Goal: Task Accomplishment & Management: Complete application form

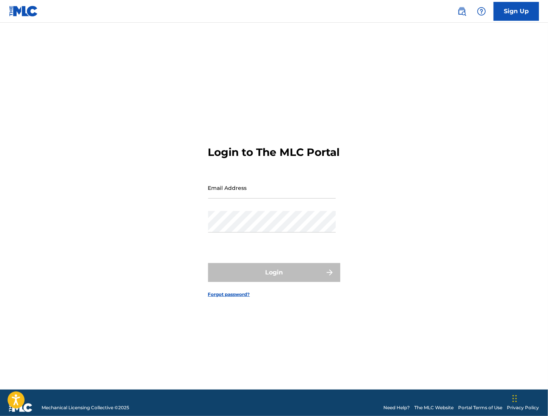
click at [256, 195] on input "Email Address" at bounding box center [272, 188] width 128 height 22
type input "[EMAIL_ADDRESS][DOMAIN_NAME]"
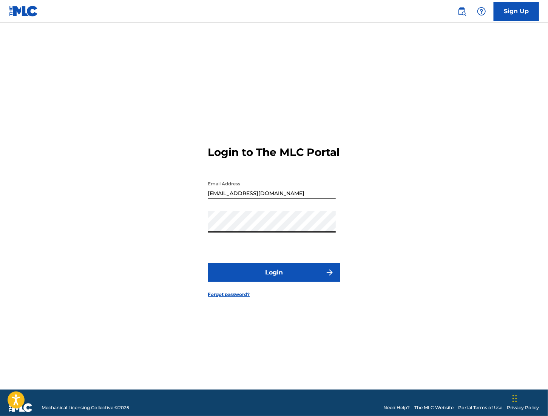
click at [247, 280] on button "Login" at bounding box center [274, 272] width 132 height 19
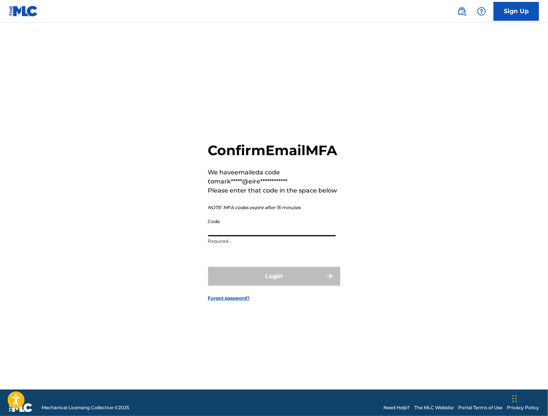
click at [240, 236] on input "Code" at bounding box center [272, 226] width 128 height 22
paste input "443775"
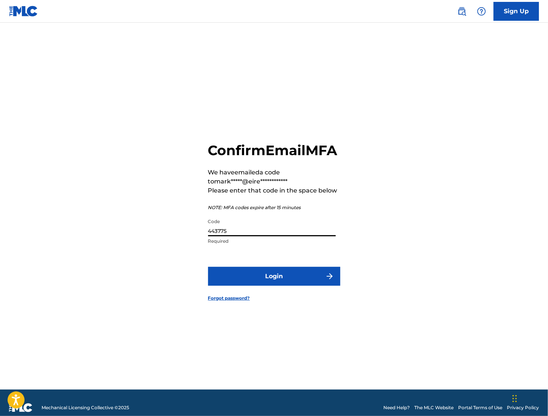
type input "443775"
click at [242, 286] on button "Login" at bounding box center [274, 276] width 132 height 19
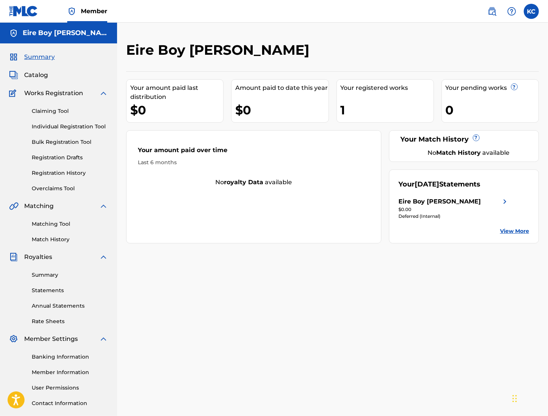
click at [52, 171] on link "Registration History" at bounding box center [70, 173] width 76 height 8
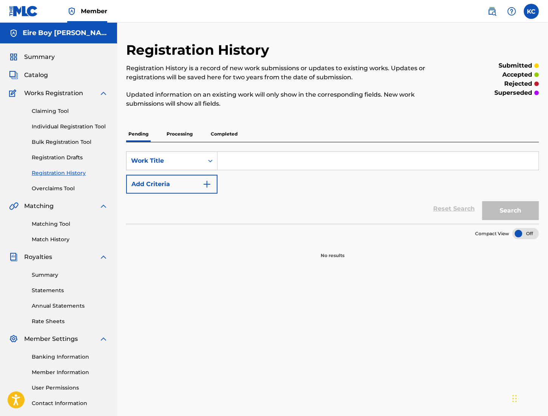
click at [179, 135] on p "Processing" at bounding box center [179, 134] width 31 height 16
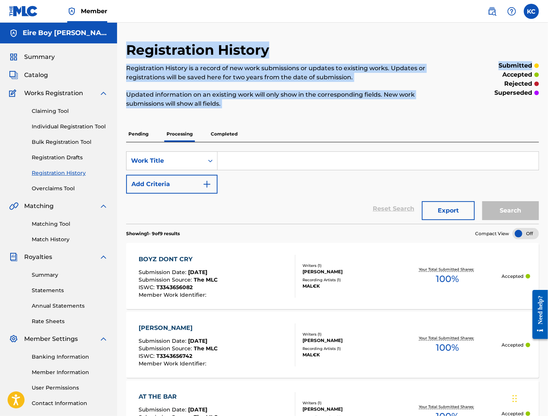
drag, startPoint x: 548, startPoint y: 65, endPoint x: 548, endPoint y: 103, distance: 37.8
click at [548, 122] on html "Accessibility Screen-Reader Guide, Feedback, and Issue Reporting | New window M…" at bounding box center [274, 208] width 548 height 416
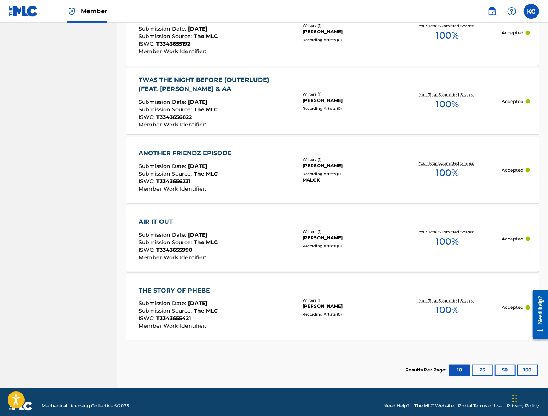
scroll to position [527, 0]
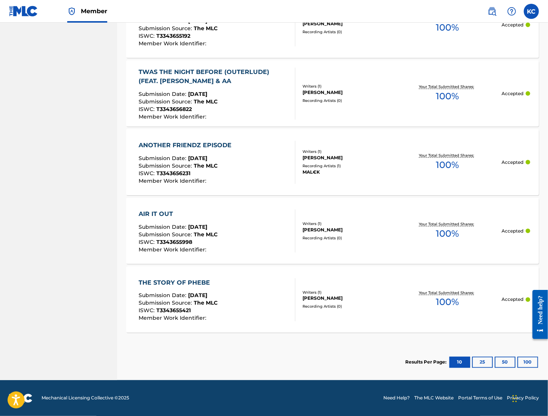
drag, startPoint x: 550, startPoint y: 42, endPoint x: 2, endPoint y: 36, distance: 547.5
click at [491, 360] on button "25" at bounding box center [482, 362] width 21 height 11
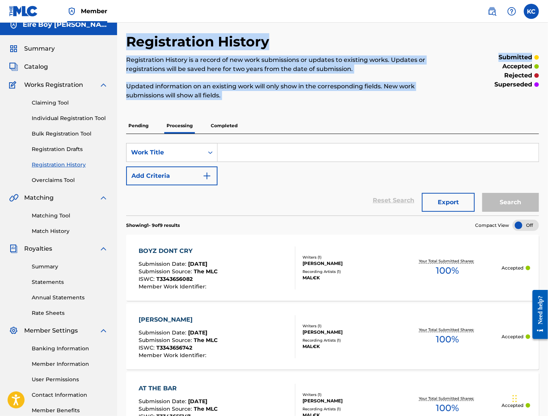
scroll to position [0, 0]
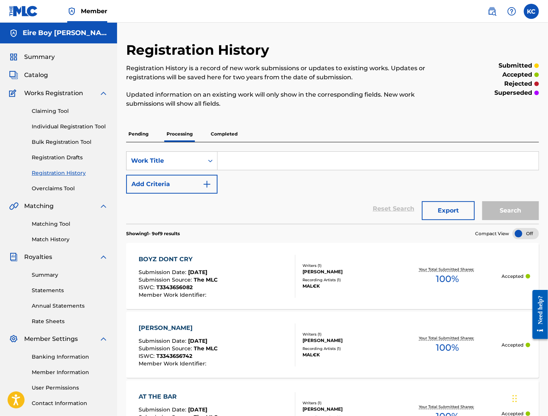
click at [223, 133] on p "Completed" at bounding box center [224, 134] width 31 height 16
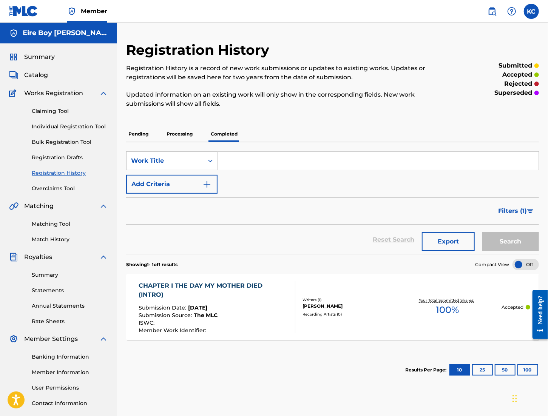
click at [190, 137] on p "Processing" at bounding box center [179, 134] width 31 height 16
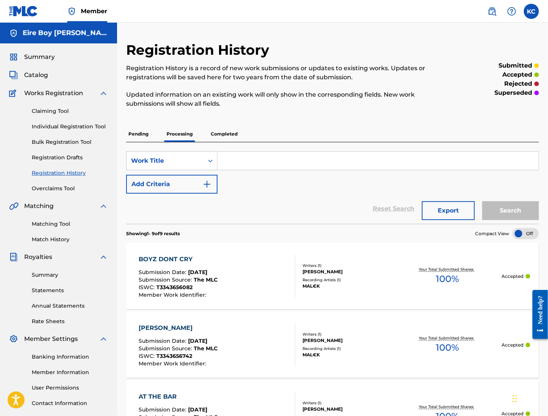
click at [227, 136] on p "Completed" at bounding box center [224, 134] width 31 height 16
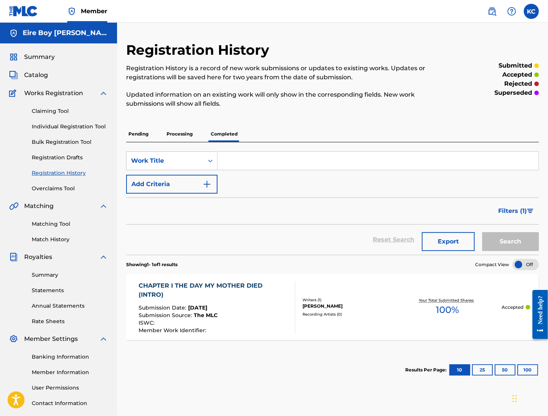
click at [177, 136] on p "Processing" at bounding box center [179, 134] width 31 height 16
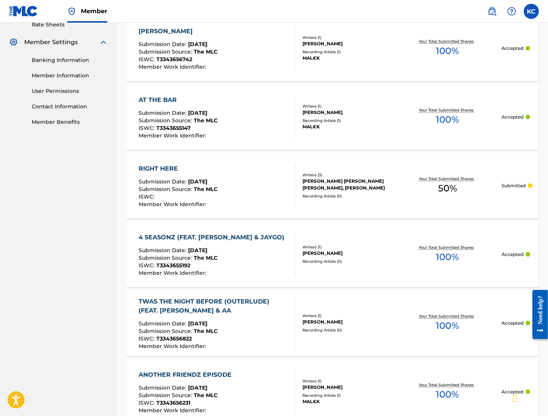
scroll to position [290, 0]
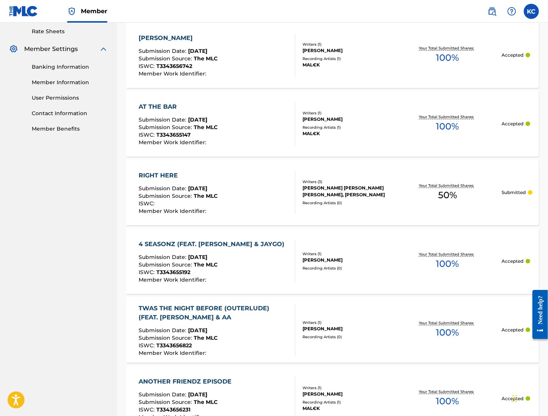
click at [250, 243] on div "4 SEASONZ (FEAT. [PERSON_NAME] & JAYGO)" at bounding box center [214, 244] width 150 height 9
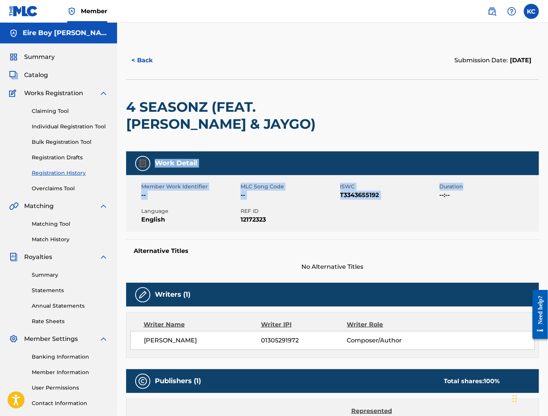
drag, startPoint x: 548, startPoint y: 132, endPoint x: 548, endPoint y: 190, distance: 57.8
click at [548, 189] on html "Accessibility Screen-Reader Guide, Feedback, and Issue Reporting | New window M…" at bounding box center [274, 208] width 548 height 416
click at [420, 252] on h5 "Alternative Titles" at bounding box center [333, 251] width 398 height 8
click at [145, 289] on div at bounding box center [142, 295] width 15 height 15
click at [140, 291] on img at bounding box center [142, 295] width 9 height 9
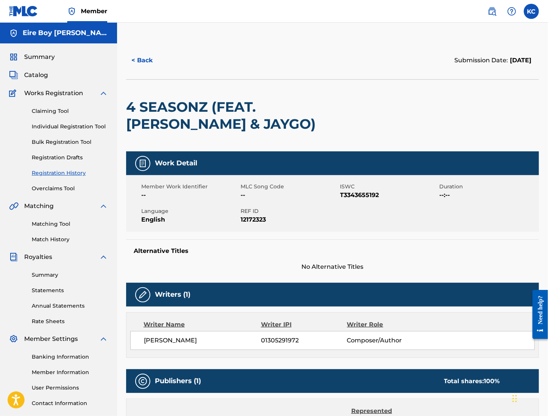
click at [147, 299] on div at bounding box center [142, 295] width 15 height 15
click at [177, 296] on h5 "Writers (1)" at bounding box center [173, 295] width 36 height 9
click at [142, 298] on img at bounding box center [142, 295] width 9 height 9
click at [179, 343] on div "Kalin Curran 01305291972 Composer/Author" at bounding box center [332, 340] width 405 height 19
drag, startPoint x: 339, startPoint y: 358, endPoint x: 354, endPoint y: 350, distance: 17.2
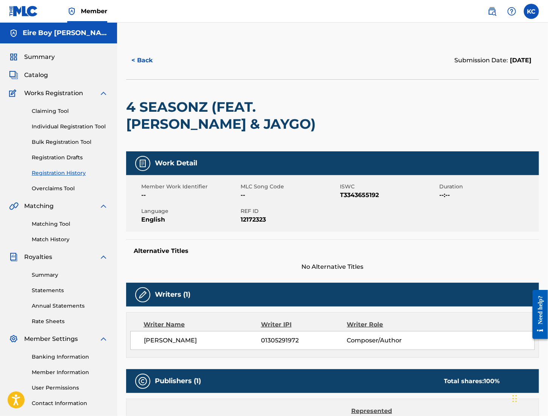
click at [343, 355] on div "Work Detail Member Work Identifier -- MLC Song Code -- ISWC T3343655192 Duratio…" at bounding box center [332, 338] width 413 height 373
click at [387, 339] on span "Composer/Author" at bounding box center [386, 340] width 78 height 9
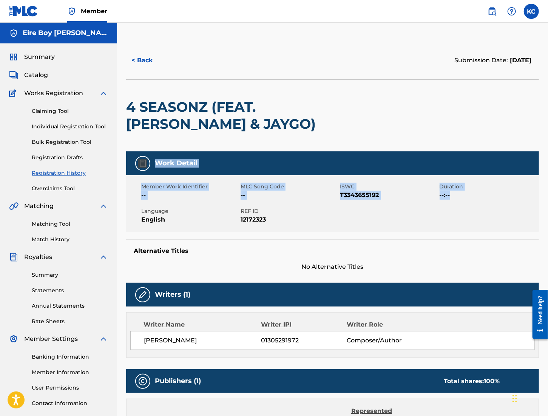
drag, startPoint x: 546, startPoint y: 148, endPoint x: 541, endPoint y: 226, distance: 77.9
click at [545, 194] on div "< Back Submission Date: September 20, 2025 4 SEASONZ (FEAT. BRANDON AYALA & JAY…" at bounding box center [332, 298] width 431 height 513
click at [142, 57] on button "< Back" at bounding box center [148, 60] width 45 height 19
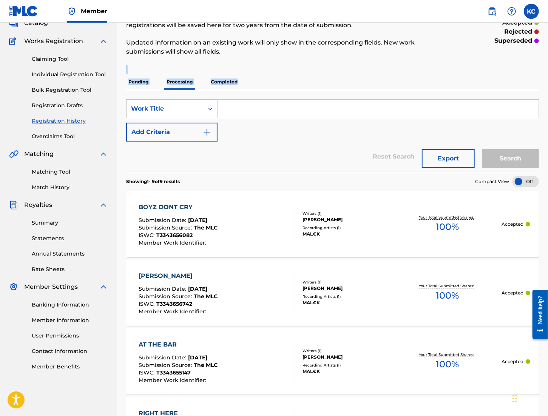
drag, startPoint x: 548, startPoint y: 77, endPoint x: 551, endPoint y: 60, distance: 17.5
click at [548, 59] on html "Accessibility Screen-Reader Guide, Feedback, and Issue Reporting | New window M…" at bounding box center [274, 156] width 548 height 416
click at [55, 76] on link "Individual Registration Tool" at bounding box center [70, 75] width 76 height 8
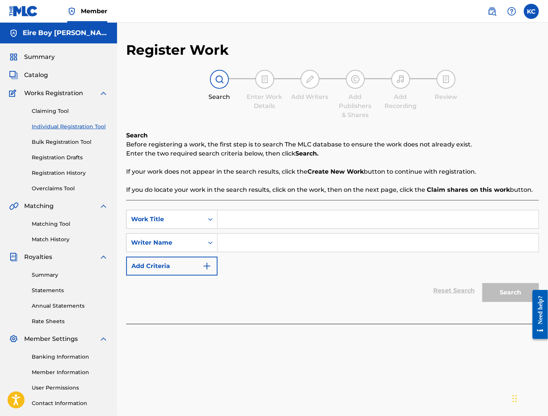
click at [246, 222] on input "Search Form" at bounding box center [378, 219] width 321 height 18
paste input "BUGSY & MEYERS (FEAT. TONY AVE)"
type input "BUGSY & MEYERS (FEAT. TONY AVE)"
click at [213, 242] on icon "Search Form" at bounding box center [211, 243] width 8 height 8
click at [249, 240] on input "Search Form" at bounding box center [378, 243] width 321 height 18
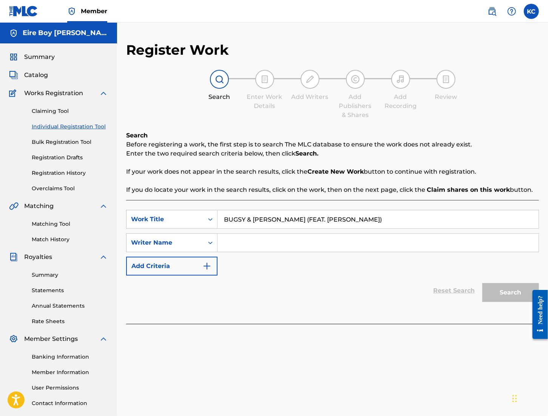
paste input "1305291972"
type input "1305291972"
click at [512, 292] on button "Search" at bounding box center [511, 292] width 57 height 19
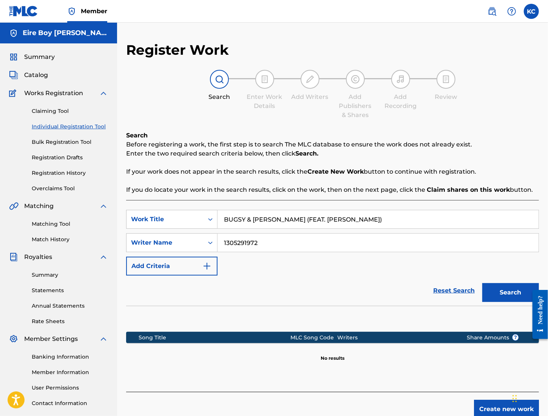
click at [501, 405] on button "Create new work" at bounding box center [506, 409] width 65 height 19
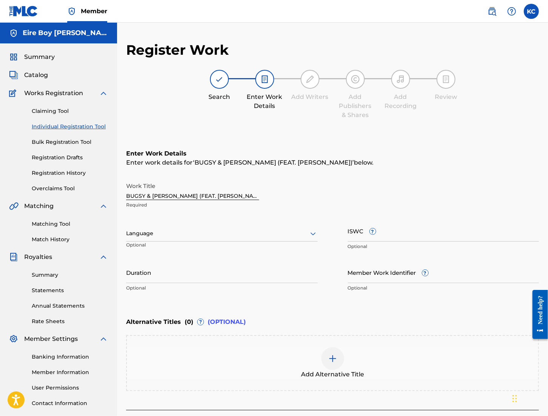
click at [354, 234] on input "ISWC ?" at bounding box center [444, 231] width 192 height 22
paste input "T3343654780"
type input "T3343654780"
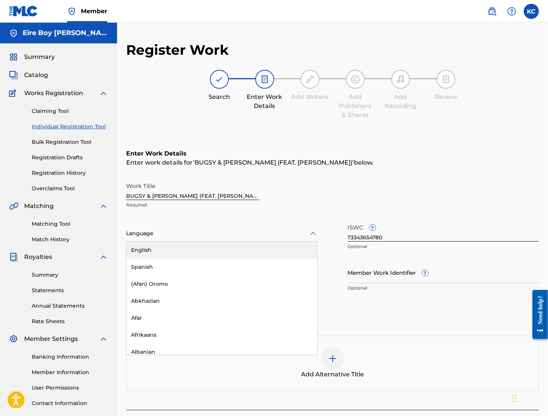
click at [242, 230] on div at bounding box center [222, 233] width 192 height 9
click at [160, 249] on div "English" at bounding box center [222, 250] width 191 height 17
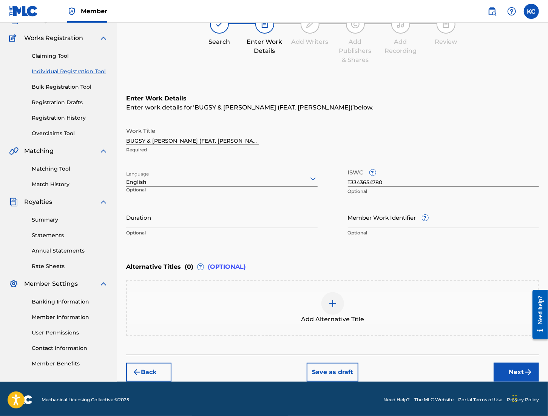
scroll to position [57, 0]
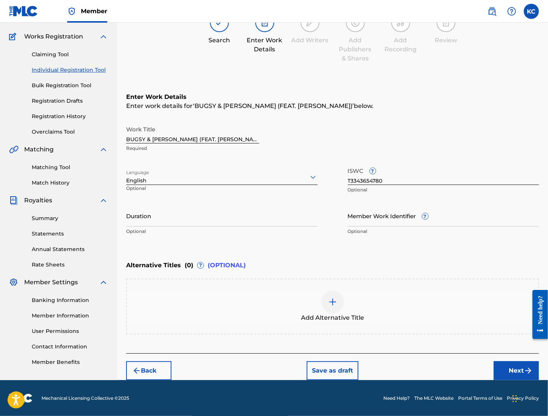
click at [506, 371] on button "Next" at bounding box center [516, 371] width 45 height 19
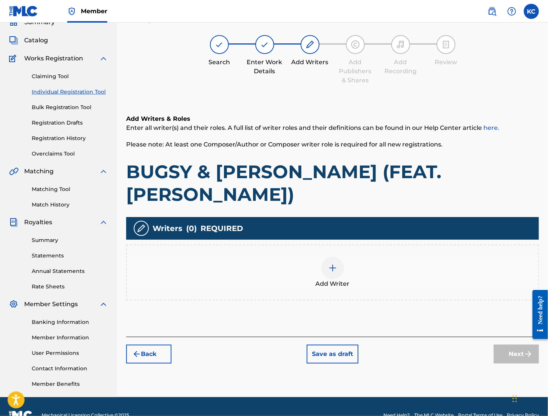
scroll to position [34, 0]
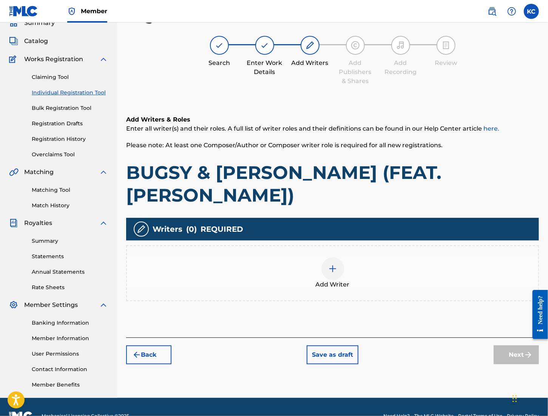
click at [330, 264] on img at bounding box center [332, 268] width 9 height 9
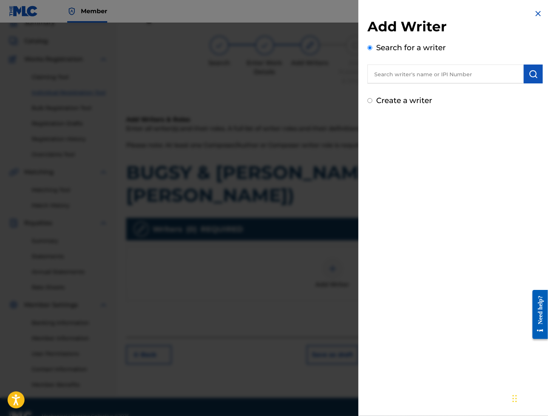
click at [411, 79] on input "text" at bounding box center [446, 74] width 156 height 19
click at [382, 80] on input "text" at bounding box center [446, 74] width 156 height 19
paste input "1305291972"
type input "1305291972"
click at [535, 73] on img "submit" at bounding box center [533, 74] width 9 height 9
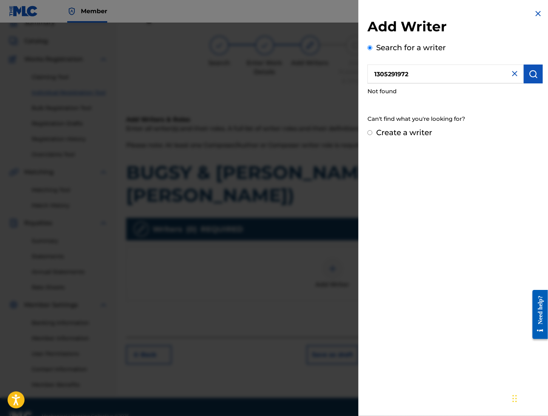
click at [370, 133] on input "Create a writer" at bounding box center [370, 132] width 5 height 5
radio input "false"
radio input "true"
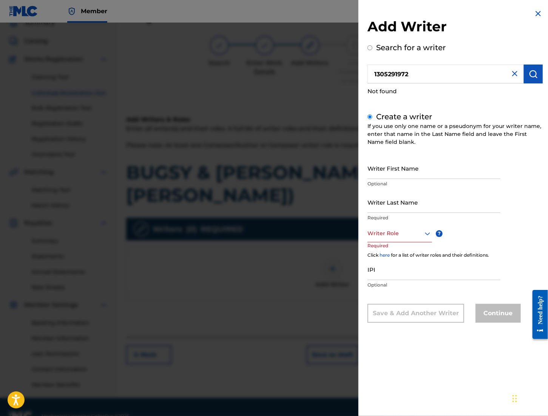
click at [397, 172] on input "Writer First Name" at bounding box center [434, 169] width 133 height 22
type input "[PERSON_NAME]"
click at [416, 236] on div at bounding box center [400, 233] width 65 height 9
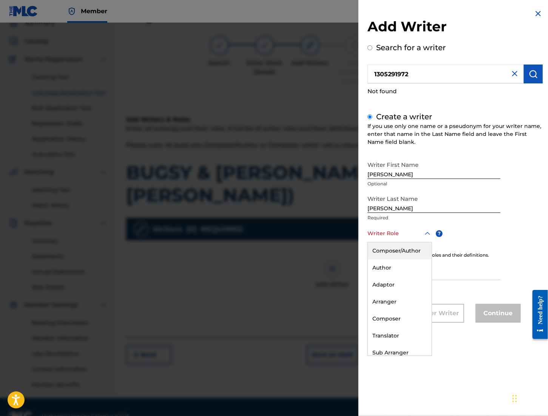
click at [401, 252] on div "Composer/Author" at bounding box center [400, 251] width 64 height 17
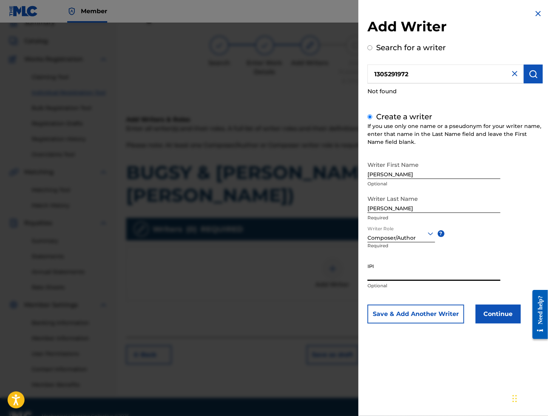
click at [419, 276] on input "IPI" at bounding box center [434, 271] width 133 height 22
paste input "1305291972"
type input "1305291972"
click at [502, 314] on button "Continue" at bounding box center [498, 314] width 45 height 19
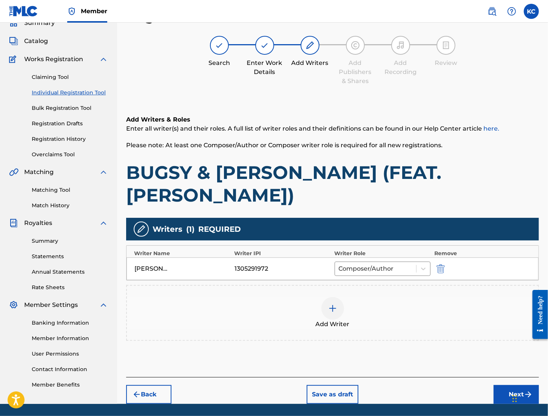
click at [514, 385] on button "Next" at bounding box center [516, 394] width 45 height 19
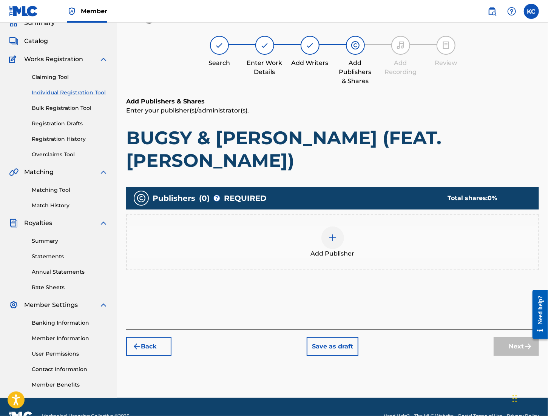
click at [329, 234] on img at bounding box center [332, 238] width 9 height 9
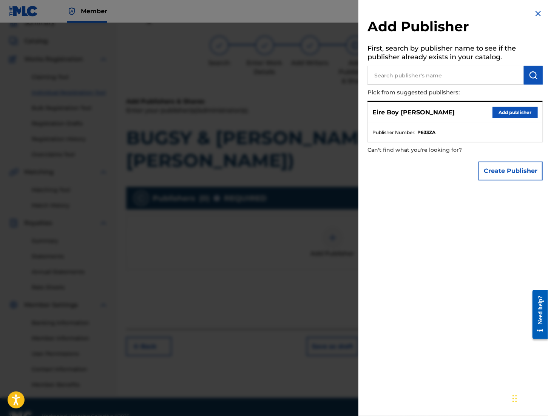
click at [507, 116] on button "Add publisher" at bounding box center [515, 112] width 45 height 11
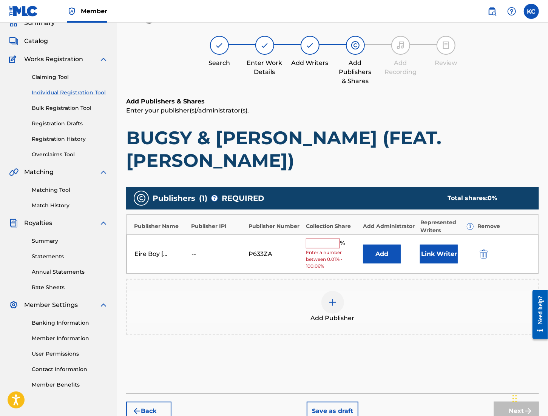
click at [325, 239] on input "text" at bounding box center [323, 244] width 34 height 10
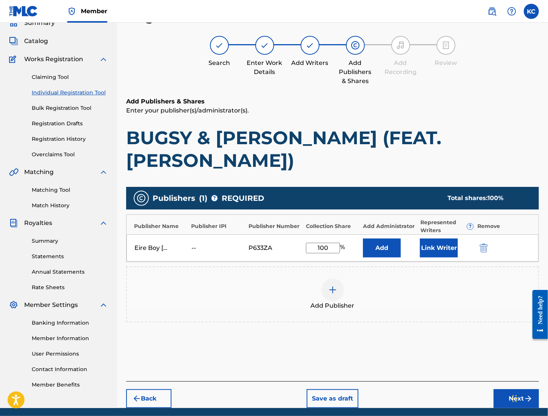
type input "100"
click at [444, 239] on button "Link Writer" at bounding box center [439, 248] width 38 height 19
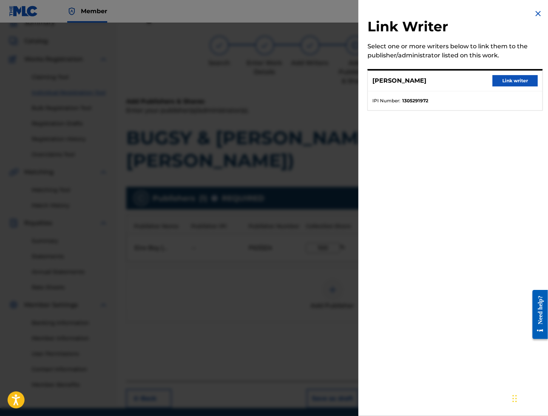
click at [512, 84] on button "Link writer" at bounding box center [515, 80] width 45 height 11
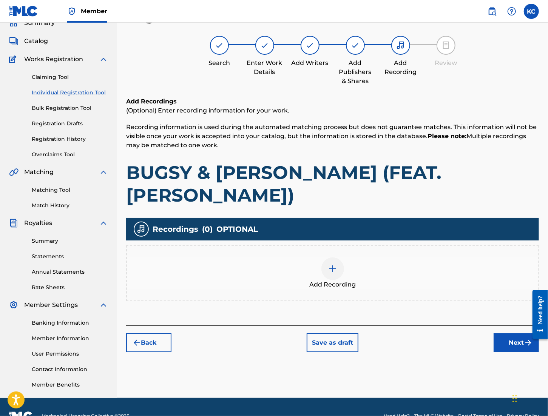
click at [328, 264] on img at bounding box center [332, 268] width 9 height 9
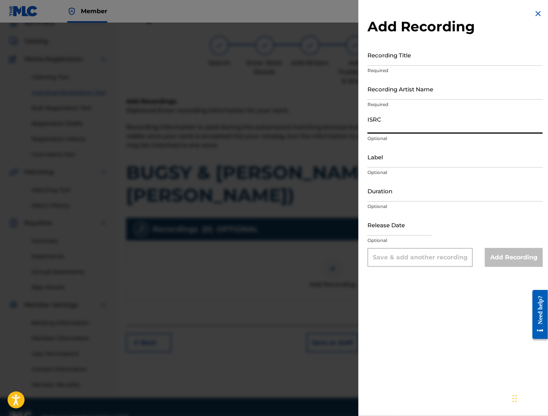
click at [374, 126] on input "ISRC" at bounding box center [455, 123] width 175 height 22
click at [384, 128] on input "ISRC" at bounding box center [455, 123] width 175 height 22
paste input "QZMEN2501961"
type input "QZMEN2501961"
click at [379, 54] on input "Recording Title" at bounding box center [455, 55] width 175 height 22
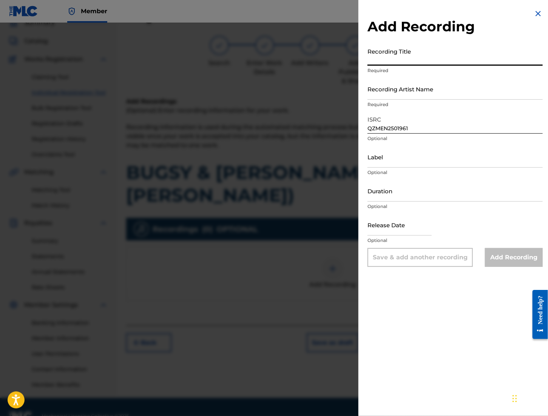
paste input "BUGSY & MEYERS (FEAT. TONY AVE)"
type input "BUGSY & MEYERS (FEAT. TONY AVE)"
click at [389, 93] on input "Recording Artist Name" at bounding box center [455, 89] width 175 height 22
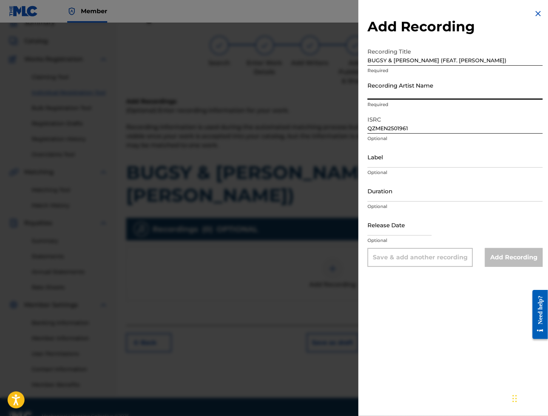
type input "MAL€K"
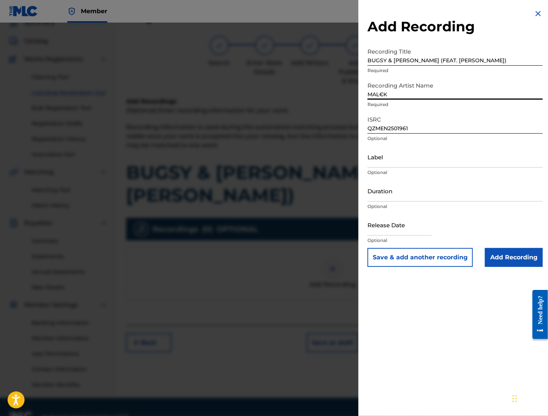
click at [413, 162] on input "Label" at bounding box center [455, 157] width 175 height 22
click at [509, 259] on input "Add Recording" at bounding box center [514, 257] width 58 height 19
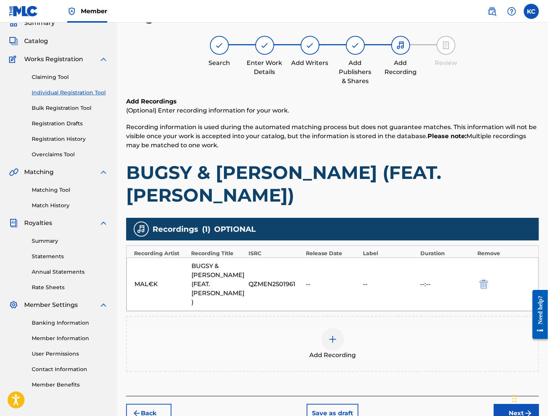
click at [527, 409] on img "submit" at bounding box center [528, 413] width 9 height 9
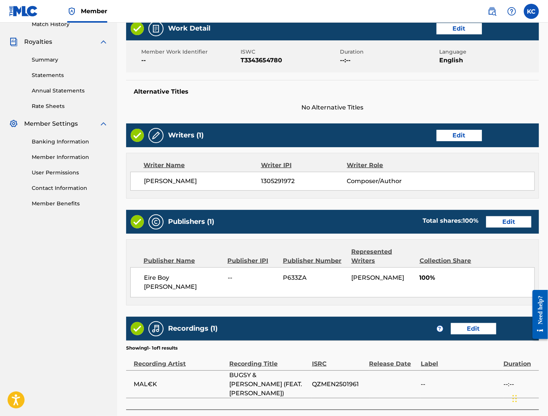
scroll to position [230, 0]
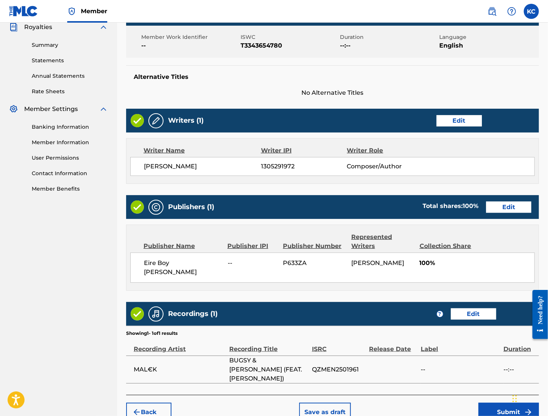
click at [521, 403] on button "Submit" at bounding box center [509, 412] width 60 height 19
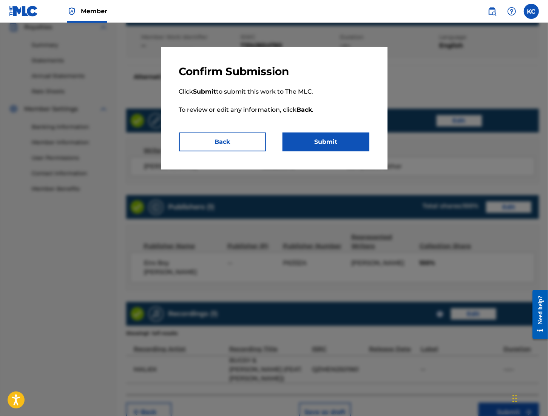
click at [334, 148] on button "Submit" at bounding box center [326, 142] width 87 height 19
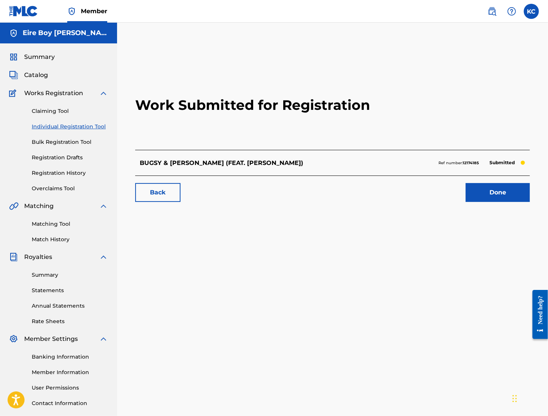
click at [493, 195] on link "Done" at bounding box center [498, 192] width 64 height 19
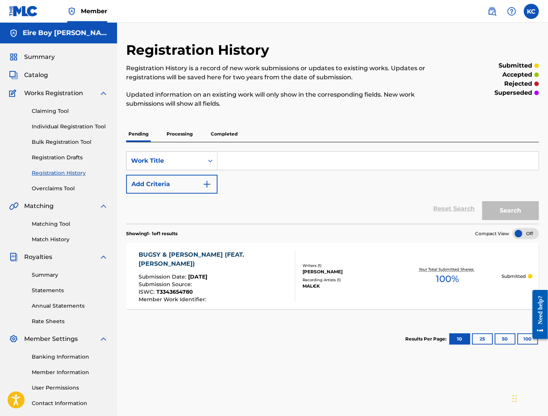
click at [49, 110] on link "Claiming Tool" at bounding box center [70, 111] width 76 height 8
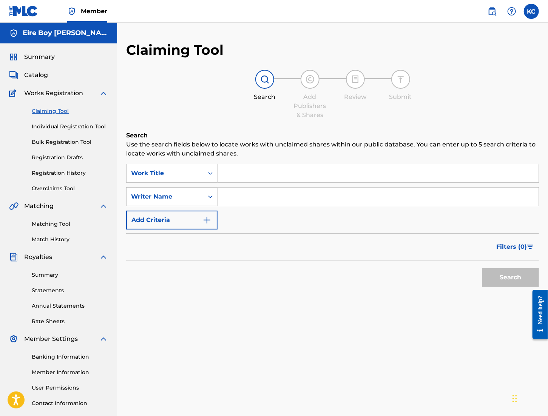
click at [237, 175] on input "Search Form" at bounding box center [378, 173] width 321 height 18
paste input "C'EST LA VIE"
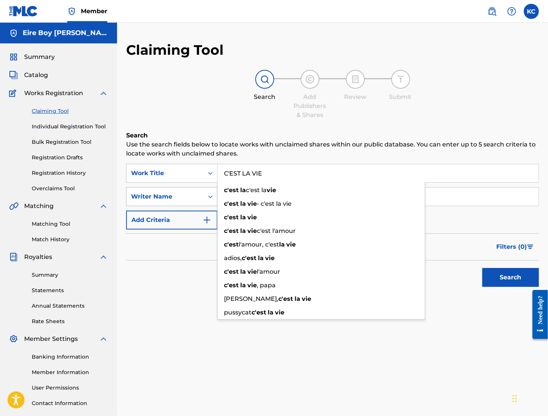
type input "C'EST LA VIE"
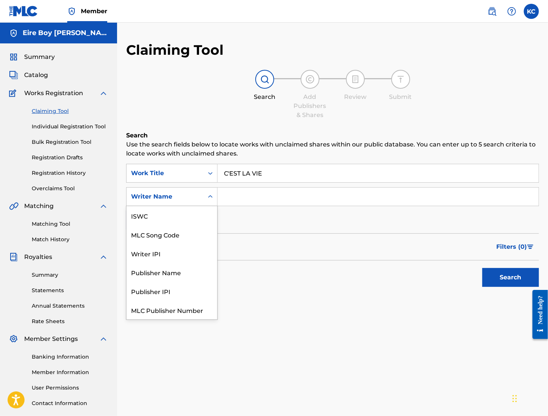
click at [203, 196] on div "Writer Name" at bounding box center [165, 197] width 77 height 14
click at [162, 214] on div "ISWC" at bounding box center [172, 215] width 91 height 19
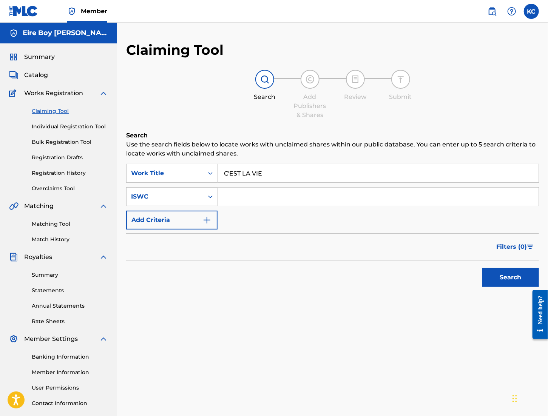
click at [256, 201] on input "Search Form" at bounding box center [378, 197] width 321 height 18
paste input "T3343655658"
type input "T3343655658"
click at [512, 277] on button "Search" at bounding box center [511, 277] width 57 height 19
click at [64, 128] on link "Individual Registration Tool" at bounding box center [70, 127] width 76 height 8
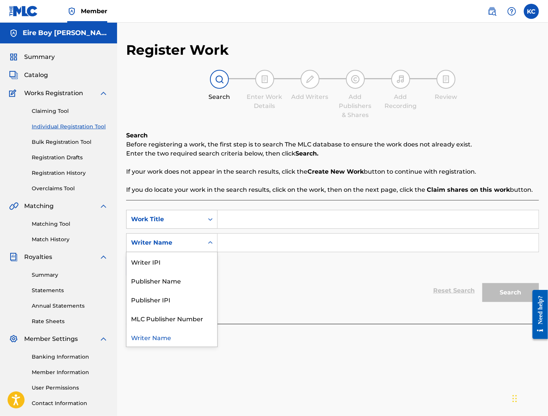
click at [211, 244] on icon "Search Form" at bounding box center [211, 243] width 8 height 8
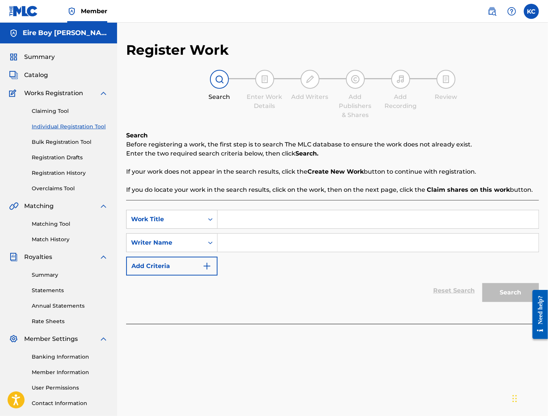
click at [237, 220] on input "Search Form" at bounding box center [378, 219] width 321 height 18
paste input "C'EST LA VIE"
type input "C'EST LA VIE"
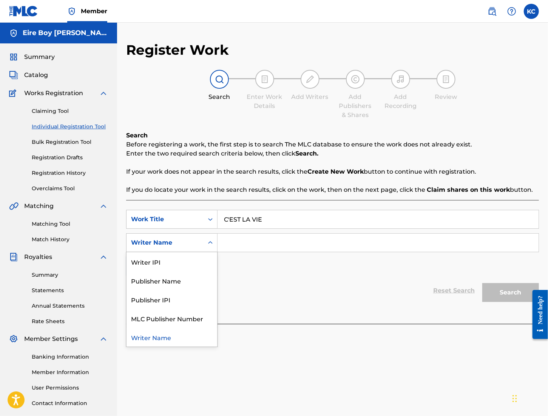
click at [211, 244] on icon "Search Form" at bounding box center [211, 243] width 8 height 8
click at [178, 267] on div "Writer IPI" at bounding box center [172, 261] width 91 height 19
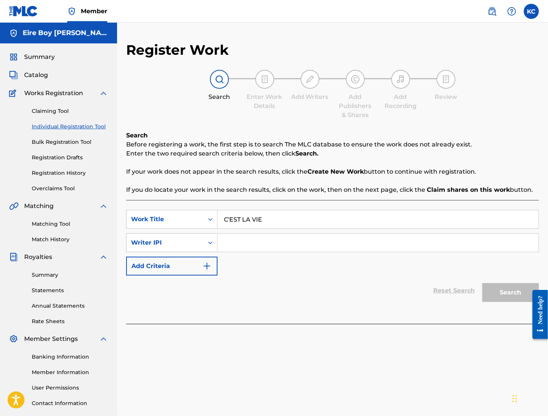
click at [251, 246] on input "Search Form" at bounding box center [378, 243] width 321 height 18
paste input "1305291972"
type input "1305291972"
click at [512, 290] on button "Search" at bounding box center [511, 292] width 57 height 19
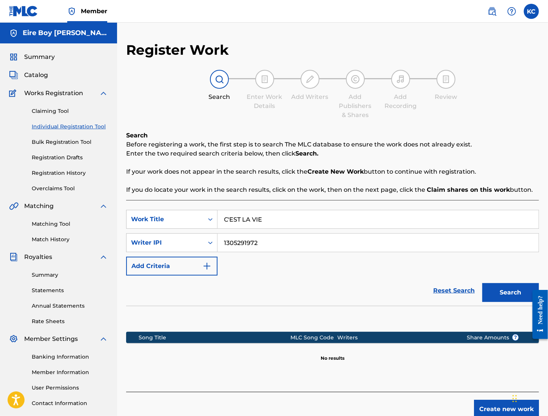
click at [492, 403] on button "Create new work" at bounding box center [506, 409] width 65 height 19
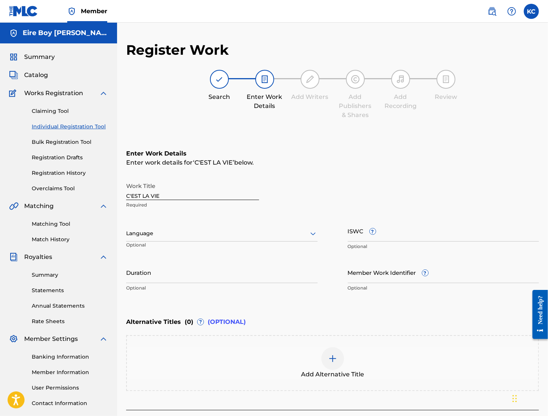
click at [221, 235] on div at bounding box center [222, 233] width 192 height 9
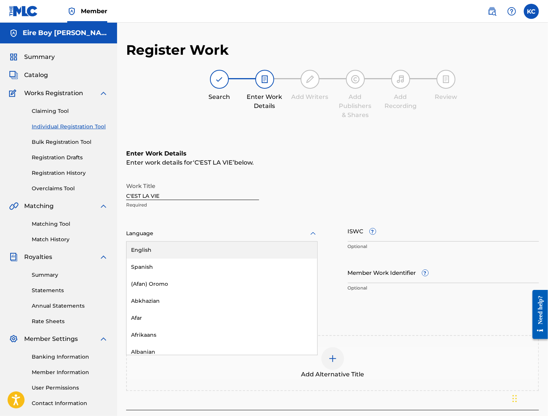
click at [169, 254] on div "English" at bounding box center [222, 250] width 191 height 17
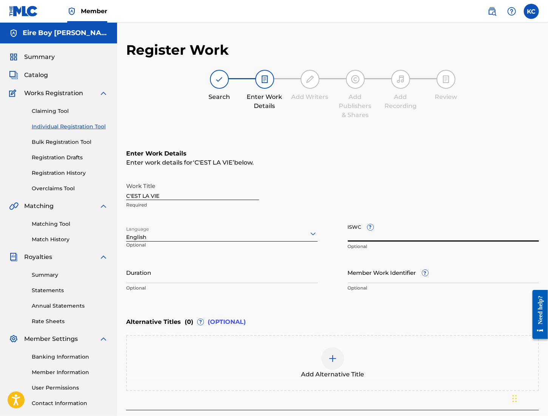
click at [360, 237] on input "ISWC ?" at bounding box center [444, 231] width 192 height 22
paste input "T3343655658"
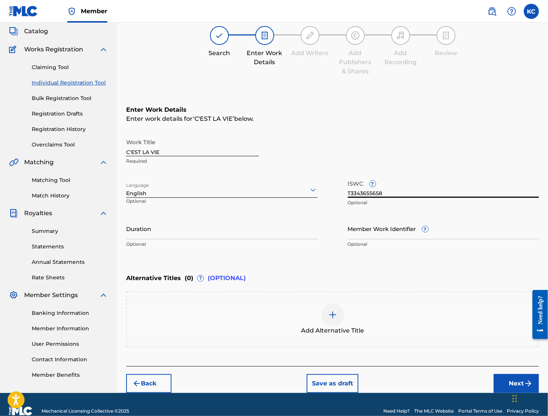
type input "T3343655658"
click at [501, 387] on button "Next" at bounding box center [516, 383] width 45 height 19
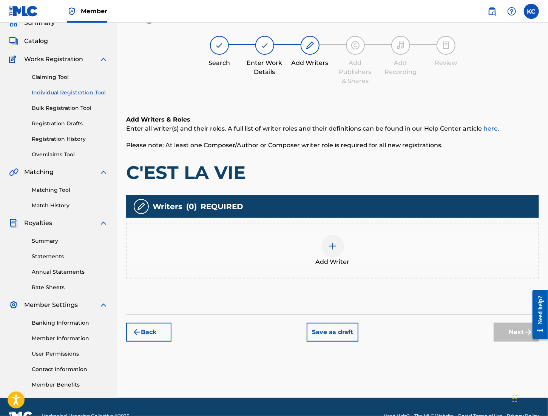
click at [335, 247] on img at bounding box center [332, 246] width 9 height 9
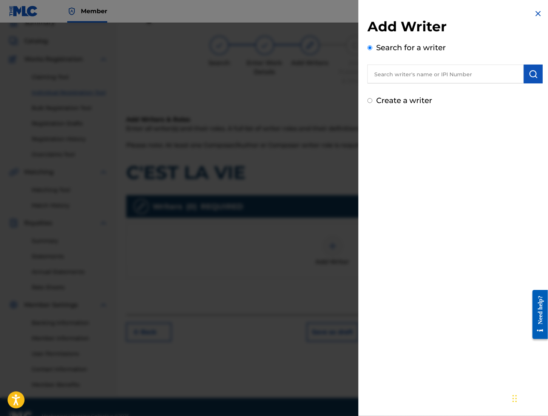
click at [395, 75] on input "text" at bounding box center [446, 74] width 156 height 19
click at [382, 70] on input "text" at bounding box center [446, 74] width 156 height 19
paste input "1305291972"
type input "1305291972"
click at [531, 73] on img "submit" at bounding box center [533, 74] width 9 height 9
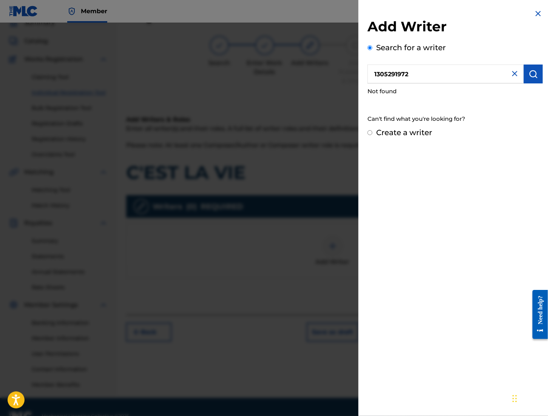
click at [370, 133] on input "Create a writer" at bounding box center [370, 132] width 5 height 5
radio input "false"
radio input "true"
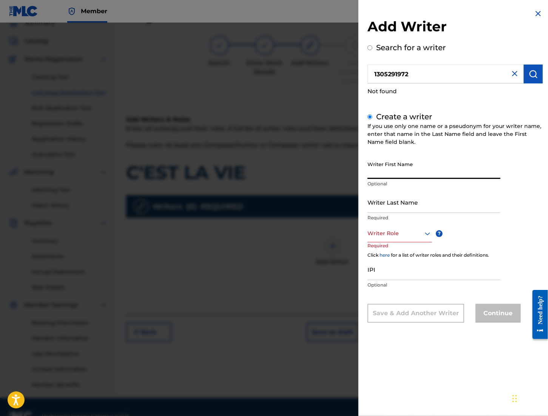
click at [398, 167] on input "Writer First Name" at bounding box center [434, 169] width 133 height 22
click at [399, 166] on input "Writer First Name" at bounding box center [434, 169] width 133 height 22
type input "[PERSON_NAME]"
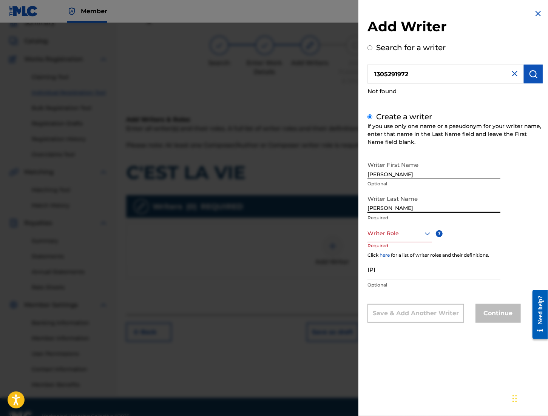
click at [417, 234] on div at bounding box center [400, 233] width 65 height 9
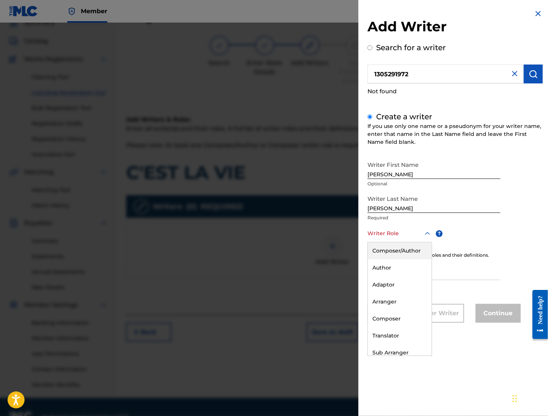
click at [406, 254] on div "Composer/Author" at bounding box center [400, 251] width 64 height 17
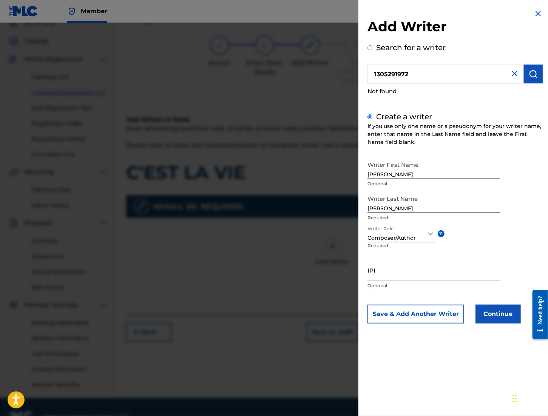
click at [387, 271] on input "IPI" at bounding box center [434, 271] width 133 height 22
paste input "1305291972"
type input "1305291972"
click at [504, 319] on button "Continue" at bounding box center [498, 314] width 45 height 19
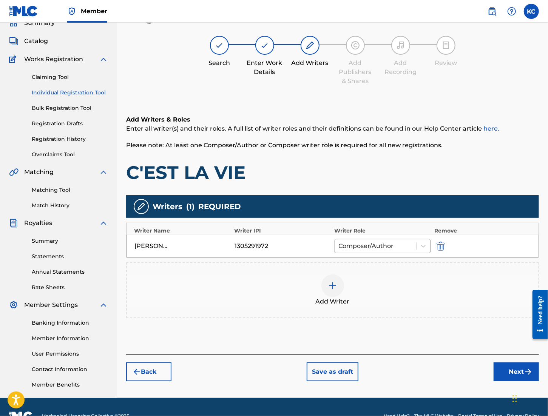
click at [523, 372] on button "Next" at bounding box center [516, 372] width 45 height 19
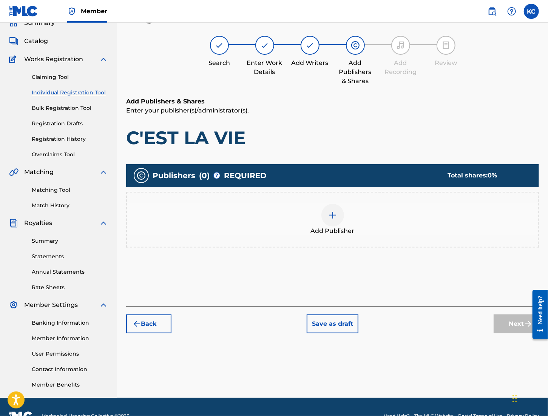
click at [328, 215] on img at bounding box center [332, 215] width 9 height 9
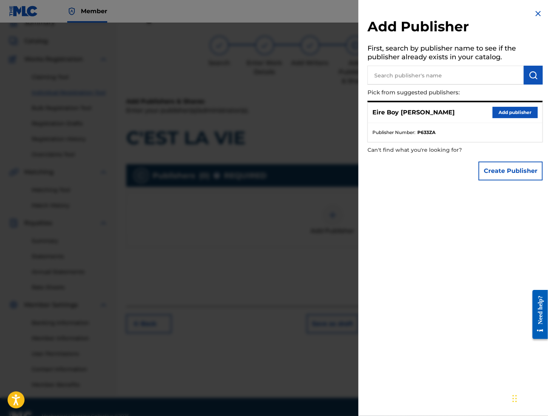
click at [504, 111] on button "Add publisher" at bounding box center [515, 112] width 45 height 11
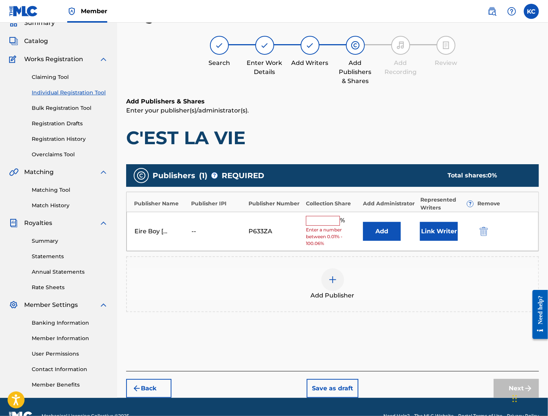
click at [319, 220] on input "text" at bounding box center [323, 221] width 34 height 10
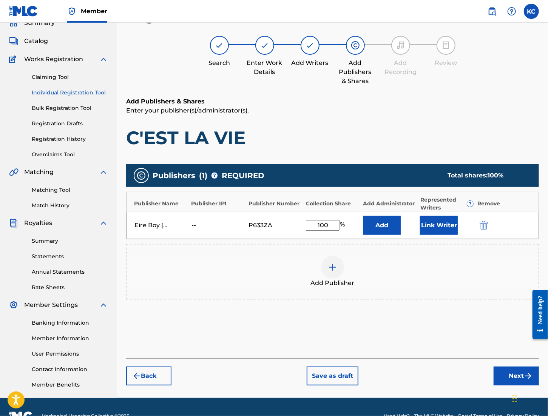
type input "100"
click at [430, 220] on button "Link Writer" at bounding box center [439, 225] width 38 height 19
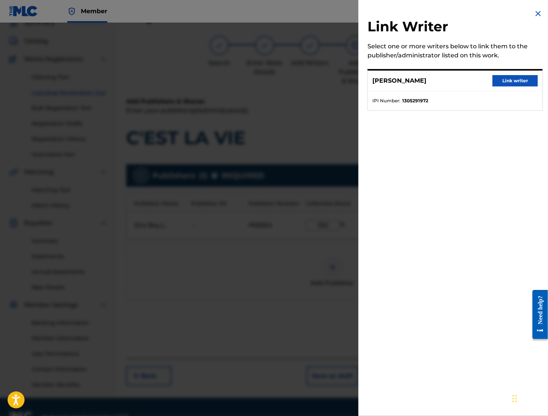
click at [524, 84] on button "Link writer" at bounding box center [515, 80] width 45 height 11
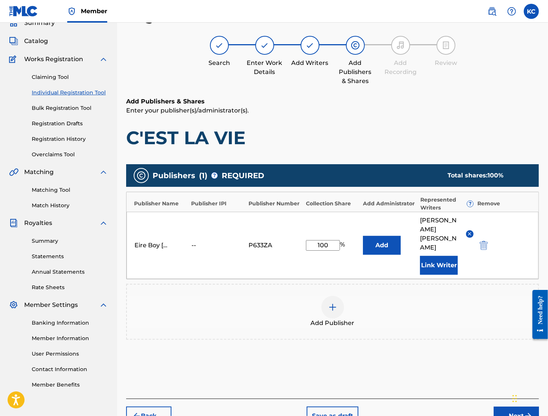
click at [509, 407] on button "Next" at bounding box center [516, 416] width 45 height 19
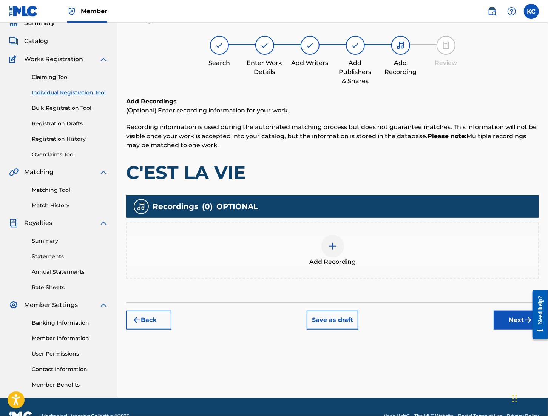
click at [331, 251] on div at bounding box center [333, 246] width 23 height 23
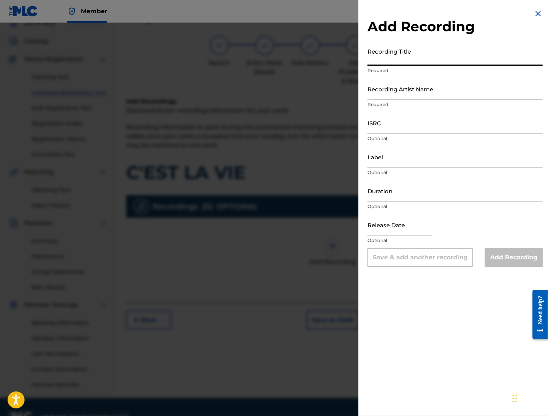
click at [392, 59] on input "Recording Title" at bounding box center [455, 55] width 175 height 22
click at [385, 56] on input "Recording Title" at bounding box center [455, 55] width 175 height 22
paste input "C'EST LA VIE"
type input "C'EST LA VIE"
click at [425, 93] on input "Recording Artist Name" at bounding box center [455, 89] width 175 height 22
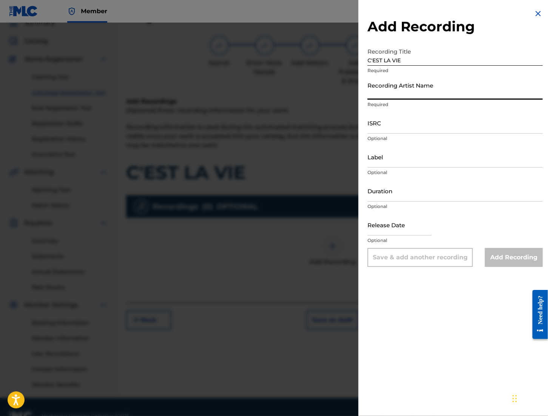
type input "MAL€K"
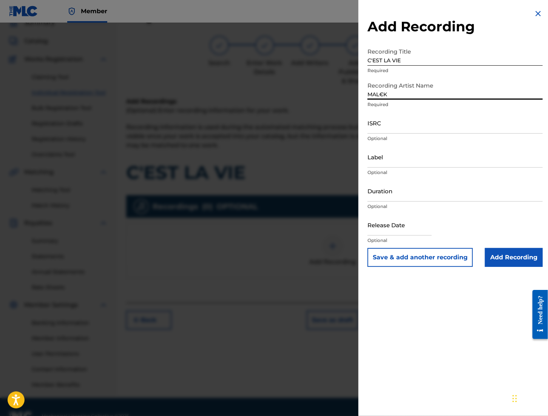
click at [387, 127] on input "ISRC" at bounding box center [455, 123] width 175 height 22
paste input "QZWFM2488279"
type input "QZWFM2488279"
click at [518, 257] on input "Add Recording" at bounding box center [514, 257] width 58 height 19
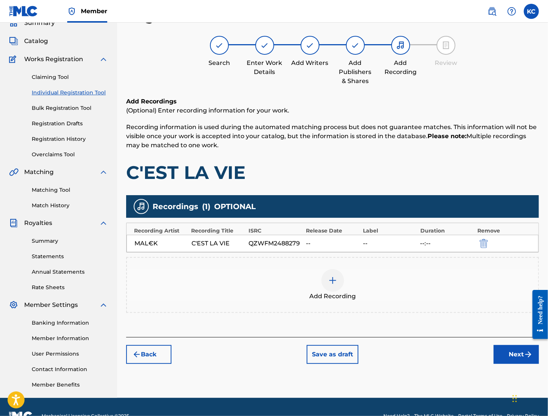
click at [516, 354] on button "Next" at bounding box center [516, 354] width 45 height 19
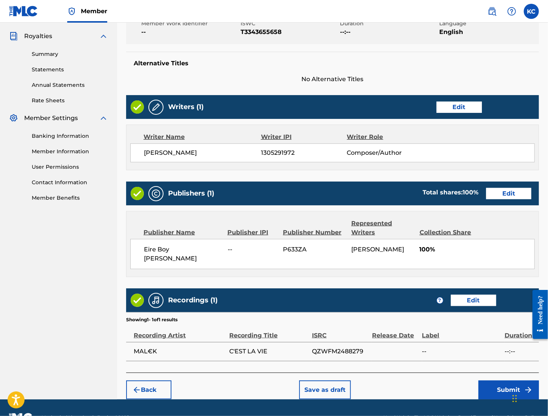
scroll to position [230, 0]
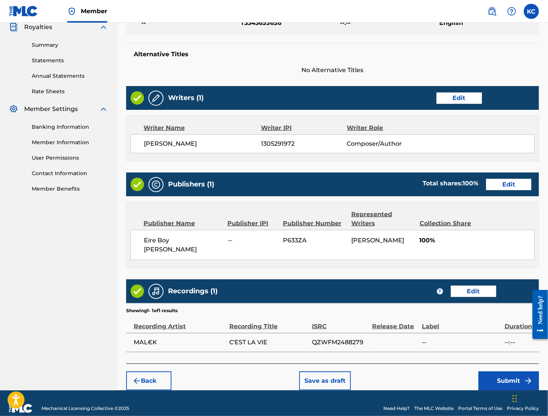
click at [522, 372] on button "Submit" at bounding box center [509, 381] width 60 height 19
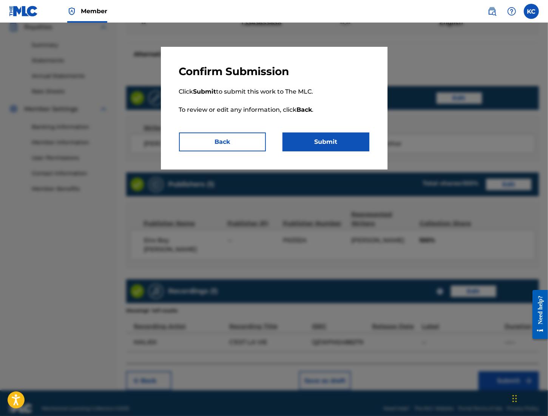
click at [328, 150] on button "Submit" at bounding box center [326, 142] width 87 height 19
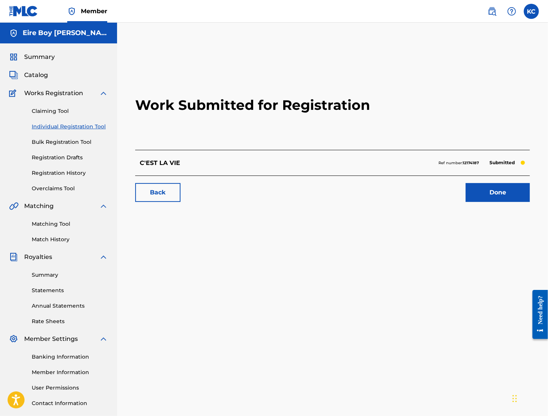
click at [481, 190] on link "Done" at bounding box center [498, 192] width 64 height 19
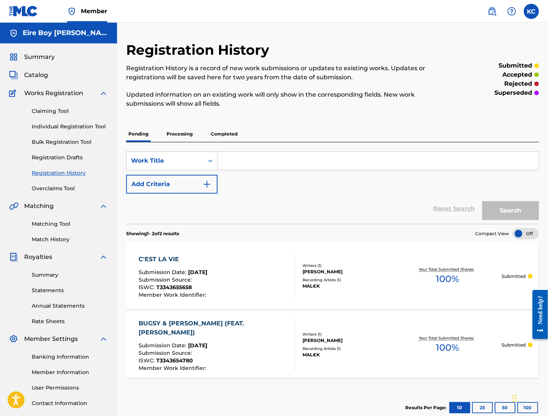
click at [51, 130] on link "Individual Registration Tool" at bounding box center [70, 127] width 76 height 8
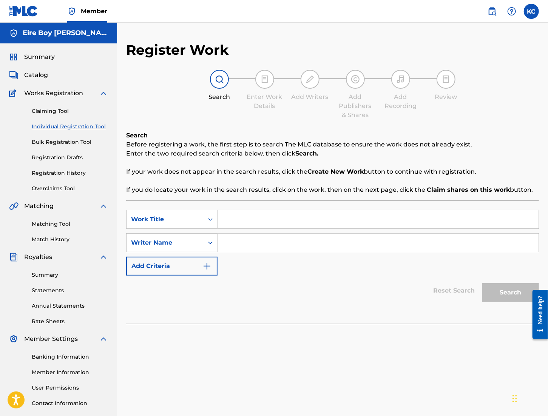
click at [252, 222] on input "Search Form" at bounding box center [378, 219] width 321 height 18
paste input "CANDY PAINTED TOES"
type input "CANDY PAINTED TOES"
click at [203, 244] on div "Writer Name" at bounding box center [165, 243] width 77 height 14
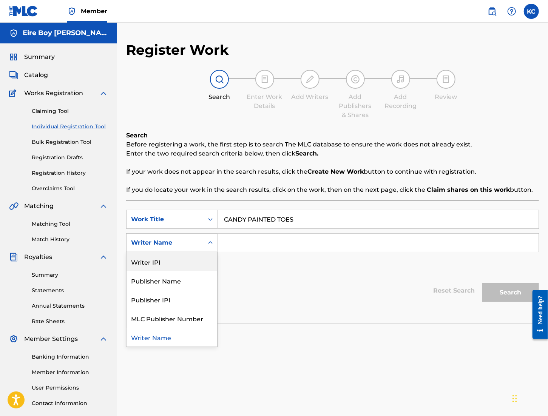
click at [184, 260] on div "Writer IPI" at bounding box center [172, 261] width 91 height 19
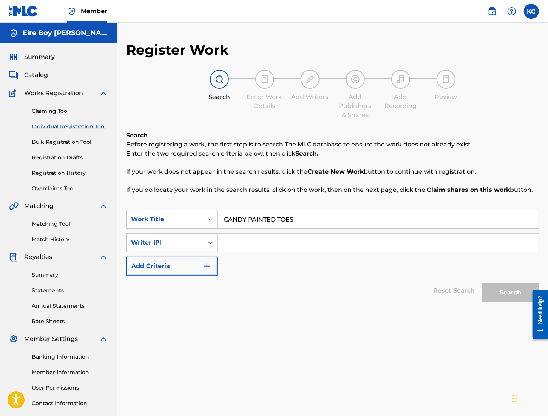
click at [252, 247] on input "Search Form" at bounding box center [378, 243] width 321 height 18
paste input "1305291972"
type input "1305291972"
click at [506, 294] on button "Search" at bounding box center [511, 292] width 57 height 19
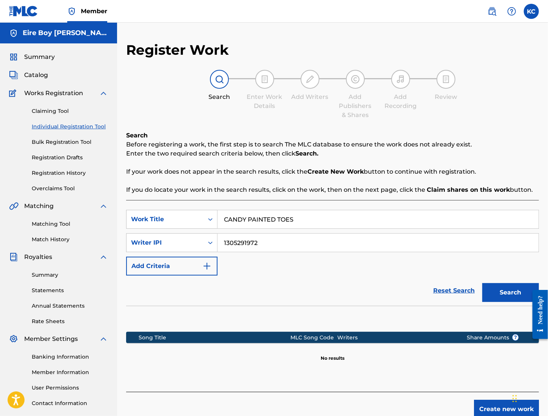
click at [483, 405] on button "Create new work" at bounding box center [506, 409] width 65 height 19
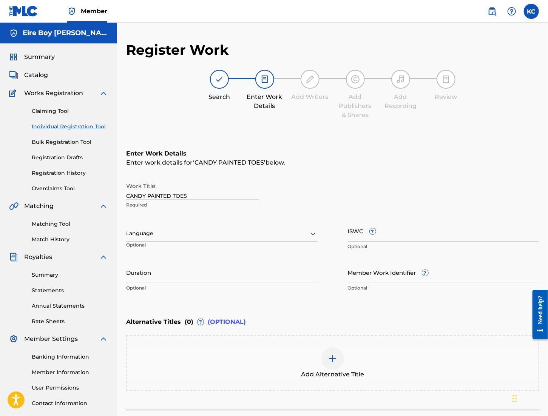
click at [357, 235] on input "ISWC ?" at bounding box center [444, 231] width 192 height 22
paste input "T3343657165"
type input "T3343657165"
click at [164, 233] on div at bounding box center [222, 233] width 192 height 9
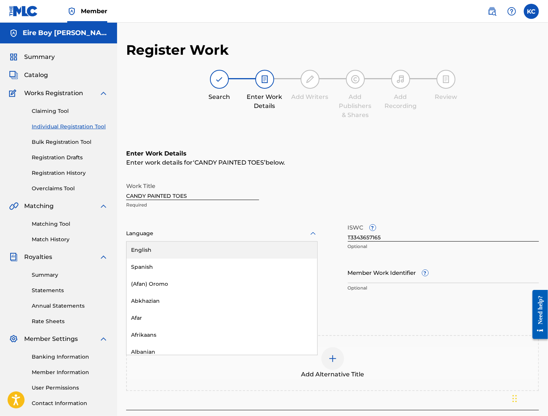
click at [164, 249] on div "English" at bounding box center [222, 250] width 191 height 17
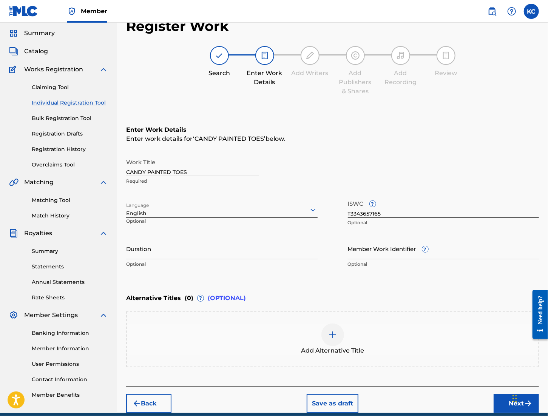
scroll to position [44, 0]
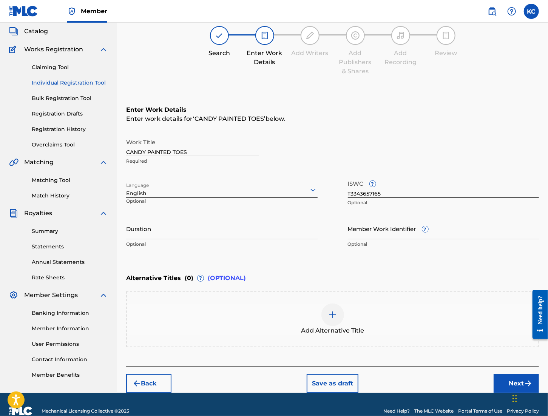
click at [507, 382] on button "Next" at bounding box center [516, 383] width 45 height 19
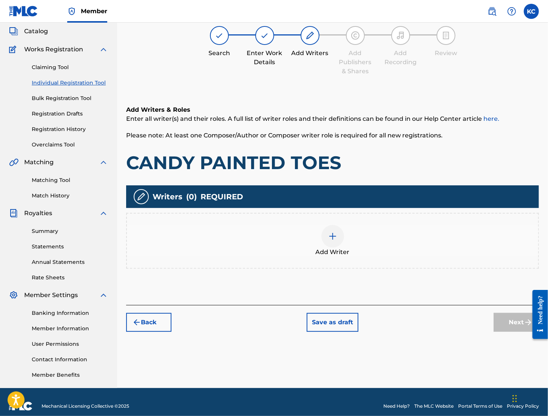
scroll to position [34, 0]
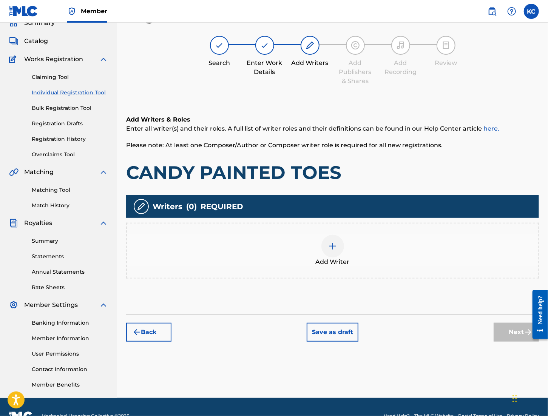
click at [334, 249] on img at bounding box center [332, 246] width 9 height 9
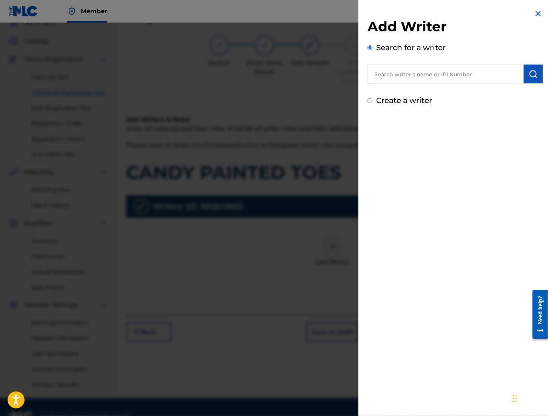
click at [370, 100] on input "Create a writer" at bounding box center [370, 100] width 5 height 5
radio input "false"
radio input "true"
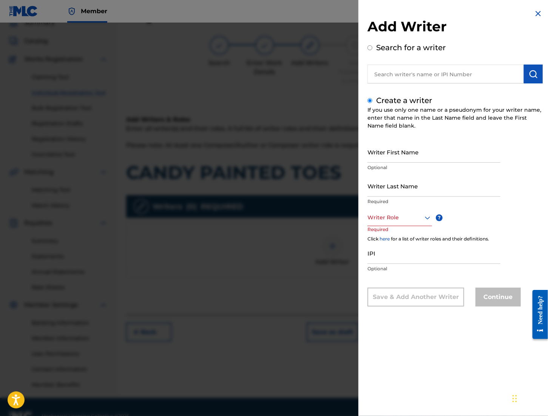
click at [413, 152] on input "Writer First Name" at bounding box center [434, 152] width 133 height 22
type input "[PERSON_NAME]"
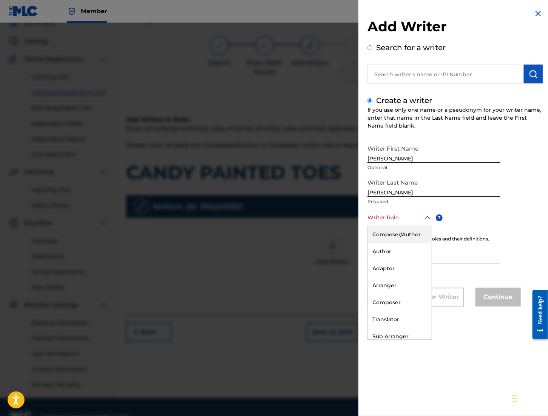
click at [416, 224] on div "Writer Role" at bounding box center [400, 217] width 65 height 17
click at [397, 235] on div "Composer/Author" at bounding box center [400, 234] width 64 height 17
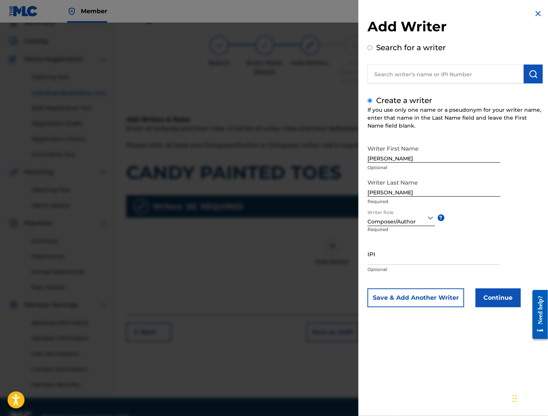
click at [385, 260] on input "IPI" at bounding box center [434, 254] width 133 height 22
paste input "1305291972"
type input "1305291972"
click at [487, 292] on button "Continue" at bounding box center [498, 298] width 45 height 19
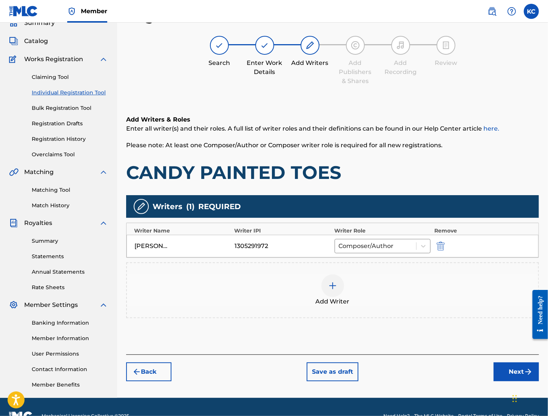
click at [510, 370] on button "Next" at bounding box center [516, 372] width 45 height 19
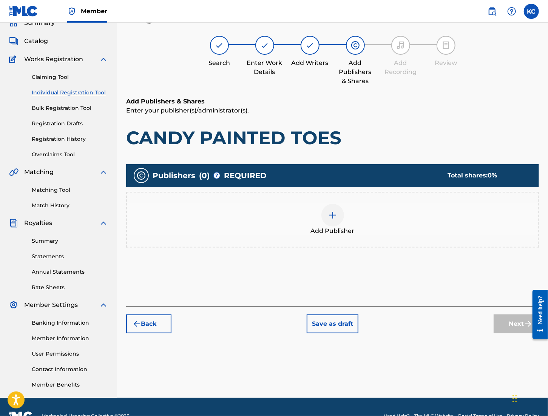
click at [334, 213] on img at bounding box center [332, 215] width 9 height 9
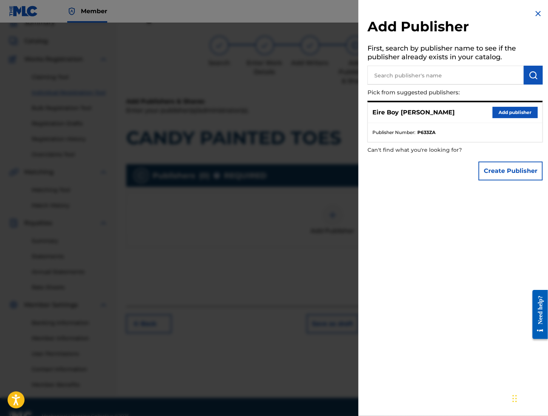
click at [493, 110] on button "Add publisher" at bounding box center [515, 112] width 45 height 11
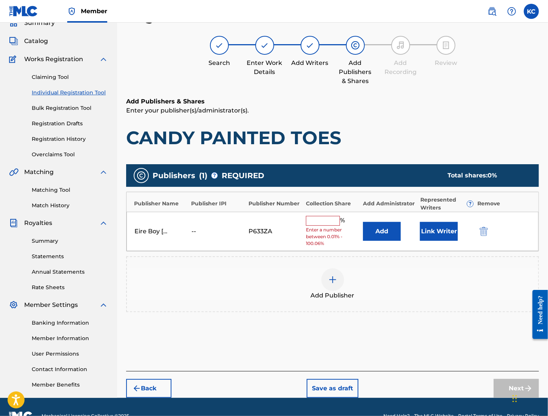
click at [315, 220] on input "text" at bounding box center [323, 221] width 34 height 10
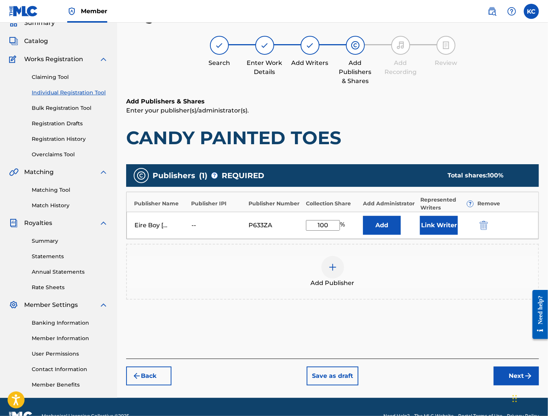
type input "100"
click at [445, 227] on button "Link Writer" at bounding box center [439, 225] width 38 height 19
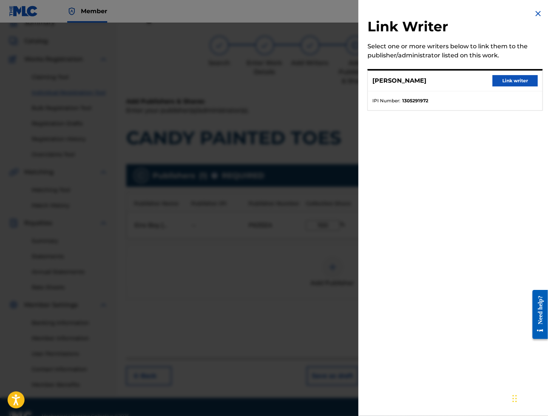
click at [523, 81] on button "Link writer" at bounding box center [515, 80] width 45 height 11
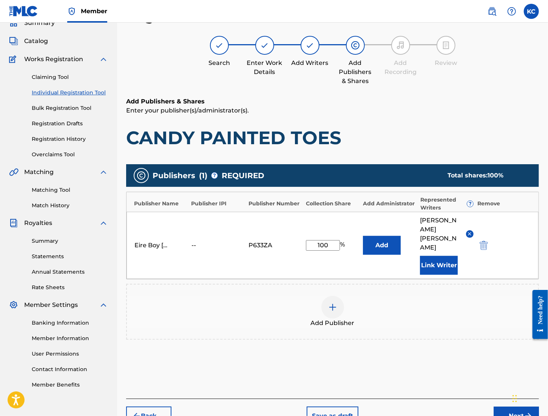
click at [507, 407] on button "Next" at bounding box center [516, 416] width 45 height 19
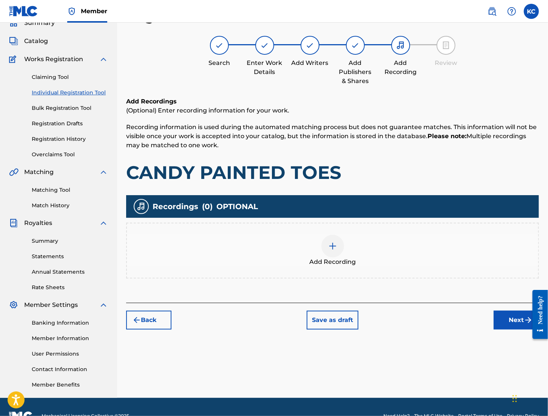
click at [328, 245] on img at bounding box center [332, 246] width 9 height 9
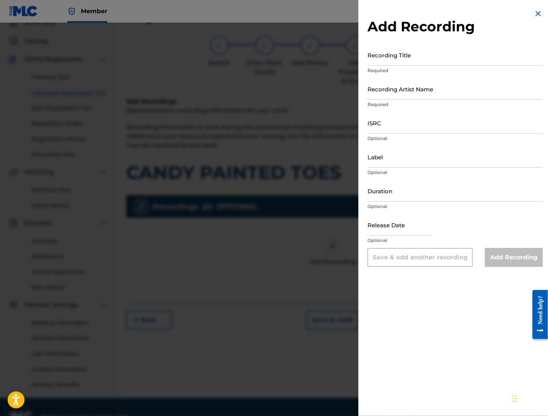
click at [376, 56] on input "Recording Title" at bounding box center [455, 55] width 175 height 22
paste input "CANDY PAINTED TOES"
type input "CANDY PAINTED TOES"
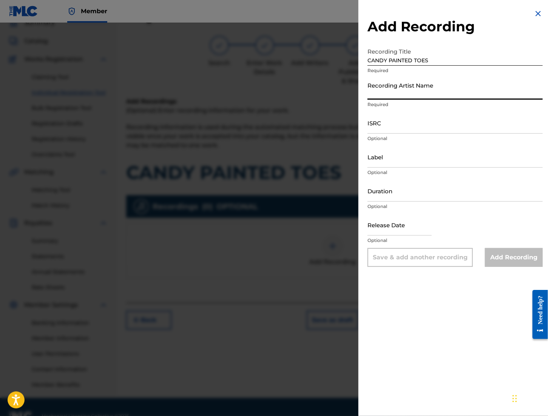
click at [432, 94] on input "Recording Artist Name" at bounding box center [455, 89] width 175 height 22
type input "MAL€K"
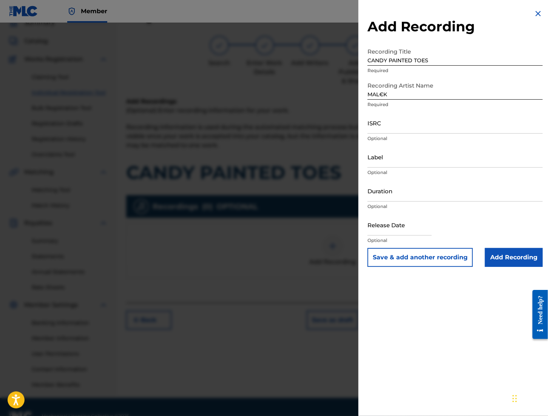
click at [376, 126] on input "ISRC" at bounding box center [455, 123] width 175 height 22
paste input "QZTB92294401"
type input "QZTB92294401"
click at [509, 258] on input "Add Recording" at bounding box center [514, 257] width 58 height 19
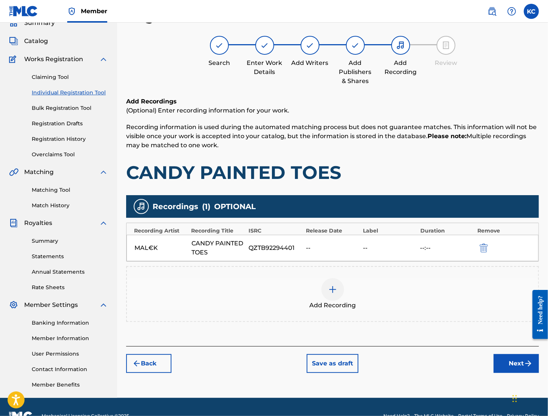
click at [515, 366] on button "Next" at bounding box center [516, 363] width 45 height 19
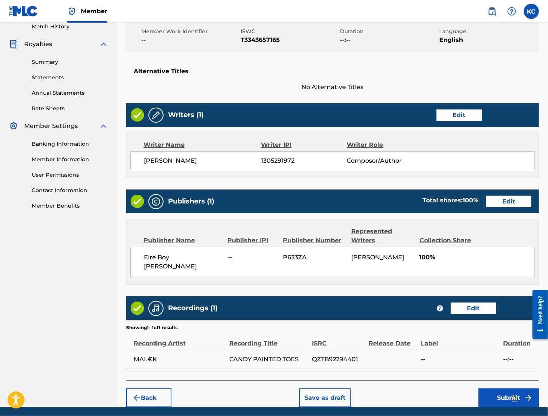
scroll to position [230, 0]
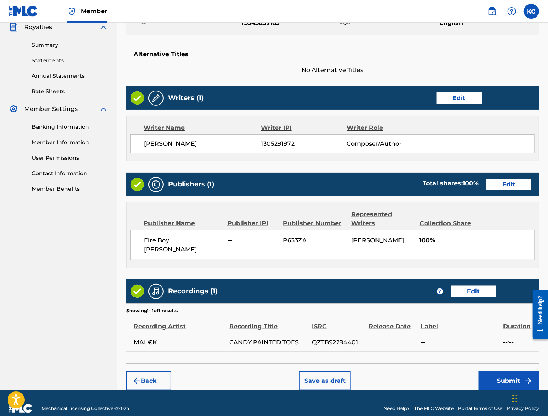
click at [501, 372] on button "Submit" at bounding box center [509, 381] width 60 height 19
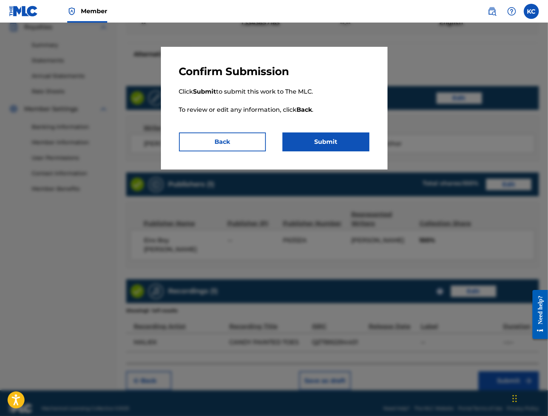
click at [318, 145] on button "Submit" at bounding box center [326, 142] width 87 height 19
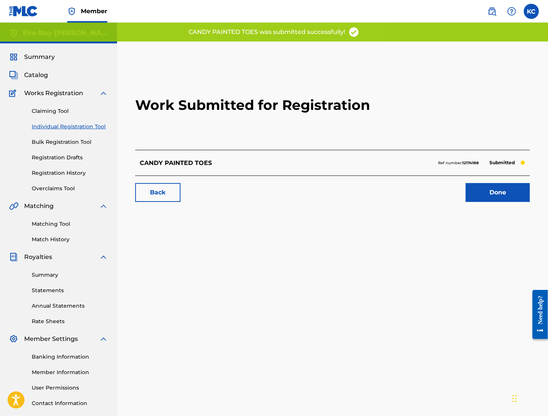
click at [492, 198] on link "Done" at bounding box center [498, 192] width 64 height 19
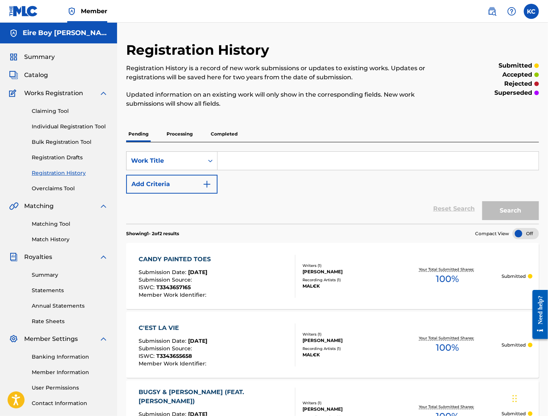
click at [45, 126] on link "Individual Registration Tool" at bounding box center [70, 127] width 76 height 8
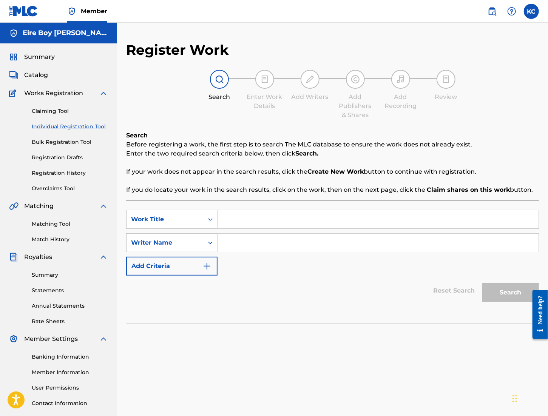
click at [240, 216] on input "Search Form" at bounding box center [378, 219] width 321 height 18
paste input "CHAPTER I THE DAY MY MOTHER DIED (INTRO)"
type input "CHAPTER I THE DAY MY MOTHER DIED (INTRO)"
click at [206, 240] on div "Search Form" at bounding box center [211, 243] width 14 height 14
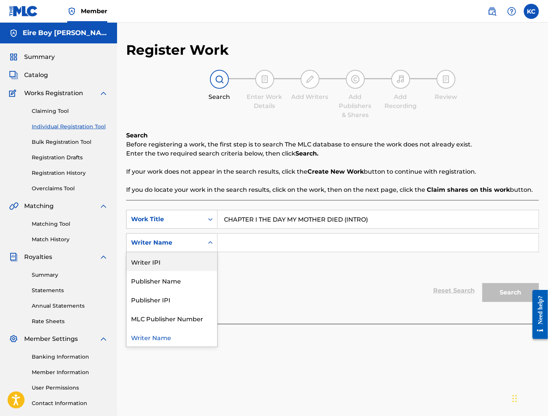
click at [196, 261] on div "Writer IPI" at bounding box center [172, 261] width 91 height 19
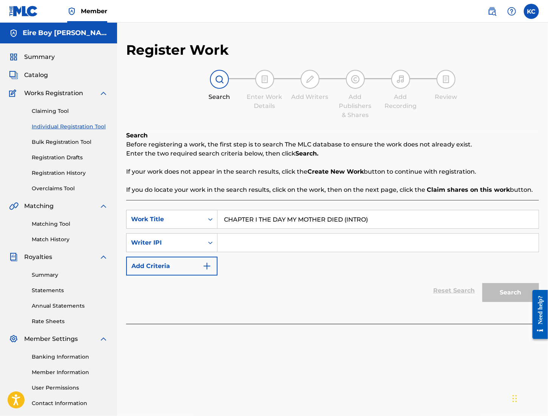
click at [283, 236] on input "Search Form" at bounding box center [378, 243] width 321 height 18
paste input "1305291972"
type input "1305291972"
click at [506, 291] on button "Search" at bounding box center [511, 292] width 57 height 19
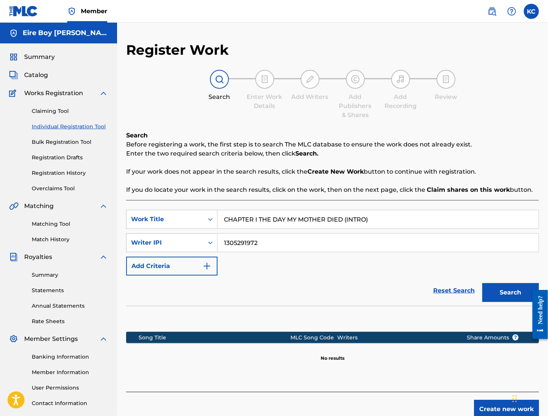
click at [493, 410] on button "Create new work" at bounding box center [506, 409] width 65 height 19
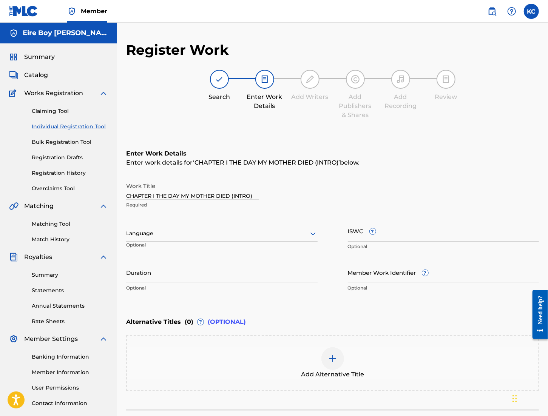
click at [357, 234] on input "ISWC ?" at bounding box center [444, 231] width 192 height 22
paste input "T3343656151"
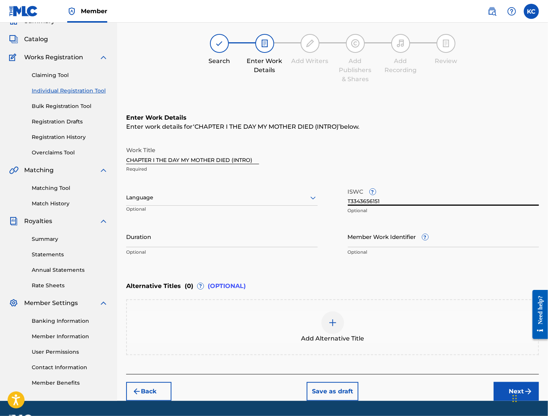
scroll to position [57, 0]
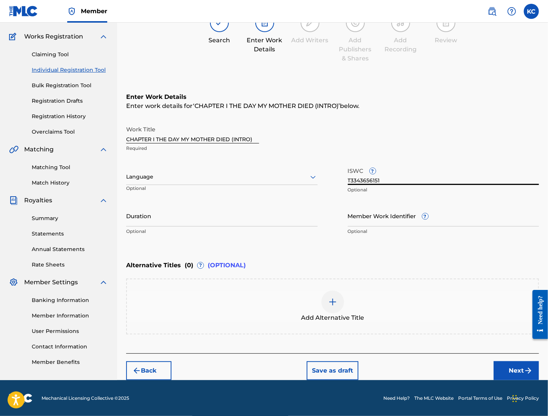
type input "T3343656151"
click at [517, 371] on button "Next" at bounding box center [516, 371] width 45 height 19
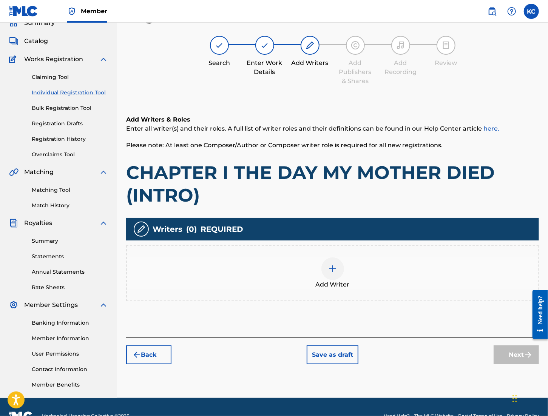
scroll to position [34, 0]
click at [331, 272] on img at bounding box center [332, 268] width 9 height 9
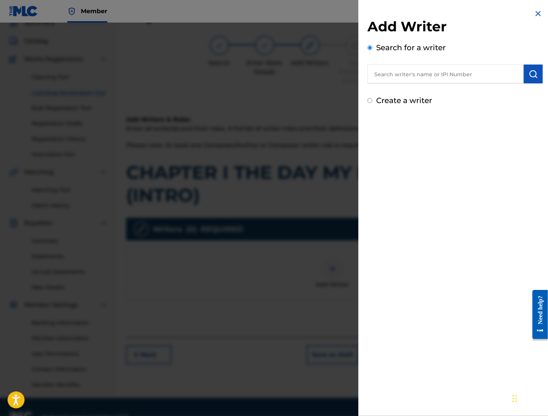
click at [369, 101] on input "Create a writer" at bounding box center [370, 100] width 5 height 5
radio input "false"
radio input "true"
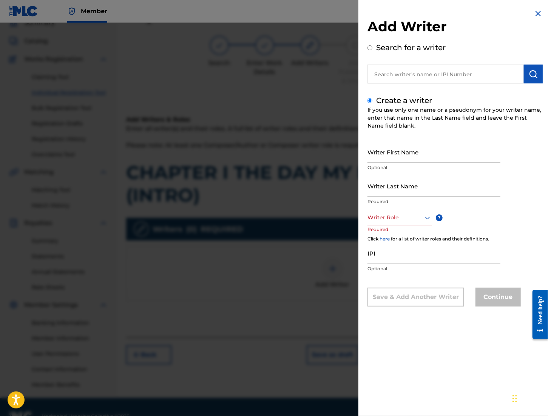
click at [398, 152] on input "Writer First Name" at bounding box center [434, 152] width 133 height 22
type input "[PERSON_NAME]"
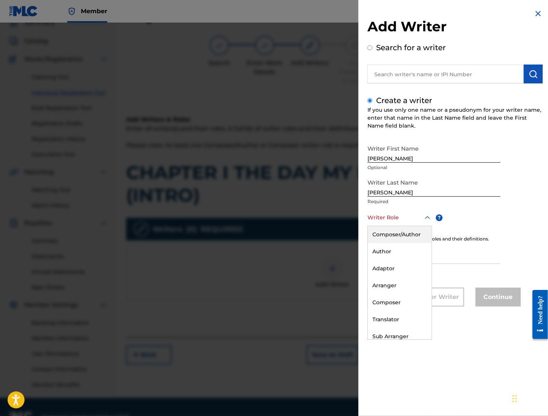
click at [408, 217] on div at bounding box center [400, 217] width 65 height 9
drag, startPoint x: 404, startPoint y: 235, endPoint x: 405, endPoint y: 231, distance: 4.8
click at [404, 234] on div "Composer/Author" at bounding box center [400, 234] width 64 height 17
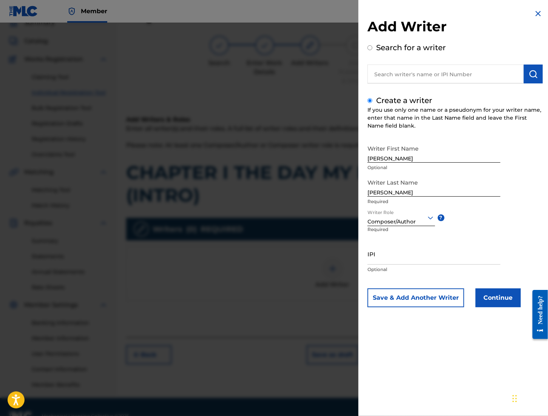
drag, startPoint x: 379, startPoint y: 256, endPoint x: 382, endPoint y: 255, distance: 3.9
click at [379, 256] on input "IPI" at bounding box center [434, 254] width 133 height 22
paste input "1305291972"
type input "1305291972"
click at [494, 297] on button "Continue" at bounding box center [498, 298] width 45 height 19
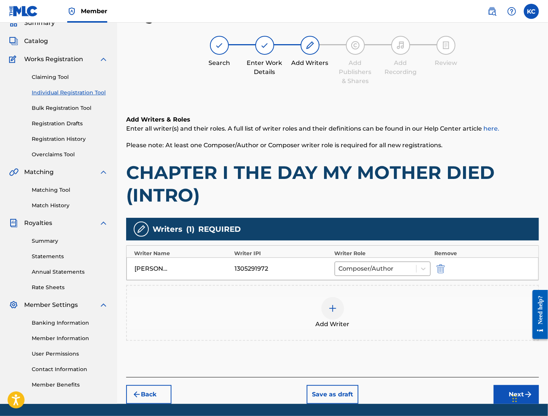
click at [505, 395] on button "Next" at bounding box center [516, 394] width 45 height 19
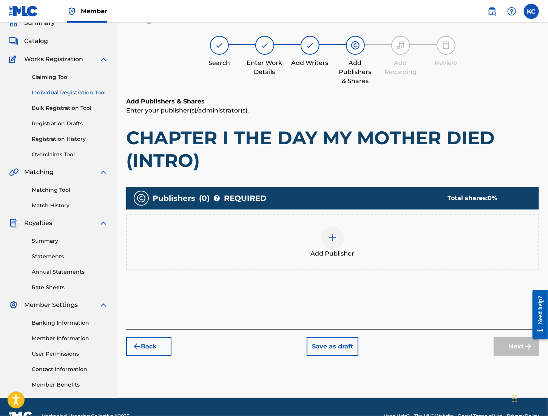
click at [329, 235] on img at bounding box center [332, 238] width 9 height 9
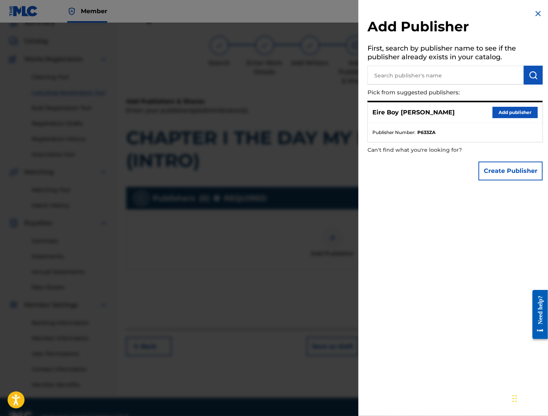
click at [511, 110] on button "Add publisher" at bounding box center [515, 112] width 45 height 11
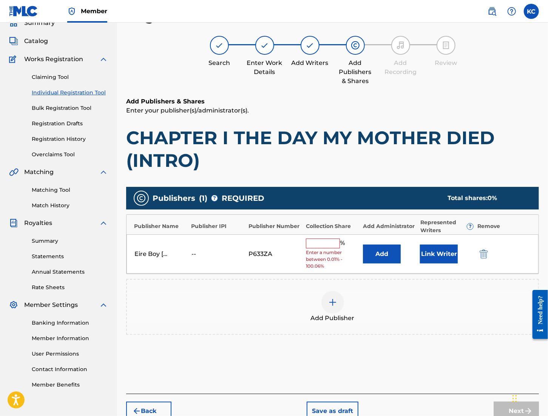
click at [313, 244] on input "text" at bounding box center [323, 244] width 34 height 10
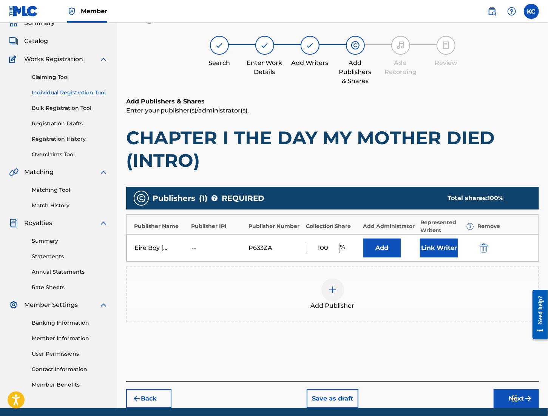
type input "100"
click at [447, 249] on button "Link Writer" at bounding box center [439, 248] width 38 height 19
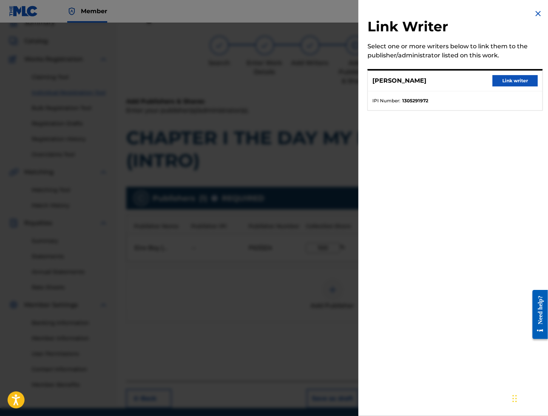
click at [515, 82] on button "Link writer" at bounding box center [515, 80] width 45 height 11
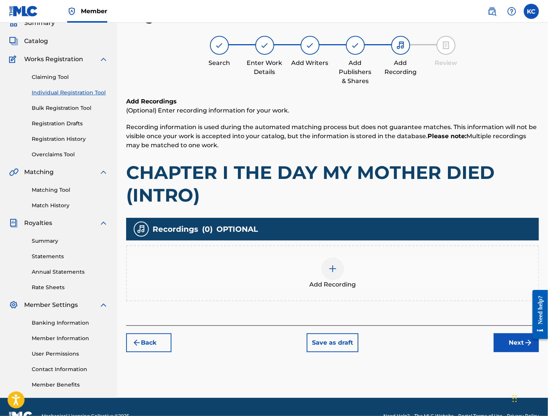
click at [338, 274] on div at bounding box center [333, 269] width 23 height 23
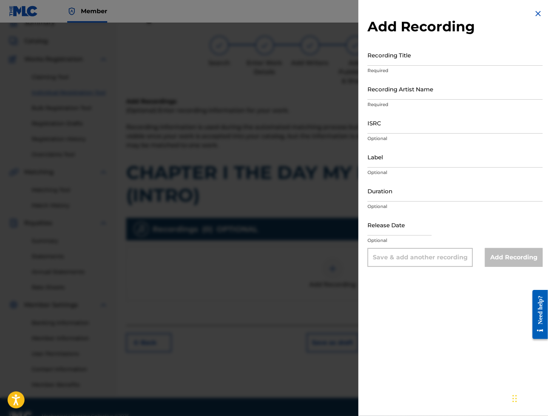
click at [387, 54] on input "Recording Title" at bounding box center [455, 55] width 175 height 22
paste input "CHAPTER I THE DAY MY MOTHER DIED (INTRO)"
type input "CHAPTER I THE DAY MY MOTHER DIED (INTRO)"
click at [412, 89] on input "Recording Artist Name" at bounding box center [455, 89] width 175 height 22
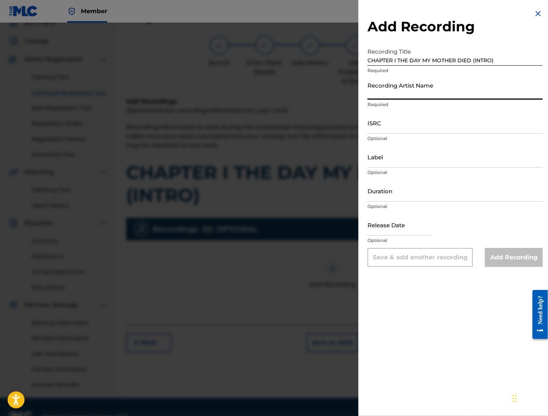
type input "MAL€K"
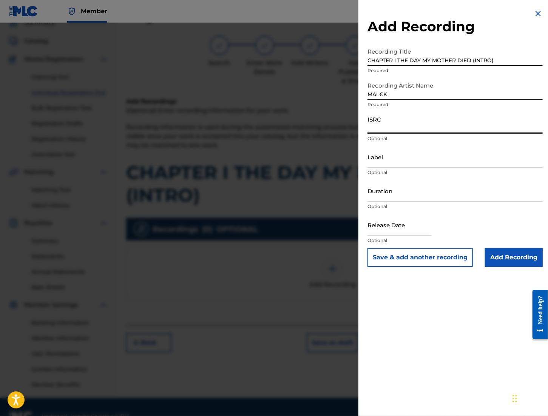
click at [387, 126] on input "ISRC" at bounding box center [455, 123] width 175 height 22
paste input "QZWFM2485396"
type input "QZWFM2485396"
drag, startPoint x: 435, startPoint y: 315, endPoint x: 441, endPoint y: 312, distance: 6.6
click at [436, 315] on div "Add Recording Recording Title CHAPTER I THE DAY MY MOTHER DIED (INTRO) Required…" at bounding box center [455, 208] width 193 height 416
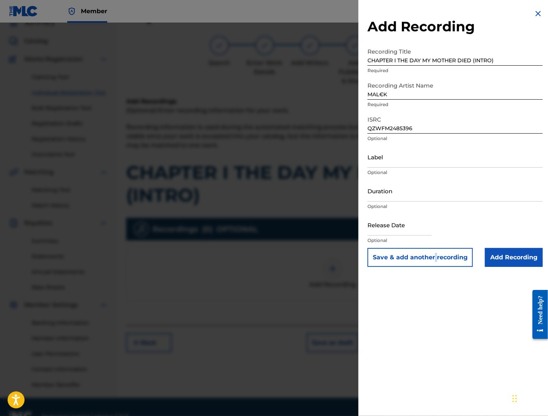
click at [517, 257] on input "Add Recording" at bounding box center [514, 257] width 58 height 19
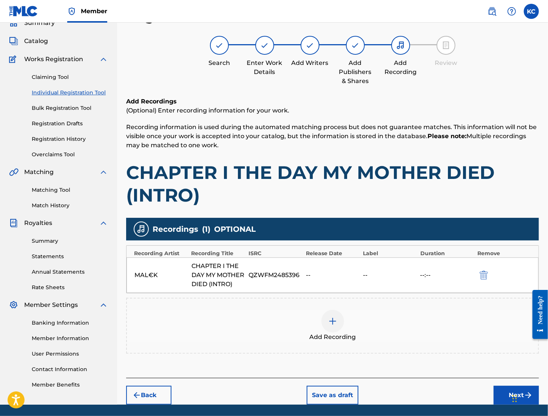
click at [506, 404] on button "Next" at bounding box center [516, 395] width 45 height 19
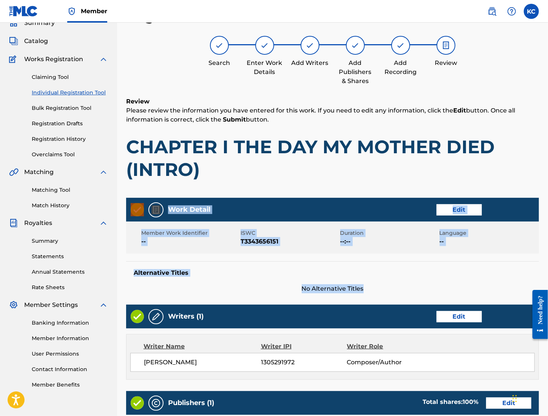
drag, startPoint x: 548, startPoint y: 193, endPoint x: 540, endPoint y: 264, distance: 72.2
click at [548, 277] on html "Accessibility Screen-Reader Guide, Feedback, and Issue Reporting | New window M…" at bounding box center [274, 174] width 548 height 416
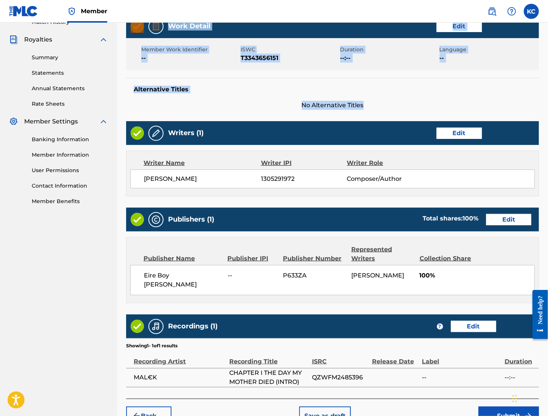
scroll to position [237, 0]
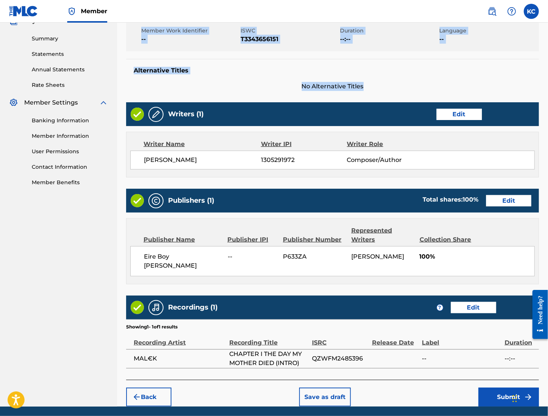
click at [498, 388] on button "Submit" at bounding box center [509, 397] width 60 height 19
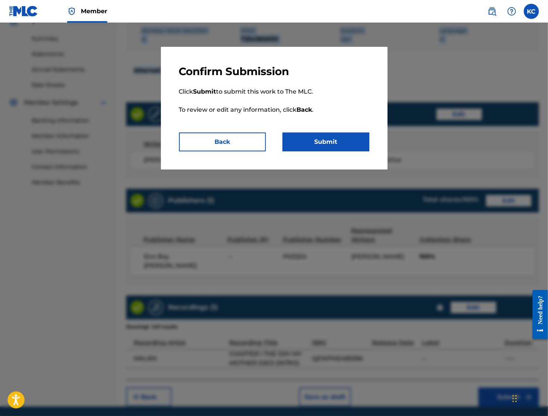
click at [351, 136] on button "Submit" at bounding box center [326, 142] width 87 height 19
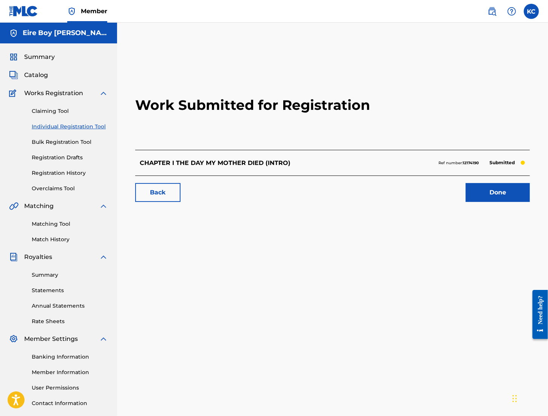
click at [506, 196] on link "Done" at bounding box center [498, 192] width 64 height 19
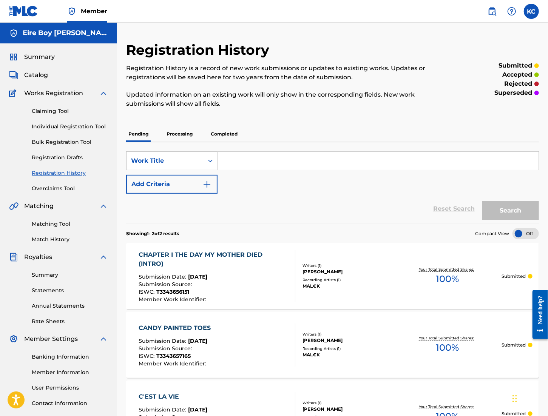
click at [64, 123] on link "Individual Registration Tool" at bounding box center [70, 127] width 76 height 8
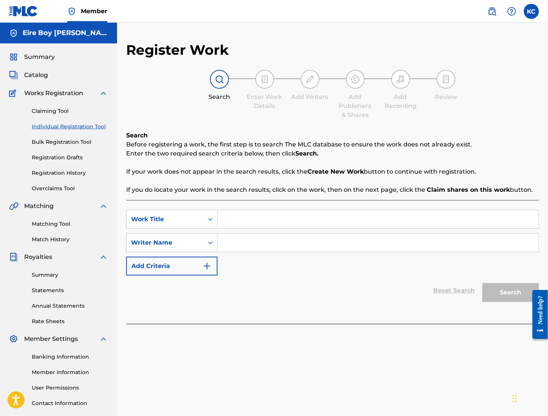
click at [243, 216] on input "Search Form" at bounding box center [378, 219] width 321 height 18
paste input "CHAPTER II THE CINDERELLA STORY (INTRO)"
type input "CHAPTER II THE CINDERELLA STORY (INTRO)"
click at [211, 245] on icon "Search Form" at bounding box center [211, 243] width 8 height 8
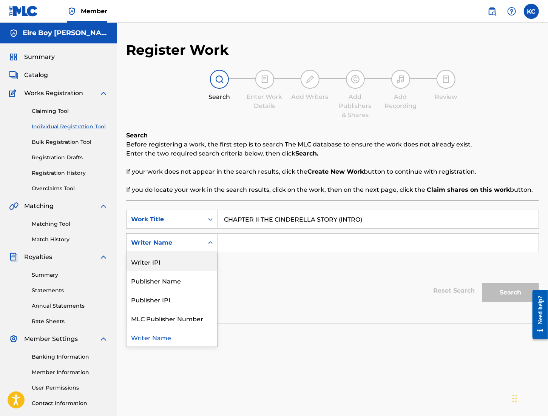
click at [161, 264] on div "Writer IPI" at bounding box center [172, 261] width 91 height 19
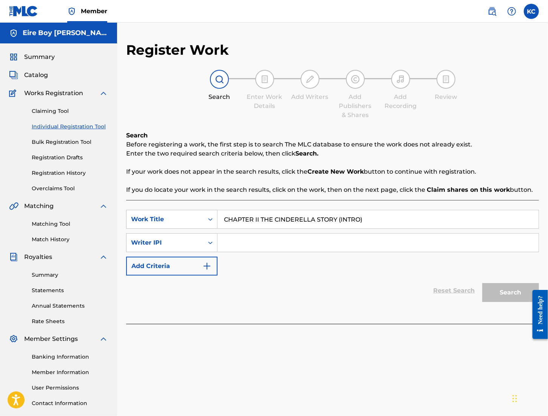
click at [240, 245] on input "Search Form" at bounding box center [378, 243] width 321 height 18
paste input "1305291972"
type input "1305291972"
click at [518, 299] on button "Search" at bounding box center [511, 292] width 57 height 19
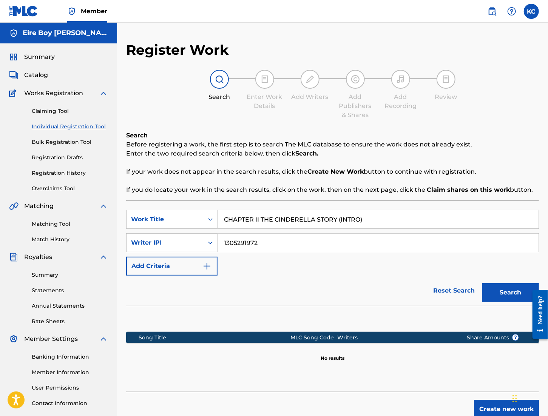
click at [492, 406] on button "Create new work" at bounding box center [506, 409] width 65 height 19
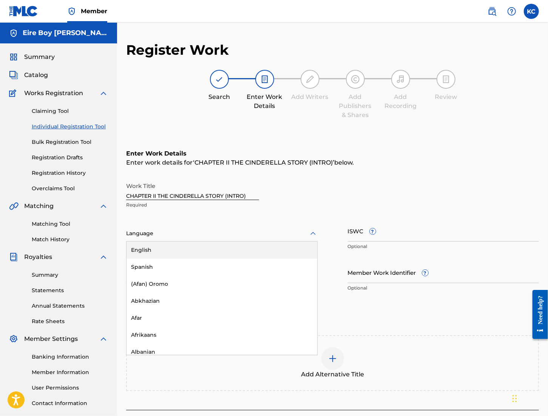
click at [199, 232] on div at bounding box center [222, 233] width 192 height 9
click at [170, 251] on div "English" at bounding box center [222, 250] width 191 height 17
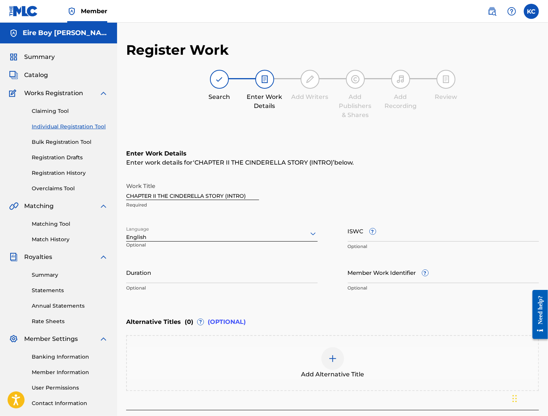
click at [354, 234] on input "ISWC ?" at bounding box center [444, 231] width 192 height 22
paste input "T3343656117"
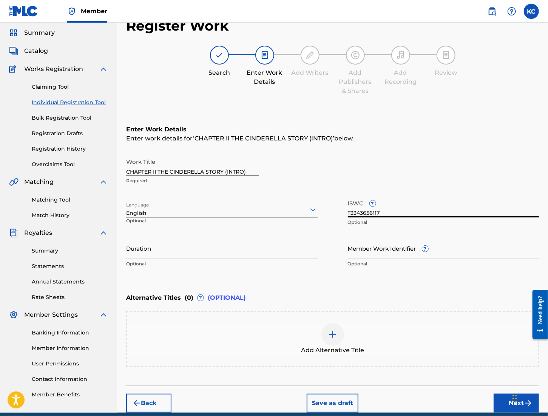
type input "T3343656117"
click at [505, 407] on button "Next" at bounding box center [516, 403] width 45 height 19
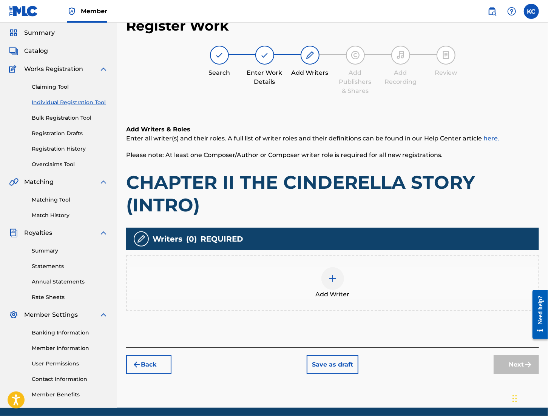
scroll to position [34, 0]
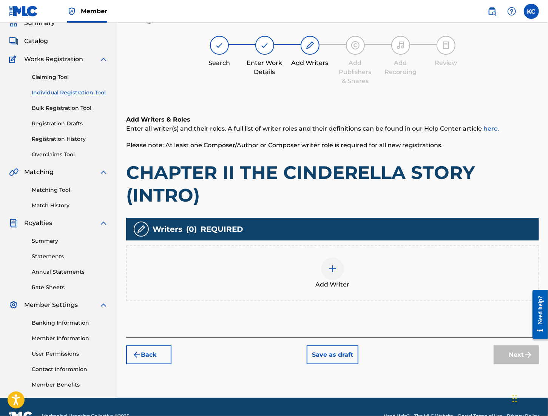
click at [327, 269] on div at bounding box center [333, 269] width 23 height 23
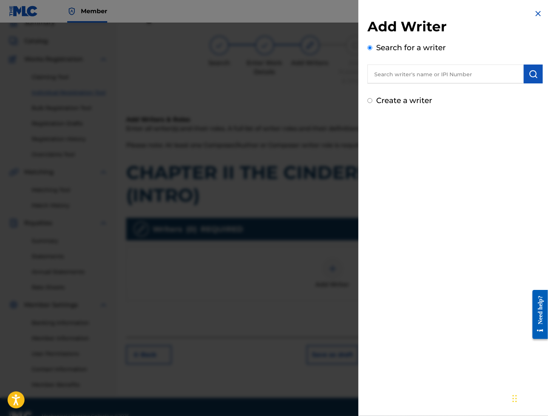
click at [367, 99] on div "Add Writer Search for a writer Create a writer" at bounding box center [455, 57] width 193 height 115
click at [368, 99] on input "Create a writer" at bounding box center [370, 100] width 5 height 5
radio input "false"
radio input "true"
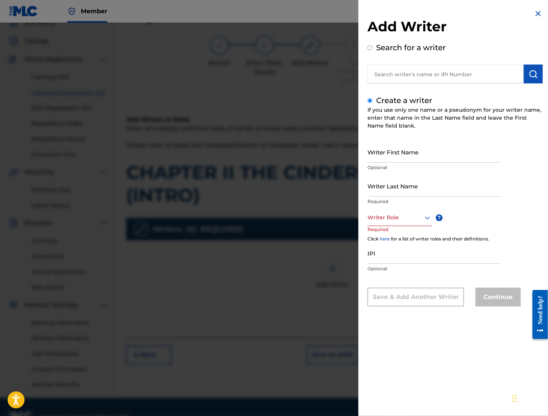
click at [394, 152] on input "Writer First Name" at bounding box center [434, 152] width 133 height 22
type input "[PERSON_NAME]"
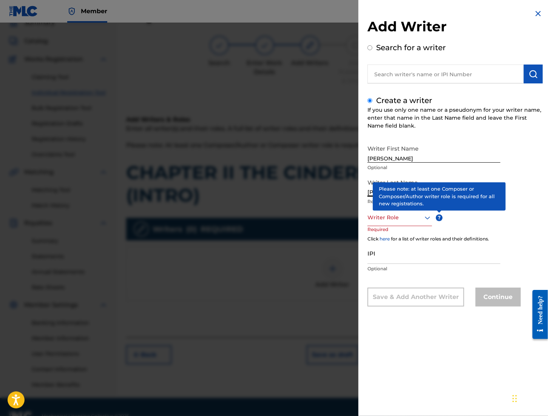
type input "[PERSON_NAME]"
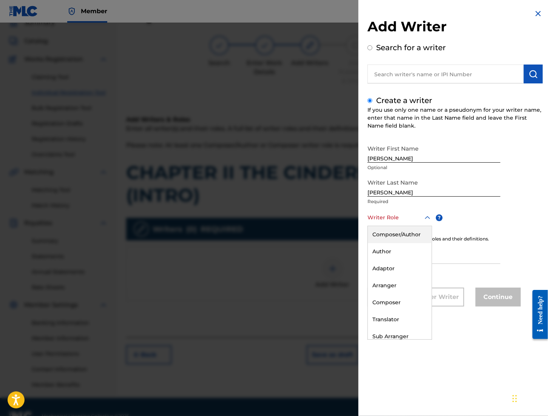
click at [397, 223] on div "Writer Role" at bounding box center [400, 217] width 65 height 17
click at [394, 235] on div "Composer/Author" at bounding box center [400, 234] width 64 height 17
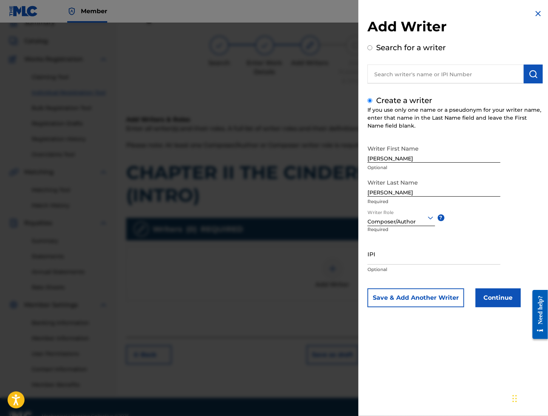
click at [382, 256] on input "IPI" at bounding box center [434, 254] width 133 height 22
paste input "1305291972"
type input "1305291972"
click at [503, 297] on button "Continue" at bounding box center [498, 298] width 45 height 19
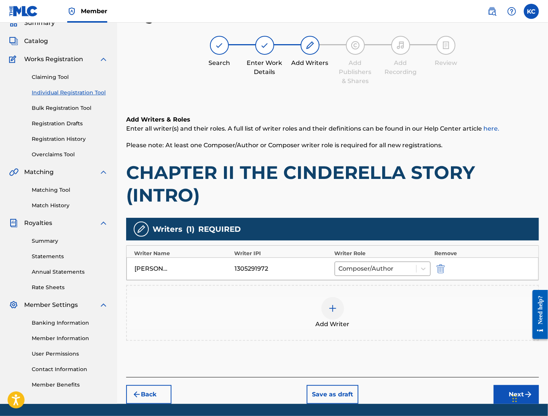
click at [506, 399] on button "Next" at bounding box center [516, 394] width 45 height 19
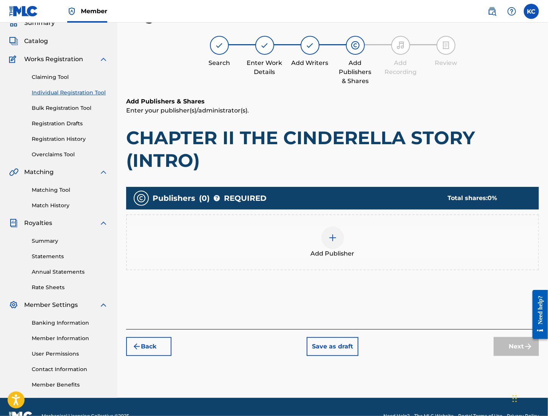
click at [330, 236] on img at bounding box center [332, 238] width 9 height 9
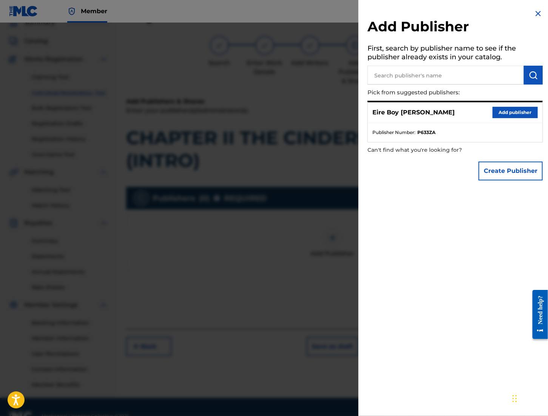
click at [512, 110] on button "Add publisher" at bounding box center [515, 112] width 45 height 11
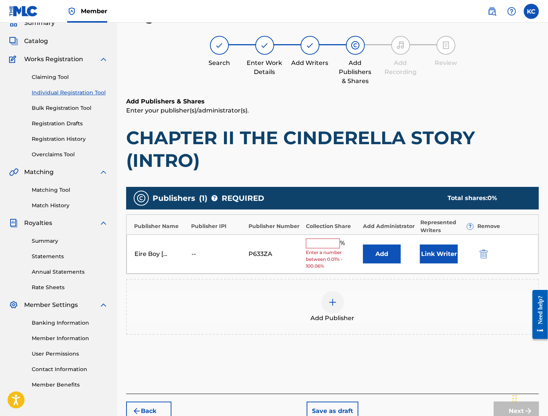
click at [324, 240] on input "text" at bounding box center [323, 244] width 34 height 10
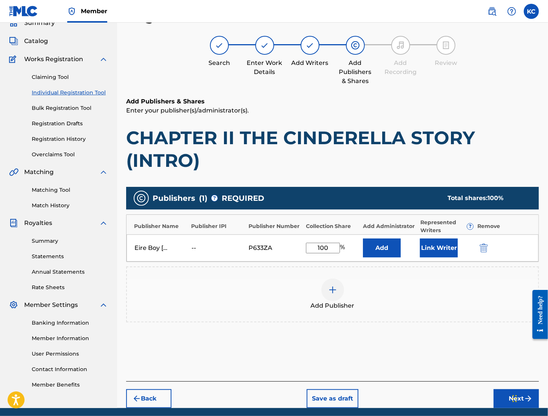
type input "100"
click at [456, 245] on button "Link Writer" at bounding box center [439, 248] width 38 height 19
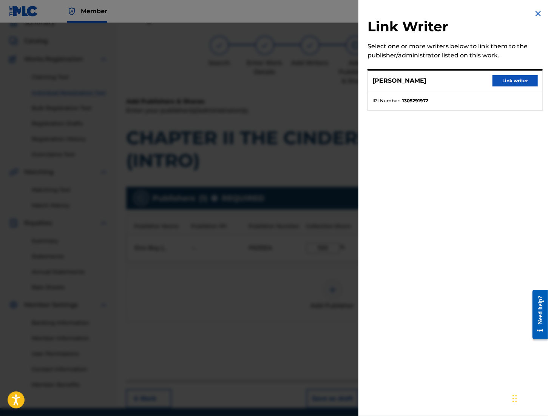
click at [514, 80] on button "Link writer" at bounding box center [515, 80] width 45 height 11
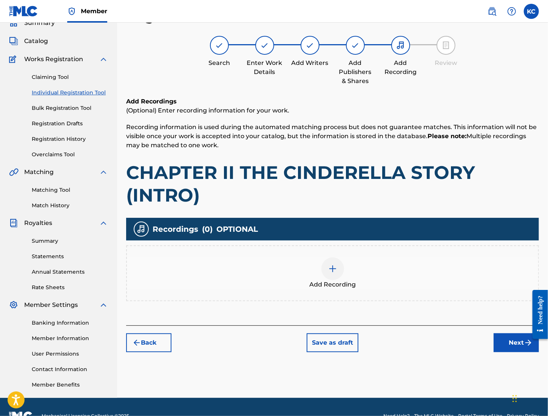
click at [328, 270] on img at bounding box center [332, 268] width 9 height 9
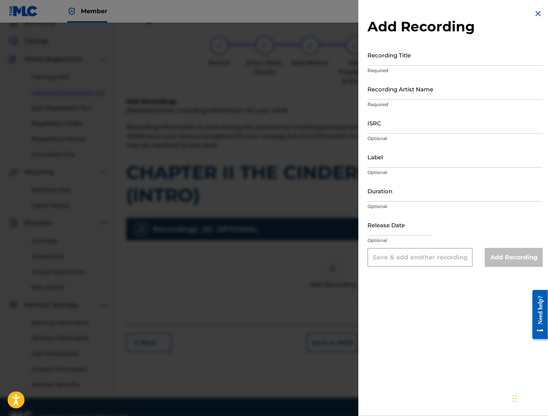
click at [382, 55] on input "Recording Title" at bounding box center [455, 55] width 175 height 22
paste input "CHAPTER II THE CINDERELLA STORY (INTRO)"
type input "CHAPTER II THE CINDERELLA STORY (INTRO)"
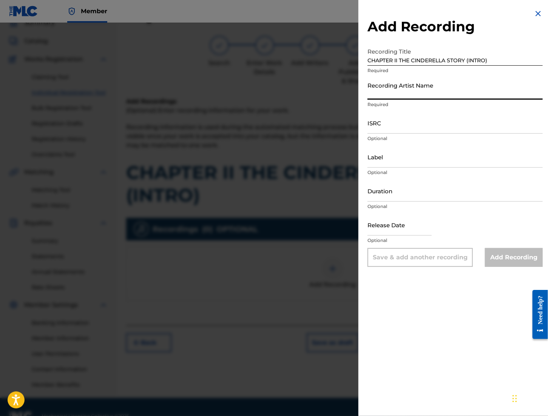
click at [423, 89] on input "Recording Artist Name" at bounding box center [455, 89] width 175 height 22
type input "MAL€K"
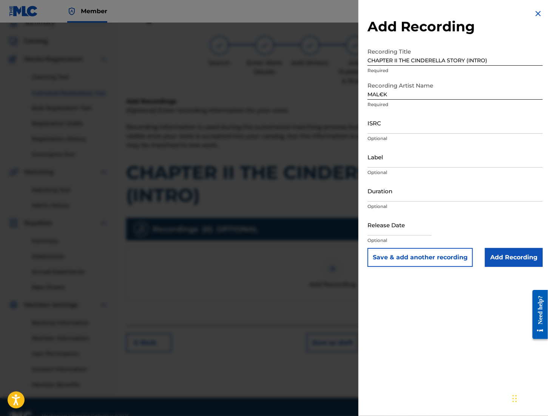
click at [385, 125] on input "ISRC" at bounding box center [455, 123] width 175 height 22
paste input "QZWFM2485403"
type input "QZWFM2485403"
click at [498, 263] on input "Add Recording" at bounding box center [514, 257] width 58 height 19
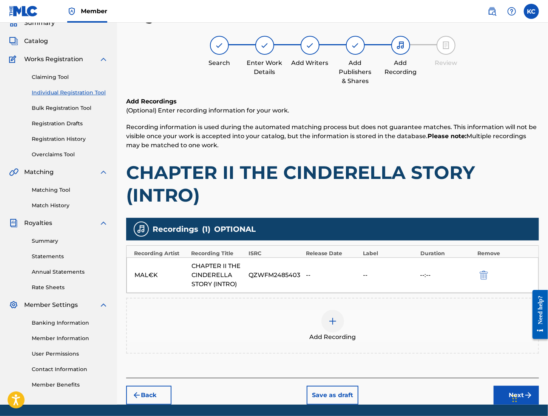
drag, startPoint x: 509, startPoint y: 398, endPoint x: 511, endPoint y: 393, distance: 5.4
click at [510, 394] on button "Next" at bounding box center [516, 395] width 45 height 19
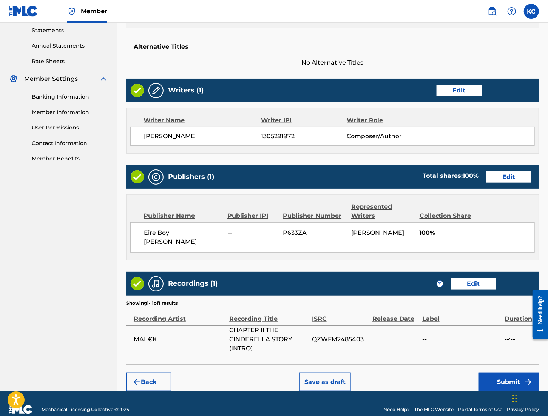
scroll to position [261, 0]
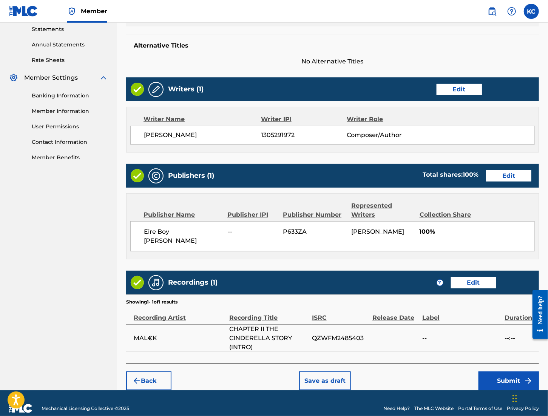
click at [508, 372] on button "Submit" at bounding box center [509, 381] width 60 height 19
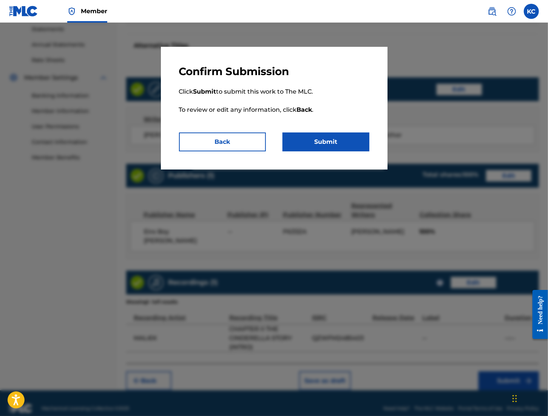
click at [323, 138] on button "Submit" at bounding box center [326, 142] width 87 height 19
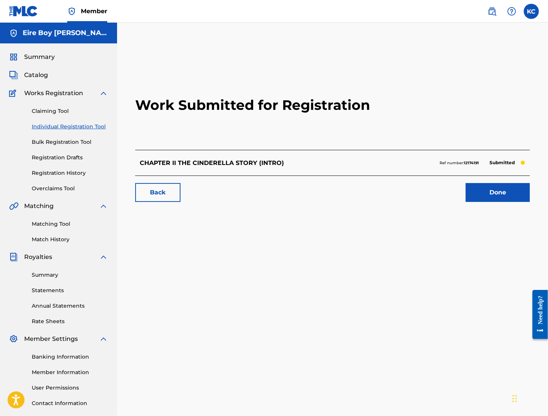
click at [48, 124] on link "Individual Registration Tool" at bounding box center [70, 127] width 76 height 8
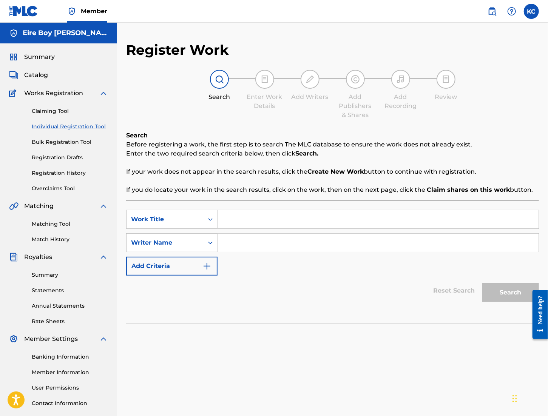
click at [266, 221] on input "Search Form" at bounding box center [378, 219] width 321 height 18
paste input "CHAPTER III THE MOMENT (INTRO)"
type input "CHAPTER III THE MOMENT (INTRO)"
click at [193, 241] on div "Writer Name" at bounding box center [165, 242] width 68 height 9
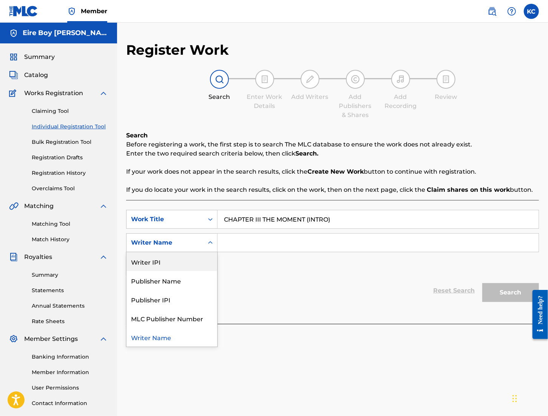
click at [186, 260] on div "Writer IPI" at bounding box center [172, 261] width 91 height 19
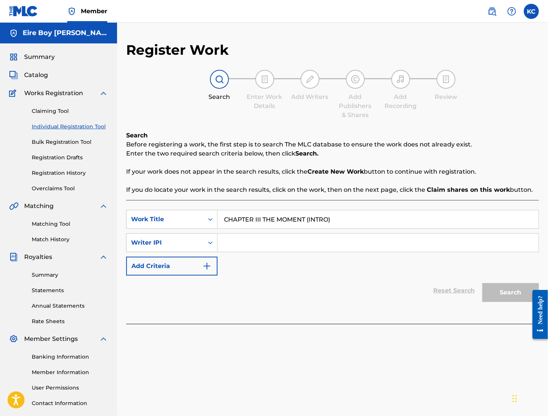
click at [254, 236] on input "Search Form" at bounding box center [378, 243] width 321 height 18
paste input "1305291972"
type input "1305291972"
click at [518, 289] on button "Search" at bounding box center [511, 292] width 57 height 19
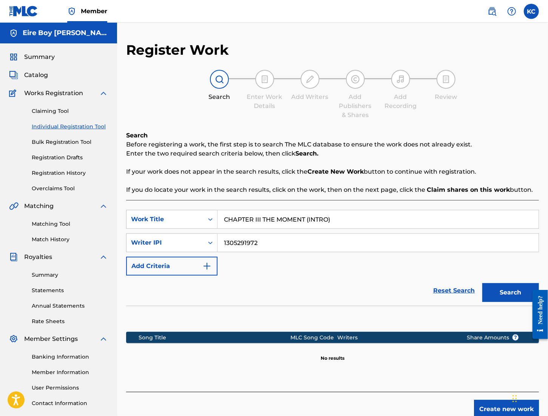
click at [486, 407] on button "Create new work" at bounding box center [506, 409] width 65 height 19
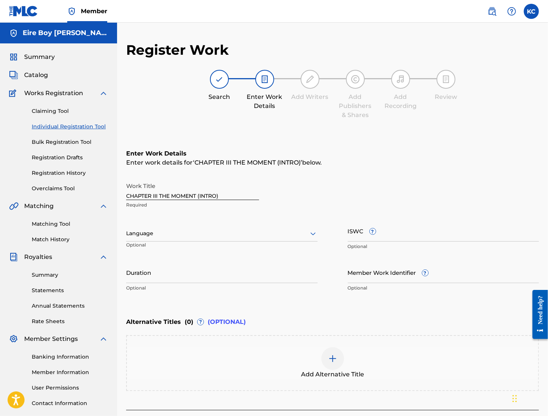
click at [360, 231] on input "ISWC ?" at bounding box center [444, 231] width 192 height 22
paste input "T3343656173"
type input "T3343656173"
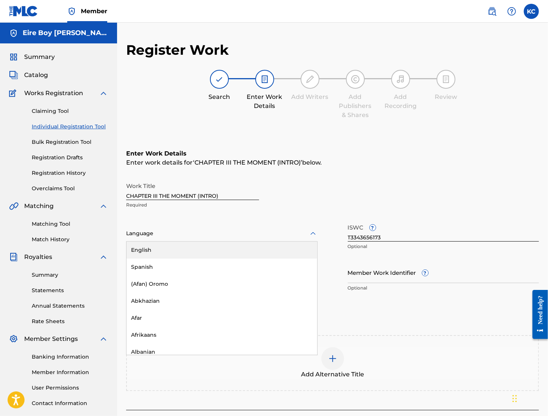
click at [170, 237] on div at bounding box center [222, 233] width 192 height 9
click at [168, 247] on div "English" at bounding box center [222, 250] width 191 height 17
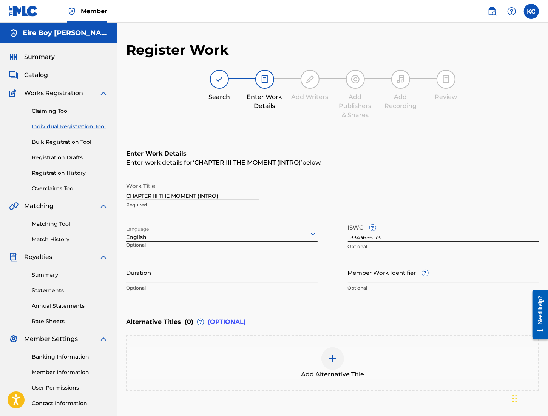
click at [496, 152] on h6 "Enter Work Details" at bounding box center [332, 153] width 413 height 9
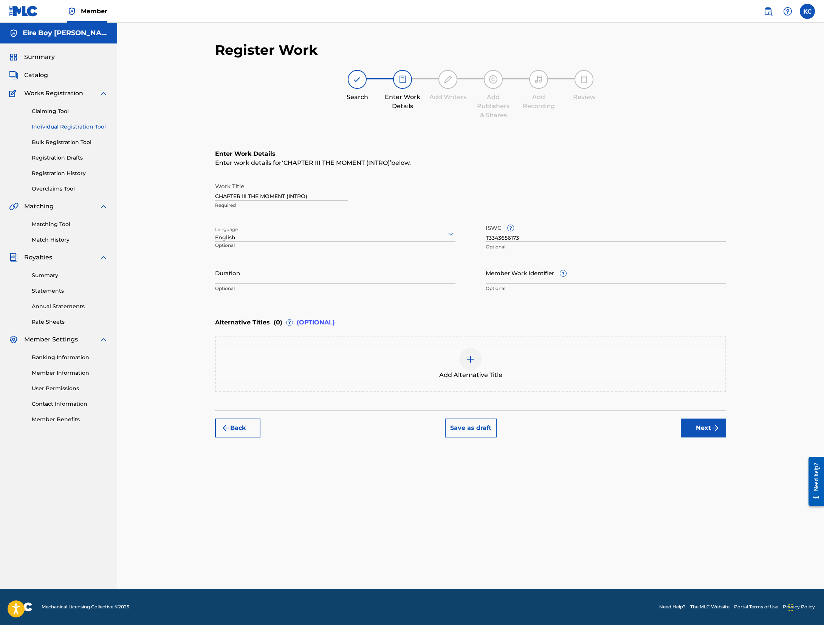
click at [548, 416] on button "Next" at bounding box center [702, 427] width 45 height 19
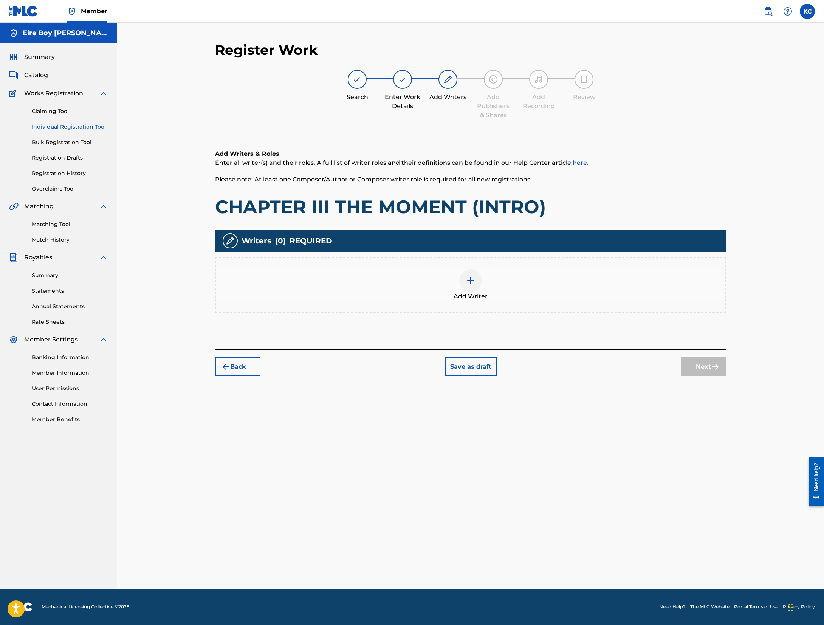
click at [466, 286] on div at bounding box center [470, 280] width 23 height 23
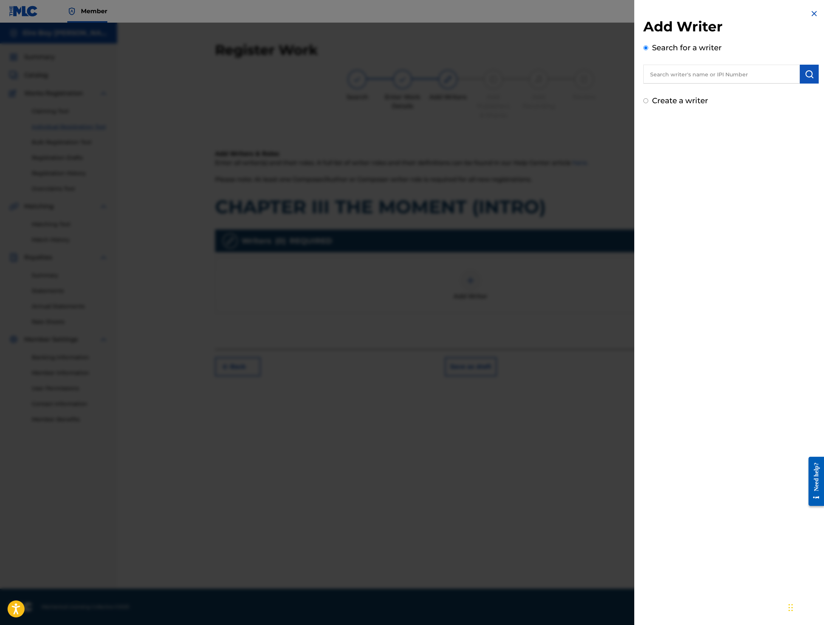
click at [548, 101] on input "Create a writer" at bounding box center [645, 100] width 5 height 5
radio input "false"
radio input "true"
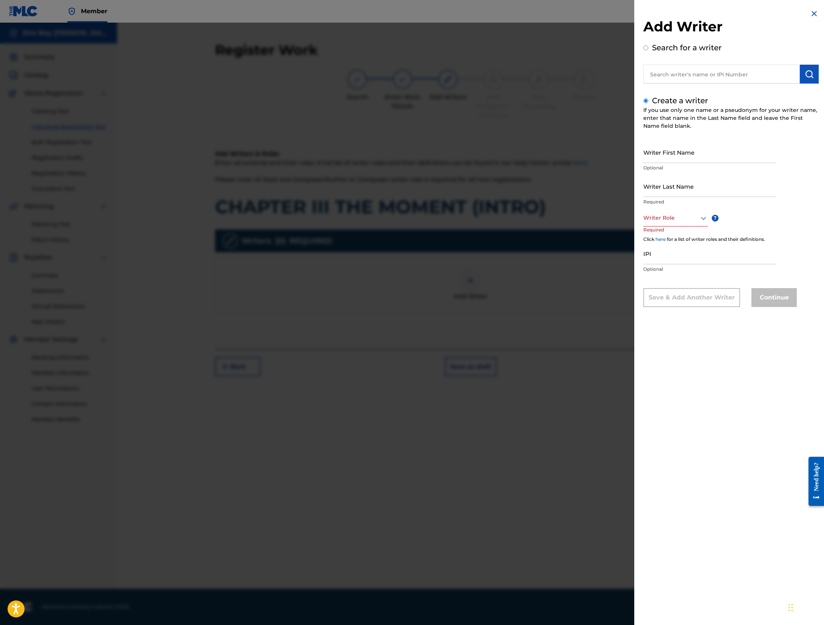
click at [548, 148] on input "Writer First Name" at bounding box center [709, 152] width 133 height 22
type input "[PERSON_NAME]"
click at [548, 217] on div at bounding box center [675, 217] width 65 height 9
click at [548, 236] on div "Composer/Author" at bounding box center [675, 234] width 64 height 17
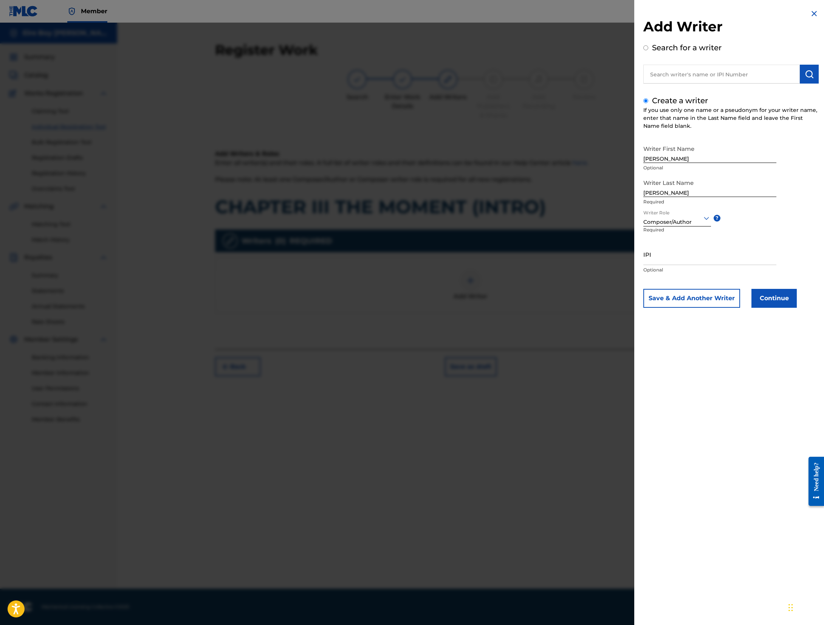
click at [548, 254] on input "IPI" at bounding box center [709, 254] width 133 height 22
paste input "1305291972"
type input "1305291972"
click at [548, 302] on button "Continue" at bounding box center [773, 298] width 45 height 19
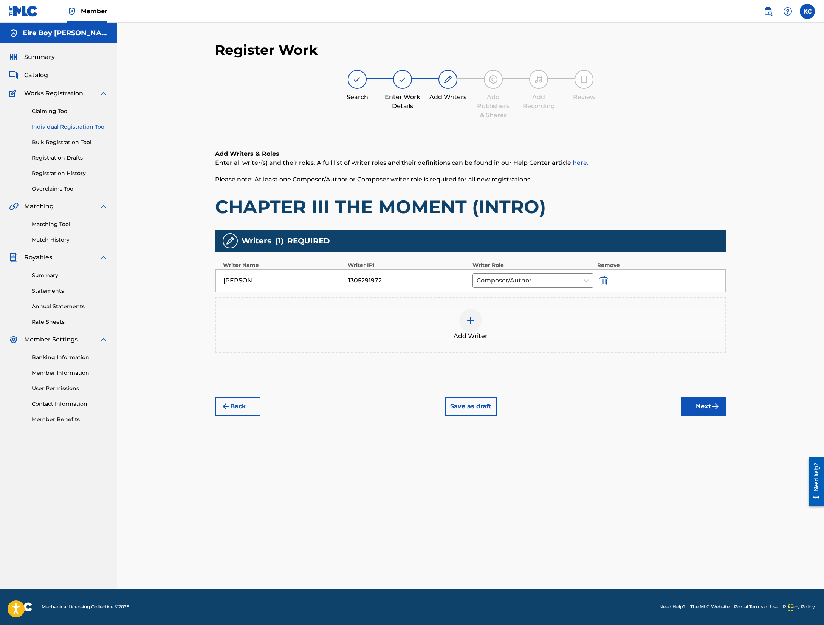
click at [548, 410] on button "Next" at bounding box center [702, 406] width 45 height 19
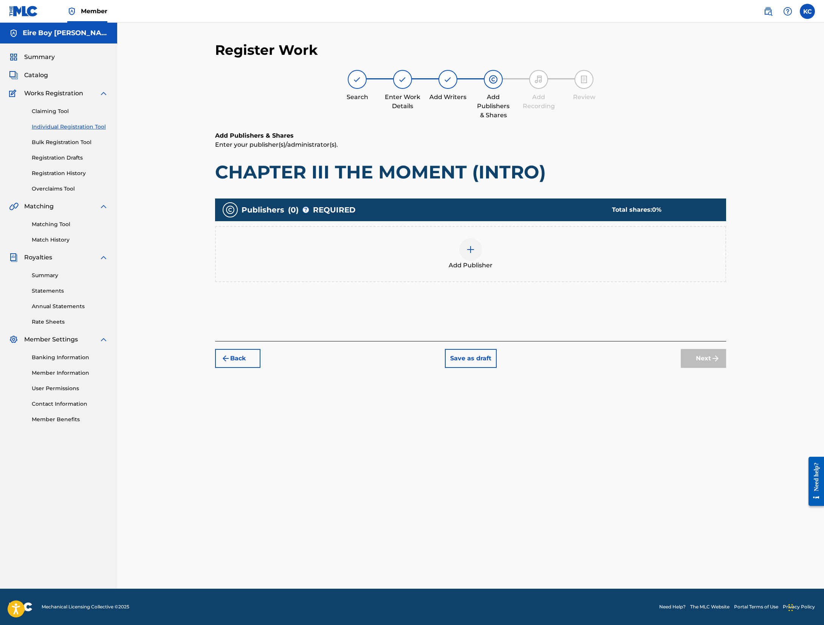
click at [466, 253] on img at bounding box center [470, 249] width 9 height 9
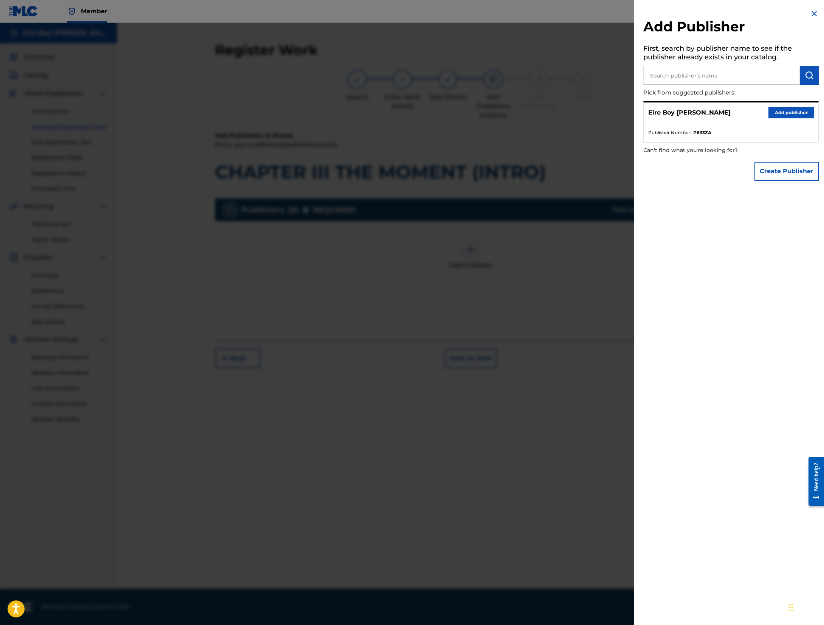
click at [548, 108] on button "Add publisher" at bounding box center [790, 112] width 45 height 11
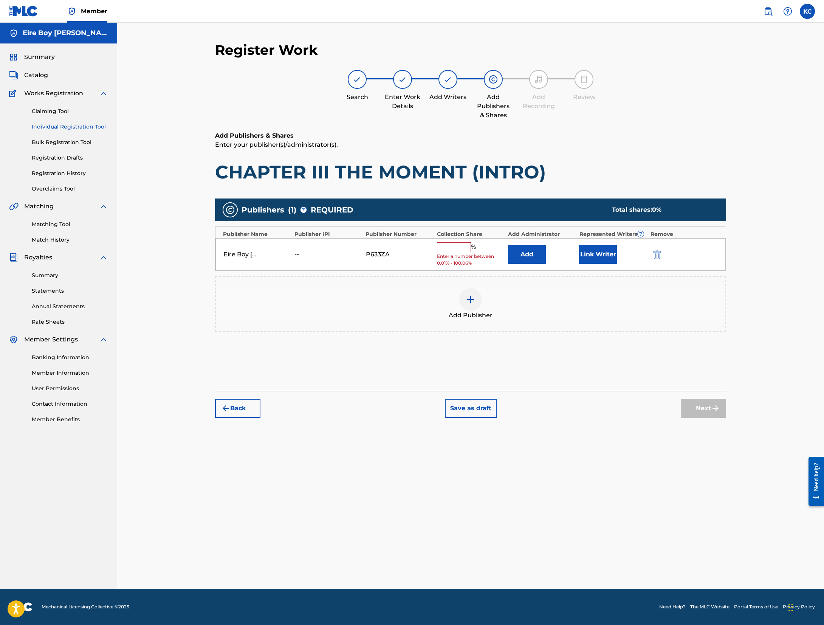
click at [465, 249] on input "text" at bounding box center [454, 247] width 34 height 10
type input "100"
click at [548, 254] on button "Link Writer" at bounding box center [598, 251] width 38 height 19
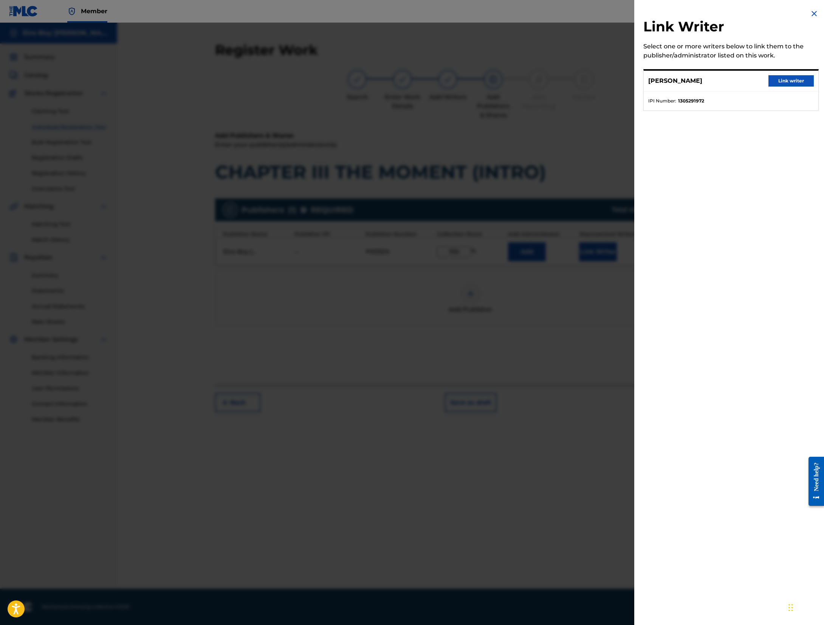
click at [548, 79] on button "Link writer" at bounding box center [790, 80] width 45 height 11
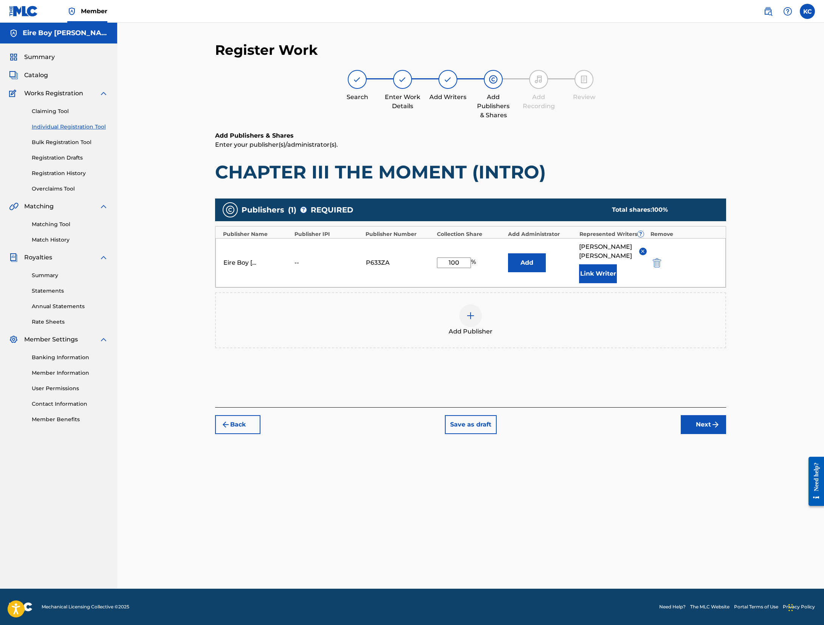
drag, startPoint x: 708, startPoint y: 419, endPoint x: 696, endPoint y: 410, distance: 14.8
click at [548, 416] on button "Next" at bounding box center [702, 424] width 45 height 19
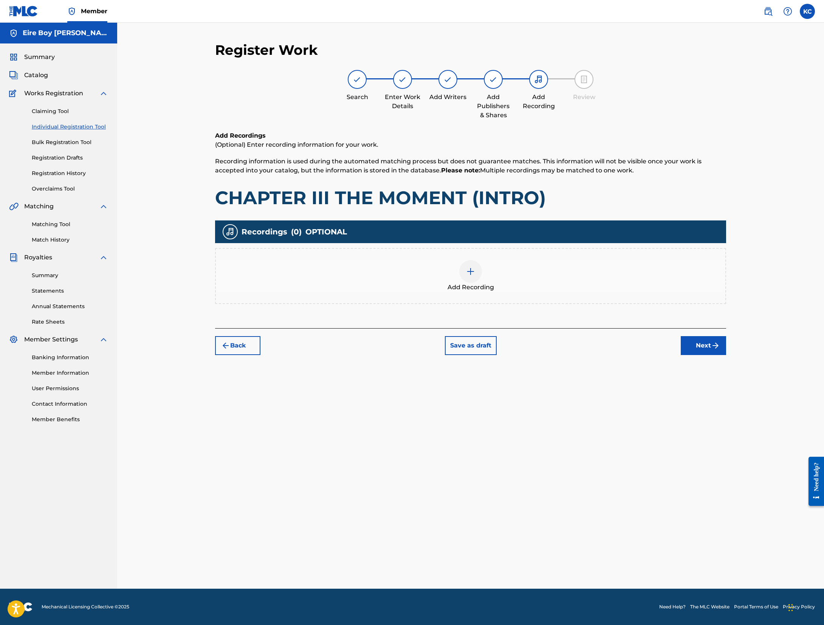
click at [466, 278] on div at bounding box center [470, 271] width 23 height 23
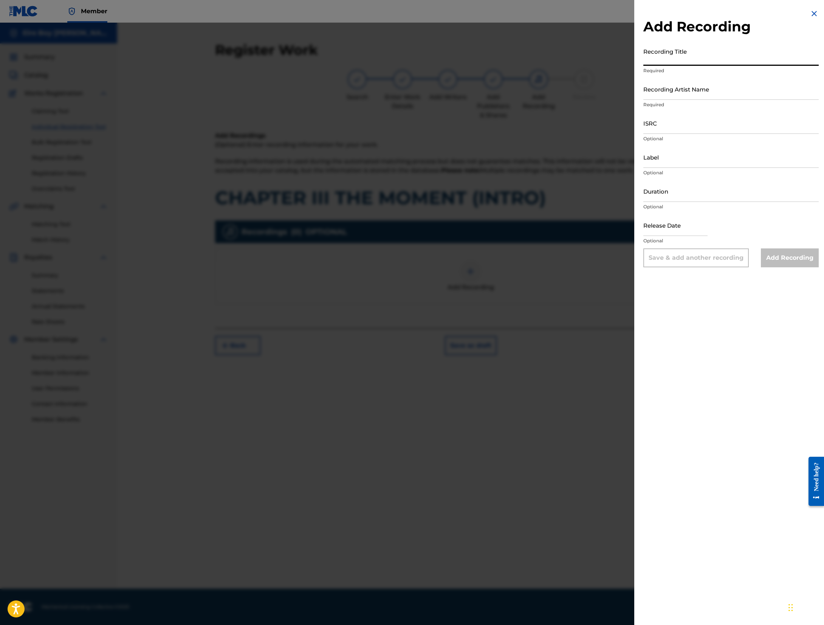
click at [548, 52] on input "Recording Title" at bounding box center [730, 55] width 175 height 22
paste input "CHAPTER III THE MOMENT (INTRO)"
type input "CHAPTER III THE MOMENT (INTRO)"
click at [548, 95] on input "Recording Artist Name" at bounding box center [730, 89] width 175 height 22
type input "MAL€K"
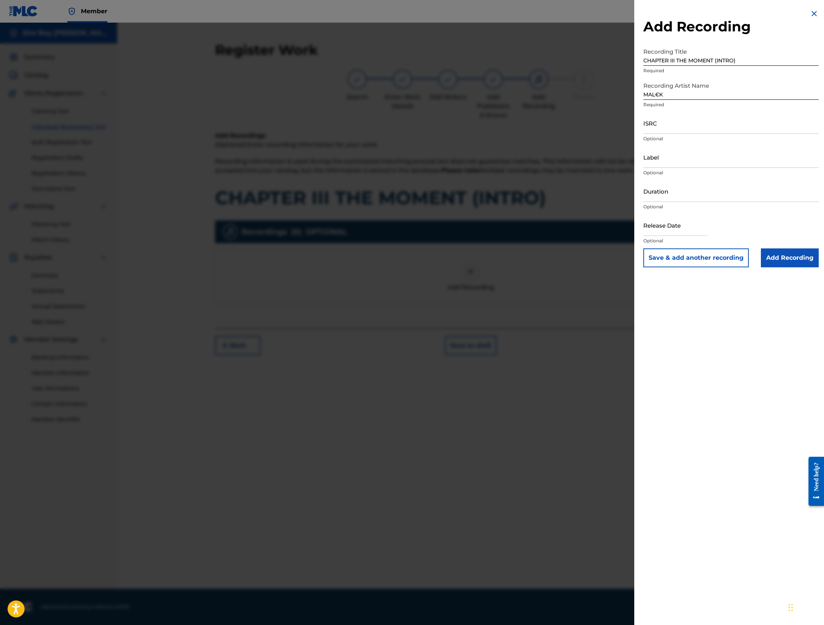
drag, startPoint x: 585, startPoint y: 199, endPoint x: 591, endPoint y: 196, distance: 6.9
click at [548, 199] on div at bounding box center [412, 335] width 824 height 625
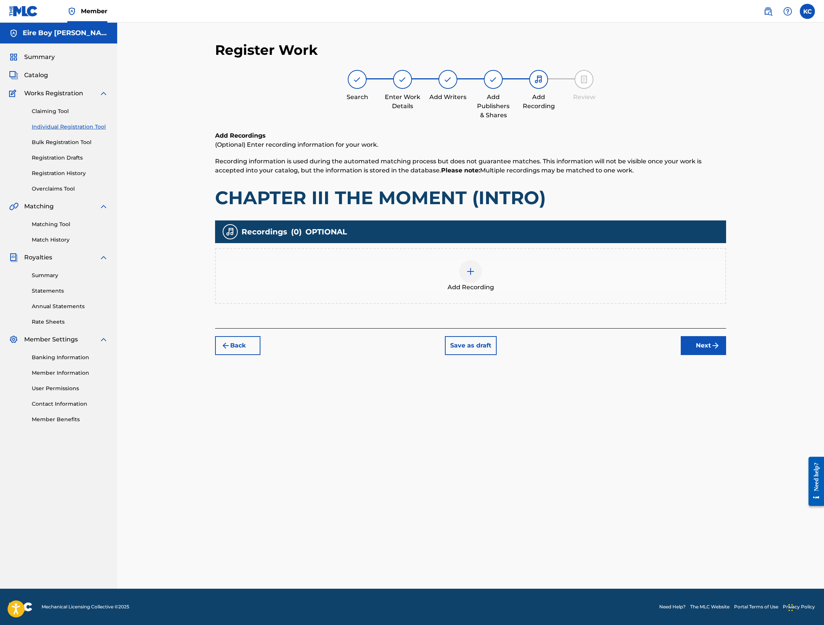
click at [473, 271] on img at bounding box center [470, 271] width 9 height 9
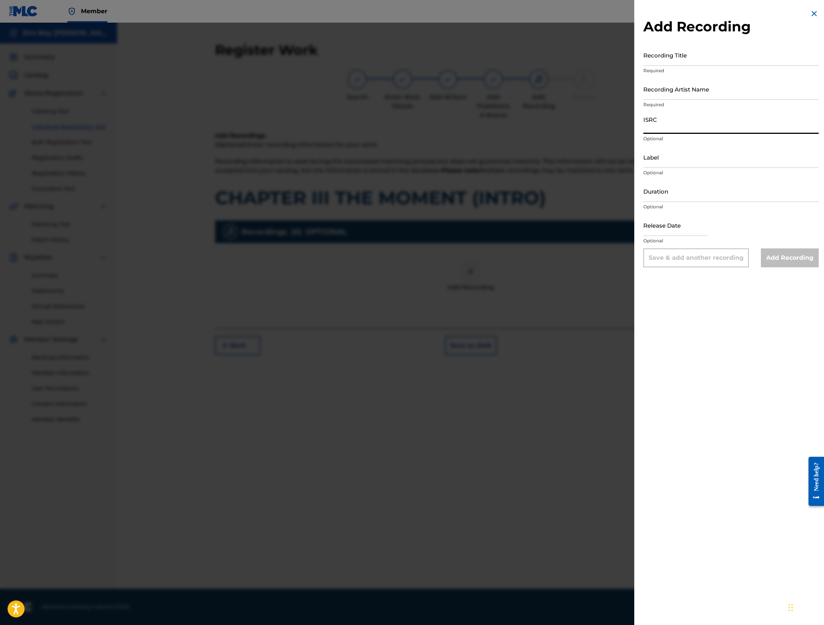
drag, startPoint x: 662, startPoint y: 121, endPoint x: 674, endPoint y: 120, distance: 11.4
click at [548, 121] on input "ISRC" at bounding box center [730, 123] width 175 height 22
paste input "QZWFM2485408"
type input "QZWFM2485408"
drag, startPoint x: 691, startPoint y: 92, endPoint x: 696, endPoint y: 92, distance: 4.5
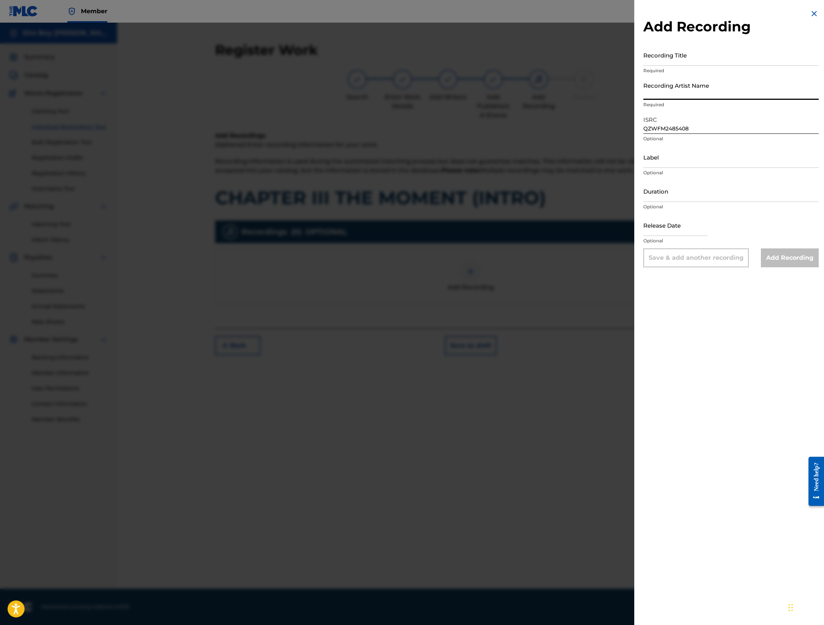
click at [548, 92] on input "Recording Artist Name" at bounding box center [730, 89] width 175 height 22
type input "MAL€K"
click at [548, 61] on input "Recording Title" at bounding box center [730, 55] width 175 height 22
paste input "CHAPTER III THE MOMENT (INTRO)"
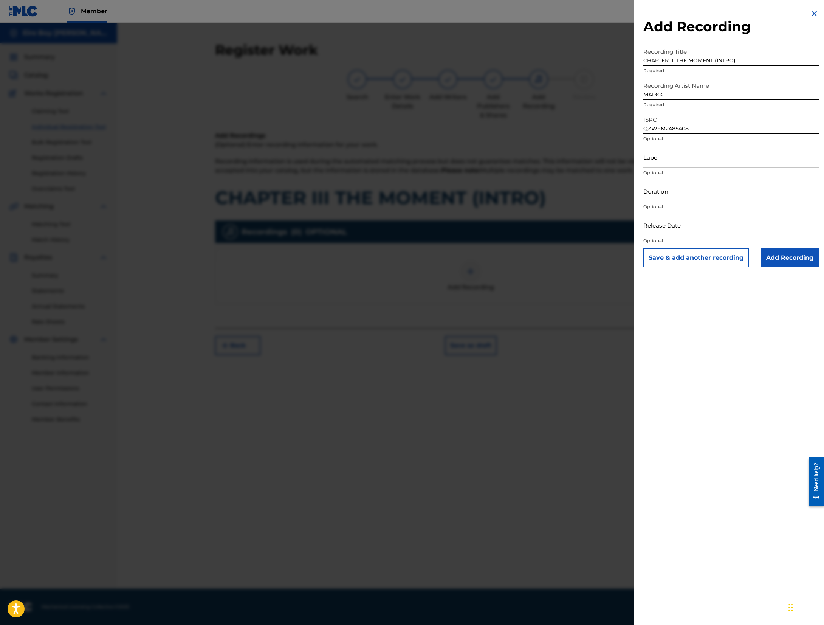
type input "CHAPTER III THE MOMENT (INTRO)"
click at [548, 258] on input "Add Recording" at bounding box center [790, 257] width 58 height 19
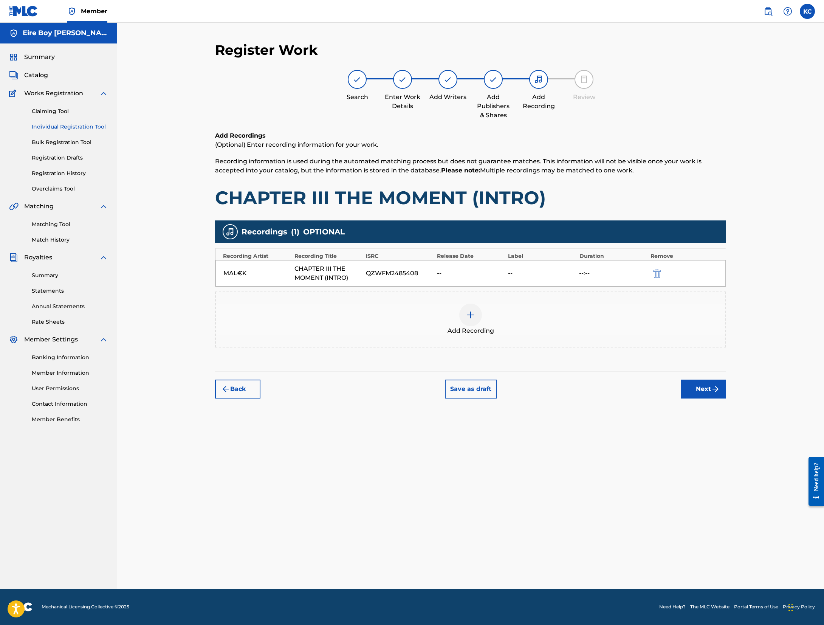
click at [548, 384] on button "Next" at bounding box center [702, 388] width 45 height 19
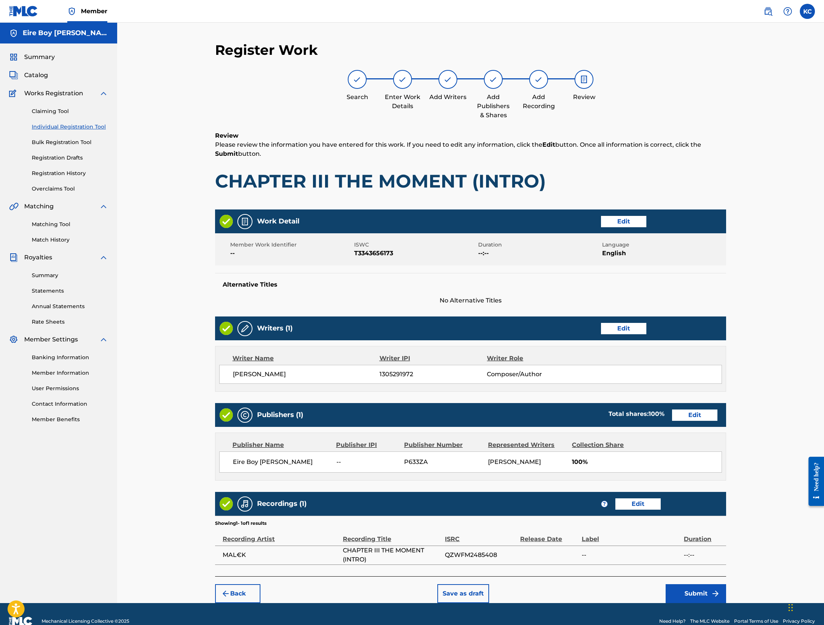
click at [548, 416] on button "Submit" at bounding box center [695, 593] width 60 height 19
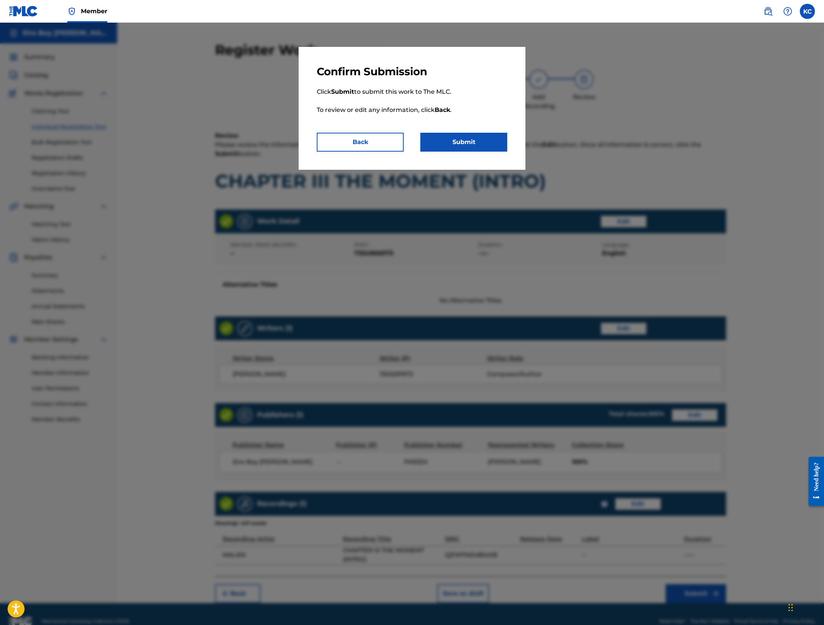
click at [469, 142] on button "Submit" at bounding box center [463, 142] width 87 height 19
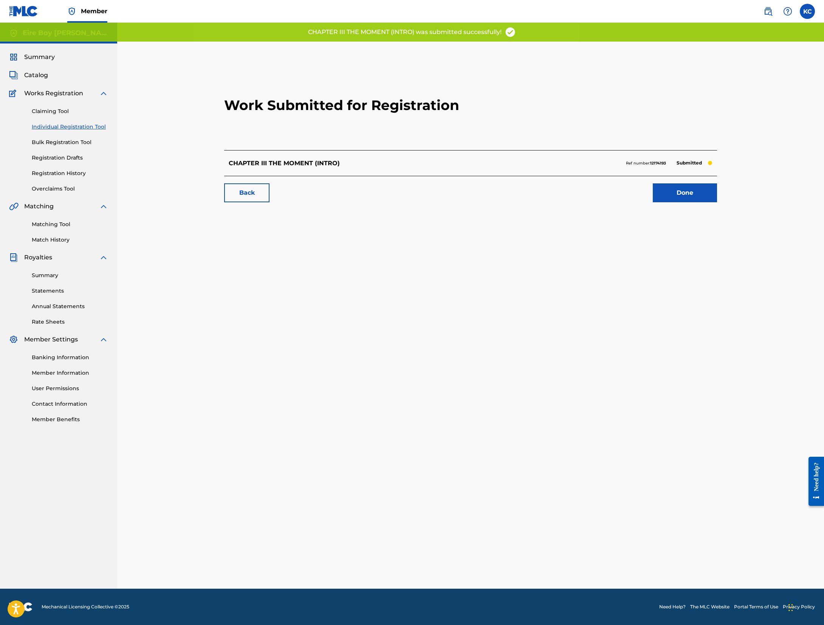
click at [548, 195] on link "Done" at bounding box center [685, 192] width 64 height 19
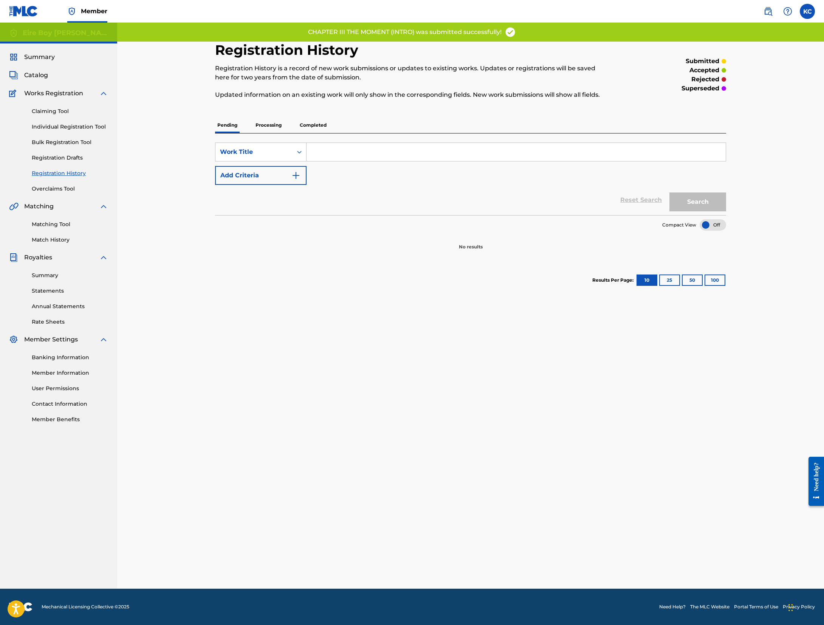
click at [51, 128] on link "Individual Registration Tool" at bounding box center [70, 127] width 76 height 8
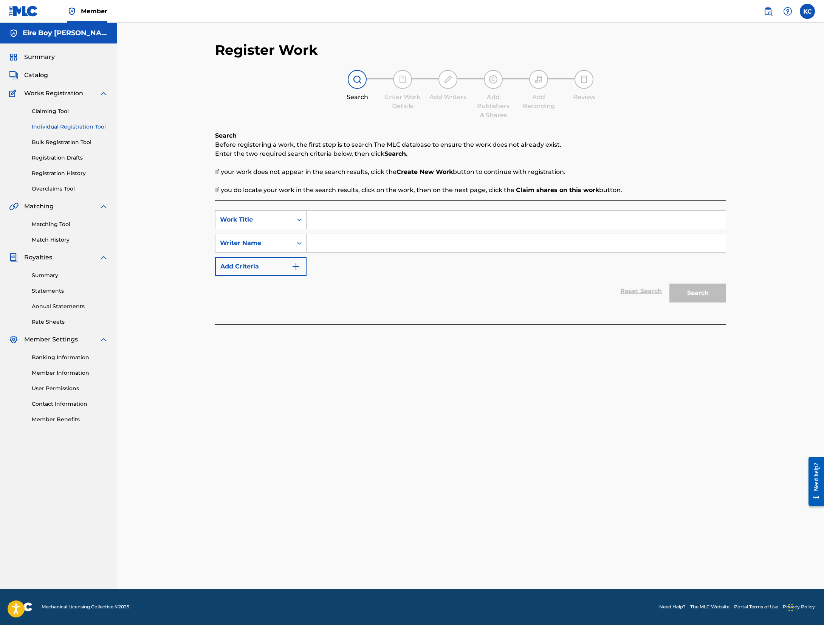
click at [356, 220] on input "Search Form" at bounding box center [515, 219] width 419 height 18
paste input "CHAPTER IV THE BREAK UP (INTRO)"
type input "CHAPTER IV THE BREAK UP (INTRO)"
click at [280, 243] on div "Writer Name" at bounding box center [254, 242] width 68 height 9
click at [277, 266] on div "Writer IPI" at bounding box center [260, 261] width 91 height 19
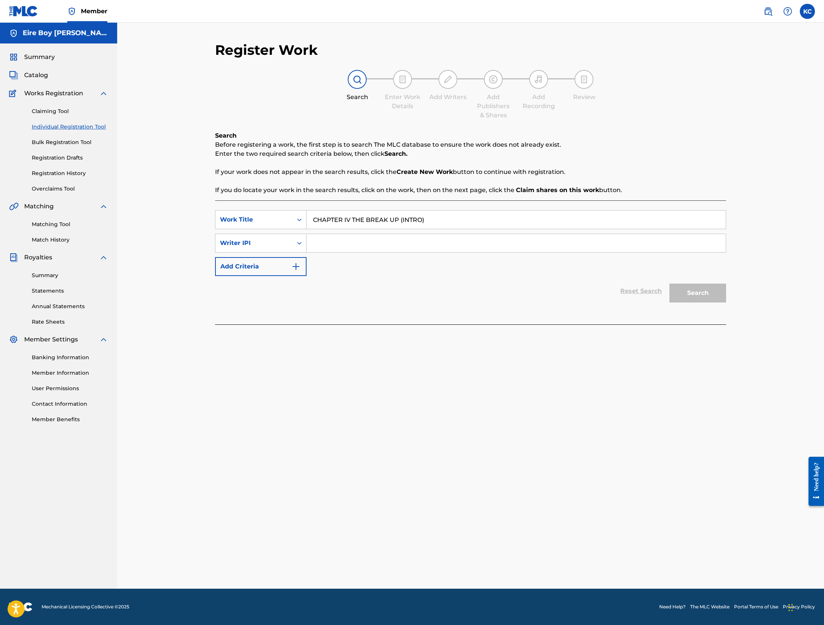
click at [364, 250] on input "Search Form" at bounding box center [515, 243] width 419 height 18
paste input "1305291972"
type input "1305291972"
click at [548, 291] on button "Search" at bounding box center [697, 292] width 57 height 19
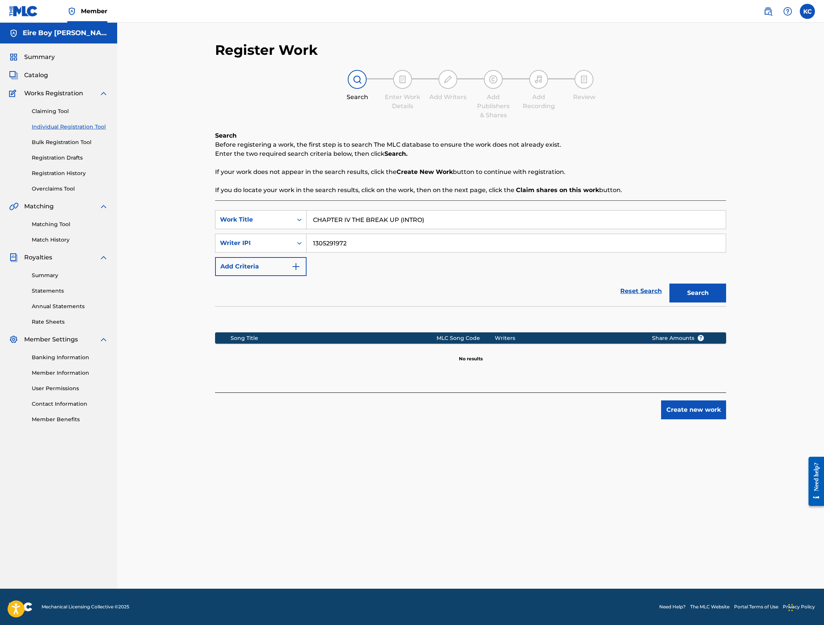
click at [548, 411] on button "Create new work" at bounding box center [693, 409] width 65 height 19
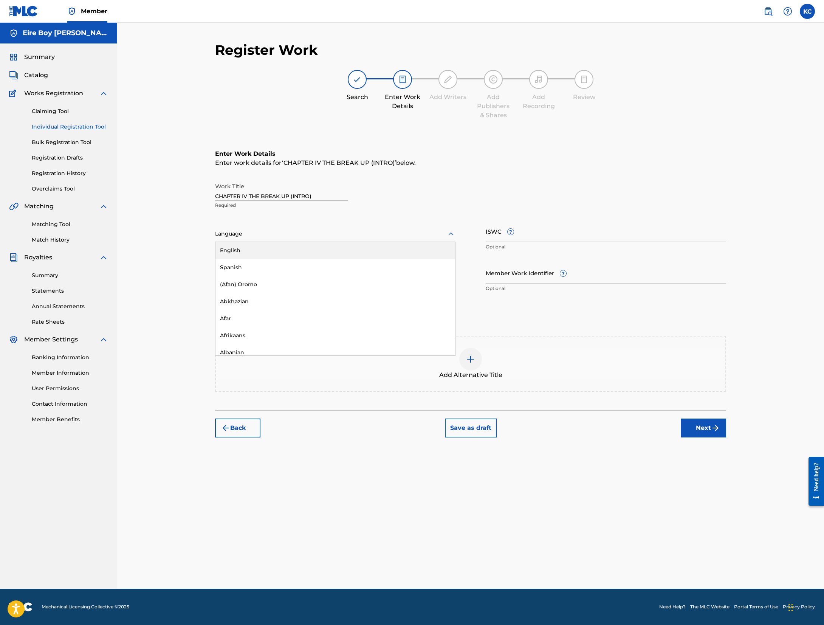
click at [302, 232] on div at bounding box center [335, 233] width 240 height 9
click at [271, 251] on div "English" at bounding box center [335, 250] width 240 height 17
click at [504, 234] on input "ISWC ?" at bounding box center [606, 231] width 240 height 22
paste input "T3343655829"
type input "T3343655829"
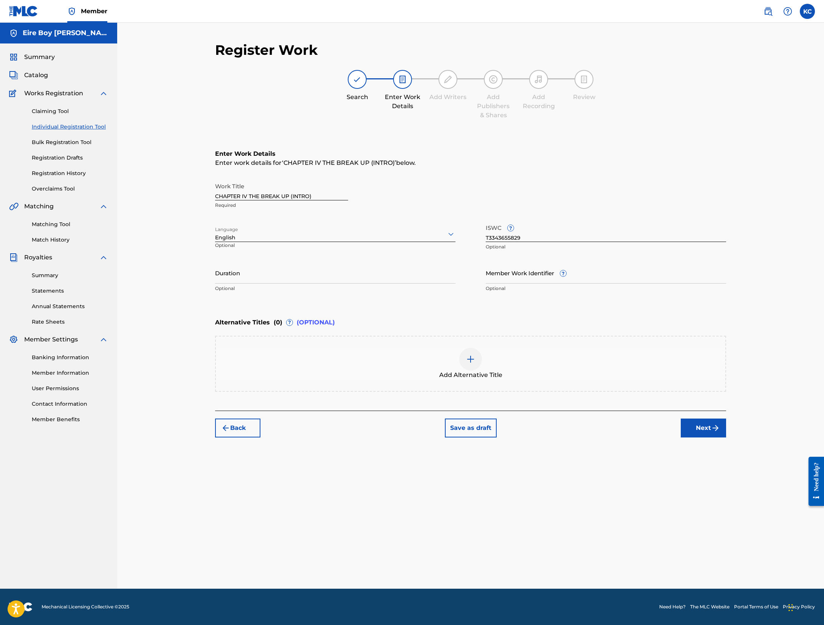
click at [548, 416] on button "Next" at bounding box center [702, 427] width 45 height 19
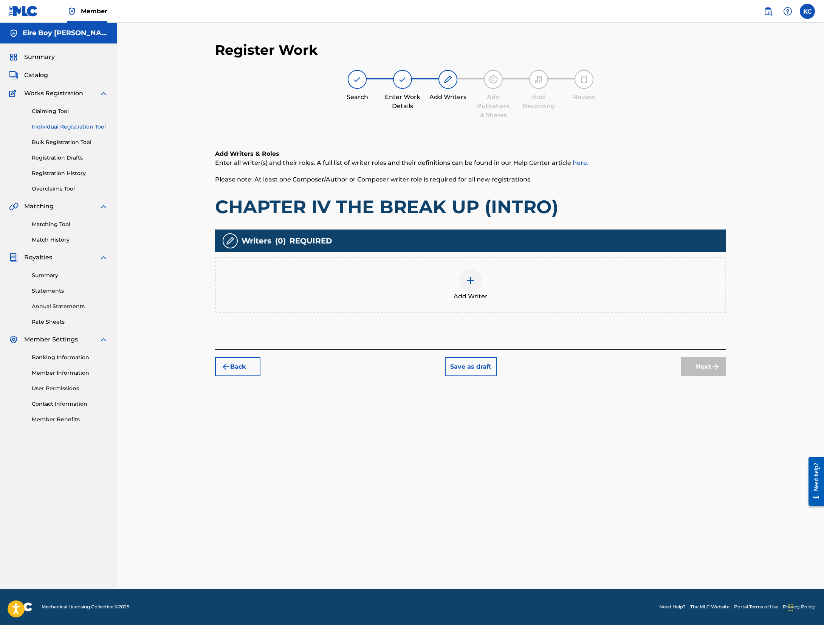
click at [464, 284] on div at bounding box center [470, 280] width 23 height 23
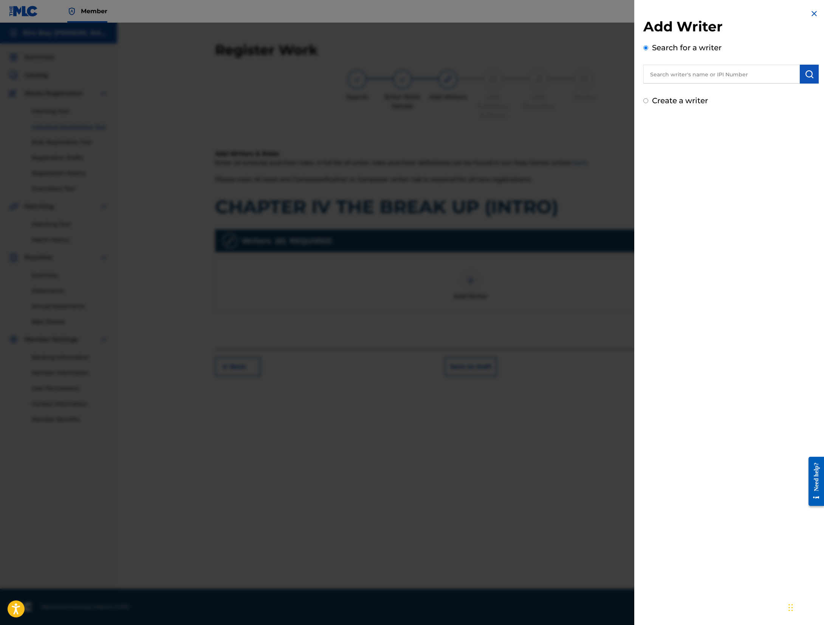
click at [548, 76] on input "text" at bounding box center [721, 74] width 156 height 19
click at [548, 74] on input "text" at bounding box center [721, 74] width 156 height 19
click at [548, 78] on img "submit" at bounding box center [808, 74] width 9 height 9
click at [548, 71] on input "text" at bounding box center [721, 74] width 156 height 19
paste input "1305291972"
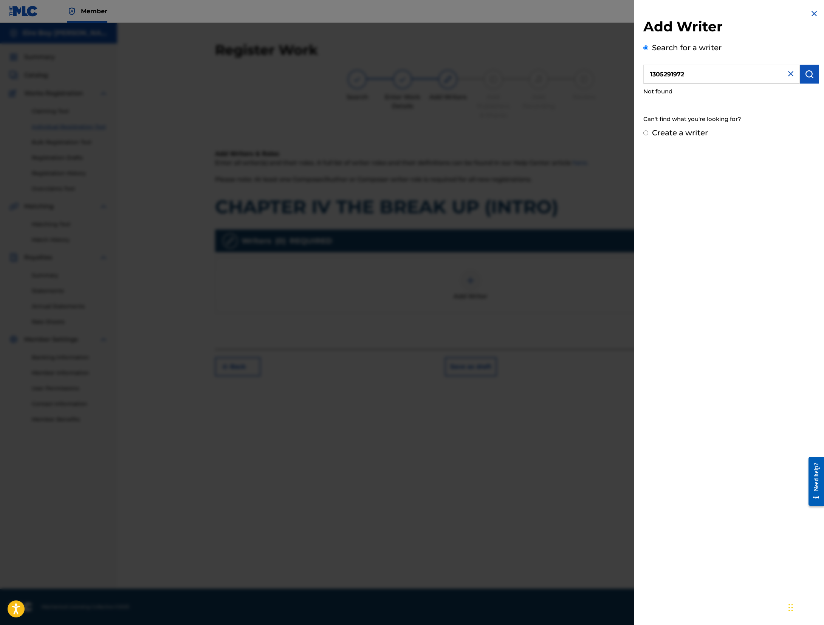
type input "1305291972"
click at [548, 69] on button "submit" at bounding box center [809, 74] width 19 height 19
click at [548, 133] on input "Create a writer" at bounding box center [645, 132] width 5 height 5
radio input "false"
radio input "true"
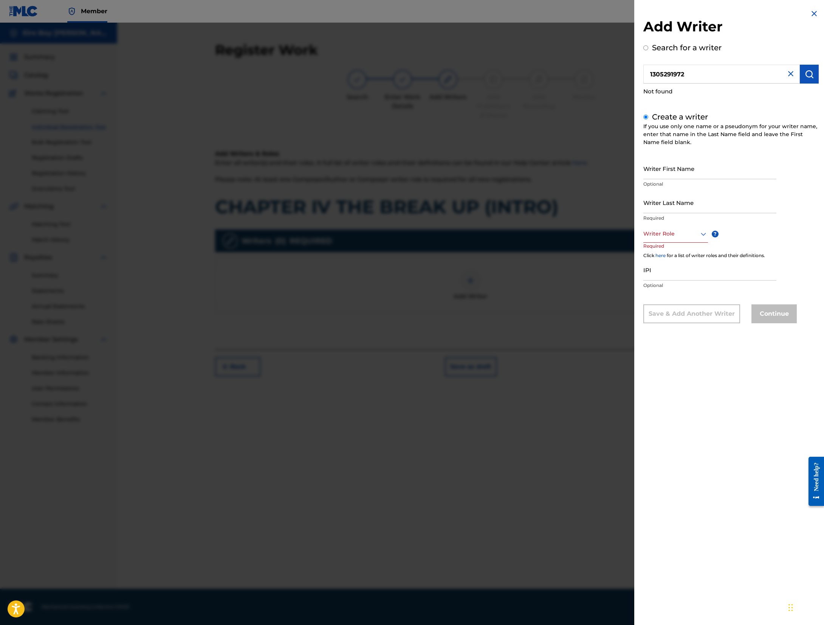
click at [548, 273] on input "IPI" at bounding box center [709, 270] width 133 height 22
paste input "1305291972"
type input "1305291972"
click at [548, 237] on div at bounding box center [675, 233] width 65 height 9
click at [548, 252] on div "Composer/Author" at bounding box center [675, 251] width 64 height 17
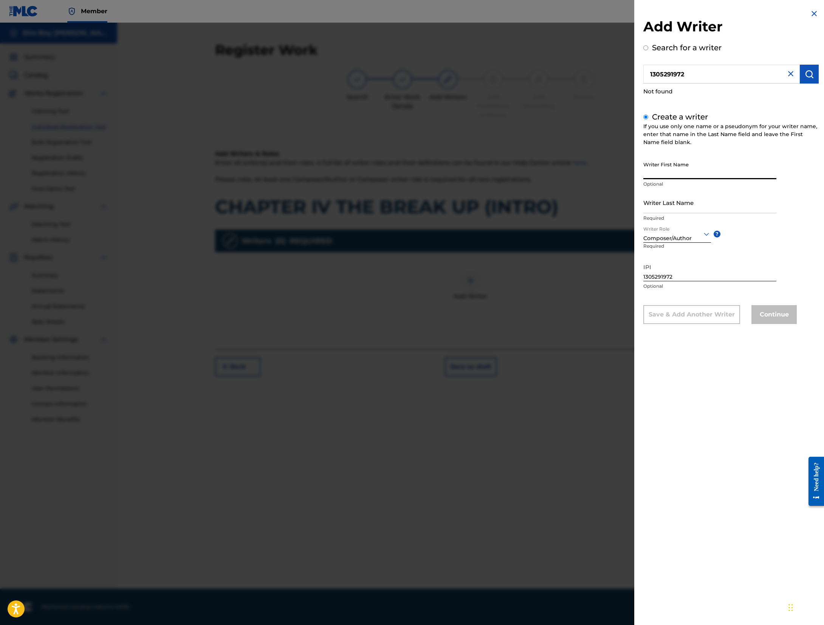
click at [548, 168] on input "Writer First Name" at bounding box center [709, 169] width 133 height 22
type input "[PERSON_NAME]"
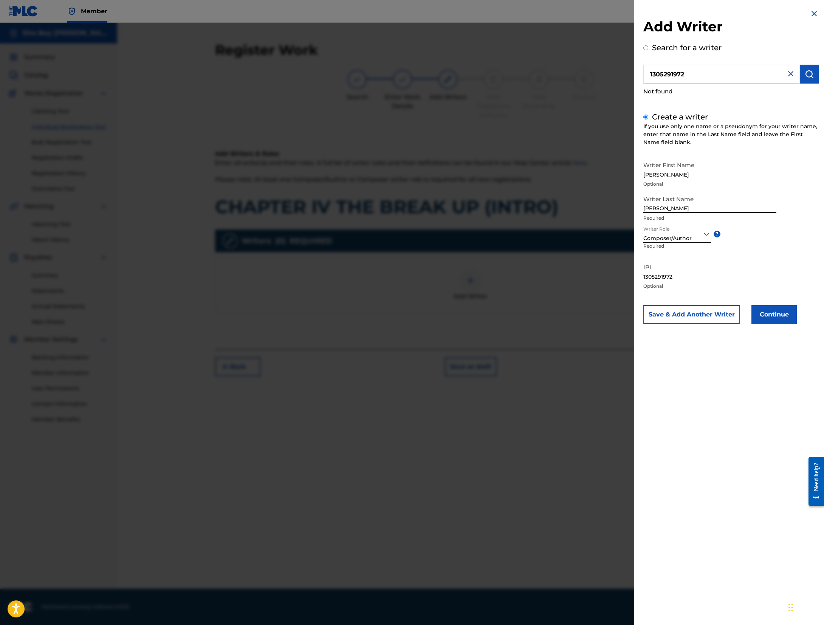
type input "[PERSON_NAME]"
drag, startPoint x: 773, startPoint y: 317, endPoint x: 768, endPoint y: 315, distance: 4.9
click at [548, 315] on button "Continue" at bounding box center [773, 314] width 45 height 19
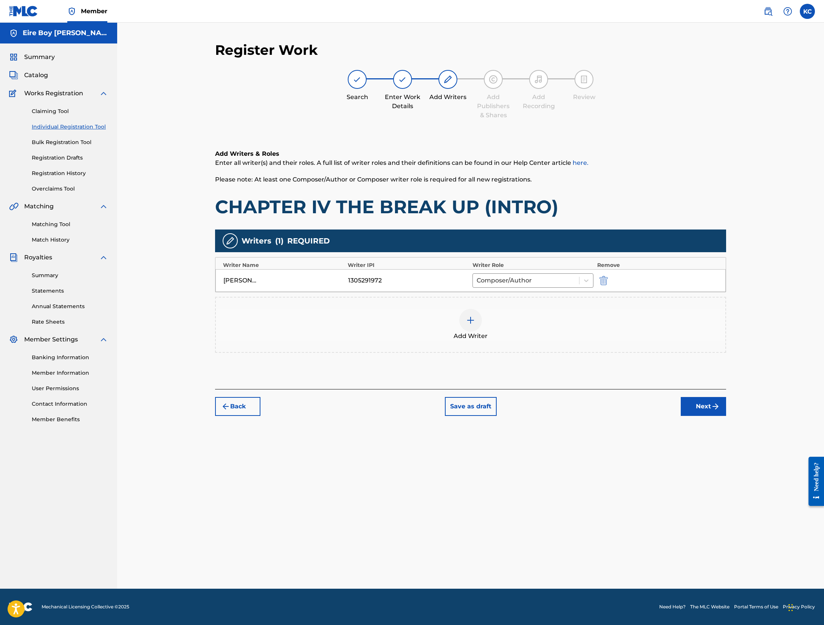
click at [548, 413] on button "Next" at bounding box center [702, 406] width 45 height 19
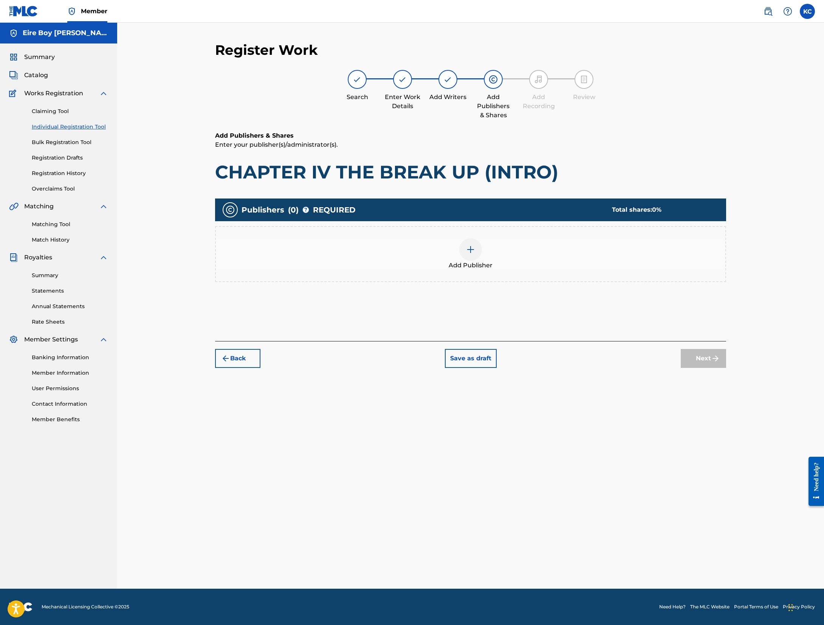
click at [470, 255] on div at bounding box center [470, 249] width 23 height 23
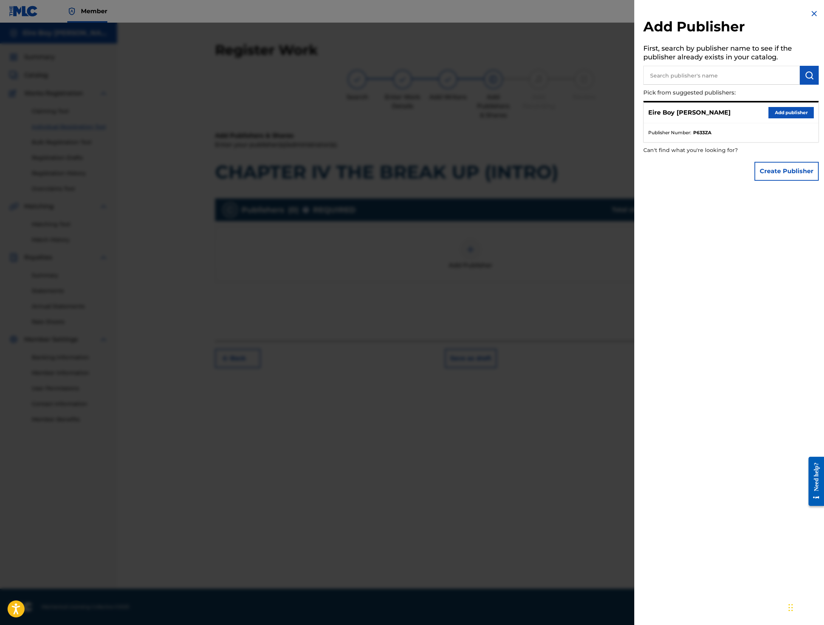
click at [548, 113] on button "Add publisher" at bounding box center [790, 112] width 45 height 11
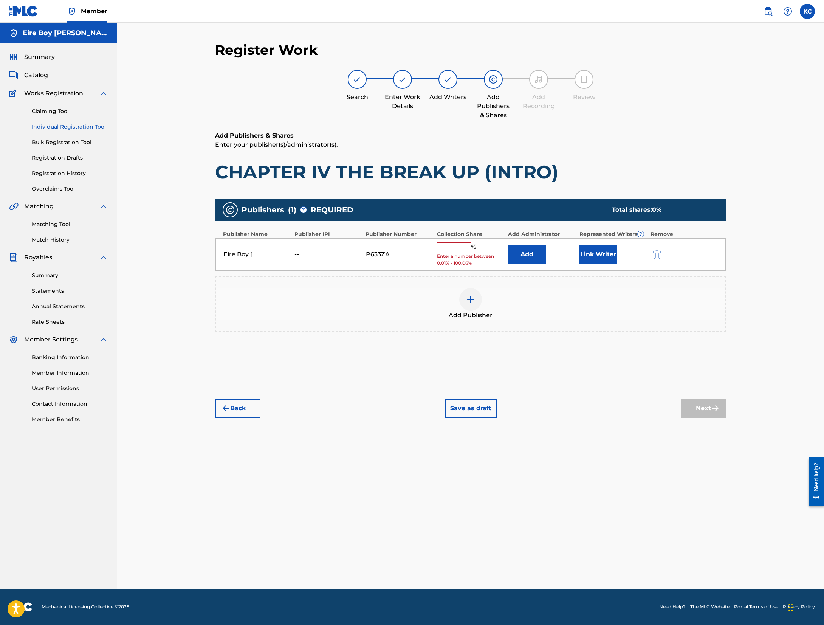
click at [450, 249] on input "text" at bounding box center [454, 247] width 34 height 10
type input "100"
click at [548, 255] on button "Link Writer" at bounding box center [598, 251] width 38 height 19
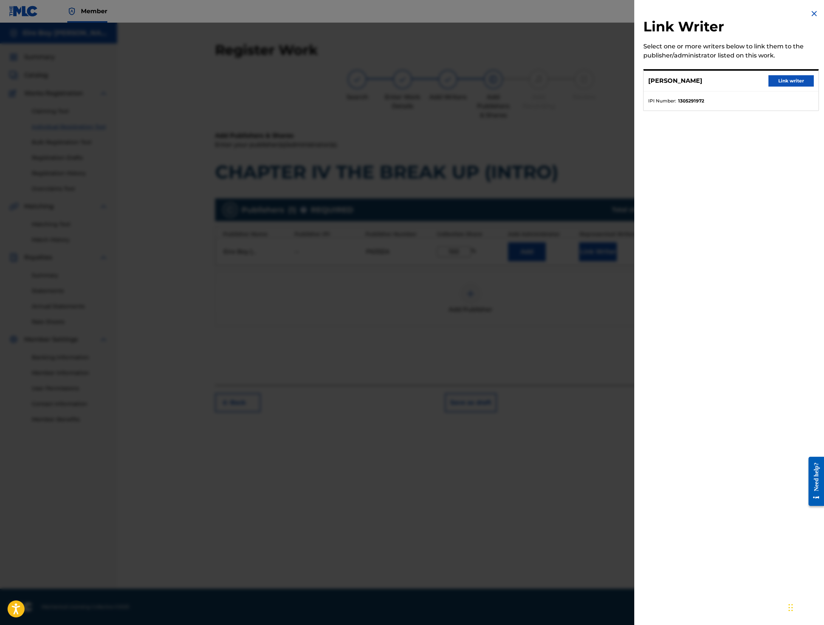
click at [548, 85] on button "Link writer" at bounding box center [790, 80] width 45 height 11
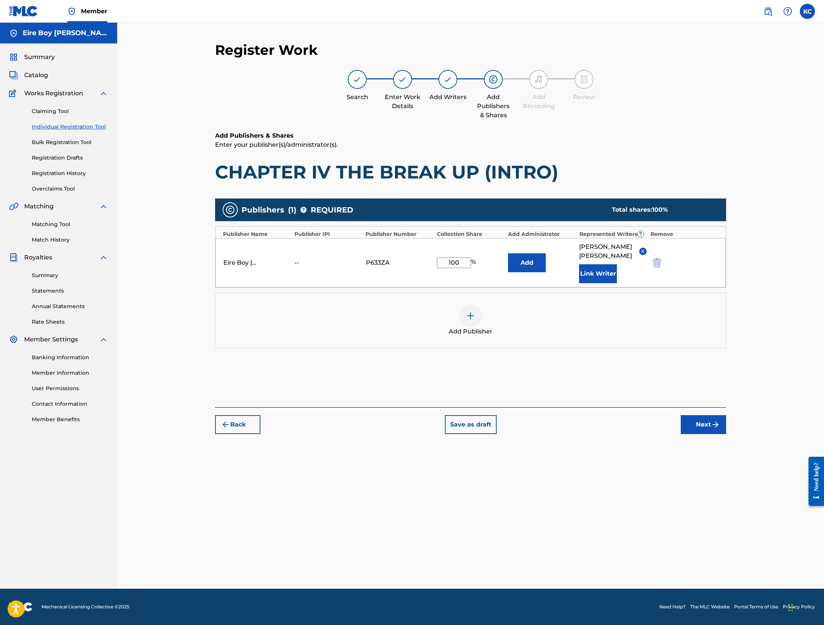
click at [548, 415] on button "Next" at bounding box center [702, 424] width 45 height 19
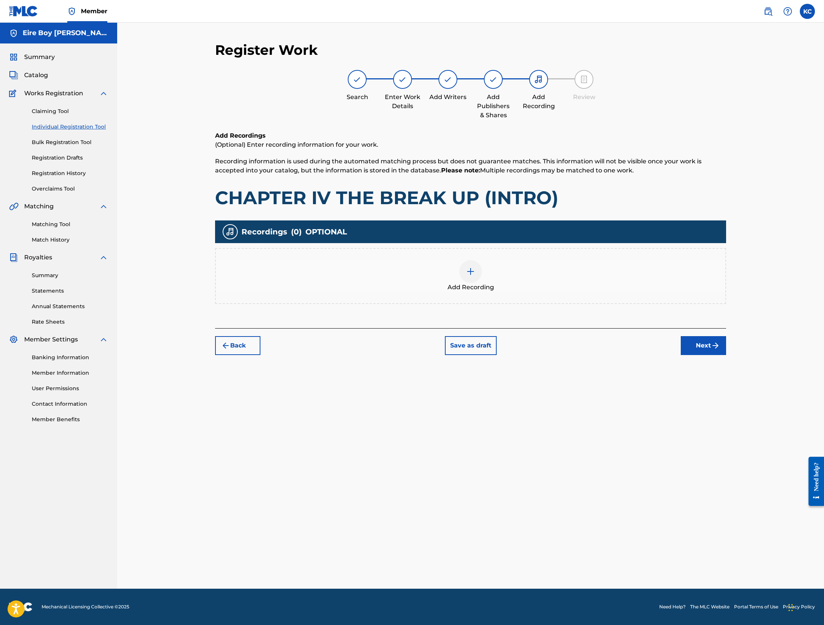
click at [483, 274] on div "Add Recording" at bounding box center [470, 276] width 509 height 32
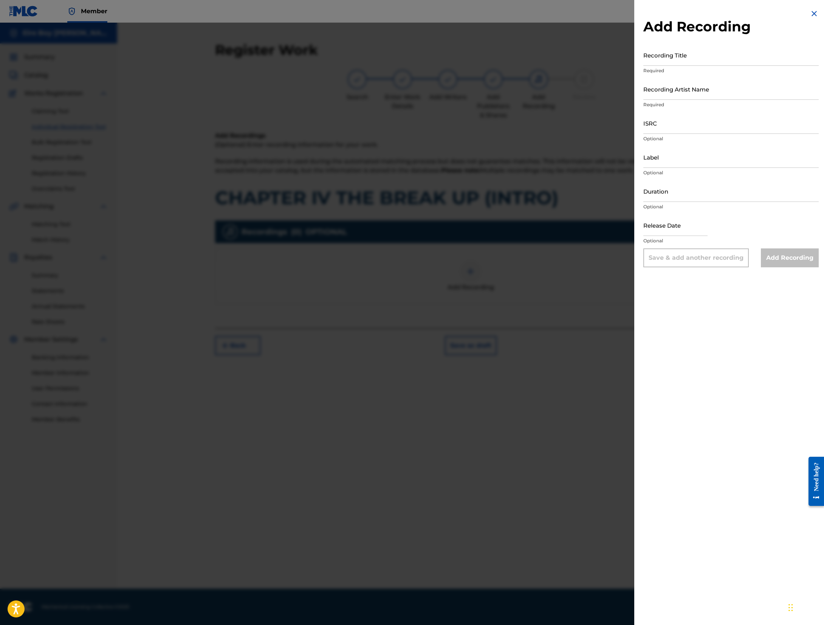
click at [548, 60] on input "Recording Title" at bounding box center [730, 55] width 175 height 22
paste input "CHAPTER IV THE BREAK UP (INTRO)"
type input "CHAPTER IV THE BREAK UP (INTRO)"
click at [548, 94] on input "Recording Artist Name" at bounding box center [730, 89] width 175 height 22
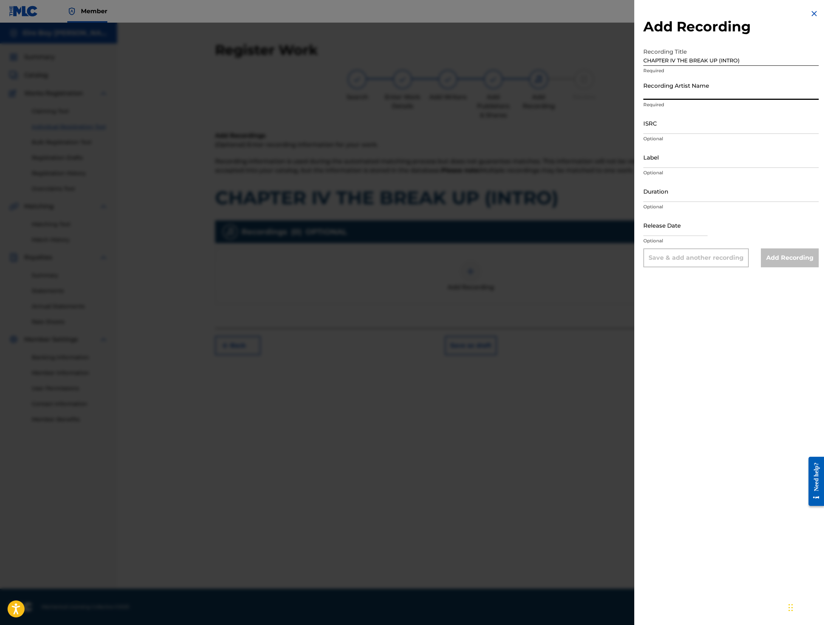
type input "MAL€K"
click at [548, 125] on input "ISRC" at bounding box center [730, 123] width 175 height 22
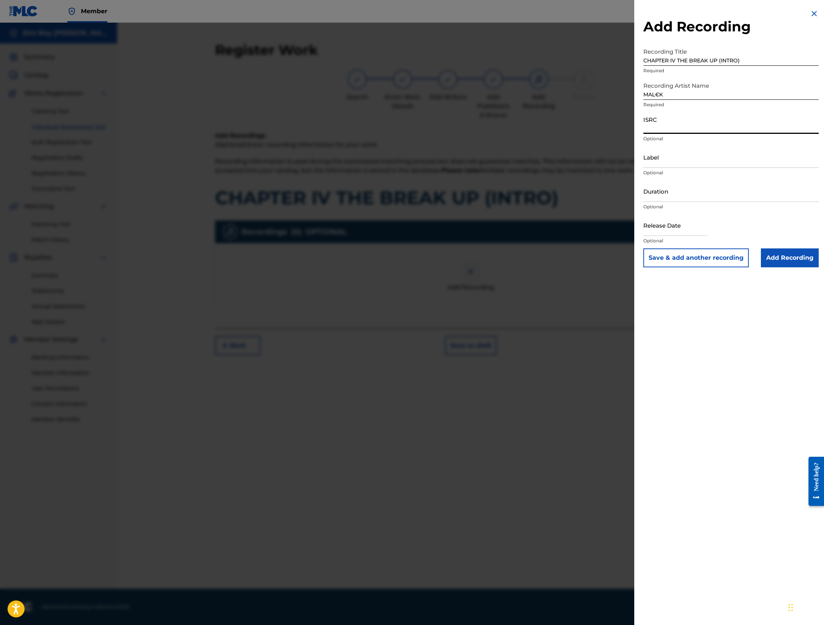
paste input "QZWFM2485412"
type input "QZWFM2485412"
click at [548, 256] on input "Add Recording" at bounding box center [790, 257] width 58 height 19
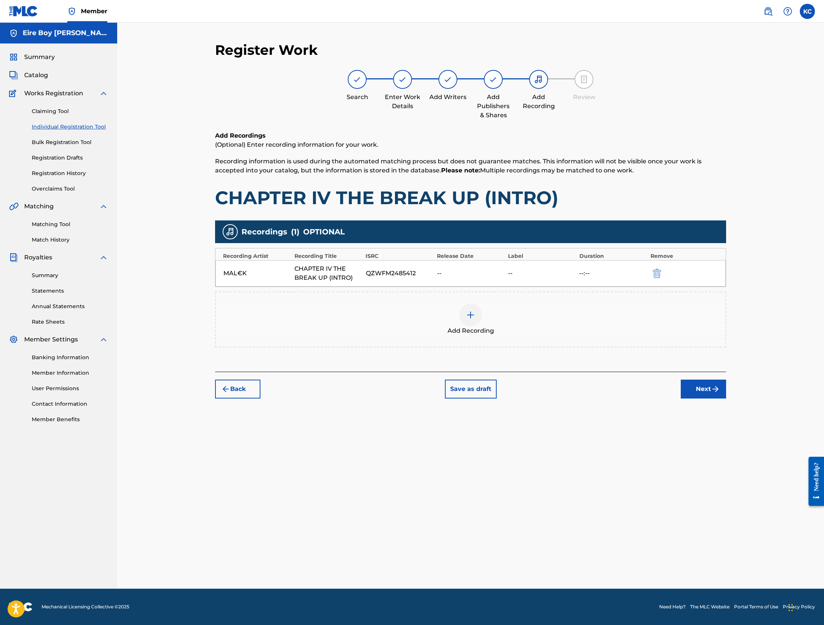
click at [548, 391] on button "Next" at bounding box center [702, 388] width 45 height 19
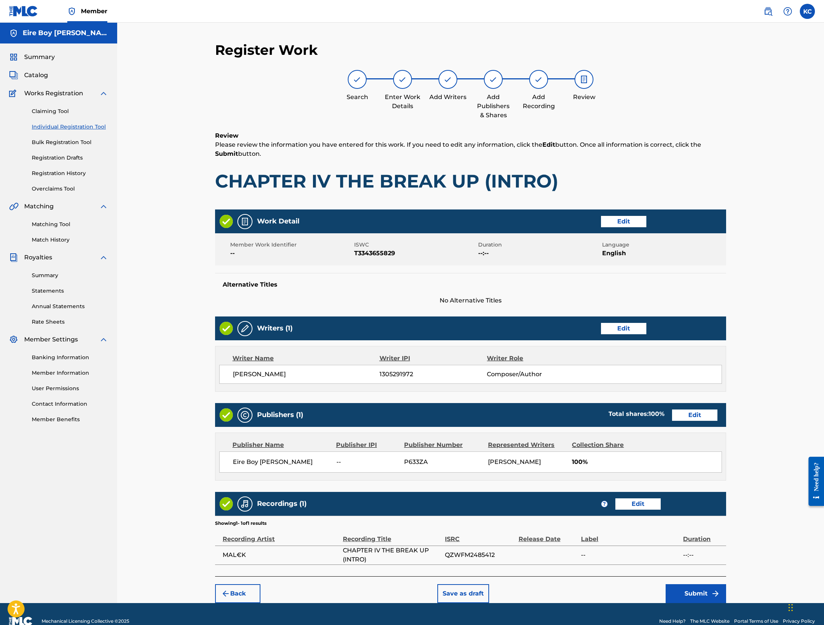
scroll to position [14, 0]
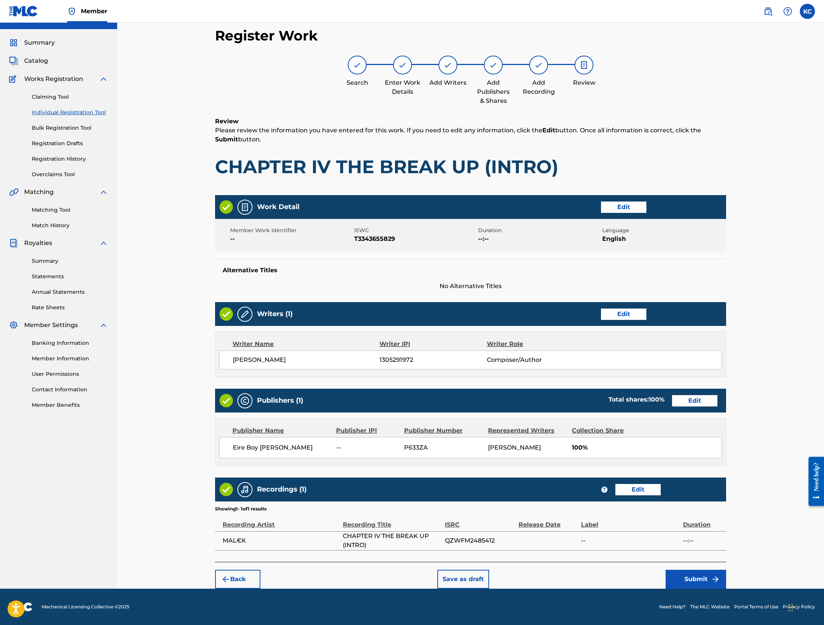
click at [548, 416] on button "Submit" at bounding box center [695, 578] width 60 height 19
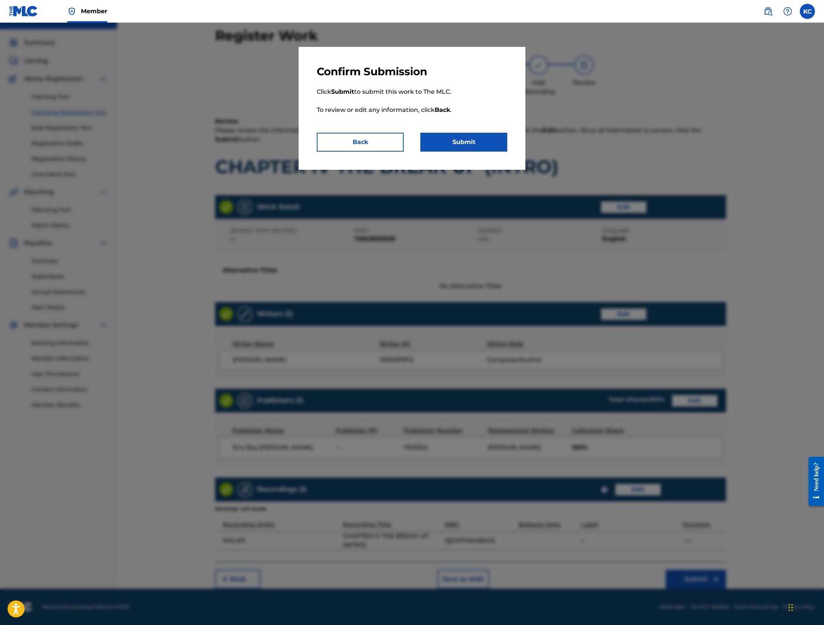
click at [458, 141] on button "Submit" at bounding box center [463, 142] width 87 height 19
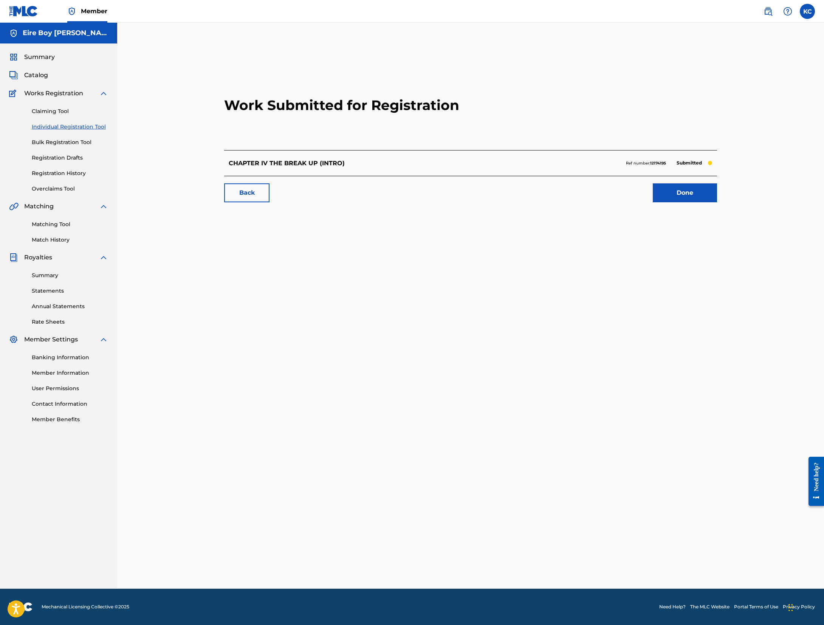
click at [548, 193] on link "Done" at bounding box center [685, 192] width 64 height 19
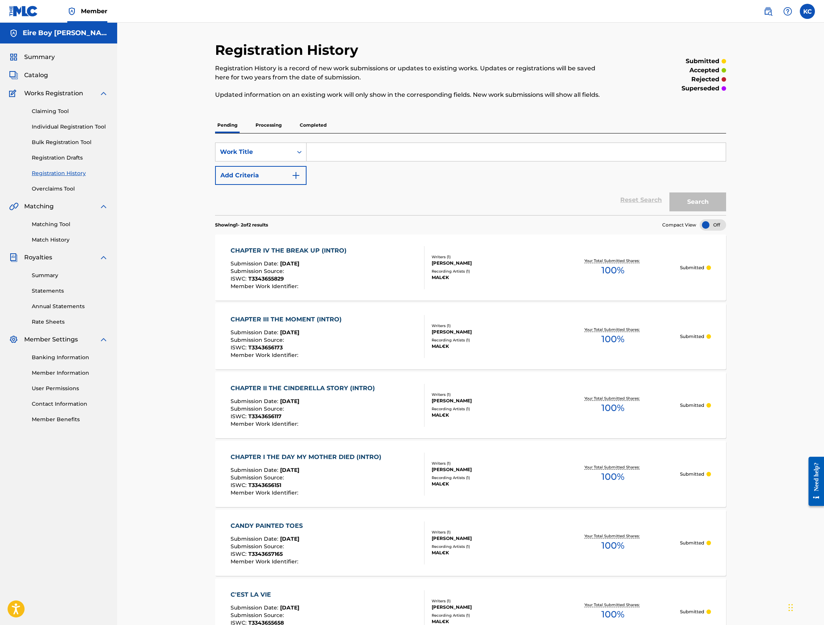
click at [76, 124] on link "Individual Registration Tool" at bounding box center [70, 127] width 76 height 8
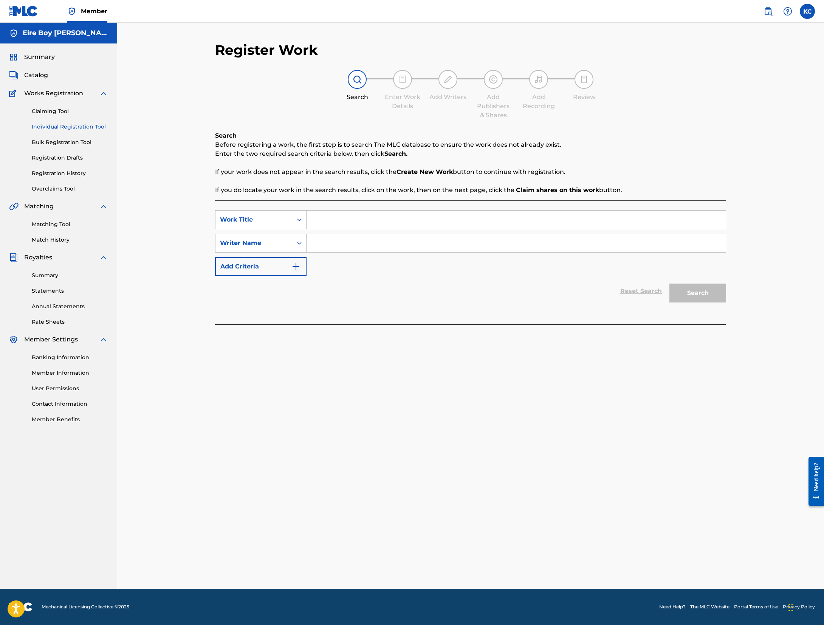
click at [378, 223] on input "Search Form" at bounding box center [515, 219] width 419 height 18
paste input "CHAPTER IV THE BREAK UP (INTRO)"
type input "CHAPTER IV THE BREAK UP (INTRO)"
click at [303, 245] on div "Search Form" at bounding box center [299, 243] width 14 height 14
click at [269, 260] on div "Writer IPI" at bounding box center [260, 261] width 91 height 19
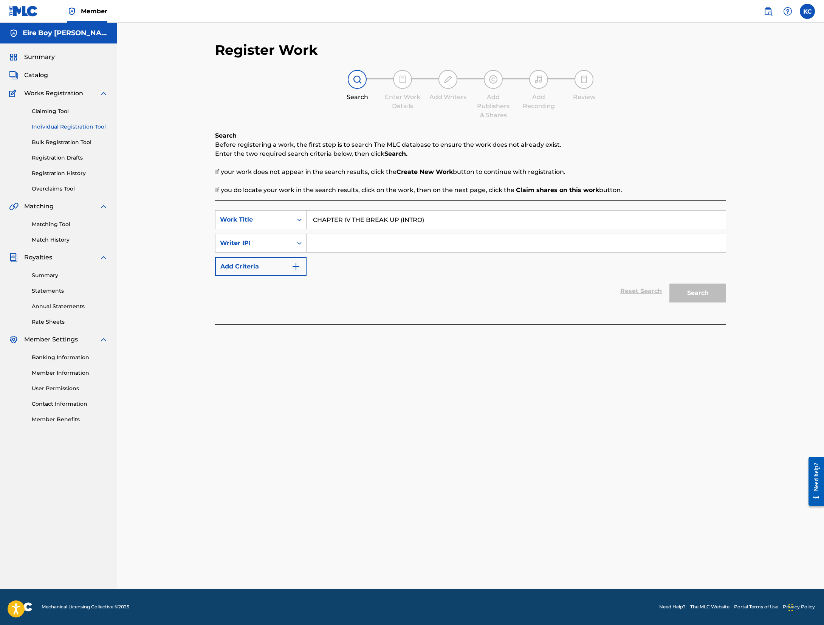
click at [348, 245] on input "Search Form" at bounding box center [515, 243] width 419 height 18
paste input "1305291972"
type input "1305291972"
click at [548, 294] on button "Search" at bounding box center [697, 292] width 57 height 19
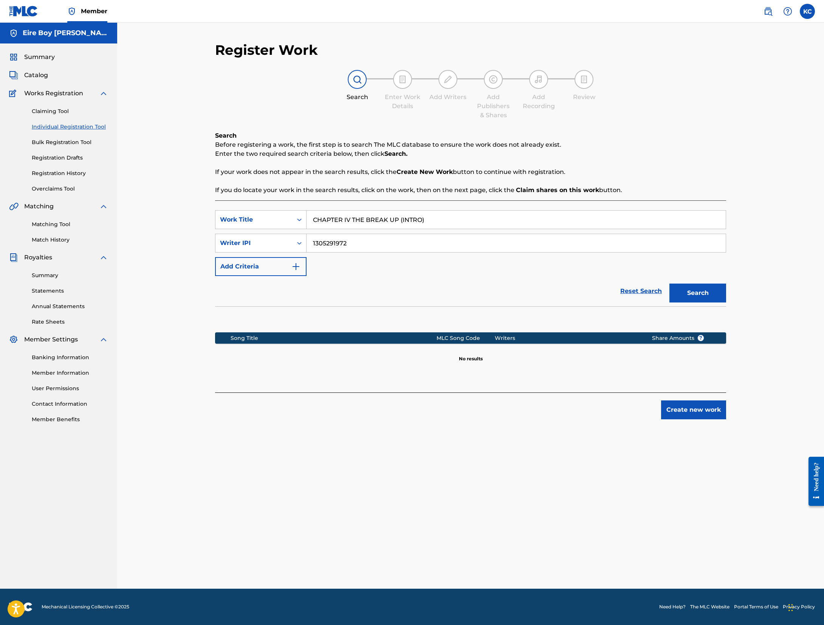
click at [58, 173] on link "Registration History" at bounding box center [70, 173] width 76 height 8
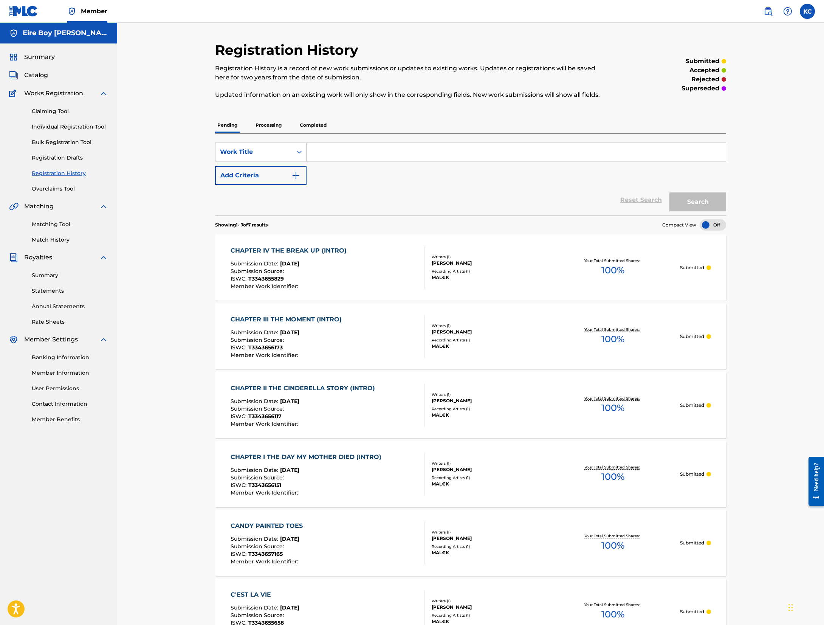
click at [306, 127] on p "Completed" at bounding box center [312, 125] width 31 height 16
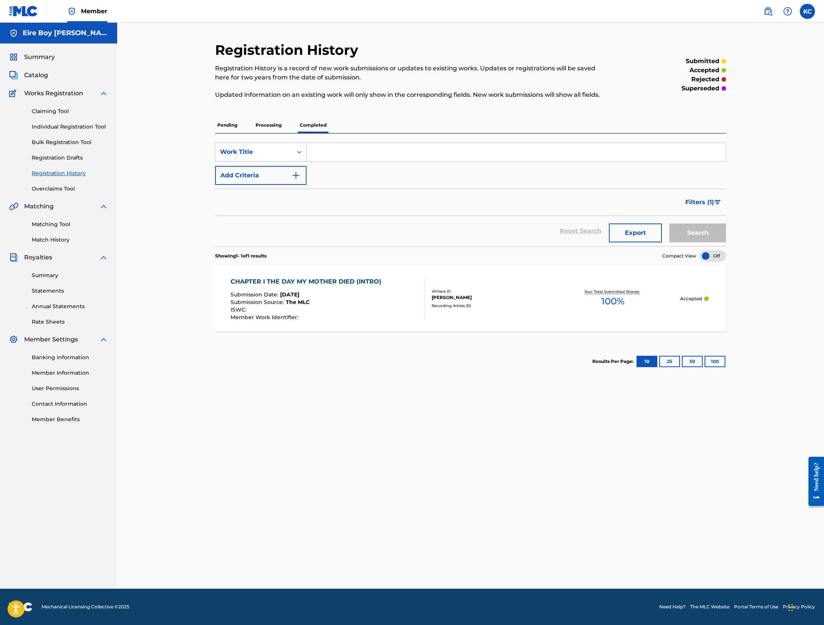
click at [270, 121] on p "Processing" at bounding box center [268, 125] width 31 height 16
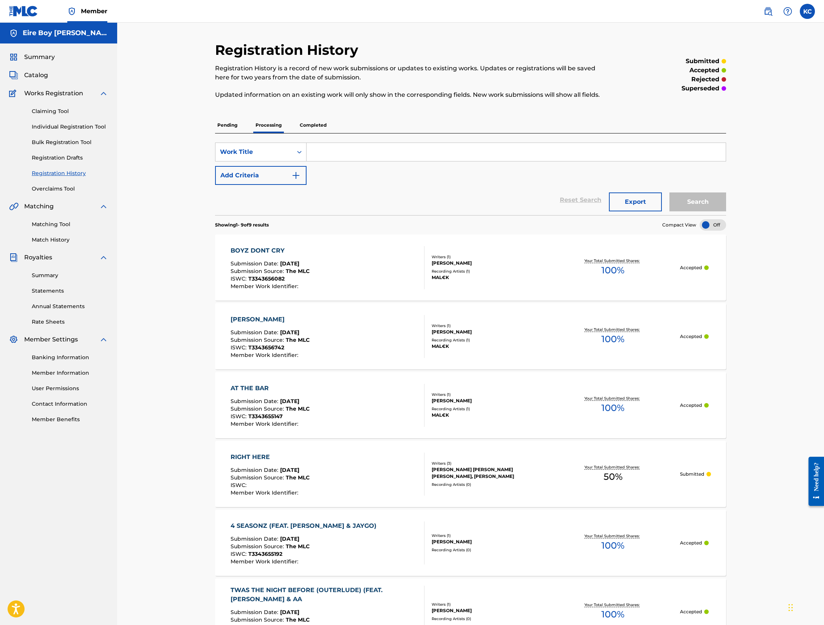
click at [56, 128] on link "Individual Registration Tool" at bounding box center [70, 127] width 76 height 8
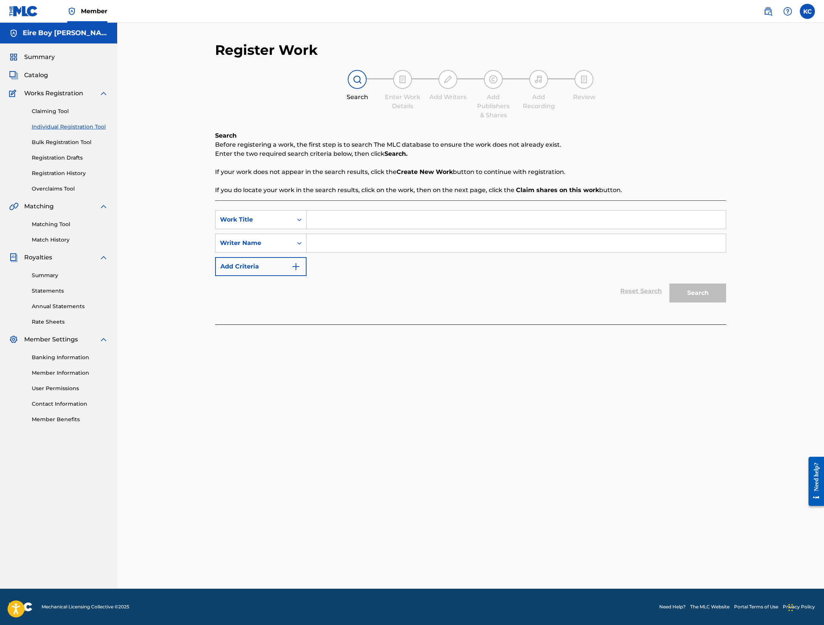
click at [348, 216] on input "Search Form" at bounding box center [515, 219] width 419 height 18
click at [341, 220] on input "Search Form" at bounding box center [515, 219] width 419 height 18
paste input "BOYZ DONT CRY"
type input "BOYZ DONT CRY"
click at [294, 243] on div "Search Form" at bounding box center [299, 243] width 14 height 14
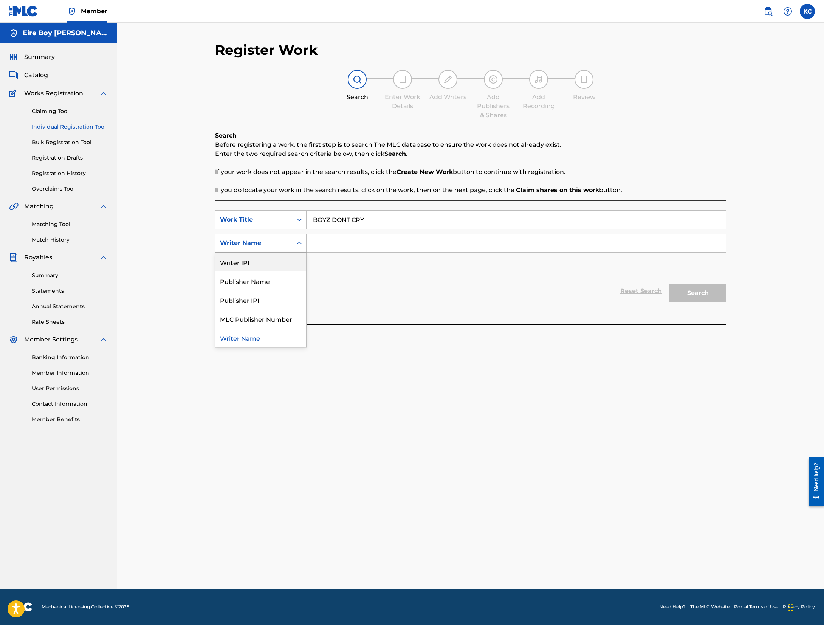
click at [281, 264] on div "Writer IPI" at bounding box center [260, 261] width 91 height 19
click at [382, 238] on input "Search Form" at bounding box center [515, 243] width 419 height 18
paste input "1305291972"
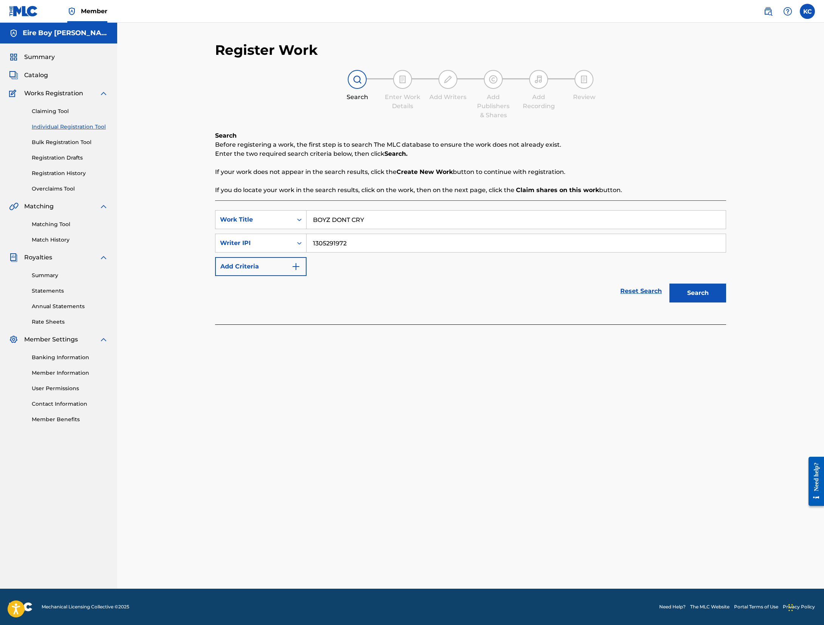
type input "1305291972"
click at [548, 300] on button "Search" at bounding box center [697, 292] width 57 height 19
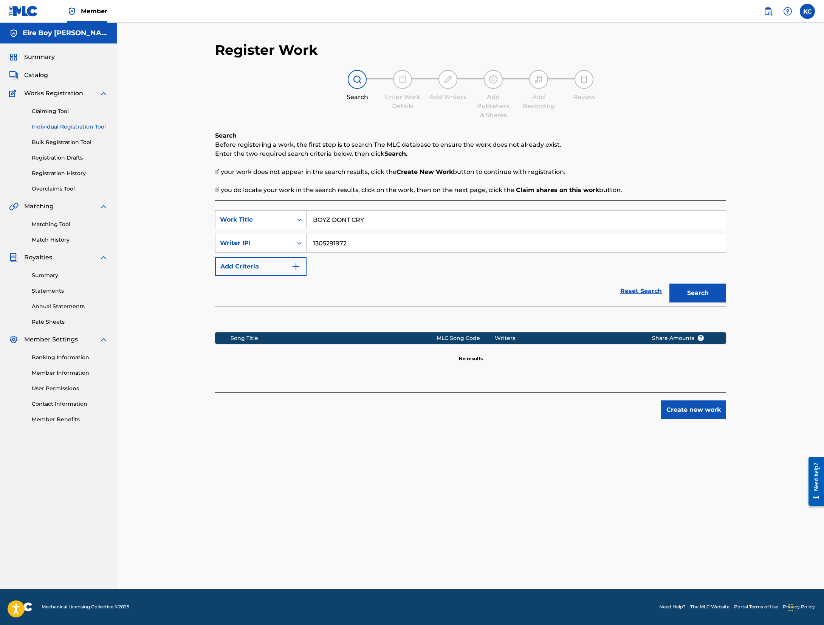
click at [71, 124] on link "Individual Registration Tool" at bounding box center [70, 127] width 76 height 8
click at [62, 174] on link "Registration History" at bounding box center [70, 173] width 76 height 8
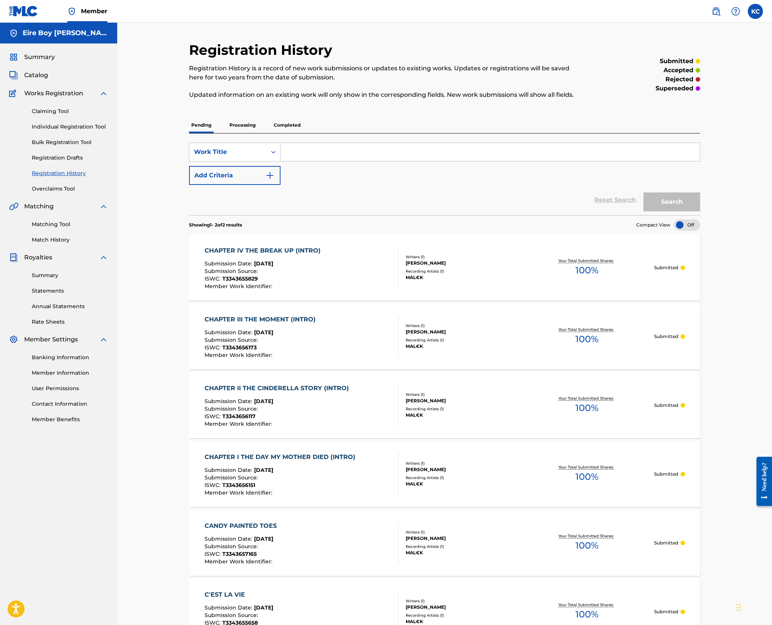
click at [58, 124] on link "Individual Registration Tool" at bounding box center [70, 127] width 76 height 8
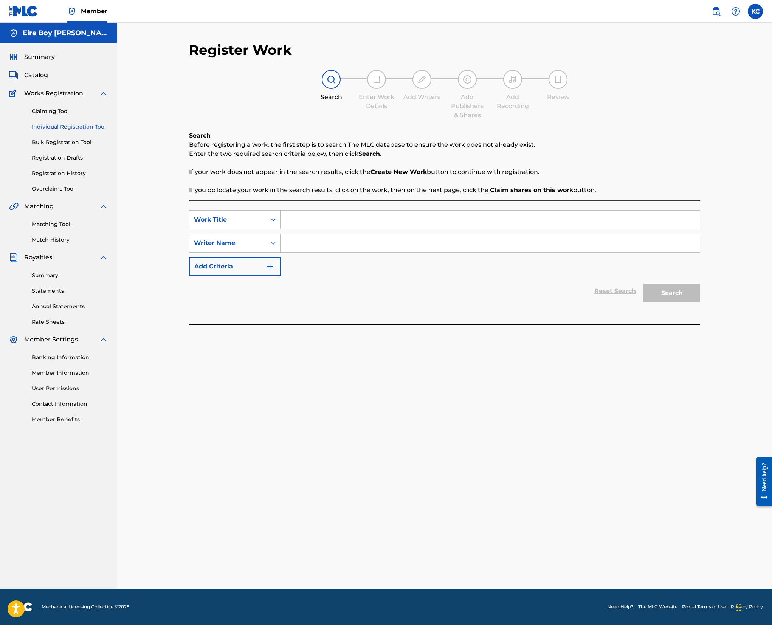
click at [306, 218] on input "Search Form" at bounding box center [489, 219] width 419 height 18
paste input "CHAPTER IX THE NEXT LEVEL (INTRO)"
type input "CHAPTER IX THE NEXT LEVEL (INTRO)"
click at [250, 244] on div "Writer Name" at bounding box center [228, 242] width 68 height 9
click at [252, 266] on div "Writer IPI" at bounding box center [234, 261] width 91 height 19
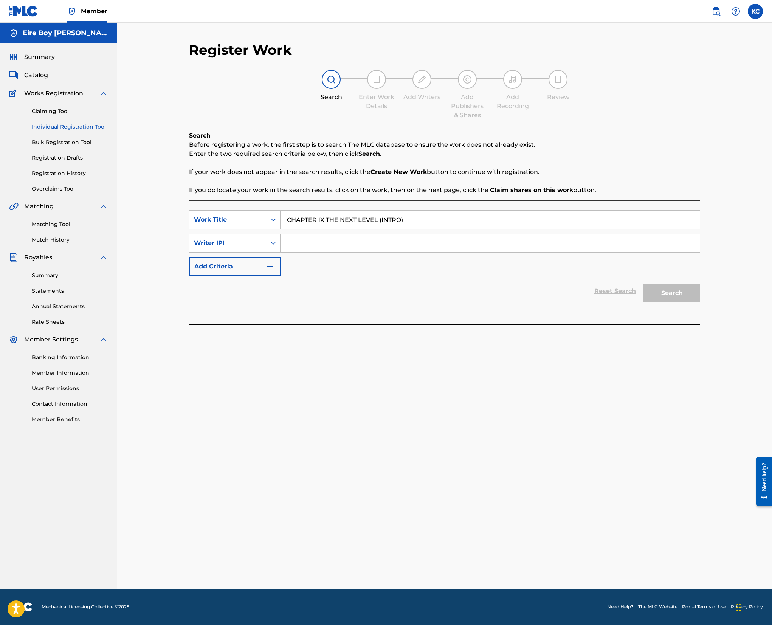
click at [326, 244] on input "Search Form" at bounding box center [489, 243] width 419 height 18
paste input "1305291972"
type input "1305291972"
click at [548, 292] on button "Search" at bounding box center [671, 292] width 57 height 19
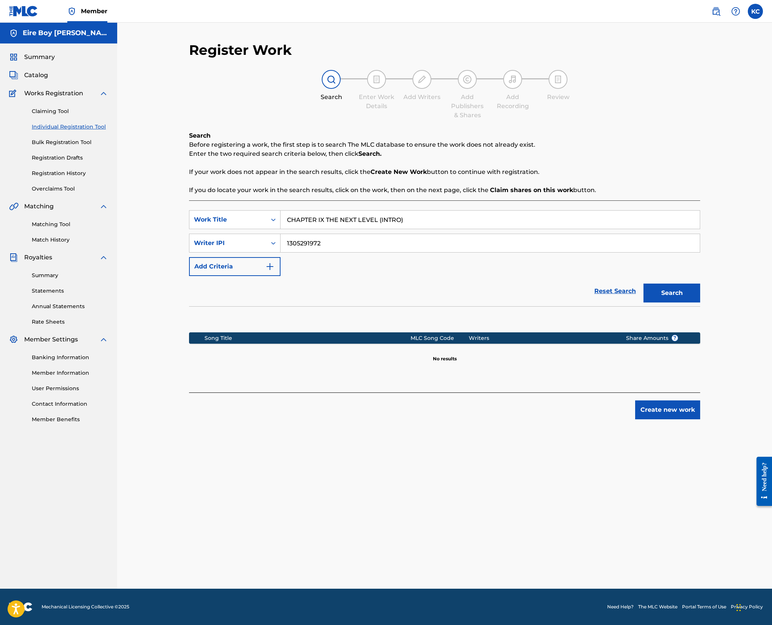
click at [548, 410] on button "Create new work" at bounding box center [667, 409] width 65 height 19
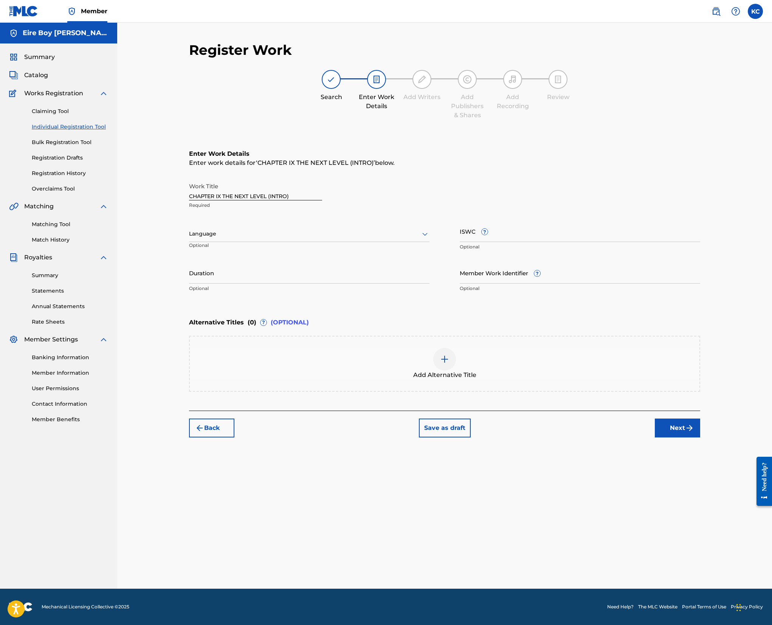
click at [470, 226] on input "ISWC ?" at bounding box center [579, 231] width 240 height 22
paste input "T3343654826"
type input "T3343654826"
click at [245, 241] on div "Language" at bounding box center [309, 234] width 240 height 16
click at [237, 251] on div "English" at bounding box center [309, 250] width 240 height 17
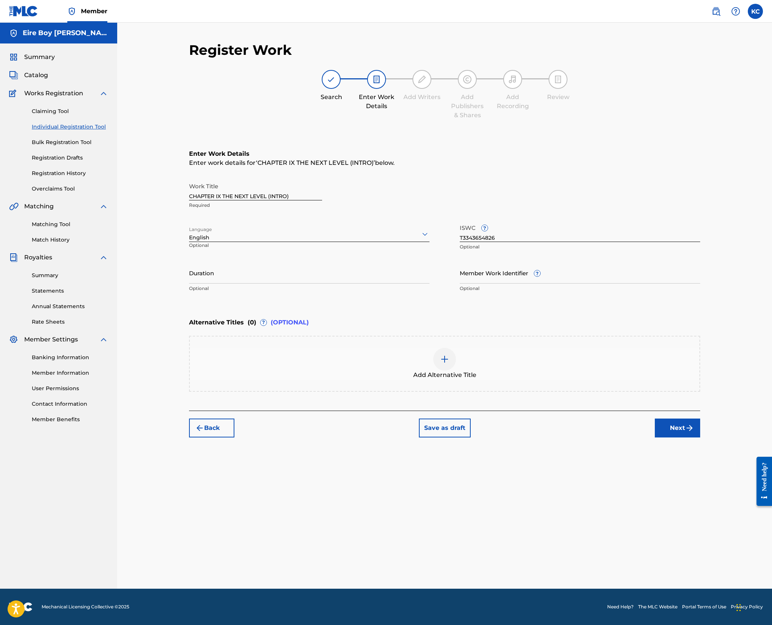
click at [548, 416] on button "Next" at bounding box center [676, 427] width 45 height 19
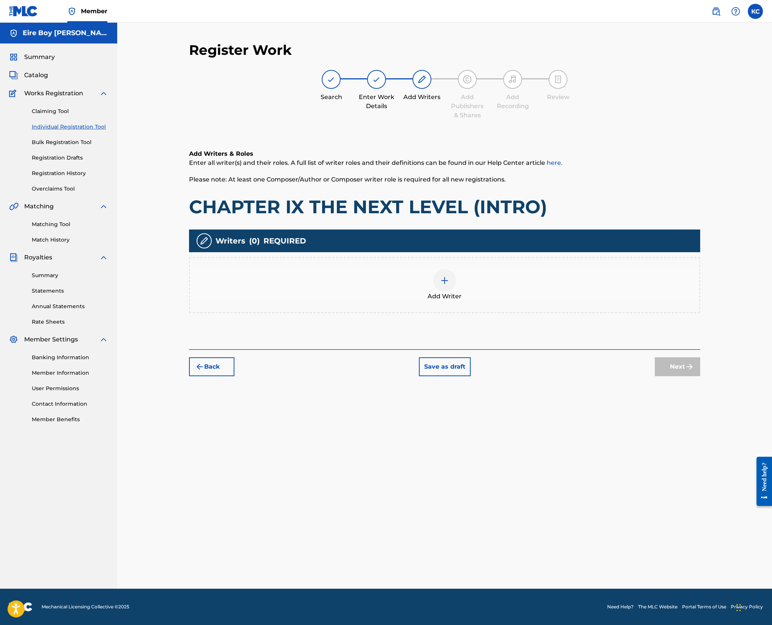
click at [548, 416] on div "Register Work Search Enter Work Details Add Writers Add Publishers & Shares Add…" at bounding box center [444, 315] width 529 height 547
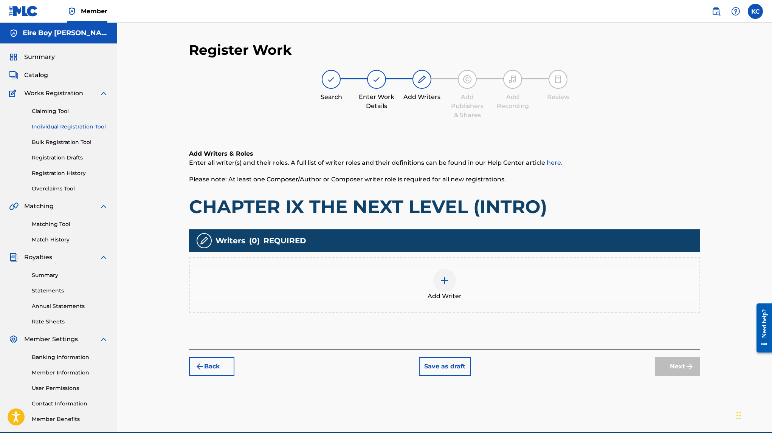
click at [446, 281] on img at bounding box center [444, 280] width 9 height 9
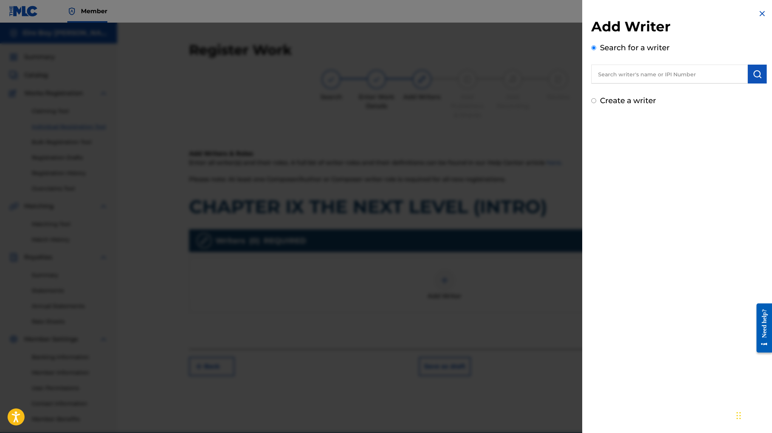
click at [548, 101] on input "Create a writer" at bounding box center [593, 100] width 5 height 5
radio input "false"
radio input "true"
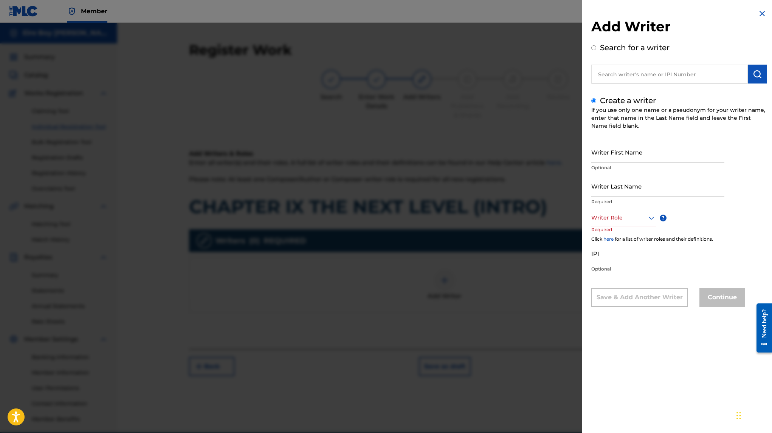
click at [548, 154] on input "Writer First Name" at bounding box center [657, 152] width 133 height 22
type input "[PERSON_NAME]"
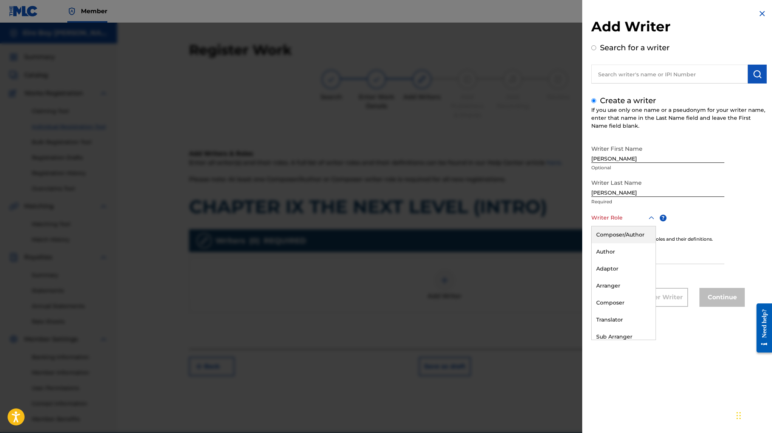
click at [548, 217] on div at bounding box center [623, 217] width 65 height 9
click at [548, 236] on div "Composer/Author" at bounding box center [623, 234] width 64 height 17
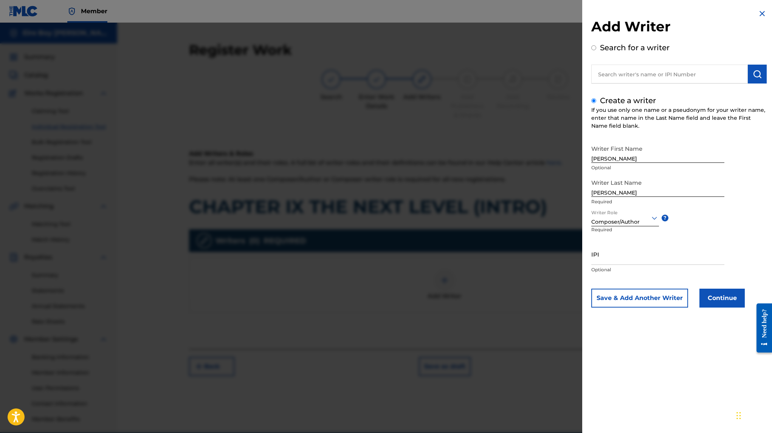
click at [548, 258] on input "IPI" at bounding box center [657, 254] width 133 height 22
paste input "1305291972"
type input "1305291972"
click at [548, 299] on button "Continue" at bounding box center [721, 298] width 45 height 19
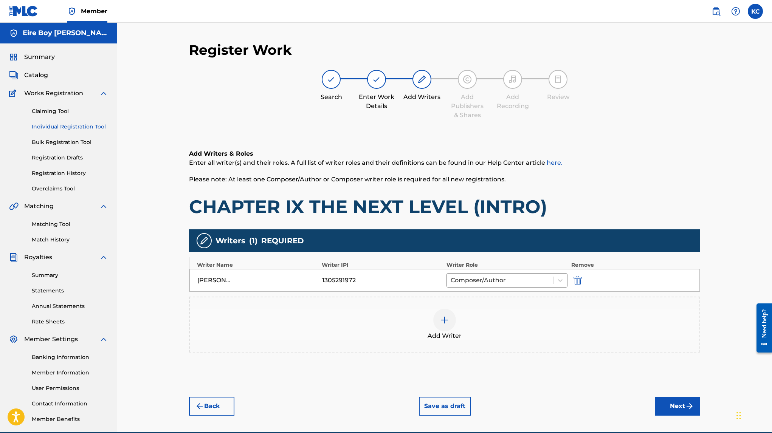
click at [548, 413] on button "Next" at bounding box center [676, 406] width 45 height 19
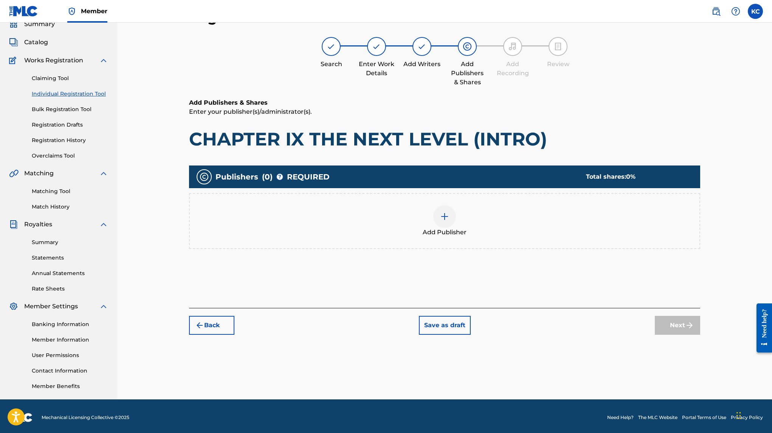
scroll to position [34, 0]
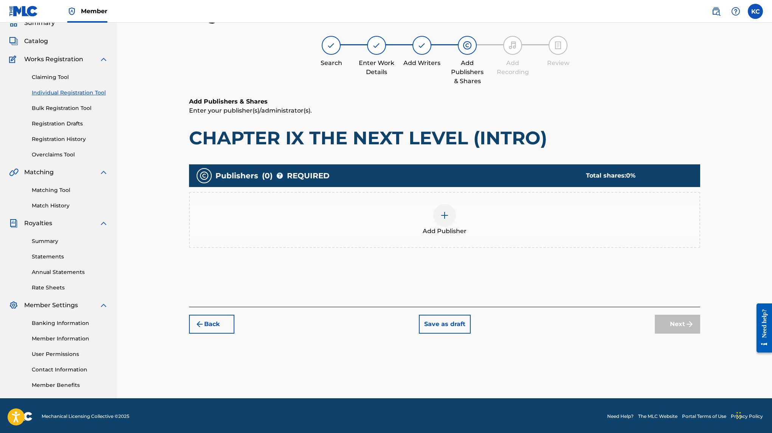
click at [456, 216] on div "Add Publisher" at bounding box center [444, 220] width 509 height 32
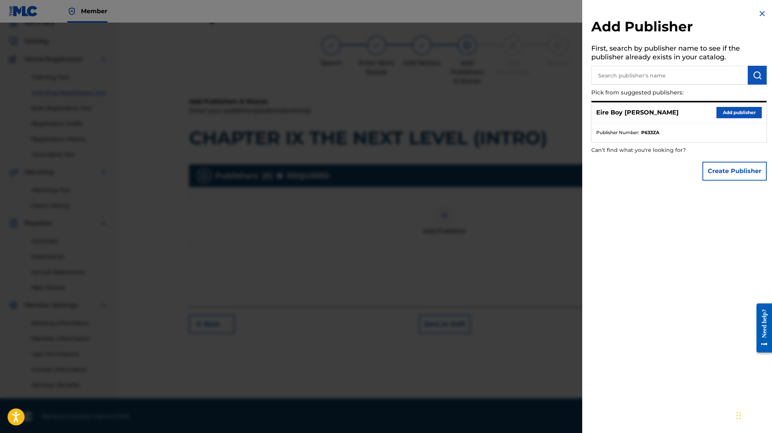
click at [548, 114] on button "Add publisher" at bounding box center [738, 112] width 45 height 11
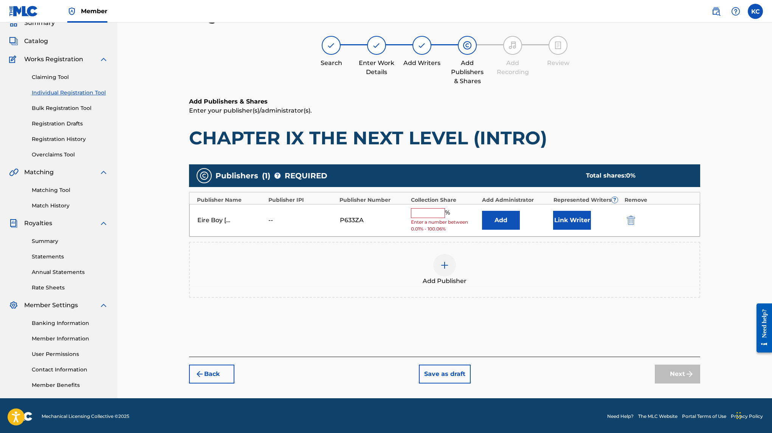
click at [425, 210] on input "text" at bounding box center [428, 213] width 34 height 10
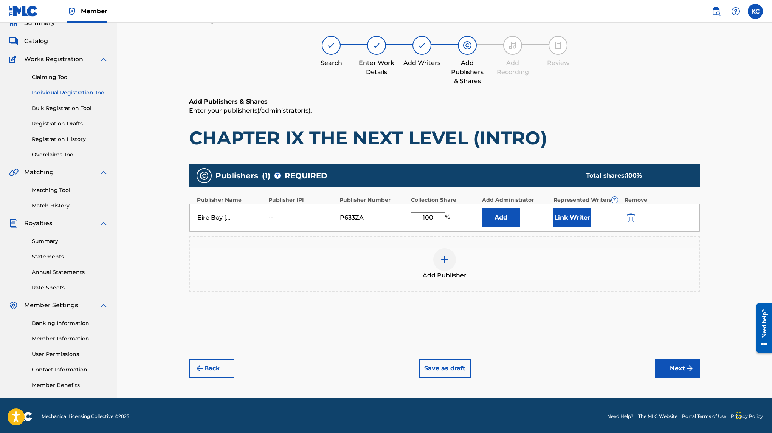
type input "100"
click at [548, 219] on button "Link Writer" at bounding box center [572, 217] width 38 height 19
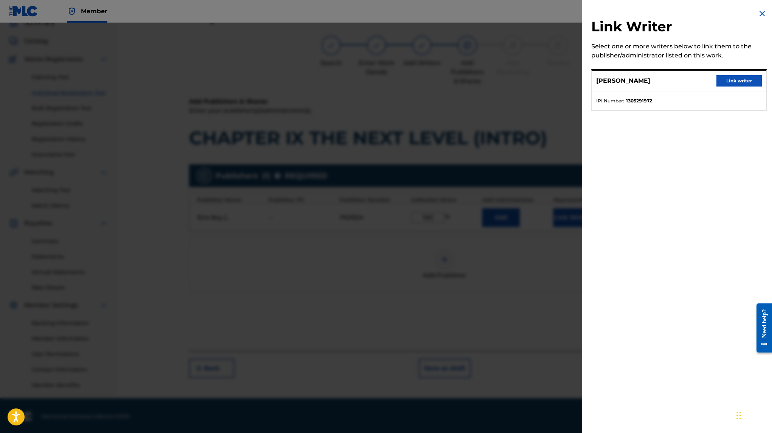
click at [548, 78] on button "Link writer" at bounding box center [738, 80] width 45 height 11
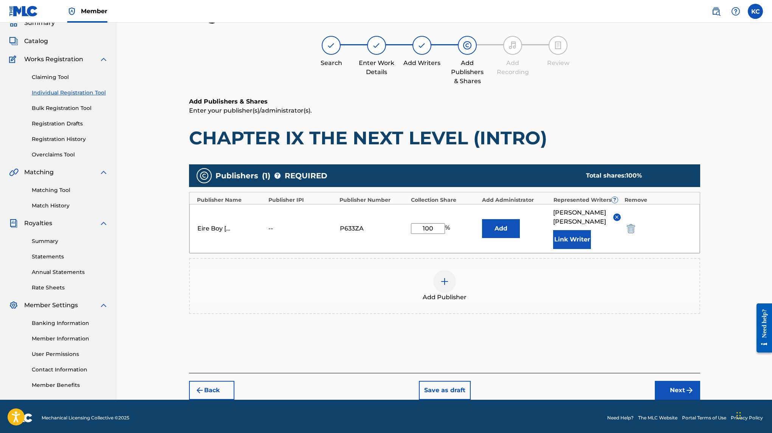
click at [548, 384] on button "Next" at bounding box center [676, 390] width 45 height 19
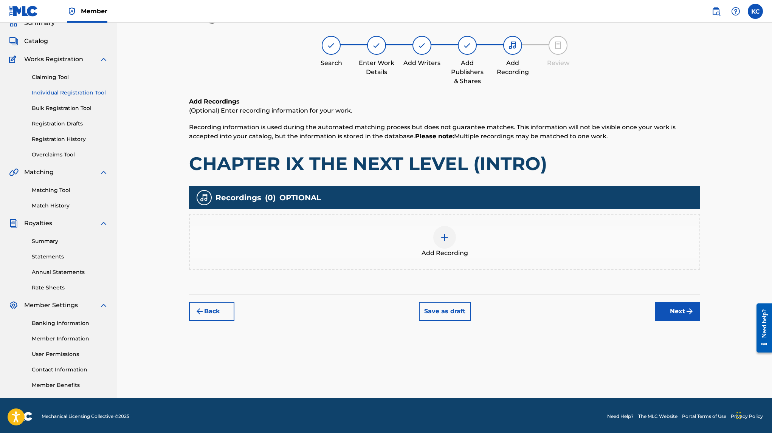
click at [438, 239] on div at bounding box center [444, 237] width 23 height 23
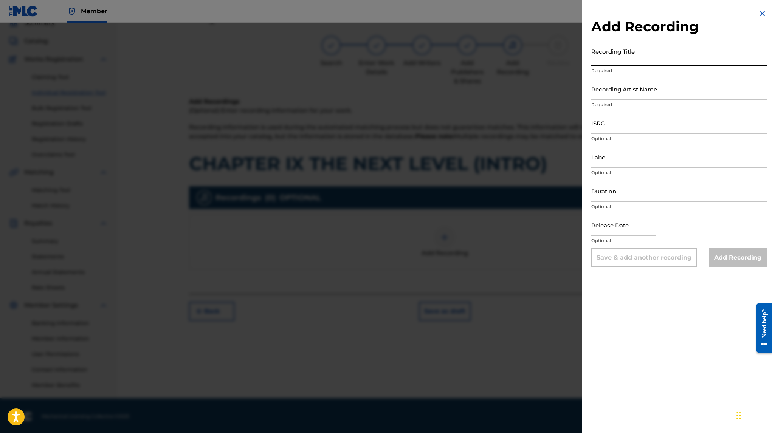
click at [548, 54] on input "Recording Title" at bounding box center [678, 55] width 175 height 22
paste input "CHAPTER IX THE NEXT LEVEL (INTRO)"
type input "CHAPTER IX THE NEXT LEVEL (INTRO)"
click at [548, 97] on input "Recording Artist Name" at bounding box center [678, 89] width 175 height 22
type input "MAL€K"
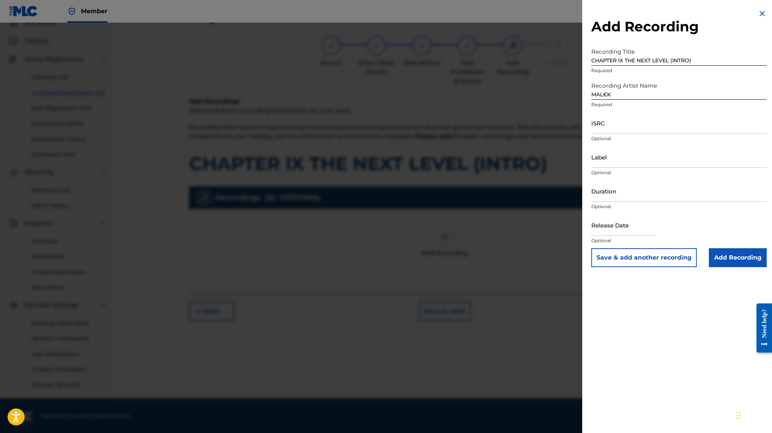
click at [548, 126] on input "ISRC" at bounding box center [678, 123] width 175 height 22
paste input "QZWFM2488291"
type input "QZWFM2488291"
click at [548, 261] on input "Add Recording" at bounding box center [737, 257] width 58 height 19
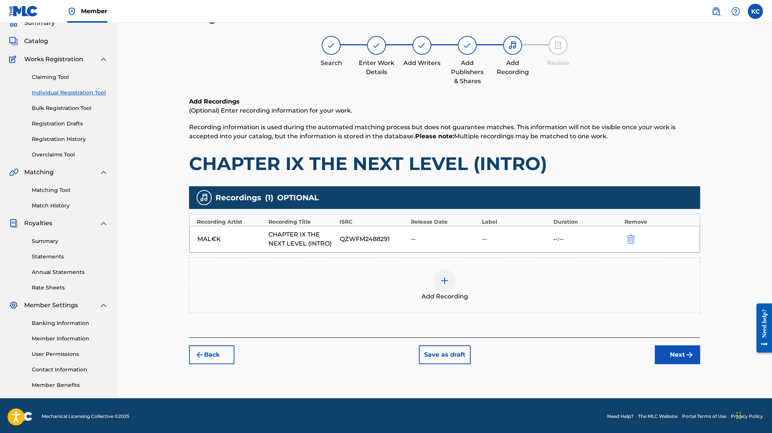
click at [548, 358] on button "Next" at bounding box center [676, 354] width 45 height 19
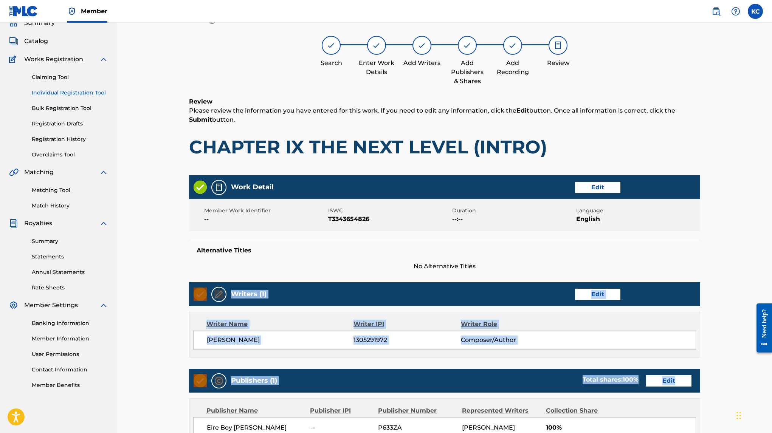
drag, startPoint x: 771, startPoint y: 259, endPoint x: 765, endPoint y: 359, distance: 100.0
click at [548, 359] on div "Register Work Search Enter Work Details Add Writers Add Publishers & Shares Add…" at bounding box center [444, 279] width 654 height 580
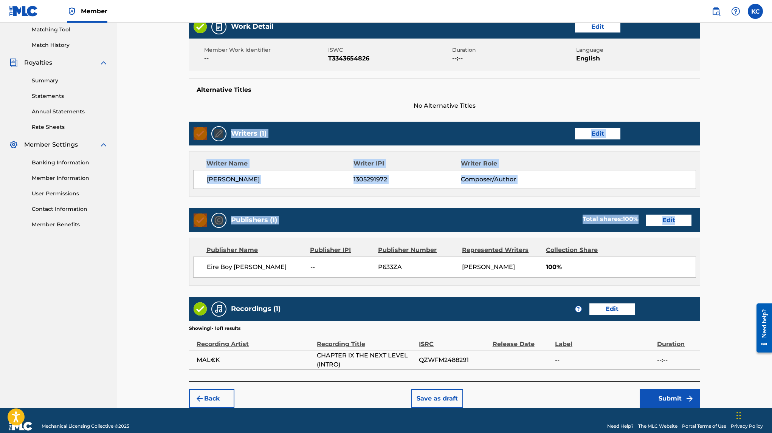
scroll to position [206, 0]
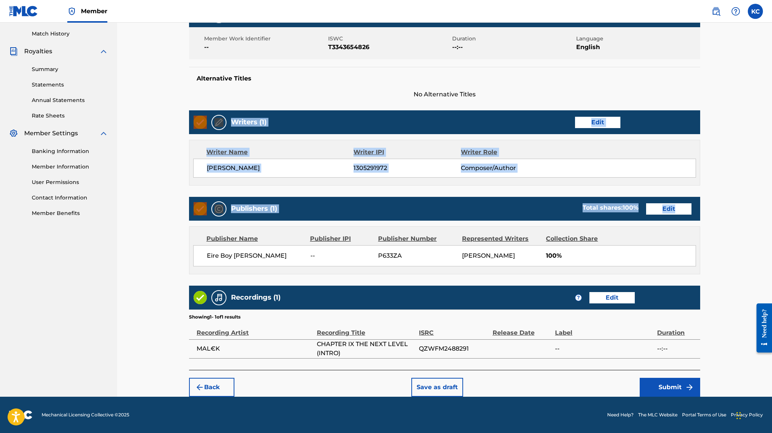
click at [548, 391] on button "Submit" at bounding box center [669, 387] width 60 height 19
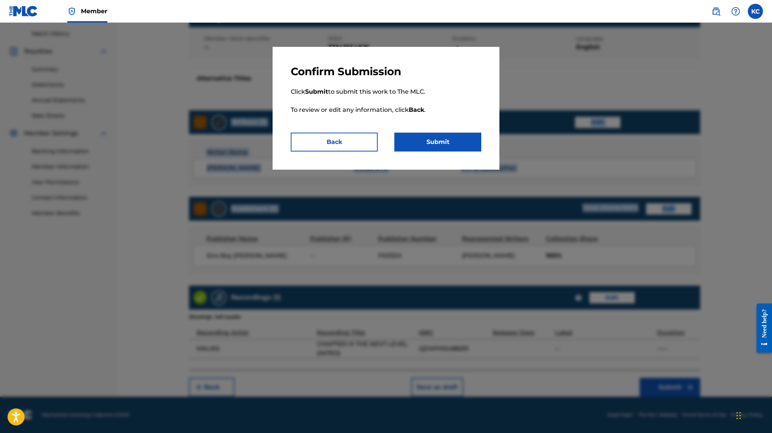
click at [454, 139] on button "Submit" at bounding box center [437, 142] width 87 height 19
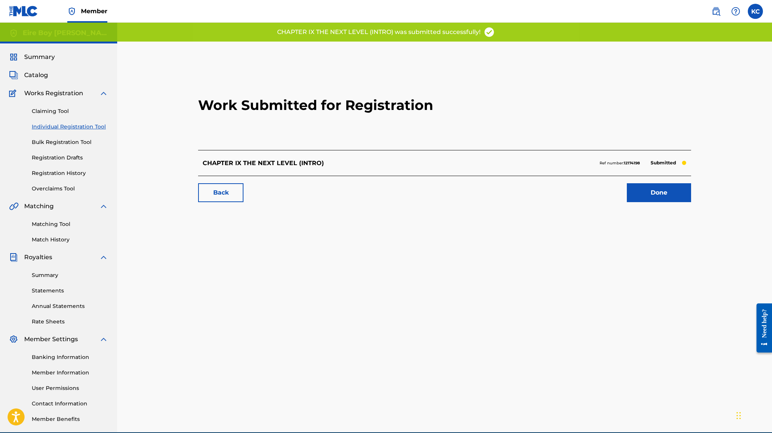
click at [548, 196] on link "Done" at bounding box center [658, 192] width 64 height 19
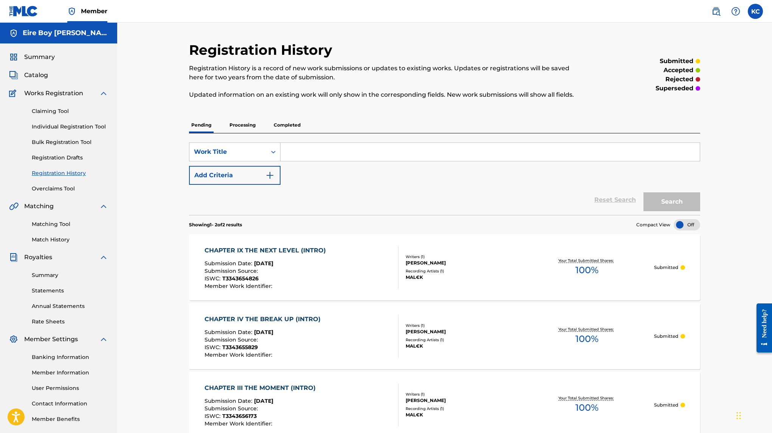
click at [60, 126] on link "Individual Registration Tool" at bounding box center [70, 127] width 76 height 8
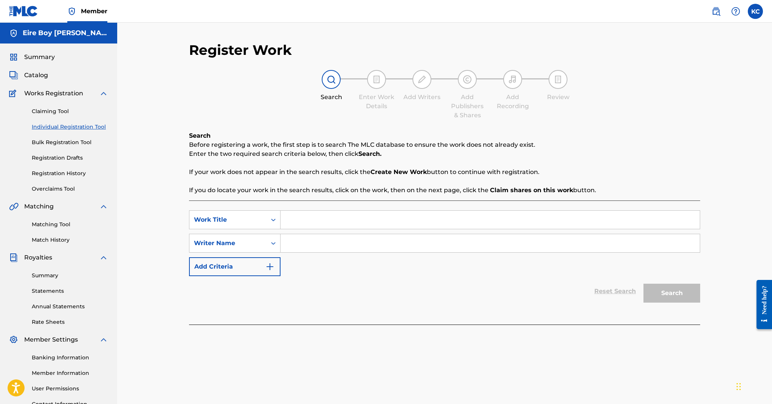
click at [63, 173] on link "Registration History" at bounding box center [70, 173] width 76 height 8
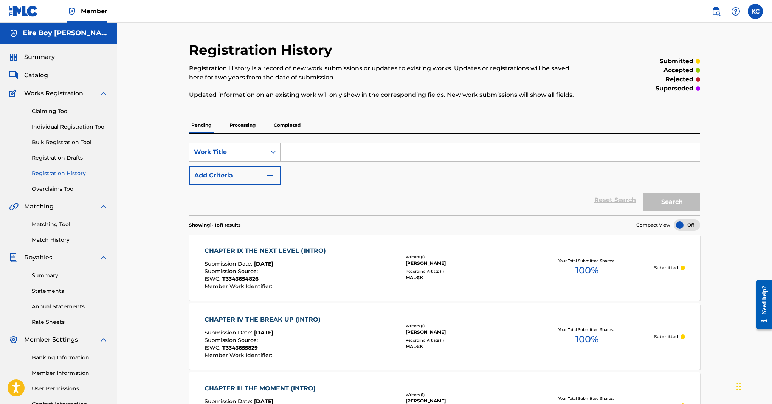
click at [44, 121] on div "Claiming Tool Individual Registration Tool Bulk Registration Tool Registration …" at bounding box center [58, 145] width 99 height 95
click at [48, 124] on link "Individual Registration Tool" at bounding box center [70, 127] width 76 height 8
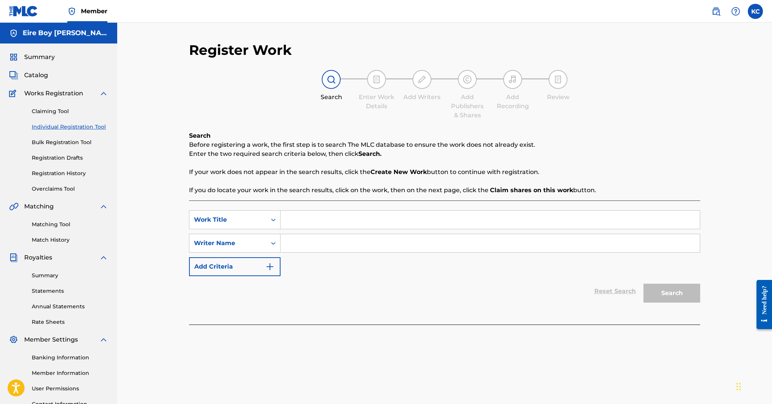
click at [297, 222] on input "Search Form" at bounding box center [489, 219] width 419 height 18
paste input "CHAPTER V THE WANDERING NOMAD (INTRO)"
type input "CHAPTER V THE WANDERING NOMAD (INTRO)"
click at [271, 238] on div "Search Form" at bounding box center [273, 243] width 14 height 14
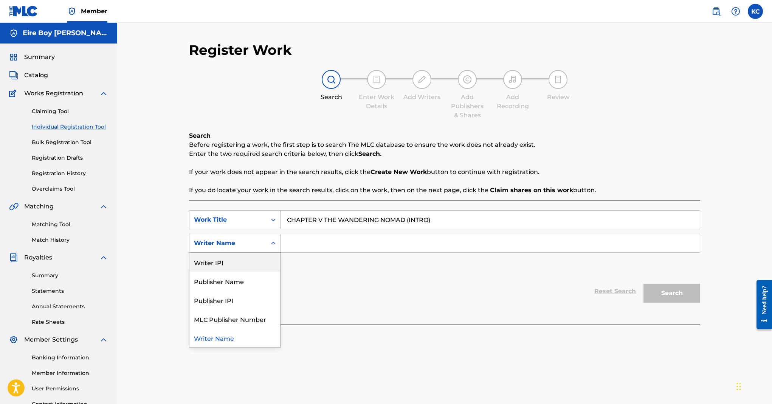
click at [253, 265] on div "Writer IPI" at bounding box center [234, 261] width 91 height 19
drag, startPoint x: 340, startPoint y: 243, endPoint x: 350, endPoint y: 245, distance: 10.0
click at [340, 243] on input "Search Form" at bounding box center [489, 243] width 419 height 18
paste input "1305291972"
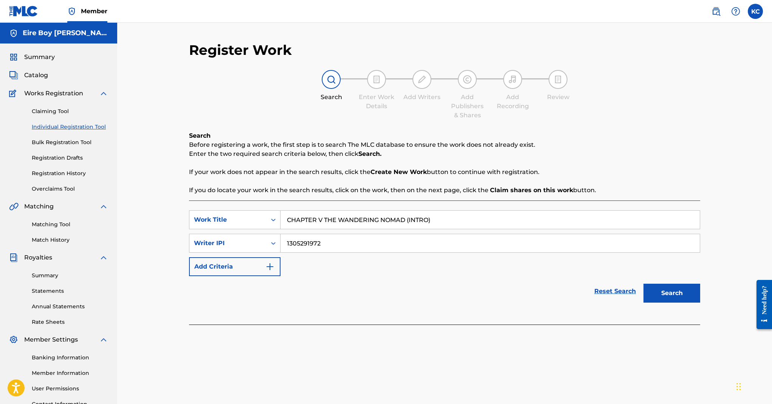
type input "1305291972"
click at [548, 286] on button "Search" at bounding box center [671, 292] width 57 height 19
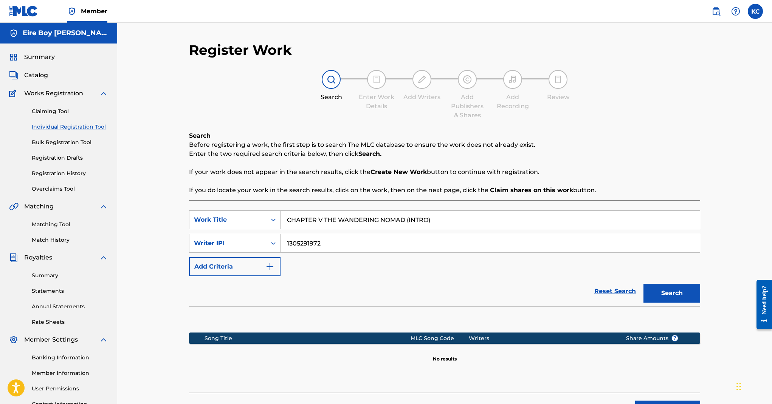
scroll to position [34, 0]
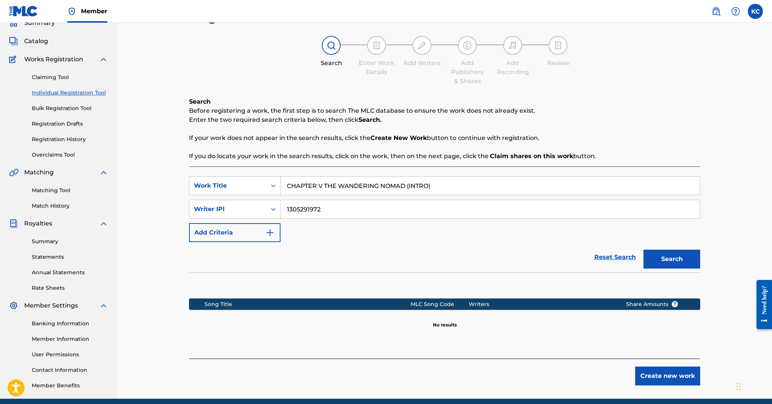
click at [548, 379] on button "Create new work" at bounding box center [667, 375] width 65 height 19
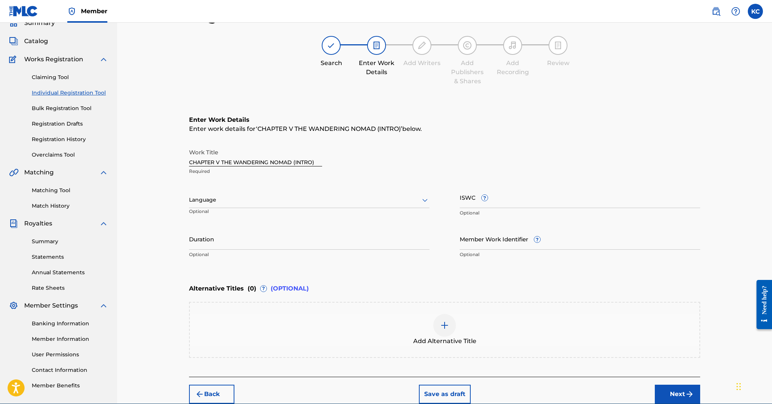
click at [241, 199] on div at bounding box center [309, 199] width 240 height 9
click at [238, 220] on div "English" at bounding box center [309, 216] width 240 height 17
click at [524, 199] on input "ISWC ?" at bounding box center [579, 197] width 240 height 22
paste input "T3343655692"
type input "T3343655692"
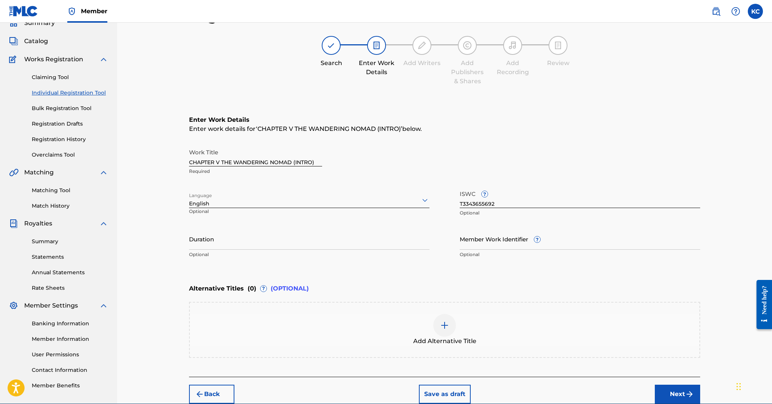
click at [548, 393] on button "Next" at bounding box center [676, 393] width 45 height 19
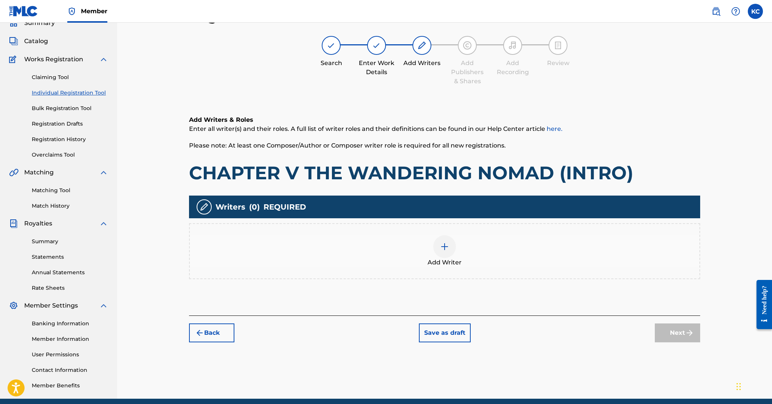
click at [449, 249] on div at bounding box center [444, 246] width 23 height 23
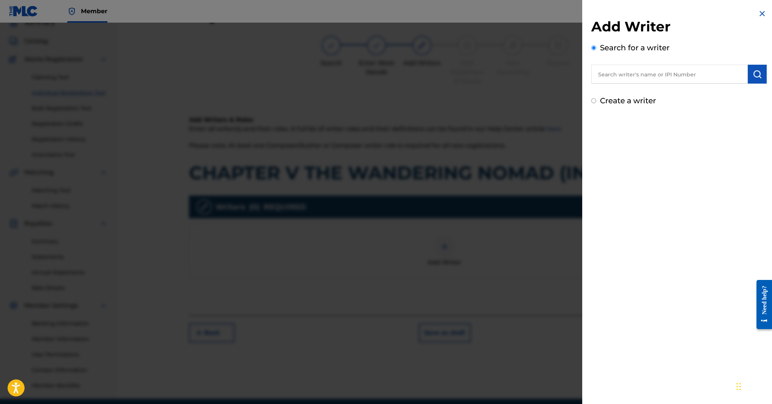
click at [548, 103] on input "Create a writer" at bounding box center [593, 100] width 5 height 5
radio input "false"
radio input "true"
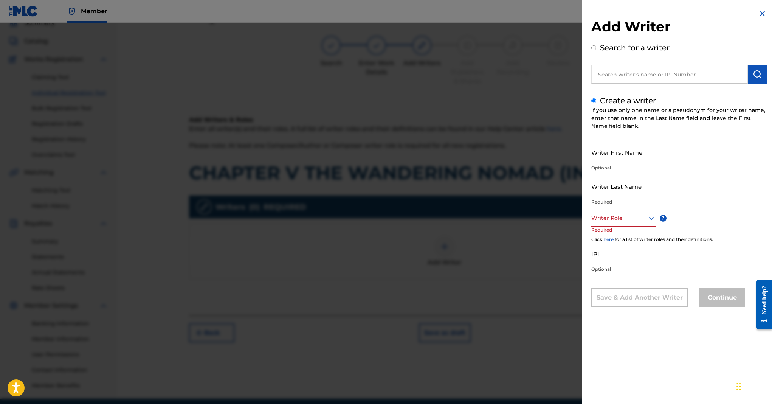
click at [548, 151] on input "Writer First Name" at bounding box center [657, 152] width 133 height 22
type input "[PERSON_NAME]"
click at [548, 223] on div "Writer Role" at bounding box center [623, 217] width 65 height 17
click at [548, 237] on div "Composer/Author" at bounding box center [623, 234] width 64 height 17
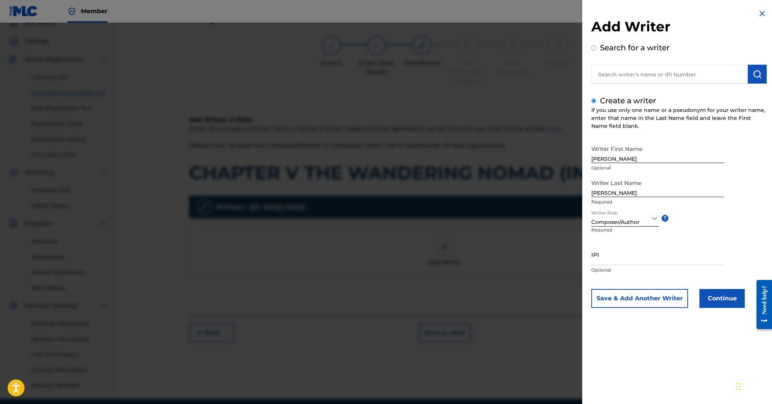
click at [548, 257] on input "IPI" at bounding box center [657, 254] width 133 height 22
paste input "1305291972"
type input "1305291972"
click at [548, 300] on button "Continue" at bounding box center [721, 298] width 45 height 19
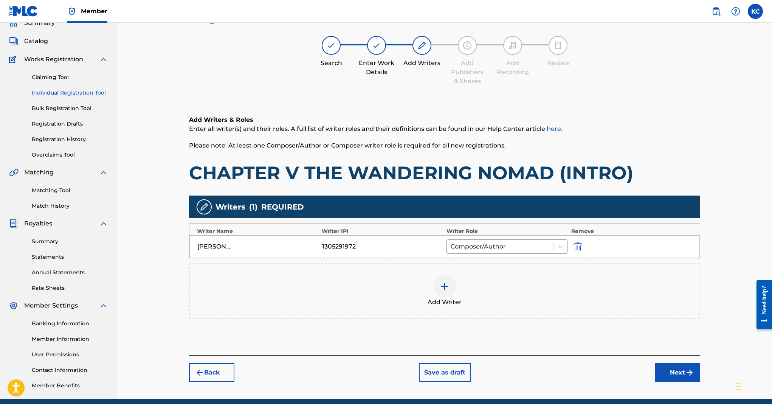
click at [548, 371] on button "Next" at bounding box center [676, 372] width 45 height 19
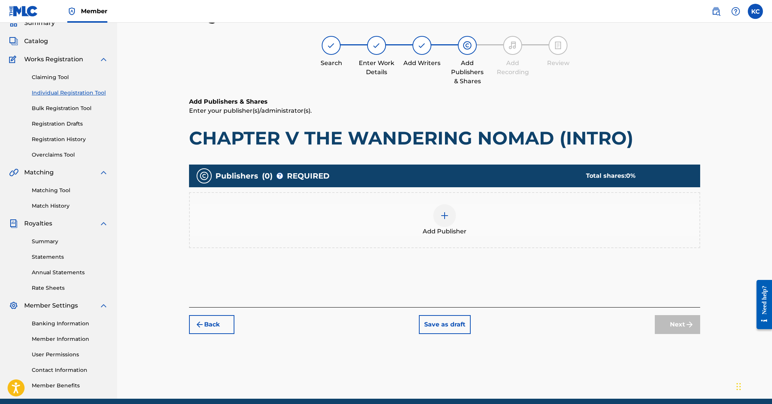
click at [451, 212] on div at bounding box center [444, 215] width 23 height 23
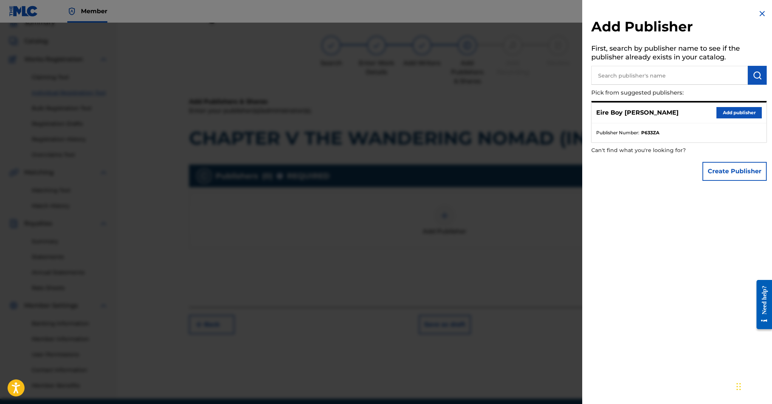
drag, startPoint x: 730, startPoint y: 114, endPoint x: 725, endPoint y: 116, distance: 4.8
click at [548, 113] on button "Add publisher" at bounding box center [738, 112] width 45 height 11
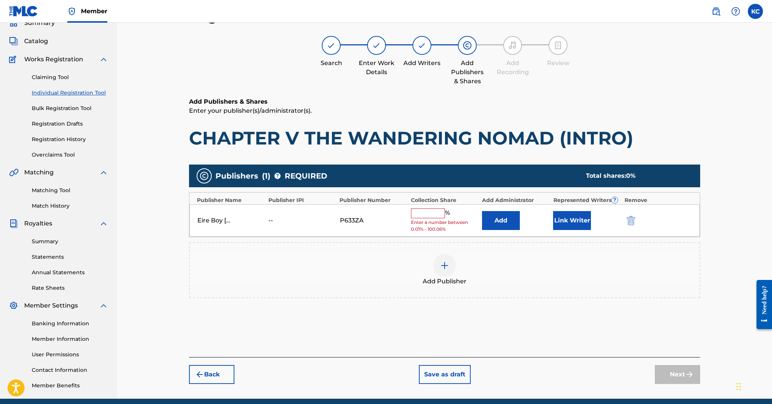
click at [428, 212] on input "text" at bounding box center [428, 213] width 34 height 10
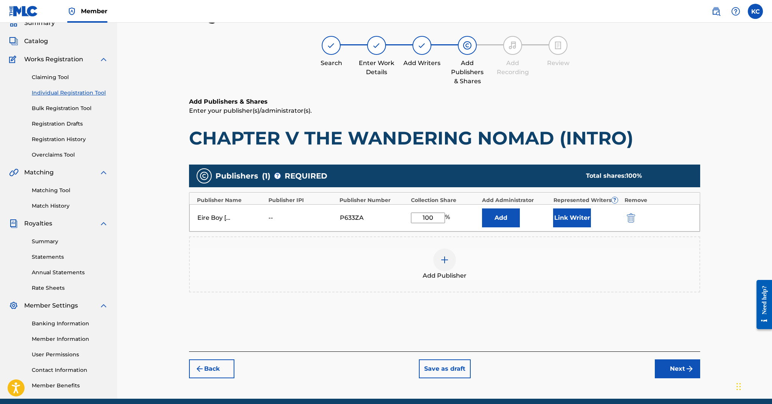
type input "100"
click at [548, 221] on button "Link Writer" at bounding box center [572, 217] width 38 height 19
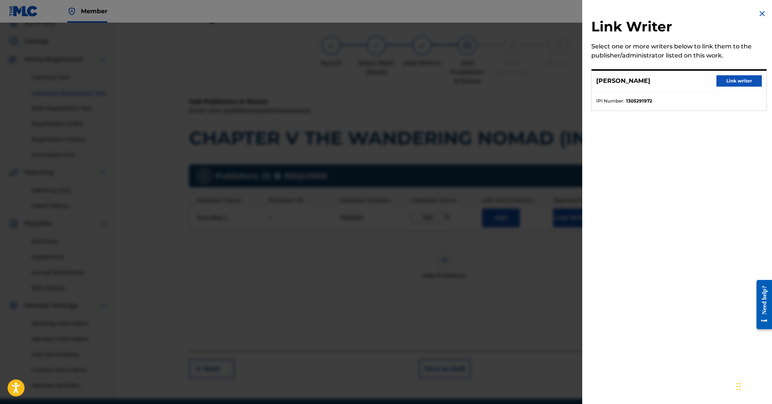
click at [548, 72] on div "[PERSON_NAME] Link writer" at bounding box center [678, 81] width 175 height 21
click at [548, 80] on button "Link writer" at bounding box center [738, 80] width 45 height 11
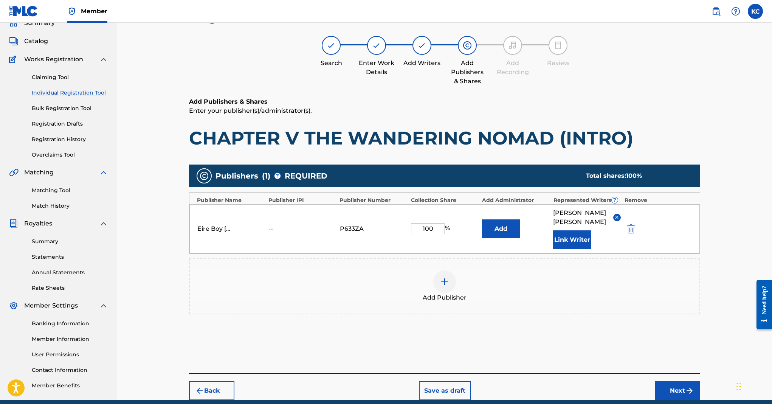
click at [548, 381] on button "Next" at bounding box center [676, 390] width 45 height 19
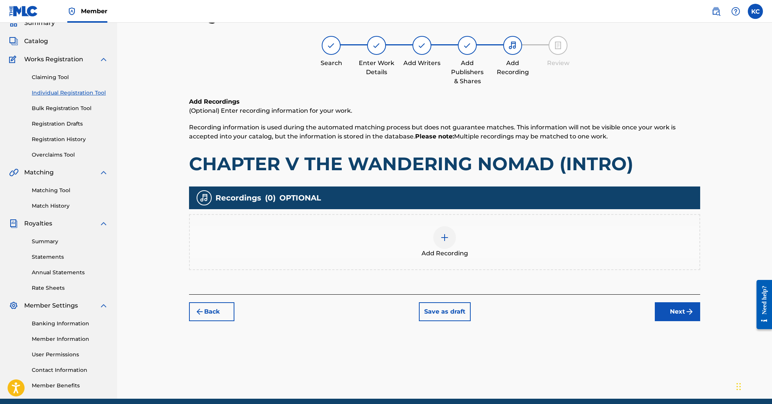
drag, startPoint x: 442, startPoint y: 230, endPoint x: 445, endPoint y: 235, distance: 6.1
click at [445, 235] on div at bounding box center [444, 237] width 23 height 23
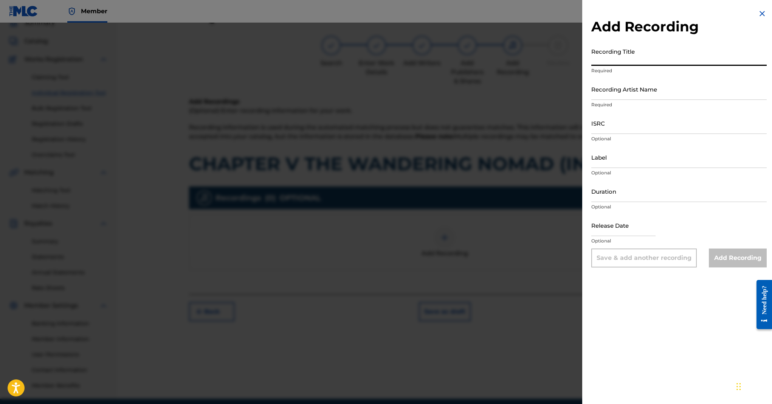
click at [548, 56] on input "Recording Title" at bounding box center [678, 55] width 175 height 22
paste input "CHAPTER V THE WANDERING NOMAD (INTRO)"
type input "CHAPTER V THE WANDERING NOMAD (INTRO)"
click at [548, 87] on input "Recording Artist Name" at bounding box center [678, 89] width 175 height 22
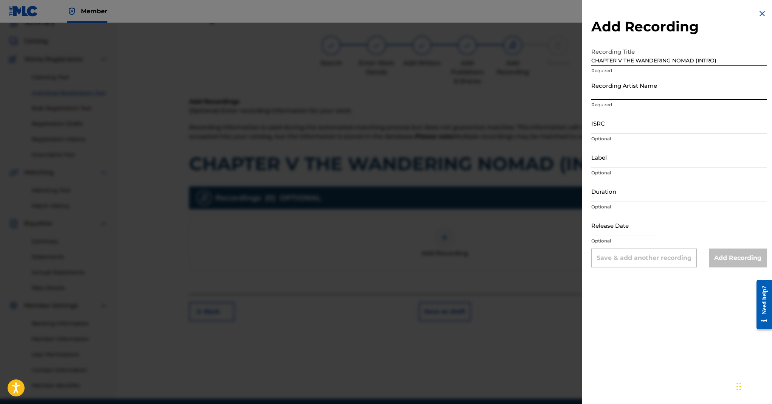
type input "MAL€K"
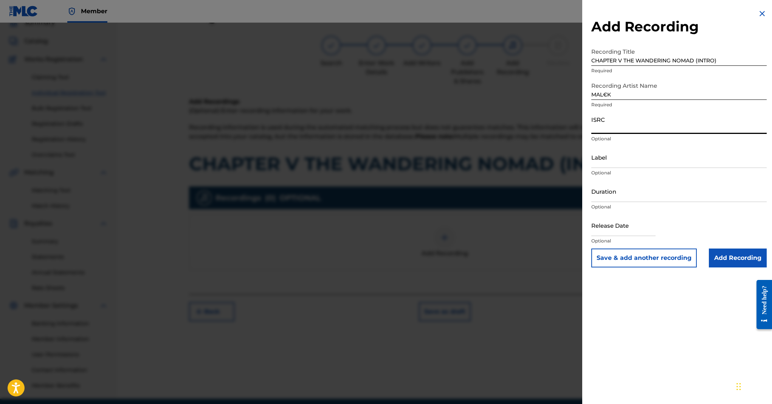
click at [548, 127] on input "ISRC" at bounding box center [678, 123] width 175 height 22
paste input "QZWFM2485415"
type input "QZWFM2485415"
click at [548, 258] on input "Add Recording" at bounding box center [737, 257] width 58 height 19
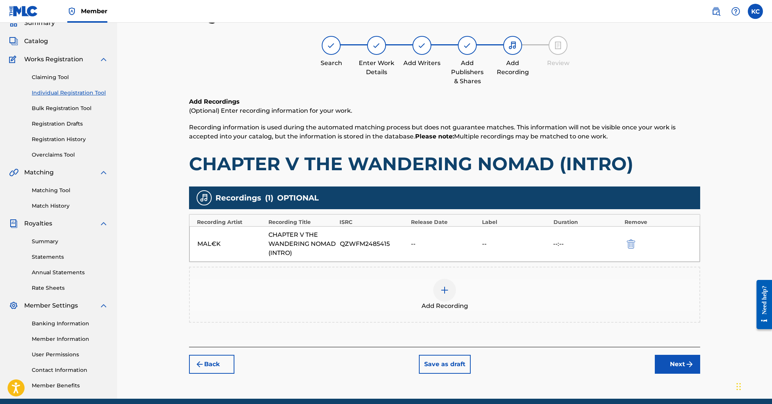
click at [548, 366] on img "submit" at bounding box center [689, 363] width 9 height 9
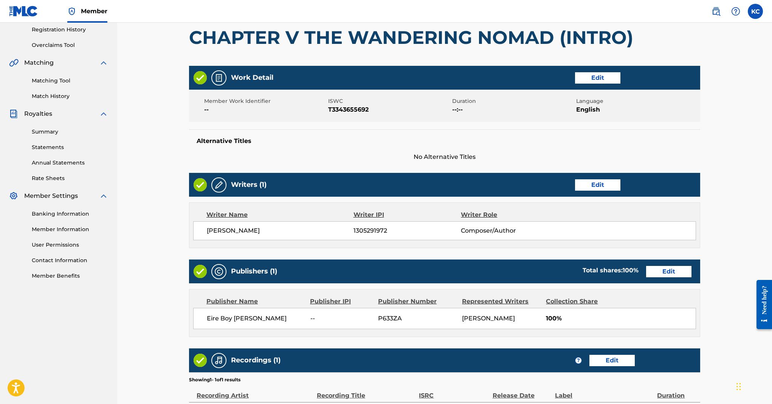
scroll to position [235, 0]
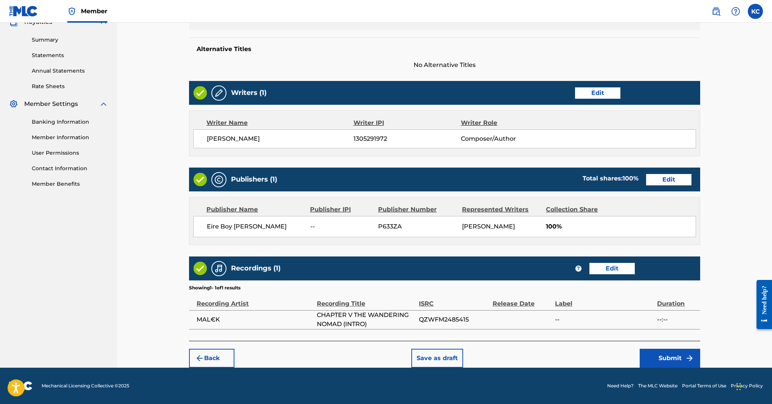
click at [548, 358] on img "submit" at bounding box center [689, 357] width 9 height 9
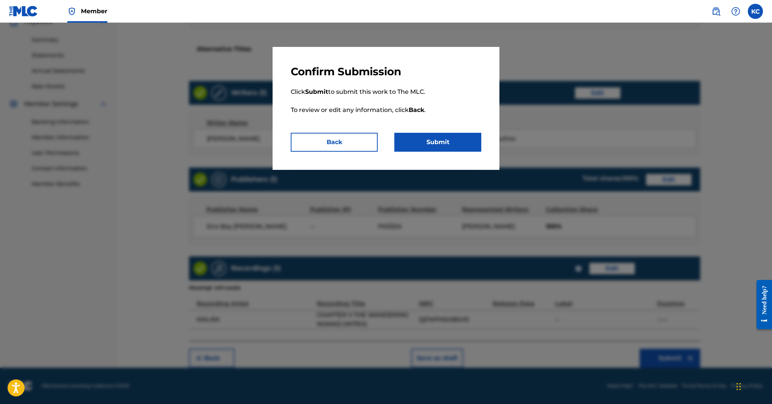
click at [459, 143] on button "Submit" at bounding box center [437, 142] width 87 height 19
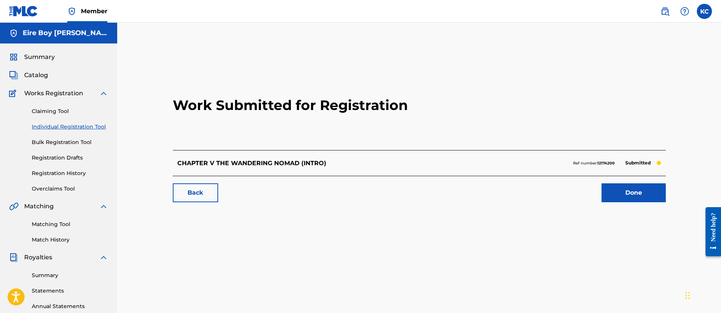
click at [548, 186] on link "Done" at bounding box center [633, 192] width 64 height 19
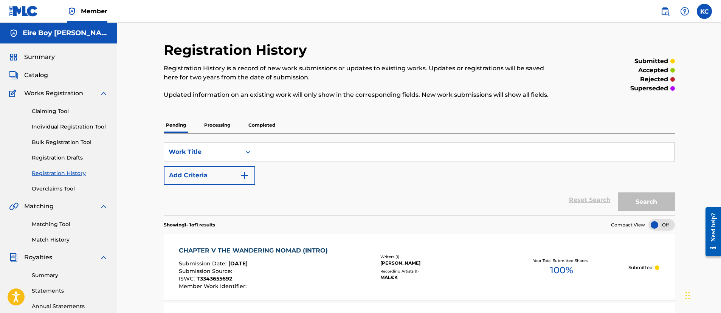
click at [74, 128] on link "Individual Registration Tool" at bounding box center [70, 127] width 76 height 8
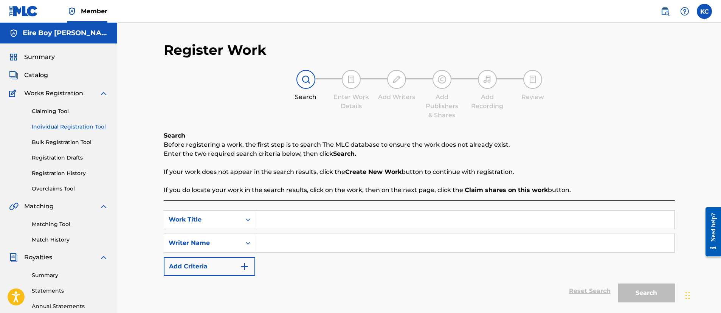
click at [294, 216] on input "Search Form" at bounding box center [464, 219] width 419 height 18
paste input "CHAPTER VI END OF SUMMER (INTRO)"
type input "CHAPTER VI END OF SUMMER (INTRO)"
click at [289, 246] on input "Search Form" at bounding box center [464, 243] width 419 height 18
paste input "1305291972"
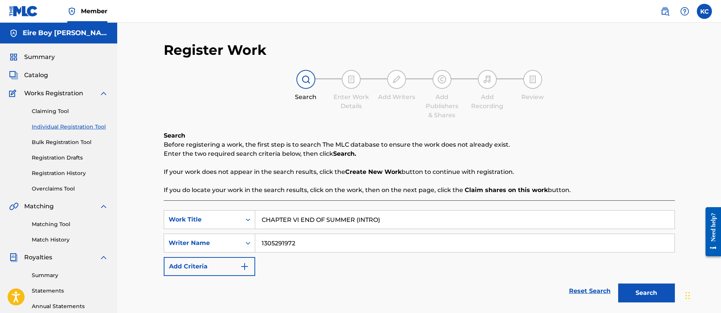
type input "1305291972"
click at [548, 290] on button "Search" at bounding box center [646, 292] width 57 height 19
click at [548, 53] on div "Register Work Search Enter Work Details Add Writers Add Publishers & Shares Add…" at bounding box center [419, 230] width 511 height 377
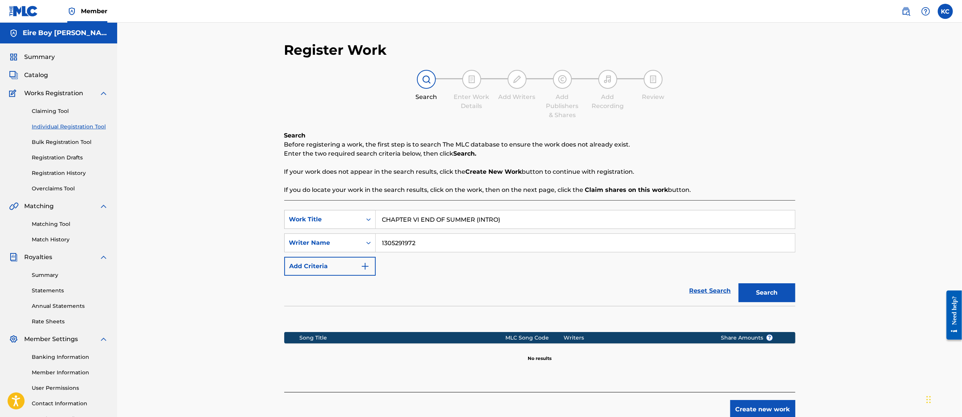
click at [548, 411] on button "Create new work" at bounding box center [762, 409] width 65 height 19
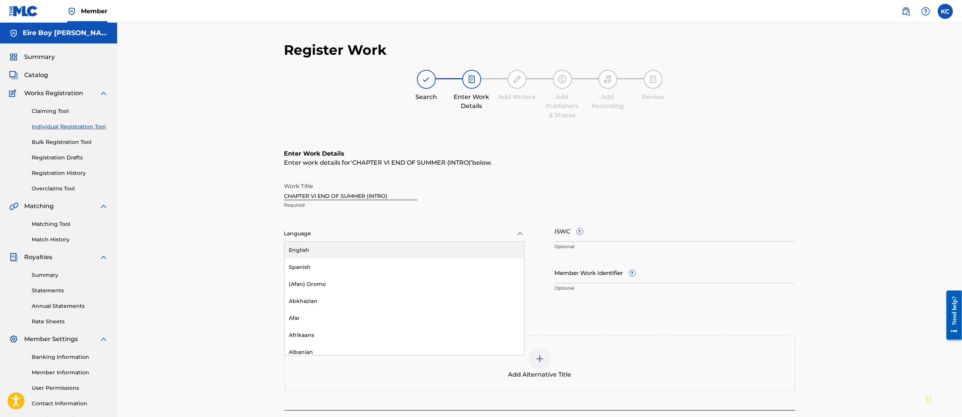
click at [327, 230] on div at bounding box center [404, 233] width 240 height 9
click at [327, 247] on div "English" at bounding box center [405, 250] width 240 height 17
drag, startPoint x: 593, startPoint y: 237, endPoint x: 592, endPoint y: 240, distance: 3.9
click at [548, 238] on input "ISWC ?" at bounding box center [675, 231] width 240 height 22
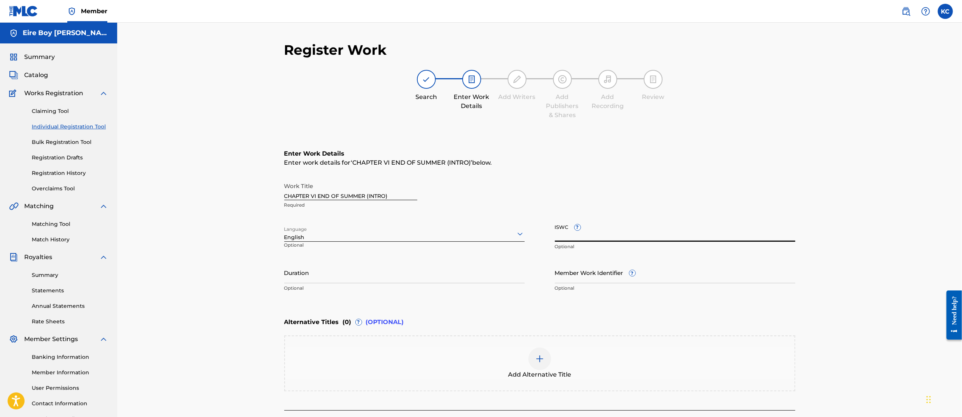
paste input "T3343655965"
type input "T3343655965"
click at [548, 179] on div "Register Work Search Enter Work Details Add Writers Add Publishers & Shares Add…" at bounding box center [539, 230] width 844 height 414
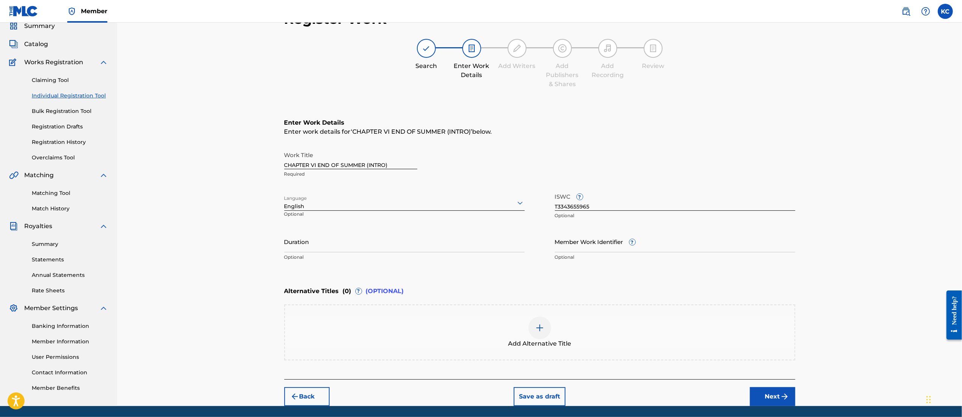
scroll to position [32, 0]
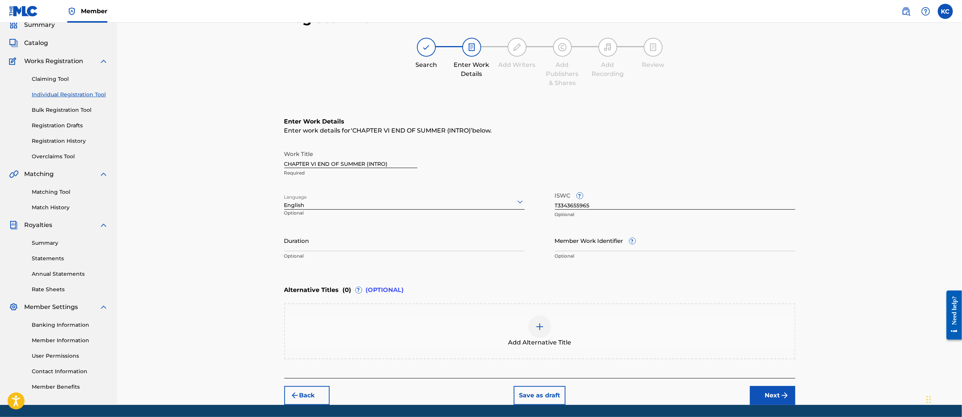
click at [548, 399] on button "Next" at bounding box center [772, 395] width 45 height 19
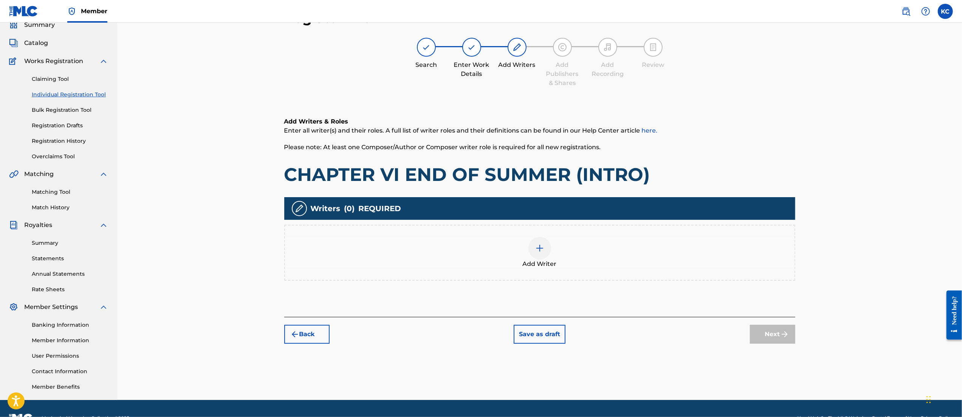
scroll to position [34, 0]
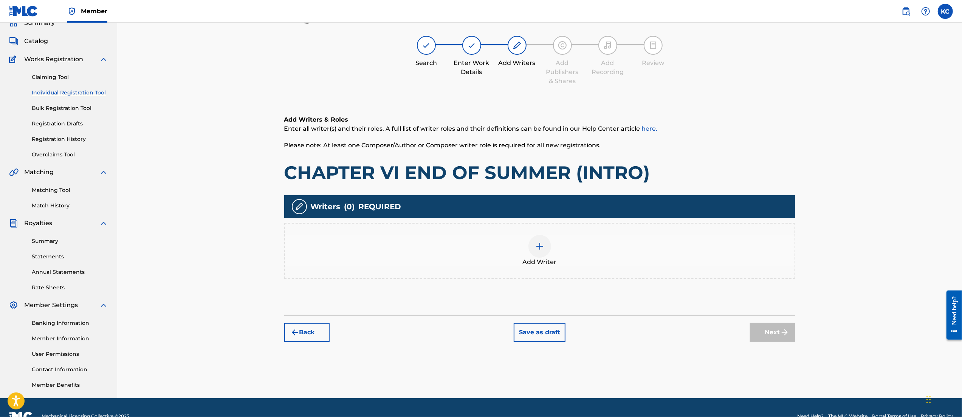
click at [529, 244] on div at bounding box center [539, 246] width 23 height 23
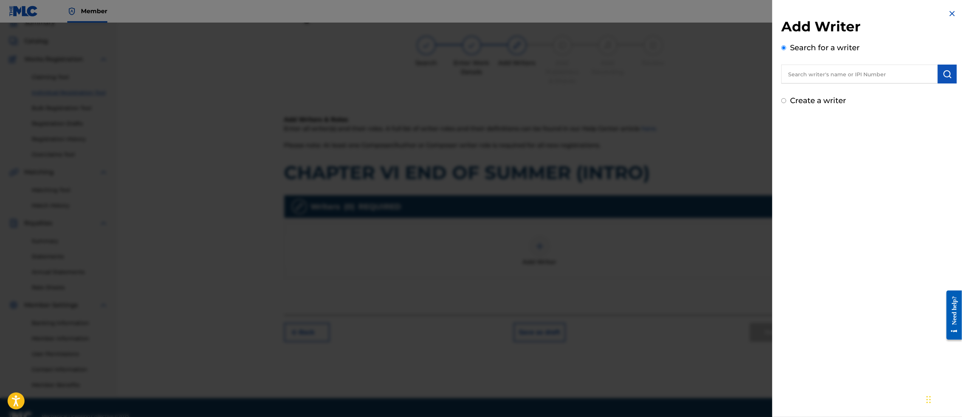
click at [548, 100] on input "Create a writer" at bounding box center [783, 100] width 5 height 5
radio input "false"
radio input "true"
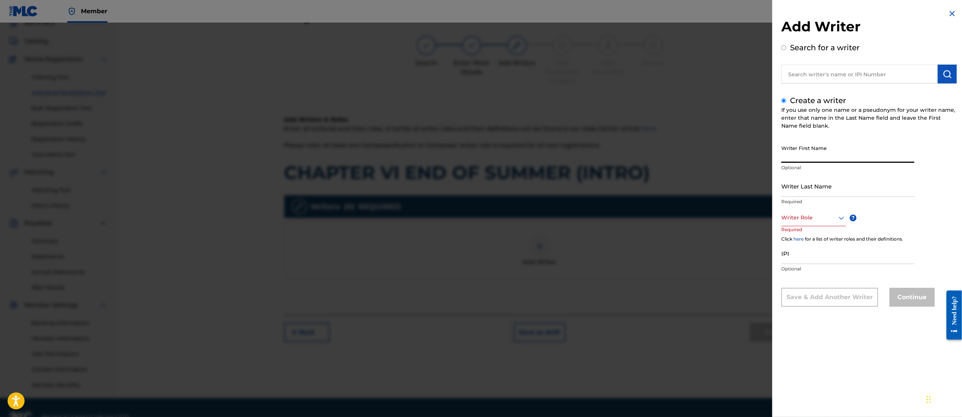
click at [548, 149] on input "Writer First Name" at bounding box center [847, 152] width 133 height 22
type input "[PERSON_NAME]"
click at [548, 220] on div at bounding box center [813, 217] width 65 height 9
click at [548, 240] on div "Composer/Author" at bounding box center [813, 234] width 64 height 17
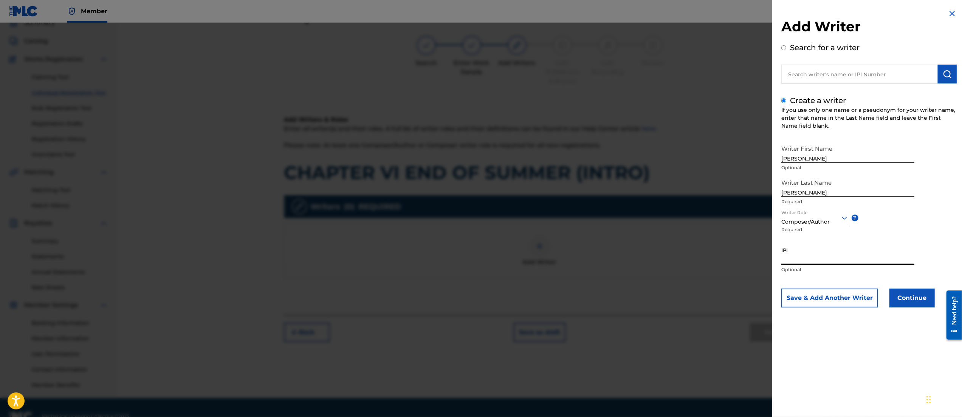
click at [548, 255] on input "IPI" at bounding box center [847, 254] width 133 height 22
paste input "1305291972"
type input "1305291972"
click at [548, 300] on button "Continue" at bounding box center [911, 298] width 45 height 19
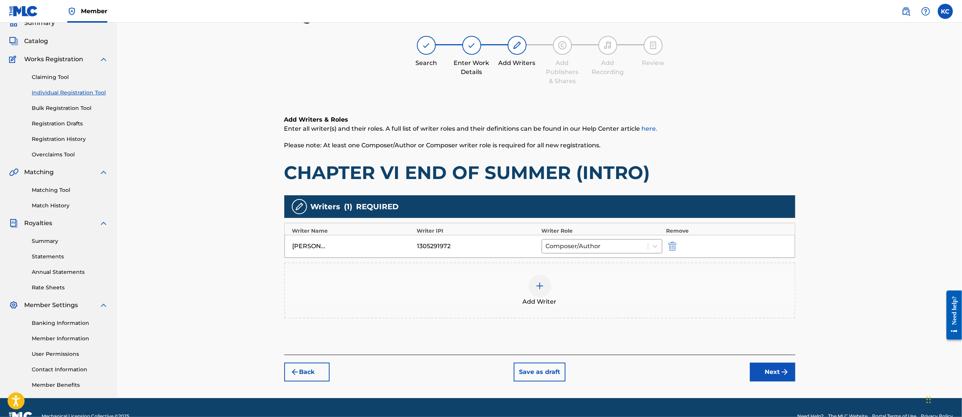
drag, startPoint x: 777, startPoint y: 373, endPoint x: 779, endPoint y: 369, distance: 3.9
click at [548, 372] on button "Next" at bounding box center [772, 372] width 45 height 19
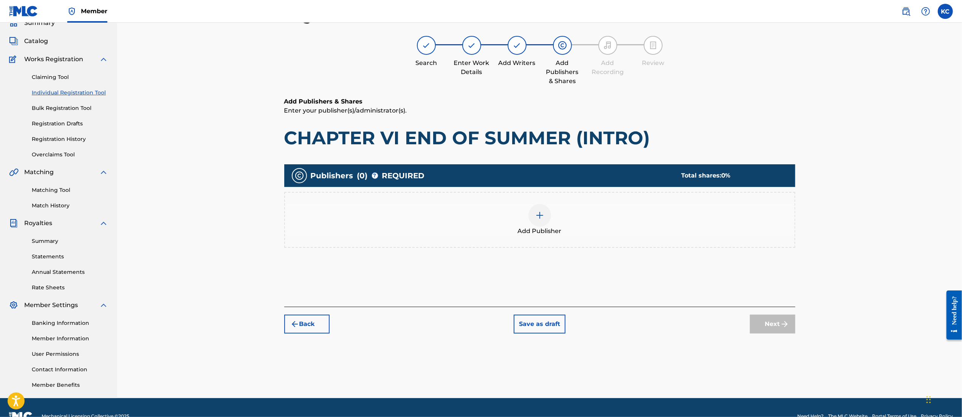
click at [547, 215] on div at bounding box center [539, 215] width 23 height 23
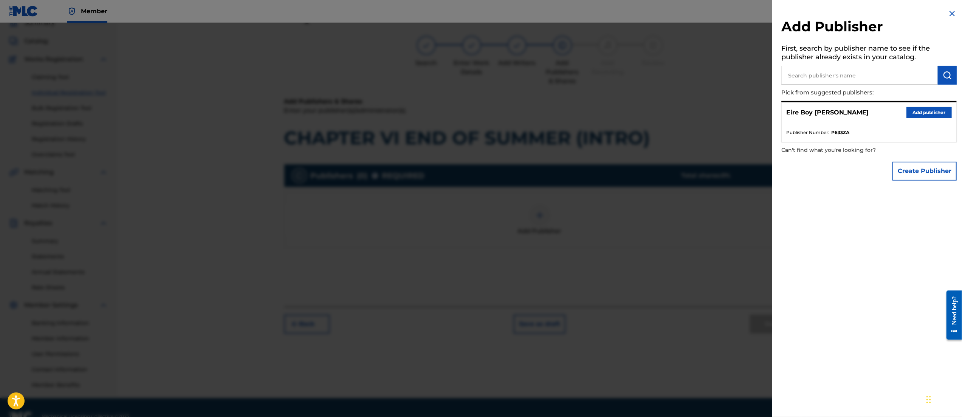
click at [548, 115] on button "Add publisher" at bounding box center [928, 112] width 45 height 11
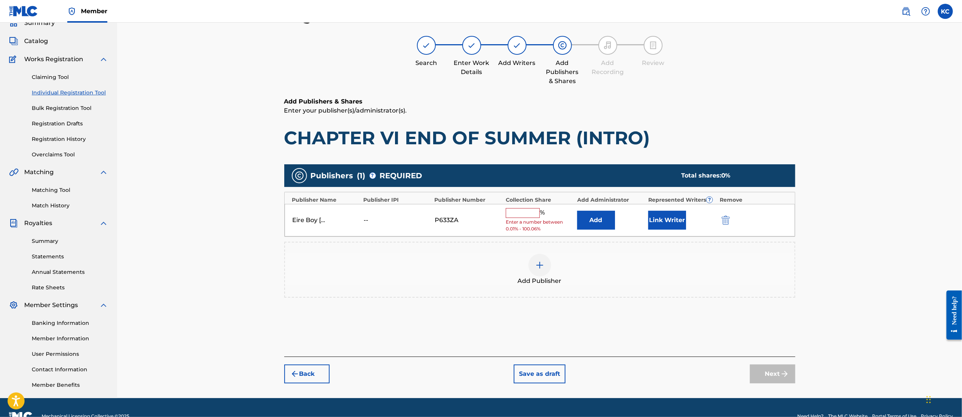
click at [504, 217] on div "Eire Boy [PERSON_NAME] -- P633ZA % Enter a number between 0.01% - 100.06% Add L…" at bounding box center [540, 220] width 510 height 33
drag, startPoint x: 516, startPoint y: 207, endPoint x: 591, endPoint y: 218, distance: 76.3
click at [517, 207] on div "Eire Boy [PERSON_NAME] -- P633ZA % Enter a number between 0.01% - 100.06% Add L…" at bounding box center [540, 220] width 510 height 33
click at [520, 215] on input "text" at bounding box center [523, 213] width 34 height 10
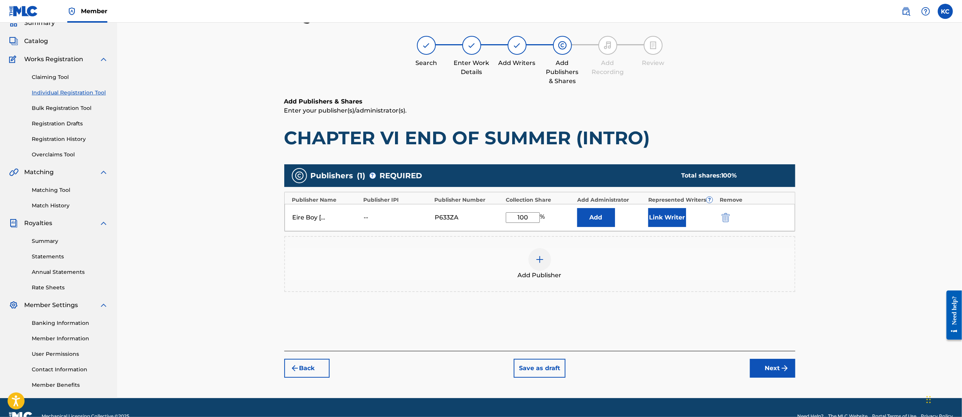
type input "100"
click at [548, 215] on button "Link Writer" at bounding box center [667, 217] width 38 height 19
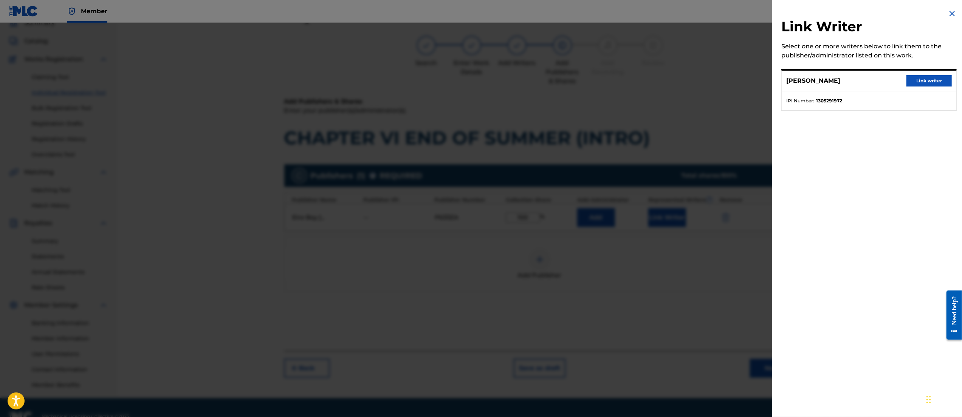
click at [548, 85] on button "Link writer" at bounding box center [928, 80] width 45 height 11
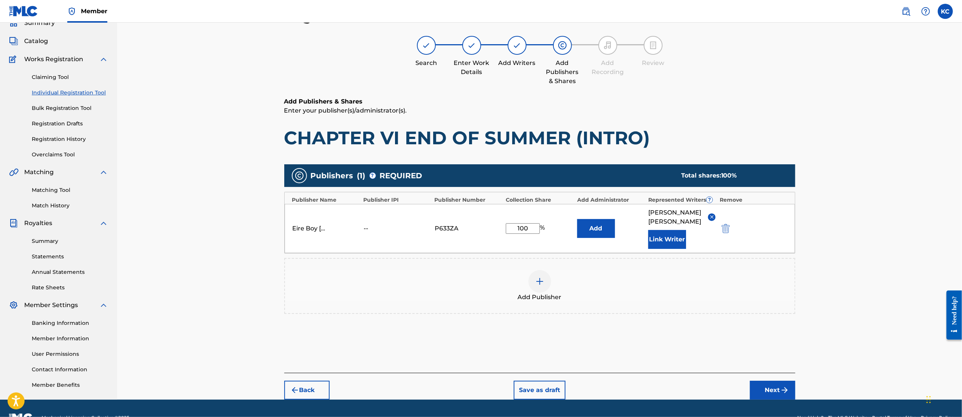
click at [548, 384] on button "Next" at bounding box center [772, 390] width 45 height 19
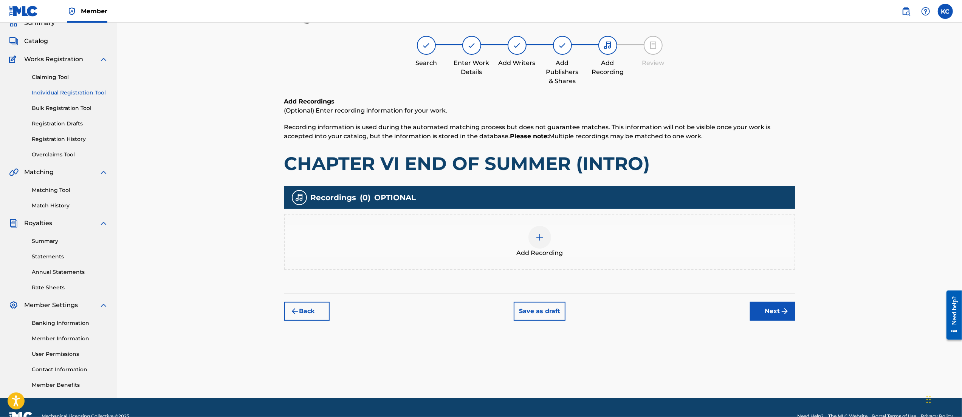
click at [542, 241] on div at bounding box center [539, 237] width 23 height 23
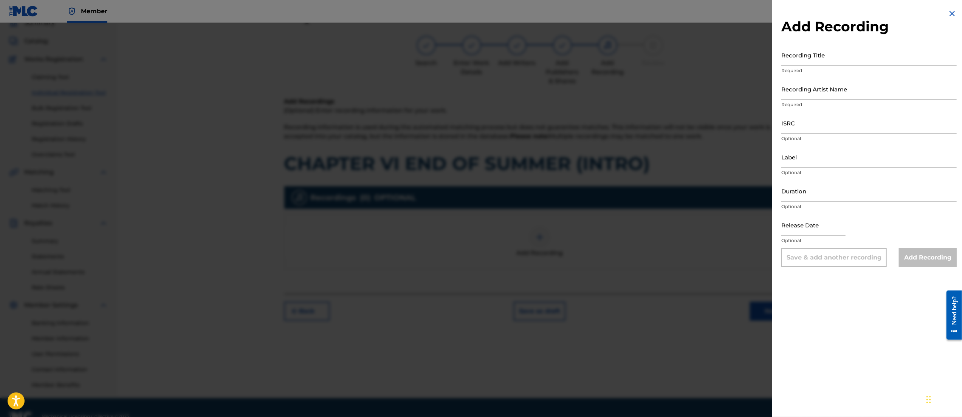
click at [548, 58] on input "Recording Title" at bounding box center [868, 55] width 175 height 22
paste input "CHAPTER VI END OF SUMMER (INTRO)"
type input "CHAPTER VI END OF SUMMER (INTRO)"
click at [548, 94] on input "Recording Artist Name" at bounding box center [868, 89] width 175 height 22
type input "MAL€K"
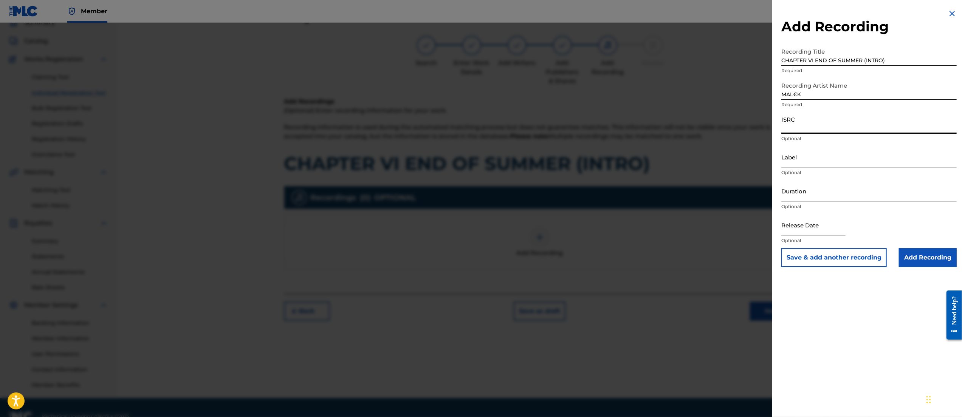
click at [548, 118] on input "ISRC" at bounding box center [868, 123] width 175 height 22
paste input "QZWFM2485420"
type input "QZWFM2485420"
click at [548, 261] on input "Add Recording" at bounding box center [928, 257] width 58 height 19
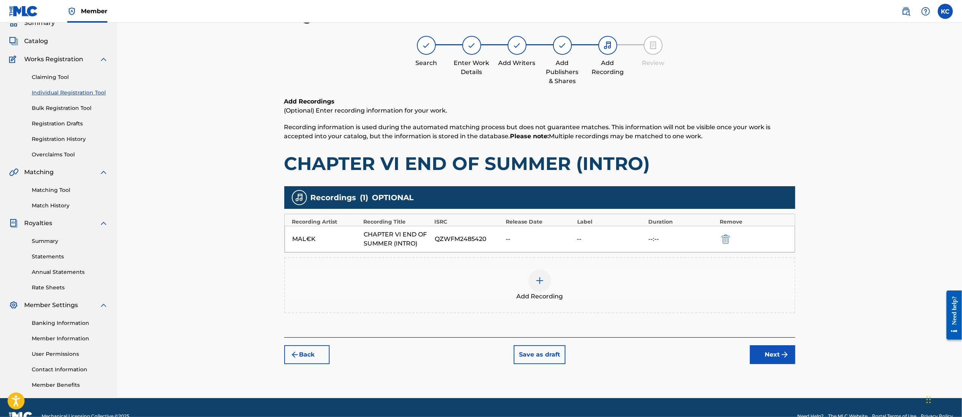
click at [548, 354] on button "Next" at bounding box center [772, 354] width 45 height 19
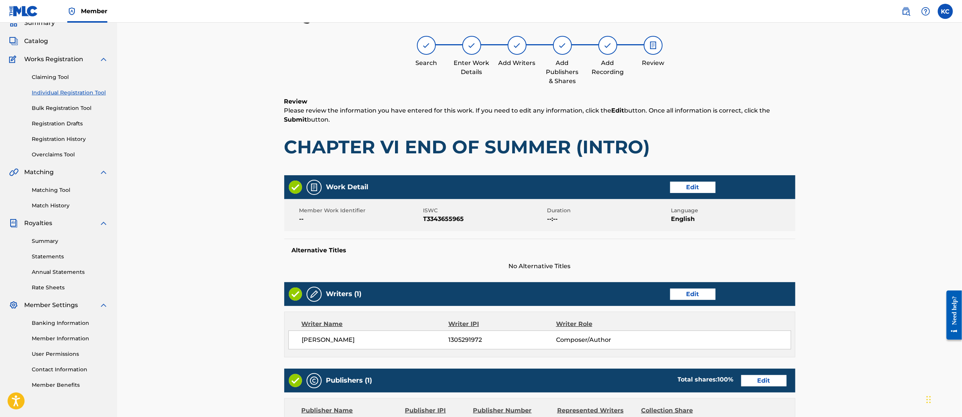
drag, startPoint x: 961, startPoint y: 121, endPoint x: 953, endPoint y: 162, distance: 42.5
click at [548, 168] on html "Accessibility Screen-Reader Guide, Feedback, and Issue Reporting | New window M…" at bounding box center [481, 174] width 962 height 417
click at [548, 165] on div "Register Work Search Enter Work Details Add Writers Add Publishers & Shares Add…" at bounding box center [539, 279] width 844 height 580
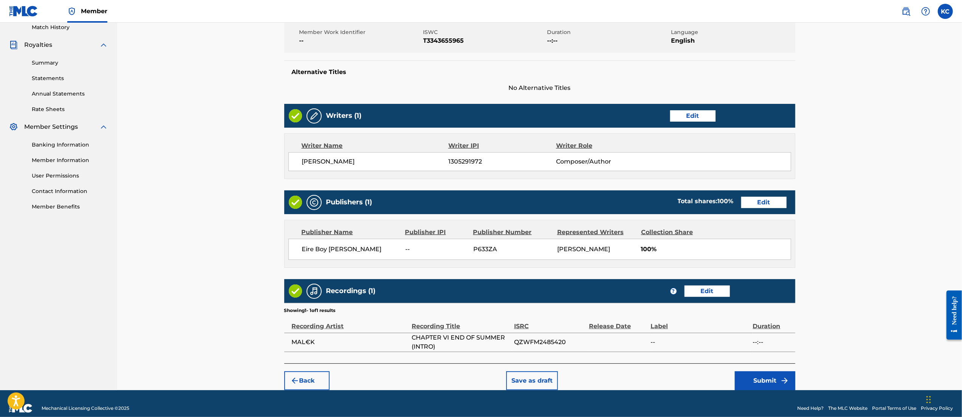
scroll to position [223, 0]
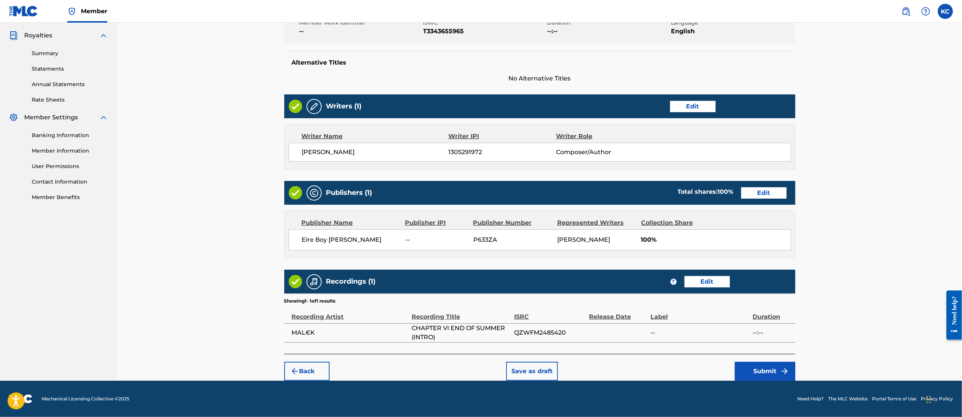
click at [548, 374] on img "submit" at bounding box center [784, 371] width 9 height 9
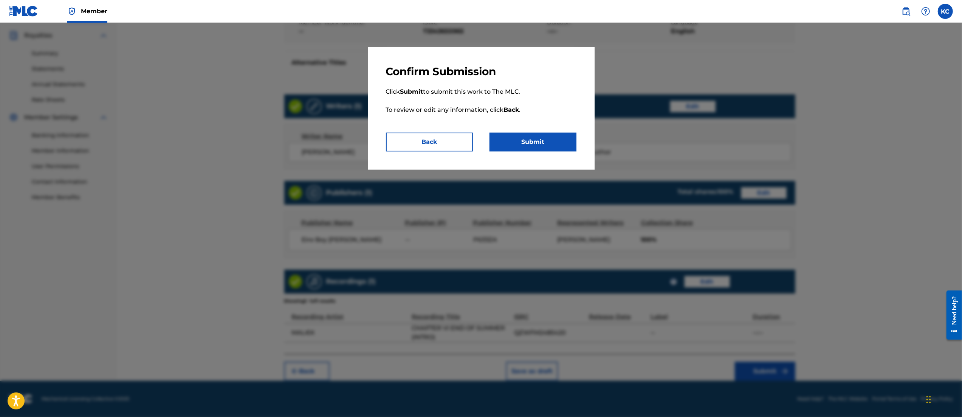
click at [543, 138] on button "Submit" at bounding box center [532, 142] width 87 height 19
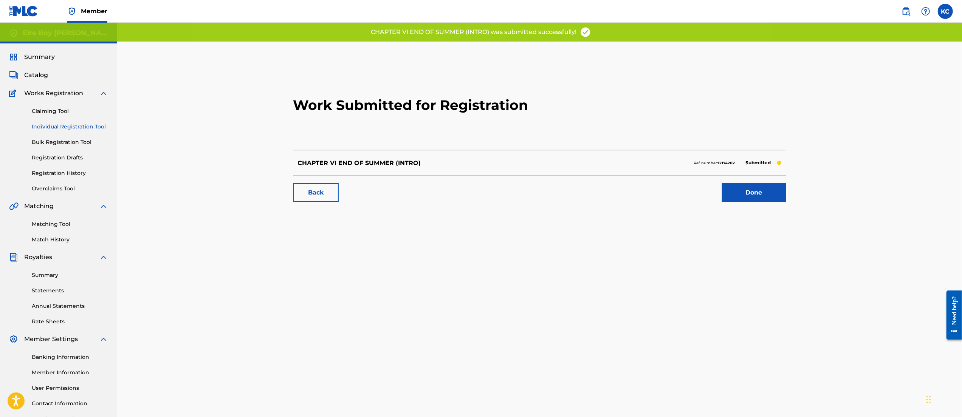
click at [548, 192] on link "Done" at bounding box center [754, 192] width 64 height 19
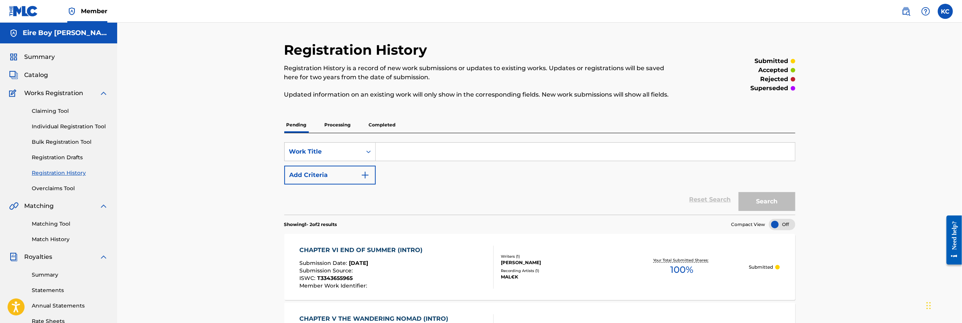
click at [70, 127] on link "Individual Registration Tool" at bounding box center [70, 127] width 76 height 8
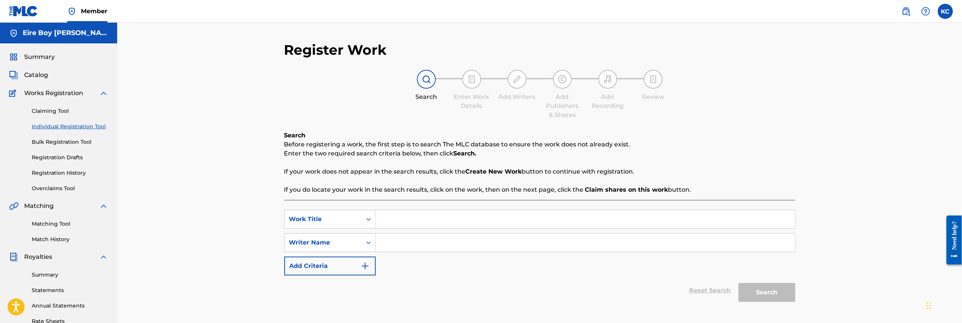
click at [425, 219] on input "Search Form" at bounding box center [585, 219] width 419 height 18
paste input "CHAPTER VII THE DARK SIDE (INTRO)"
type input "CHAPTER VII THE DARK SIDE (INTRO)"
click at [434, 246] on input "Search Form" at bounding box center [585, 243] width 419 height 18
paste input "1305291972"
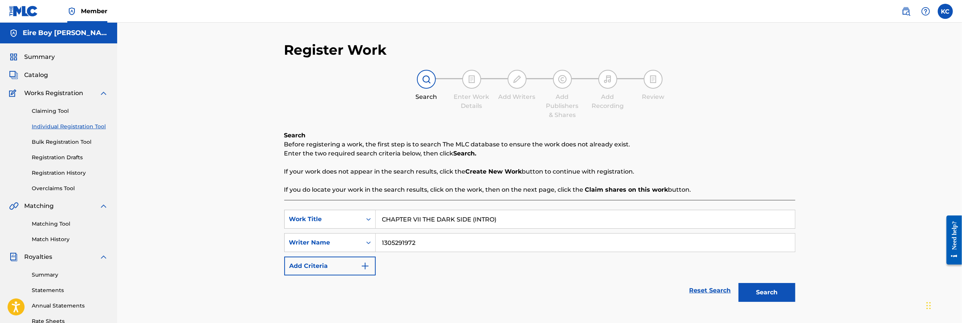
type input "1305291972"
click at [548, 289] on button "Search" at bounding box center [766, 292] width 57 height 19
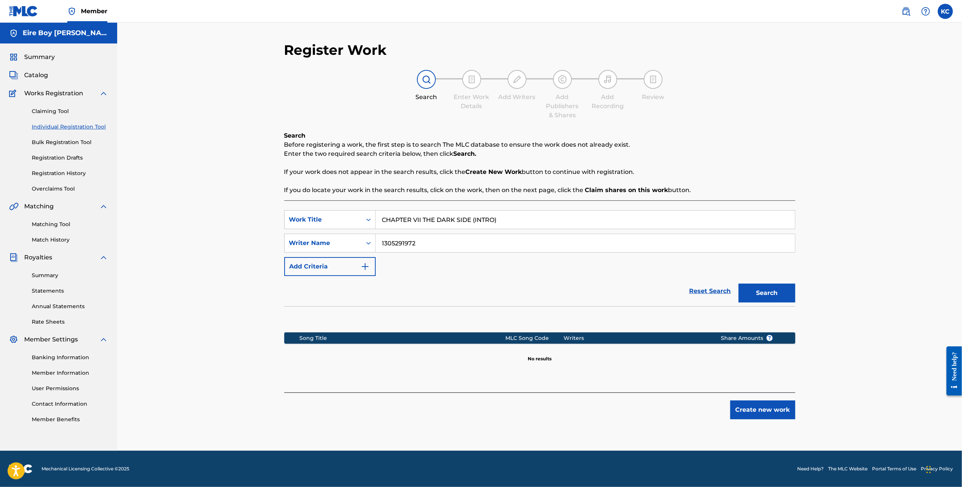
click at [548, 299] on button "Search" at bounding box center [766, 292] width 57 height 19
click at [548, 193] on div "Register Work Search Enter Work Details Add Writers Add Publishers & Shares Add…" at bounding box center [539, 237] width 844 height 428
click at [548, 399] on div "Create new work" at bounding box center [539, 405] width 511 height 27
click at [548, 408] on button "Create new work" at bounding box center [762, 409] width 65 height 19
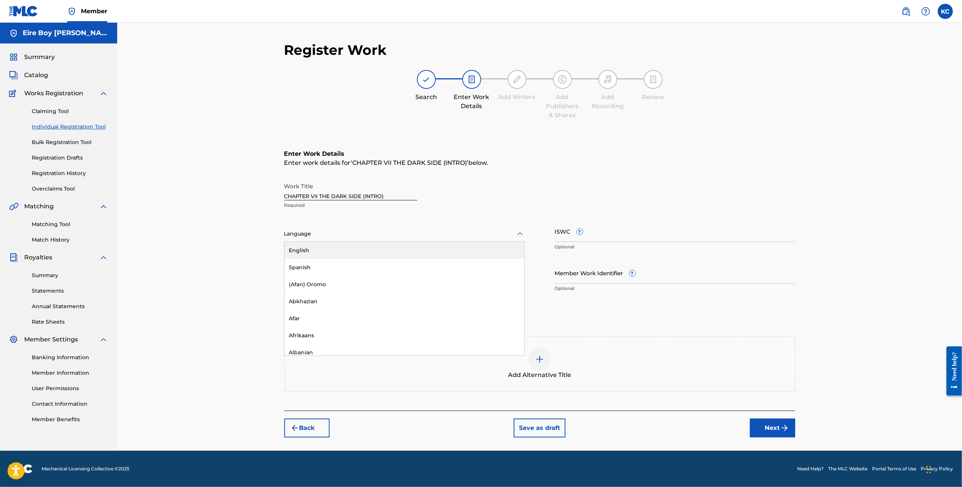
click at [326, 228] on div "Language" at bounding box center [404, 234] width 240 height 16
click at [321, 247] on div "English" at bounding box center [405, 250] width 240 height 17
drag, startPoint x: 570, startPoint y: 230, endPoint x: 628, endPoint y: 223, distance: 58.3
click at [548, 230] on input "ISWC ?" at bounding box center [675, 231] width 240 height 22
paste input "T3343655590"
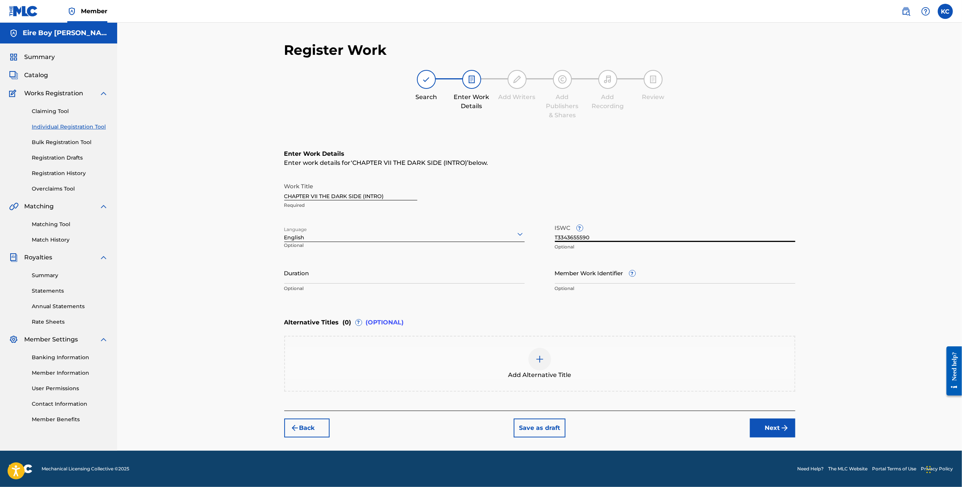
type input "T3343655590"
click at [548, 416] on button "Next" at bounding box center [772, 427] width 45 height 19
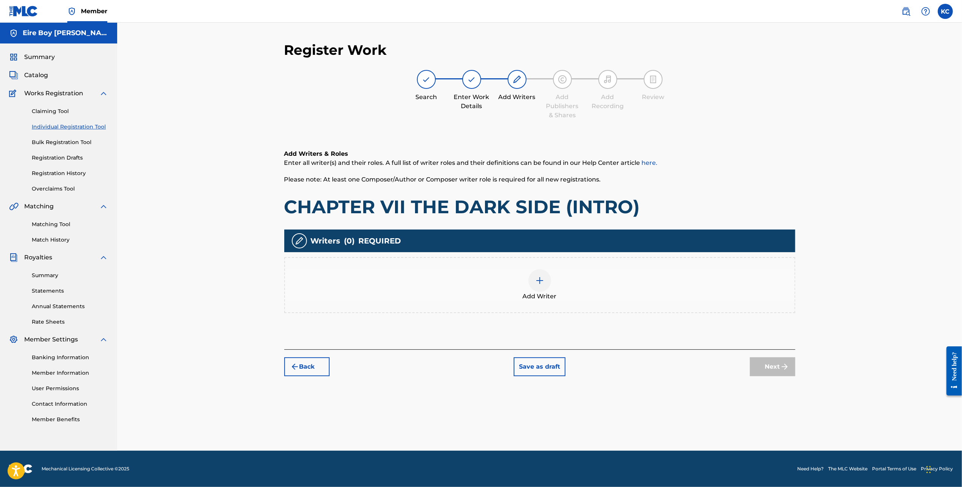
click at [540, 280] on img at bounding box center [539, 280] width 9 height 9
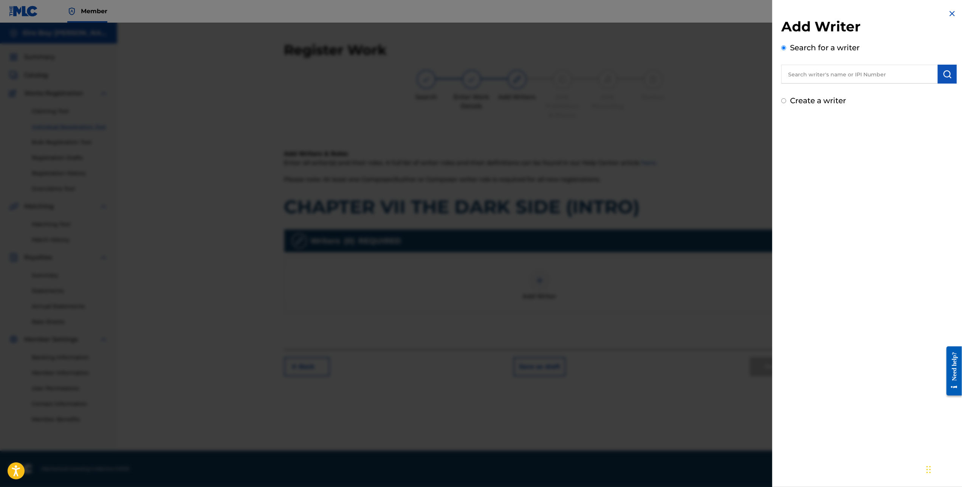
click at [548, 103] on input "Create a writer" at bounding box center [783, 100] width 5 height 5
radio input "false"
radio input "true"
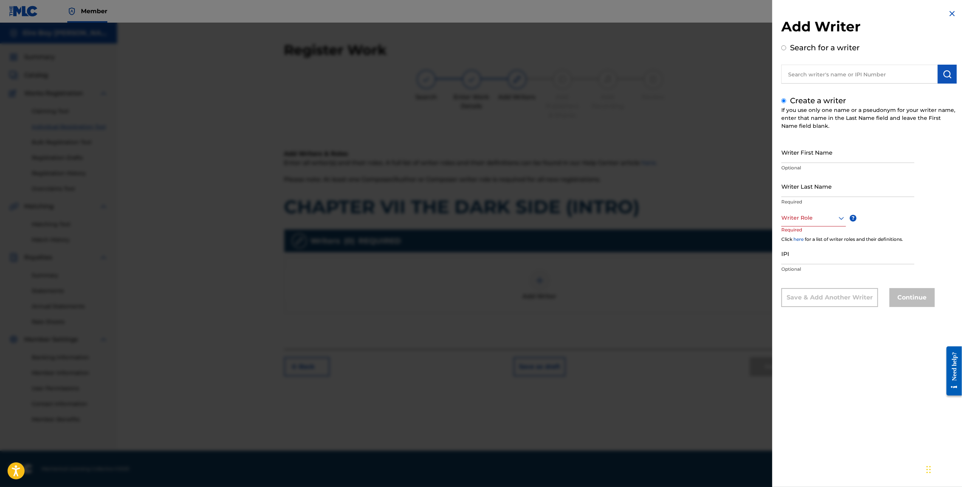
click at [548, 158] on input "Writer First Name" at bounding box center [847, 152] width 133 height 22
type input "[PERSON_NAME]"
click at [548, 215] on div at bounding box center [813, 217] width 65 height 9
click at [548, 237] on div "Composer/Author" at bounding box center [813, 234] width 64 height 17
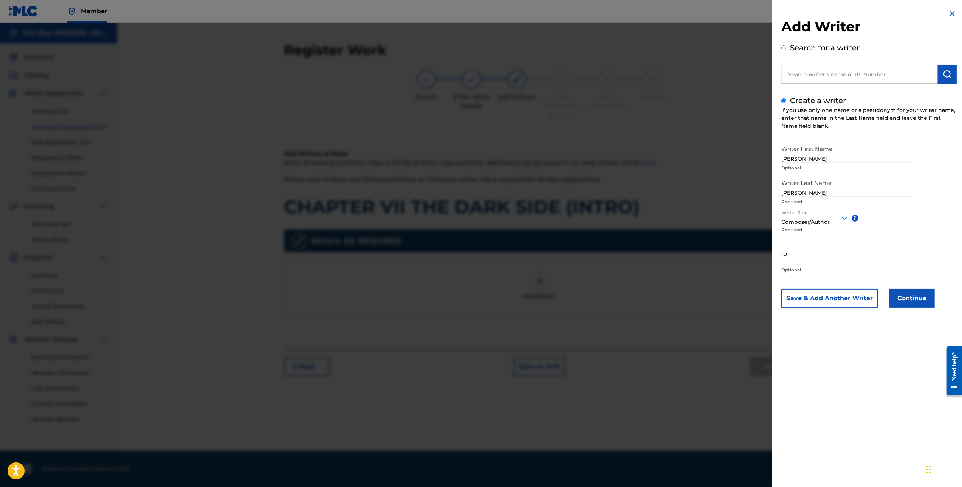
drag, startPoint x: 790, startPoint y: 260, endPoint x: 794, endPoint y: 257, distance: 4.8
click at [548, 260] on input "IPI" at bounding box center [847, 254] width 133 height 22
paste input "1305291972"
type input "1305291972"
click at [548, 298] on button "Continue" at bounding box center [911, 298] width 45 height 19
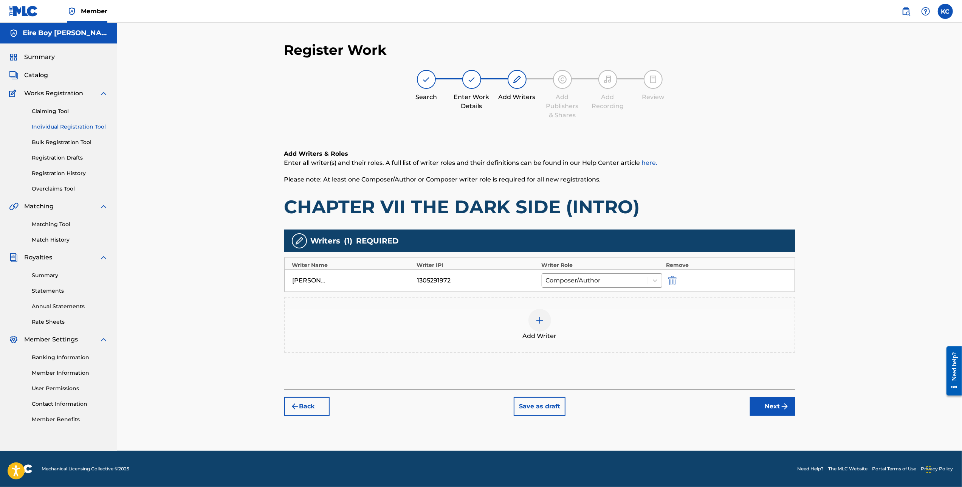
click at [548, 401] on button "Next" at bounding box center [772, 406] width 45 height 19
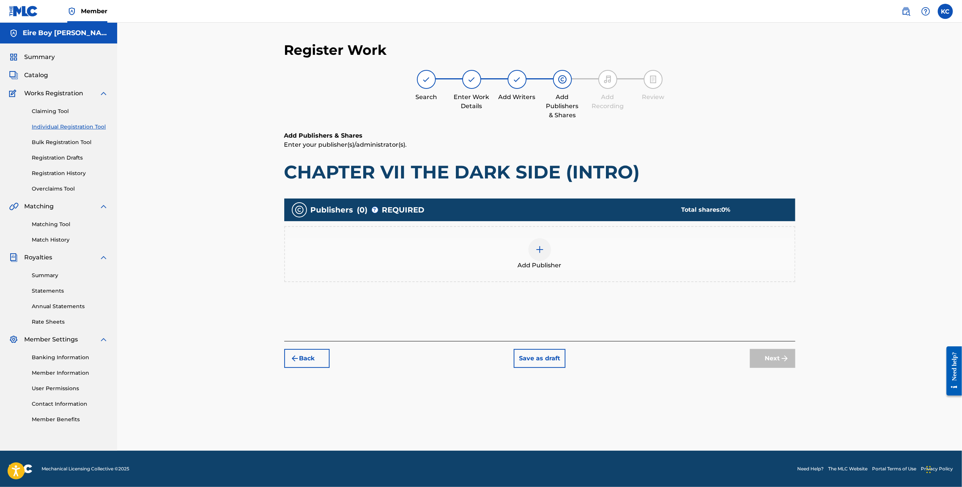
click at [533, 249] on div at bounding box center [539, 249] width 23 height 23
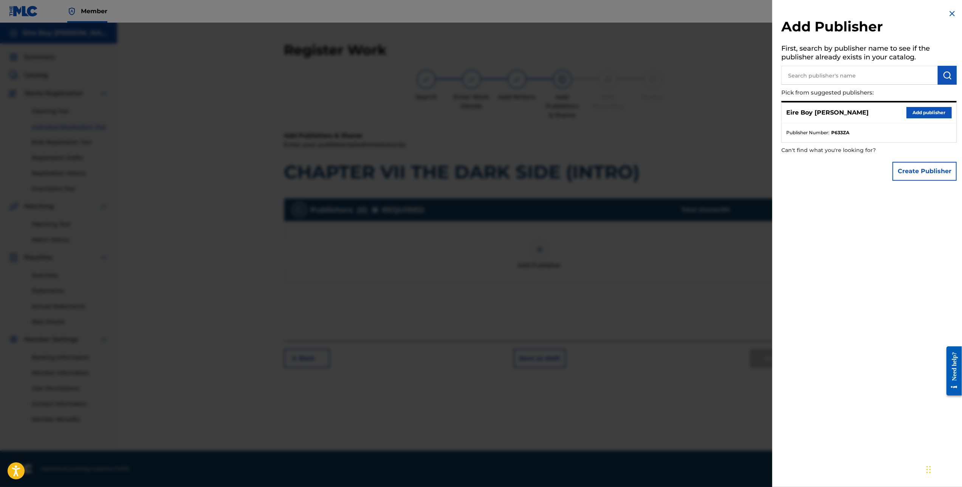
click at [548, 112] on button "Add publisher" at bounding box center [928, 112] width 45 height 11
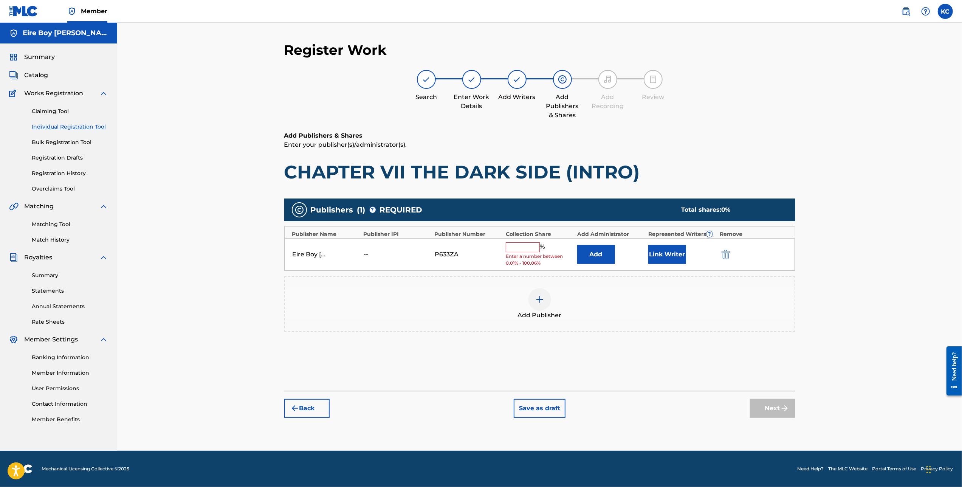
click at [524, 245] on input "text" at bounding box center [523, 247] width 34 height 10
type input "100"
click at [548, 258] on button "Link Writer" at bounding box center [667, 251] width 38 height 19
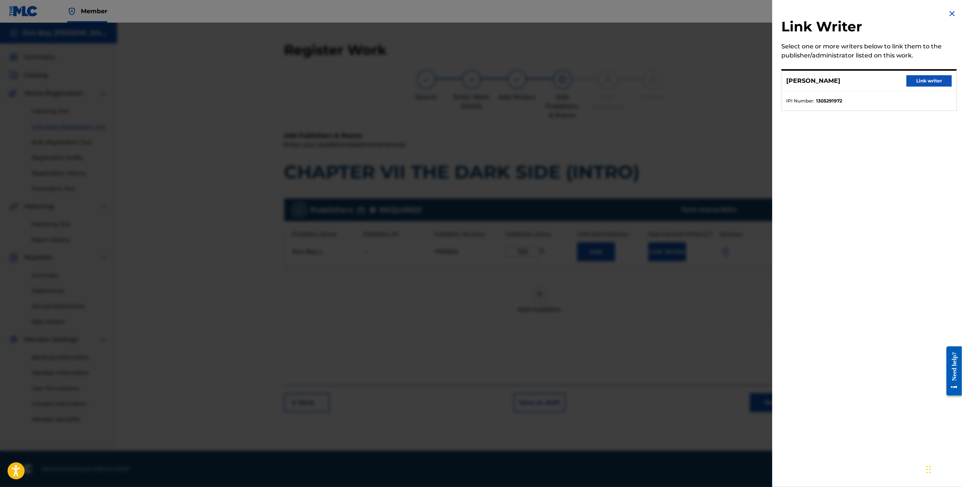
click at [548, 82] on button "Link writer" at bounding box center [928, 80] width 45 height 11
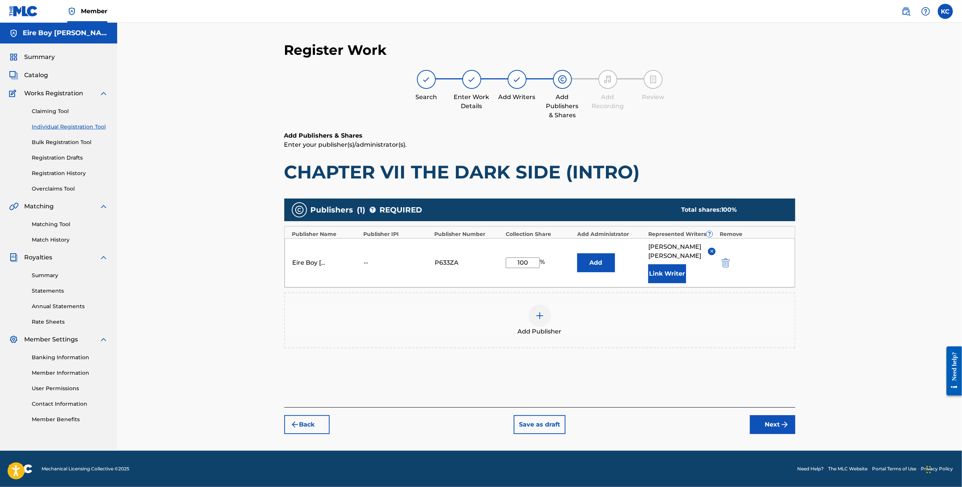
click at [548, 416] on button "Next" at bounding box center [772, 424] width 45 height 19
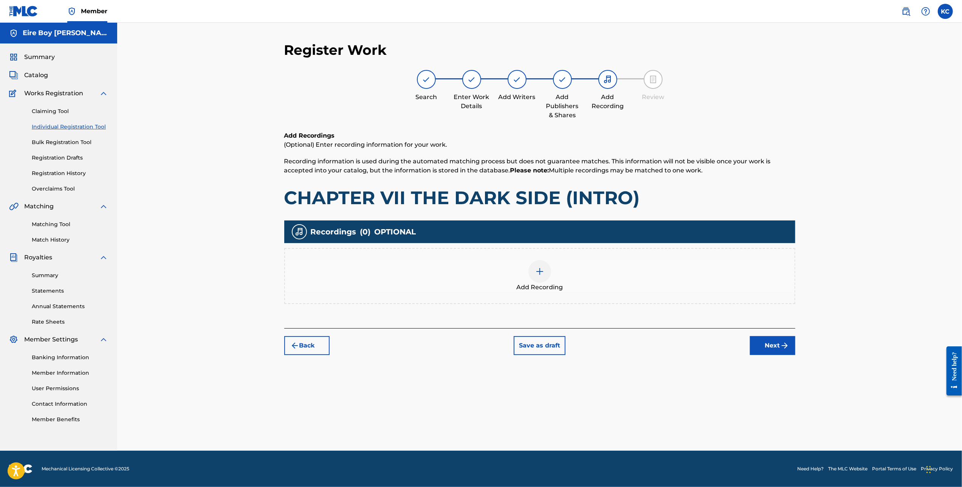
click at [534, 277] on div at bounding box center [539, 271] width 23 height 23
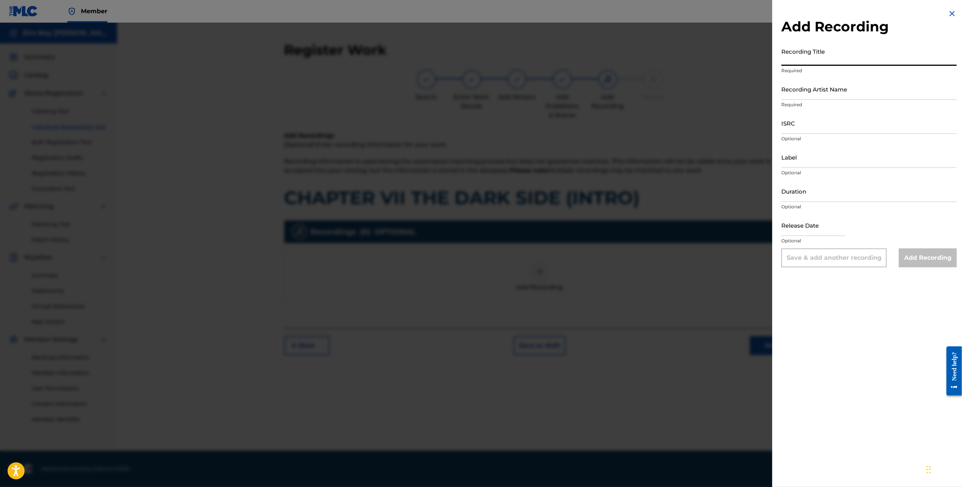
click at [548, 56] on input "Recording Title" at bounding box center [868, 55] width 175 height 22
click at [548, 60] on input "Recording Title" at bounding box center [868, 55] width 175 height 22
paste input "CHAPTER VII THE DARK SIDE (INTRO)"
type input "CHAPTER VII THE DARK SIDE (INTRO)"
click at [548, 95] on input "Recording Artist Name" at bounding box center [868, 89] width 175 height 22
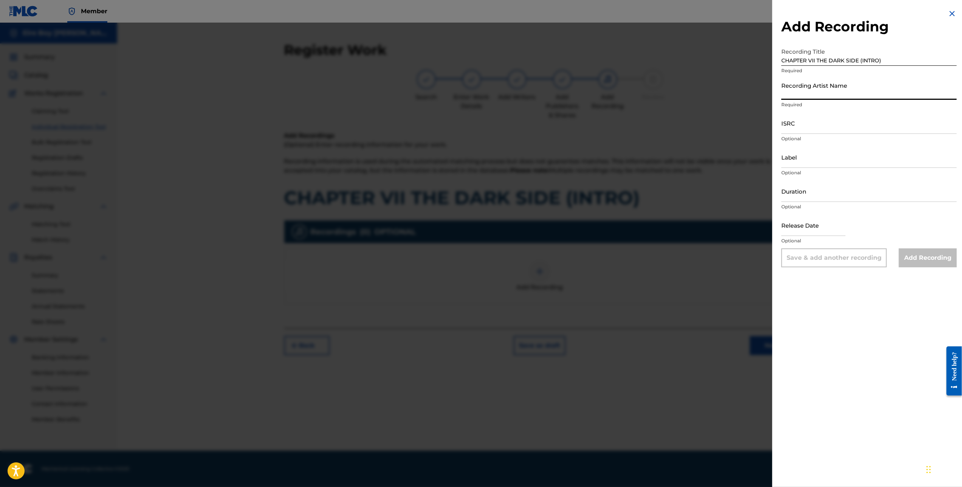
type input "MAL€K"
click at [548, 126] on input "ISRC" at bounding box center [868, 123] width 175 height 22
click at [548, 127] on input "ISRC" at bounding box center [868, 123] width 175 height 22
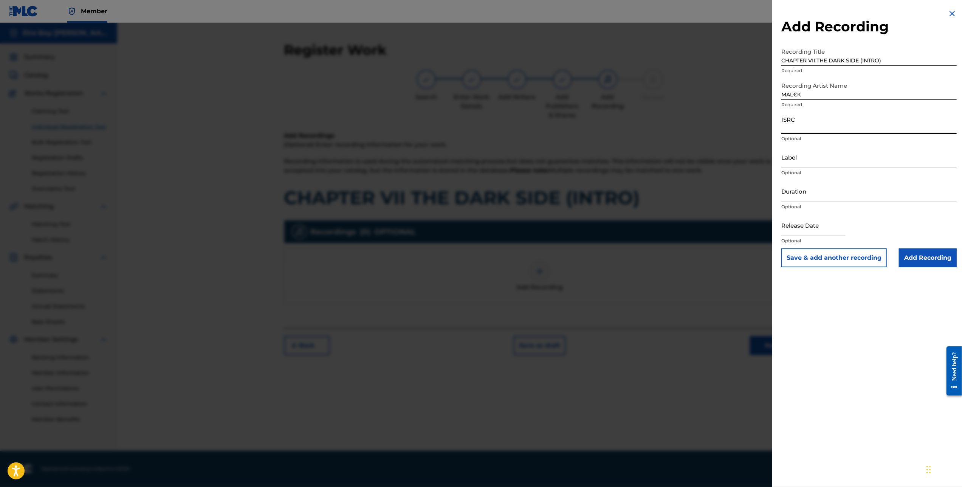
paste input "QZWFM2488264"
type input "QZWFM2488264"
click at [548, 260] on input "Add Recording" at bounding box center [928, 257] width 58 height 19
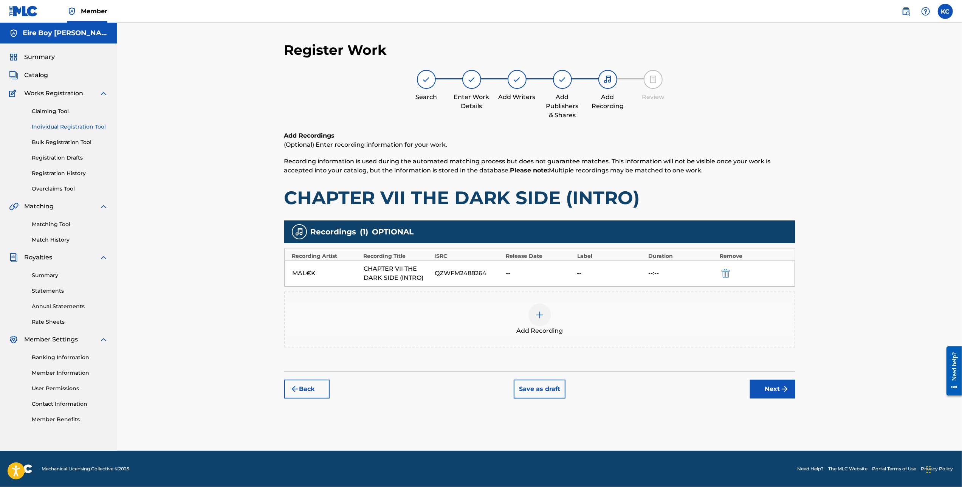
click at [548, 384] on button "Next" at bounding box center [772, 388] width 45 height 19
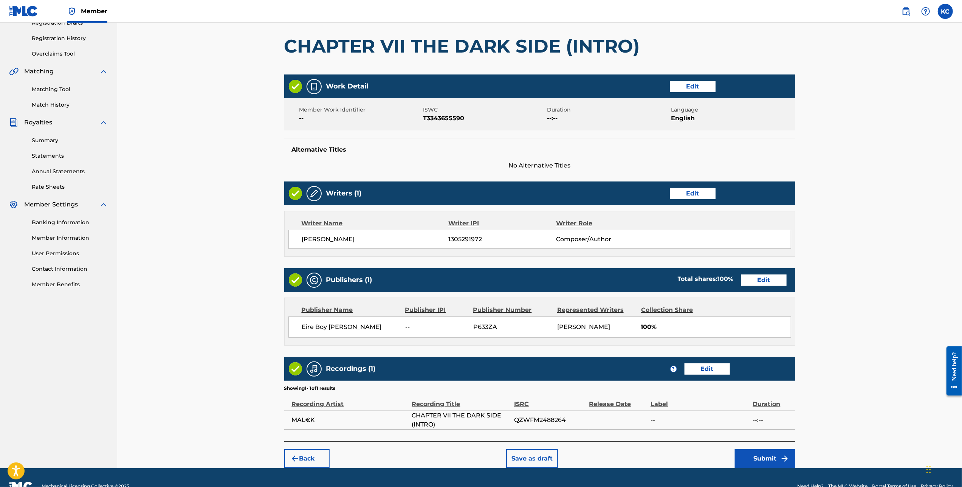
scroll to position [153, 0]
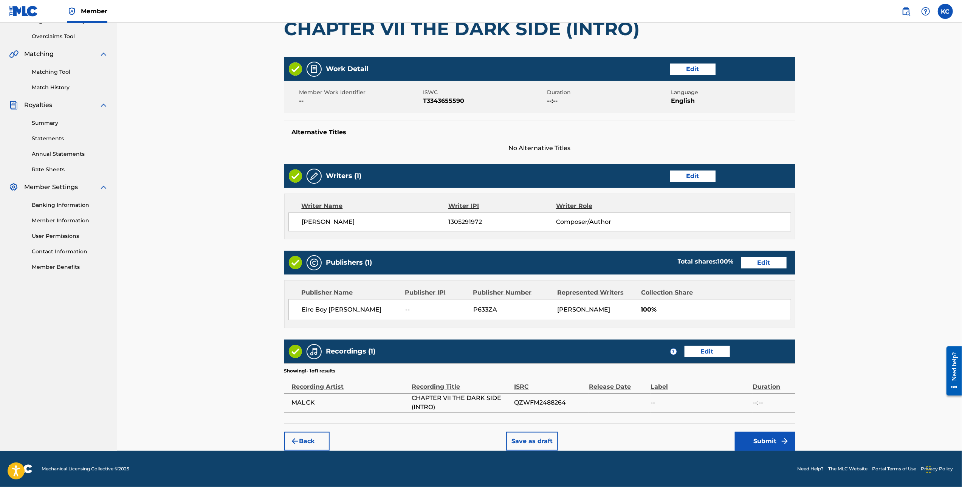
click at [548, 416] on img "submit" at bounding box center [784, 440] width 9 height 9
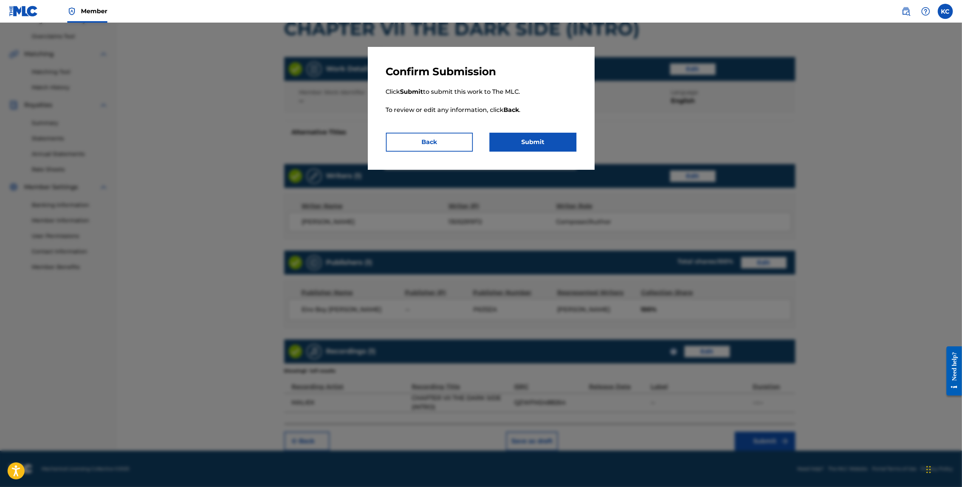
click at [548, 145] on button "Submit" at bounding box center [532, 142] width 87 height 19
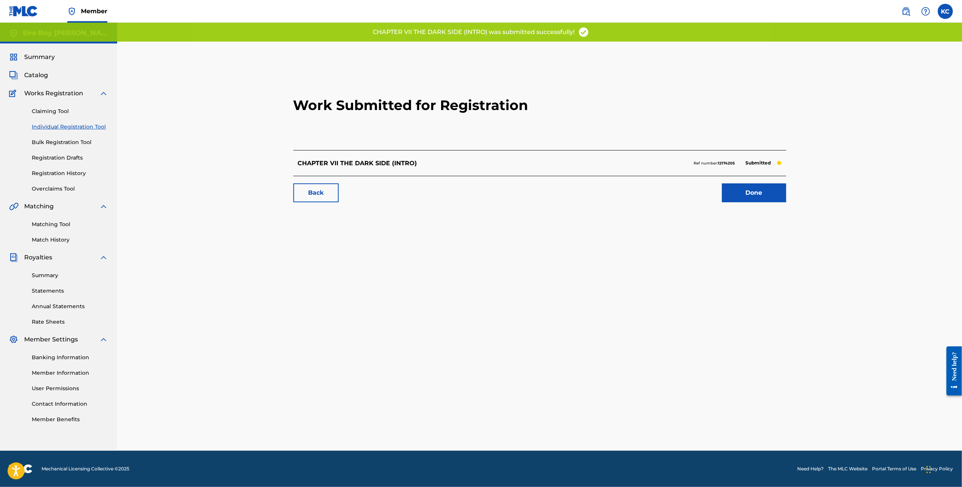
click at [548, 199] on link "Done" at bounding box center [754, 192] width 64 height 19
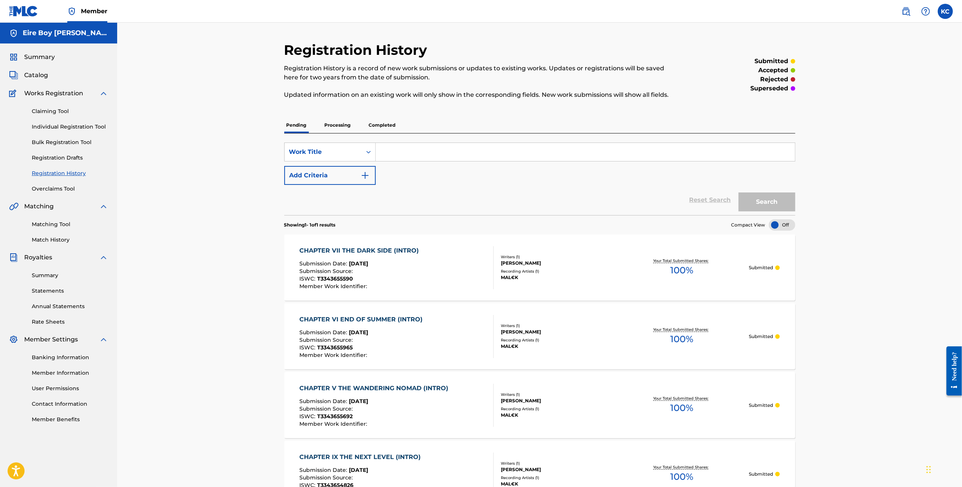
click at [59, 124] on link "Individual Registration Tool" at bounding box center [70, 127] width 76 height 8
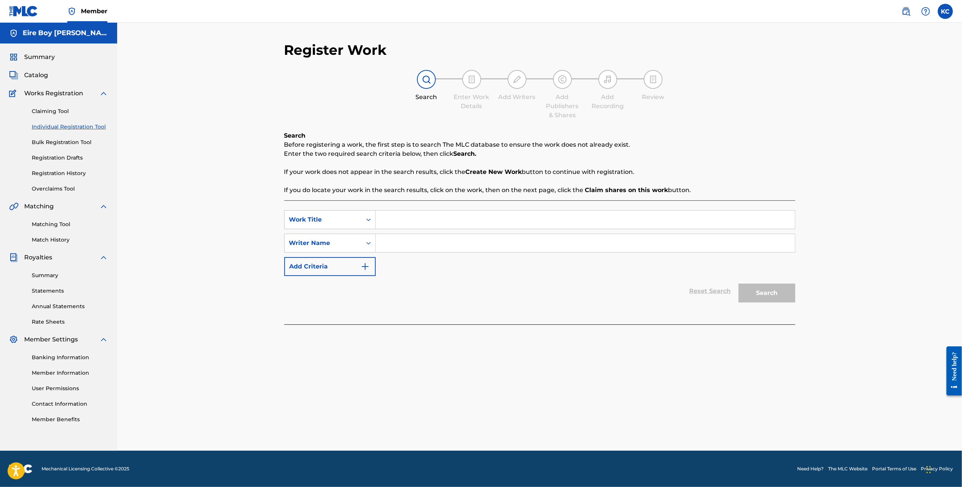
click at [419, 218] on input "Search Form" at bounding box center [585, 219] width 419 height 18
paste input "CHAPTER VIII LIFE IN '23 (INTRO)"
type input "CHAPTER VIII LIFE IN '23 (INTRO)"
click at [353, 244] on div "Writer Name" at bounding box center [323, 242] width 68 height 9
click at [345, 263] on div "Writer IPI" at bounding box center [330, 261] width 91 height 19
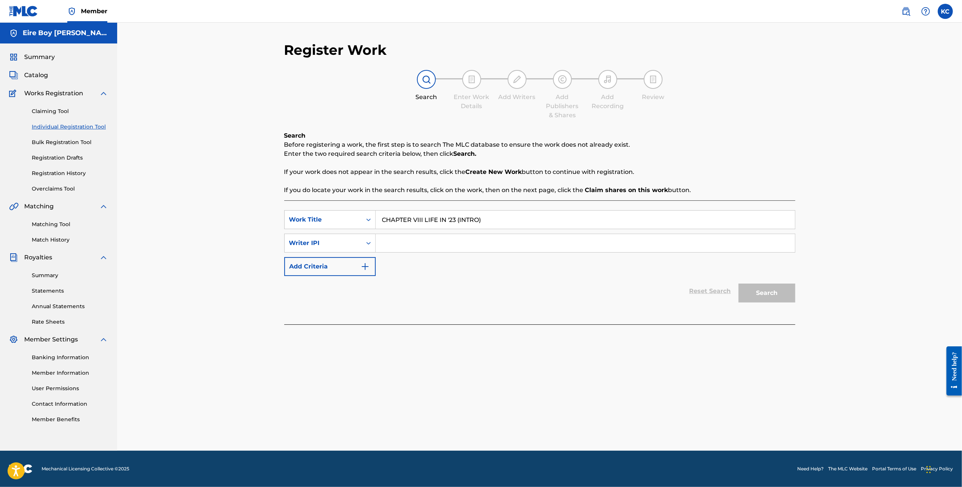
click at [424, 238] on input "Search Form" at bounding box center [585, 243] width 419 height 18
paste input "1305291972"
type input "1305291972"
click at [548, 295] on button "Search" at bounding box center [766, 292] width 57 height 19
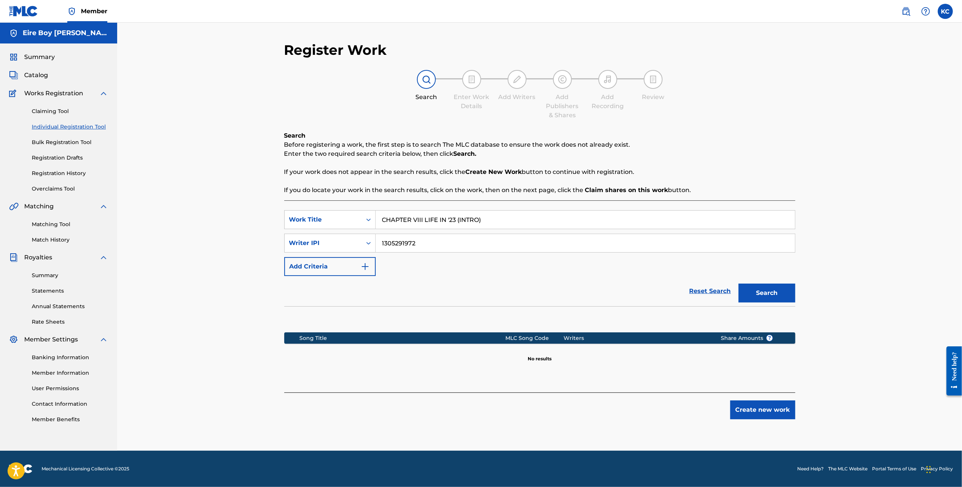
click at [548, 410] on button "Create new work" at bounding box center [762, 409] width 65 height 19
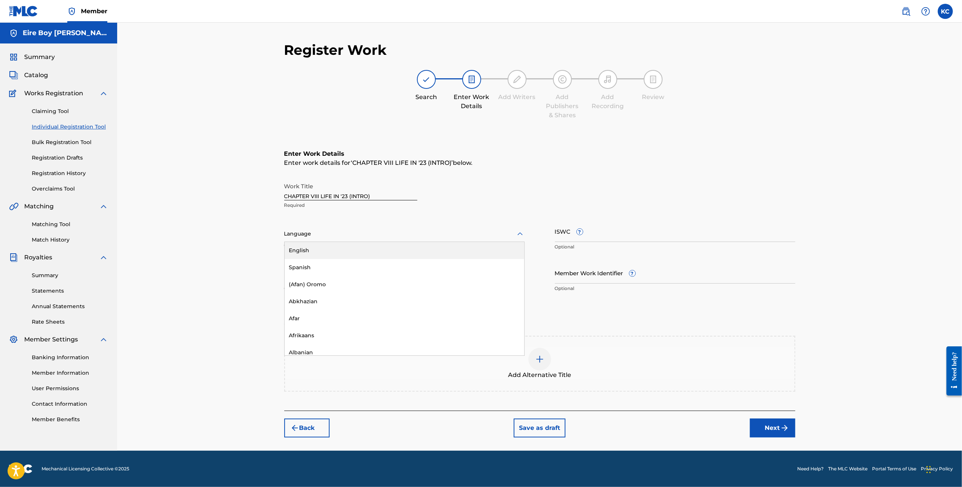
click at [354, 239] on div "Language" at bounding box center [404, 234] width 240 height 16
click at [333, 252] on div "English" at bounding box center [405, 250] width 240 height 17
click at [548, 231] on input "ISWC ?" at bounding box center [675, 231] width 240 height 22
click at [548, 235] on input "ISWC ?" at bounding box center [675, 231] width 240 height 22
paste input "T3343655090"
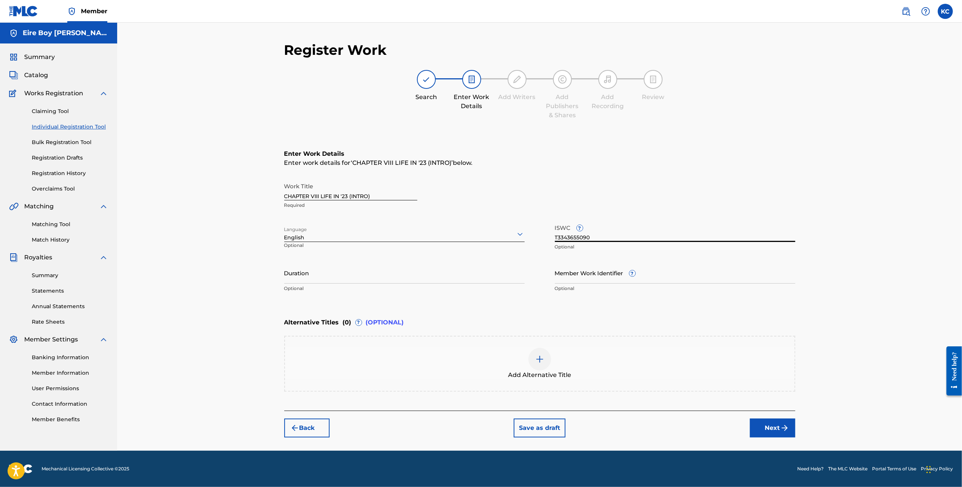
type input "T3343655090"
click at [548, 416] on button "Next" at bounding box center [772, 427] width 45 height 19
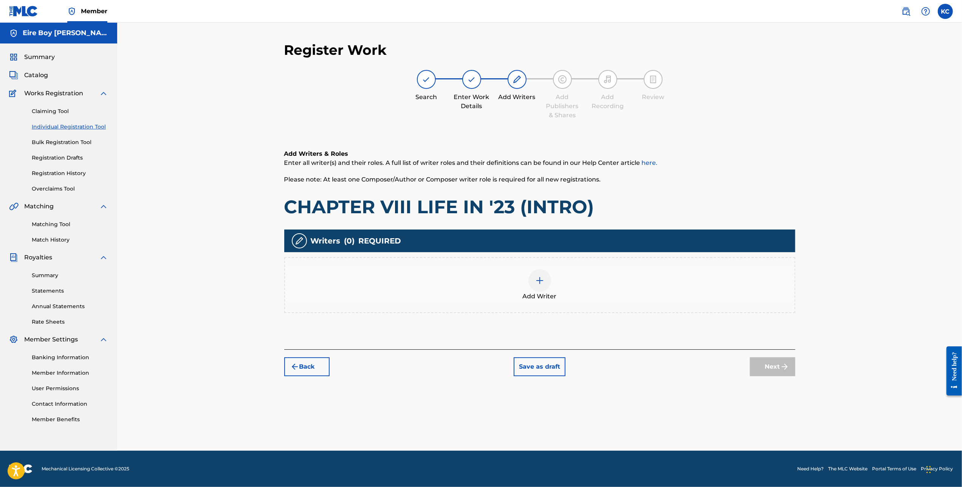
click at [541, 283] on img at bounding box center [539, 280] width 9 height 9
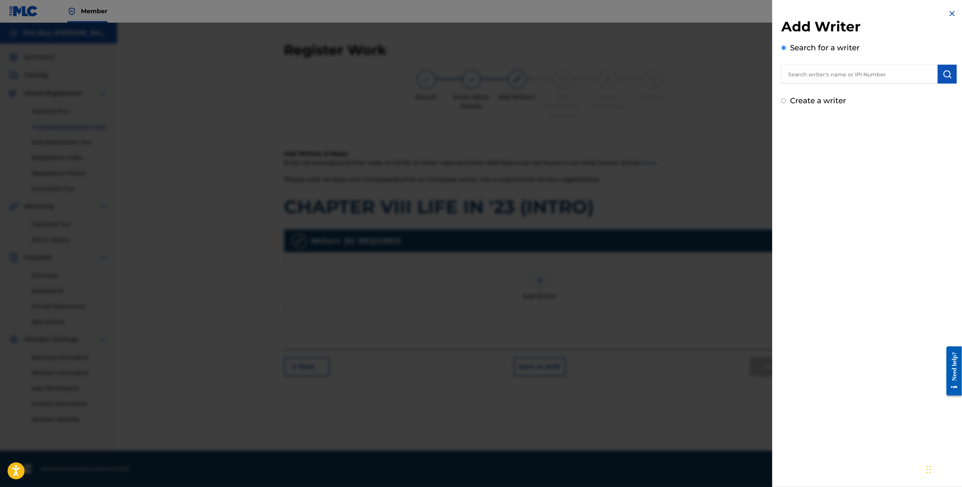
click at [548, 102] on input "Create a writer" at bounding box center [783, 100] width 5 height 5
radio input "false"
radio input "true"
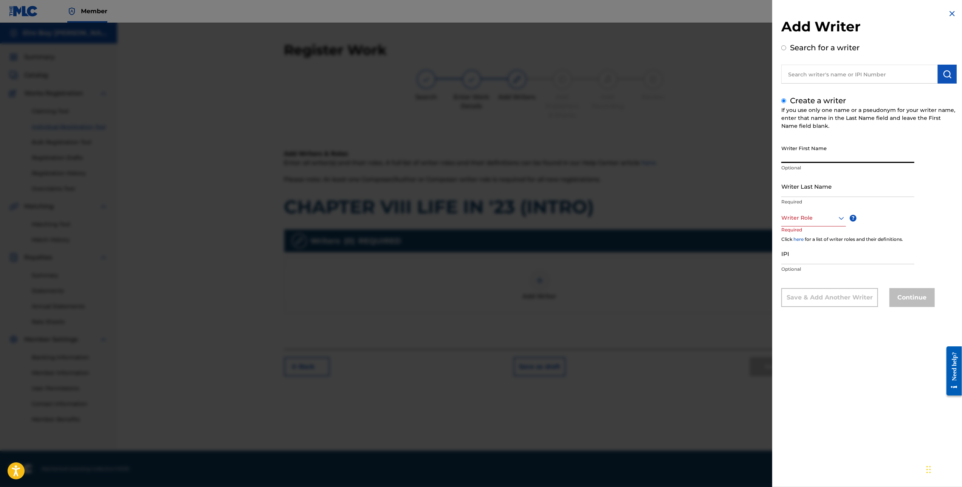
click at [548, 152] on input "Writer First Name" at bounding box center [847, 152] width 133 height 22
type input "[PERSON_NAME]"
click at [548, 221] on div at bounding box center [813, 217] width 65 height 9
click at [548, 238] on div "Composer/Author" at bounding box center [813, 234] width 64 height 17
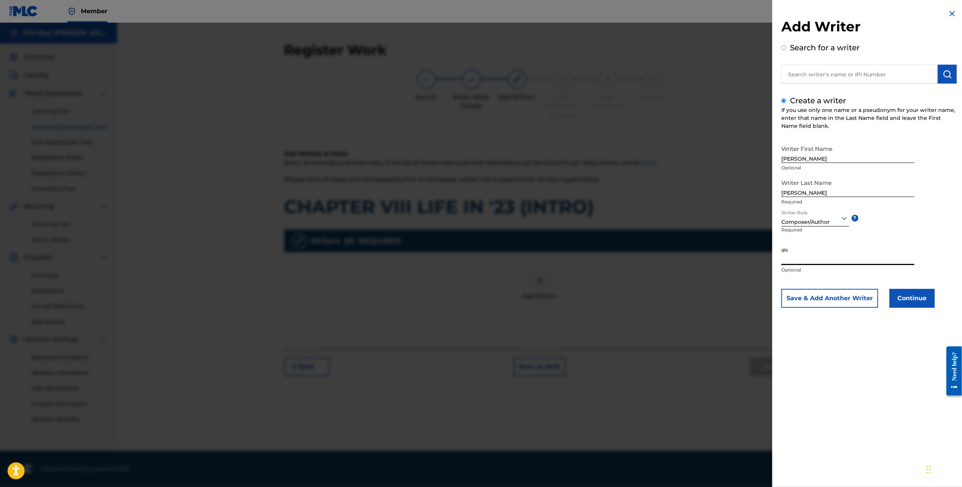
click at [548, 255] on input "IPI" at bounding box center [847, 254] width 133 height 22
paste input "1305291972"
type input "1305291972"
click at [548, 303] on button "Continue" at bounding box center [911, 298] width 45 height 19
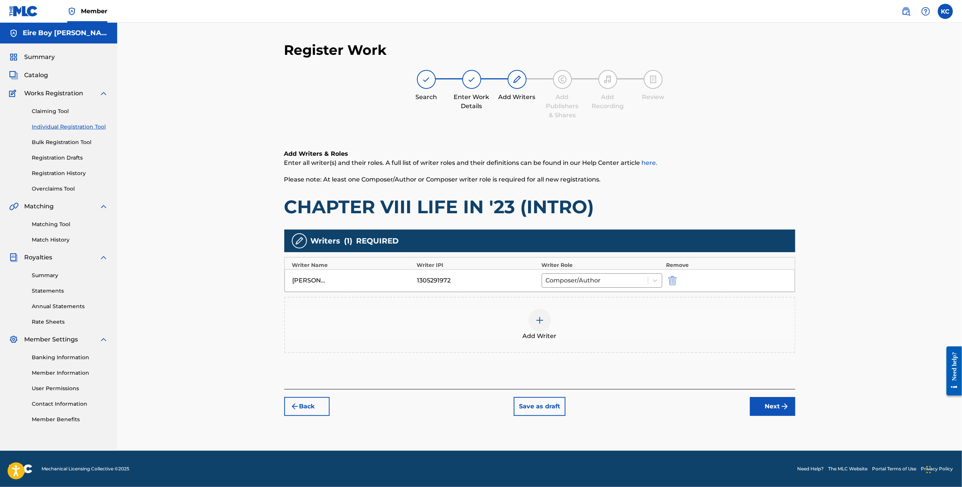
click at [548, 409] on button "Next" at bounding box center [772, 406] width 45 height 19
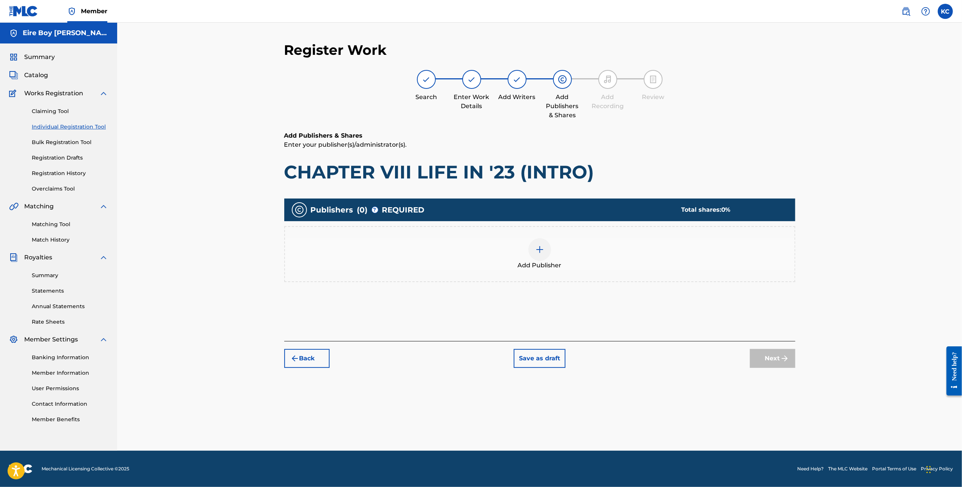
click at [547, 254] on div at bounding box center [539, 249] width 23 height 23
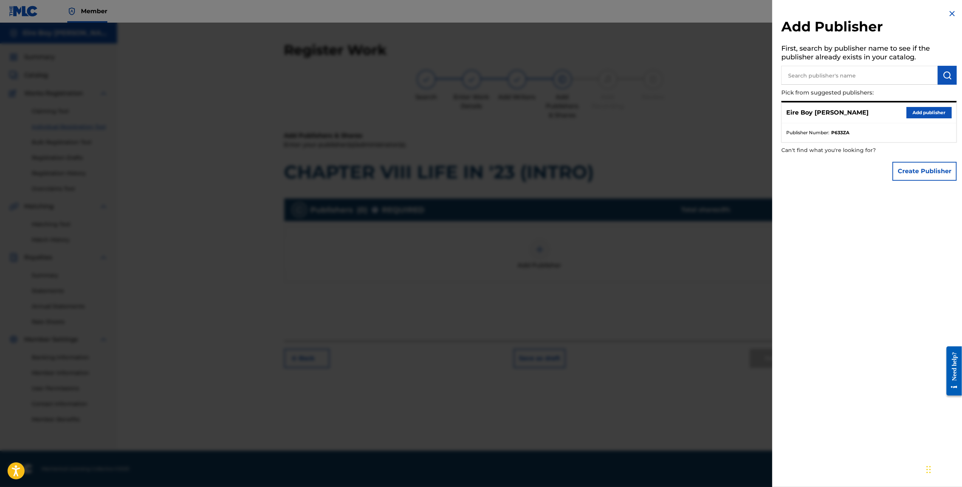
click at [548, 110] on button "Add publisher" at bounding box center [928, 112] width 45 height 11
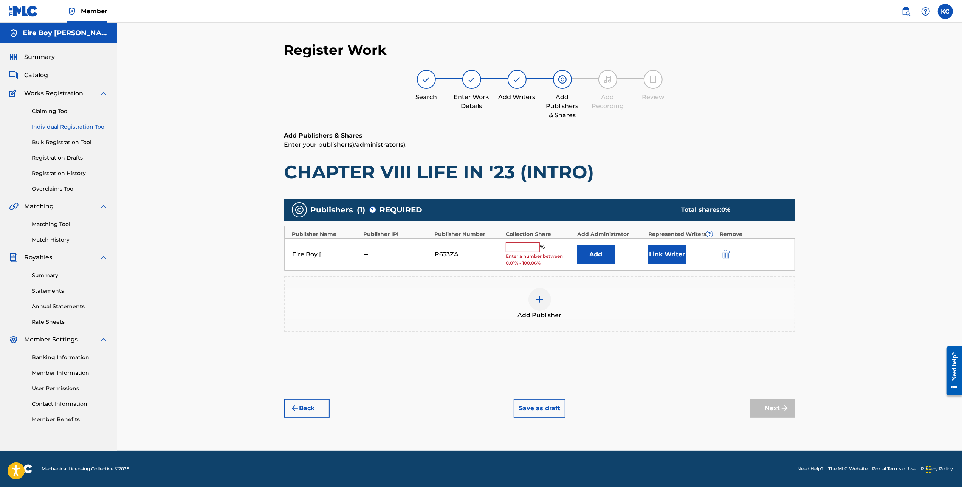
click at [520, 243] on input "text" at bounding box center [523, 247] width 34 height 10
type input "100"
click at [548, 252] on button "Link Writer" at bounding box center [667, 251] width 38 height 19
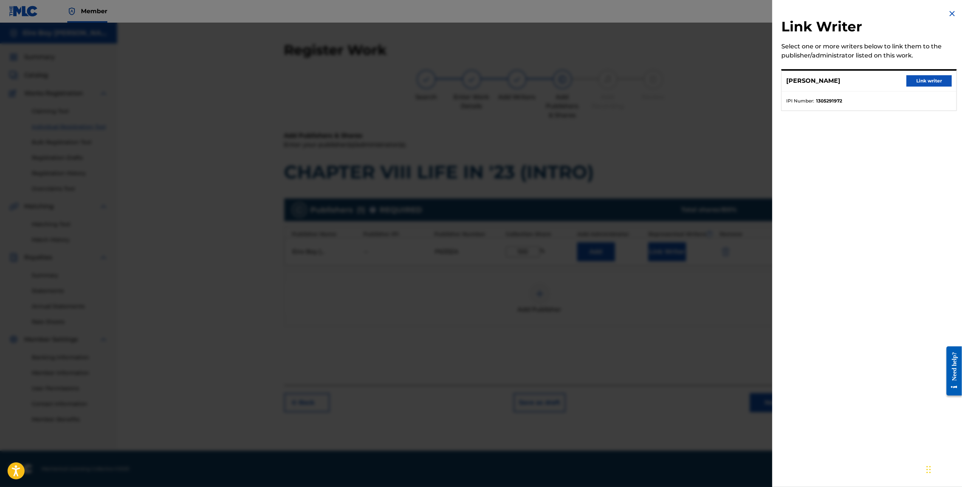
click at [548, 86] on button "Link writer" at bounding box center [928, 80] width 45 height 11
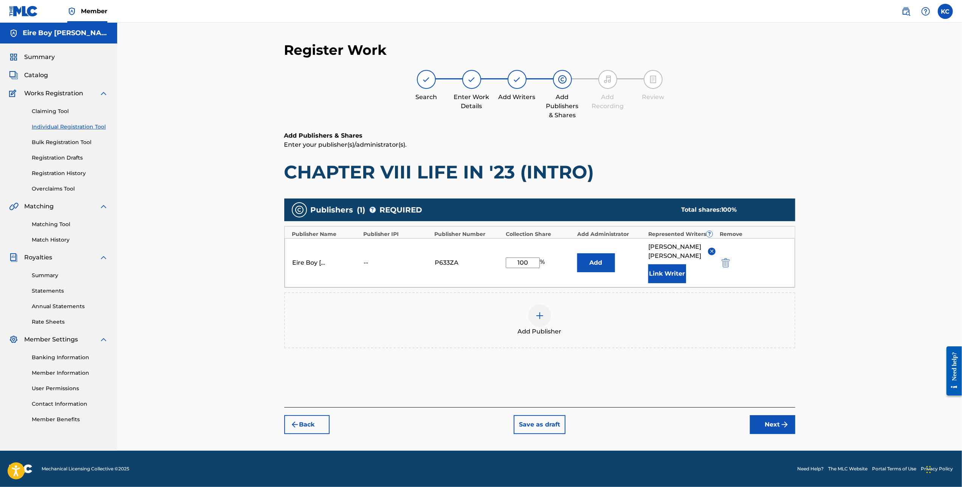
click at [548, 415] on button "Next" at bounding box center [772, 424] width 45 height 19
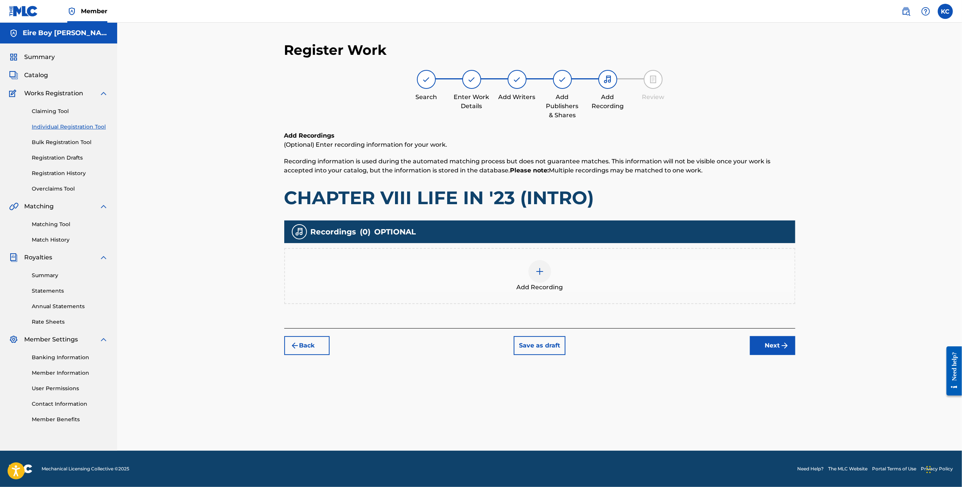
click at [543, 277] on div at bounding box center [539, 271] width 23 height 23
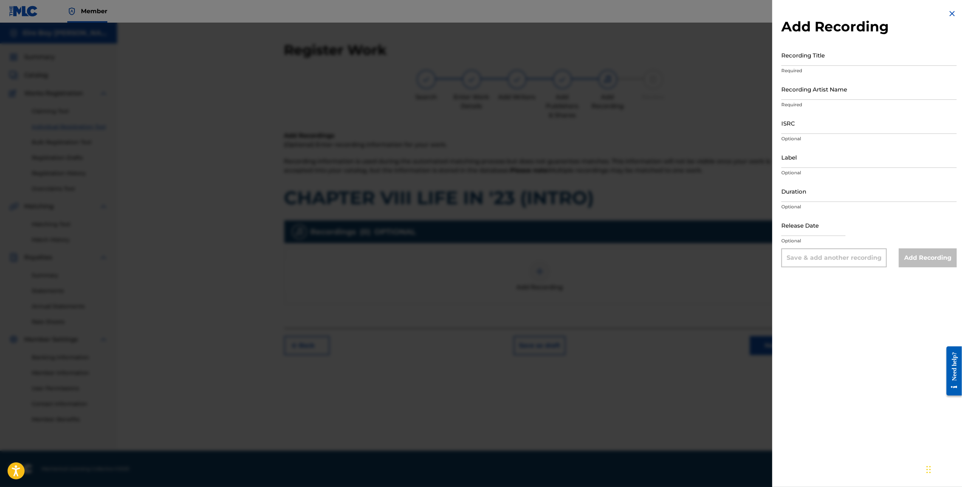
click at [548, 55] on input "Recording Title" at bounding box center [868, 55] width 175 height 22
paste input "CHAPTER VIII LIFE IN '23 (INTRO)"
type input "CHAPTER VIII LIFE IN '23 (INTRO)"
click at [548, 85] on input "Recording Artist Name" at bounding box center [868, 89] width 175 height 22
type input "MAL€K"
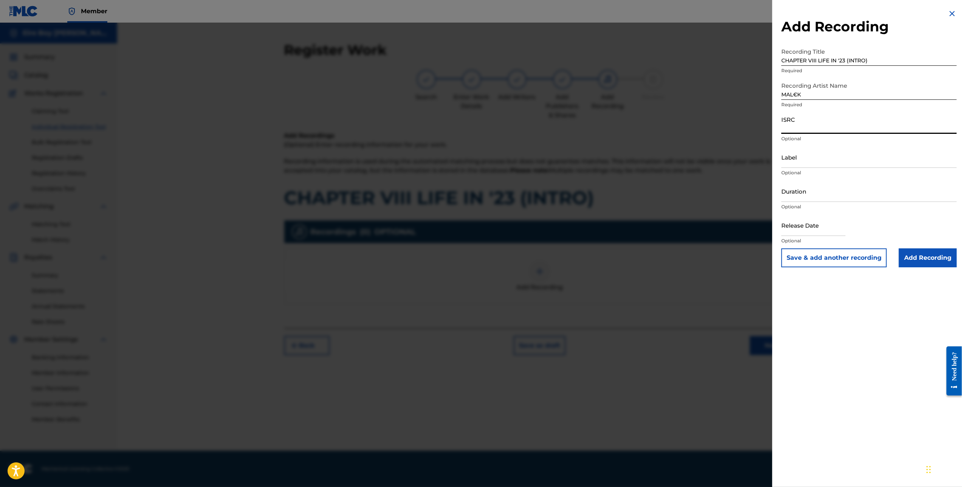
click at [548, 120] on input "ISRC" at bounding box center [868, 123] width 175 height 22
click at [548, 121] on input "ISRC" at bounding box center [868, 123] width 175 height 22
paste input "QZWFM2488282"
type input "QZWFM2488282"
click at [548, 263] on input "Add Recording" at bounding box center [928, 257] width 58 height 19
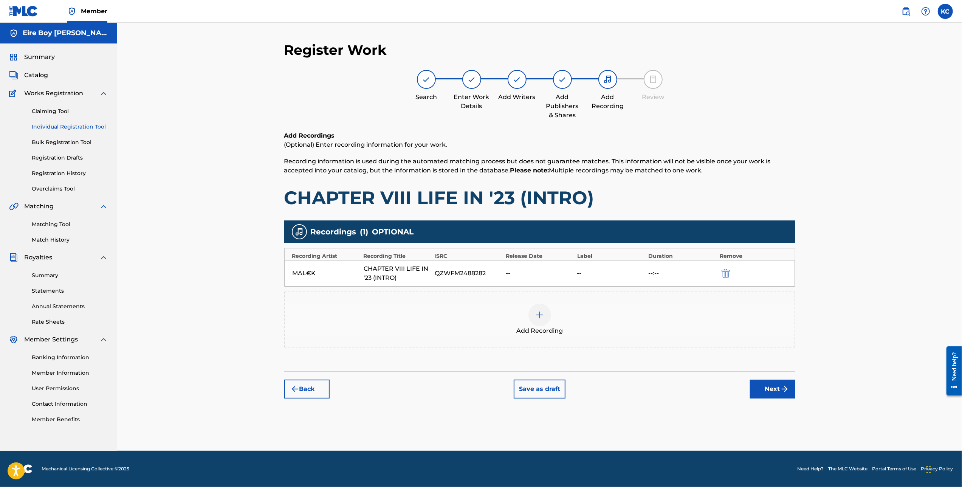
click at [548, 388] on img "submit" at bounding box center [784, 388] width 9 height 9
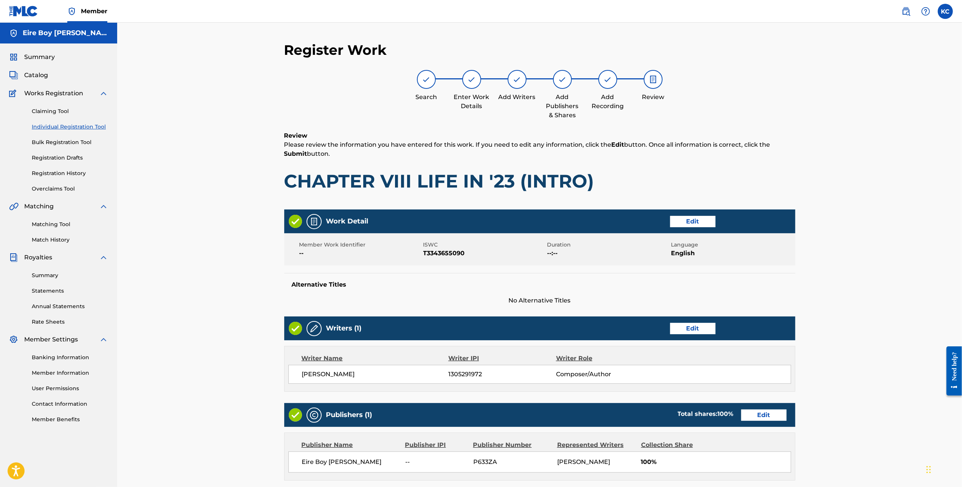
click at [548, 172] on div "Register Work Search Enter Work Details Add Writers Add Publishers & Shares Add…" at bounding box center [539, 313] width 844 height 580
drag, startPoint x: 960, startPoint y: 162, endPoint x: 963, endPoint y: 204, distance: 42.4
click at [548, 214] on html "Accessibility Screen-Reader Guide, Feedback, and Issue Reporting | New window M…" at bounding box center [481, 243] width 962 height 487
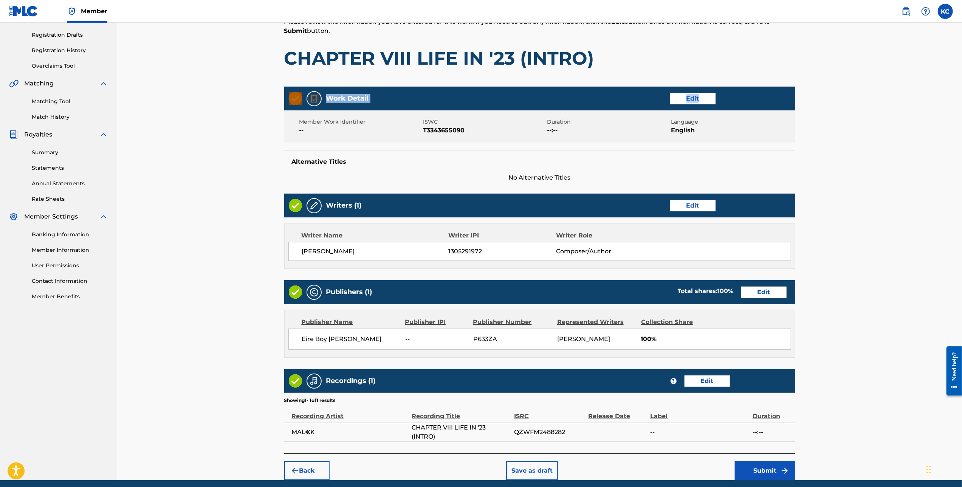
scroll to position [153, 0]
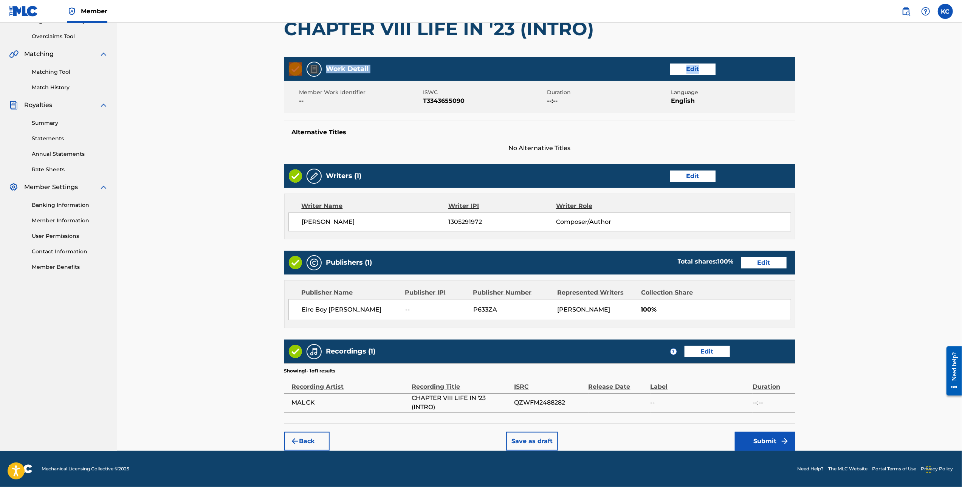
click at [548, 416] on button "Submit" at bounding box center [765, 440] width 60 height 19
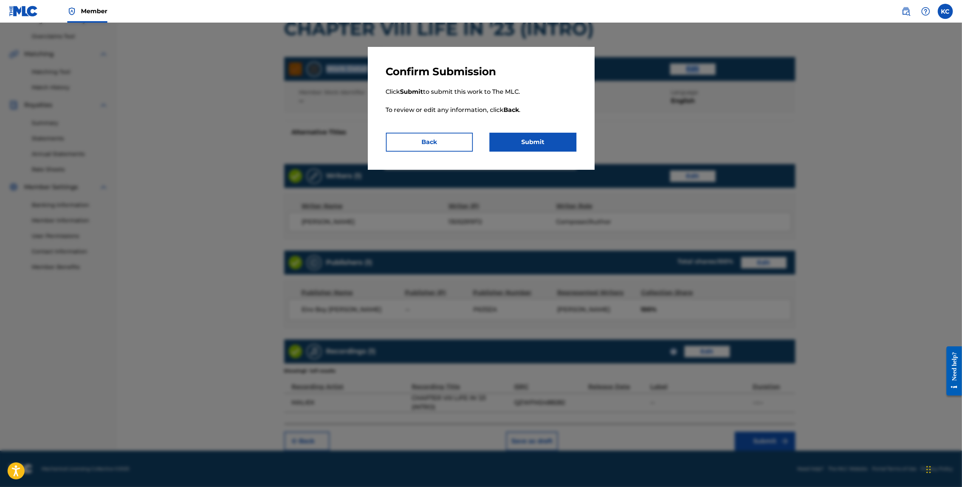
click at [548, 147] on button "Submit" at bounding box center [532, 142] width 87 height 19
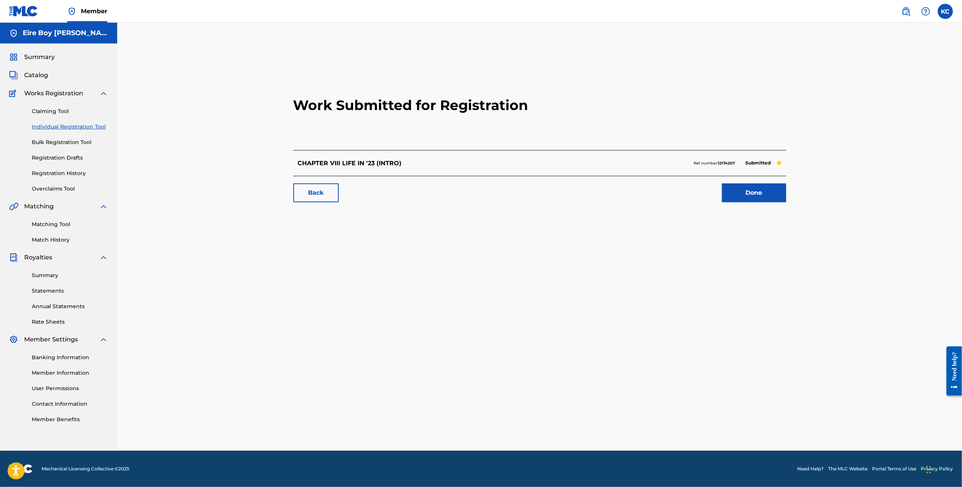
click at [548, 191] on link "Done" at bounding box center [754, 192] width 64 height 19
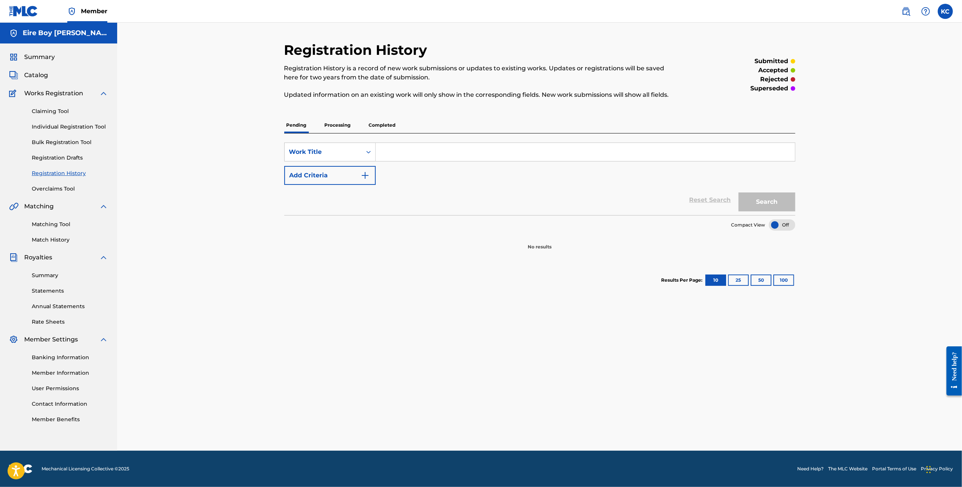
click at [342, 125] on p "Processing" at bounding box center [337, 125] width 31 height 16
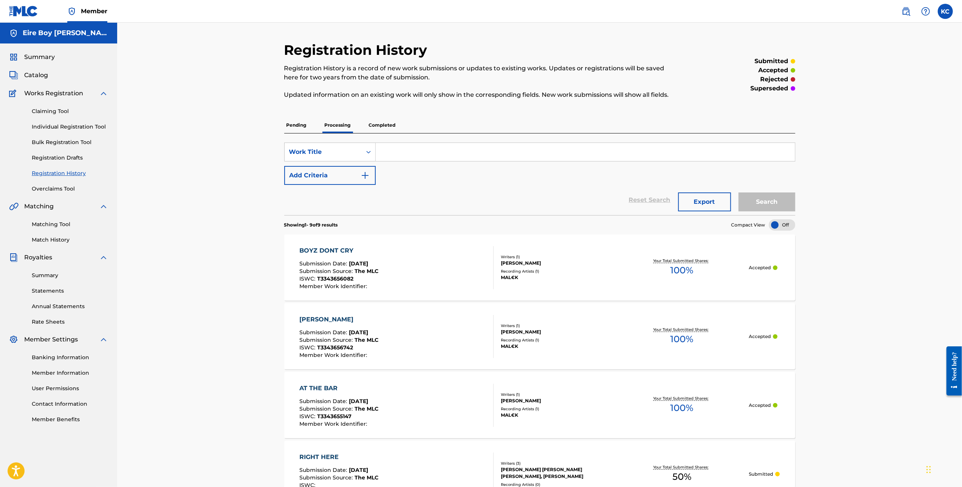
click at [298, 128] on p "Pending" at bounding box center [296, 125] width 25 height 16
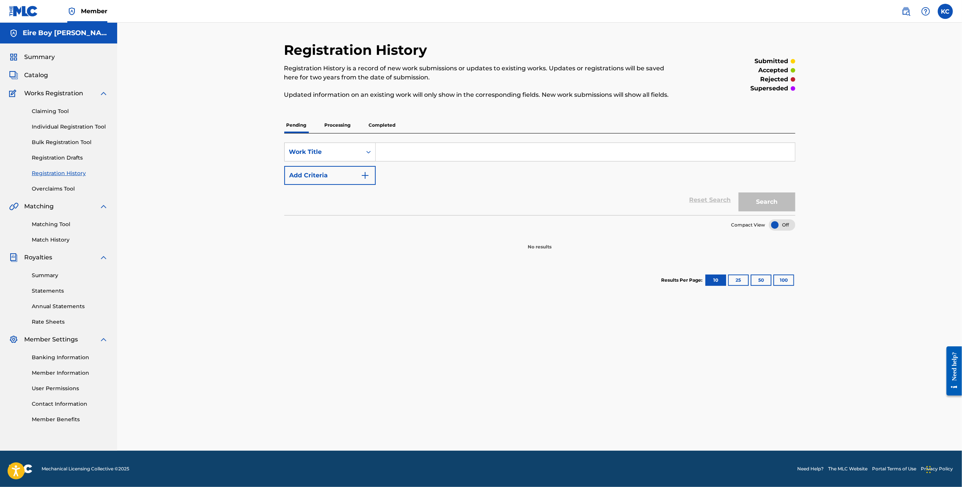
click at [58, 127] on link "Individual Registration Tool" at bounding box center [70, 127] width 76 height 8
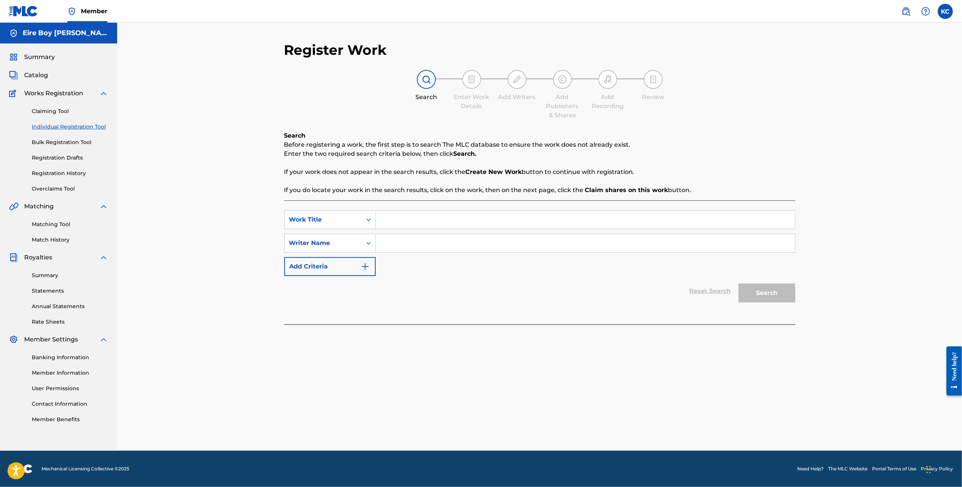
click at [63, 174] on link "Registration History" at bounding box center [70, 173] width 76 height 8
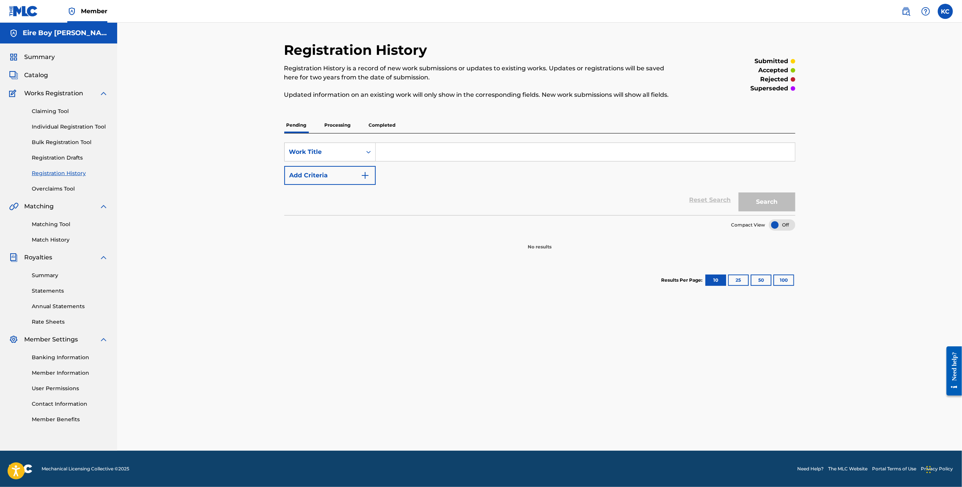
click at [342, 126] on p "Processing" at bounding box center [337, 125] width 31 height 16
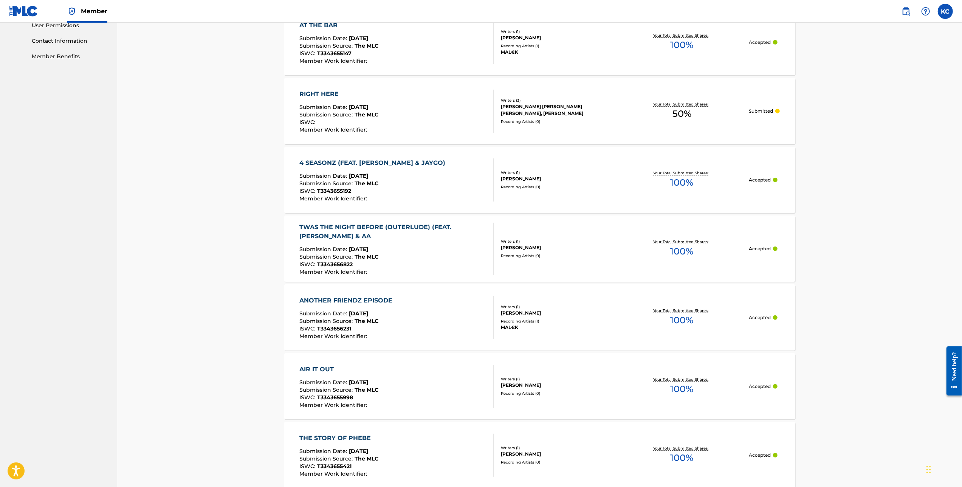
scroll to position [448, 0]
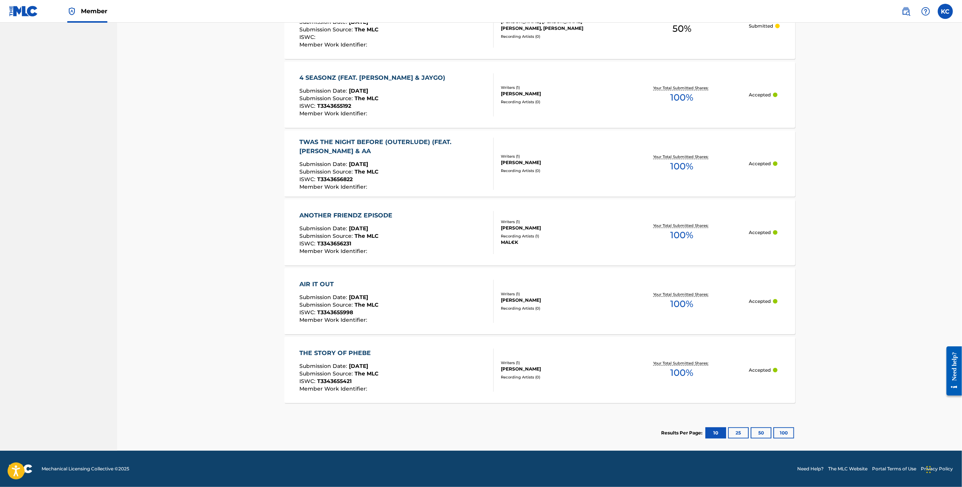
click at [548, 416] on button "50" at bounding box center [760, 432] width 21 height 11
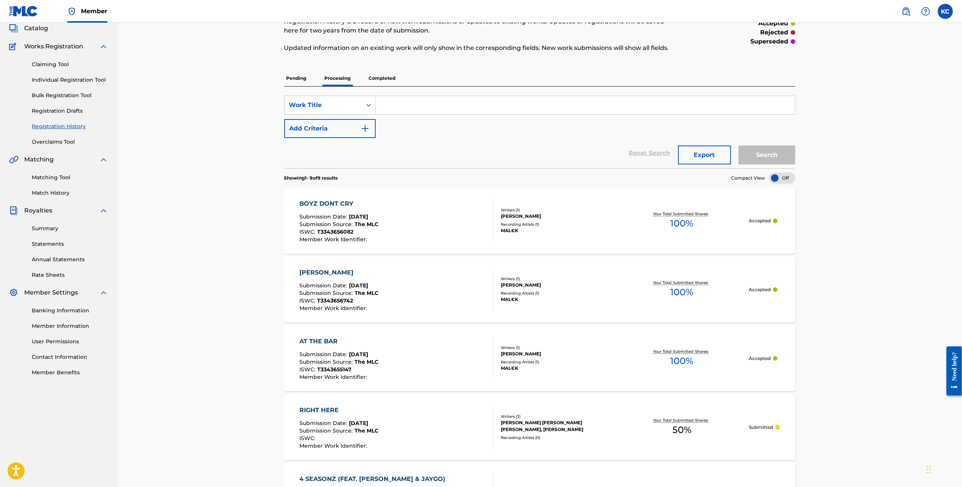
scroll to position [0, 0]
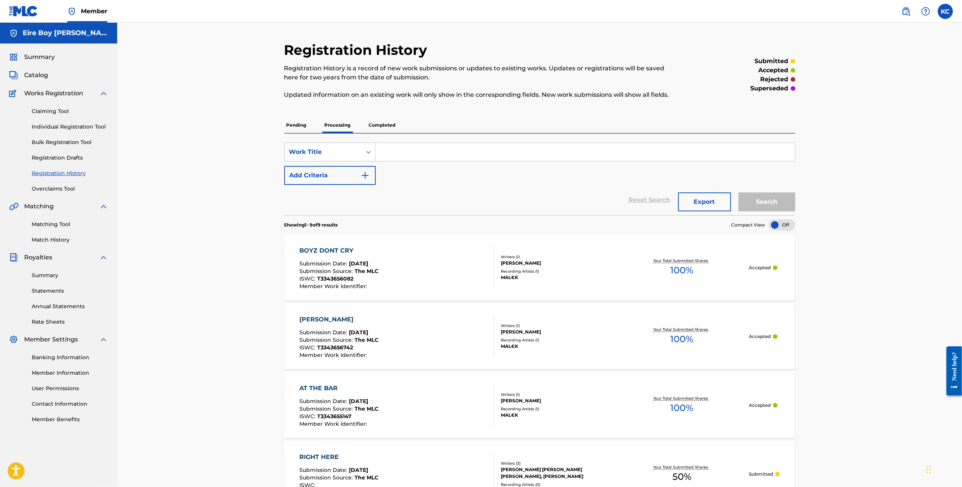
click at [384, 130] on p "Completed" at bounding box center [382, 125] width 31 height 16
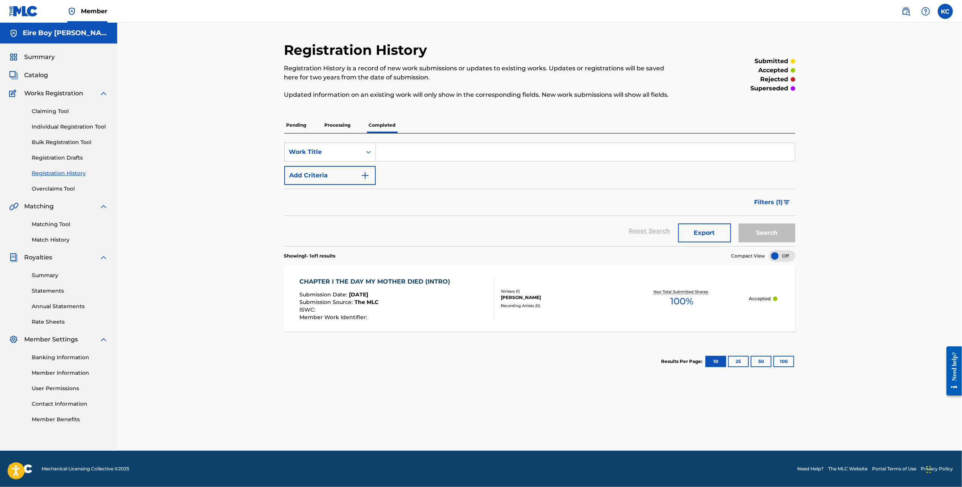
click at [343, 128] on p "Processing" at bounding box center [337, 125] width 31 height 16
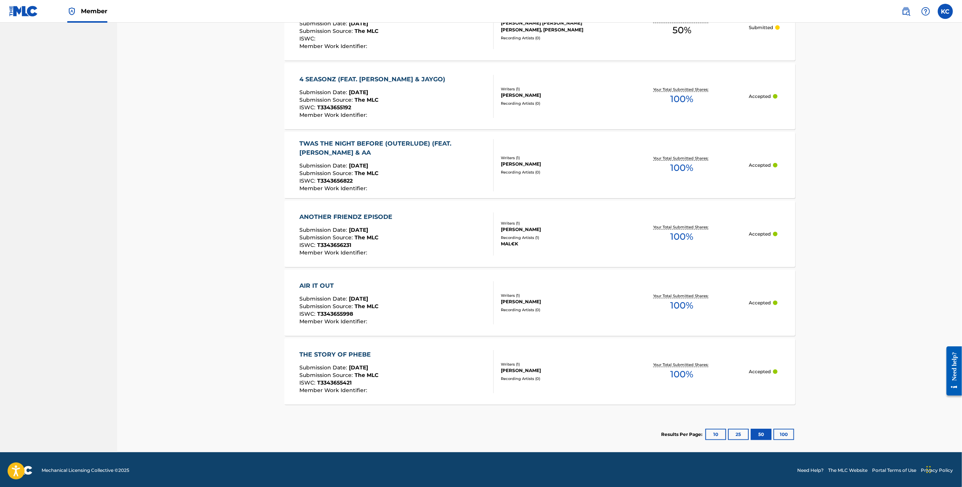
scroll to position [448, 0]
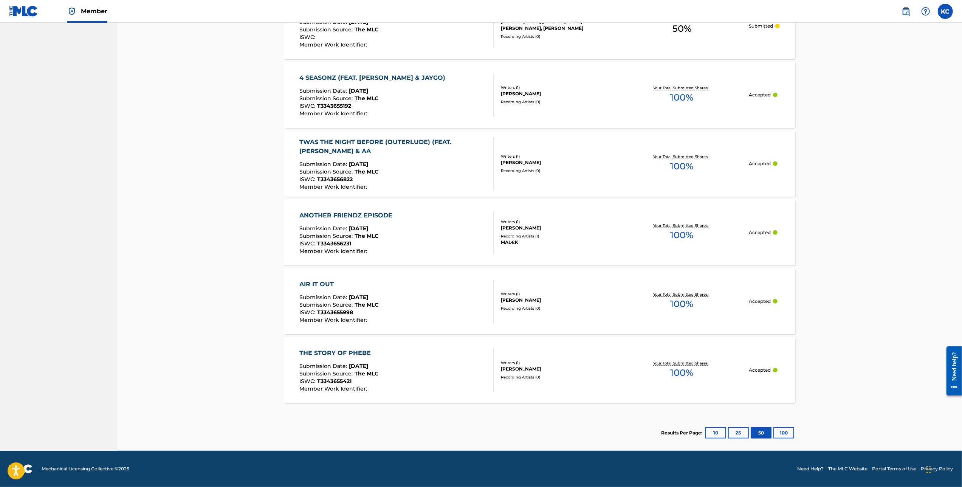
click at [548, 416] on button "10" at bounding box center [715, 432] width 21 height 11
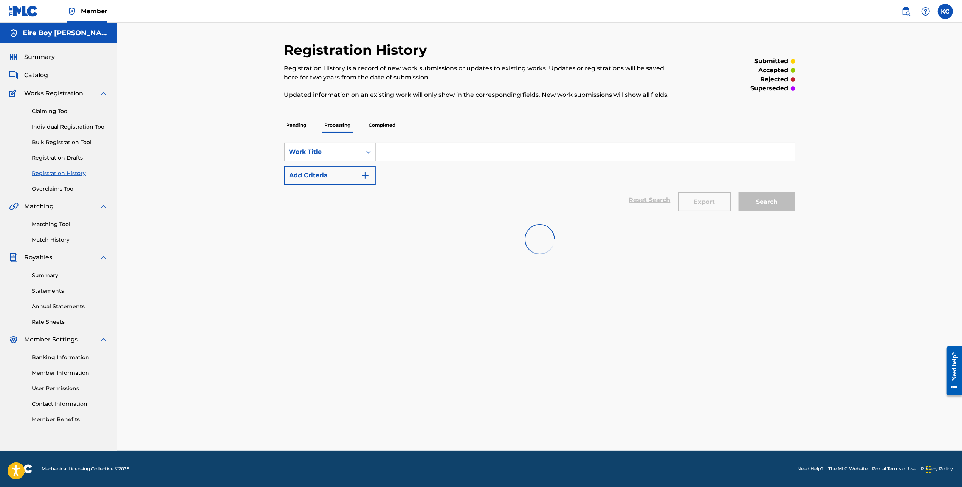
scroll to position [0, 0]
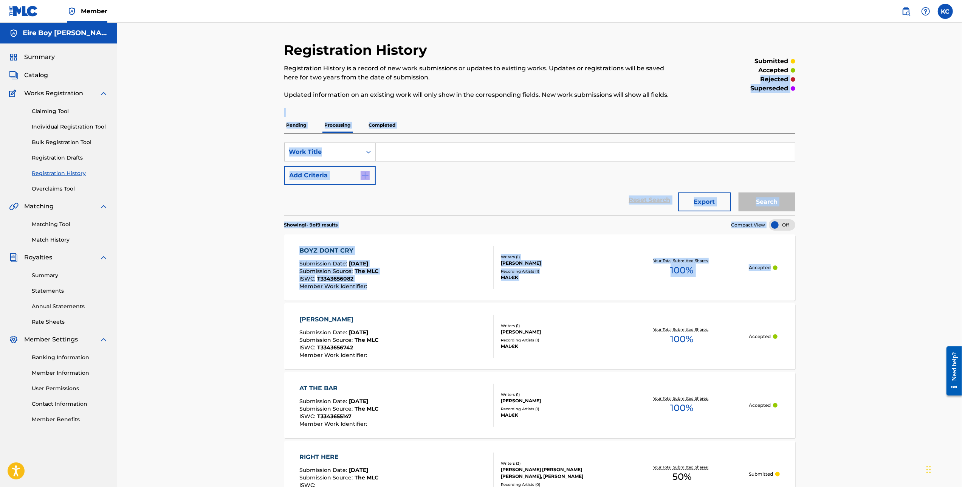
drag, startPoint x: 961, startPoint y: 68, endPoint x: 977, endPoint y: 266, distance: 198.2
click at [548, 266] on html "Accessibility Screen-Reader Guide, Feedback, and Issue Reporting | New window M…" at bounding box center [481, 243] width 962 height 487
click at [548, 97] on div "Registration History Registration History is a record of new work submissions o…" at bounding box center [539, 460] width 844 height 875
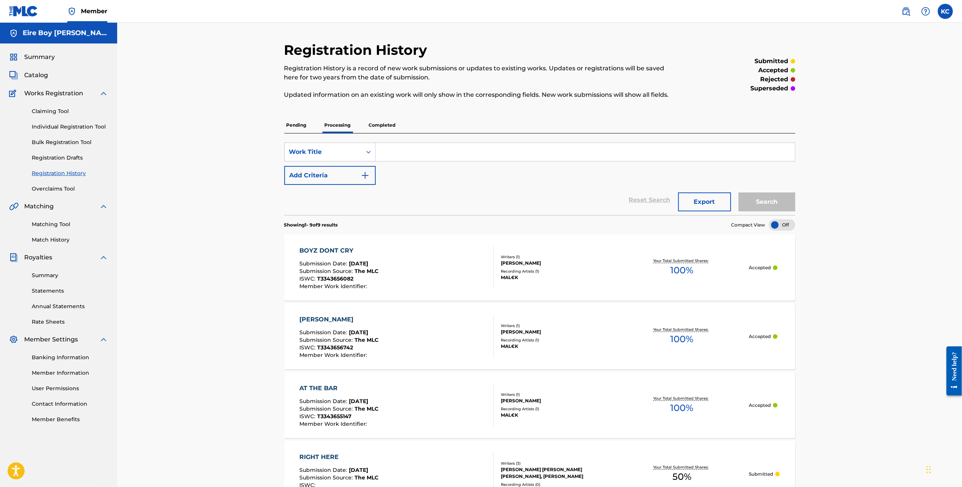
click at [287, 127] on p "Pending" at bounding box center [296, 125] width 25 height 16
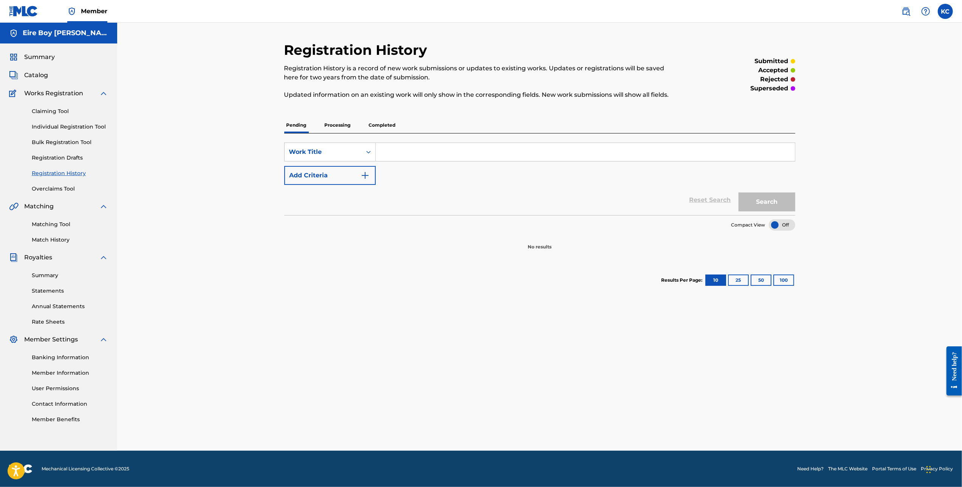
click at [377, 127] on p "Completed" at bounding box center [382, 125] width 31 height 16
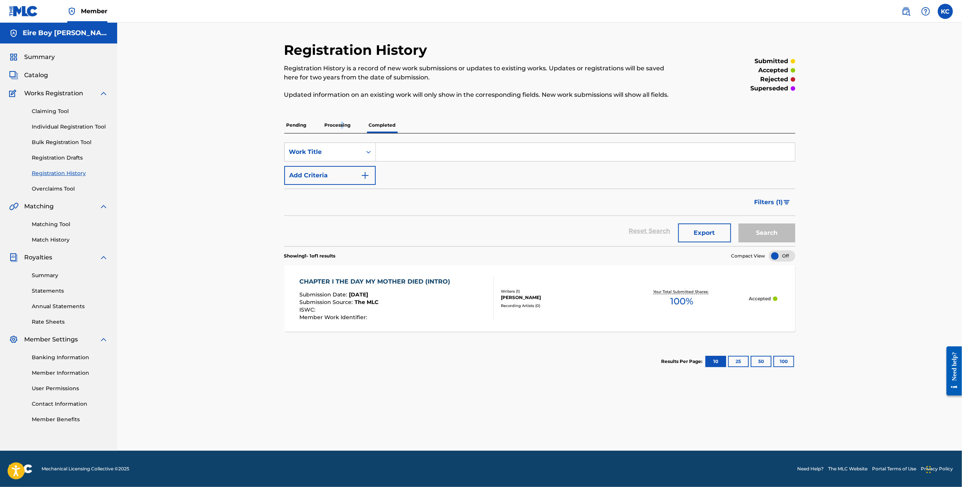
drag, startPoint x: 342, startPoint y: 123, endPoint x: 339, endPoint y: 124, distance: 3.9
click at [339, 124] on p "Processing" at bounding box center [337, 125] width 31 height 16
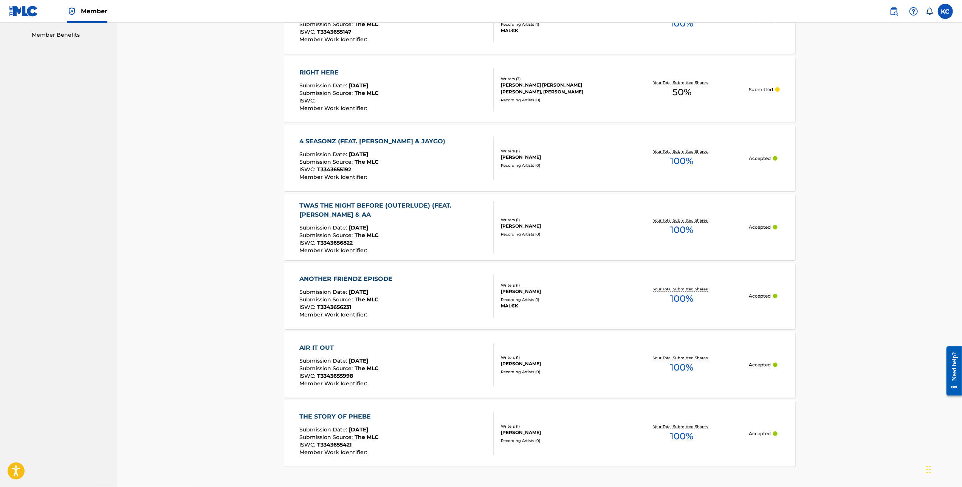
scroll to position [448, 0]
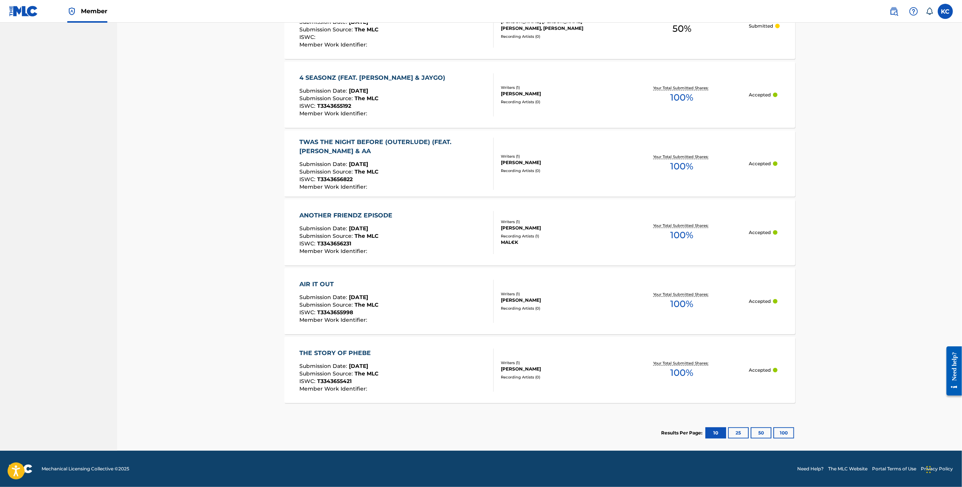
drag, startPoint x: 962, startPoint y: 73, endPoint x: 8, endPoint y: 36, distance: 955.2
click at [785, 434] on button "100" at bounding box center [783, 432] width 21 height 11
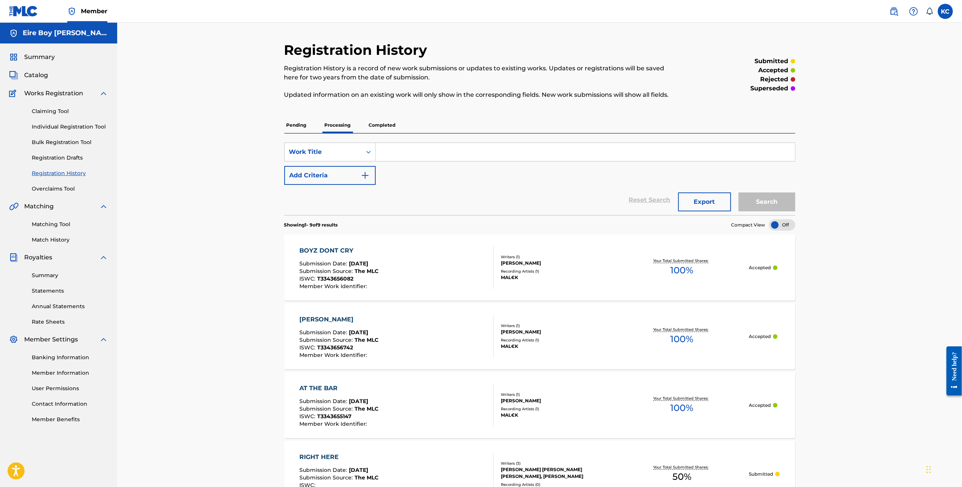
click at [784, 224] on div at bounding box center [782, 224] width 26 height 11
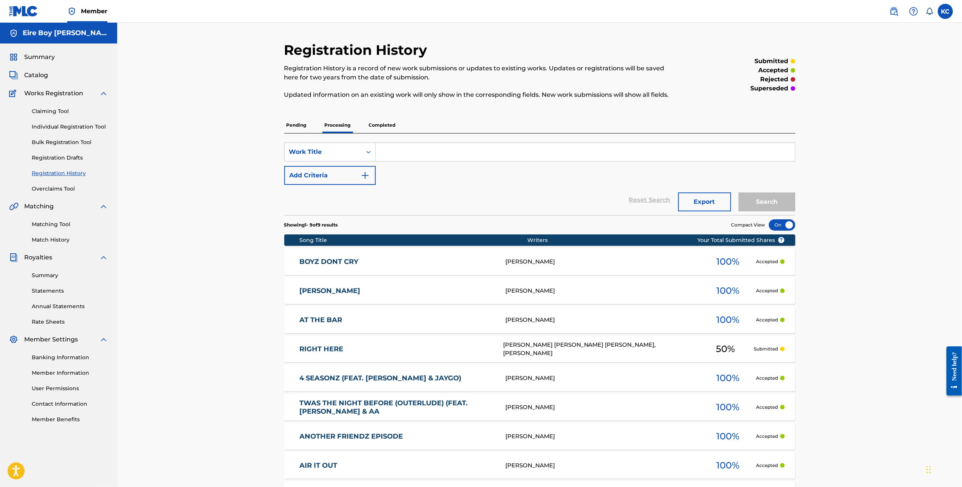
click at [293, 124] on p "Pending" at bounding box center [296, 125] width 25 height 16
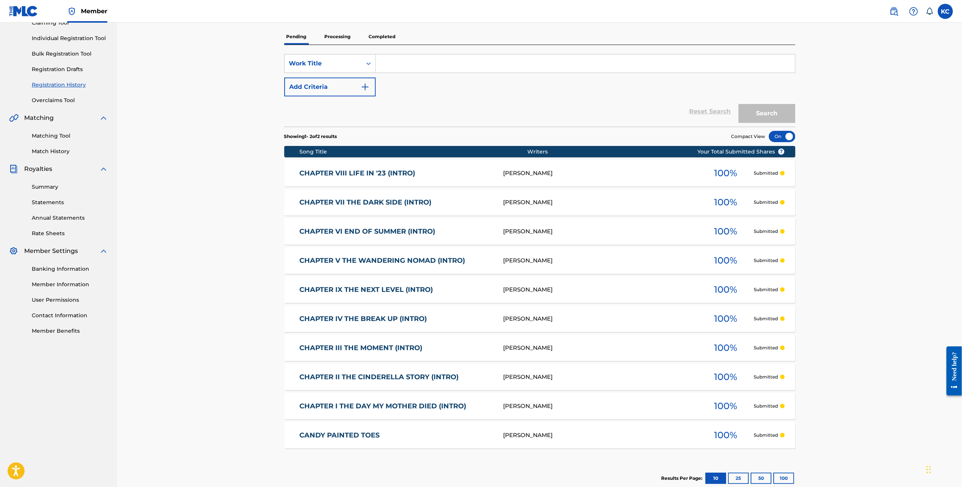
scroll to position [85, 0]
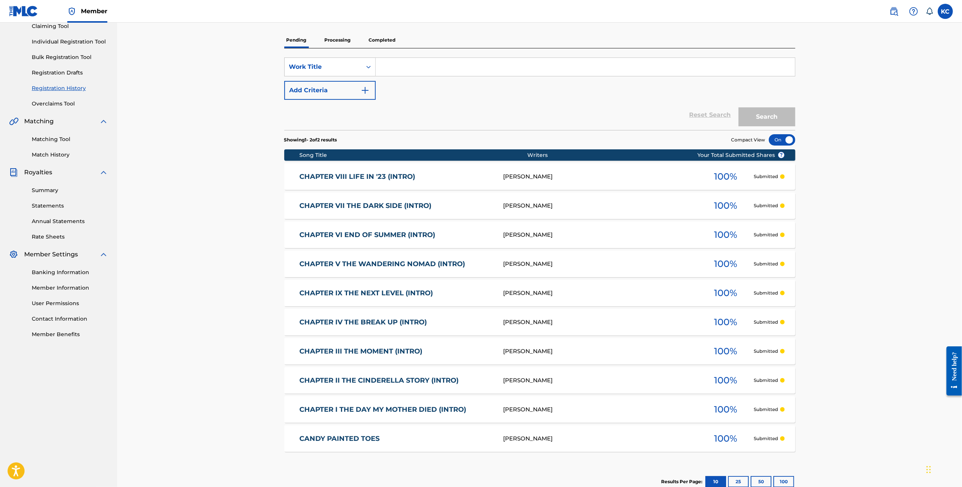
click at [45, 43] on link "Individual Registration Tool" at bounding box center [70, 42] width 76 height 8
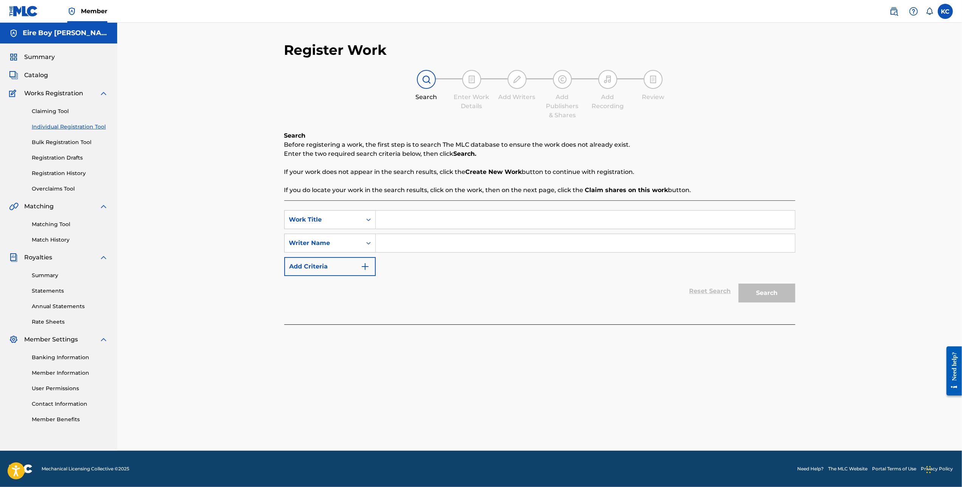
click at [419, 223] on input "Search Form" at bounding box center [585, 219] width 419 height 18
paste input "CHAPTER X BACKSTAGE (SKIT)"
type input "CHAPTER X BACKSTAGE (SKIT)"
click at [359, 248] on div "Writer Name" at bounding box center [323, 243] width 77 height 14
click at [336, 263] on div "Writer IPI" at bounding box center [330, 261] width 91 height 19
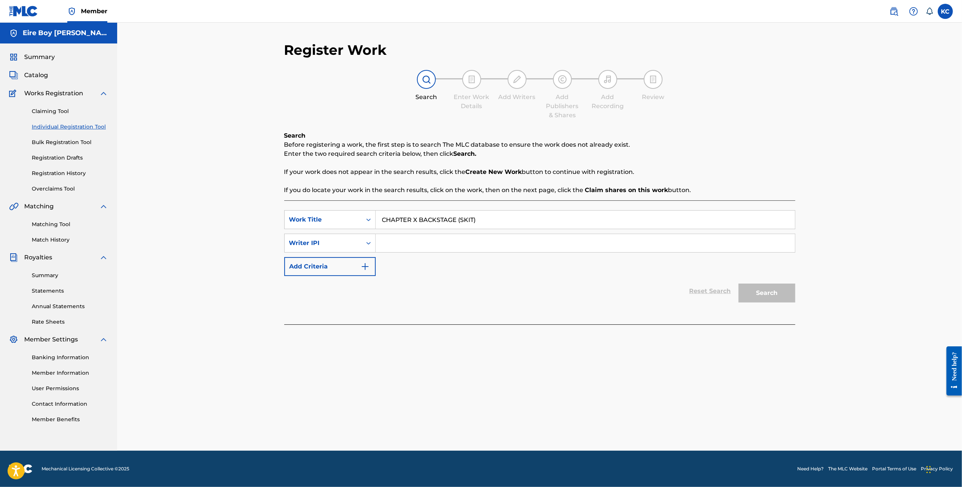
drag, startPoint x: 398, startPoint y: 240, endPoint x: 411, endPoint y: 237, distance: 13.2
click at [398, 240] on input "Search Form" at bounding box center [585, 243] width 419 height 18
paste input "1305291972"
type input "1305291972"
click at [757, 295] on button "Search" at bounding box center [766, 292] width 57 height 19
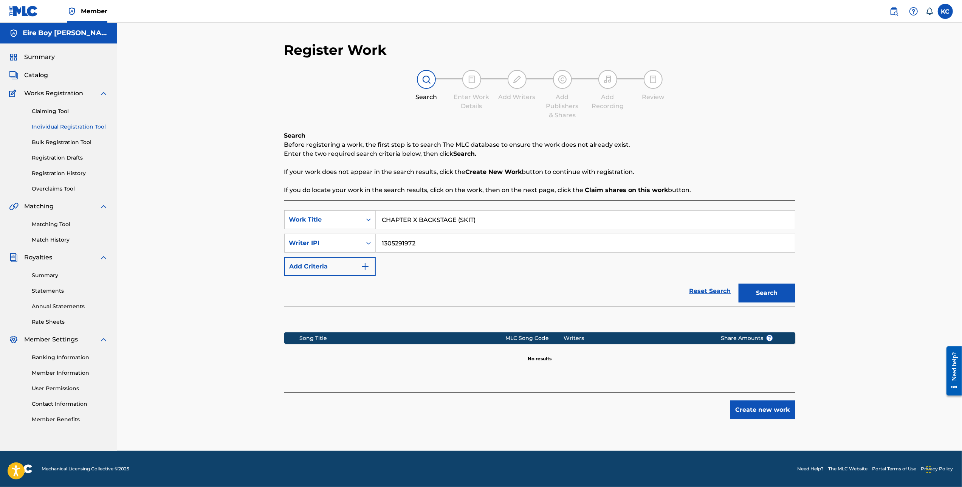
click at [781, 414] on button "Create new work" at bounding box center [762, 409] width 65 height 19
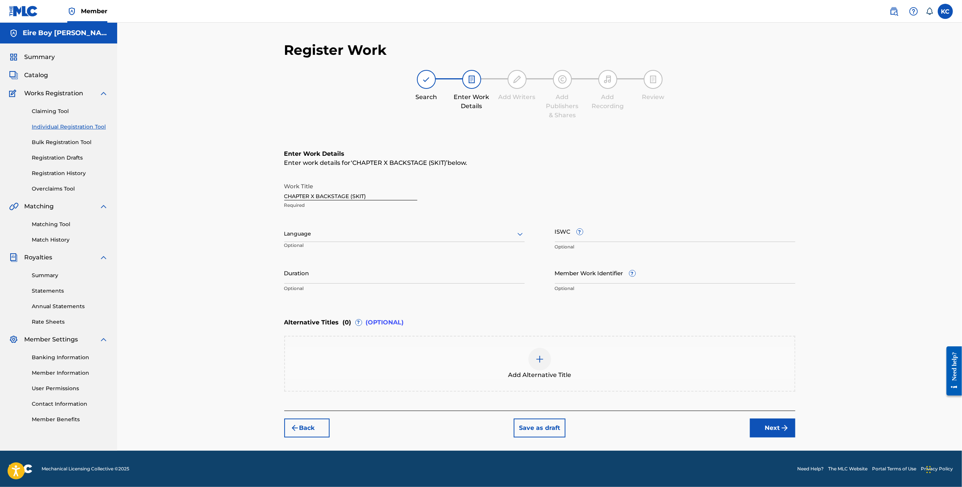
click at [340, 233] on div at bounding box center [404, 233] width 240 height 9
click at [315, 253] on div "English" at bounding box center [405, 250] width 240 height 17
click at [611, 232] on input "ISWC ?" at bounding box center [675, 231] width 240 height 22
paste input "T3343654655"
type input "T3343654655"
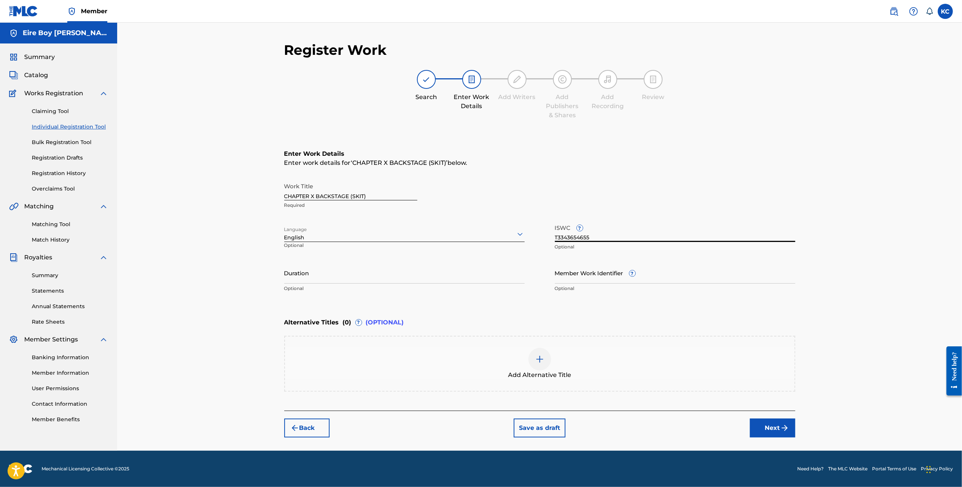
click at [771, 425] on button "Next" at bounding box center [772, 427] width 45 height 19
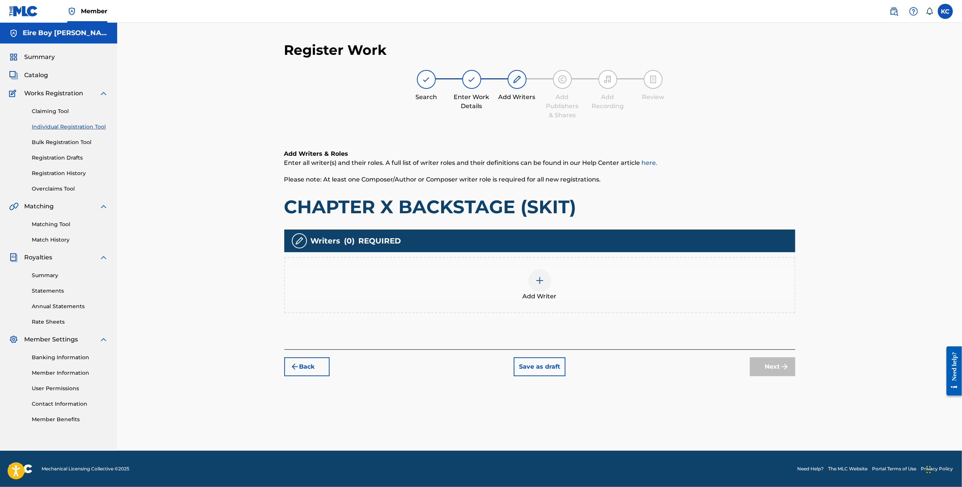
click at [543, 285] on div at bounding box center [539, 280] width 23 height 23
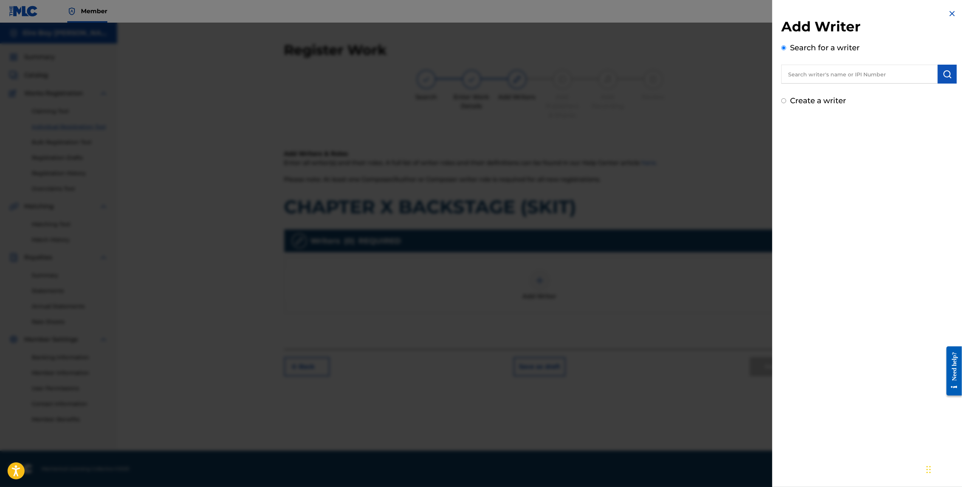
click at [785, 102] on input "Create a writer" at bounding box center [783, 100] width 5 height 5
radio input "false"
radio input "true"
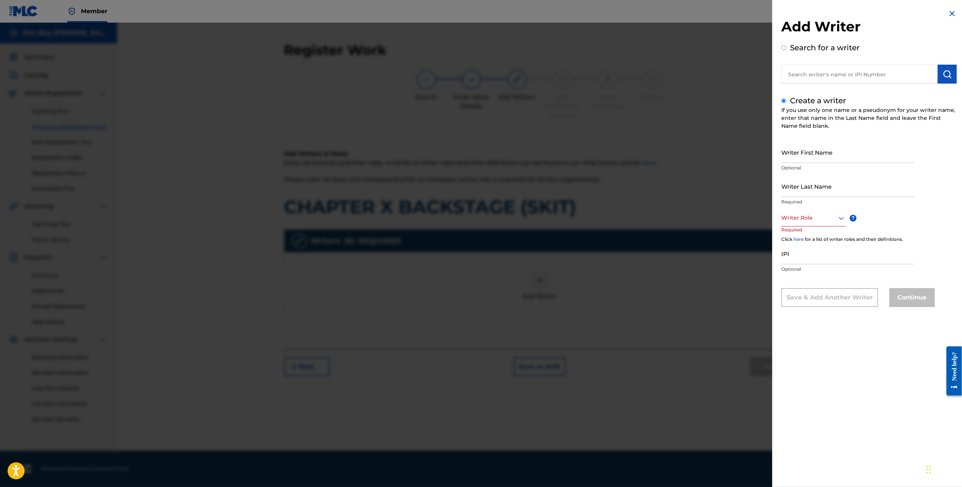
click at [800, 152] on input "Writer First Name" at bounding box center [847, 152] width 133 height 22
type input "[PERSON_NAME]"
click at [820, 218] on div at bounding box center [813, 217] width 65 height 9
click at [806, 240] on div "Composer/Author" at bounding box center [813, 234] width 64 height 17
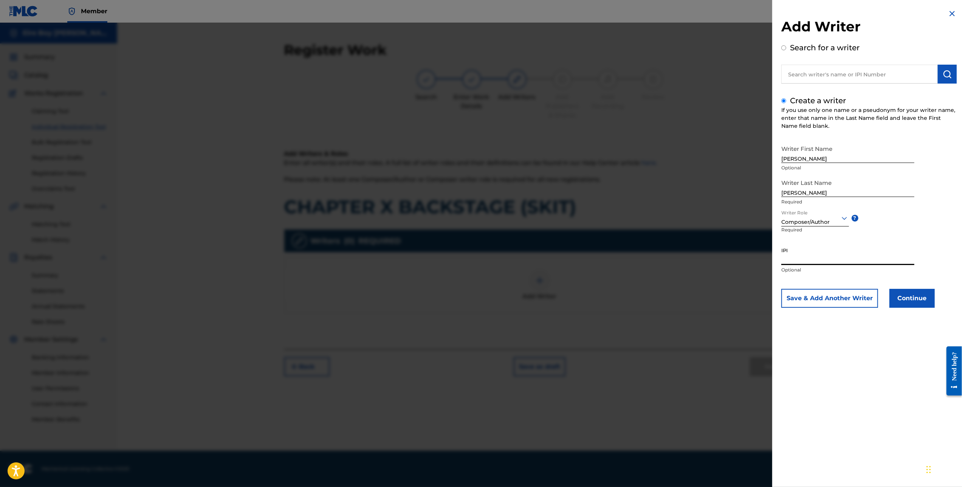
click at [827, 249] on input "IPI" at bounding box center [847, 254] width 133 height 22
paste input "1305291972"
type input "1305291972"
click at [915, 302] on button "Continue" at bounding box center [911, 298] width 45 height 19
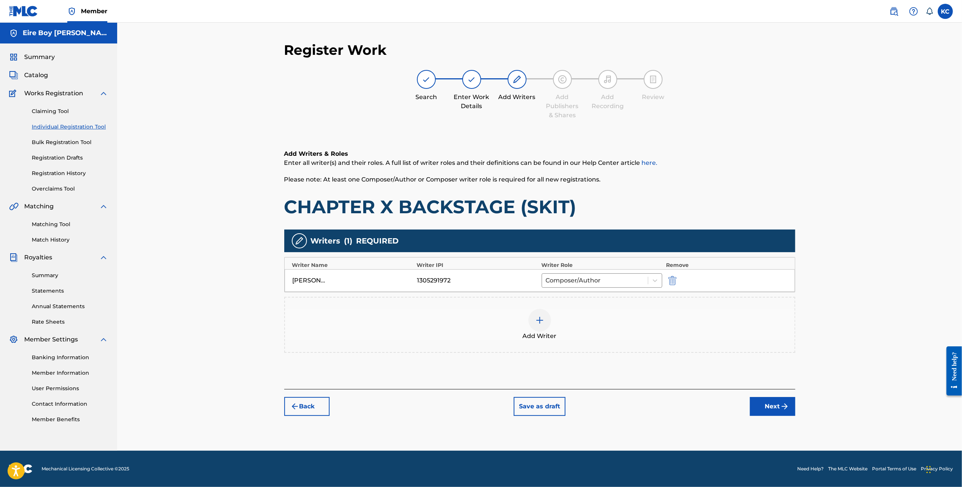
click at [767, 408] on button "Next" at bounding box center [772, 406] width 45 height 19
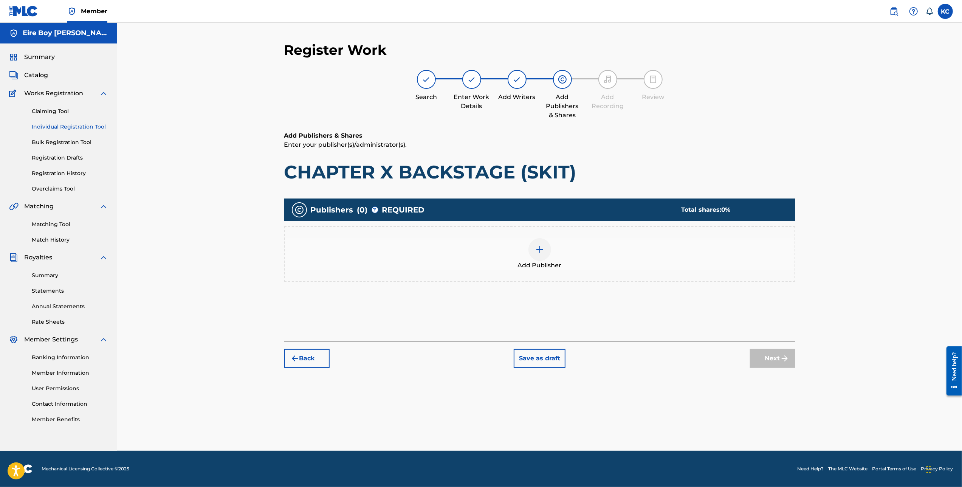
click at [535, 253] on img at bounding box center [539, 249] width 9 height 9
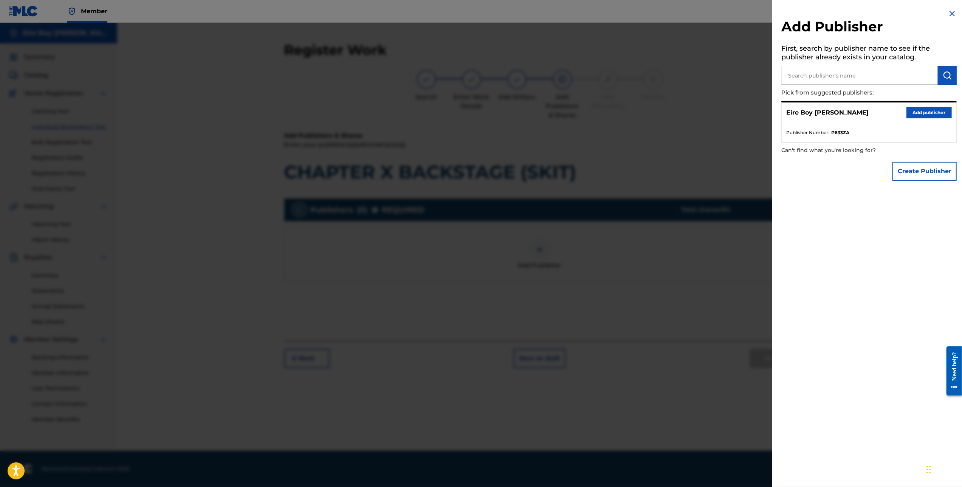
click at [930, 112] on button "Add publisher" at bounding box center [928, 112] width 45 height 11
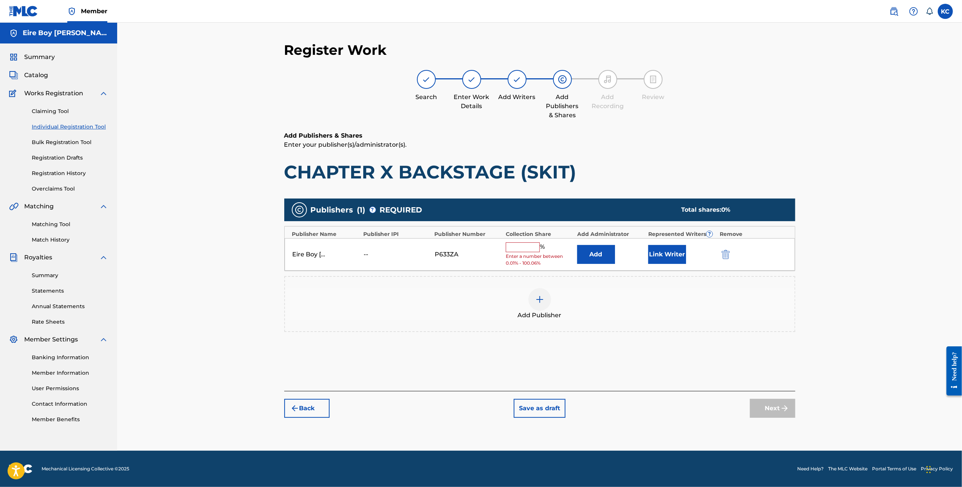
click at [516, 246] on input "text" at bounding box center [523, 247] width 34 height 10
type input "100"
click at [662, 258] on button "Link Writer" at bounding box center [667, 251] width 38 height 19
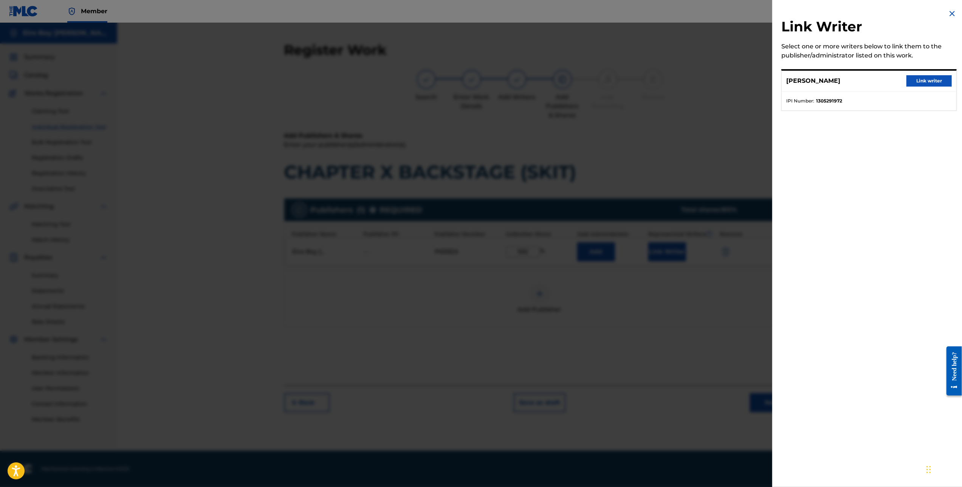
click at [933, 79] on button "Link writer" at bounding box center [928, 80] width 45 height 11
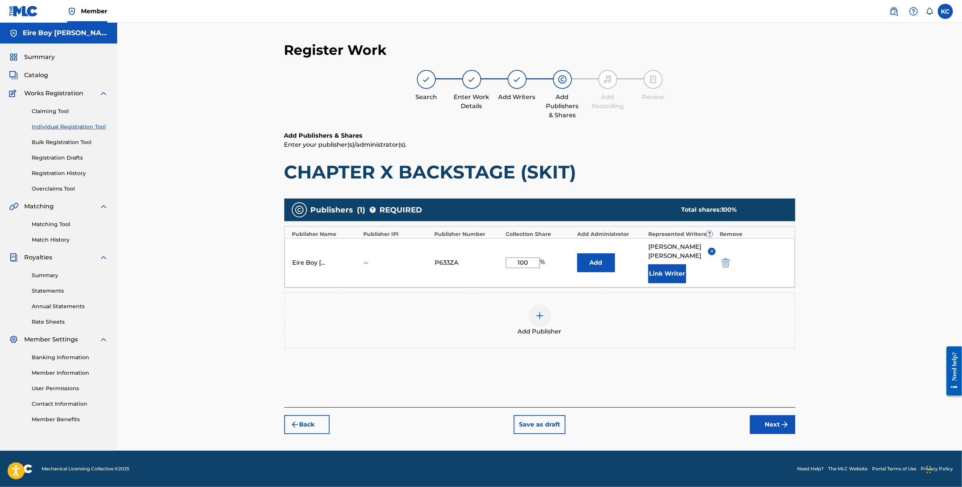
click at [759, 418] on button "Next" at bounding box center [772, 424] width 45 height 19
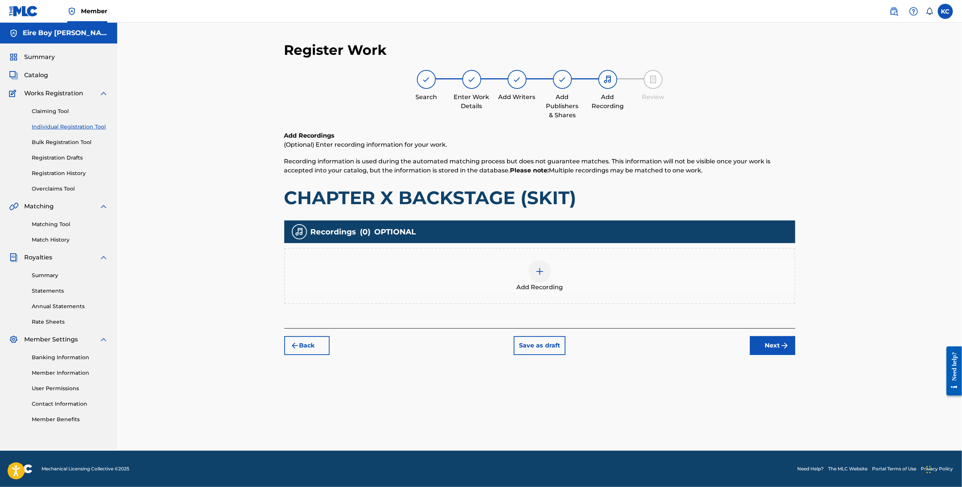
click at [538, 271] on img at bounding box center [539, 271] width 9 height 9
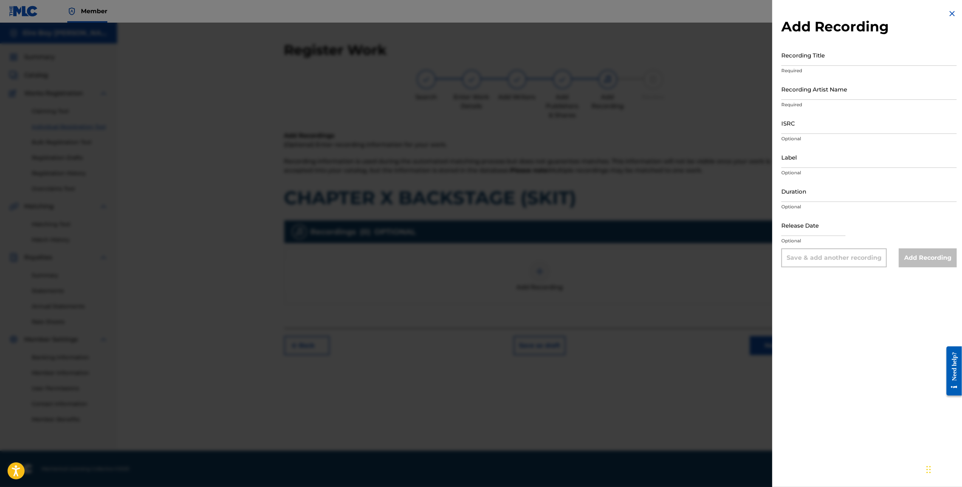
click at [836, 59] on input "Recording Title" at bounding box center [868, 55] width 175 height 22
click at [821, 60] on input "Recording Title" at bounding box center [868, 55] width 175 height 22
paste input "CHAPTER X BACKSTAGE (SKIT)"
type input "CHAPTER X BACKSTAGE (SKIT)"
click at [849, 94] on input "Recording Artist Name" at bounding box center [868, 89] width 175 height 22
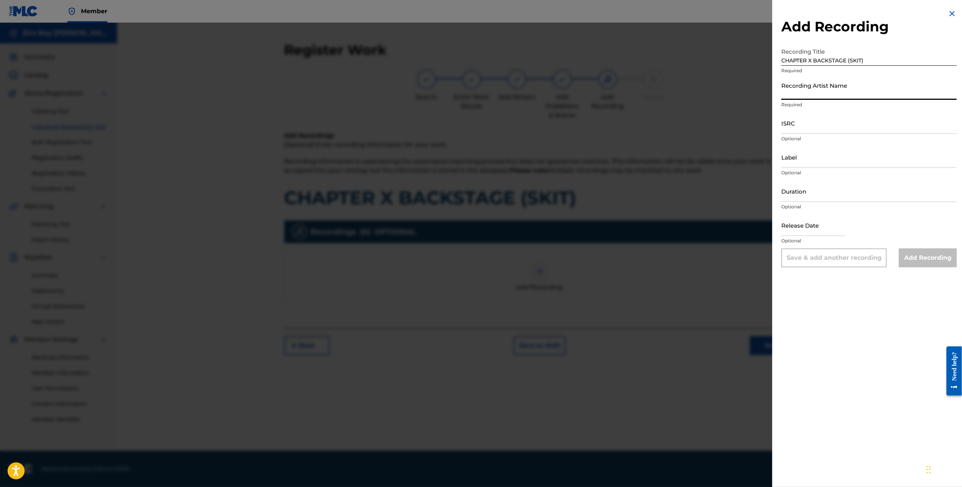
type input "MAL€K"
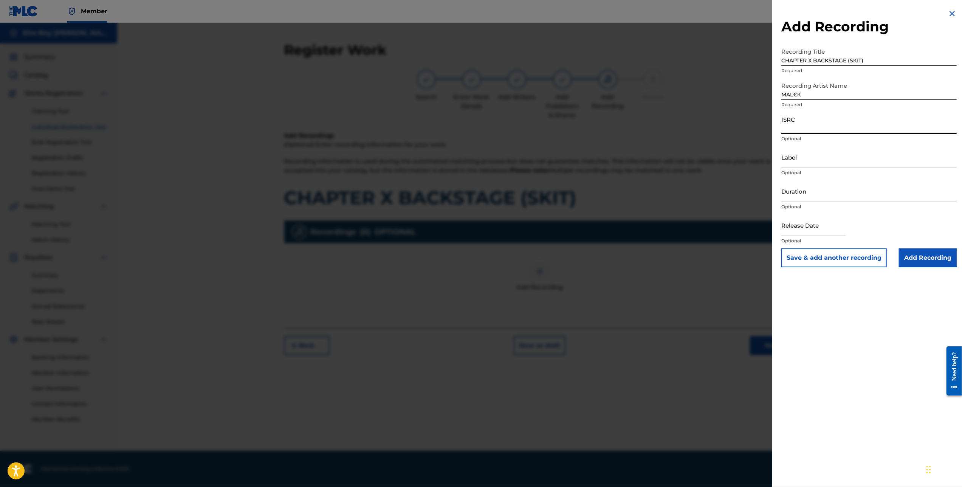
click at [830, 124] on input "ISRC" at bounding box center [868, 123] width 175 height 22
click at [810, 125] on input "ISRC" at bounding box center [868, 123] width 175 height 22
paste input "QZMEN2501951"
type input "QZMEN2501951"
click at [932, 258] on input "Add Recording" at bounding box center [928, 257] width 58 height 19
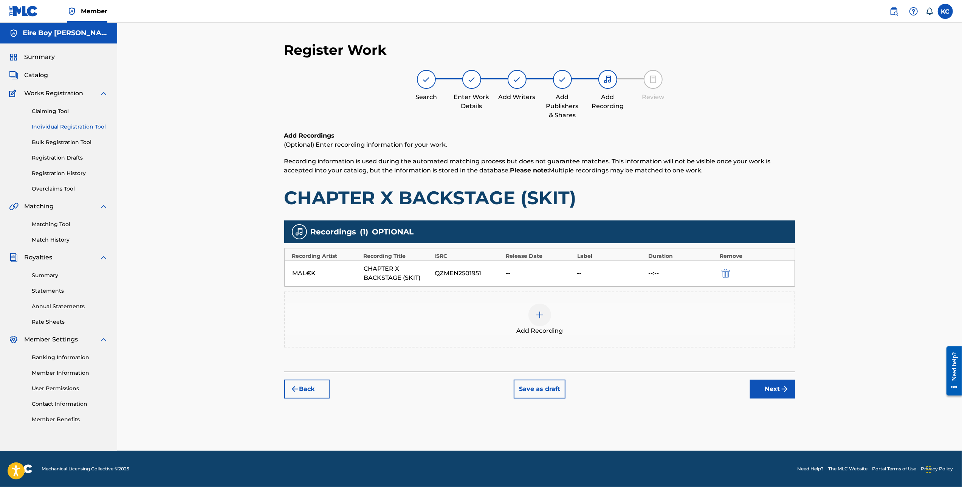
click at [779, 392] on button "Next" at bounding box center [772, 388] width 45 height 19
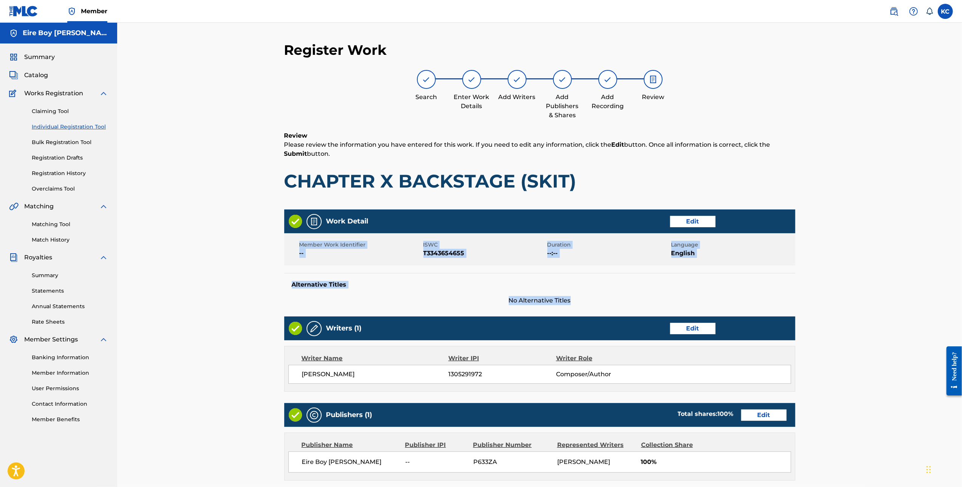
drag, startPoint x: 960, startPoint y: 220, endPoint x: 952, endPoint y: 304, distance: 84.6
click at [952, 304] on div "Register Work Search Enter Work Details Add Writers Add Publishers & Shares Add…" at bounding box center [539, 313] width 844 height 580
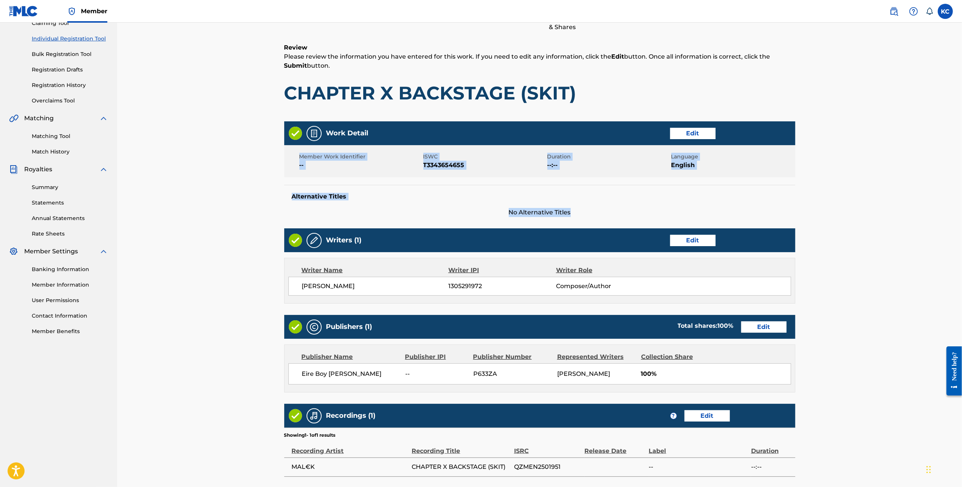
scroll to position [153, 0]
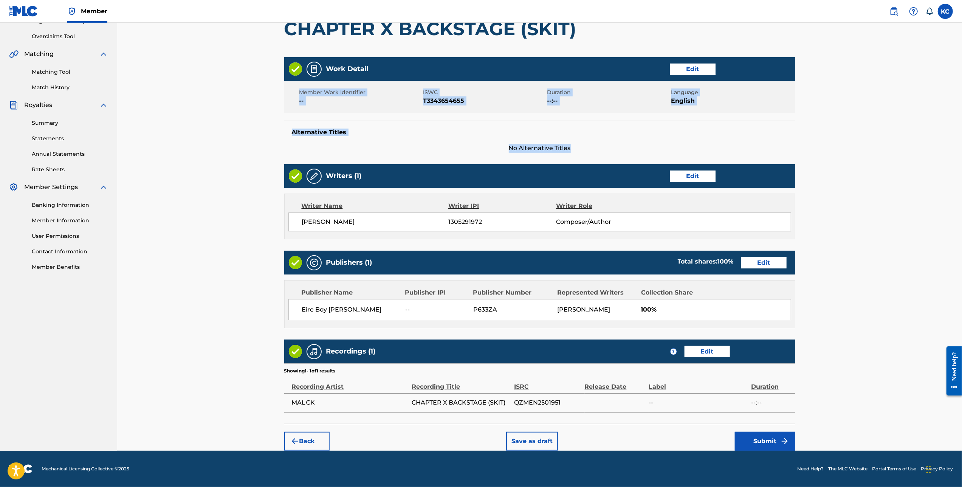
click at [778, 442] on button "Submit" at bounding box center [765, 440] width 60 height 19
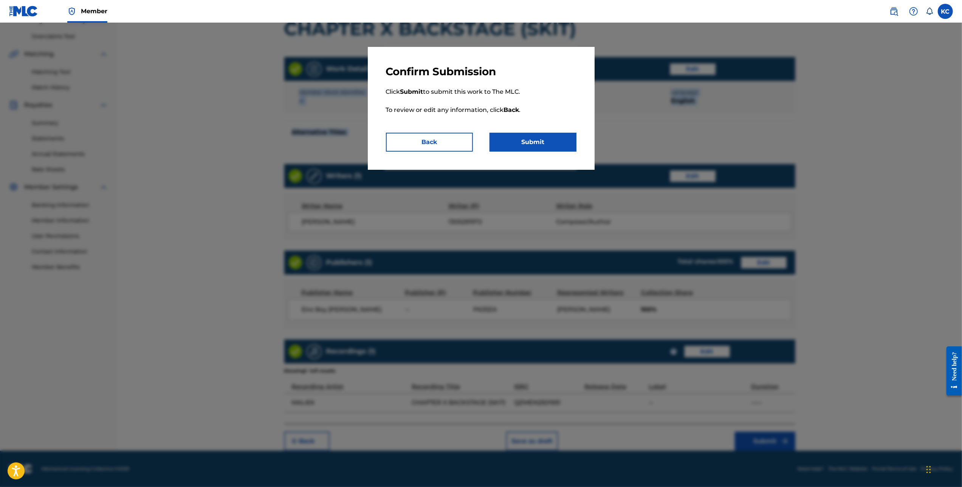
click at [545, 140] on button "Submit" at bounding box center [532, 142] width 87 height 19
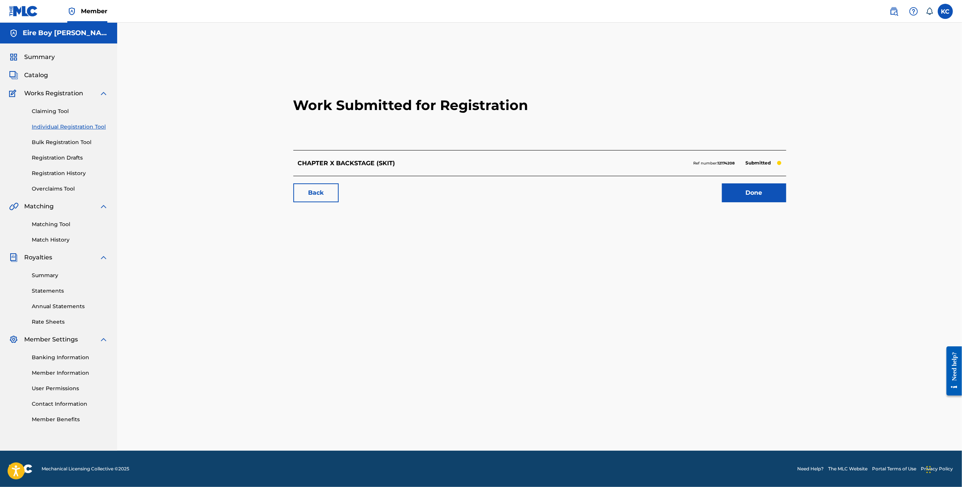
click at [759, 197] on link "Done" at bounding box center [754, 192] width 64 height 19
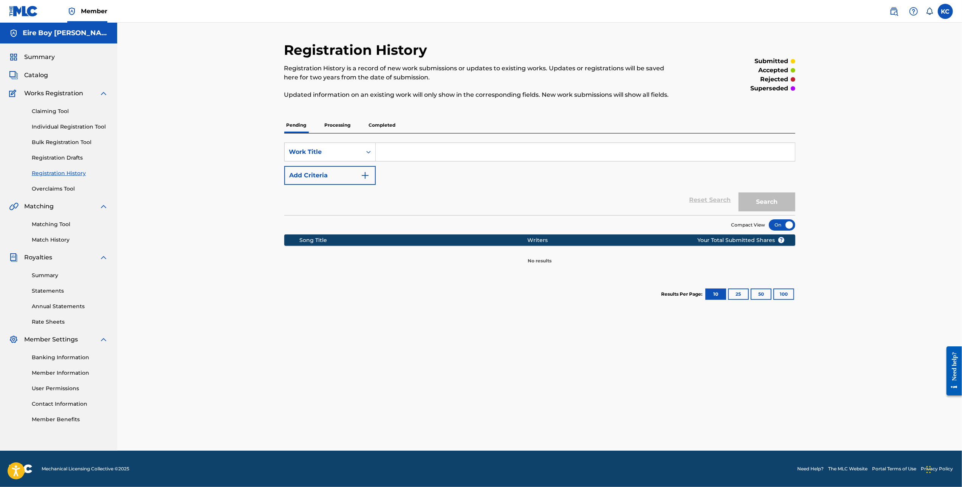
click at [58, 127] on link "Individual Registration Tool" at bounding box center [70, 127] width 76 height 8
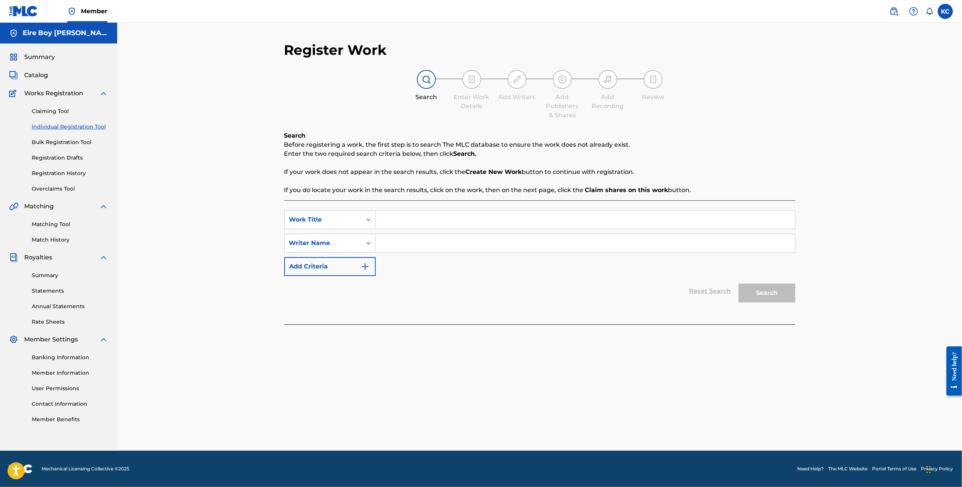
drag, startPoint x: 425, startPoint y: 218, endPoint x: 422, endPoint y: 215, distance: 4.5
click at [424, 218] on input "Search Form" at bounding box center [585, 219] width 419 height 18
paste input "CHAPTER XI W.P.W (SKIT"
type input "CHAPTER XI W.P.W (SKIT"
click at [365, 238] on div "Search Form" at bounding box center [369, 243] width 14 height 14
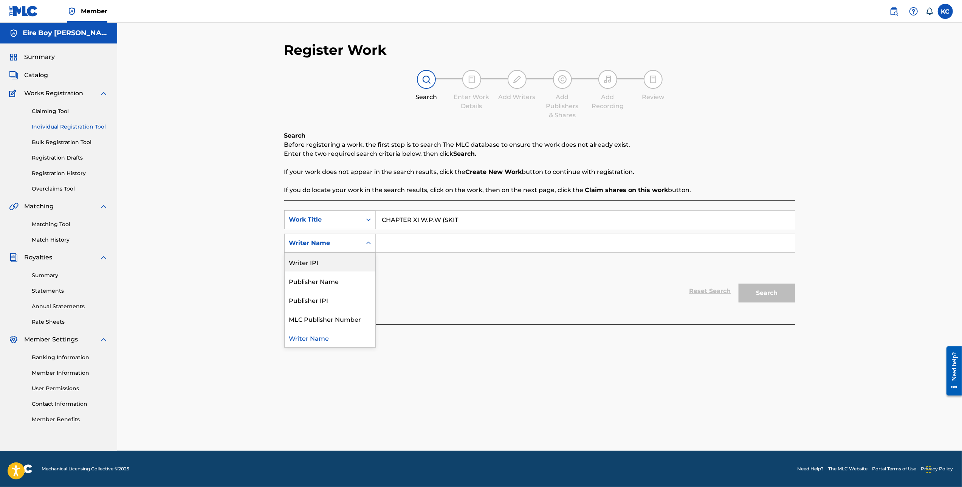
click at [330, 264] on div "Writer IPI" at bounding box center [330, 261] width 91 height 19
click at [415, 237] on input "Search Form" at bounding box center [585, 243] width 419 height 18
paste input "1305291972"
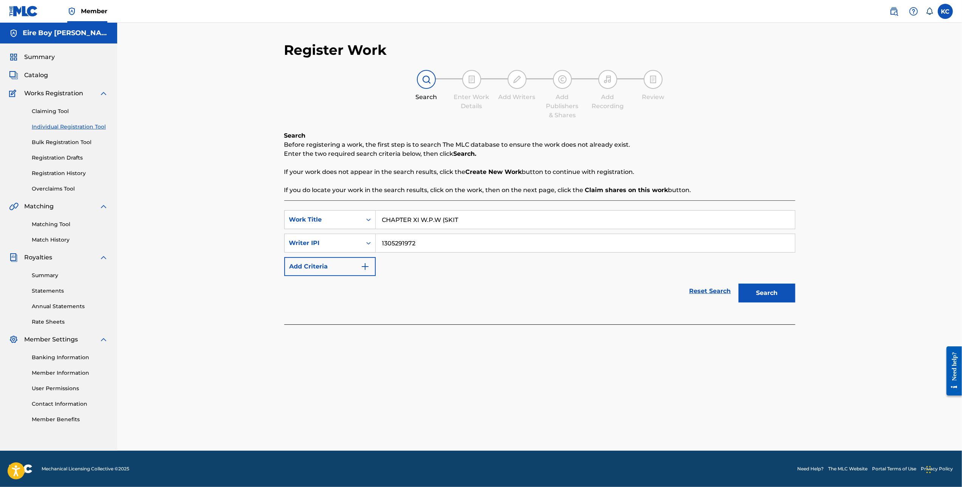
type input "1305291972"
click at [766, 292] on button "Search" at bounding box center [766, 292] width 57 height 19
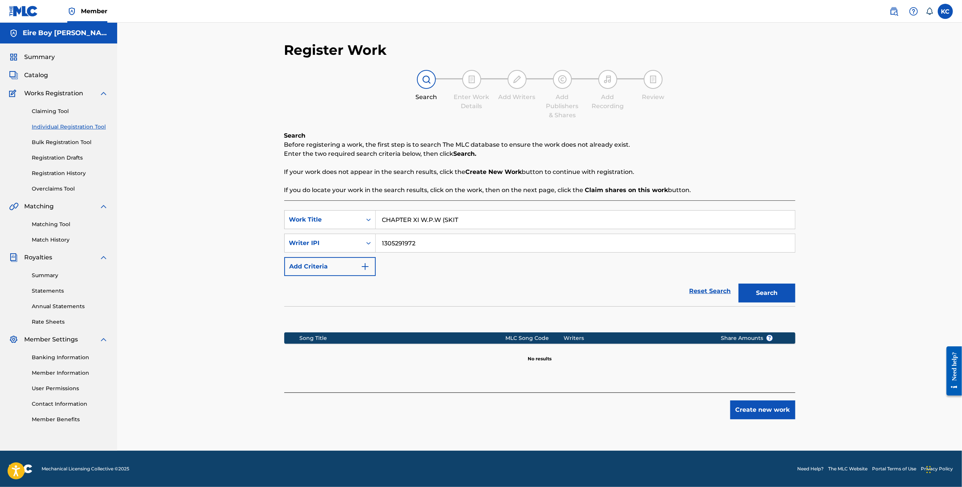
click at [767, 411] on button "Create new work" at bounding box center [762, 409] width 65 height 19
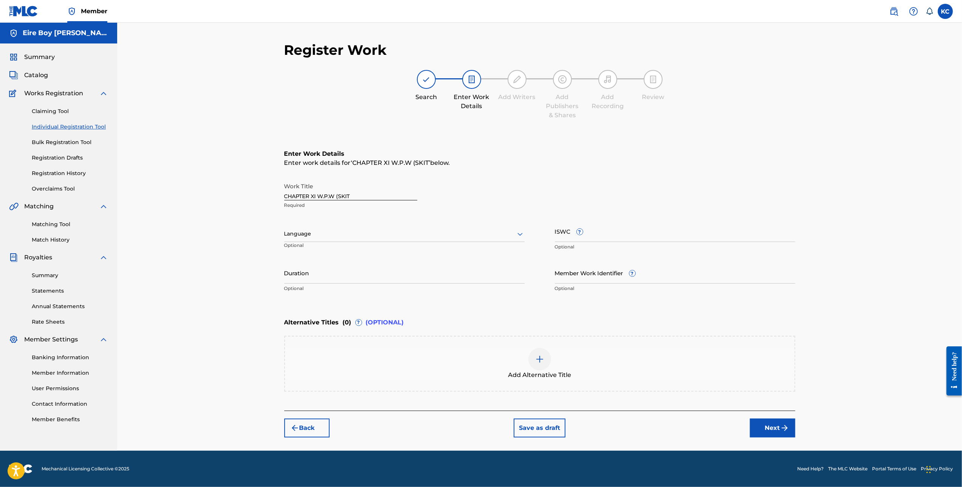
click at [328, 229] on div at bounding box center [404, 233] width 240 height 9
click at [329, 253] on div "English" at bounding box center [405, 250] width 240 height 17
click at [632, 222] on input "ISWC ?" at bounding box center [675, 231] width 240 height 22
paste input "T3343654359"
type input "T3343654359"
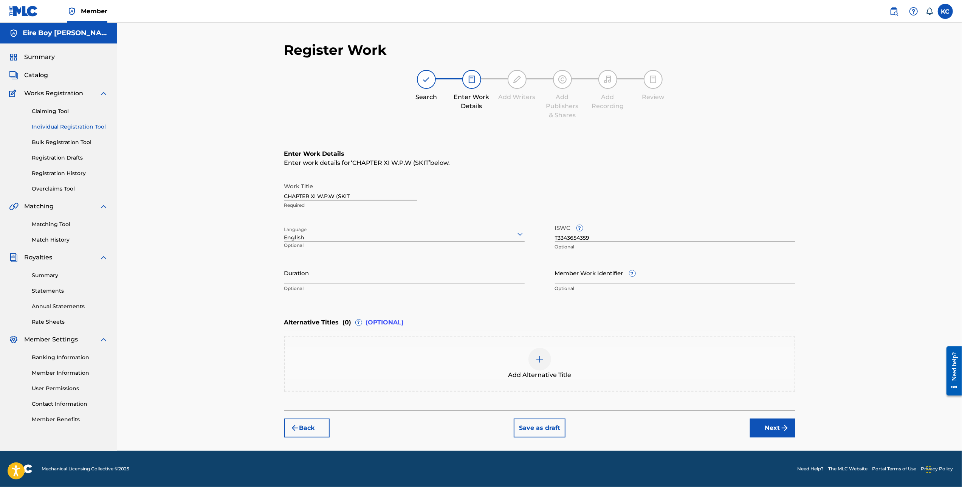
click at [777, 427] on button "Next" at bounding box center [772, 427] width 45 height 19
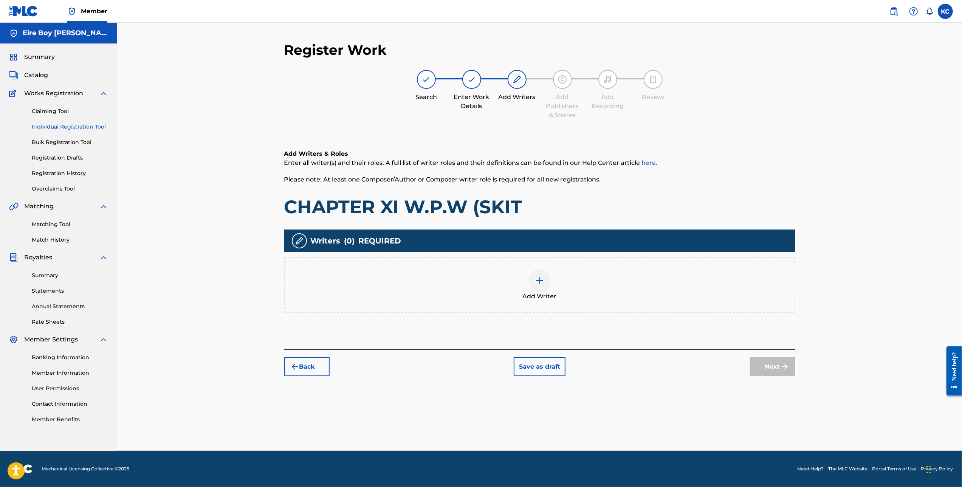
click at [543, 282] on img at bounding box center [539, 280] width 9 height 9
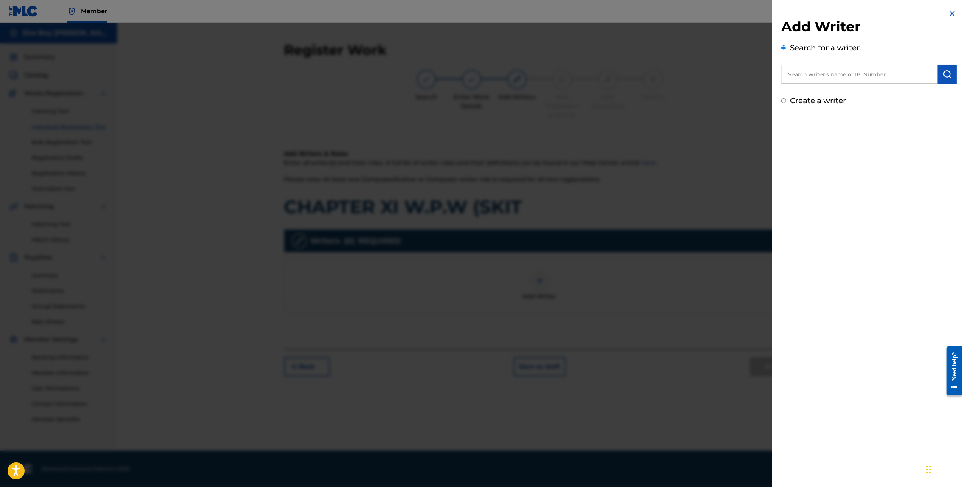
click at [783, 99] on input "Create a writer" at bounding box center [783, 100] width 5 height 5
radio input "false"
radio input "true"
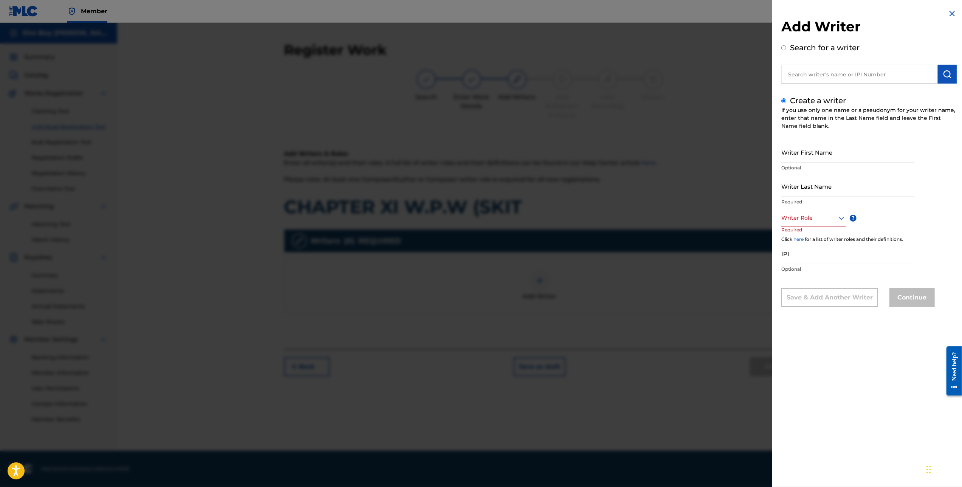
click at [815, 156] on input "Writer First Name" at bounding box center [847, 152] width 133 height 22
type input "[PERSON_NAME]"
click at [815, 215] on div at bounding box center [813, 217] width 65 height 9
click at [807, 233] on div "Composer/Author" at bounding box center [813, 234] width 64 height 17
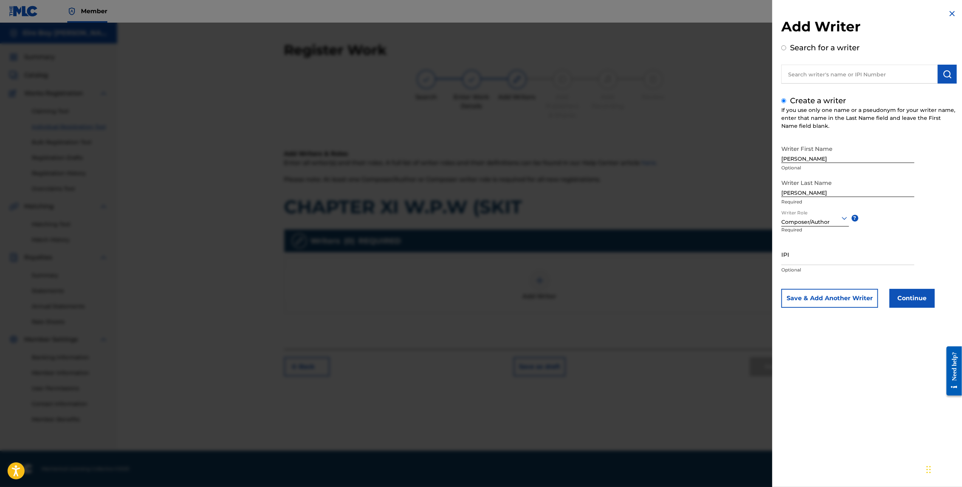
click at [794, 259] on input "IPI" at bounding box center [847, 254] width 133 height 22
paste input "1305291972"
type input "1305291972"
click at [919, 302] on button "Continue" at bounding box center [911, 298] width 45 height 19
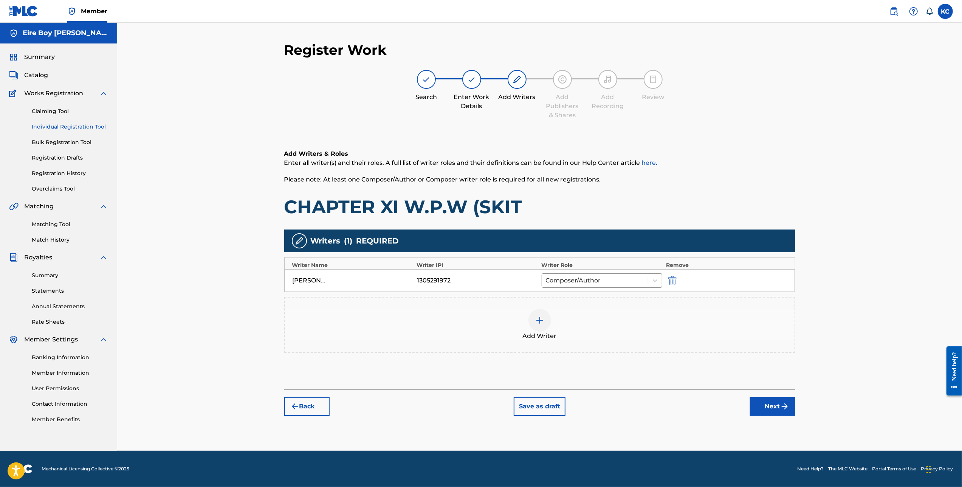
click at [767, 406] on button "Next" at bounding box center [772, 406] width 45 height 19
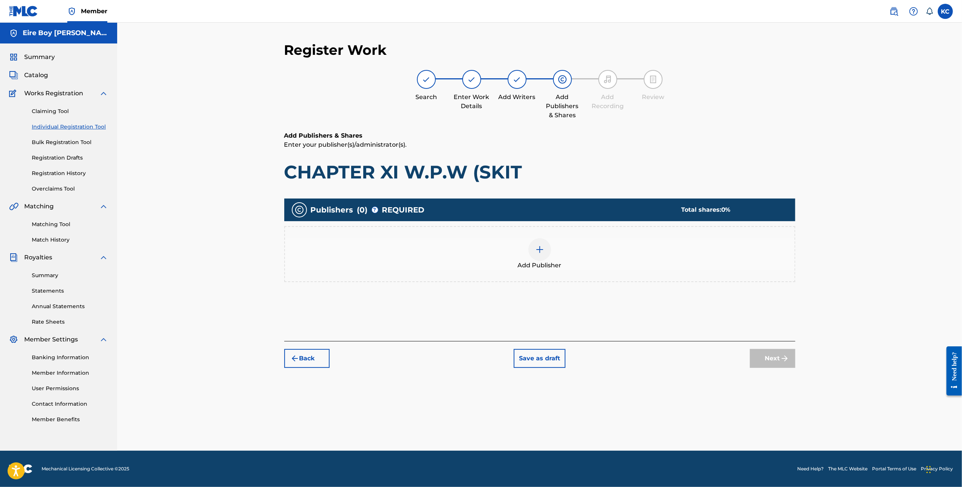
click at [549, 247] on div at bounding box center [539, 249] width 23 height 23
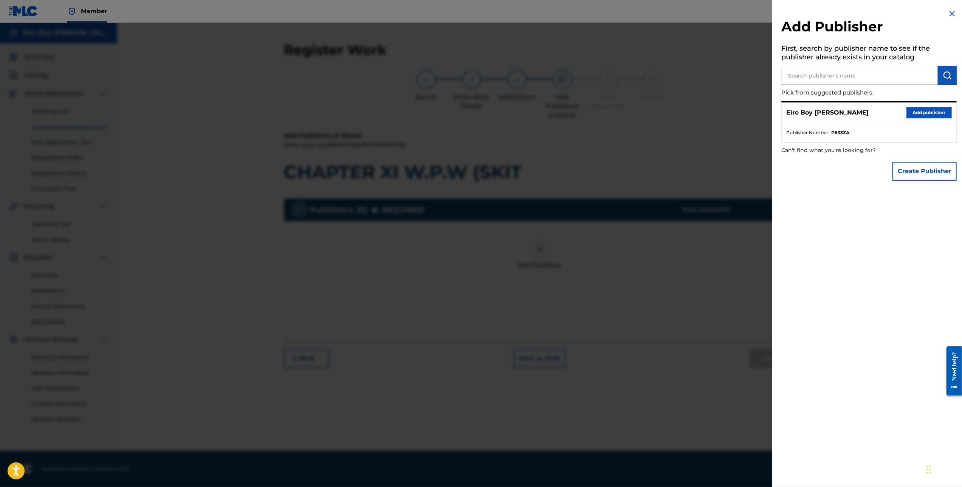
click at [934, 110] on button "Add publisher" at bounding box center [928, 112] width 45 height 11
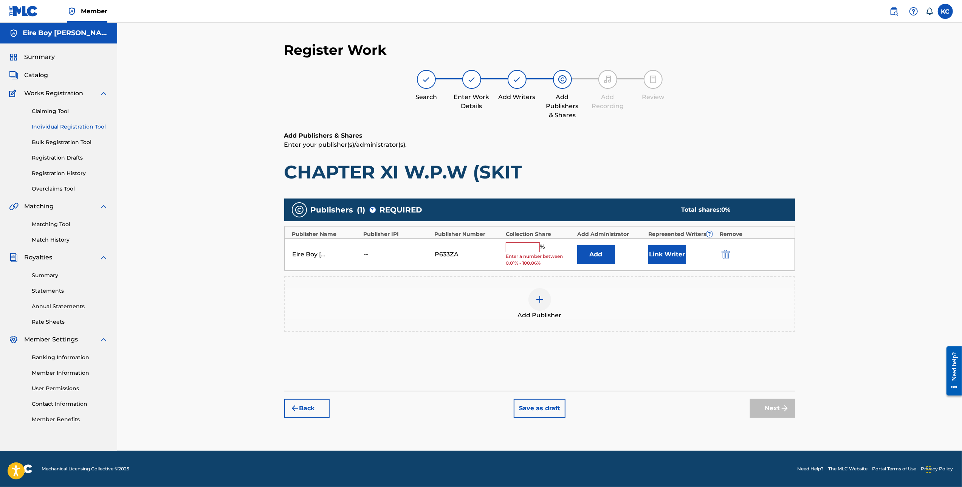
click at [504, 246] on div "Eire Boy [PERSON_NAME] -- P633ZA % Enter a number between 0.01% - 100.06% Add L…" at bounding box center [540, 254] width 510 height 33
click at [517, 242] on input "text" at bounding box center [523, 247] width 34 height 10
type input "100"
click at [889, 309] on div "Register Work Search Enter Work Details Add Writers Add Publishers & Shares Add…" at bounding box center [539, 237] width 844 height 428
click at [677, 251] on button "Link Writer" at bounding box center [667, 251] width 38 height 19
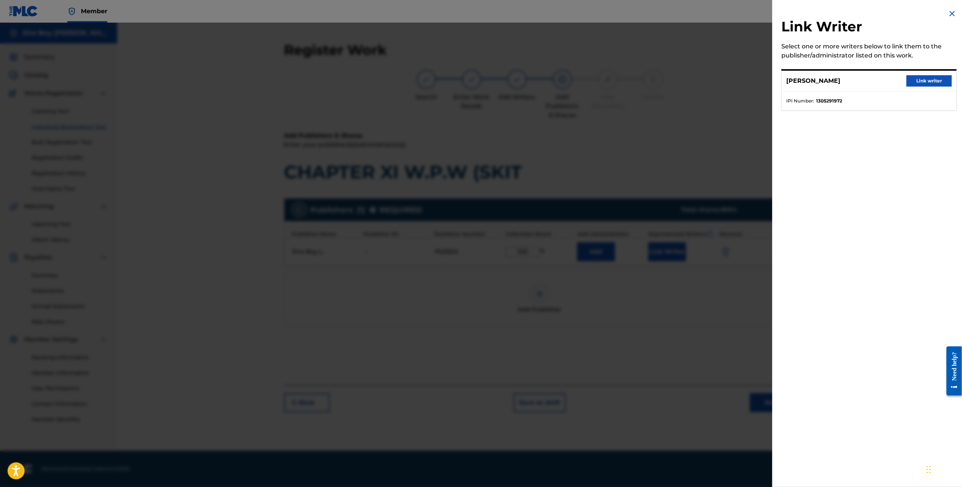
click at [934, 84] on button "Link writer" at bounding box center [928, 80] width 45 height 11
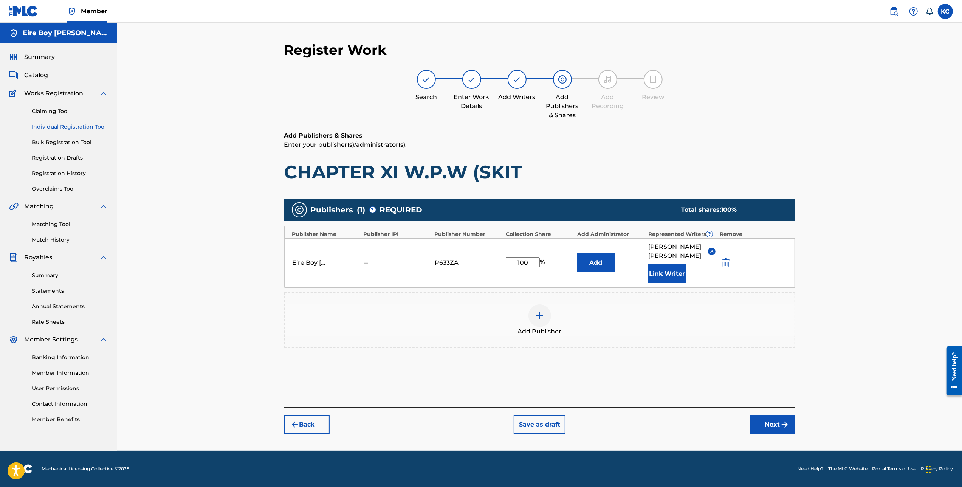
click at [771, 415] on button "Next" at bounding box center [772, 424] width 45 height 19
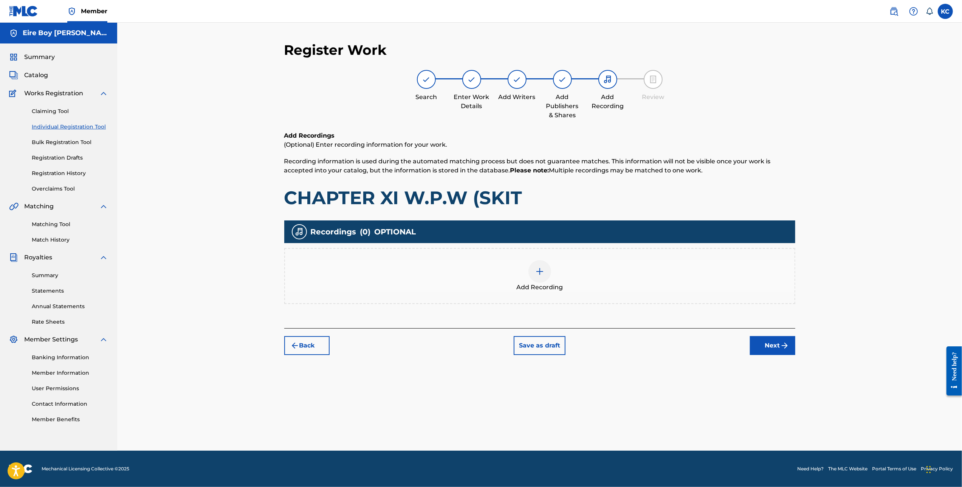
click at [541, 268] on img at bounding box center [539, 271] width 9 height 9
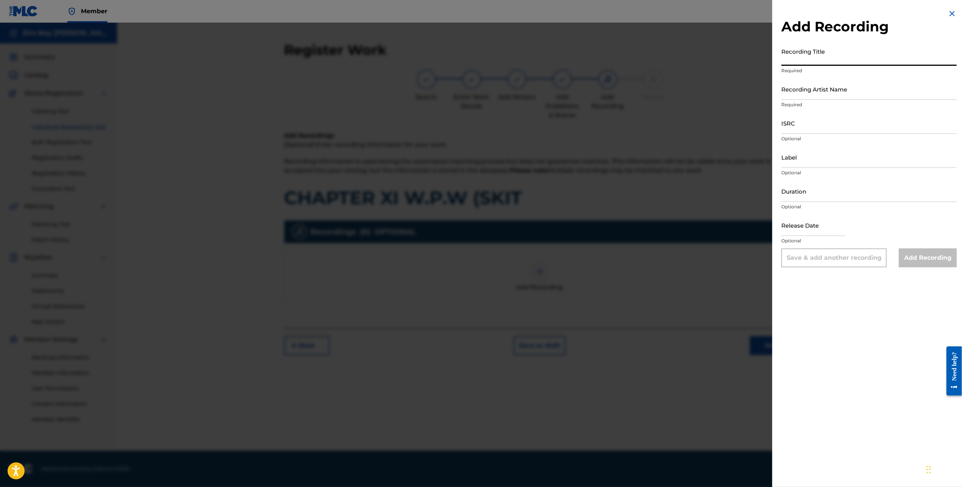
click at [820, 63] on input "Recording Title" at bounding box center [868, 55] width 175 height 22
click at [842, 61] on input "Recording Title" at bounding box center [868, 55] width 175 height 22
paste input "CHAPTER XI W.P.W (SKIT)"
type input "CHAPTER XI W.P.W (SKIT)"
click at [836, 94] on input "Recording Artist Name" at bounding box center [868, 89] width 175 height 22
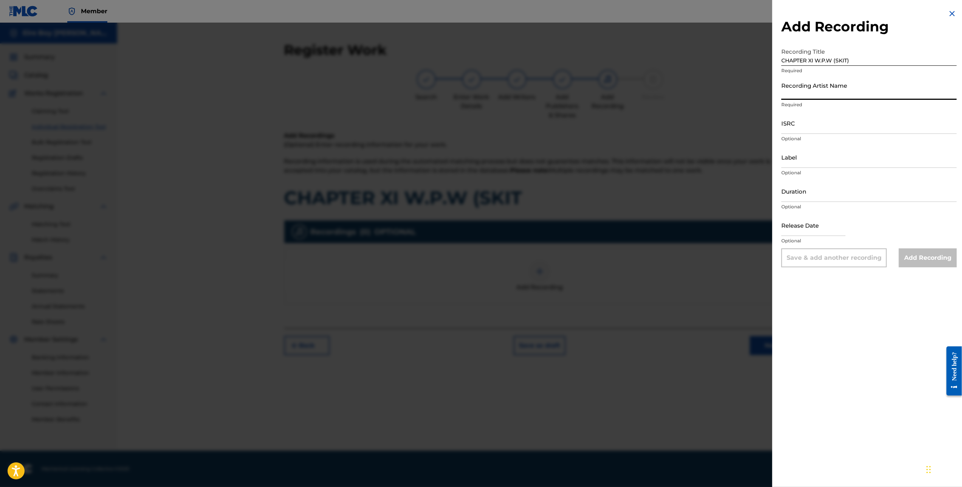
type input "MAL€K"
drag, startPoint x: 813, startPoint y: 128, endPoint x: 819, endPoint y: 124, distance: 7.0
click at [813, 128] on input "ISRC" at bounding box center [868, 123] width 175 height 22
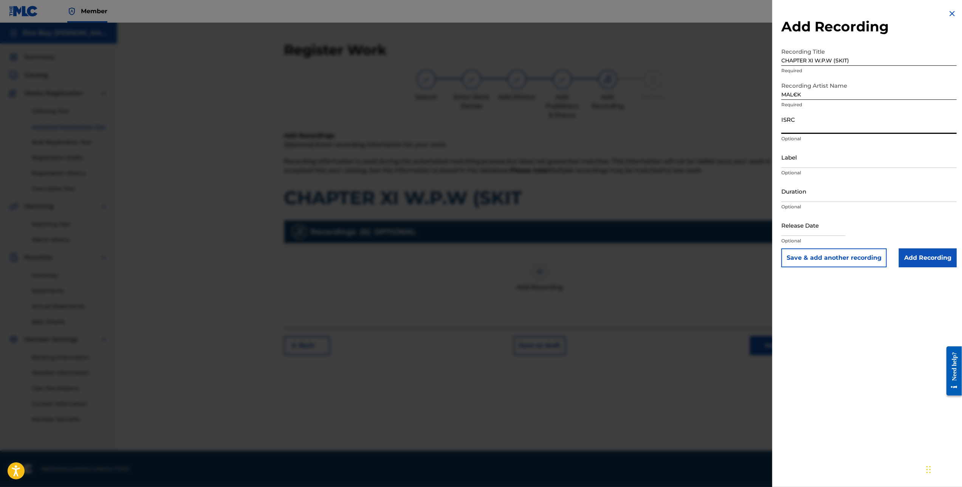
paste input "1305291972"
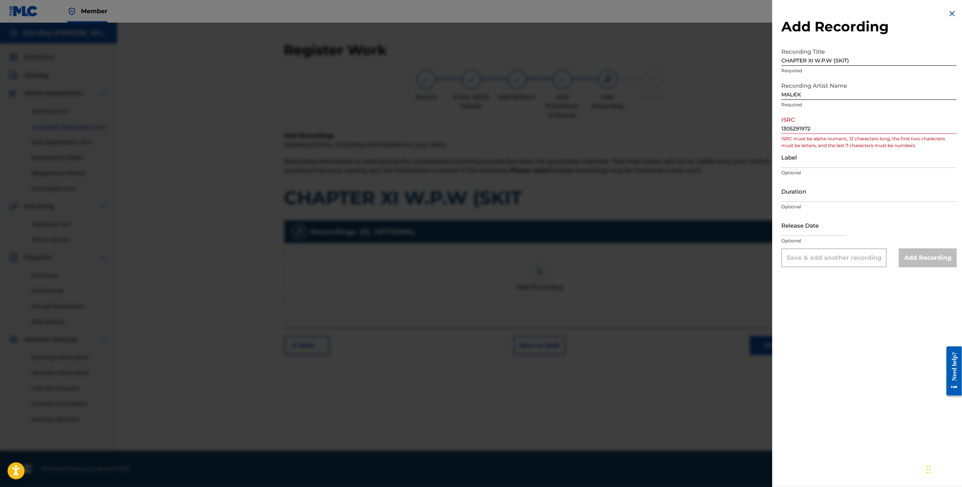
click at [827, 130] on input "1305291972" at bounding box center [868, 123] width 175 height 22
drag, startPoint x: 827, startPoint y: 130, endPoint x: 774, endPoint y: 128, distance: 52.6
click at [774, 128] on div "Add Recording Recording Title CHAPTER XI W.P.W (SKIT) Required Recording Artist…" at bounding box center [868, 138] width 193 height 276
paste input "QZMEN2501957"
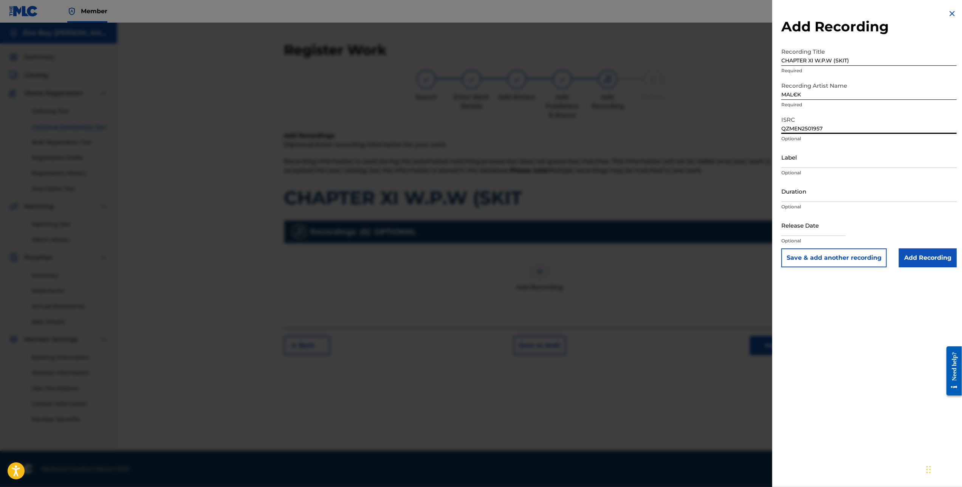
type input "QZMEN2501957"
click at [922, 254] on input "Add Recording" at bounding box center [928, 257] width 58 height 19
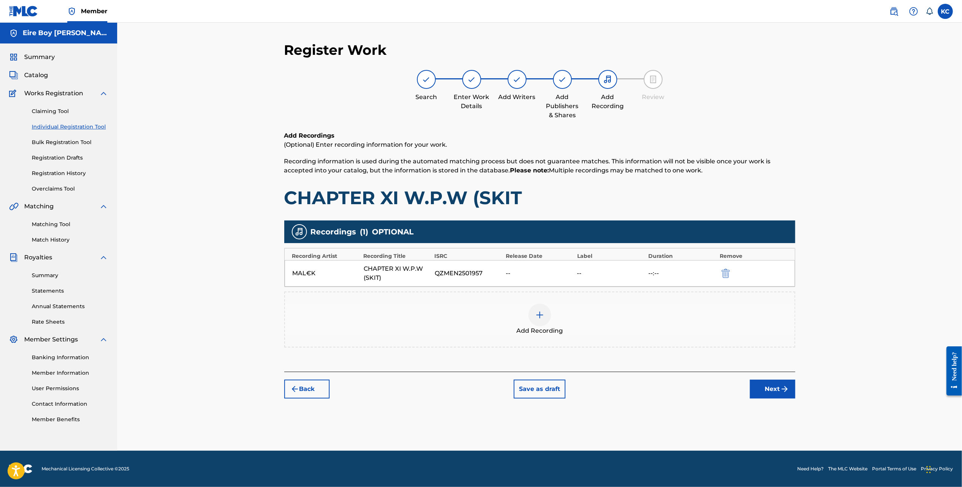
click at [768, 387] on button "Next" at bounding box center [772, 388] width 45 height 19
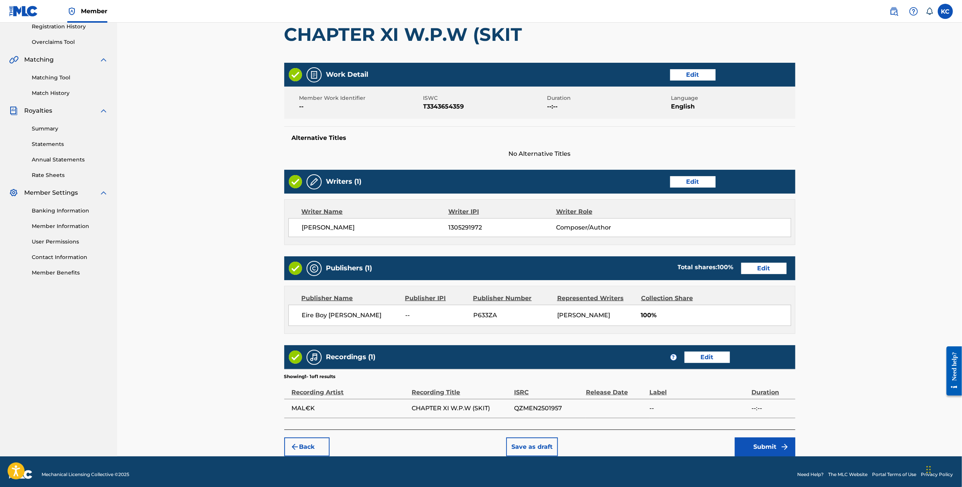
scroll to position [153, 0]
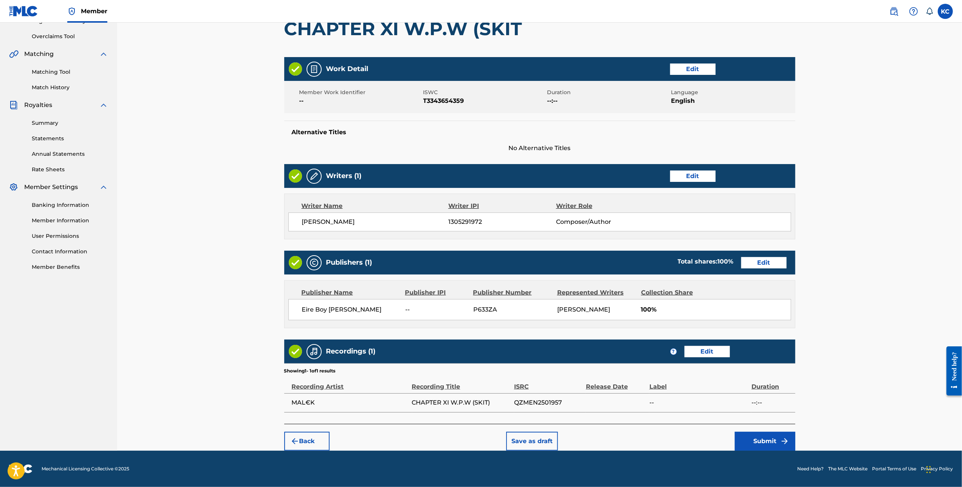
click at [773, 443] on button "Submit" at bounding box center [765, 440] width 60 height 19
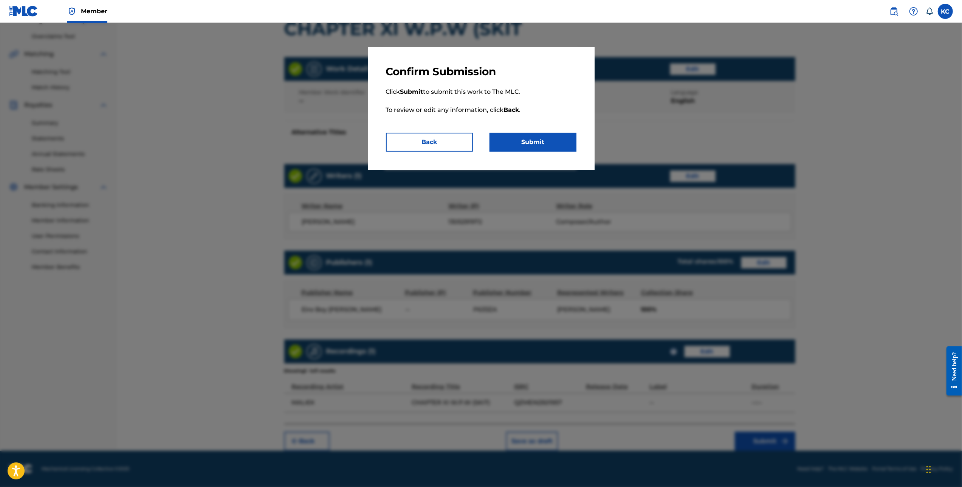
click at [546, 137] on button "Submit" at bounding box center [532, 142] width 87 height 19
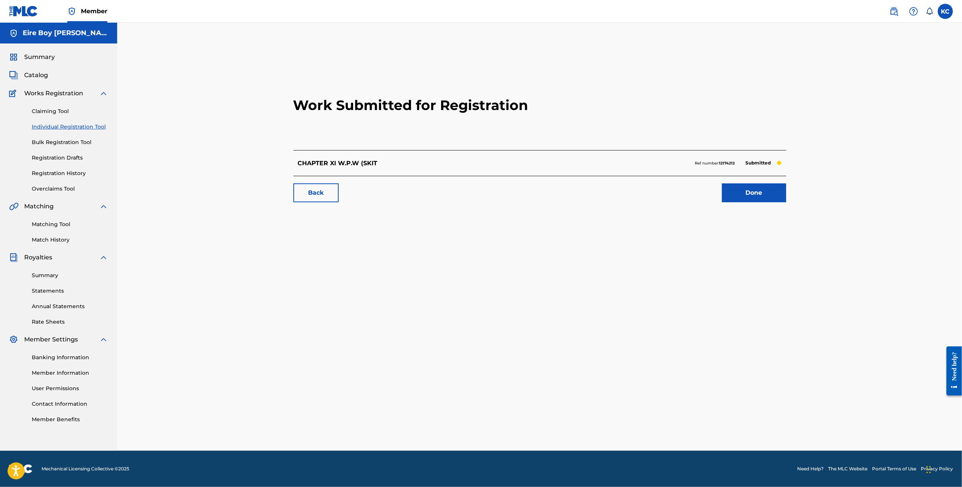
click at [753, 194] on link "Done" at bounding box center [754, 192] width 64 height 19
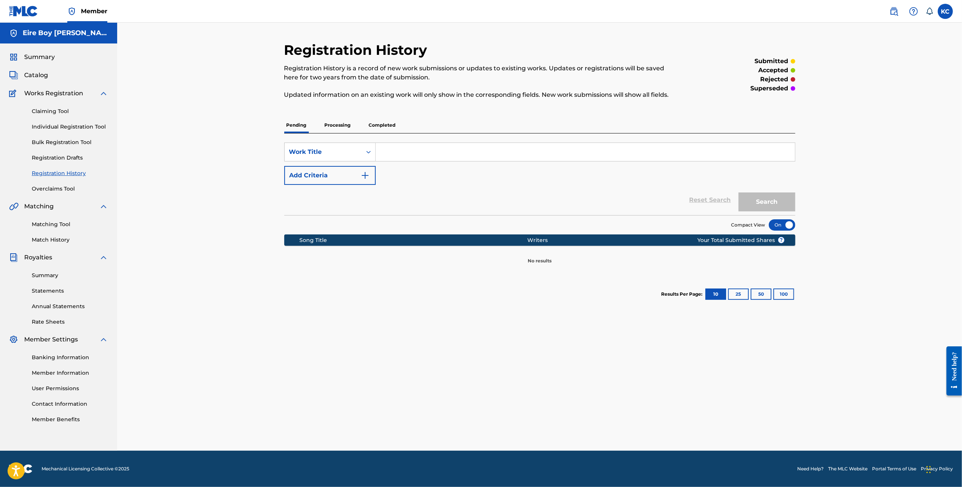
click at [52, 173] on link "Registration History" at bounding box center [70, 173] width 76 height 8
click at [54, 124] on link "Individual Registration Tool" at bounding box center [70, 127] width 76 height 8
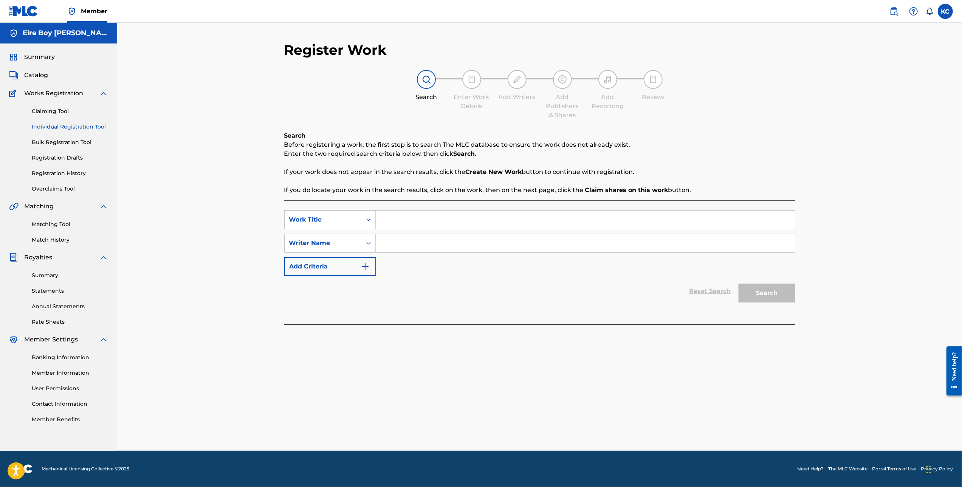
click at [431, 218] on input "Search Form" at bounding box center [585, 219] width 419 height 18
paste input "CHAPTER XII FRESH & FIT (SKIT)"
type input "CHAPTER XII FRESH & FIT (SKIT)"
click at [360, 241] on div "Writer Name" at bounding box center [323, 243] width 77 height 14
click at [345, 266] on div "Writer IPI" at bounding box center [330, 261] width 91 height 19
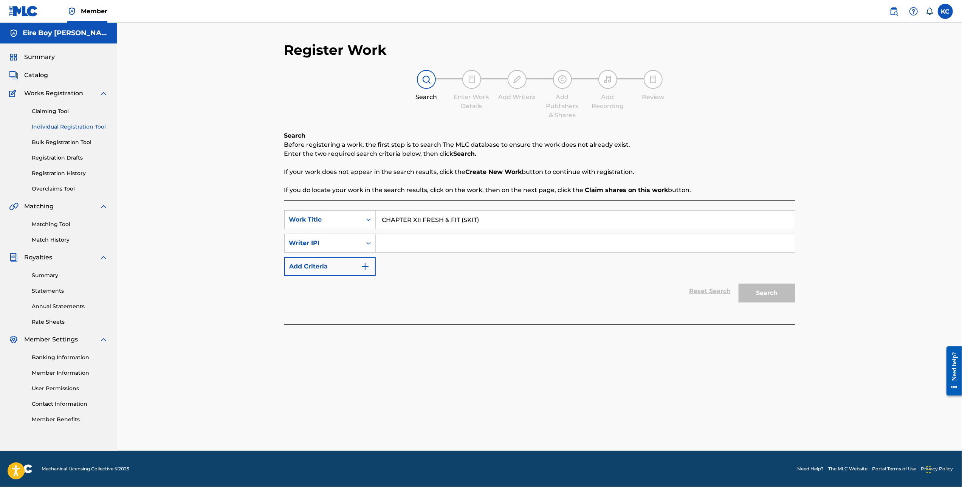
click at [392, 242] on input "Search Form" at bounding box center [585, 243] width 419 height 18
paste input "1305291972"
type input "1305291972"
click at [762, 289] on button "Search" at bounding box center [766, 292] width 57 height 19
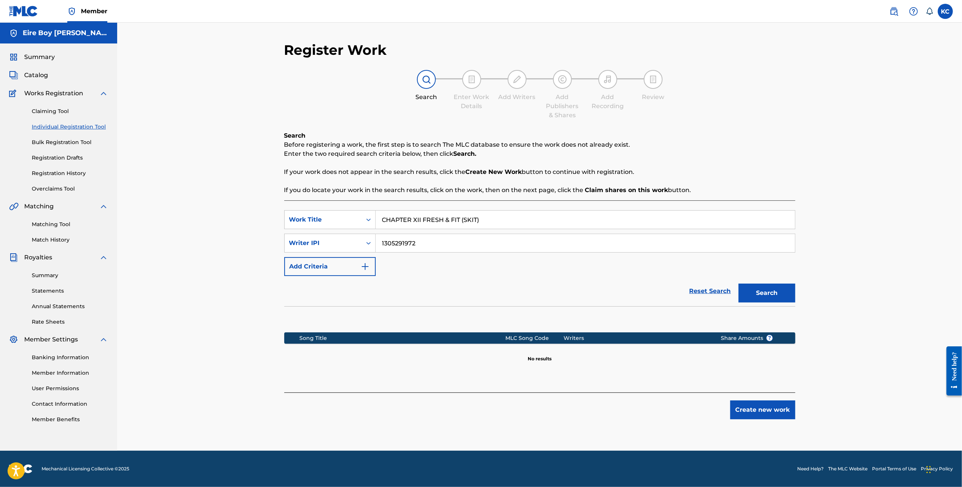
click at [766, 410] on button "Create new work" at bounding box center [762, 409] width 65 height 19
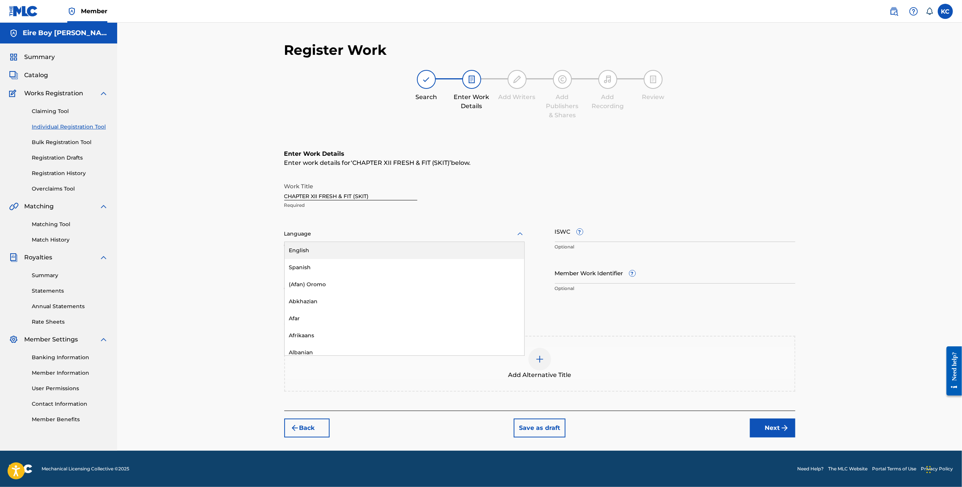
click at [336, 239] on div "Language" at bounding box center [404, 234] width 240 height 16
click at [331, 252] on div "English" at bounding box center [405, 250] width 240 height 17
click at [614, 235] on input "ISWC ?" at bounding box center [675, 231] width 240 height 22
paste input "T3343654622"
type input "T3343654622"
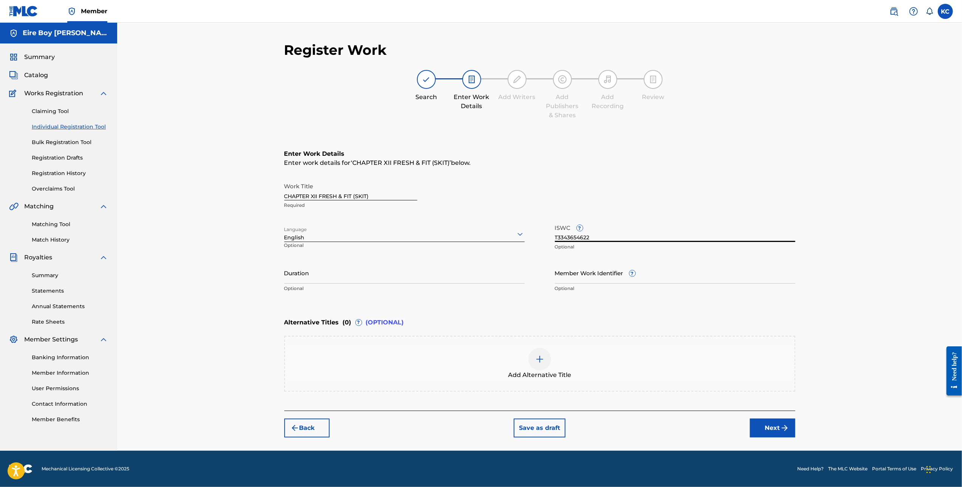
click at [774, 428] on button "Next" at bounding box center [772, 427] width 45 height 19
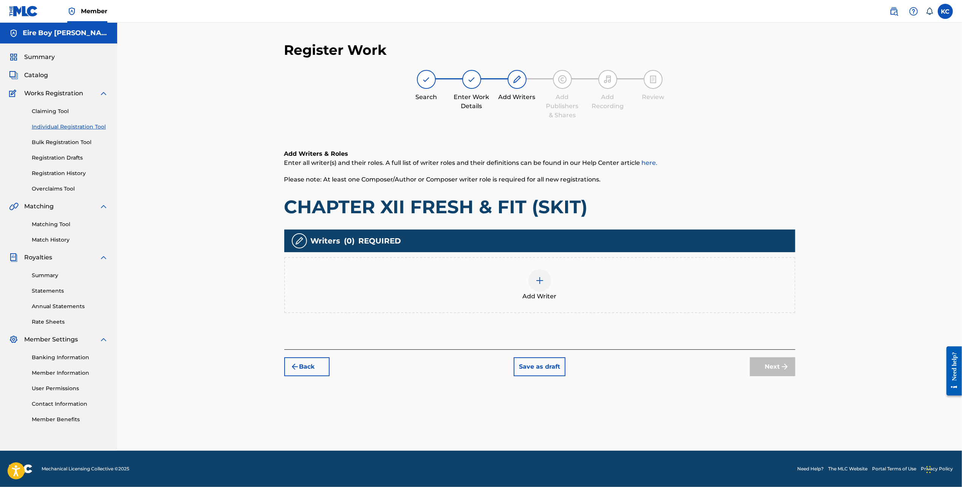
click at [542, 277] on img at bounding box center [539, 280] width 9 height 9
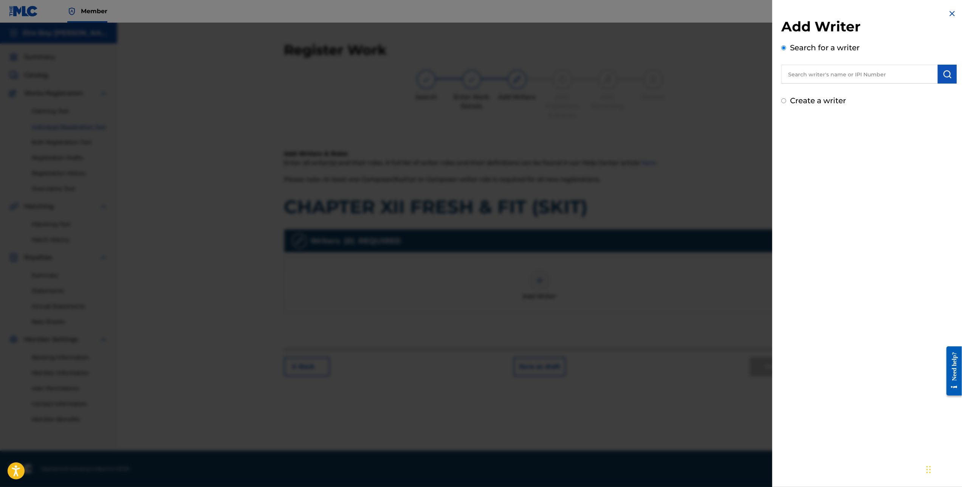
click at [785, 99] on input "Create a writer" at bounding box center [783, 100] width 5 height 5
radio input "false"
radio input "true"
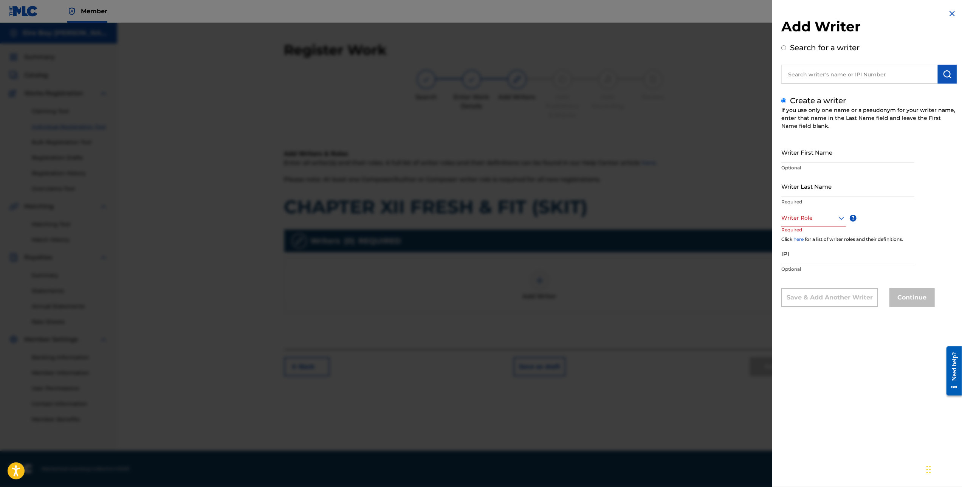
click at [812, 152] on input "Writer First Name" at bounding box center [847, 152] width 133 height 22
type input "[PERSON_NAME]"
click at [820, 220] on div at bounding box center [813, 217] width 65 height 9
click at [813, 237] on div "Composer/Author" at bounding box center [813, 234] width 64 height 17
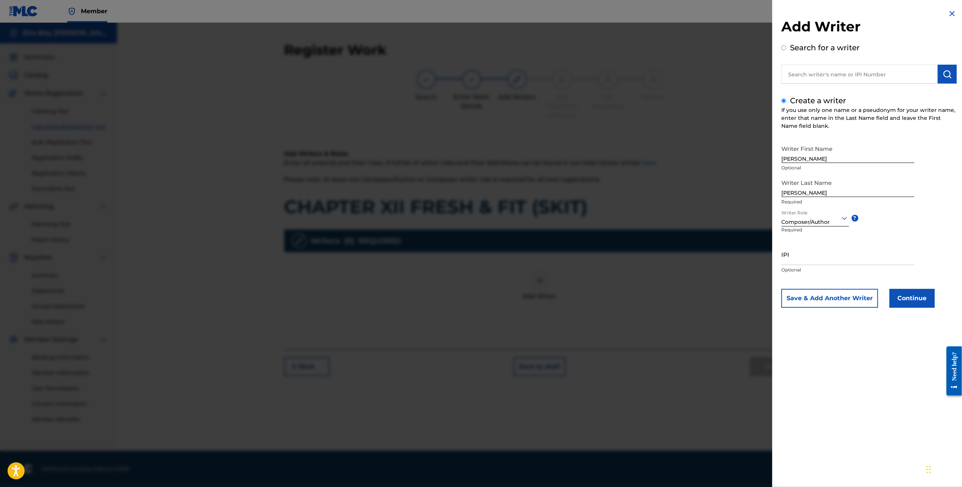
click at [812, 254] on input "IPI" at bounding box center [847, 254] width 133 height 22
paste input "1305291972"
type input "1305291972"
click at [915, 296] on button "Continue" at bounding box center [911, 298] width 45 height 19
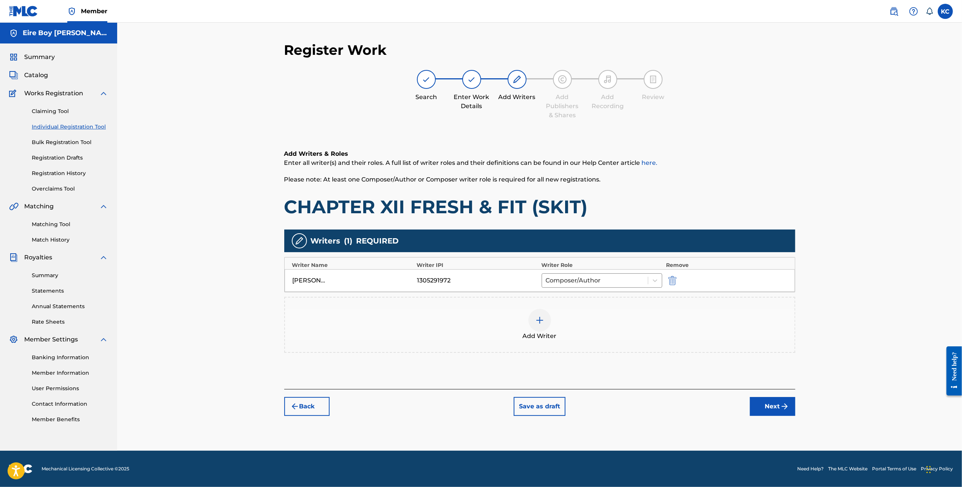
click at [782, 407] on img "submit" at bounding box center [784, 406] width 9 height 9
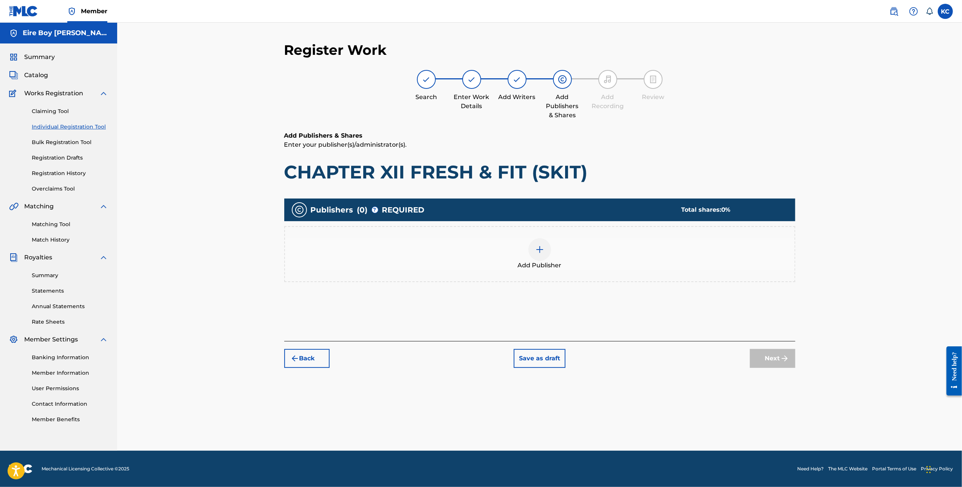
click at [552, 250] on div "Add Publisher" at bounding box center [539, 254] width 509 height 32
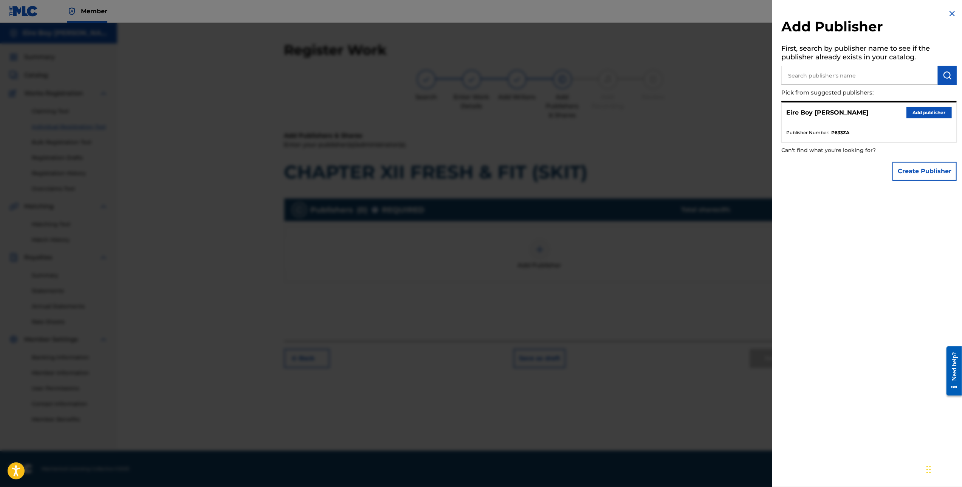
click at [927, 109] on button "Add publisher" at bounding box center [928, 112] width 45 height 11
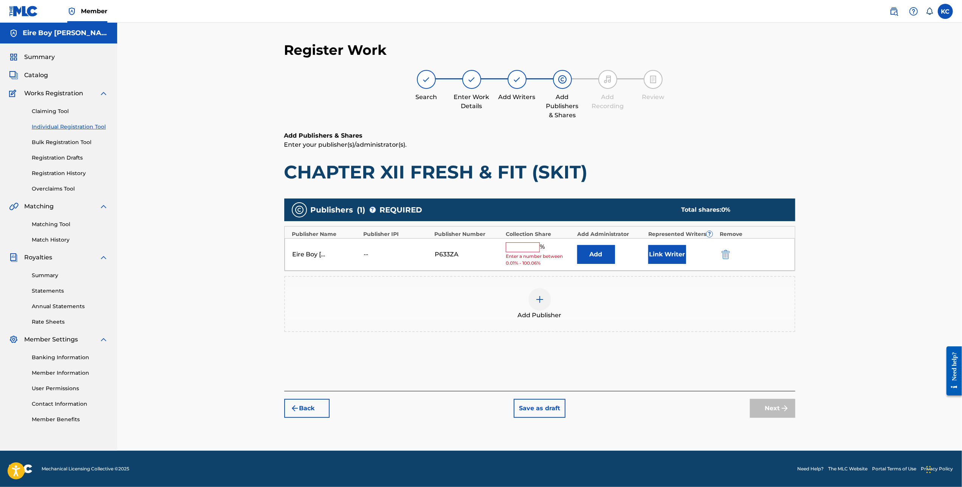
click at [534, 246] on input "text" at bounding box center [523, 247] width 34 height 10
type input "100"
click at [667, 252] on button "Link Writer" at bounding box center [667, 251] width 38 height 19
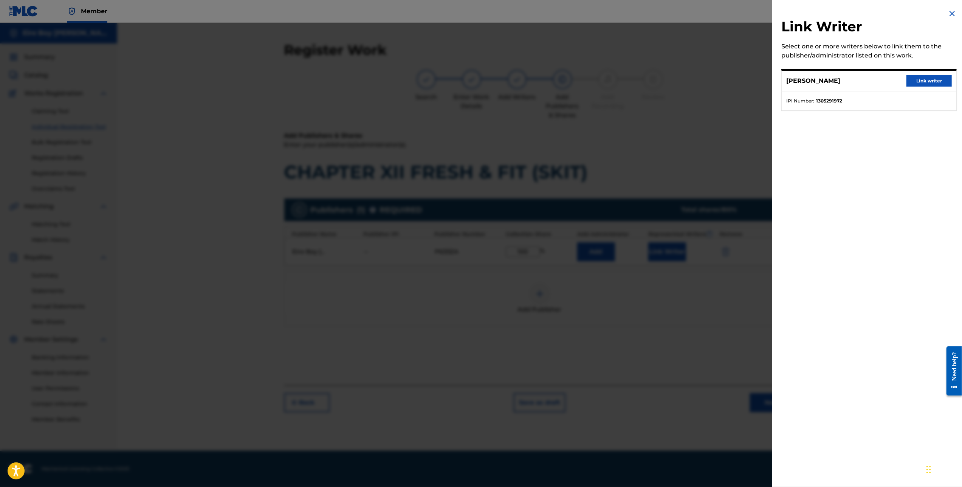
click at [928, 86] on button "Link writer" at bounding box center [928, 80] width 45 height 11
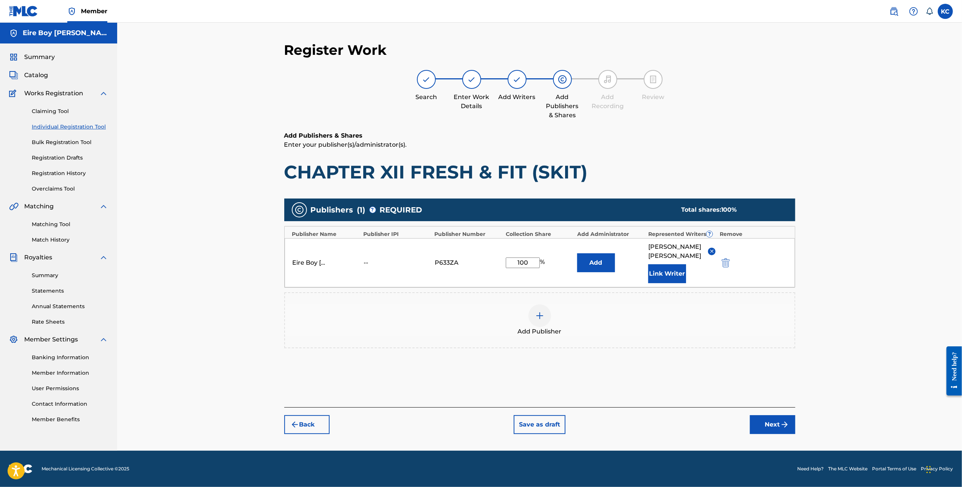
click at [776, 418] on button "Next" at bounding box center [772, 424] width 45 height 19
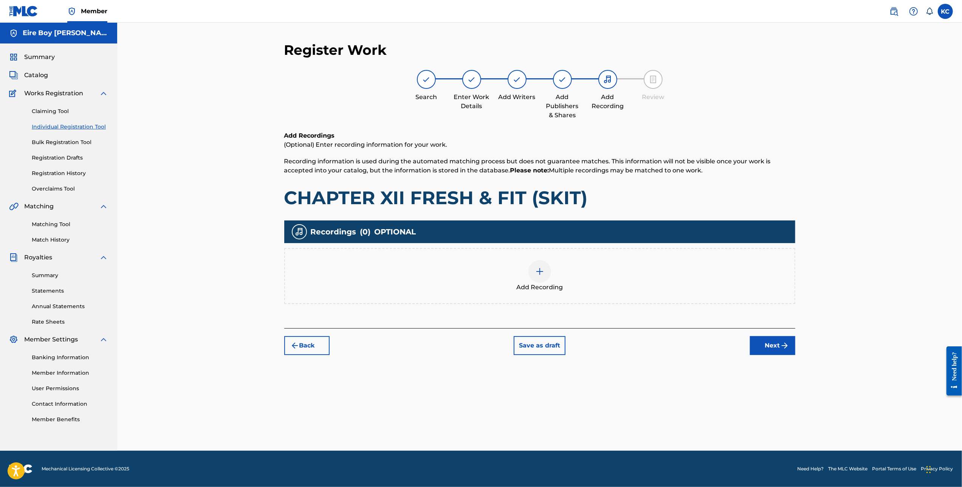
click at [540, 277] on div at bounding box center [539, 271] width 23 height 23
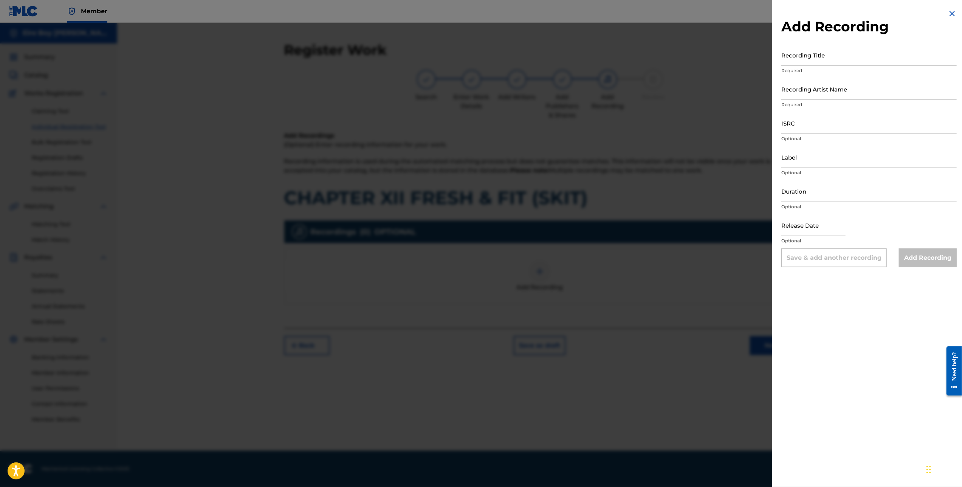
click at [848, 64] on input "Recording Title" at bounding box center [868, 55] width 175 height 22
paste input "CHAPTER XII FRESH & FIT (SKIT)"
type input "CHAPTER XII FRESH & FIT (SKIT)"
drag, startPoint x: 843, startPoint y: 86, endPoint x: 848, endPoint y: 92, distance: 8.3
click at [843, 86] on input "Recording Artist Name" at bounding box center [868, 89] width 175 height 22
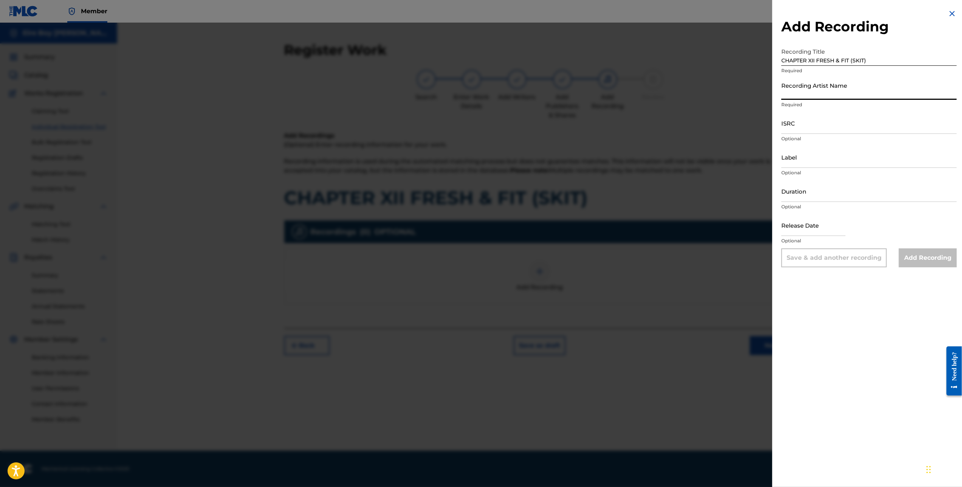
type input "MAL€K"
click at [806, 127] on input "ISRC" at bounding box center [868, 123] width 175 height 22
paste input "QZMEN2501964"
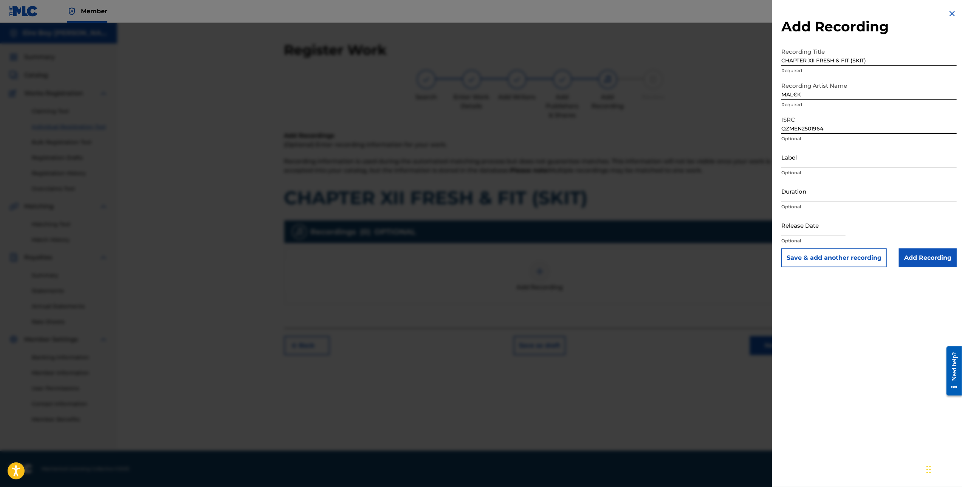
type input "QZMEN2501964"
click at [916, 252] on input "Add Recording" at bounding box center [928, 257] width 58 height 19
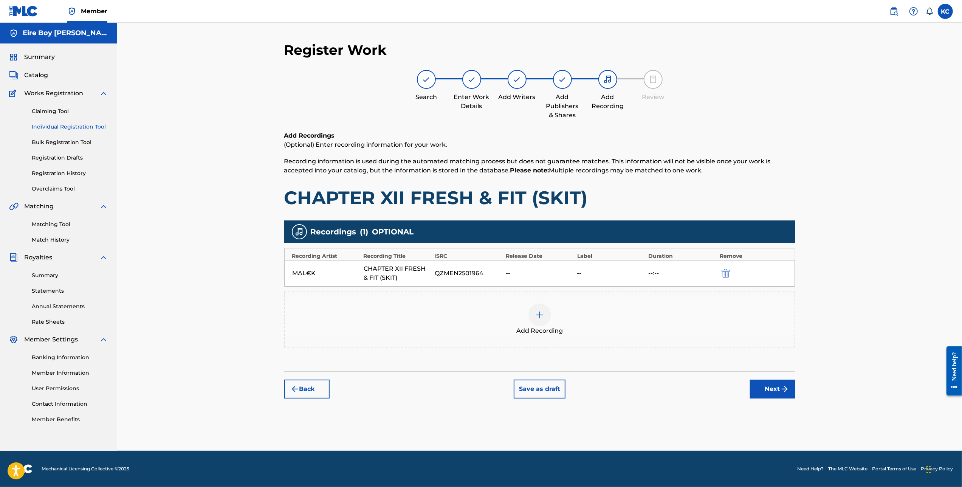
click at [782, 385] on img "submit" at bounding box center [784, 388] width 9 height 9
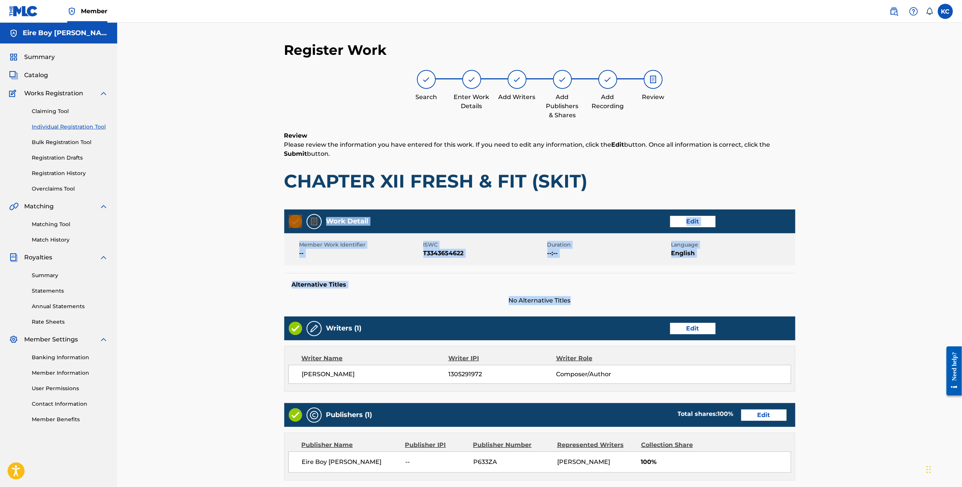
drag, startPoint x: 960, startPoint y: 171, endPoint x: 959, endPoint y: 292, distance: 120.9
click at [959, 292] on div "Register Work Search Enter Work Details Add Writers Add Publishers & Shares Add…" at bounding box center [539, 313] width 844 height 580
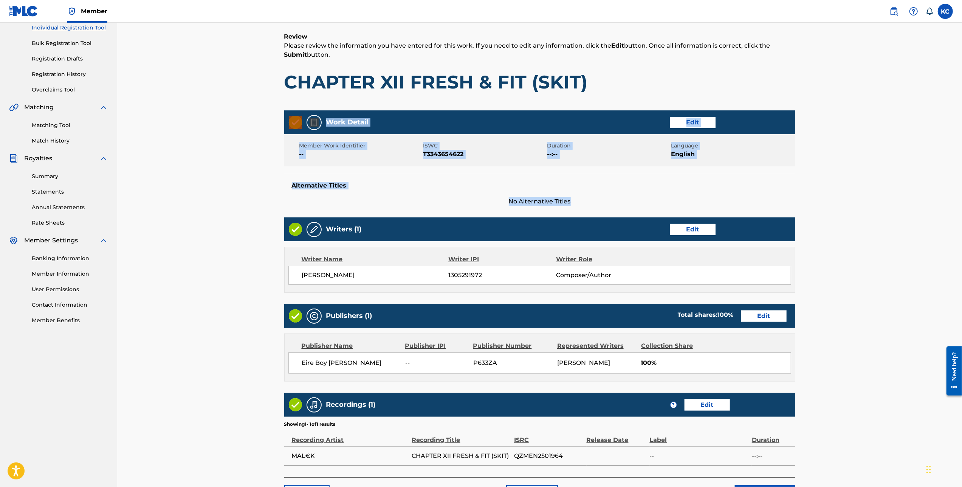
scroll to position [153, 0]
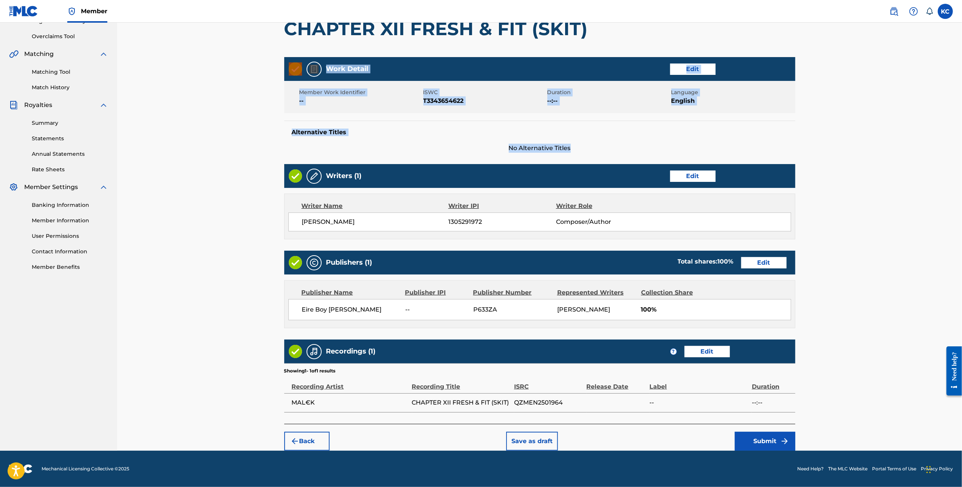
click at [780, 437] on img "submit" at bounding box center [784, 440] width 9 height 9
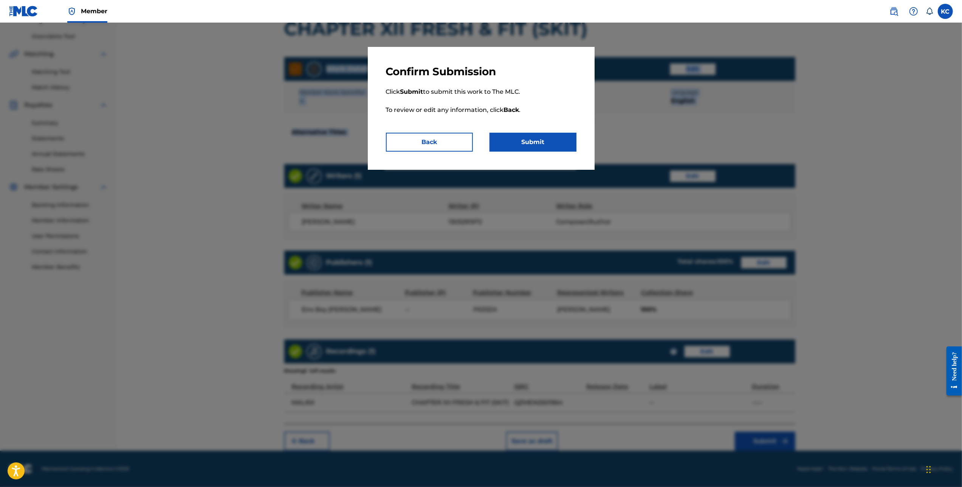
click at [557, 138] on button "Submit" at bounding box center [532, 142] width 87 height 19
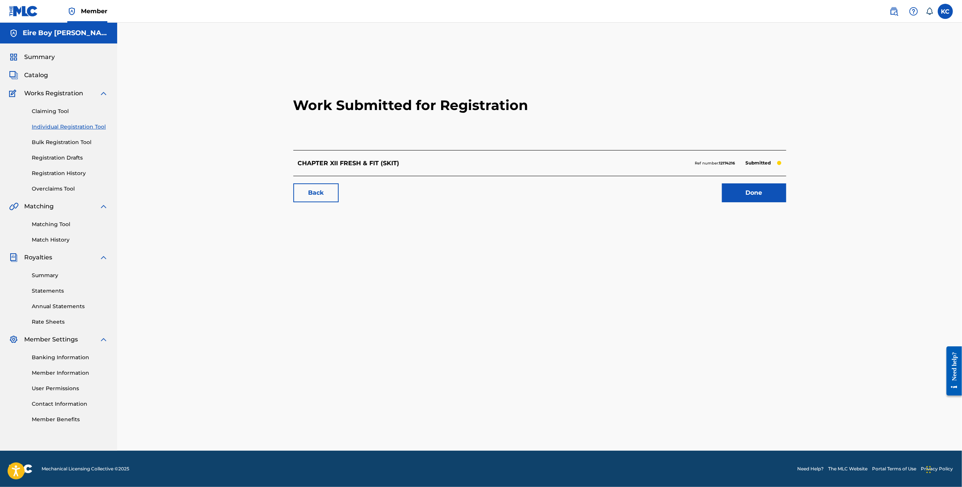
click at [739, 192] on link "Done" at bounding box center [754, 192] width 64 height 19
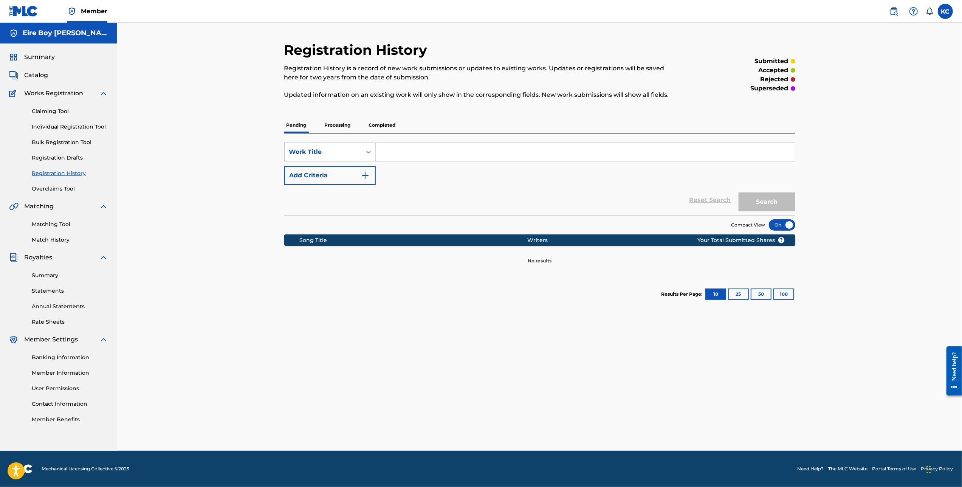
click at [59, 128] on link "Individual Registration Tool" at bounding box center [70, 127] width 76 height 8
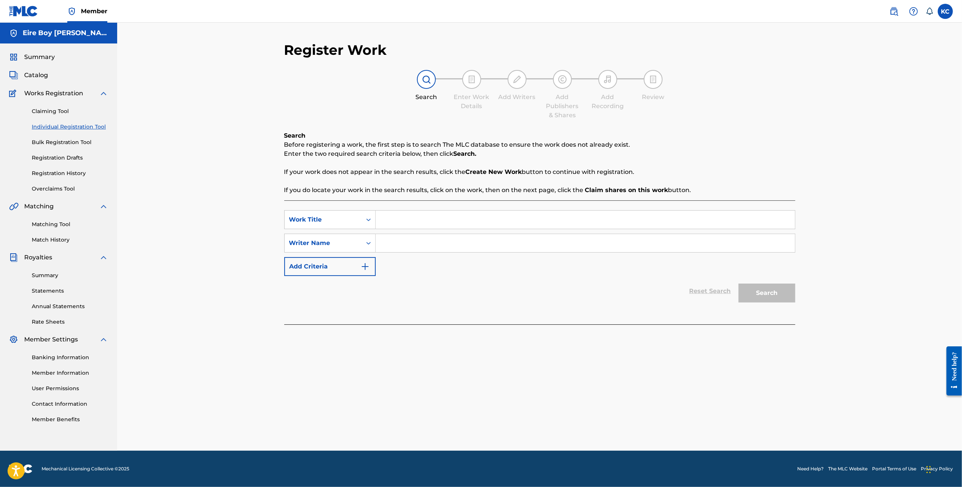
click at [478, 218] on input "Search Form" at bounding box center [585, 219] width 419 height 18
paste input "CHAPTER XIII BAR FIGHT (SKIT)"
type input "CHAPTER XIII BAR FIGHT (SKIT)"
click at [351, 240] on div "Writer Name" at bounding box center [323, 242] width 68 height 9
click at [351, 264] on div "Writer IPI" at bounding box center [330, 261] width 91 height 19
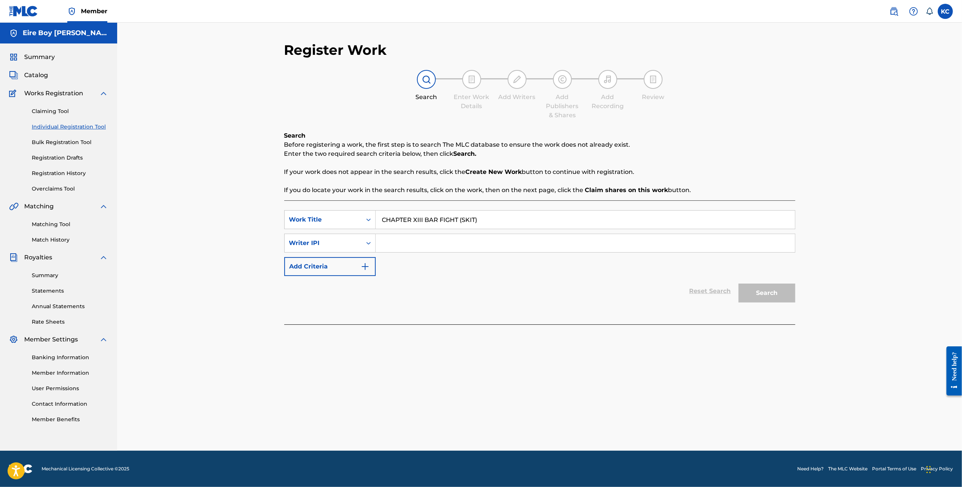
click at [404, 235] on input "Search Form" at bounding box center [585, 243] width 419 height 18
paste input "1305291972"
type input "1305291972"
drag, startPoint x: 766, startPoint y: 284, endPoint x: 771, endPoint y: 286, distance: 4.9
click at [770, 286] on button "Search" at bounding box center [766, 292] width 57 height 19
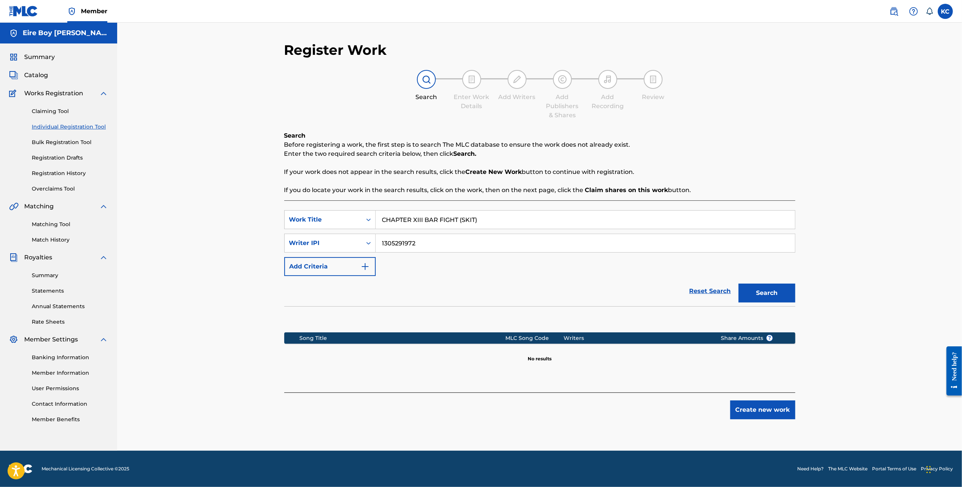
click at [741, 411] on button "Create new work" at bounding box center [762, 409] width 65 height 19
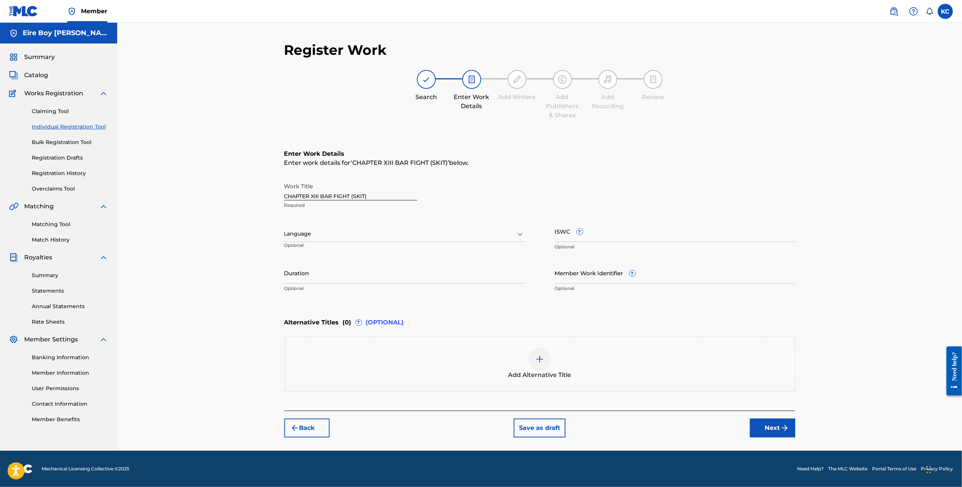
drag, startPoint x: 390, startPoint y: 234, endPoint x: 381, endPoint y: 236, distance: 9.6
click at [390, 233] on div at bounding box center [404, 233] width 240 height 9
click at [333, 252] on div "English" at bounding box center [405, 250] width 240 height 17
click at [593, 229] on input "ISWC ?" at bounding box center [675, 231] width 240 height 22
paste input "T3343654508"
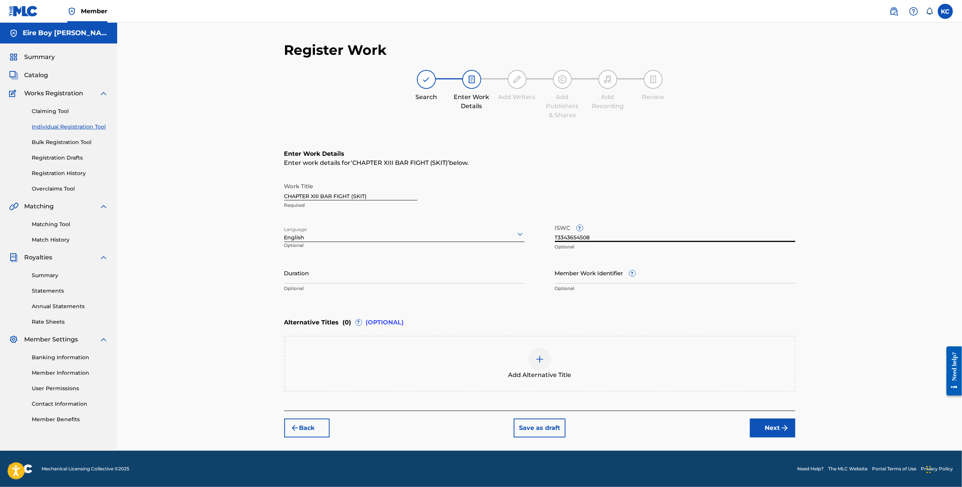
type input "T3343654508"
click at [782, 427] on img "submit" at bounding box center [784, 427] width 9 height 9
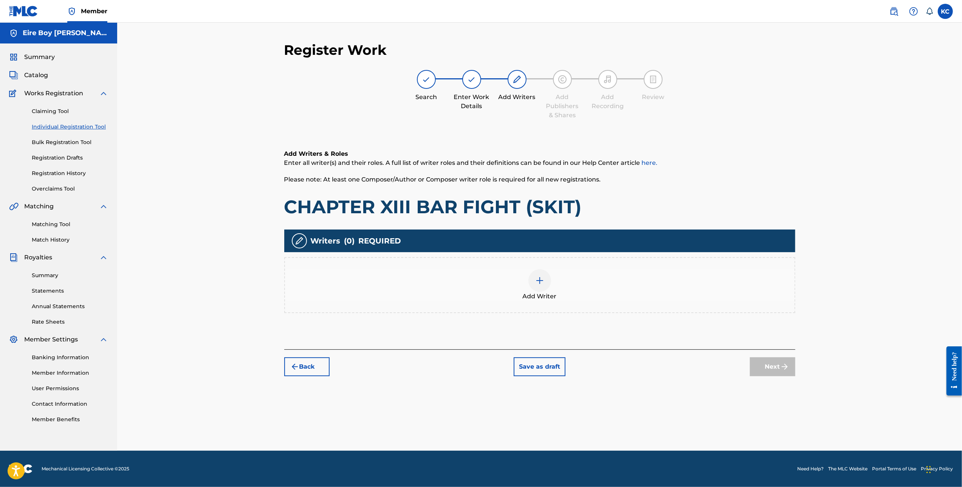
click at [536, 283] on img at bounding box center [539, 280] width 9 height 9
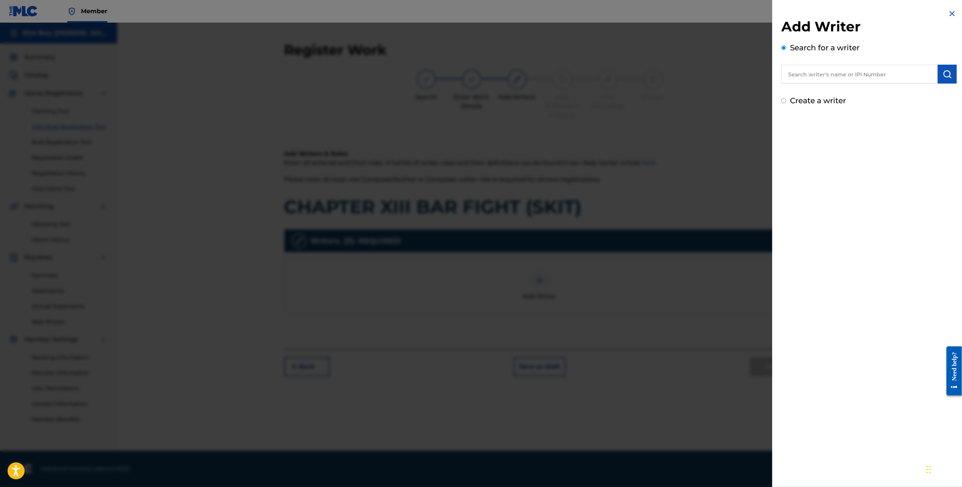
click at [784, 101] on input "Create a writer" at bounding box center [783, 100] width 5 height 5
radio input "false"
radio input "true"
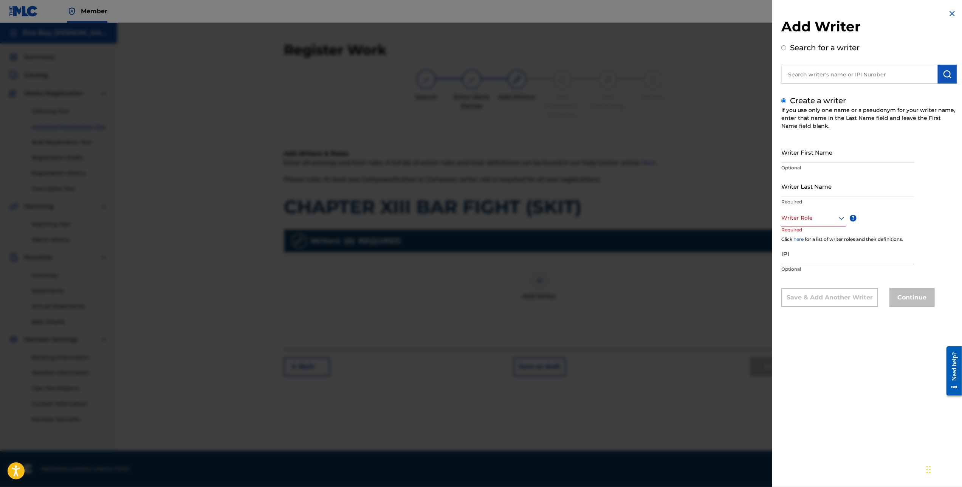
click at [815, 144] on input "Writer First Name" at bounding box center [847, 152] width 133 height 22
type input "[PERSON_NAME]"
drag, startPoint x: 815, startPoint y: 219, endPoint x: 811, endPoint y: 221, distance: 4.4
click at [814, 219] on div at bounding box center [813, 217] width 65 height 9
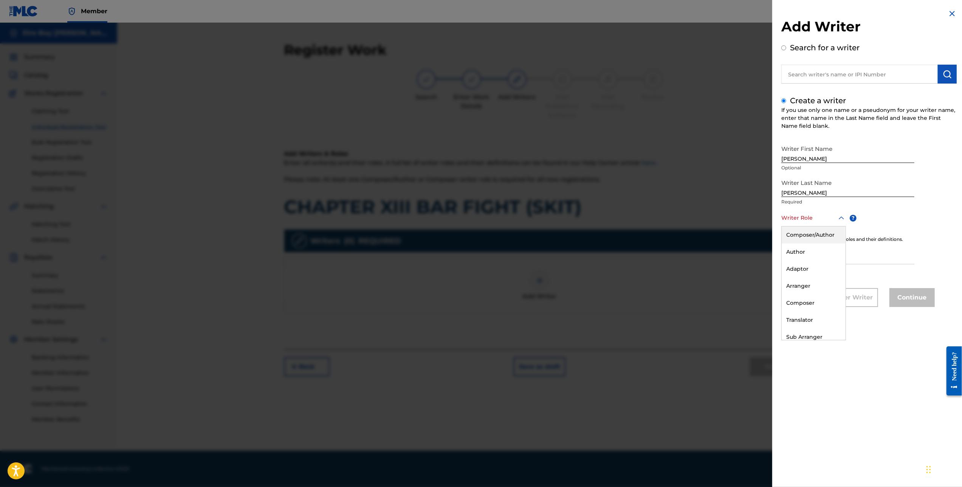
click at [800, 238] on div "Composer/Author" at bounding box center [813, 234] width 64 height 17
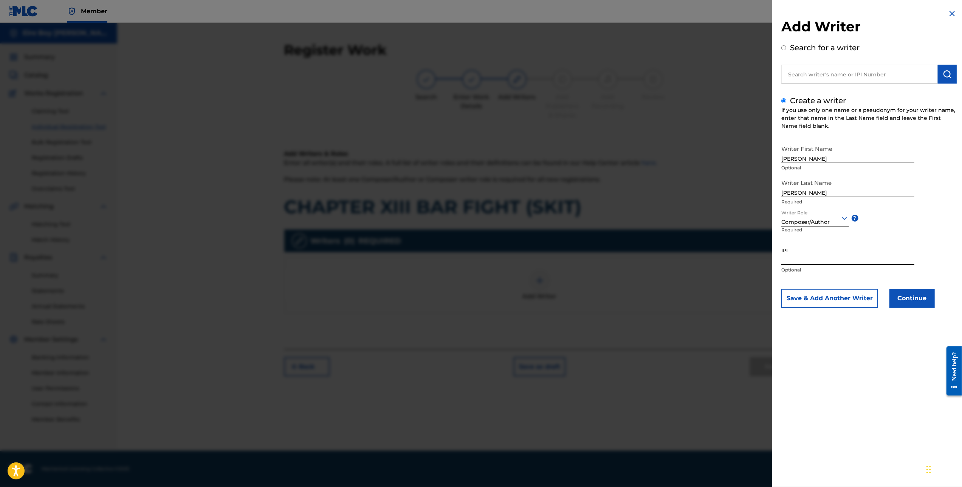
drag, startPoint x: 803, startPoint y: 255, endPoint x: 810, endPoint y: 259, distance: 8.6
click at [803, 256] on input "IPI" at bounding box center [847, 254] width 133 height 22
paste input "1305291972"
type input "1305291972"
click at [899, 301] on button "Continue" at bounding box center [911, 298] width 45 height 19
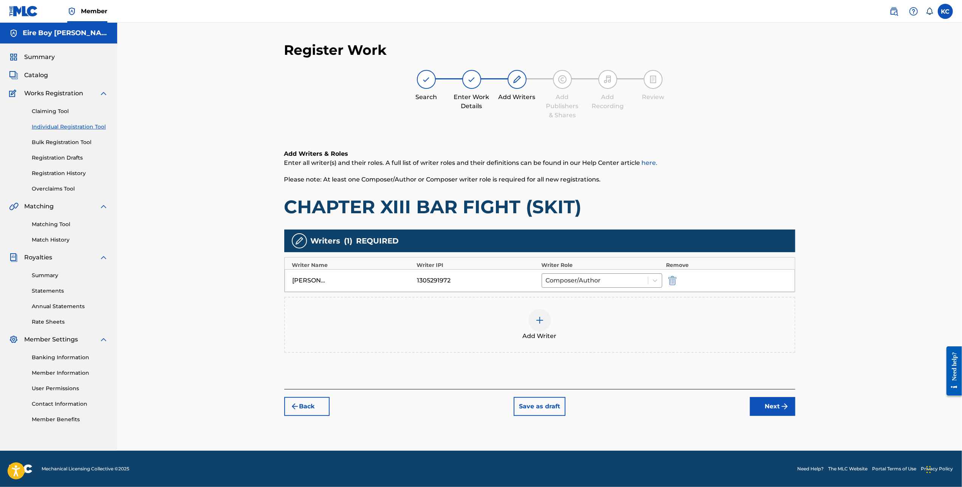
click at [787, 407] on img "submit" at bounding box center [784, 406] width 9 height 9
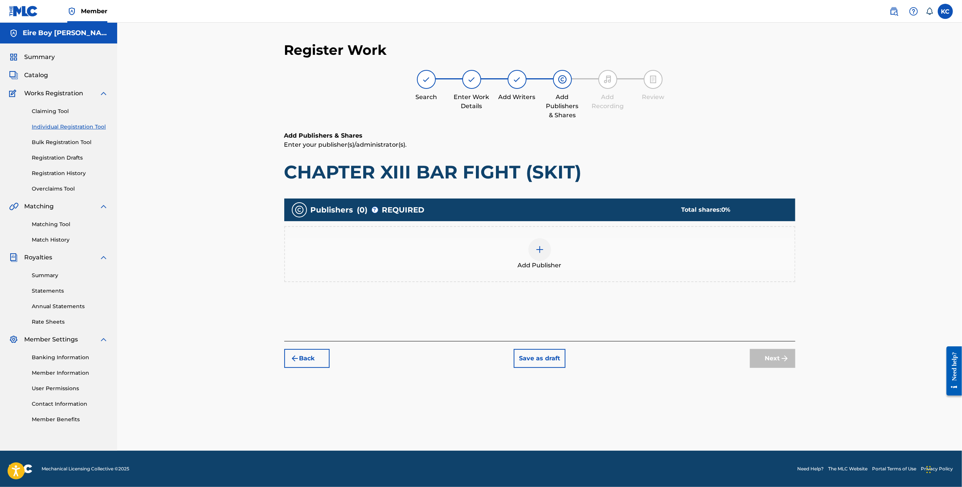
click at [515, 256] on div "Add Publisher" at bounding box center [539, 254] width 509 height 32
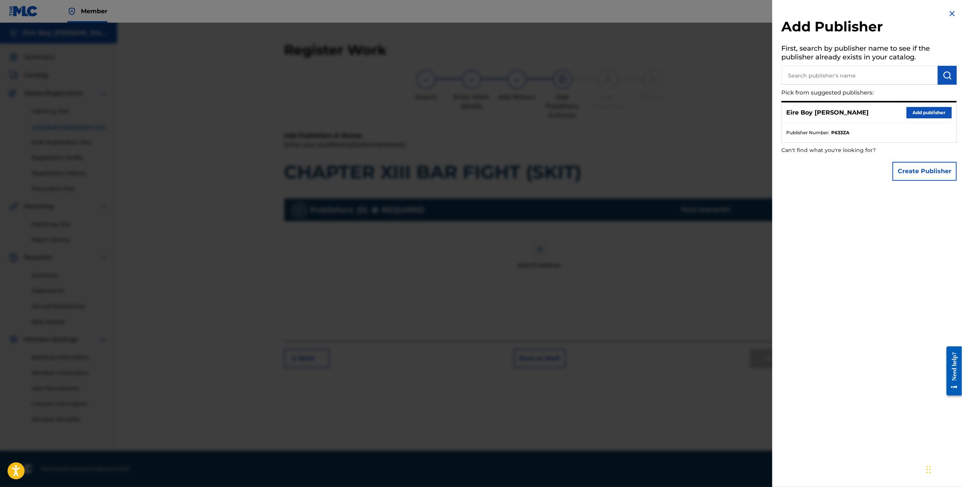
click at [913, 117] on button "Add publisher" at bounding box center [928, 112] width 45 height 11
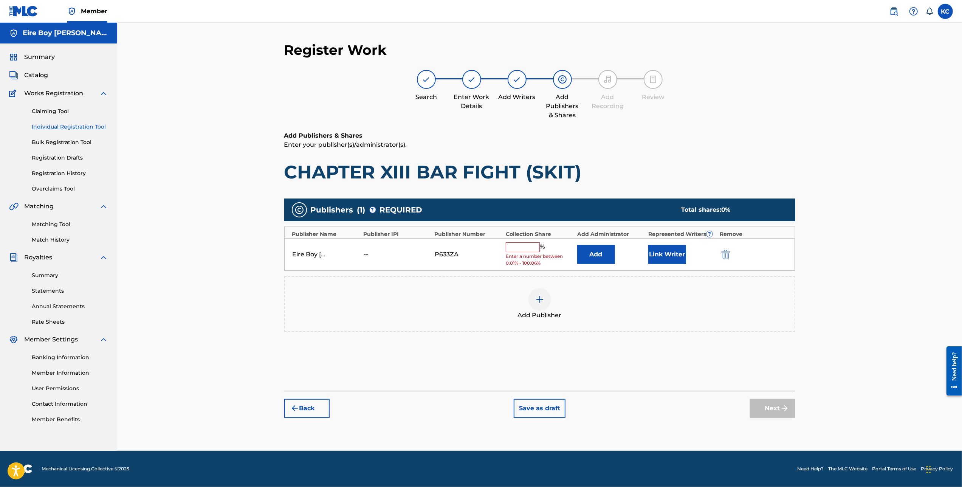
click at [531, 249] on input "text" at bounding box center [523, 247] width 34 height 10
type input "100"
click at [664, 253] on button "Link Writer" at bounding box center [667, 251] width 38 height 19
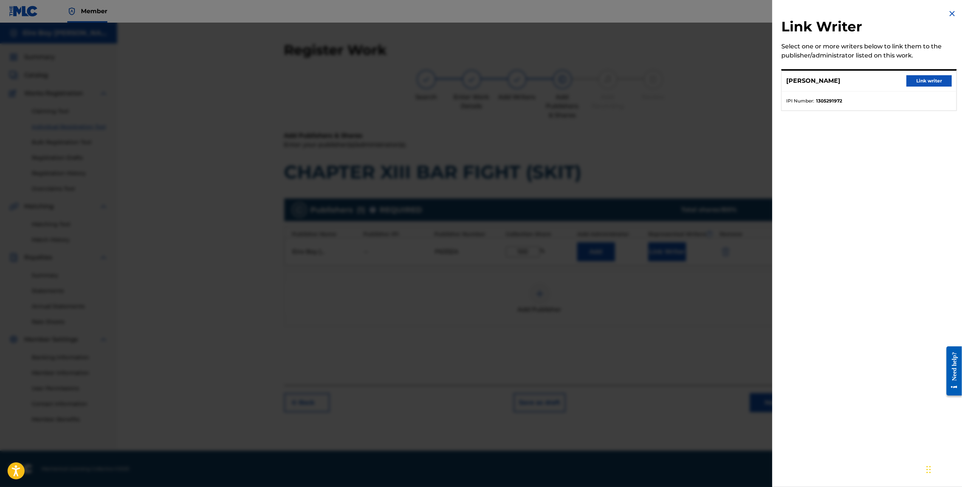
click at [925, 77] on button "Link writer" at bounding box center [928, 80] width 45 height 11
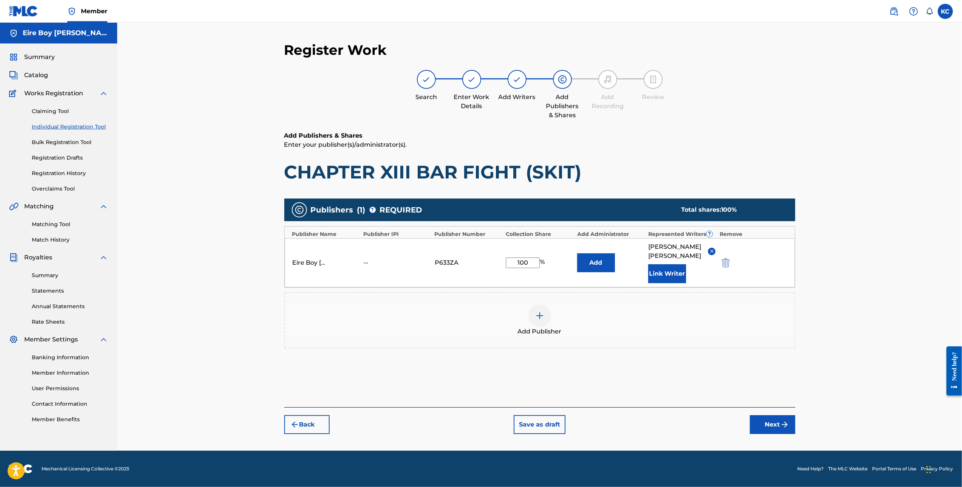
click at [766, 415] on button "Next" at bounding box center [772, 424] width 45 height 19
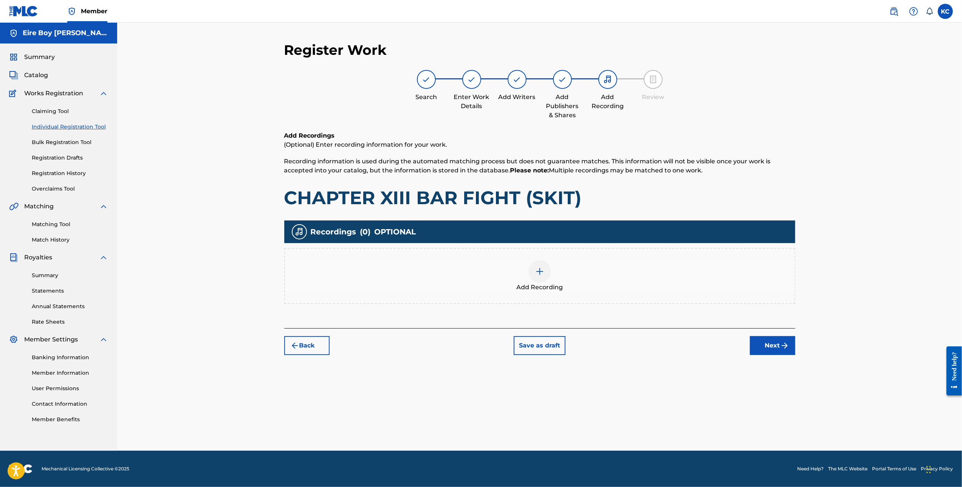
click at [540, 267] on img at bounding box center [539, 271] width 9 height 9
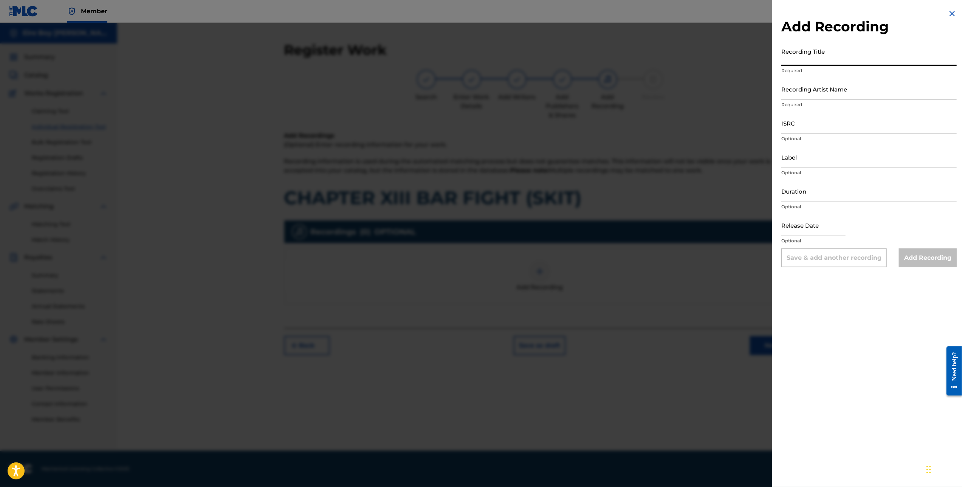
click at [836, 55] on input "Recording Title" at bounding box center [868, 55] width 175 height 22
paste input "CHAPTER XIII BAR FIGHT (SKIT)"
type input "CHAPTER XIII BAR FIGHT (SKIT)"
click at [858, 97] on input "Recording Artist Name" at bounding box center [868, 89] width 175 height 22
type input "MAL€K"
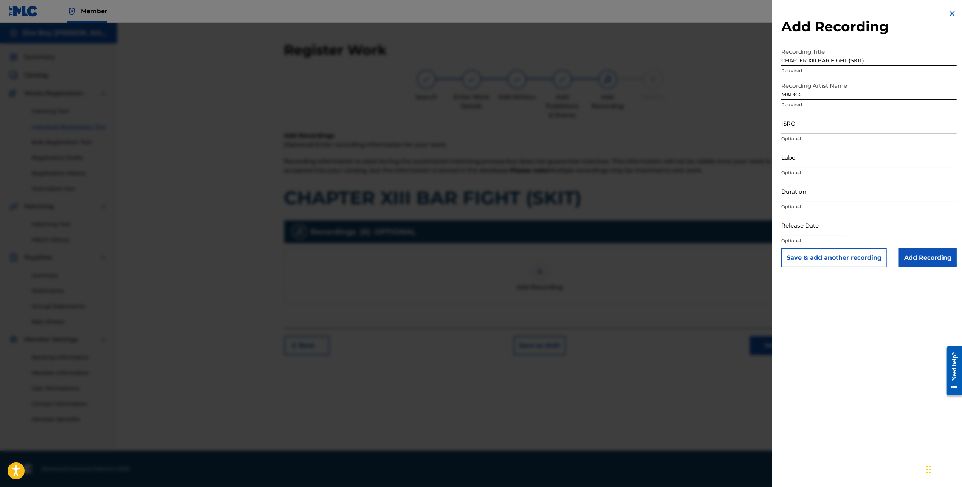
click at [807, 124] on input "ISRC" at bounding box center [868, 123] width 175 height 22
paste input "QZMEN2501974"
type input "QZMEN2501974"
click at [927, 264] on input "Add Recording" at bounding box center [928, 257] width 58 height 19
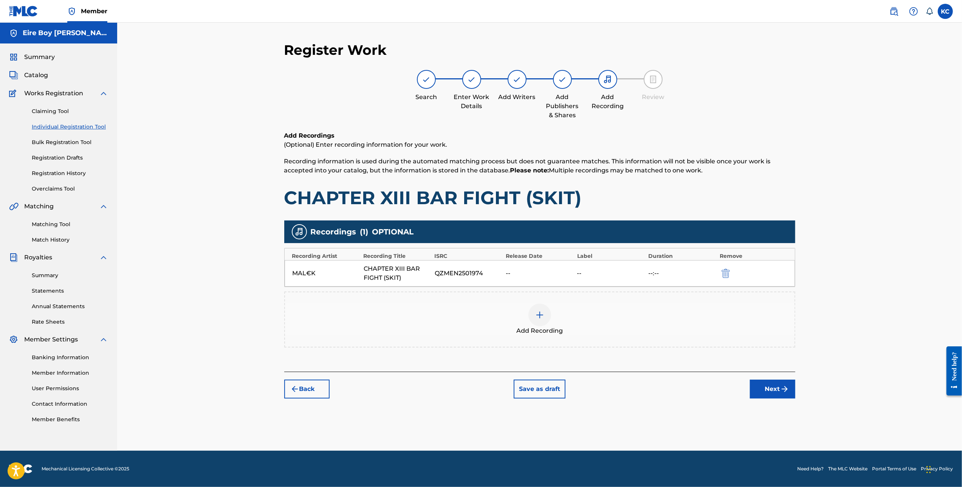
click at [773, 388] on button "Next" at bounding box center [772, 388] width 45 height 19
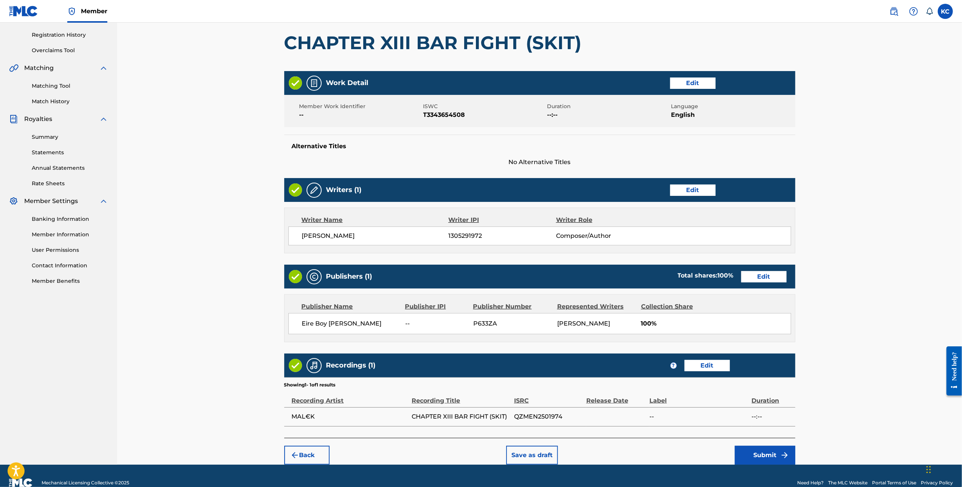
scroll to position [151, 0]
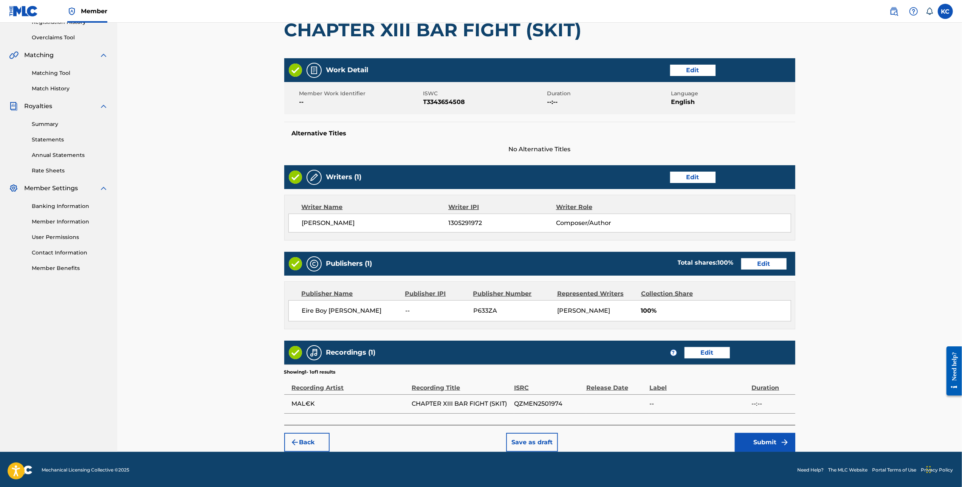
click at [778, 440] on button "Submit" at bounding box center [765, 442] width 60 height 19
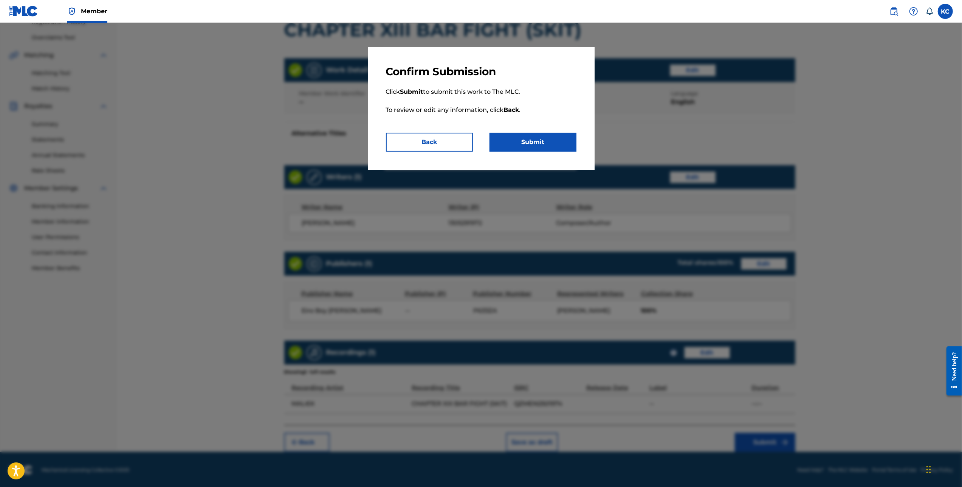
click at [547, 144] on button "Submit" at bounding box center [532, 142] width 87 height 19
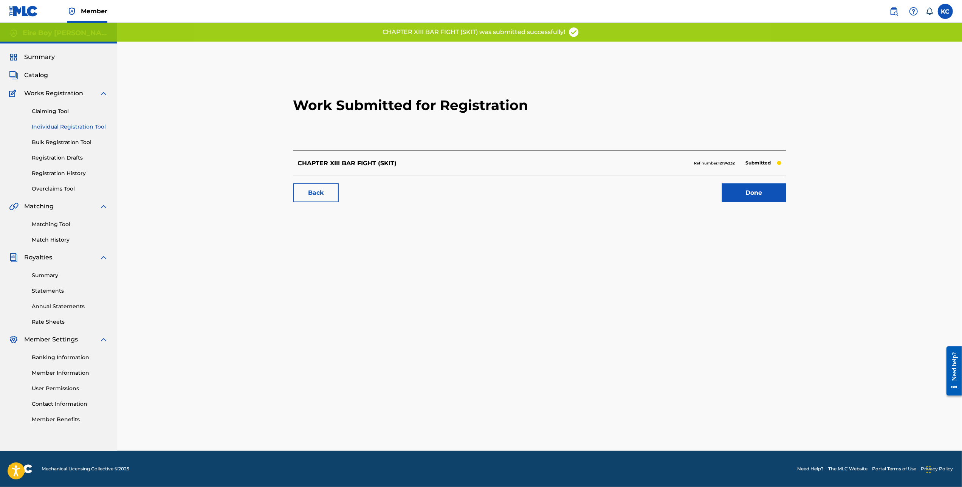
click at [753, 194] on link "Done" at bounding box center [754, 192] width 64 height 19
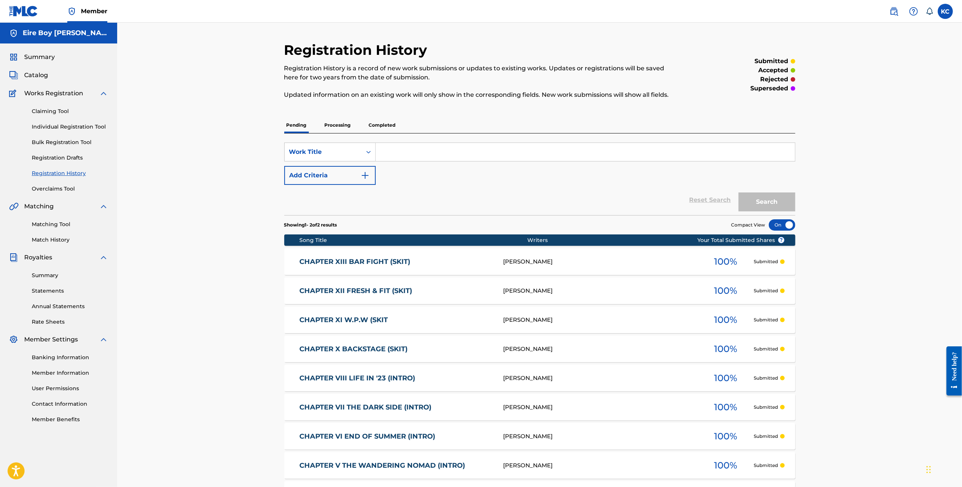
click at [58, 129] on link "Individual Registration Tool" at bounding box center [70, 127] width 76 height 8
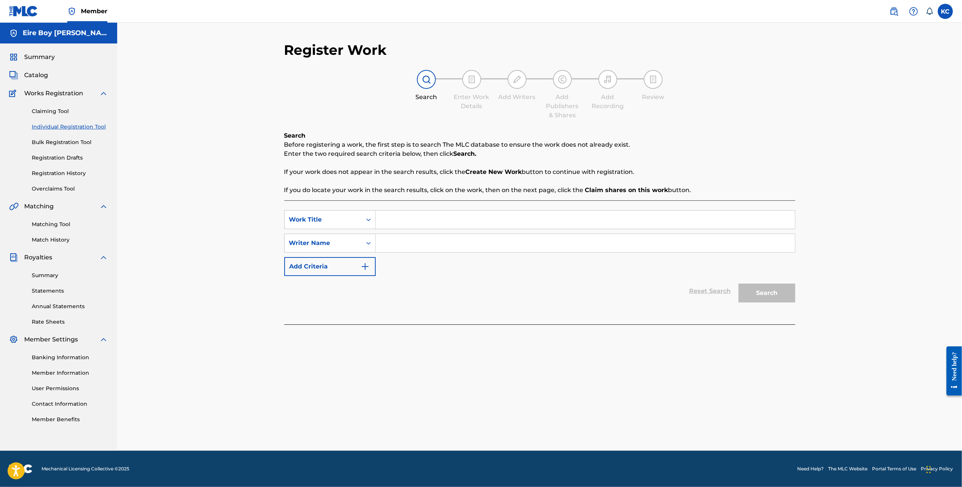
click at [416, 212] on input "Search Form" at bounding box center [585, 219] width 419 height 18
paste input "CHAPTER XIV [PERSON_NAME] RETURNS (SKIT)"
type input "CHAPTER XIV [PERSON_NAME] RETURNS (SKIT)"
drag, startPoint x: 355, startPoint y: 235, endPoint x: 354, endPoint y: 239, distance: 3.9
click at [355, 237] on div "Writer Name" at bounding box center [329, 243] width 91 height 19
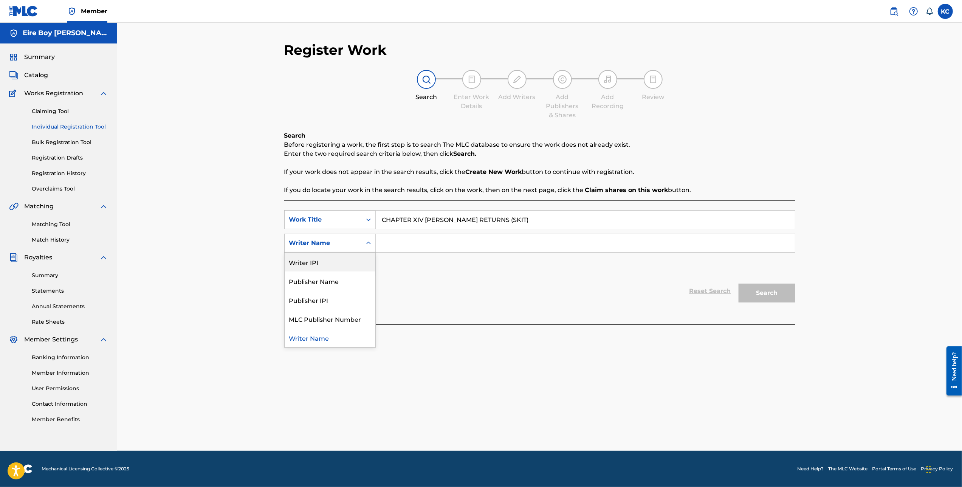
drag, startPoint x: 335, startPoint y: 257, endPoint x: 358, endPoint y: 253, distance: 23.7
click at [337, 259] on div "Writer IPI" at bounding box center [330, 261] width 91 height 19
drag, startPoint x: 422, startPoint y: 244, endPoint x: 430, endPoint y: 243, distance: 7.6
click at [422, 244] on input "Search Form" at bounding box center [585, 243] width 419 height 18
paste input "1305291972"
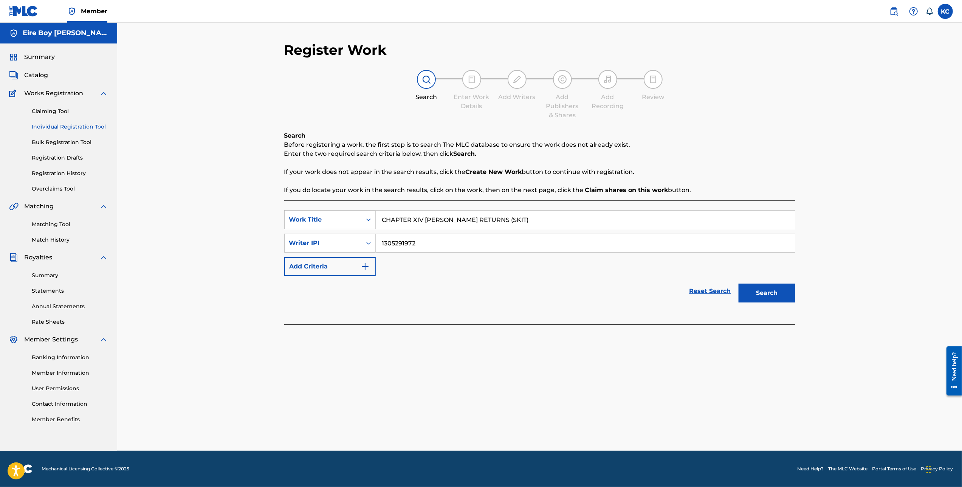
type input "1305291972"
click at [773, 291] on button "Search" at bounding box center [766, 292] width 57 height 19
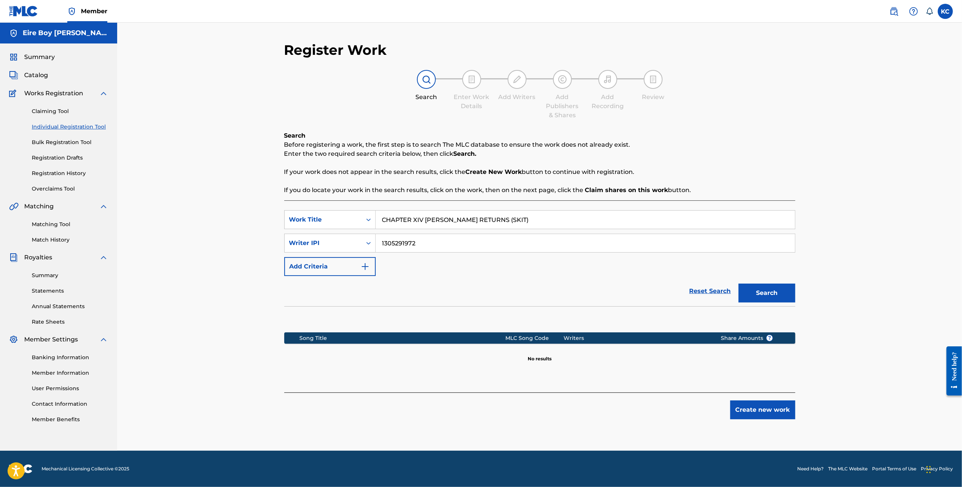
click at [767, 407] on button "Create new work" at bounding box center [762, 409] width 65 height 19
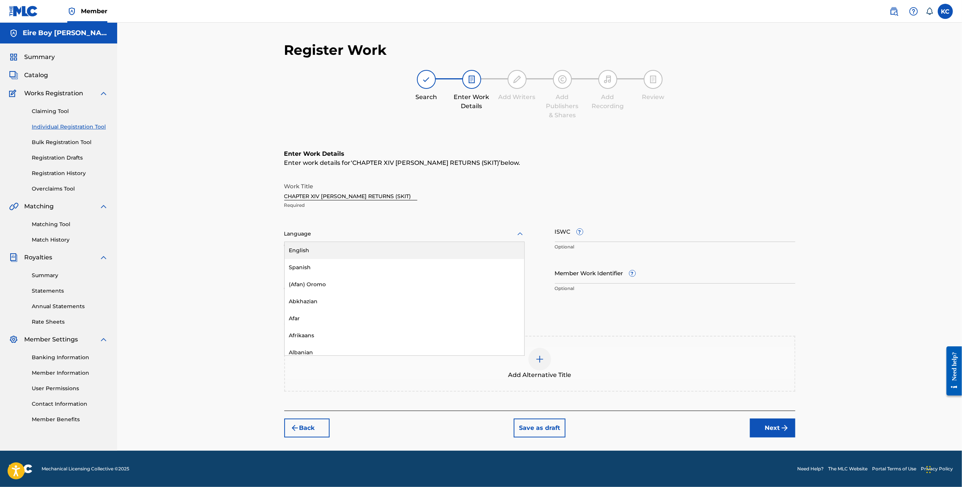
click at [326, 237] on div at bounding box center [404, 233] width 240 height 9
click at [329, 247] on div "English" at bounding box center [405, 250] width 240 height 17
click at [644, 236] on input "ISWC ?" at bounding box center [675, 231] width 240 height 22
paste input "T3343654257"
type input "T3343654257"
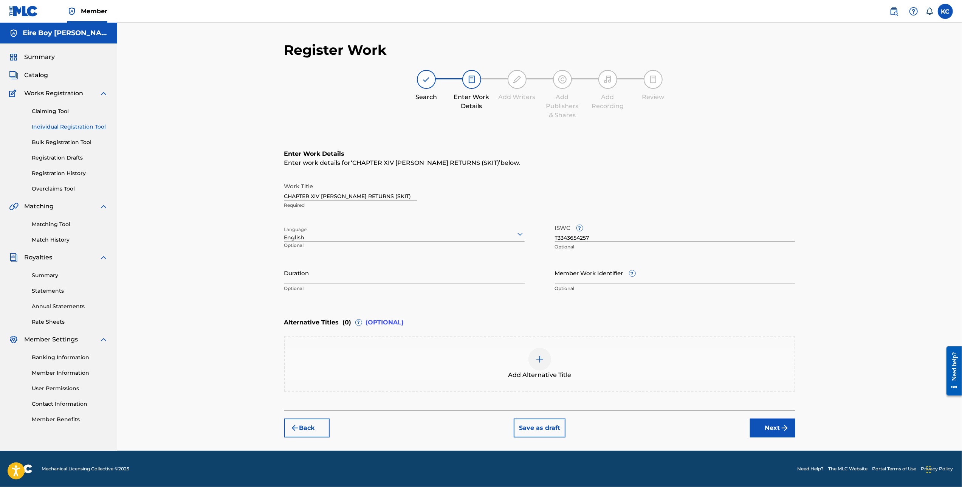
click at [772, 434] on button "Next" at bounding box center [772, 427] width 45 height 19
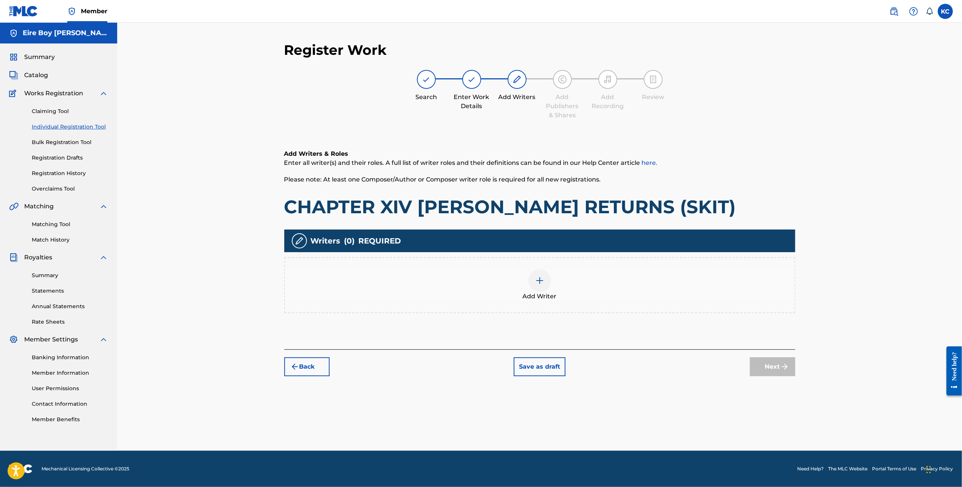
click at [546, 278] on div at bounding box center [539, 280] width 23 height 23
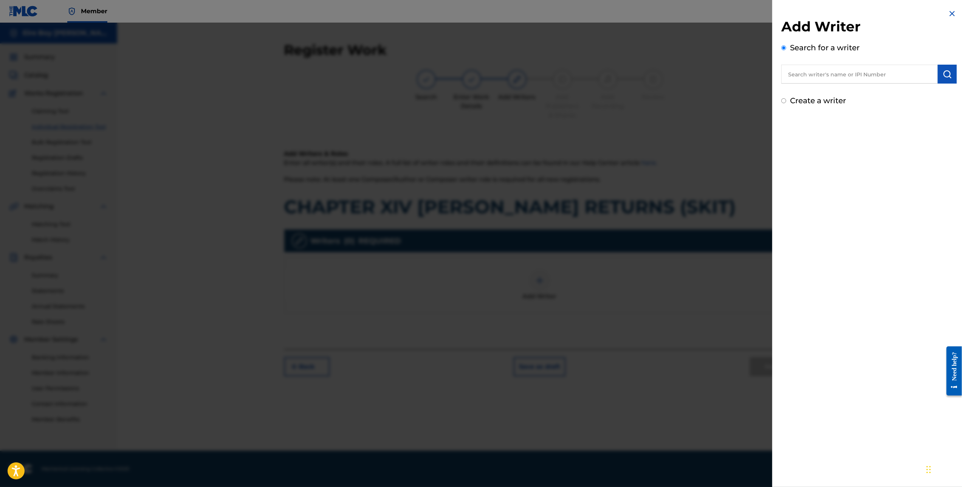
click at [794, 103] on label "Create a writer" at bounding box center [818, 100] width 56 height 9
radio input "true"
click at [786, 103] on input "Create a writer" at bounding box center [783, 100] width 5 height 5
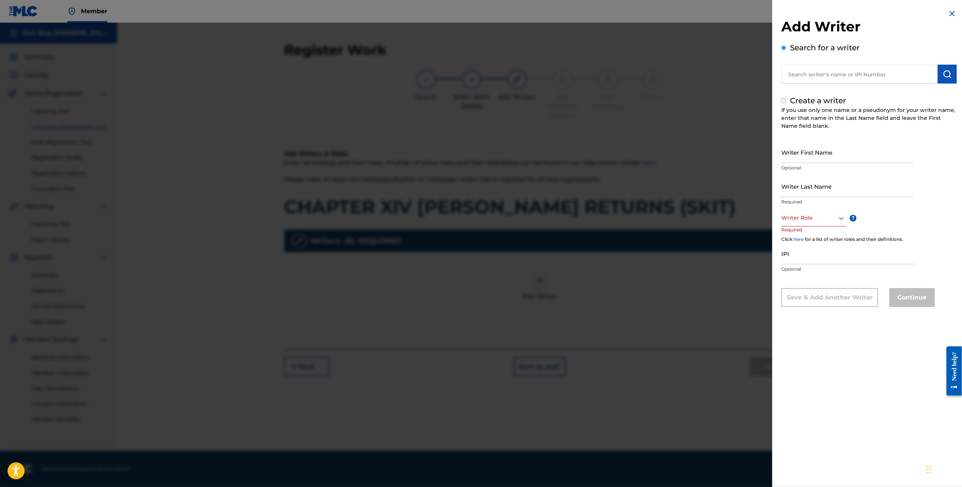
radio input "false"
radio input "true"
click at [815, 157] on input "Writer First Name" at bounding box center [847, 152] width 133 height 22
type input "[PERSON_NAME]"
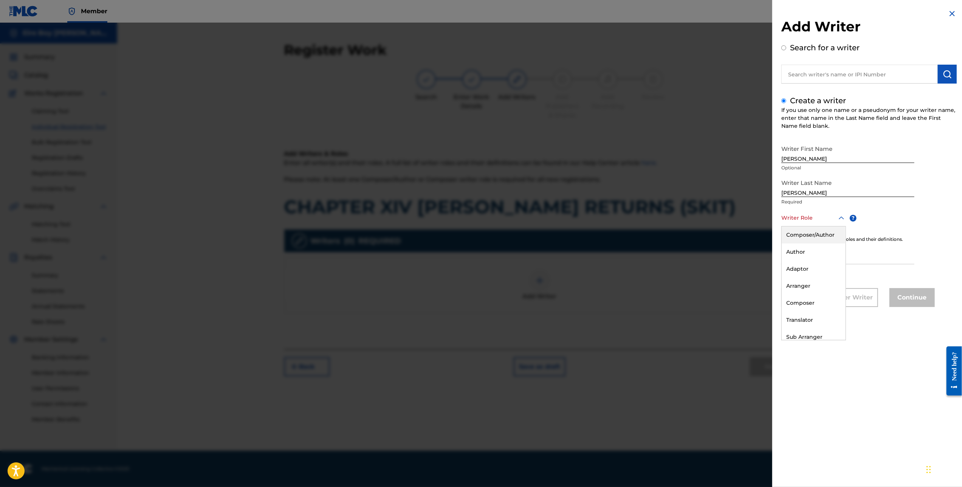
click at [809, 218] on div at bounding box center [813, 217] width 65 height 9
click at [800, 237] on div "Composer/Author" at bounding box center [813, 234] width 64 height 17
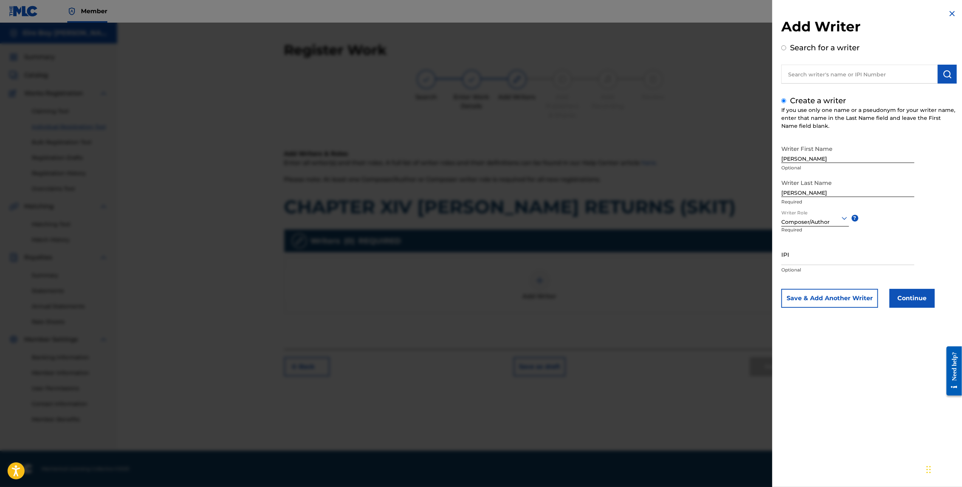
click at [819, 254] on input "IPI" at bounding box center [847, 254] width 133 height 22
paste input "1305291972"
type input "1305291972"
click at [903, 294] on button "Continue" at bounding box center [911, 298] width 45 height 19
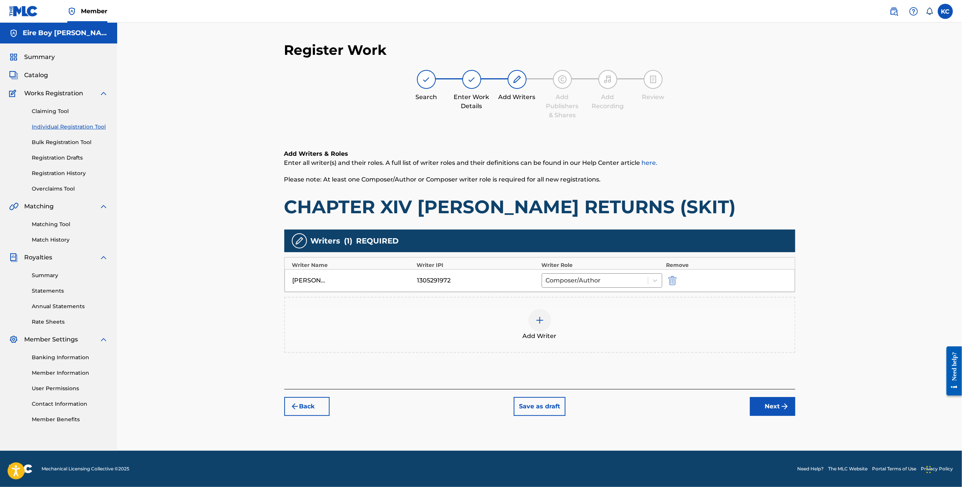
click at [756, 405] on button "Next" at bounding box center [772, 406] width 45 height 19
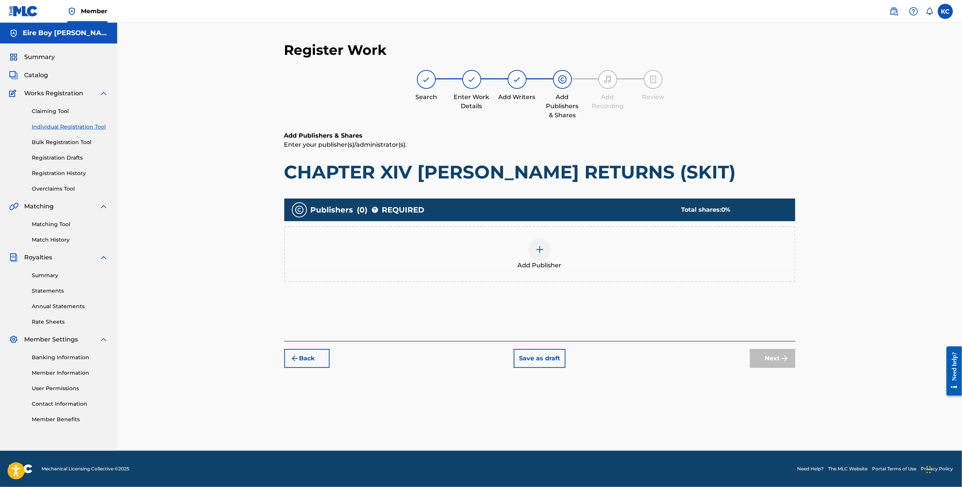
click at [553, 254] on div "Add Publisher" at bounding box center [539, 254] width 509 height 32
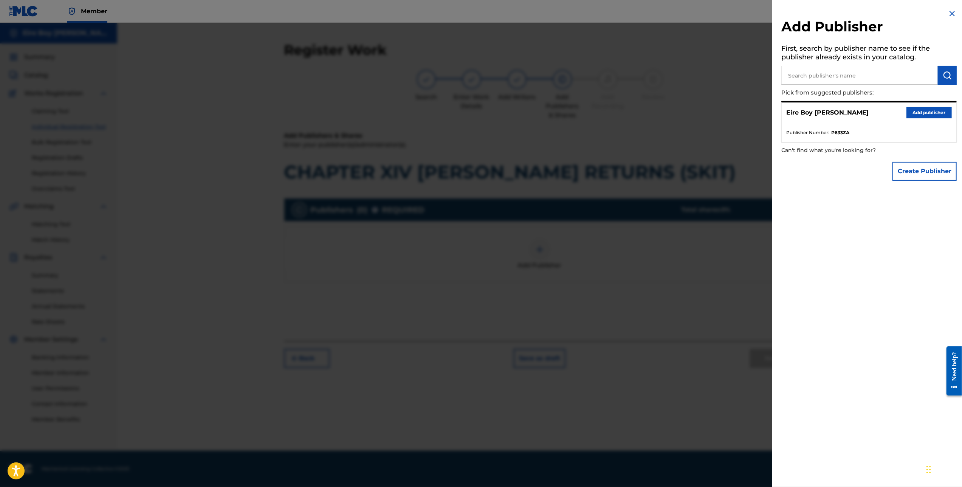
click at [935, 115] on button "Add publisher" at bounding box center [928, 112] width 45 height 11
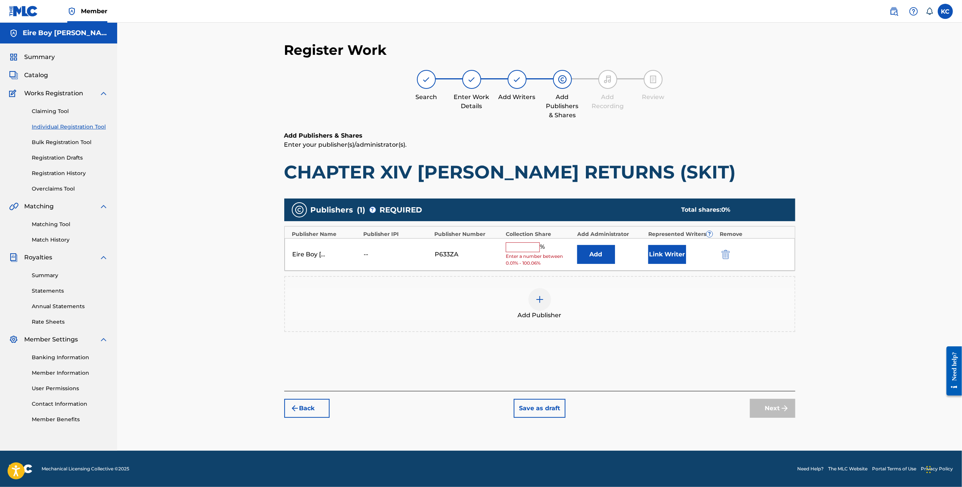
click at [528, 238] on div "Eire Boy [PERSON_NAME] -- P633ZA % Enter a number between 0.01% - 100.06% Add L…" at bounding box center [540, 254] width 510 height 33
click at [519, 248] on input "text" at bounding box center [523, 247] width 34 height 10
type input "100"
click at [679, 253] on button "Link Writer" at bounding box center [667, 251] width 38 height 19
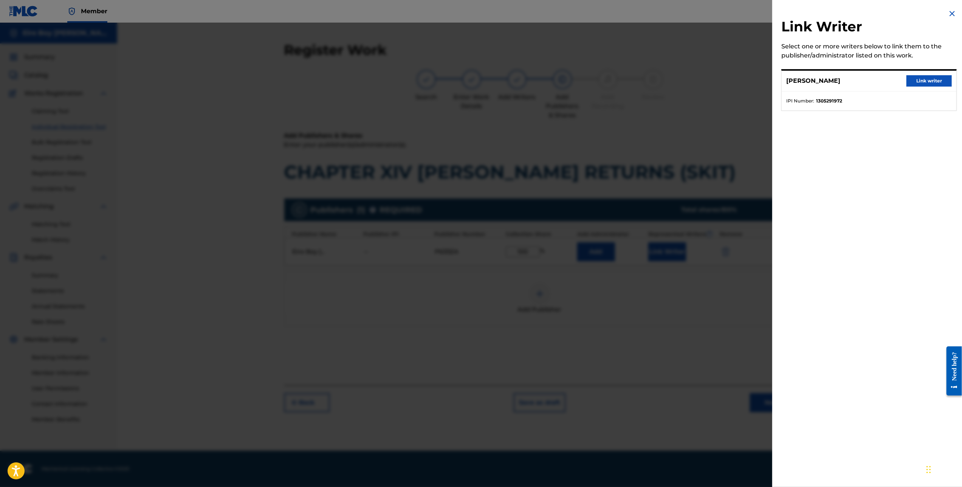
click at [922, 84] on button "Link writer" at bounding box center [928, 80] width 45 height 11
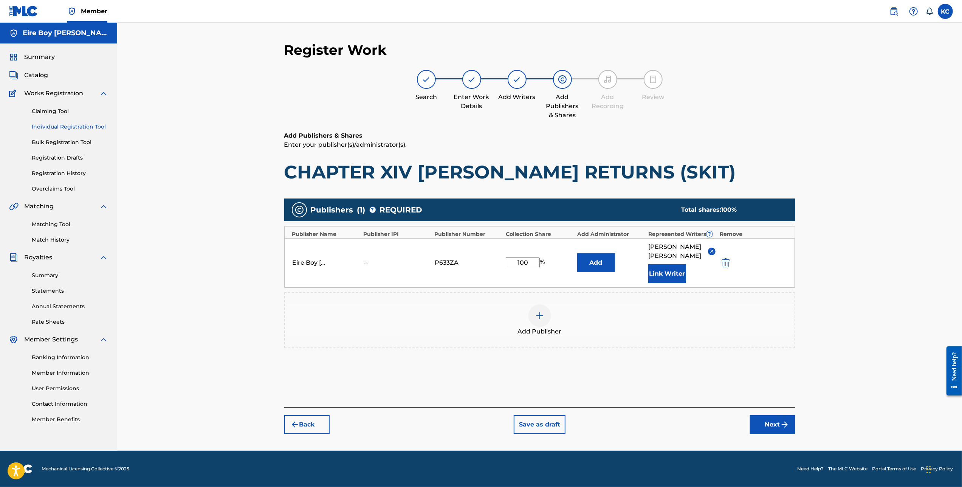
click at [773, 415] on button "Next" at bounding box center [772, 424] width 45 height 19
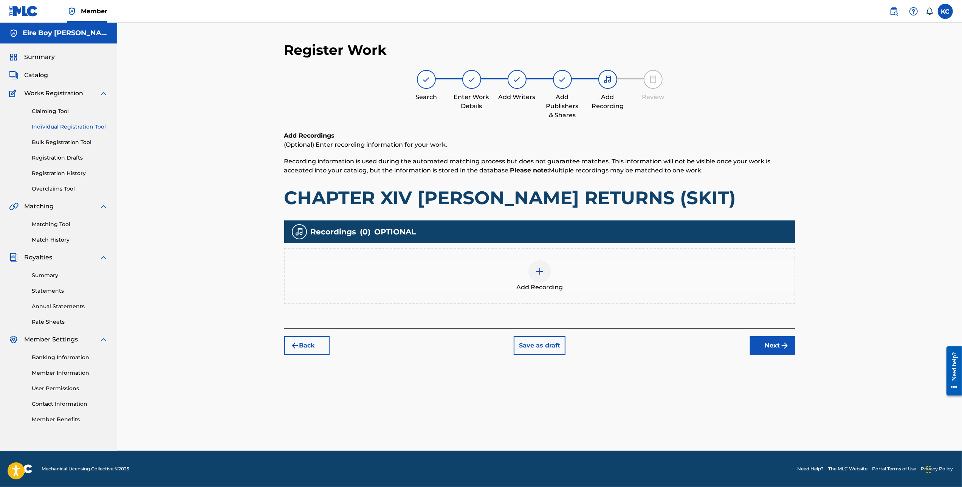
click at [524, 266] on div "Add Recording" at bounding box center [539, 276] width 509 height 32
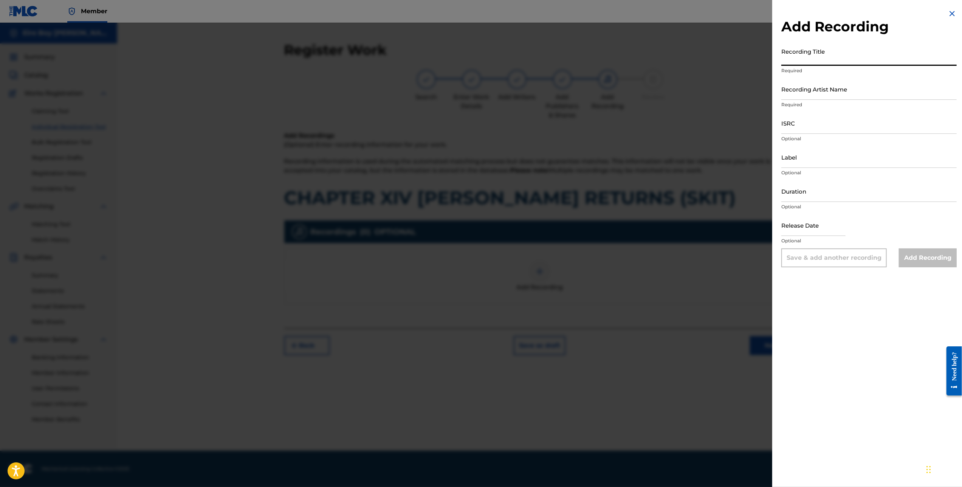
click at [834, 60] on input "Recording Title" at bounding box center [868, 55] width 175 height 22
paste input "CHAPTER XIV [PERSON_NAME] RETURNS (SKIT)"
type input "CHAPTER XIV [PERSON_NAME] RETURNS (SKIT)"
click at [812, 90] on input "Recording Artist Name" at bounding box center [868, 89] width 175 height 22
type input "MAL€K"
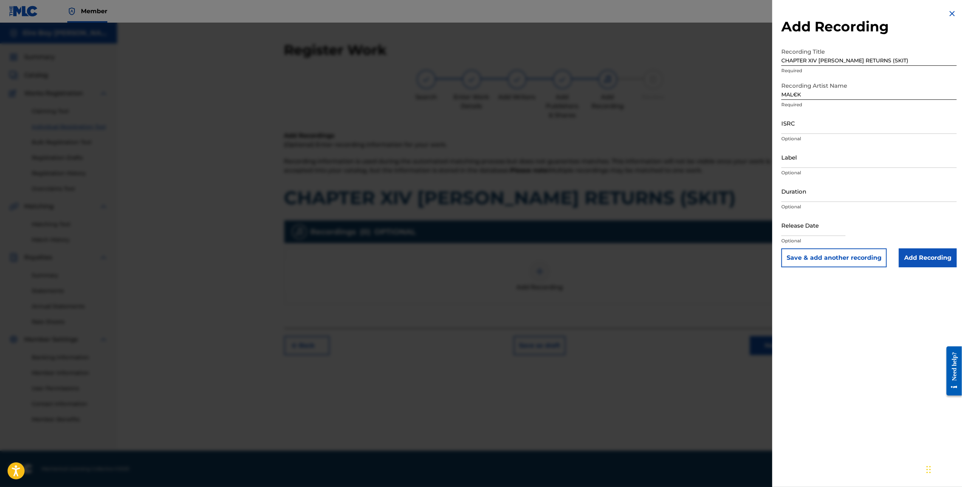
click at [809, 125] on input "ISRC" at bounding box center [868, 123] width 175 height 22
paste input "QZMEN2501980"
type input "QZMEN2501980"
click at [937, 255] on input "Add Recording" at bounding box center [928, 257] width 58 height 19
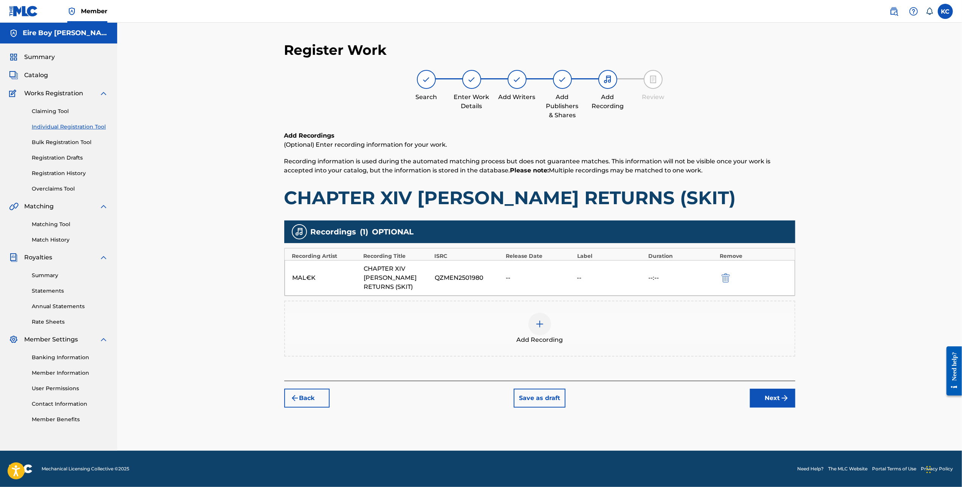
click at [771, 399] on button "Next" at bounding box center [772, 397] width 45 height 19
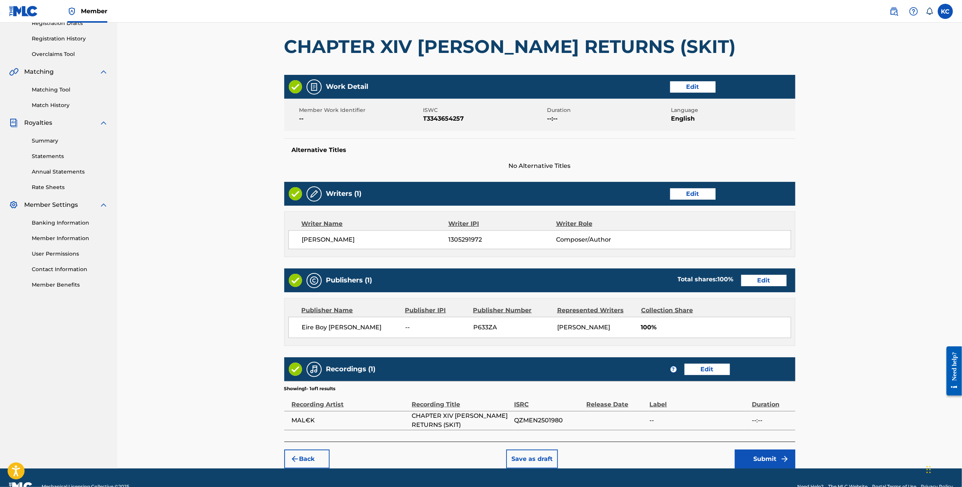
scroll to position [153, 0]
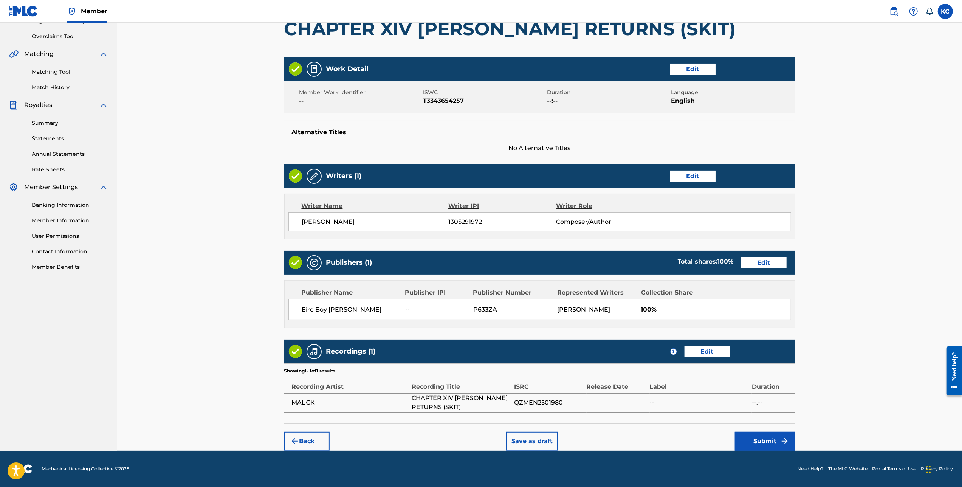
drag, startPoint x: 962, startPoint y: 233, endPoint x: 3, endPoint y: 22, distance: 981.5
click at [775, 439] on button "Submit" at bounding box center [765, 440] width 60 height 19
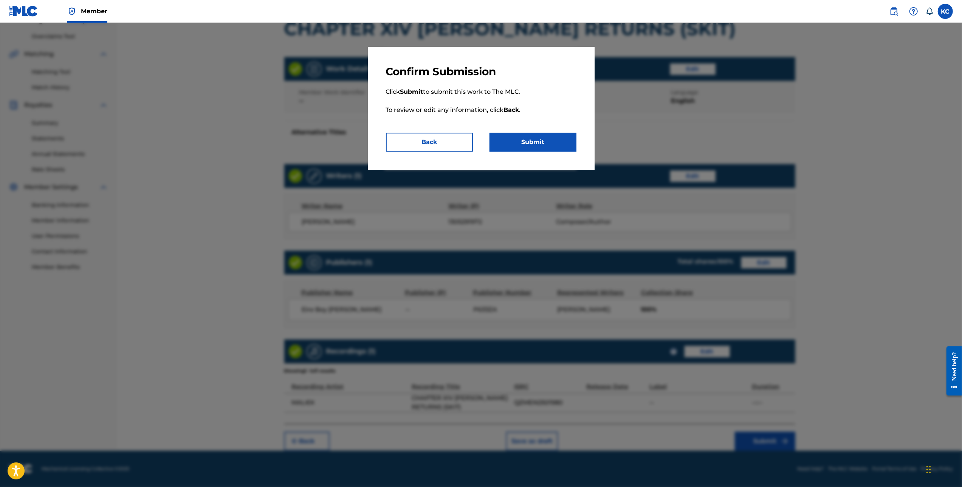
click at [554, 138] on button "Submit" at bounding box center [532, 142] width 87 height 19
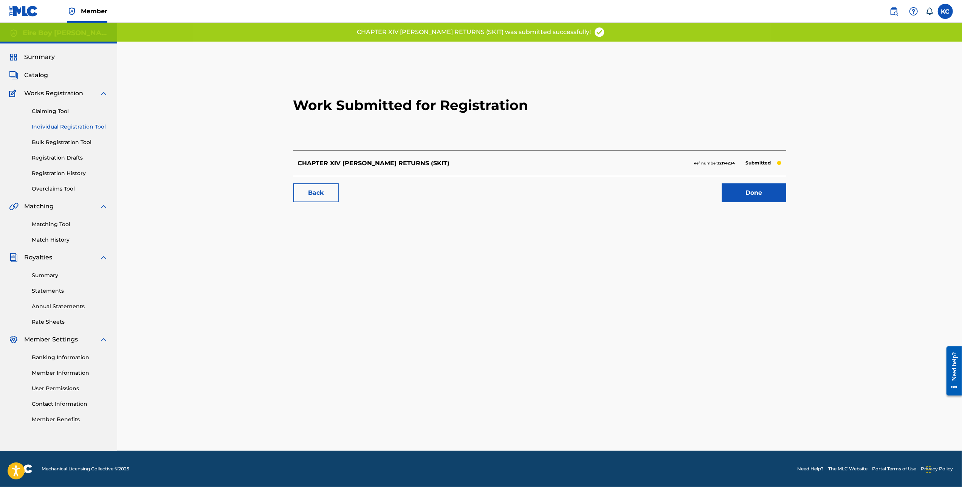
click at [759, 187] on link "Done" at bounding box center [754, 192] width 64 height 19
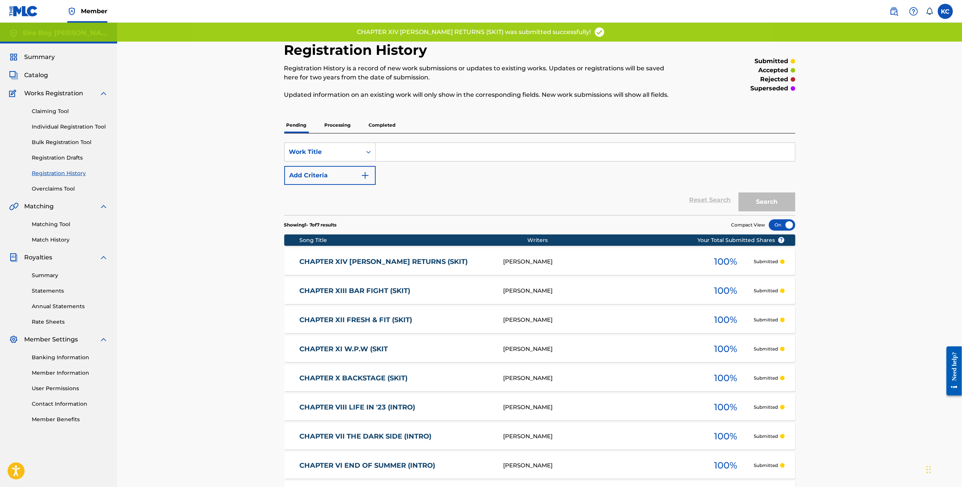
click at [62, 124] on link "Individual Registration Tool" at bounding box center [70, 127] width 76 height 8
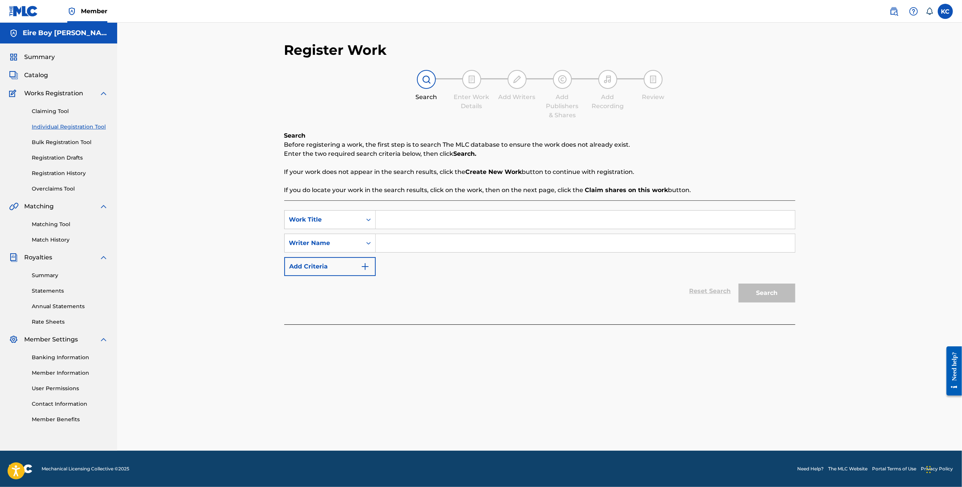
click at [443, 218] on input "Search Form" at bounding box center [585, 219] width 419 height 18
paste input "CHAPTER XV SUPER BOWL HALFTIME SHOW"
type input "CHAPTER XV SUPER BOWL HALFTIME SHOW"
click at [368, 249] on div "Search Form" at bounding box center [369, 243] width 14 height 14
click at [351, 265] on div "Writer IPI" at bounding box center [330, 261] width 91 height 19
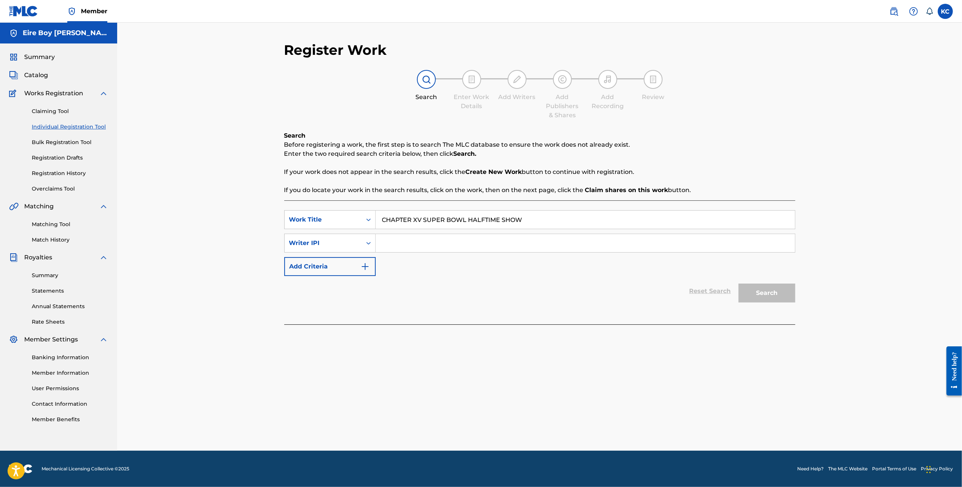
click at [425, 242] on input "Search Form" at bounding box center [585, 243] width 419 height 18
drag, startPoint x: 405, startPoint y: 247, endPoint x: 429, endPoint y: 251, distance: 24.2
click at [405, 247] on input "Search Form" at bounding box center [585, 243] width 419 height 18
paste input "1305291972"
type input "1305291972"
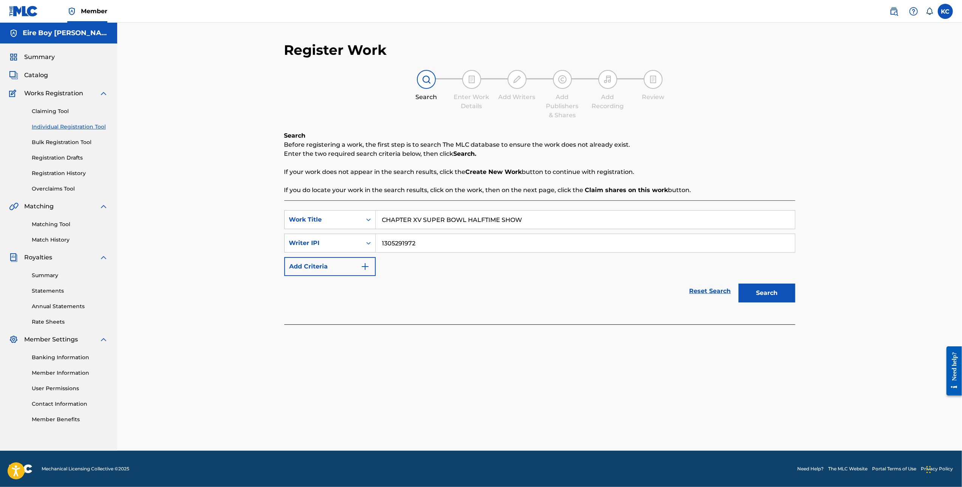
click at [759, 295] on button "Search" at bounding box center [766, 292] width 57 height 19
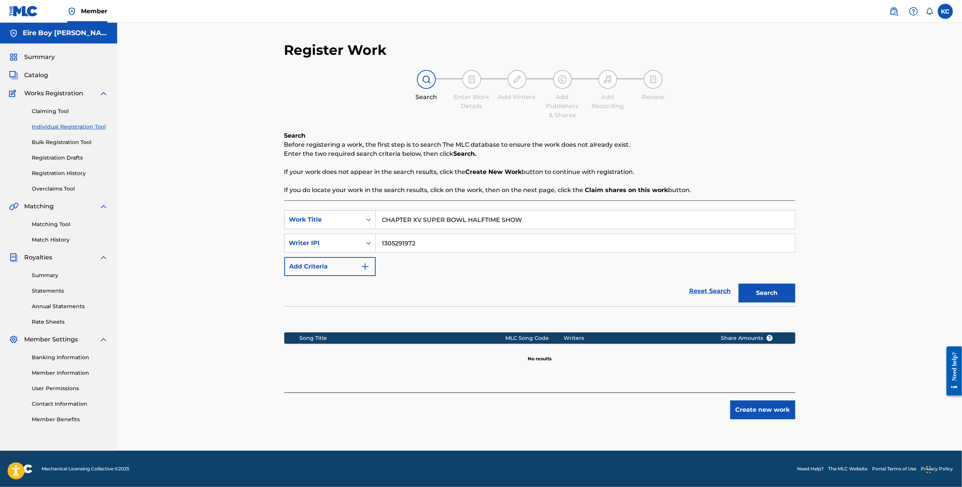
click at [761, 413] on button "Create new work" at bounding box center [762, 409] width 65 height 19
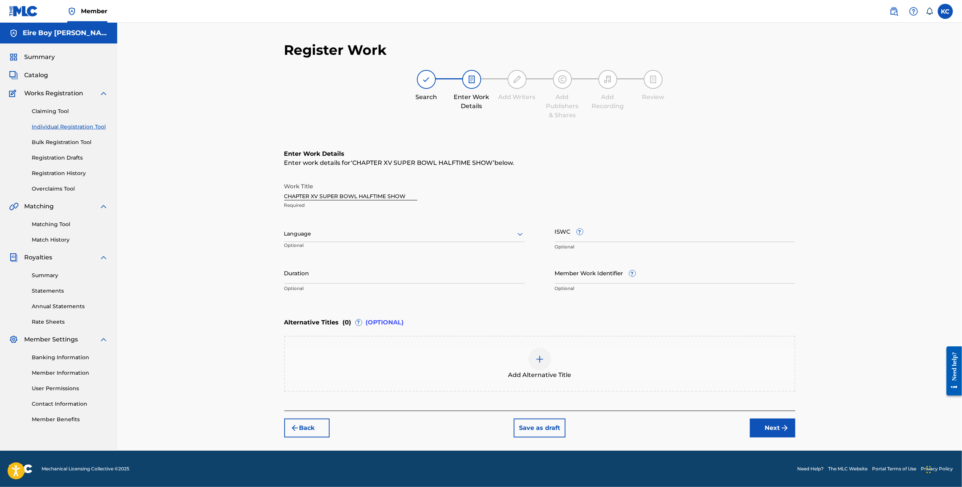
click at [361, 234] on div at bounding box center [404, 233] width 240 height 9
click at [316, 247] on div "English" at bounding box center [405, 250] width 240 height 17
click at [651, 237] on input "ISWC ?" at bounding box center [675, 231] width 240 height 22
paste input "T3343654871"
type input "T3343654871"
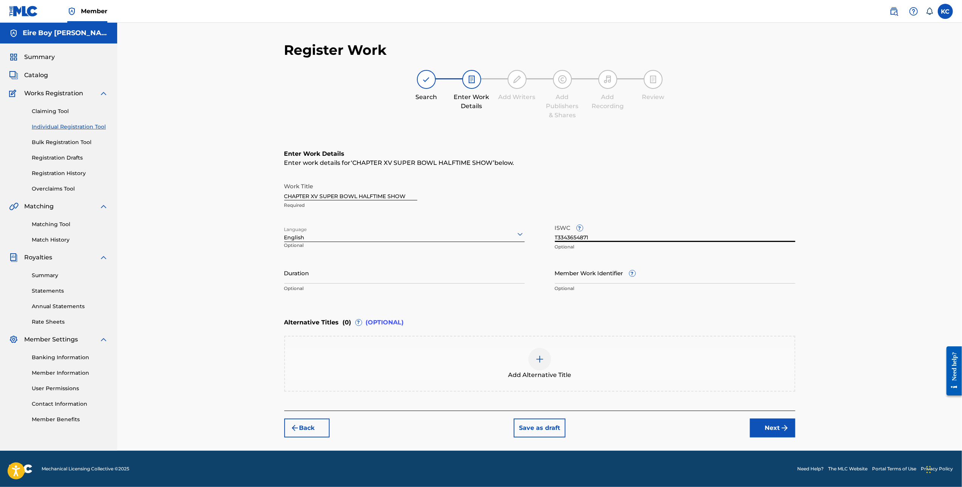
click at [779, 424] on button "Next" at bounding box center [772, 427] width 45 height 19
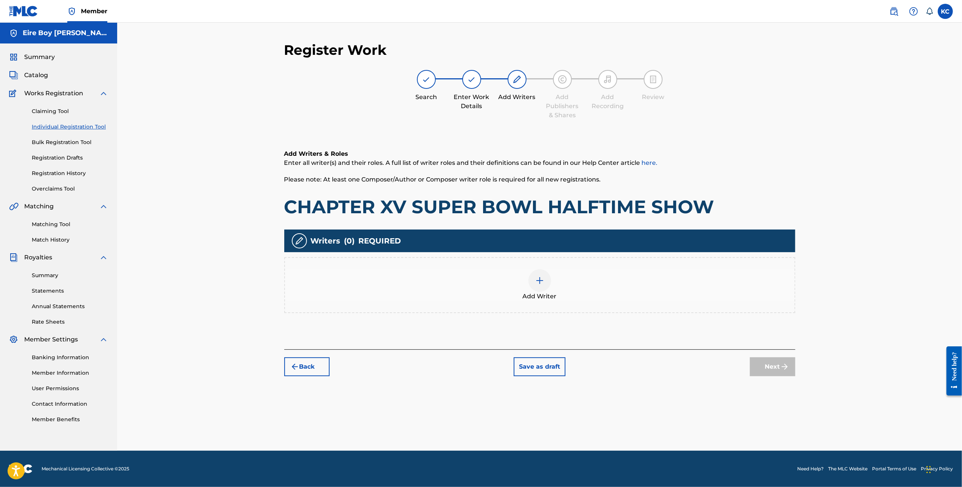
click at [549, 287] on div "Add Writer" at bounding box center [539, 285] width 509 height 32
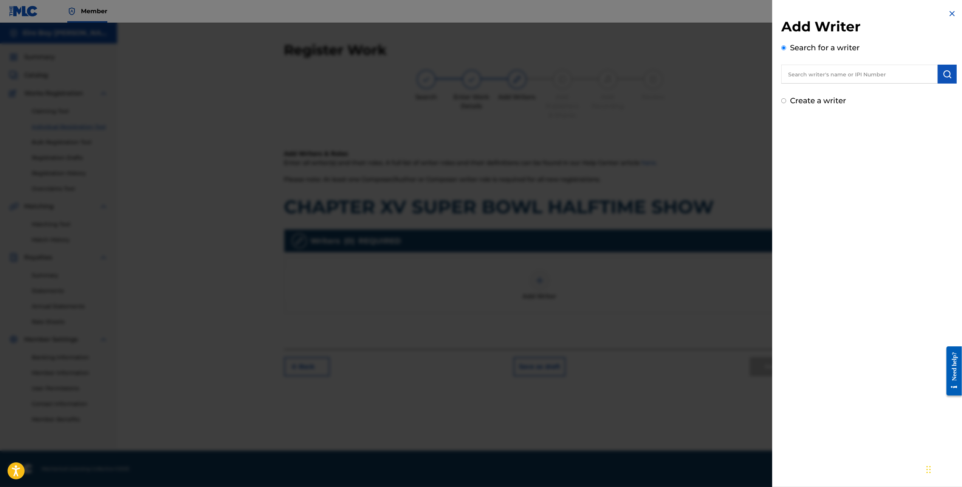
click at [782, 101] on input "Create a writer" at bounding box center [783, 100] width 5 height 5
radio input "false"
radio input "true"
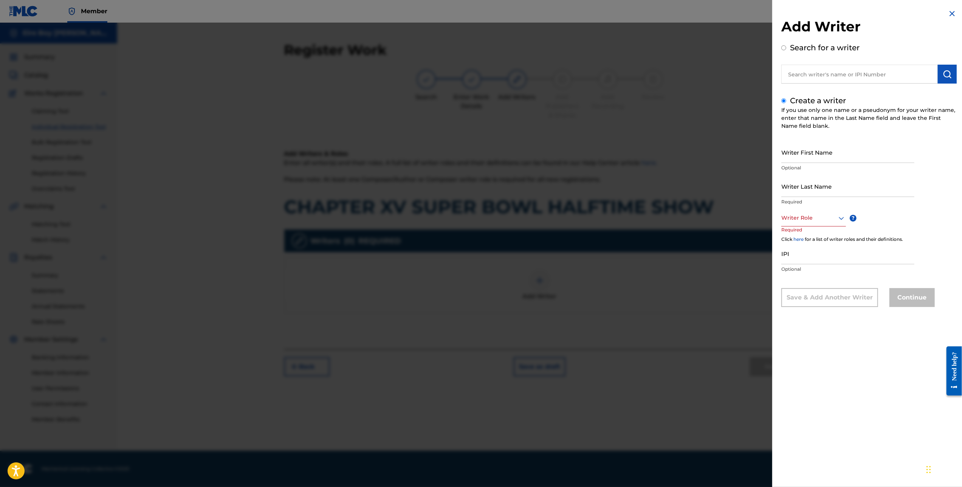
click at [798, 152] on input "Writer First Name" at bounding box center [847, 152] width 133 height 22
type input "[PERSON_NAME]"
click at [825, 221] on div at bounding box center [813, 217] width 65 height 9
click at [809, 238] on div "Composer/Author" at bounding box center [813, 234] width 64 height 17
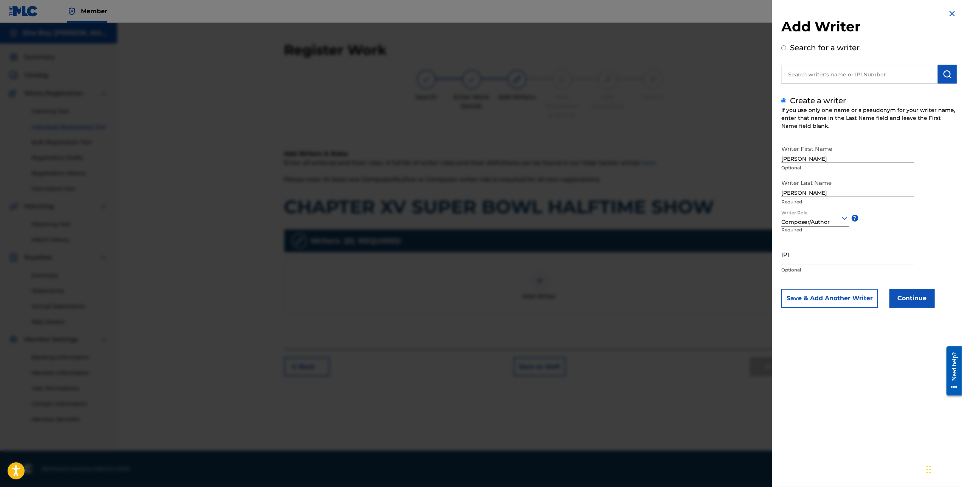
click at [820, 262] on input "IPI" at bounding box center [847, 254] width 133 height 22
paste input "1305291972"
type input "1305291972"
click at [913, 302] on button "Continue" at bounding box center [911, 298] width 45 height 19
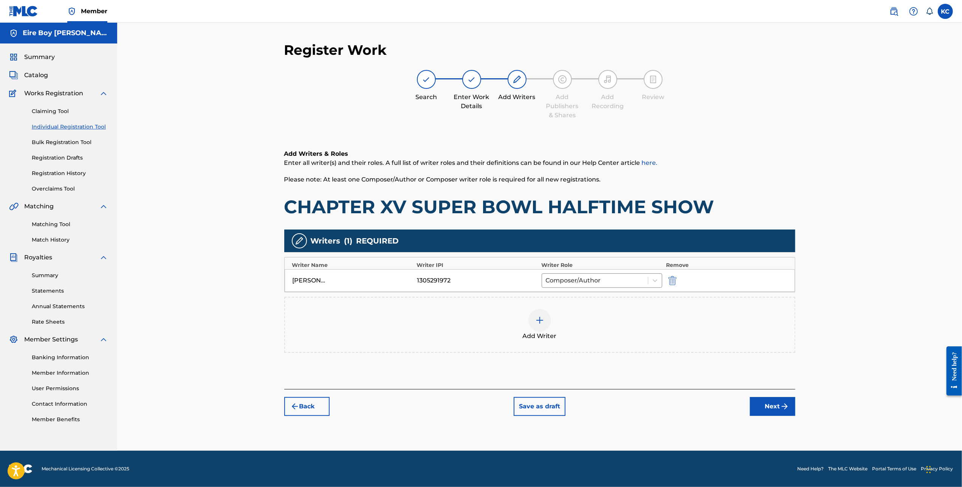
click at [785, 404] on img "submit" at bounding box center [784, 406] width 9 height 9
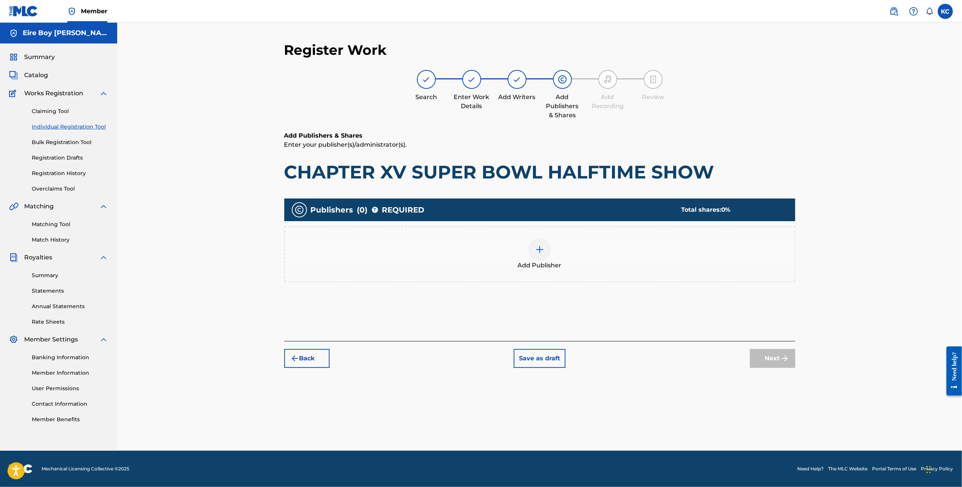
click at [546, 253] on div at bounding box center [539, 249] width 23 height 23
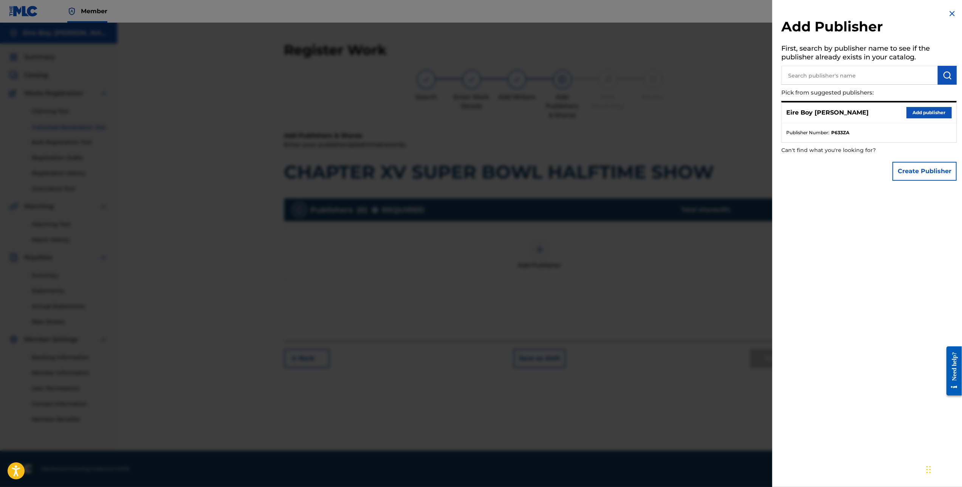
click at [929, 110] on button "Add publisher" at bounding box center [928, 112] width 45 height 11
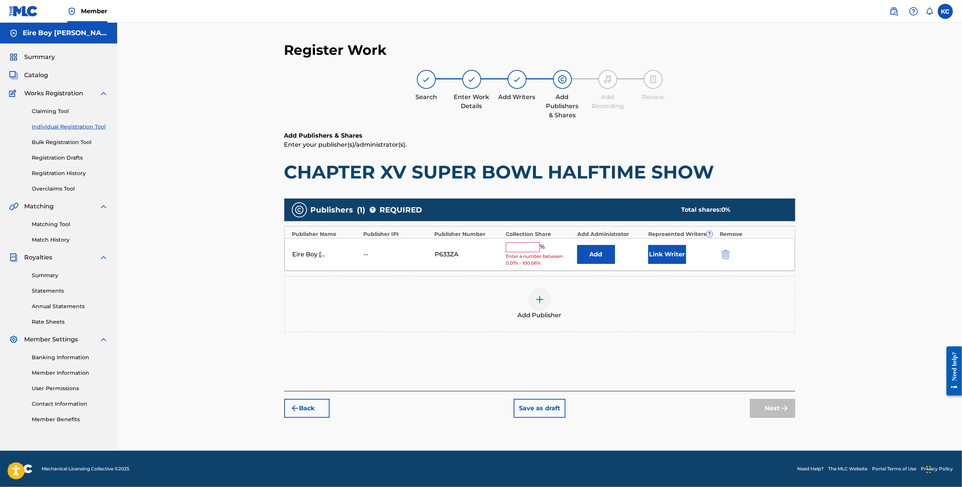
click at [517, 246] on input "text" at bounding box center [523, 247] width 34 height 10
type input "100"
click at [680, 247] on button "Link Writer" at bounding box center [667, 251] width 38 height 19
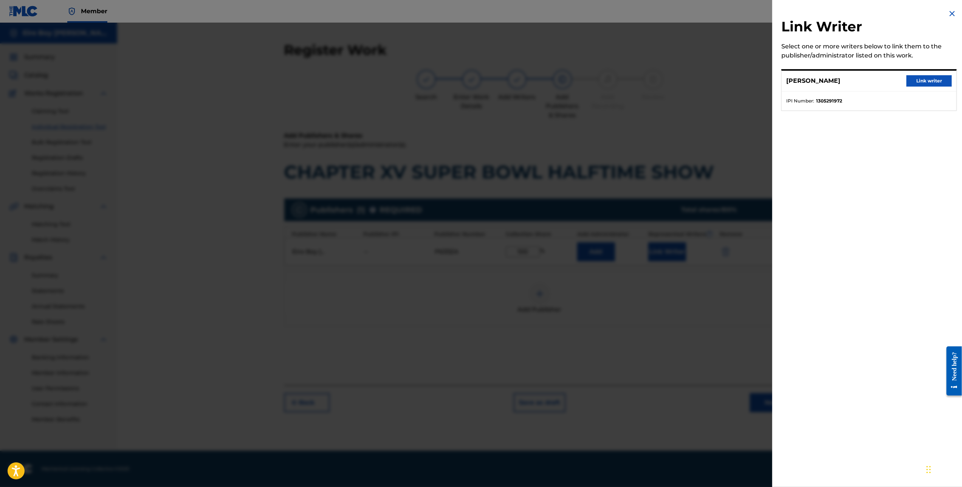
click at [933, 85] on button "Link writer" at bounding box center [928, 80] width 45 height 11
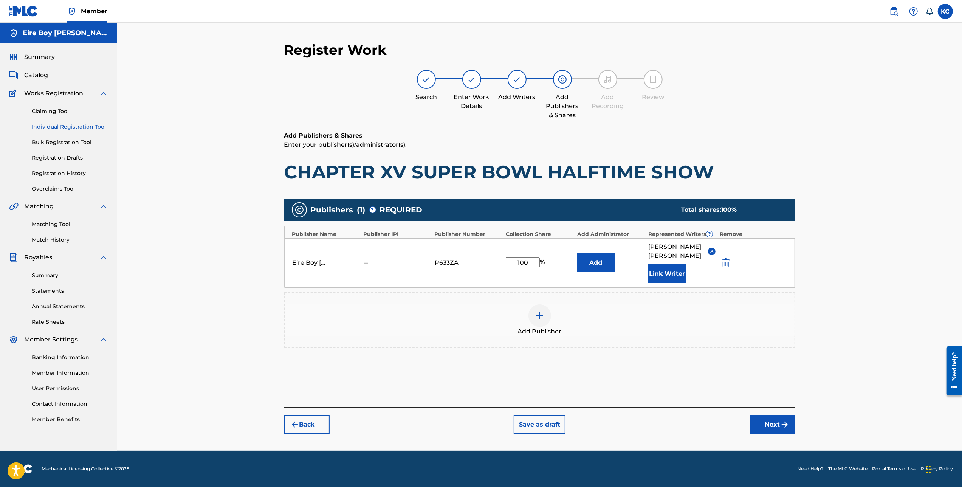
click at [762, 415] on button "Next" at bounding box center [772, 424] width 45 height 19
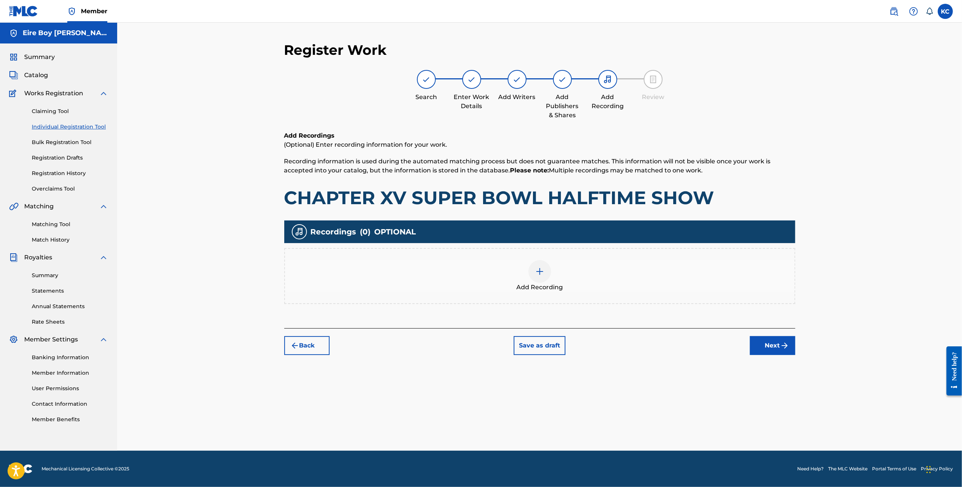
click at [534, 269] on div at bounding box center [539, 271] width 23 height 23
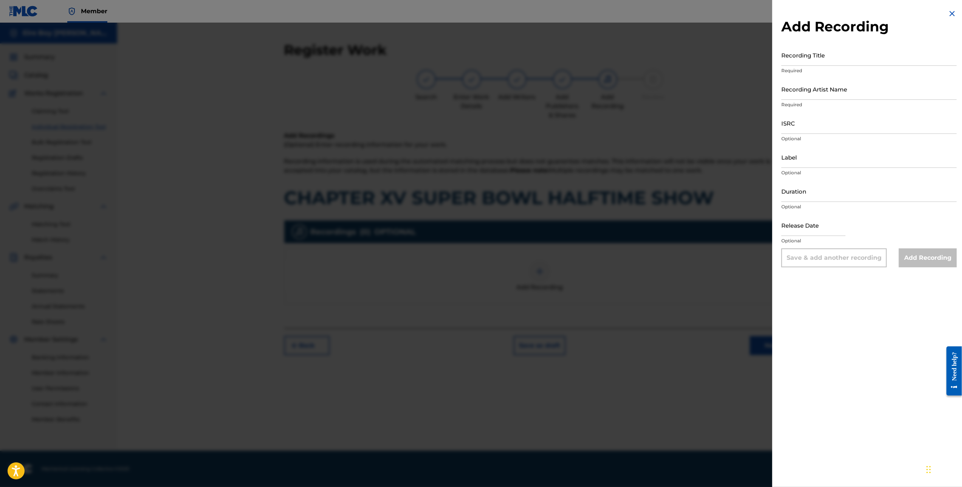
click at [852, 55] on input "Recording Title" at bounding box center [868, 55] width 175 height 22
drag, startPoint x: 815, startPoint y: 61, endPoint x: 825, endPoint y: 64, distance: 10.3
click at [815, 60] on input "Recording Title" at bounding box center [868, 55] width 175 height 22
paste input "CHAPTER XV SUPER BOWL HALFTIME SHOW"
type input "CHAPTER XV SUPER BOWL HALFTIME SHOW"
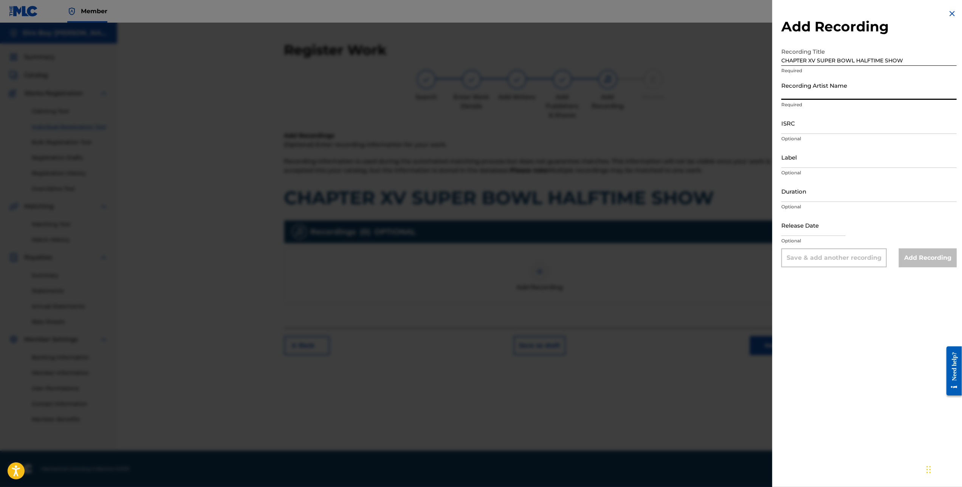
click at [843, 95] on input "Recording Artist Name" at bounding box center [868, 89] width 175 height 22
type input "MAL€K"
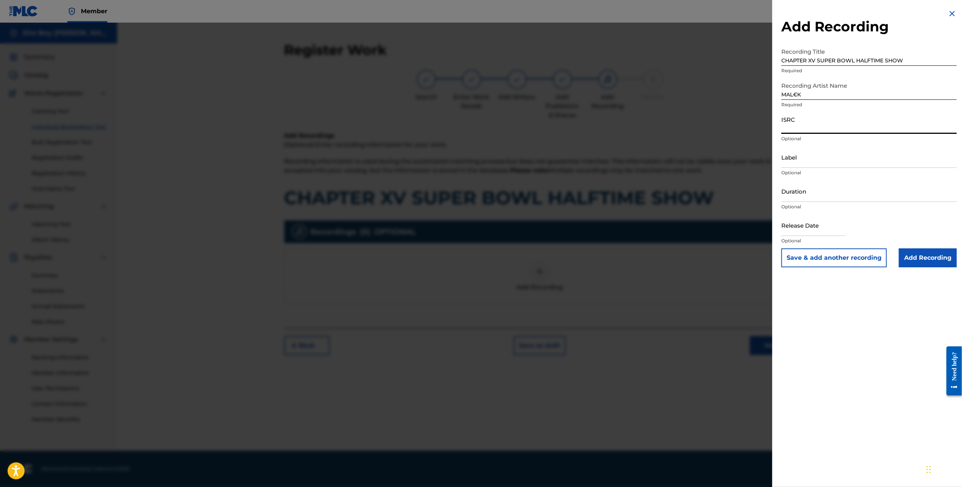
drag, startPoint x: 807, startPoint y: 125, endPoint x: 816, endPoint y: 125, distance: 9.1
click at [807, 125] on input "ISRC" at bounding box center [868, 123] width 175 height 22
click at [807, 127] on input "ISRC" at bounding box center [868, 123] width 175 height 22
paste input "QZMEN2501985"
type input "QZMEN2501985"
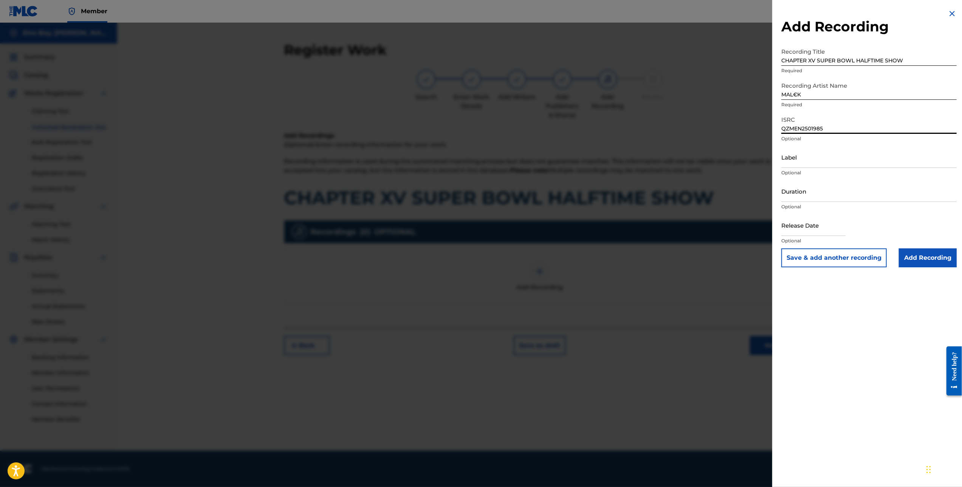
click at [927, 257] on input "Add Recording" at bounding box center [928, 257] width 58 height 19
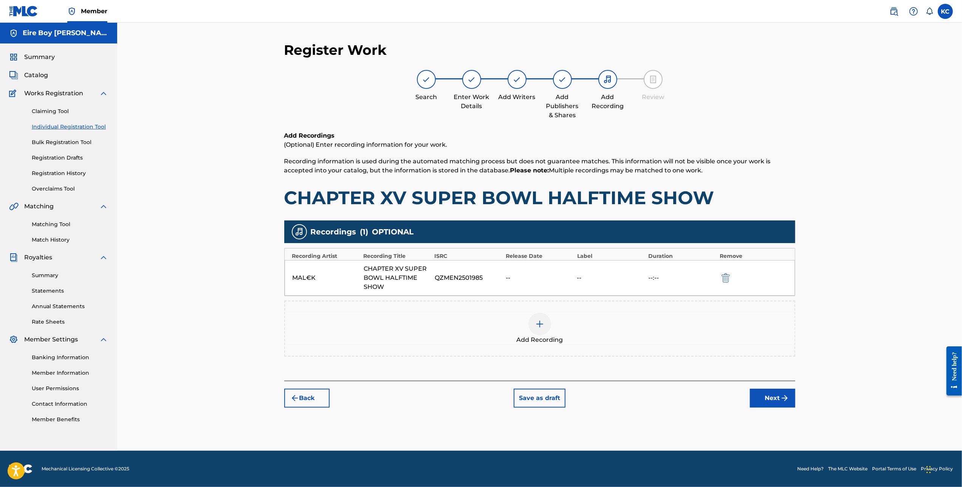
click at [753, 398] on button "Next" at bounding box center [772, 397] width 45 height 19
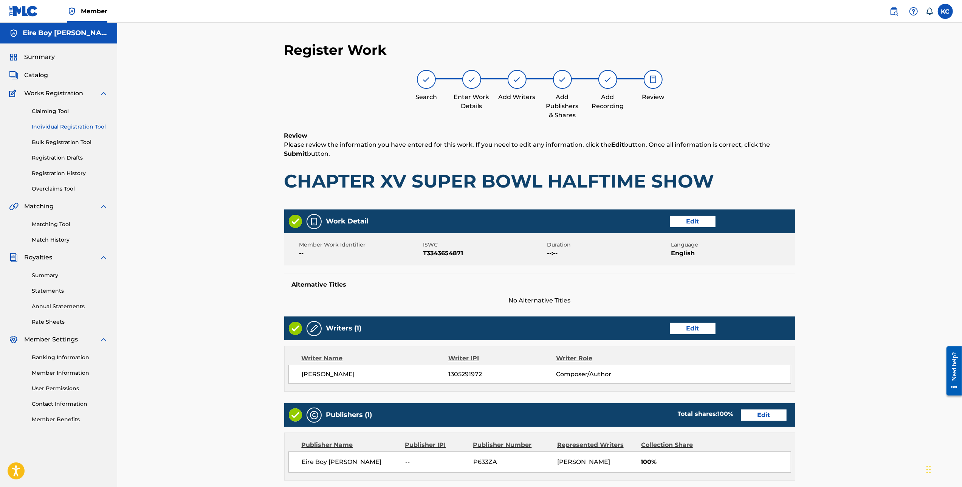
scroll to position [153, 0]
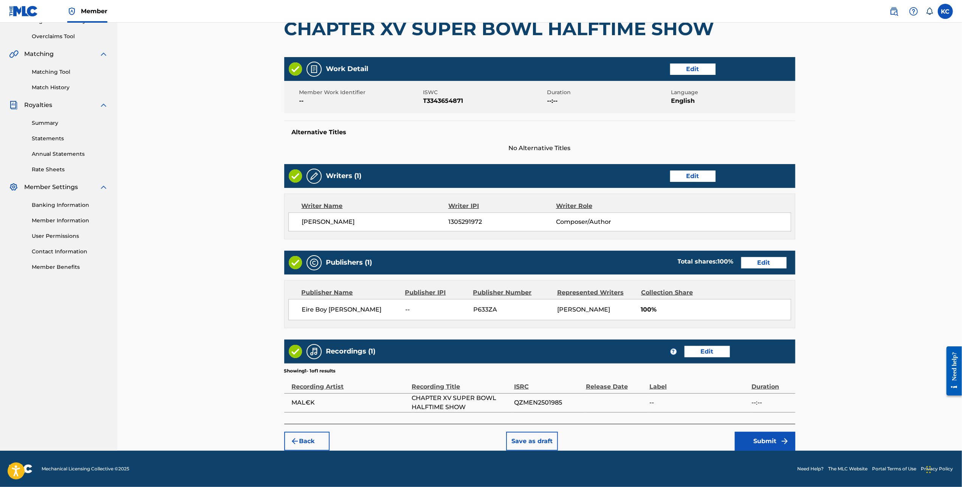
click at [773, 437] on button "Submit" at bounding box center [765, 440] width 60 height 19
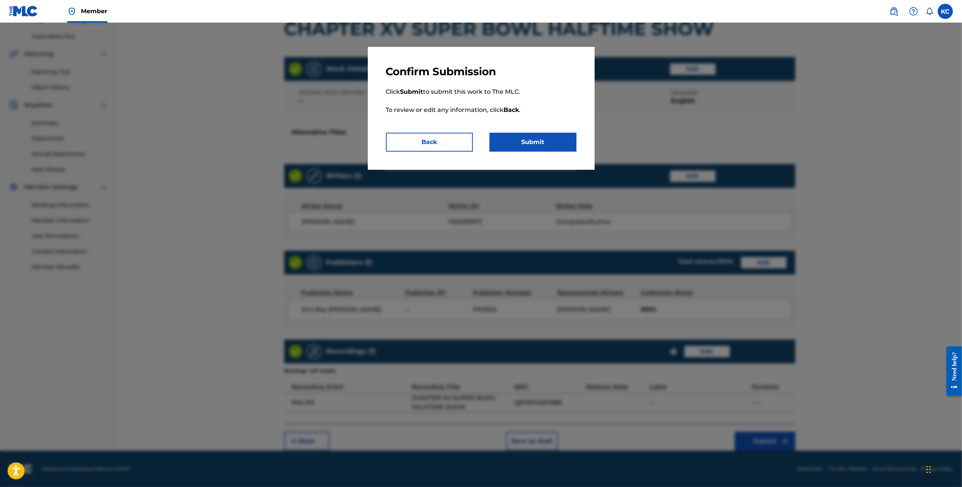
click at [531, 140] on button "Submit" at bounding box center [532, 142] width 87 height 19
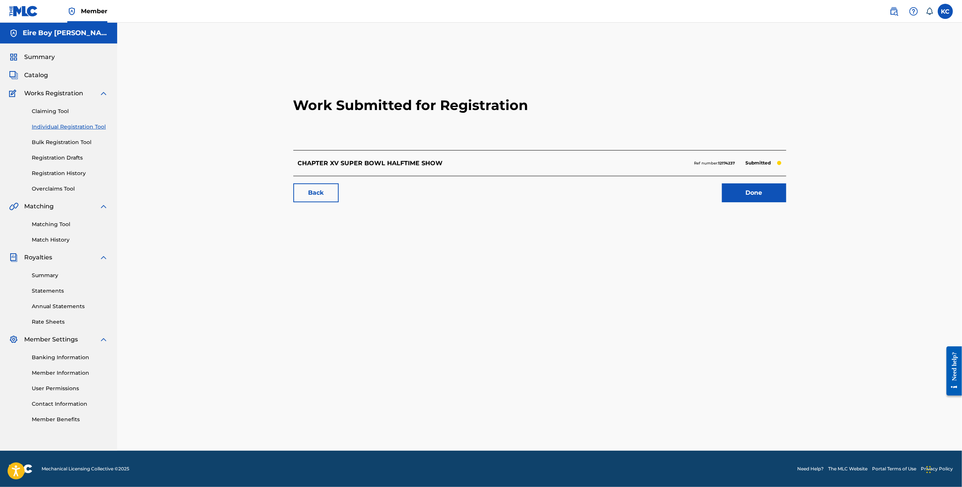
click at [756, 190] on link "Done" at bounding box center [754, 192] width 64 height 19
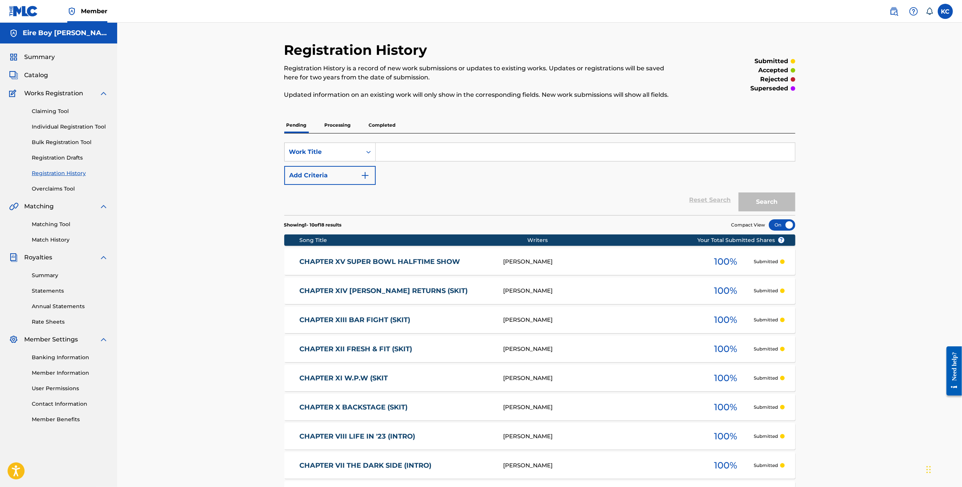
click at [62, 128] on link "Individual Registration Tool" at bounding box center [70, 127] width 76 height 8
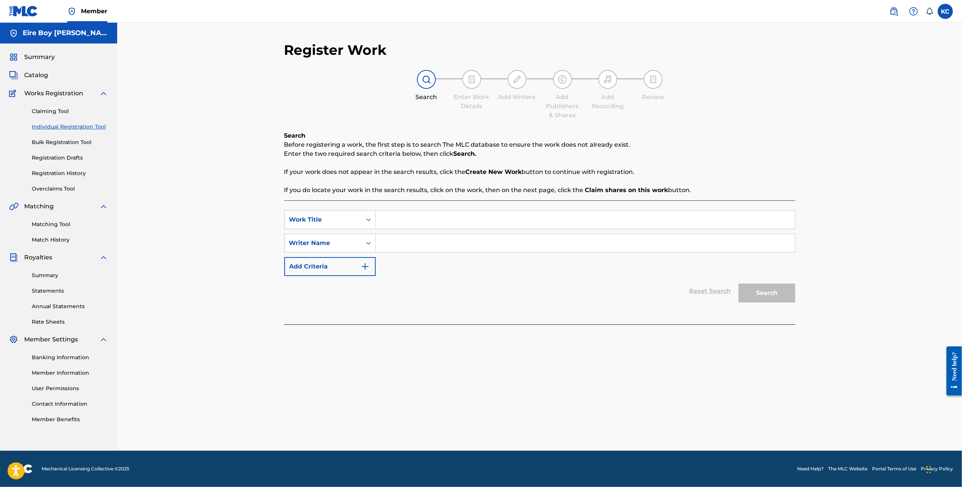
click at [412, 221] on input "Search Form" at bounding box center [585, 219] width 419 height 18
paste input "CHEERZ TO YOU (SKIT)"
type input "CHEERZ TO YOU (SKIT)"
click at [372, 248] on div "Search Form" at bounding box center [369, 243] width 14 height 14
click at [342, 266] on div "Writer IPI" at bounding box center [330, 261] width 91 height 19
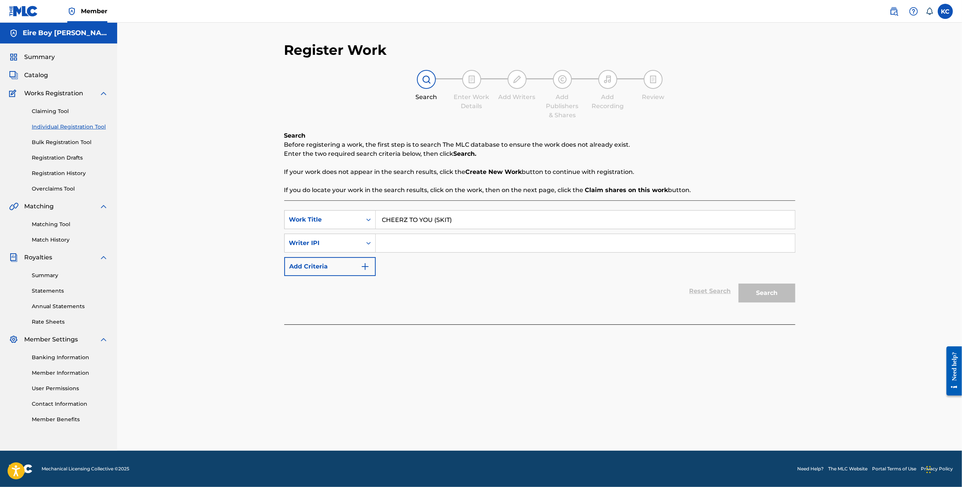
click at [433, 238] on input "Search Form" at bounding box center [585, 243] width 419 height 18
paste input "1305291972"
type input "1305291972"
click at [775, 292] on button "Search" at bounding box center [766, 292] width 57 height 19
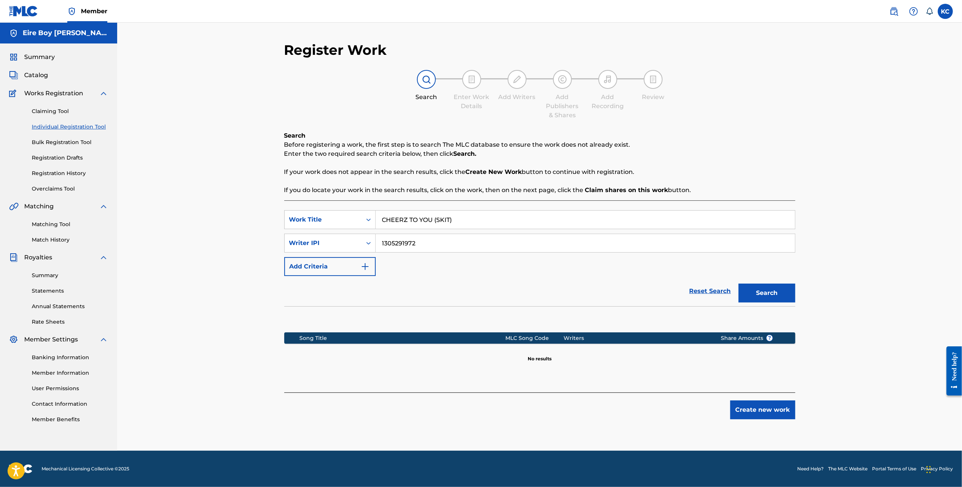
click at [753, 409] on button "Create new work" at bounding box center [762, 409] width 65 height 19
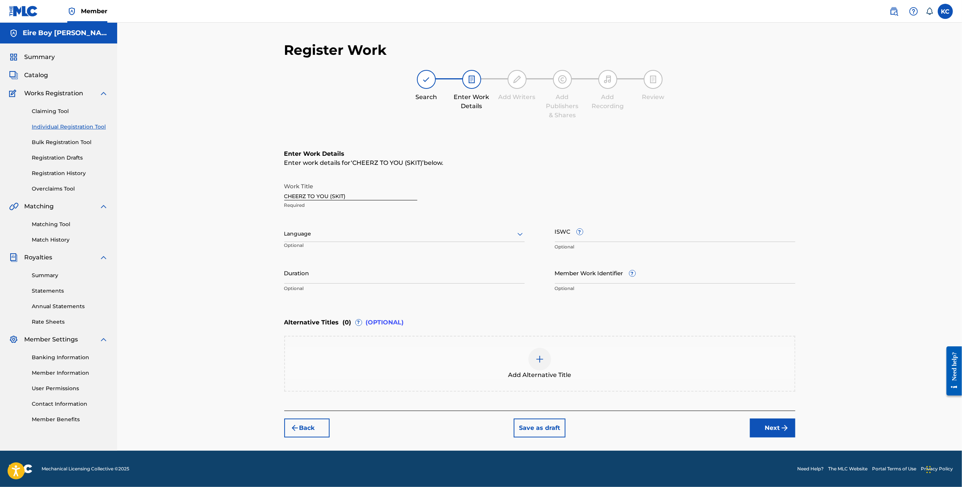
click at [304, 240] on div "Language" at bounding box center [404, 234] width 240 height 16
click at [319, 252] on div "English" at bounding box center [405, 250] width 240 height 17
click at [615, 236] on input "ISWC ?" at bounding box center [675, 231] width 240 height 22
paste input "T3343655374"
type input "T3343655374"
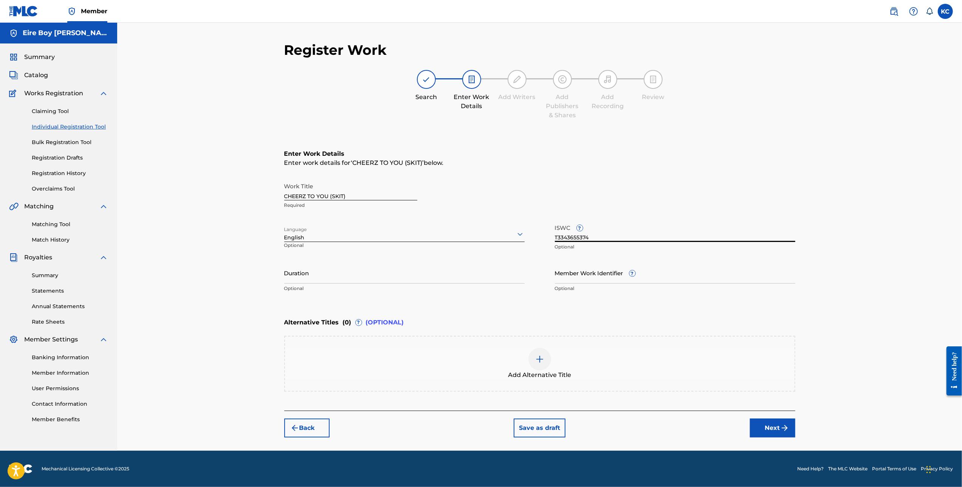
click at [788, 427] on img "submit" at bounding box center [784, 427] width 9 height 9
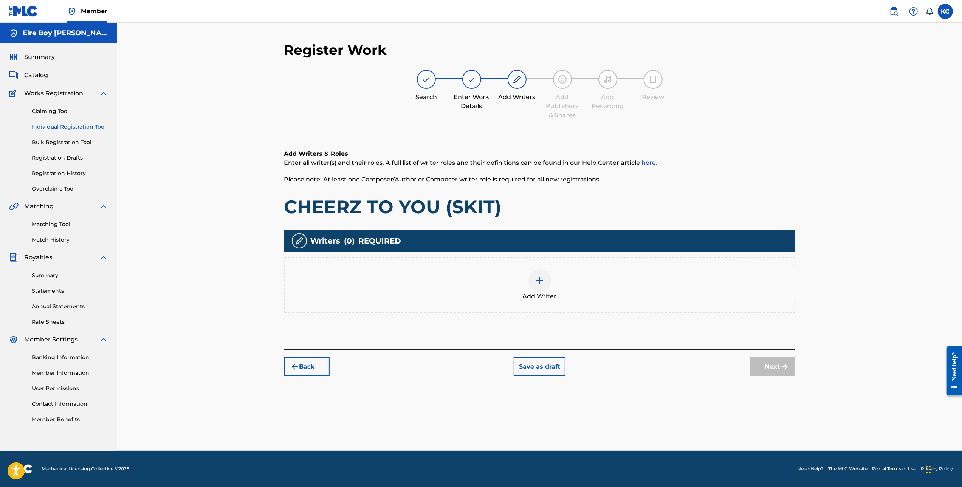
click at [540, 289] on div at bounding box center [539, 280] width 23 height 23
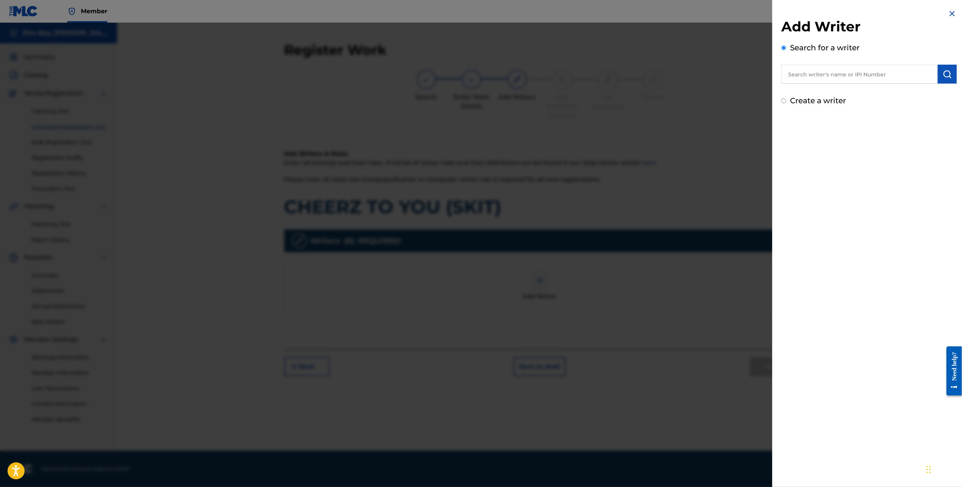
click at [783, 103] on div "Create a writer" at bounding box center [868, 100] width 175 height 11
click at [782, 100] on input "Create a writer" at bounding box center [783, 100] width 5 height 5
radio input "false"
radio input "true"
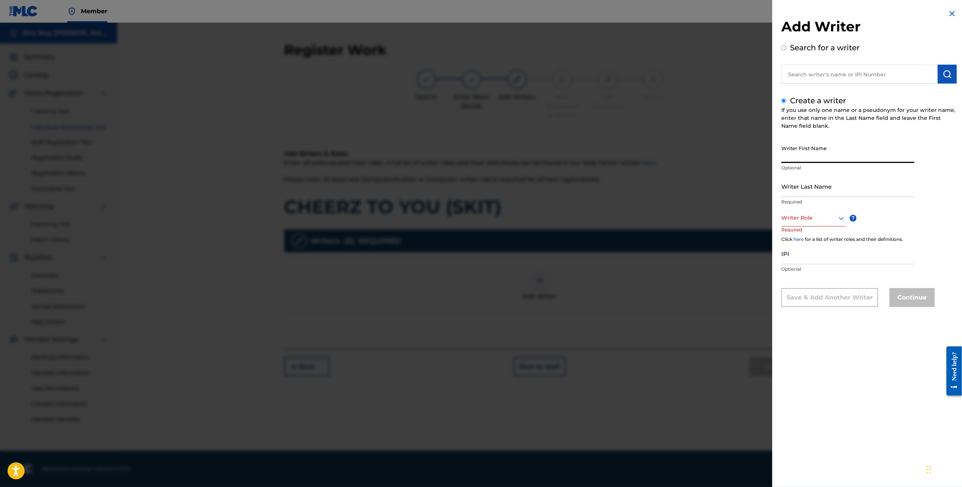
click at [797, 153] on input "Writer First Name" at bounding box center [847, 152] width 133 height 22
type input "[PERSON_NAME]"
click at [805, 223] on div "Writer Role" at bounding box center [813, 217] width 65 height 17
click at [806, 241] on div "Composer/Author" at bounding box center [813, 234] width 64 height 17
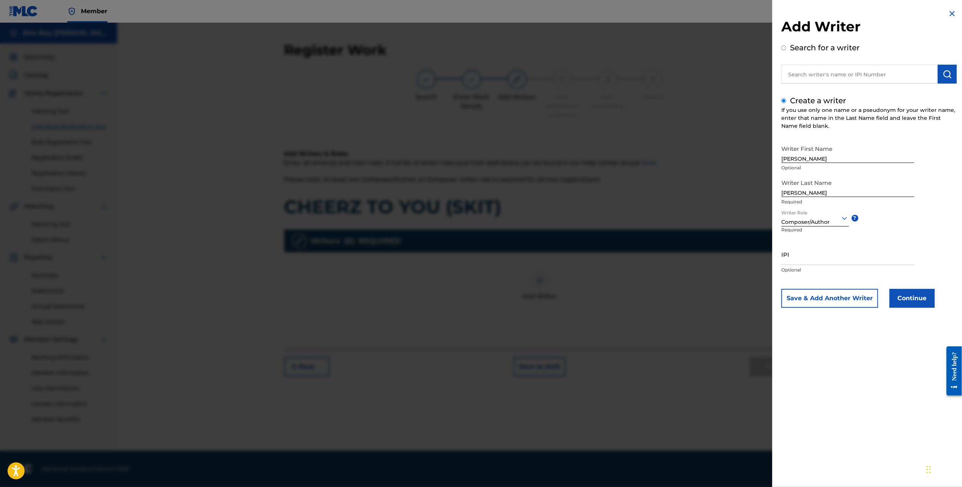
click at [821, 253] on input "IPI" at bounding box center [847, 254] width 133 height 22
paste input "1305291972"
type input "1305291972"
click at [917, 300] on button "Continue" at bounding box center [911, 298] width 45 height 19
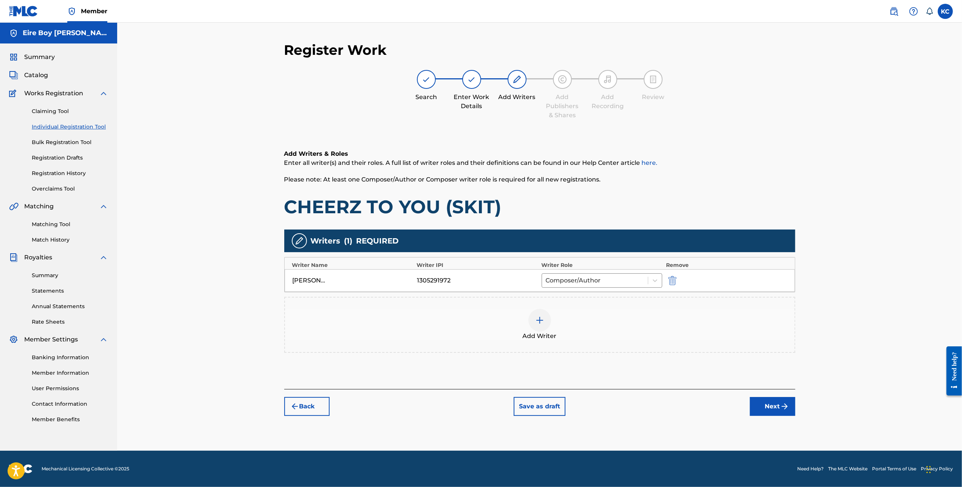
click at [762, 409] on button "Next" at bounding box center [772, 406] width 45 height 19
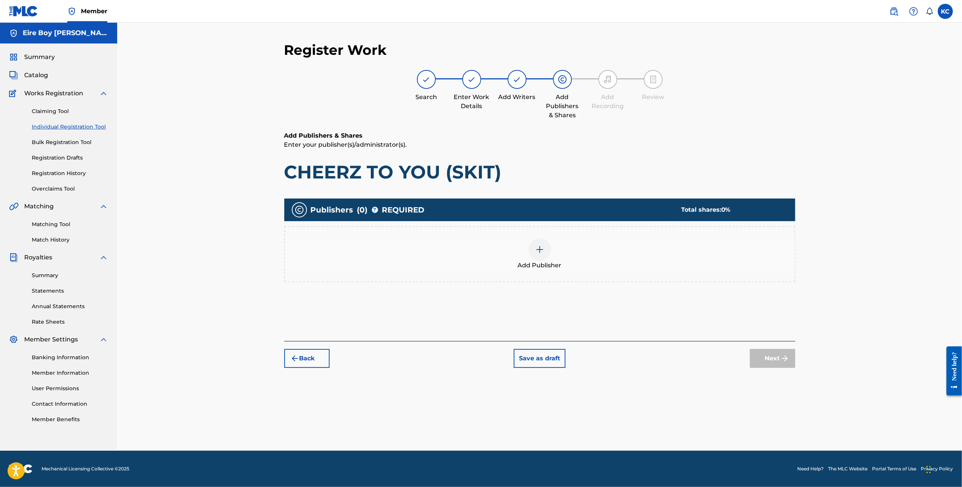
click at [543, 249] on img at bounding box center [539, 249] width 9 height 9
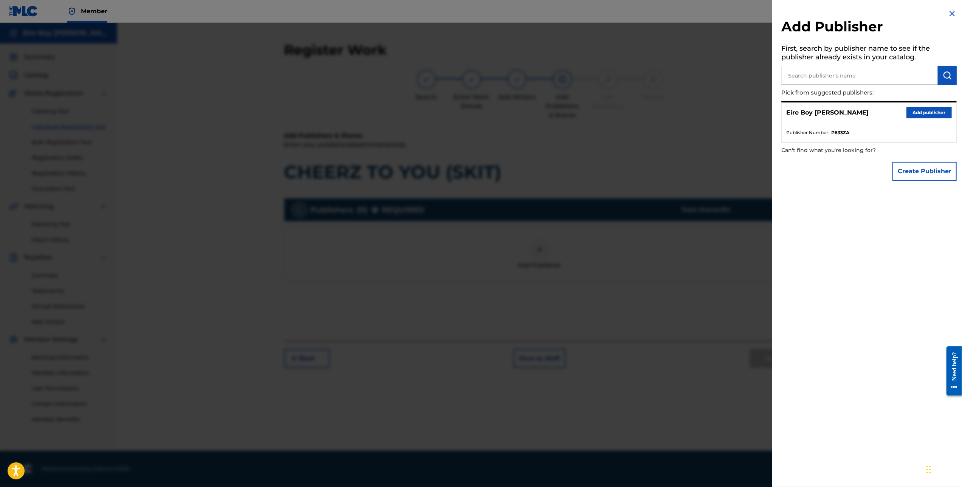
click at [939, 112] on button "Add publisher" at bounding box center [928, 112] width 45 height 11
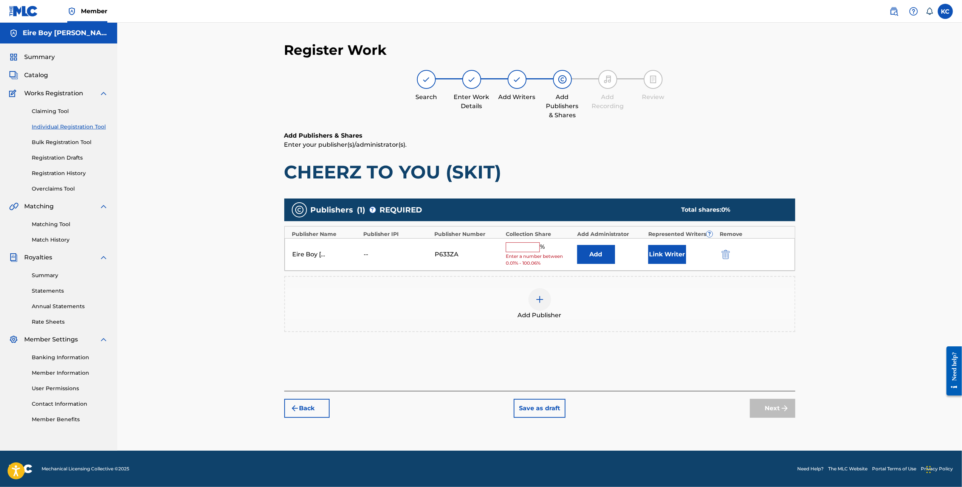
click at [519, 249] on input "text" at bounding box center [523, 247] width 34 height 10
type input "100"
click at [670, 251] on button "Link Writer" at bounding box center [667, 251] width 38 height 19
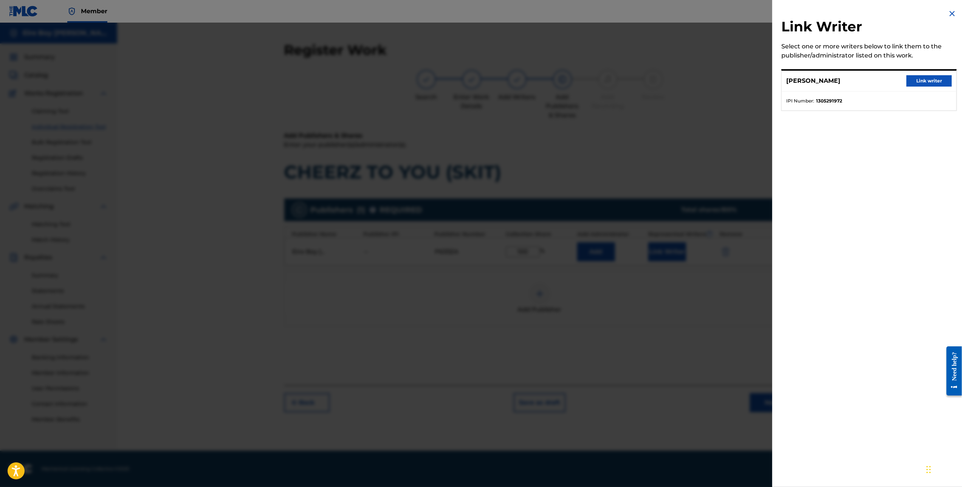
click at [931, 74] on div "[PERSON_NAME] Link writer" at bounding box center [868, 81] width 175 height 21
click at [929, 84] on button "Link writer" at bounding box center [928, 80] width 45 height 11
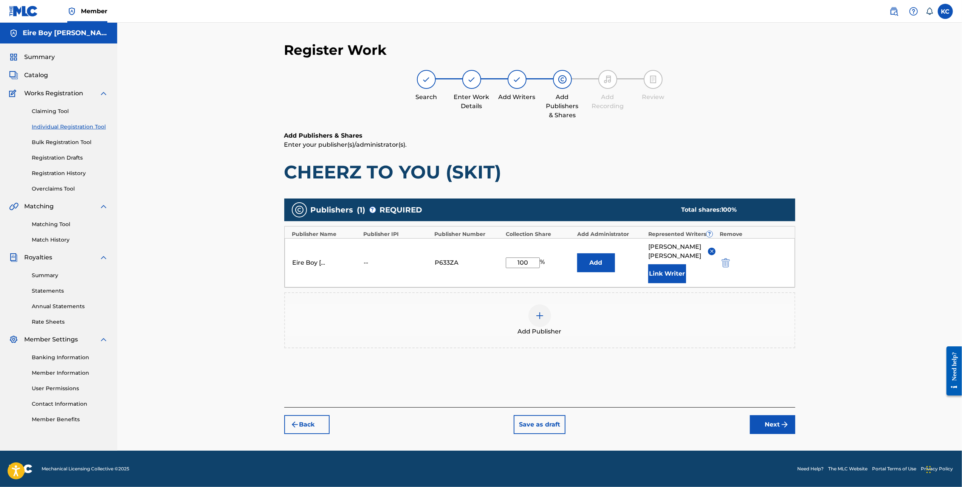
click at [762, 415] on button "Next" at bounding box center [772, 424] width 45 height 19
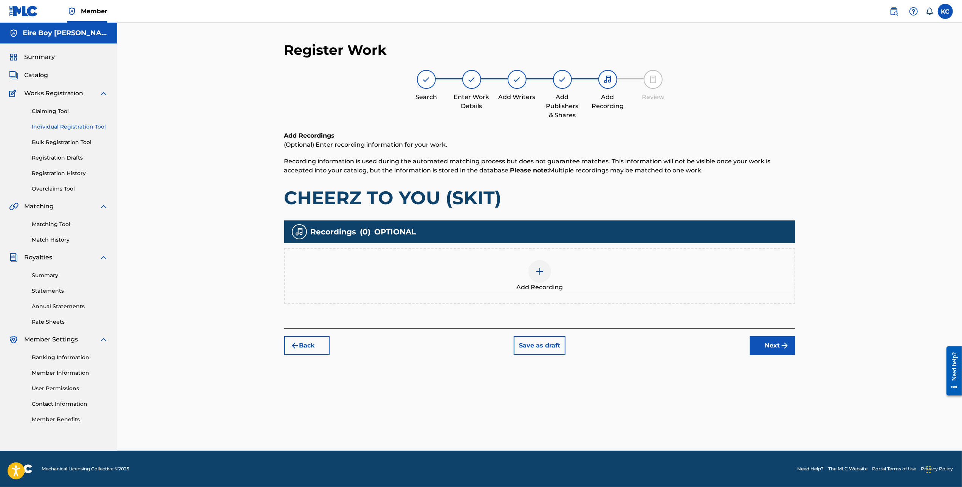
click at [533, 274] on div at bounding box center [539, 271] width 23 height 23
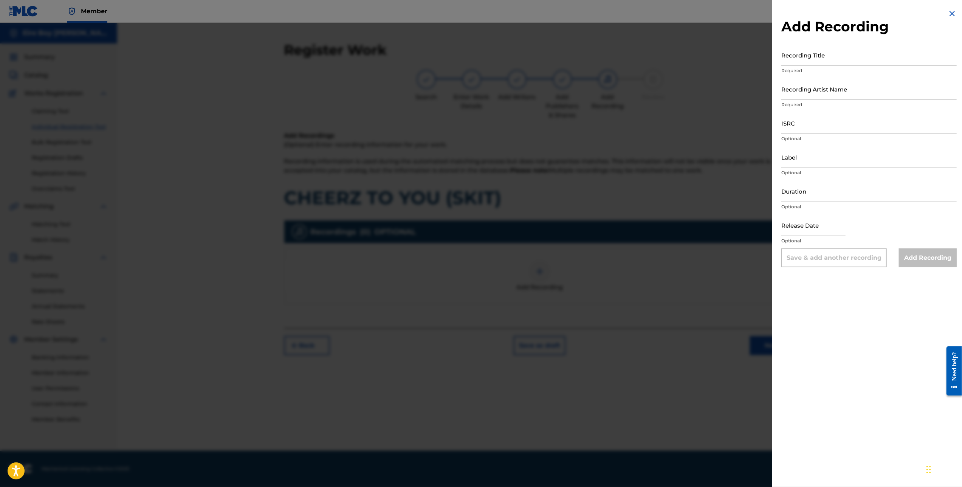
click at [839, 58] on input "Recording Title" at bounding box center [868, 55] width 175 height 22
paste input "CHEERZ TO YOU (SKIT)"
type input "CHEERZ TO YOU (SKIT)"
click at [862, 84] on input "Recording Artist Name" at bounding box center [868, 89] width 175 height 22
type input "MAL€K"
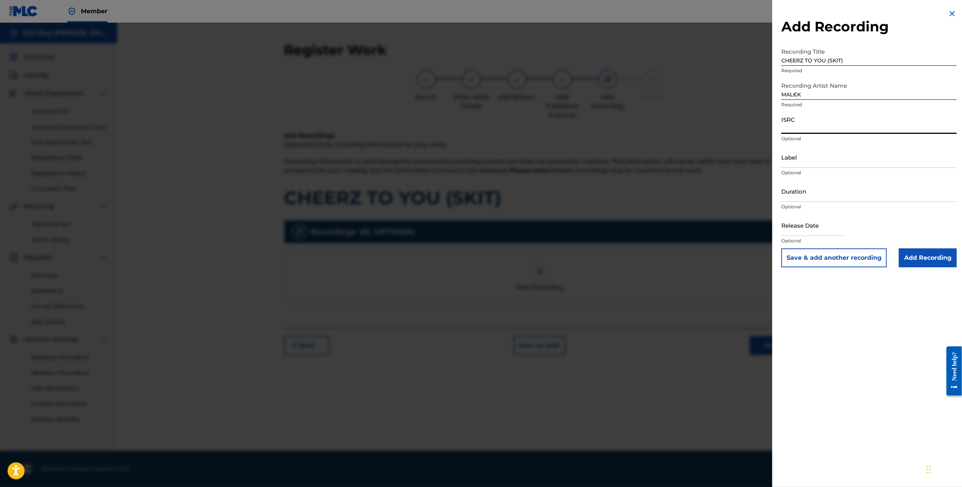
click at [813, 128] on input "ISRC" at bounding box center [868, 123] width 175 height 22
paste input "QZWFM2488283"
type input "QZWFM2488283"
click at [928, 261] on input "Add Recording" at bounding box center [928, 257] width 58 height 19
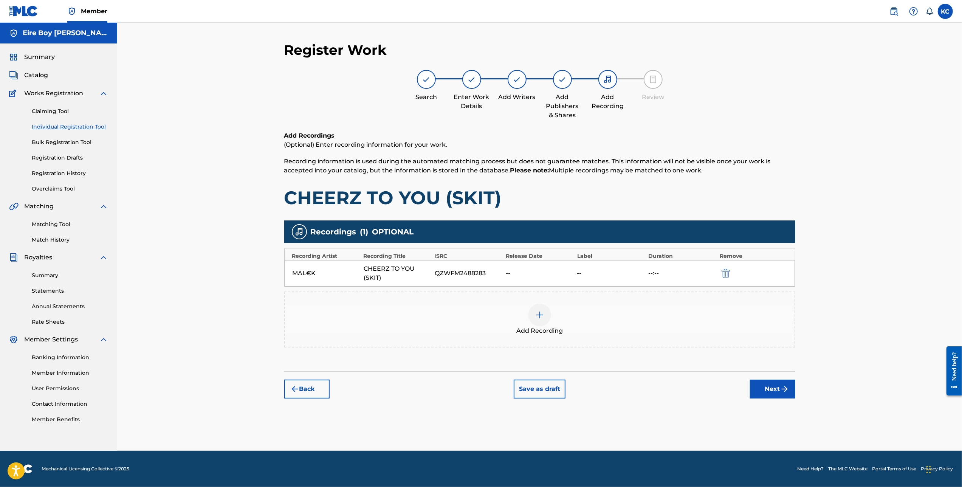
click at [777, 393] on button "Next" at bounding box center [772, 388] width 45 height 19
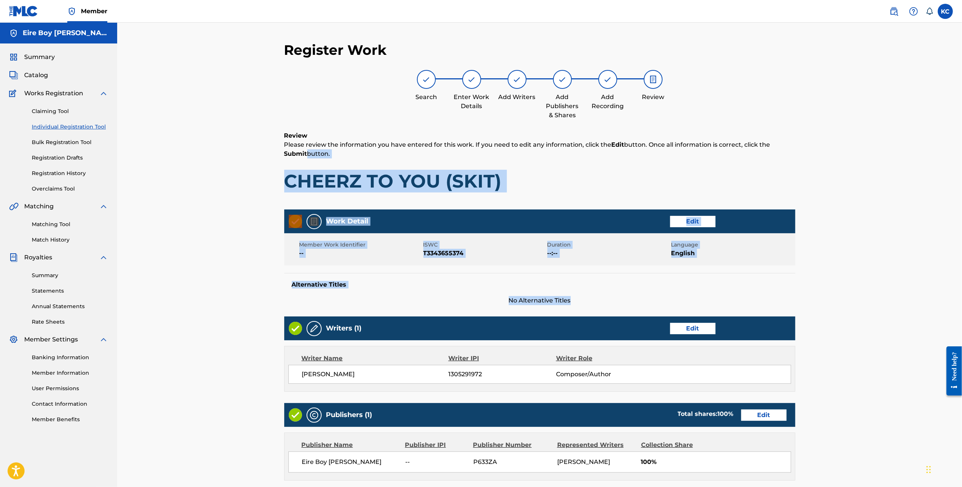
drag, startPoint x: 960, startPoint y: 142, endPoint x: 960, endPoint y: 294, distance: 151.5
click at [960, 294] on div "Register Work Search Enter Work Details Add Writers Add Publishers & Shares Add…" at bounding box center [539, 313] width 844 height 580
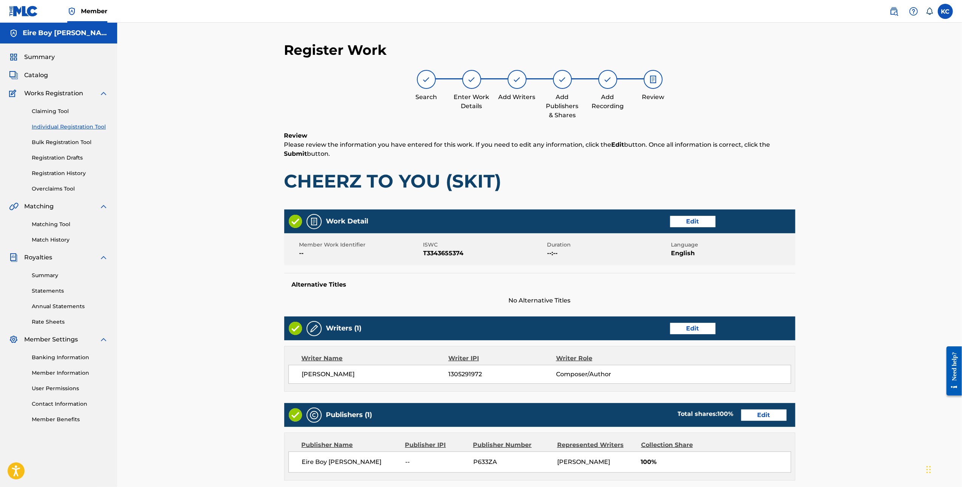
drag, startPoint x: 895, startPoint y: 329, endPoint x: 963, endPoint y: 304, distance: 72.6
click at [896, 330] on div "Register Work Search Enter Work Details Add Writers Add Publishers & Shares Add…" at bounding box center [539, 313] width 844 height 580
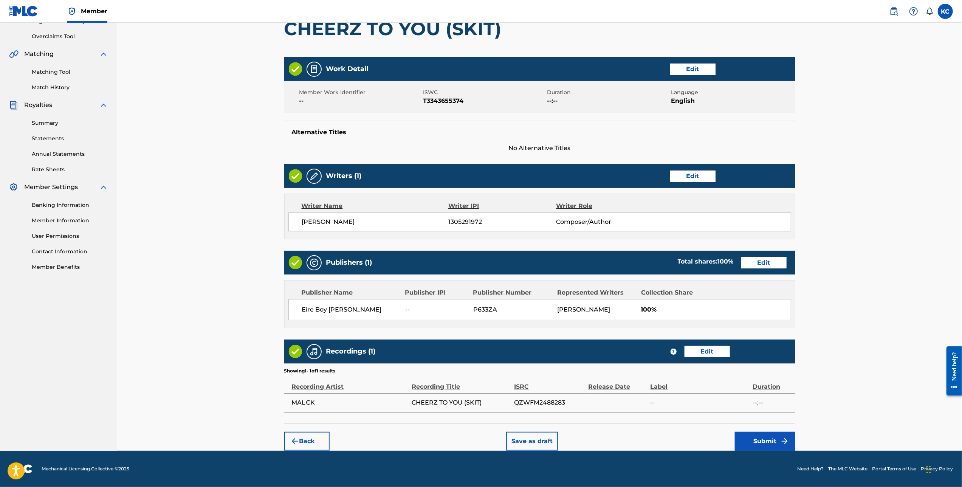
click at [768, 448] on button "Submit" at bounding box center [765, 440] width 60 height 19
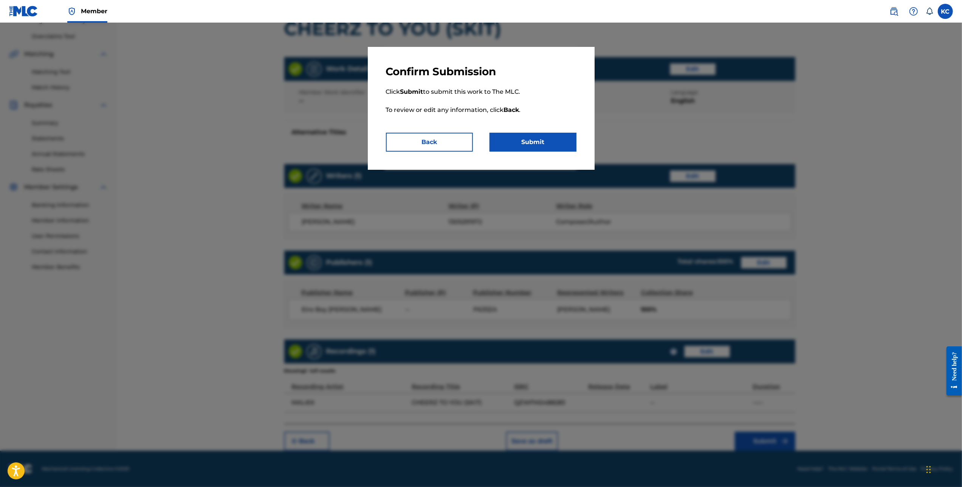
click at [549, 146] on button "Submit" at bounding box center [532, 142] width 87 height 19
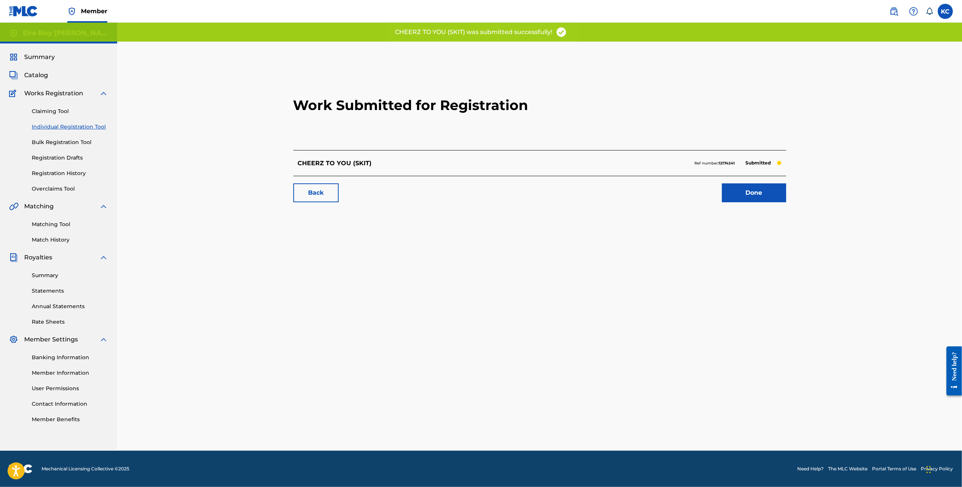
click at [737, 191] on link "Done" at bounding box center [754, 192] width 64 height 19
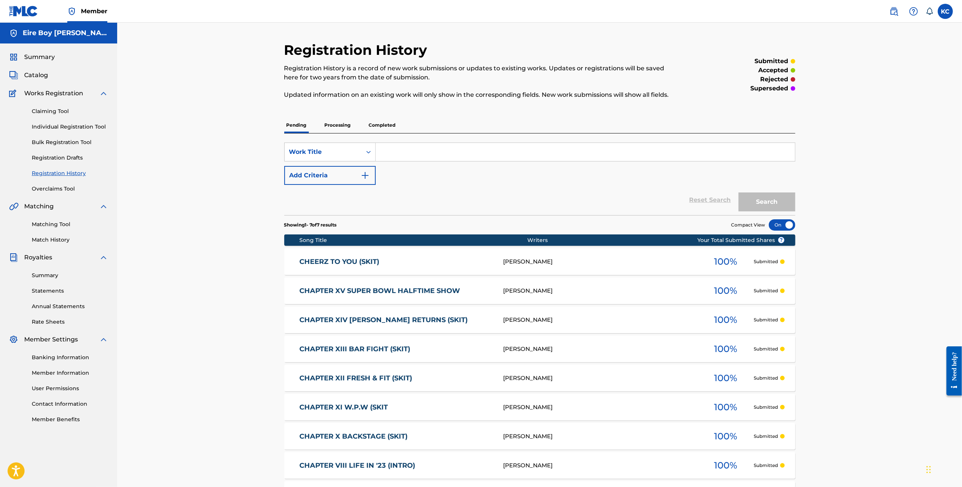
click at [82, 121] on div "Claiming Tool Individual Registration Tool Bulk Registration Tool Registration …" at bounding box center [58, 145] width 99 height 95
click at [82, 125] on link "Individual Registration Tool" at bounding box center [70, 127] width 76 height 8
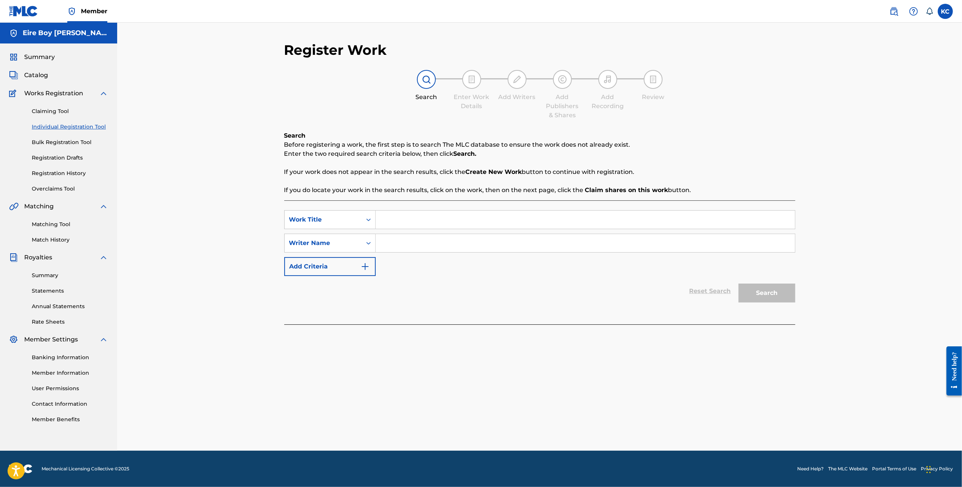
click at [440, 215] on input "Search Form" at bounding box center [585, 219] width 419 height 18
paste input "CHILDHOOD TRAUMA"
type input "CHILDHOOD TRAUMA"
click at [339, 241] on div "Writer Name" at bounding box center [323, 242] width 68 height 9
click at [334, 268] on div "Writer IPI" at bounding box center [330, 261] width 91 height 19
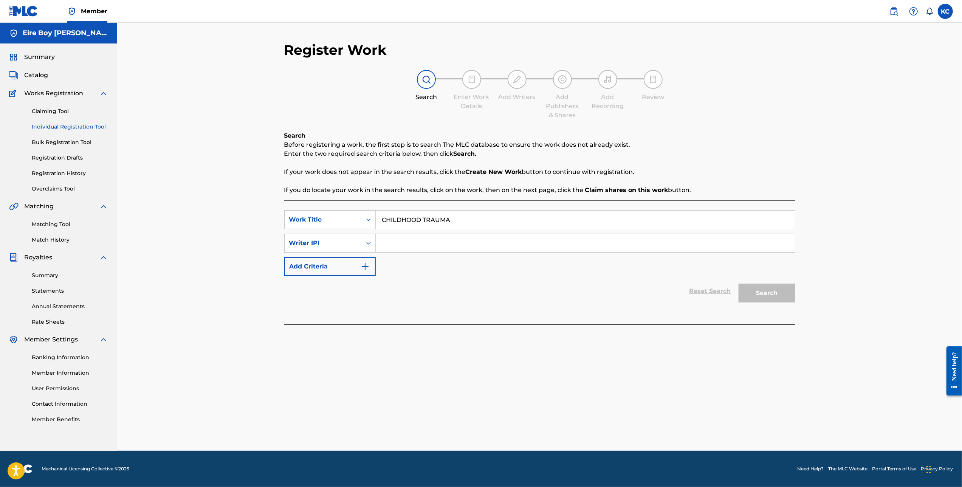
click at [410, 251] on input "Search Form" at bounding box center [585, 243] width 419 height 18
paste input "1305291972"
type input "1305291972"
click at [768, 289] on button "Search" at bounding box center [766, 292] width 57 height 19
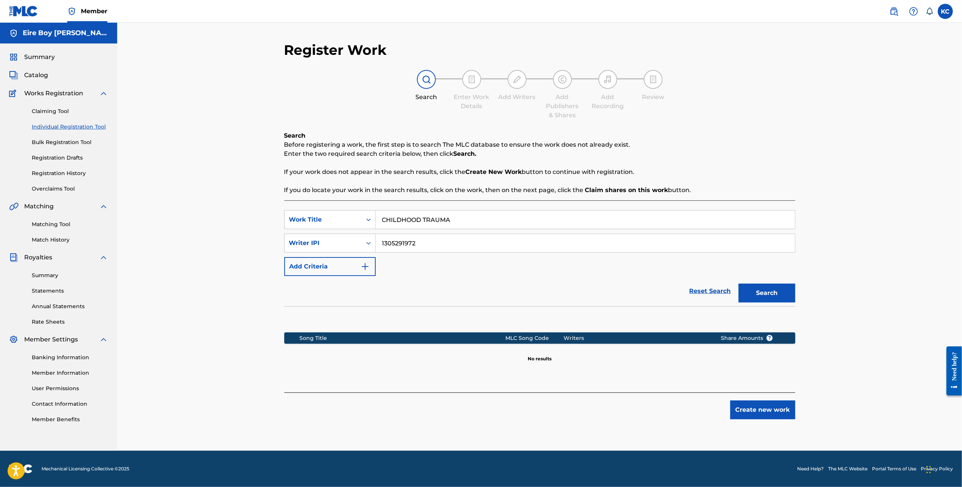
click at [744, 407] on button "Create new work" at bounding box center [762, 409] width 65 height 19
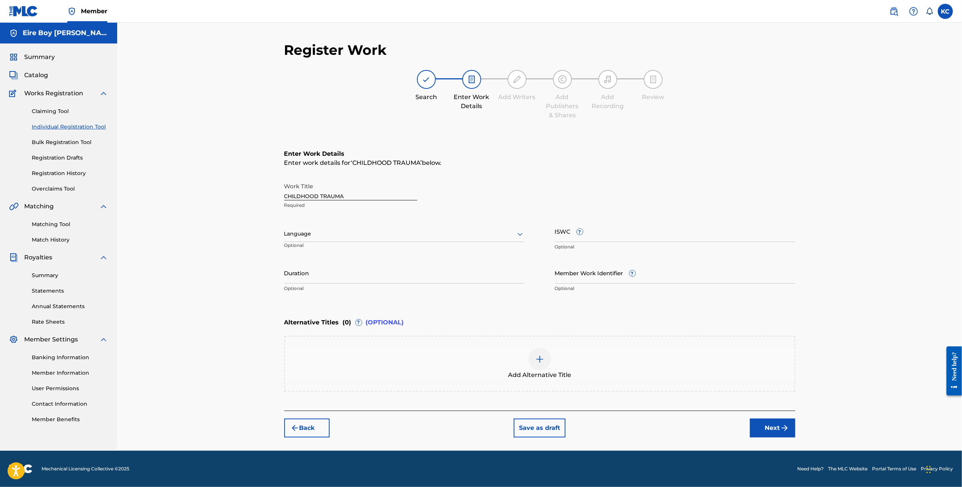
click at [362, 237] on div at bounding box center [404, 233] width 240 height 9
click at [324, 247] on div "English" at bounding box center [405, 250] width 240 height 17
click at [629, 232] on input "ISWC ?" at bounding box center [675, 231] width 240 height 22
paste input "T3343654973"
type input "T3343654973"
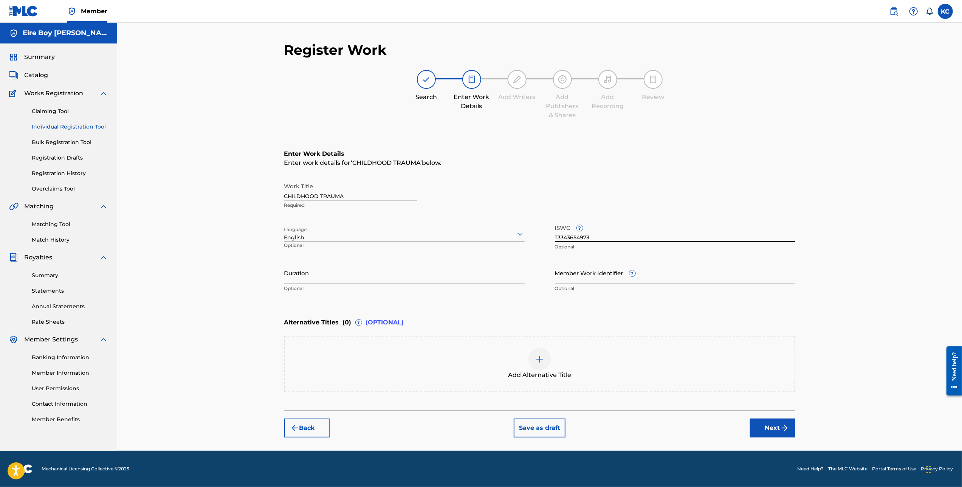
click at [777, 431] on button "Next" at bounding box center [772, 427] width 45 height 19
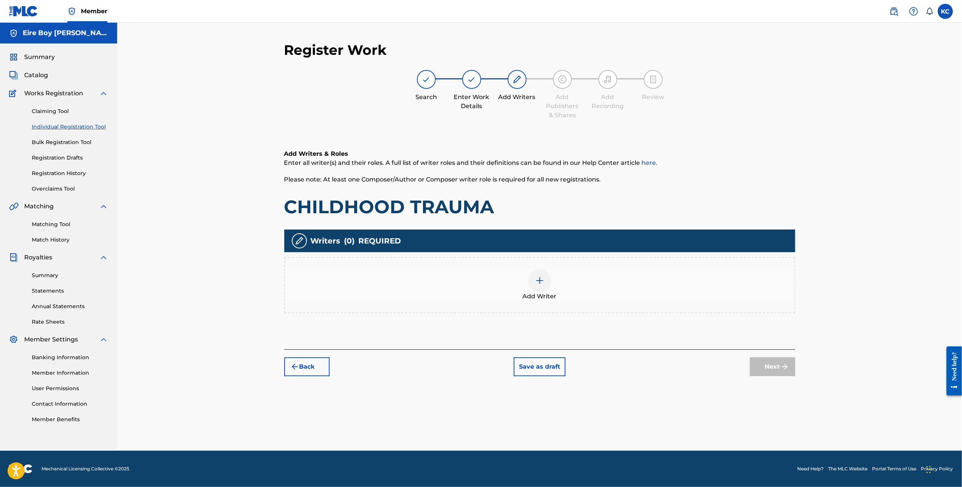
click at [543, 280] on img at bounding box center [539, 280] width 9 height 9
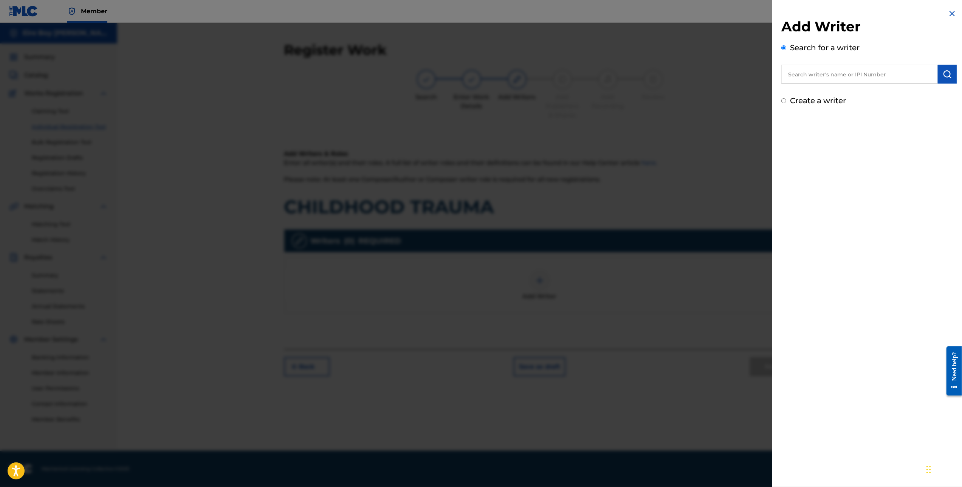
click at [779, 100] on div "Add Writer Search for a writer Create a writer" at bounding box center [868, 57] width 193 height 115
click at [782, 103] on input "Create a writer" at bounding box center [783, 100] width 5 height 5
radio input "false"
radio input "true"
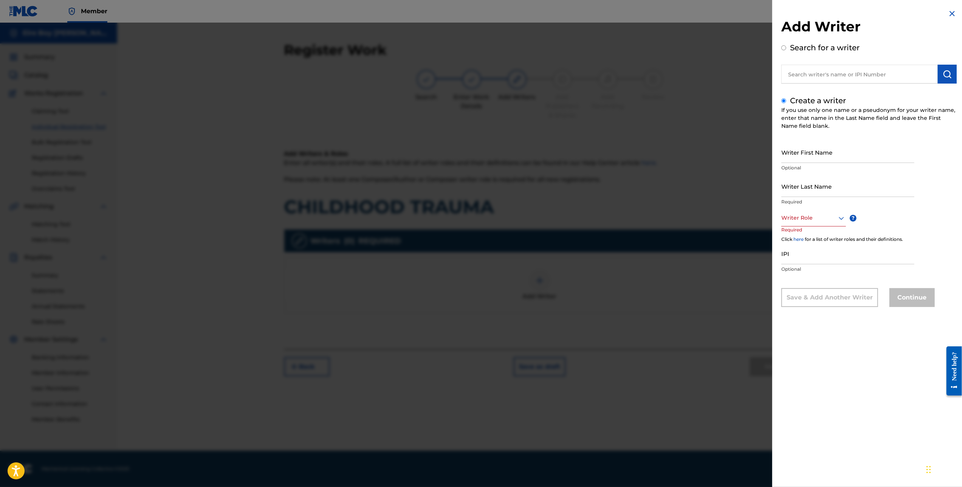
click at [812, 153] on input "Writer First Name" at bounding box center [847, 152] width 133 height 22
type input "[PERSON_NAME]"
click at [824, 220] on div at bounding box center [813, 217] width 65 height 9
click at [815, 234] on div "Composer/Author" at bounding box center [813, 234] width 64 height 17
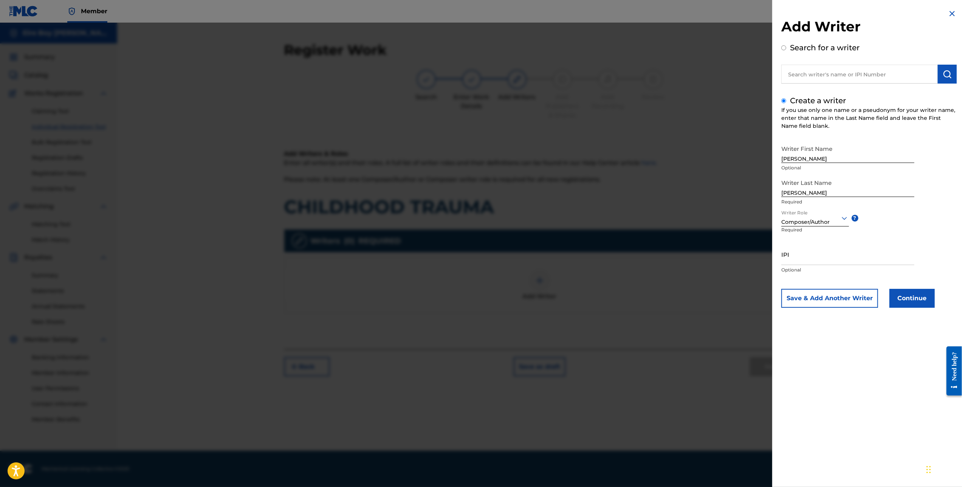
click at [800, 253] on input "IPI" at bounding box center [847, 254] width 133 height 22
paste input "1305291972"
type input "1305291972"
click at [907, 297] on button "Continue" at bounding box center [911, 298] width 45 height 19
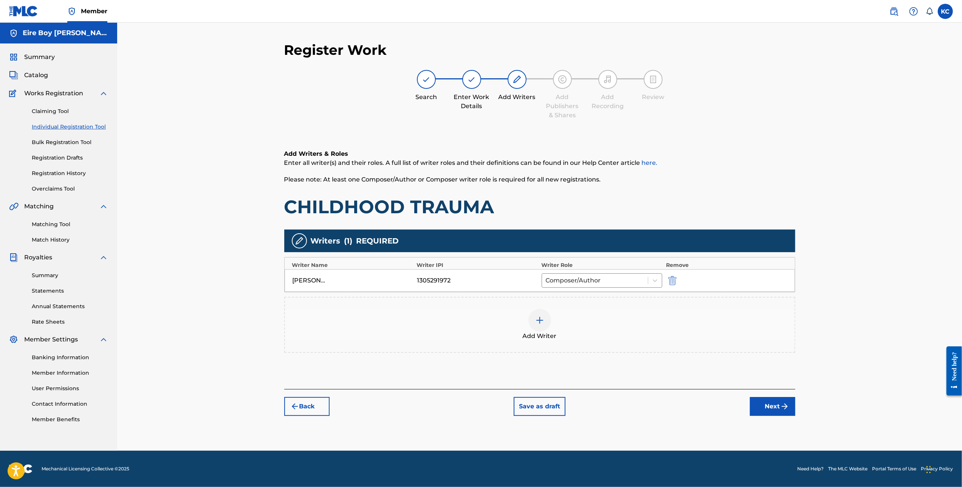
click at [778, 407] on button "Next" at bounding box center [772, 406] width 45 height 19
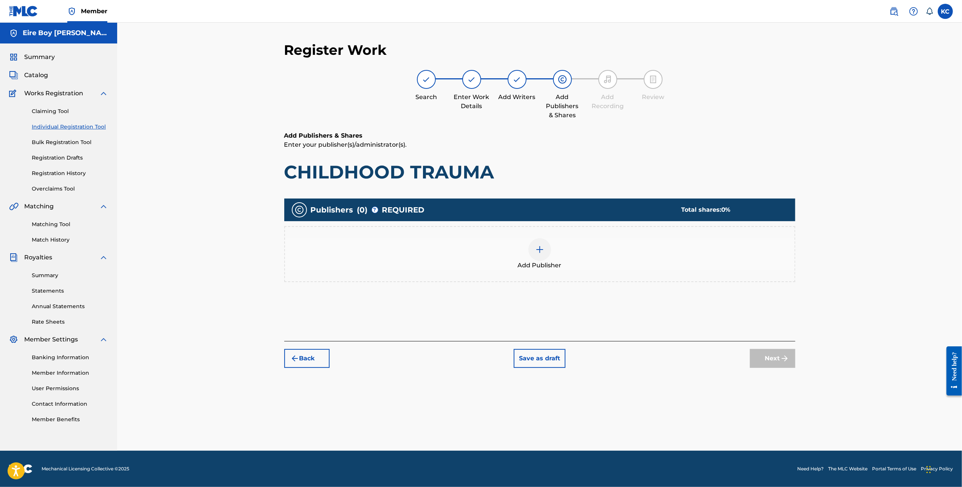
click at [537, 259] on div at bounding box center [539, 249] width 23 height 23
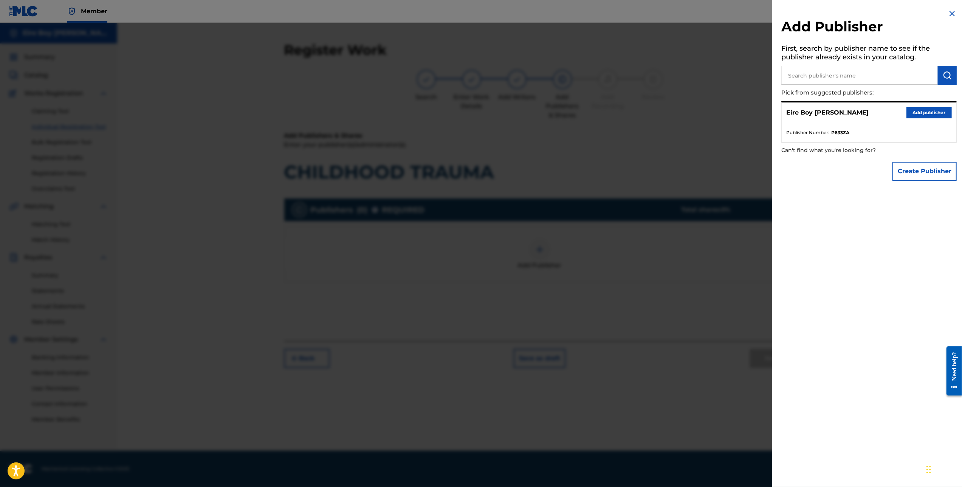
click at [925, 114] on button "Add publisher" at bounding box center [928, 112] width 45 height 11
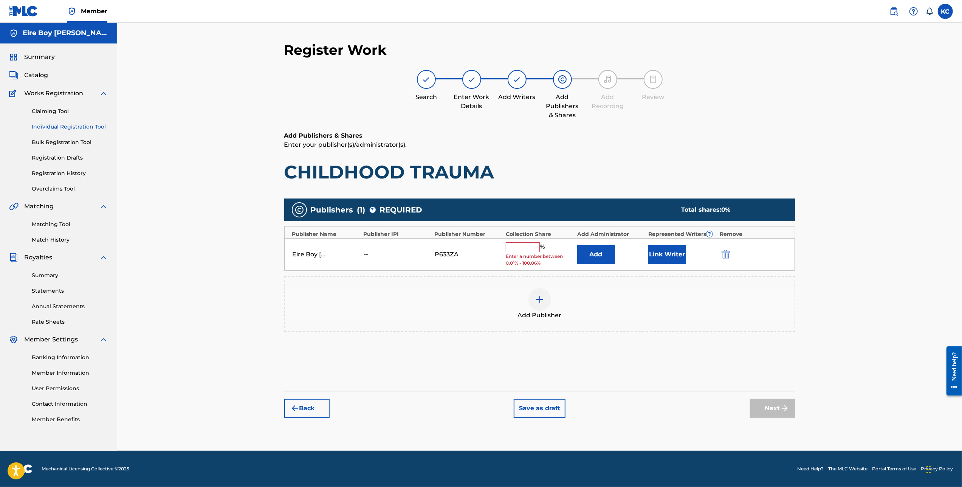
click at [523, 247] on input "text" at bounding box center [523, 247] width 34 height 10
type input "100"
click at [658, 249] on button "Link Writer" at bounding box center [667, 251] width 38 height 19
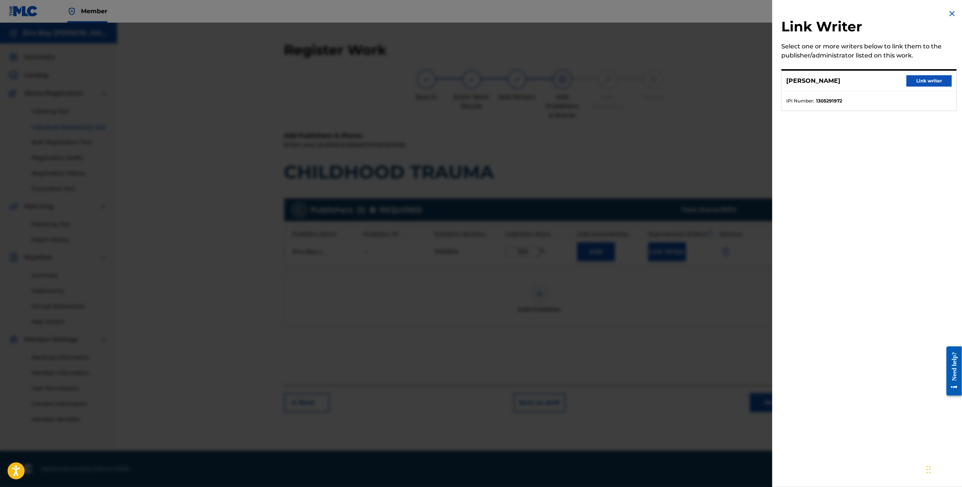
click at [939, 85] on button "Link writer" at bounding box center [928, 80] width 45 height 11
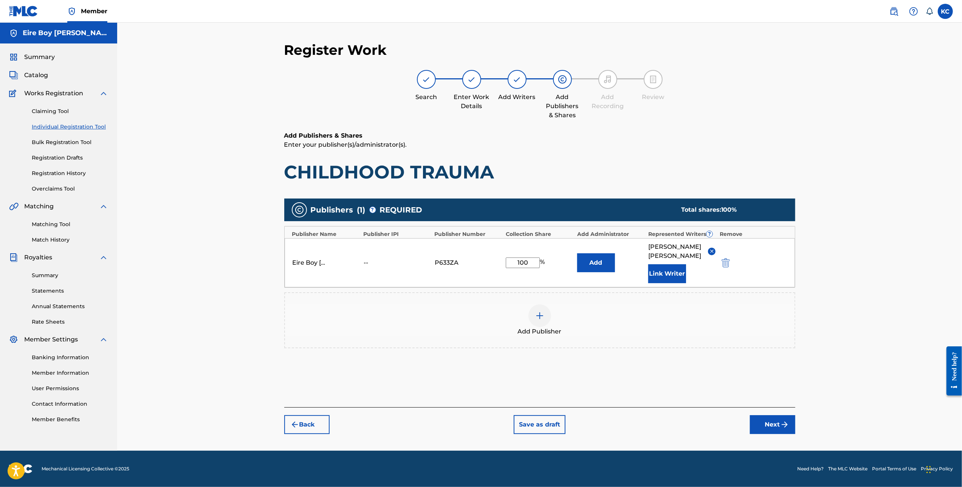
click at [768, 415] on button "Next" at bounding box center [772, 424] width 45 height 19
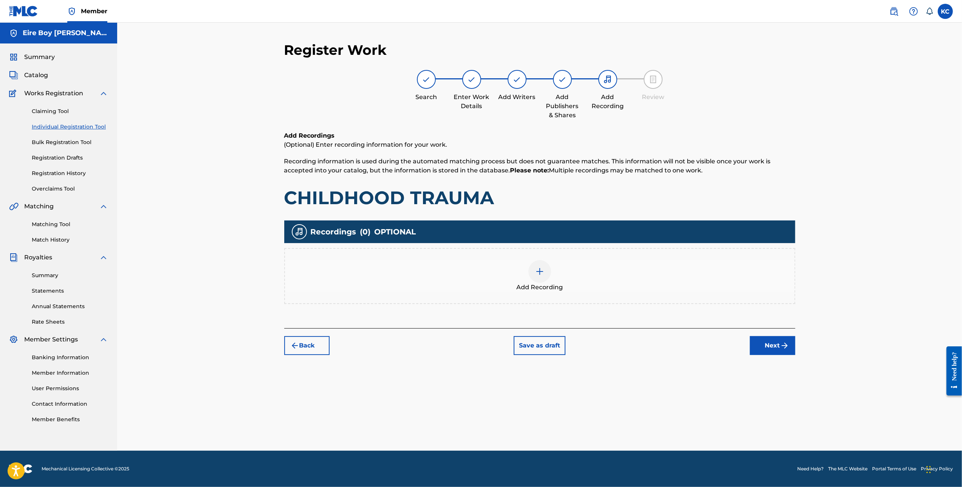
click at [543, 268] on img at bounding box center [539, 271] width 9 height 9
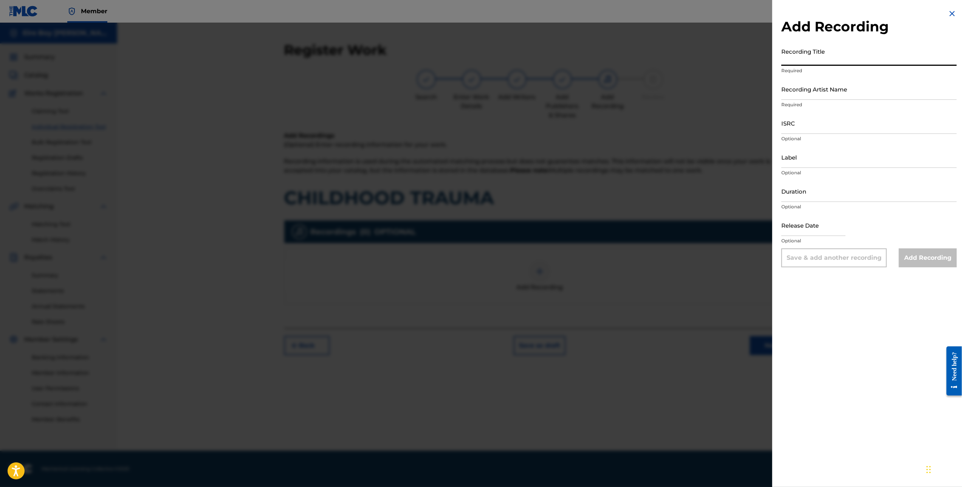
click at [830, 60] on input "Recording Title" at bounding box center [868, 55] width 175 height 22
paste input "CHILDHOOD TRAUMA"
type input "CHILDHOOD TRAUMA"
drag, startPoint x: 840, startPoint y: 84, endPoint x: 840, endPoint y: 88, distance: 4.5
click at [840, 85] on input "Recording Artist Name" at bounding box center [868, 89] width 175 height 22
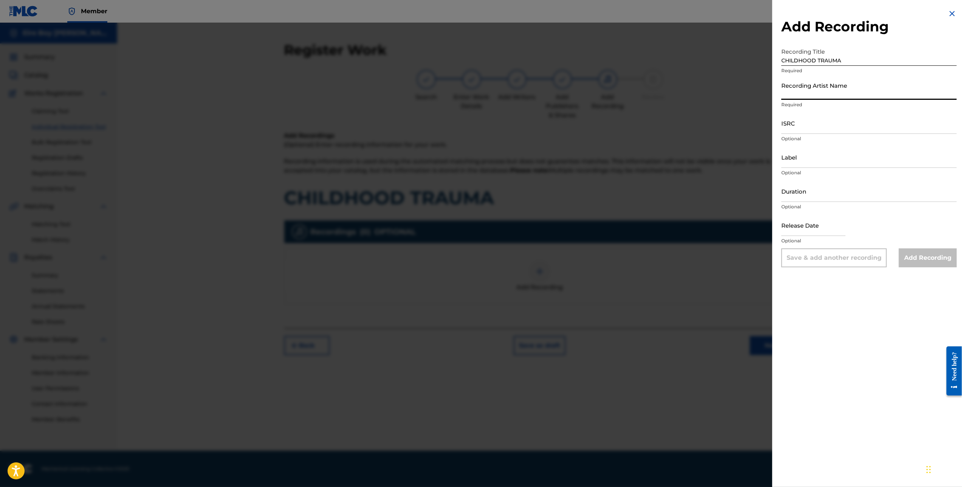
type input "MAL€K"
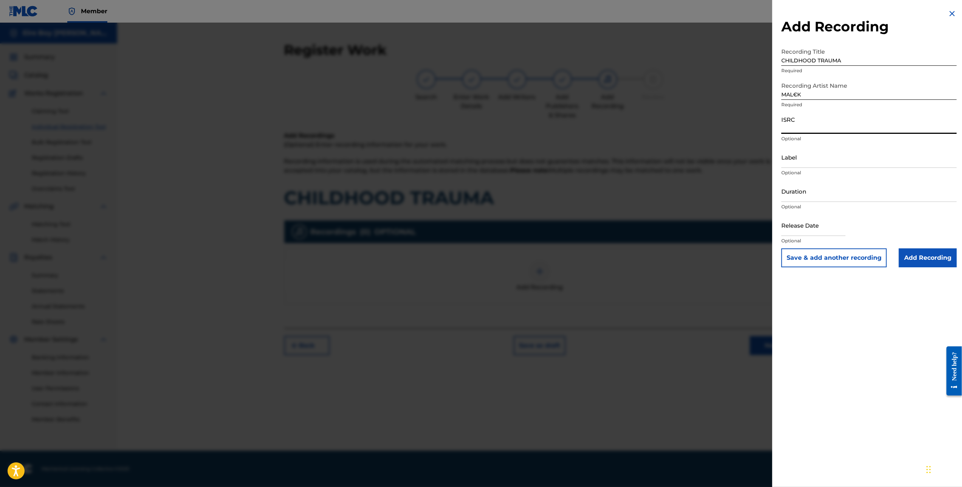
click at [804, 130] on input "ISRC" at bounding box center [868, 123] width 175 height 22
paste input "QZWFM2488287"
type input "QZWFM2488287"
click at [927, 258] on input "Add Recording" at bounding box center [928, 257] width 58 height 19
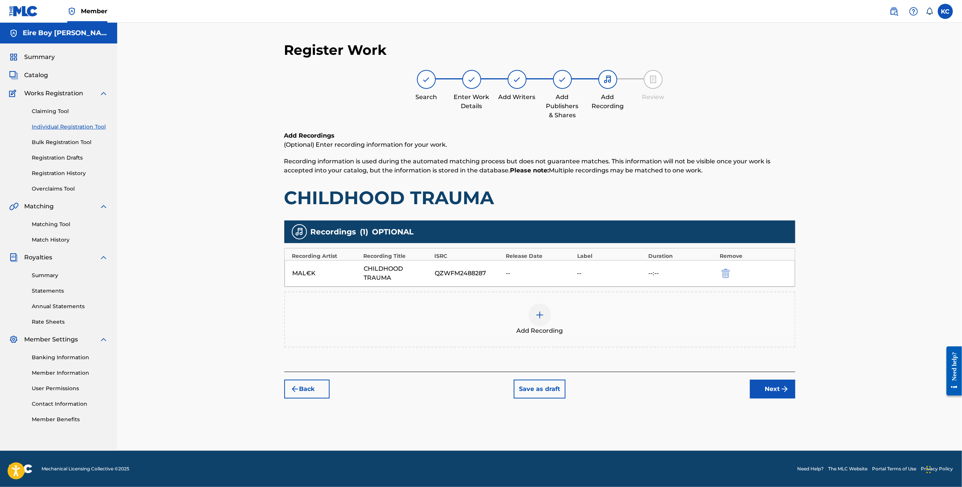
click at [769, 393] on button "Next" at bounding box center [772, 388] width 45 height 19
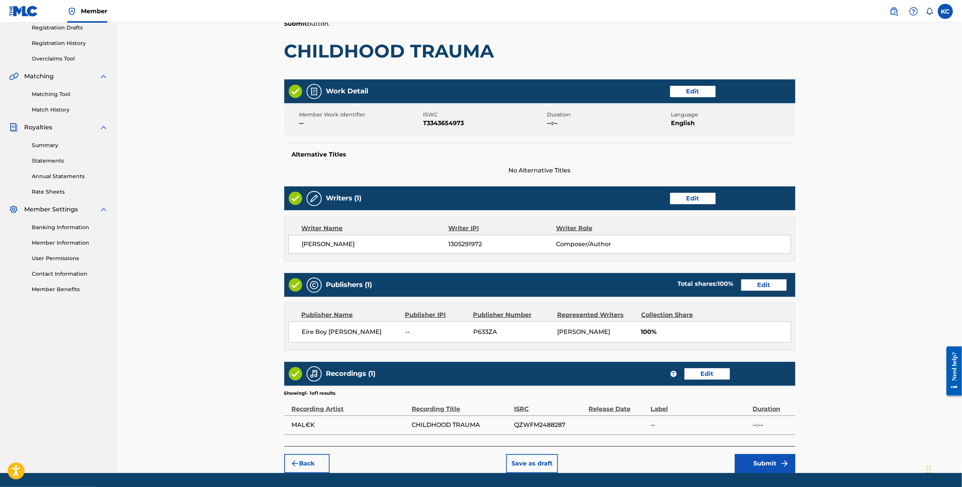
scroll to position [153, 0]
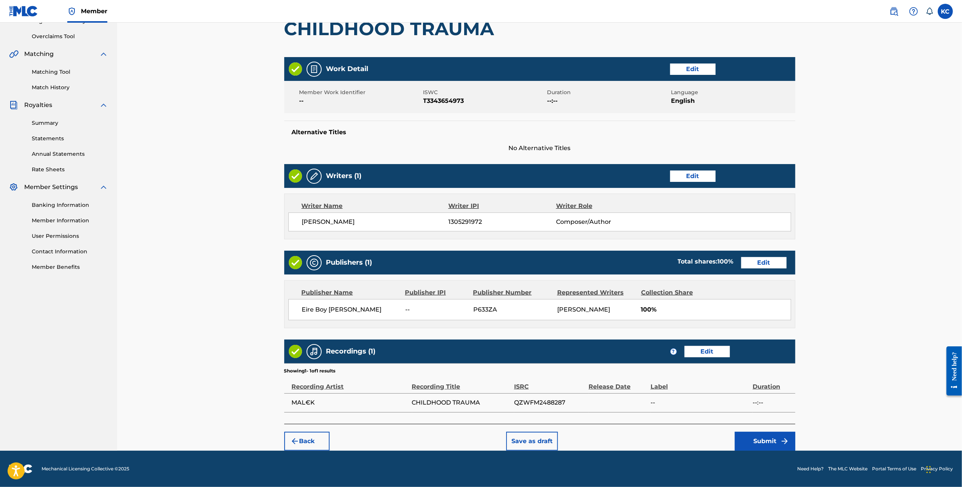
drag, startPoint x: 962, startPoint y: 227, endPoint x: 5, endPoint y: 21, distance: 979.4
click at [750, 435] on button "Submit" at bounding box center [765, 440] width 60 height 19
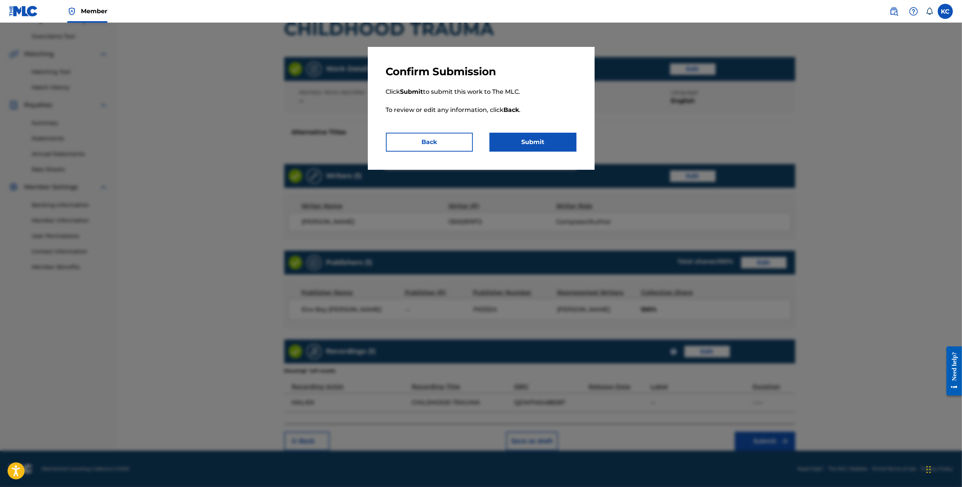
click at [538, 147] on button "Submit" at bounding box center [532, 142] width 87 height 19
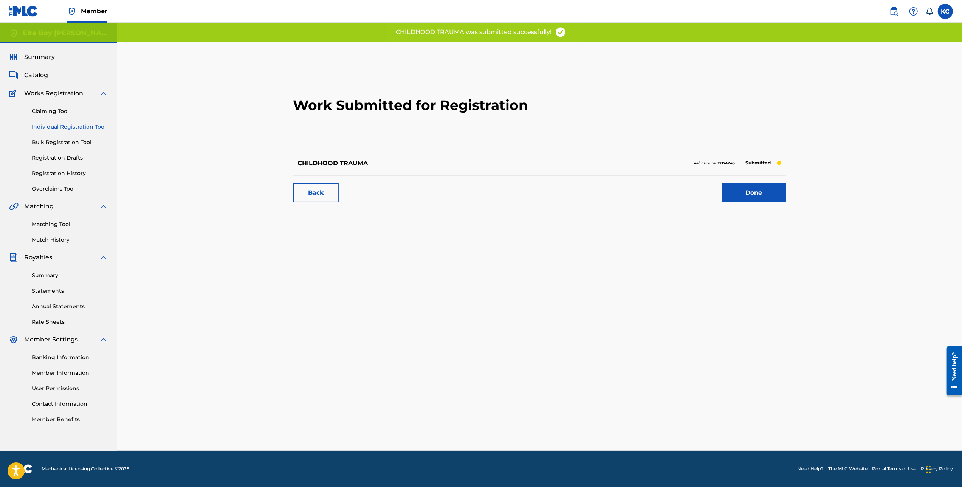
click at [758, 194] on link "Done" at bounding box center [754, 192] width 64 height 19
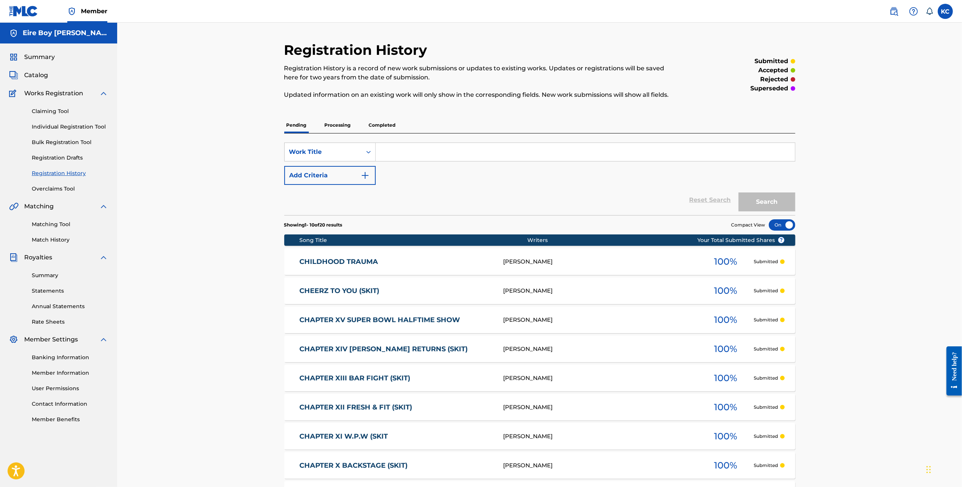
click at [44, 126] on link "Individual Registration Tool" at bounding box center [70, 127] width 76 height 8
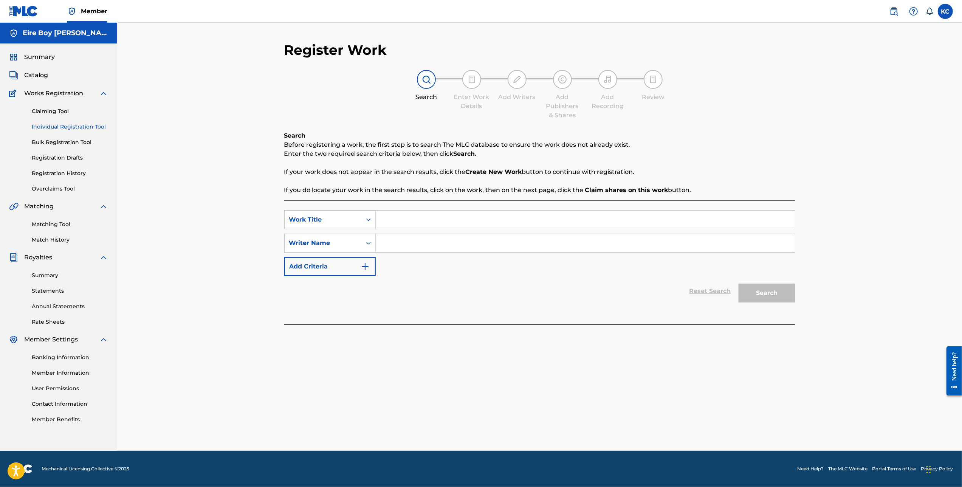
click at [422, 226] on input "Search Form" at bounding box center [585, 219] width 419 height 18
paste input "CHRISTMAS WITHOUT YOU (FEAT. [PERSON_NAME])"
type input "CHRISTMAS WITHOUT YOU (FEAT. [PERSON_NAME])"
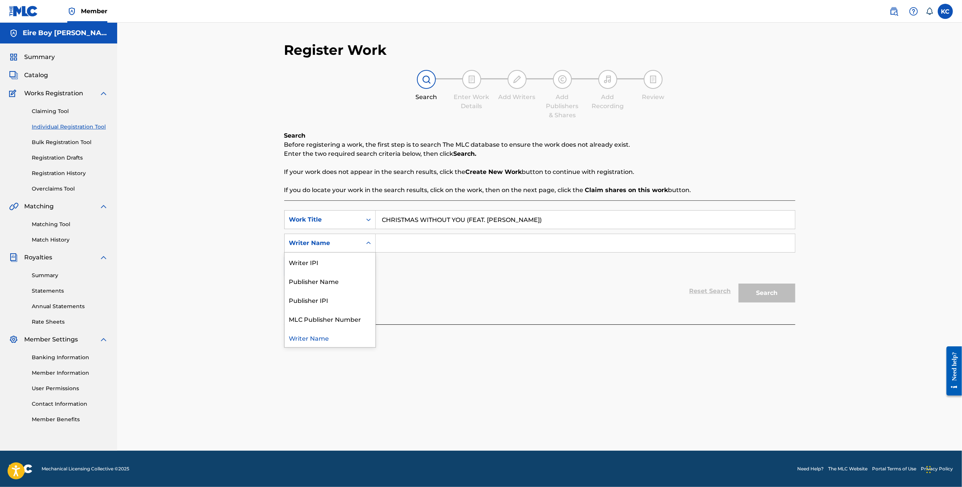
click at [371, 245] on icon "Search Form" at bounding box center [369, 243] width 8 height 8
click at [348, 262] on div "Writer IPI" at bounding box center [330, 261] width 91 height 19
click at [437, 244] on input "Search Form" at bounding box center [585, 243] width 419 height 18
paste input "1305291972"
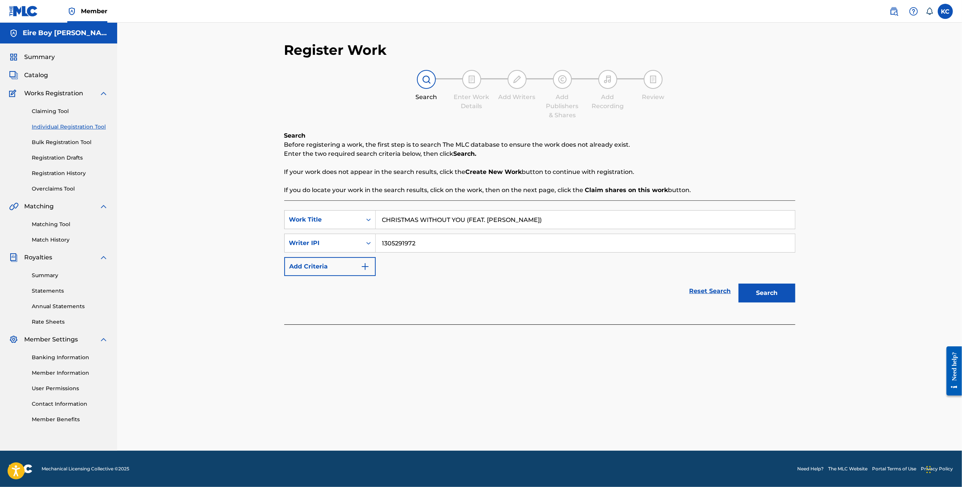
type input "1305291972"
click at [767, 291] on button "Search" at bounding box center [766, 292] width 57 height 19
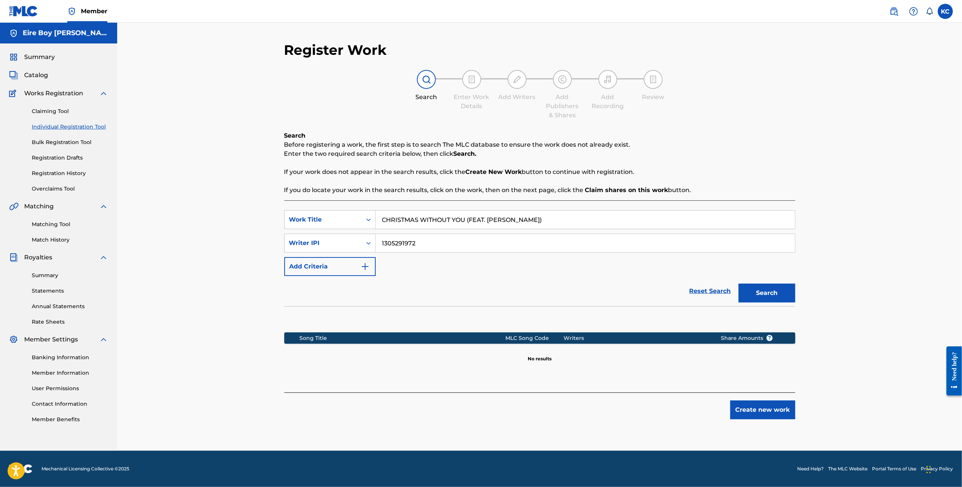
click at [782, 410] on button "Create new work" at bounding box center [762, 409] width 65 height 19
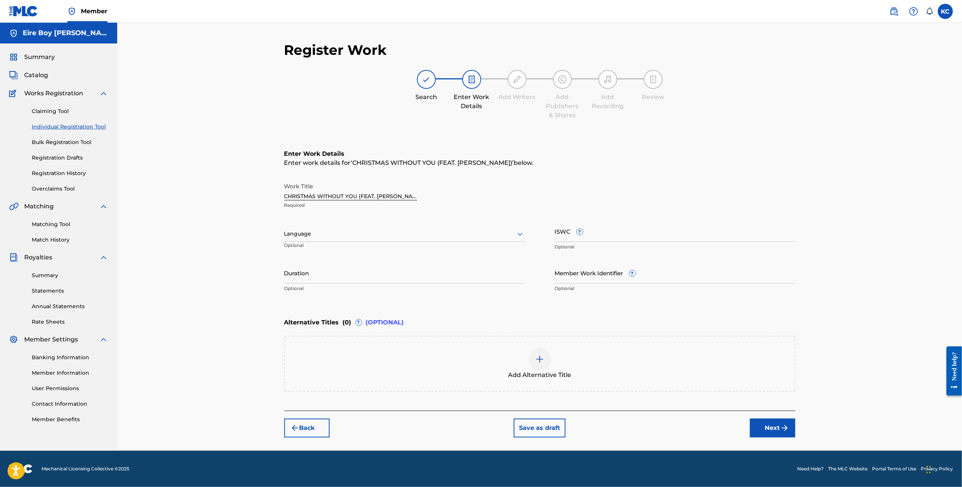
click at [370, 241] on div "Language" at bounding box center [404, 234] width 240 height 16
click at [324, 255] on div "English" at bounding box center [405, 250] width 240 height 17
click at [644, 232] on input "ISWC ?" at bounding box center [675, 231] width 240 height 22
paste input "T3343656480"
type input "T3343656480"
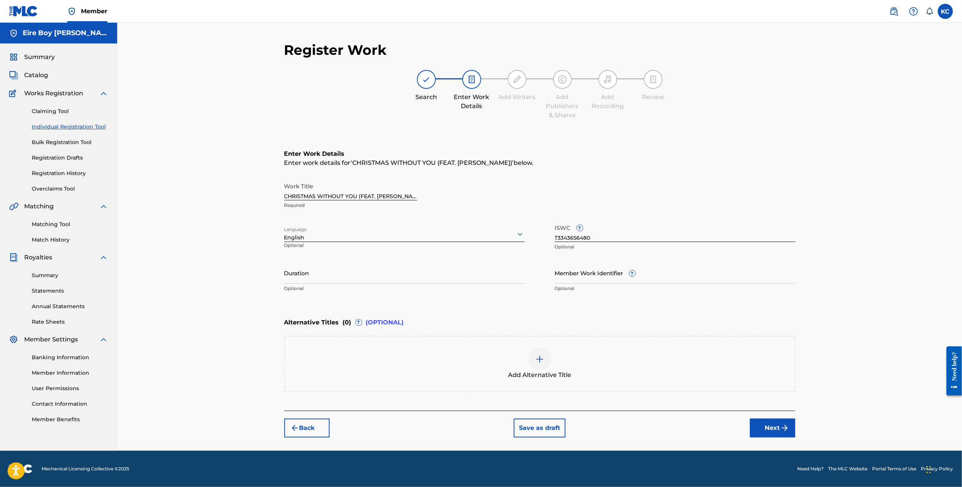
click at [768, 426] on button "Next" at bounding box center [772, 427] width 45 height 19
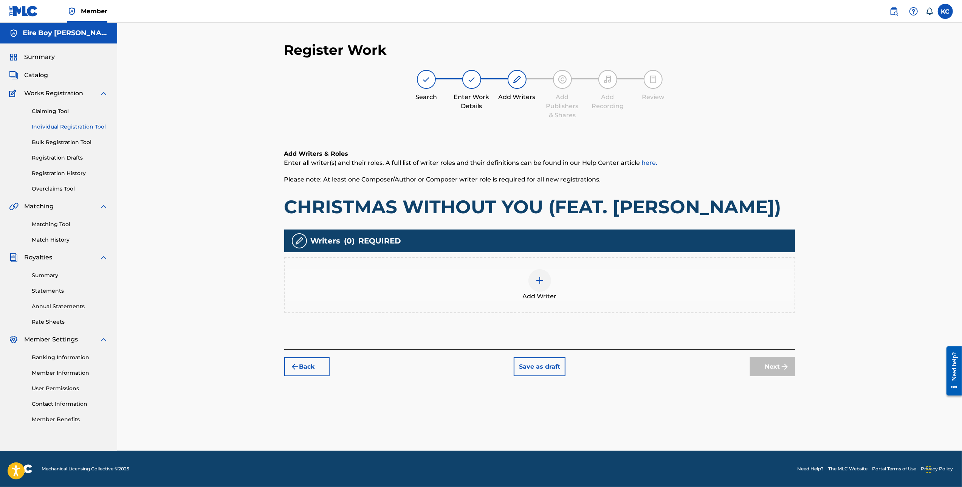
click at [541, 276] on img at bounding box center [539, 280] width 9 height 9
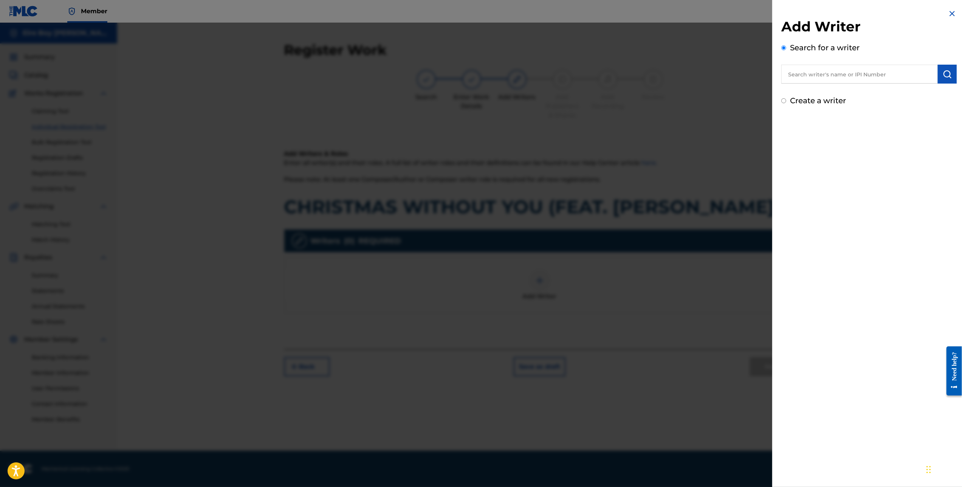
click at [783, 102] on input "Create a writer" at bounding box center [783, 100] width 5 height 5
radio input "false"
radio input "true"
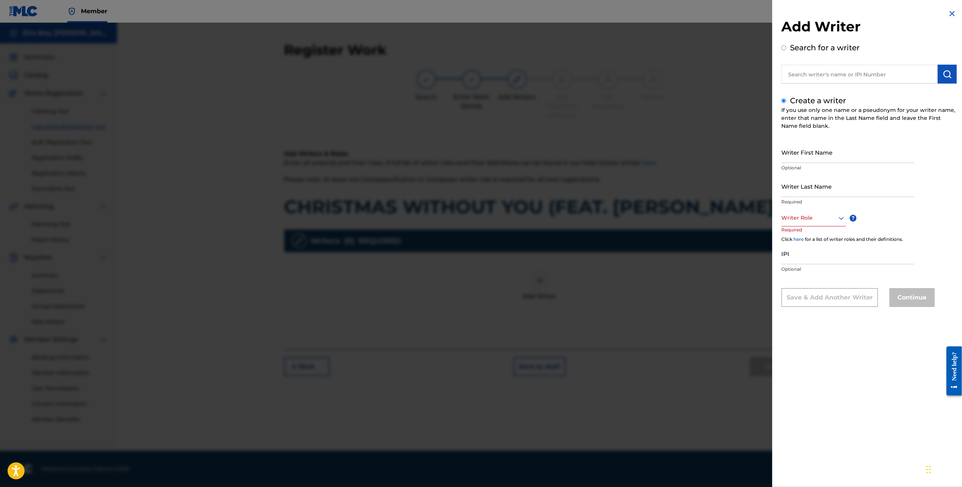
click at [829, 149] on input "Writer First Name" at bounding box center [847, 152] width 133 height 22
type input "[PERSON_NAME]"
click at [818, 215] on div at bounding box center [813, 217] width 65 height 9
click at [811, 241] on div "Composer/Author" at bounding box center [813, 234] width 64 height 17
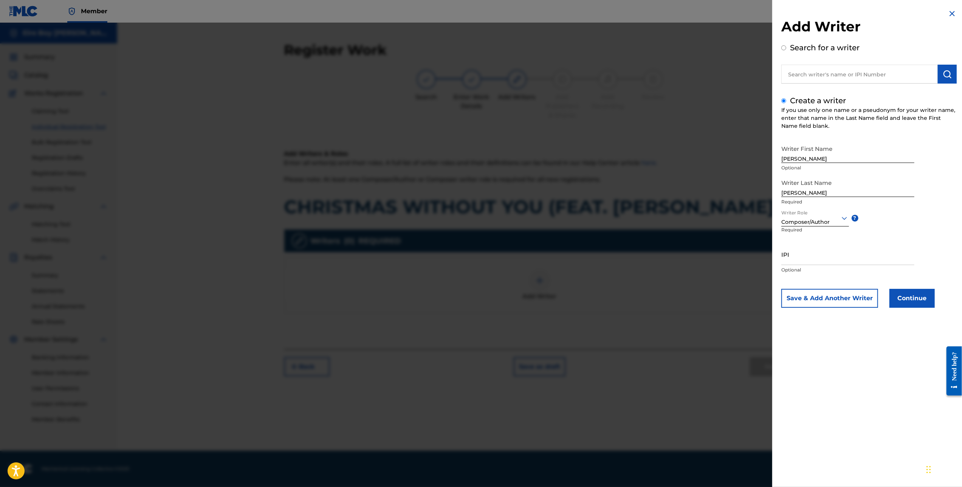
click at [804, 262] on input "IPI" at bounding box center [847, 254] width 133 height 22
paste input "1305291972"
type input "1305291972"
click at [909, 298] on button "Continue" at bounding box center [911, 298] width 45 height 19
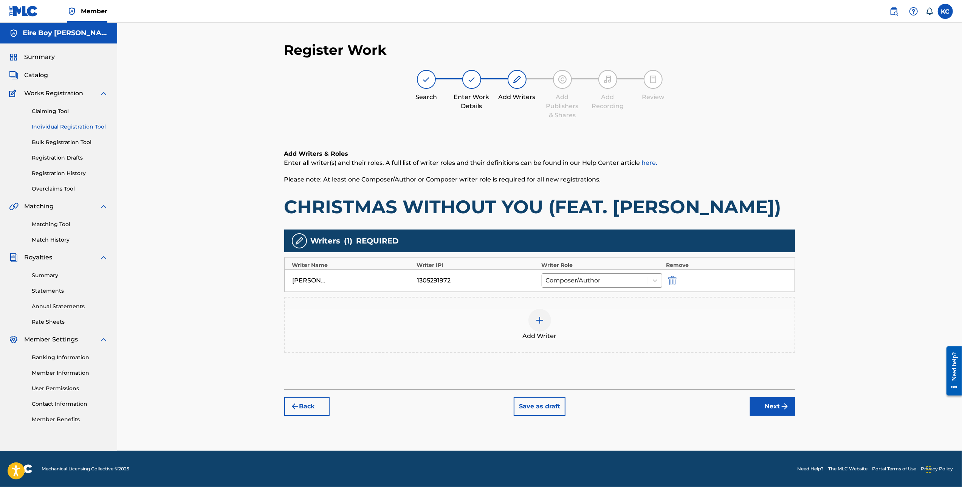
click at [766, 404] on button "Next" at bounding box center [772, 406] width 45 height 19
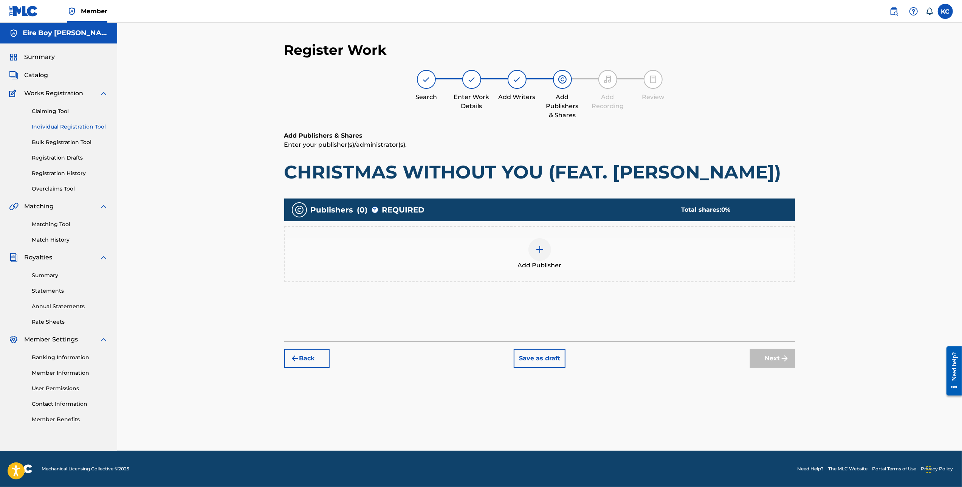
click at [535, 248] on img at bounding box center [539, 249] width 9 height 9
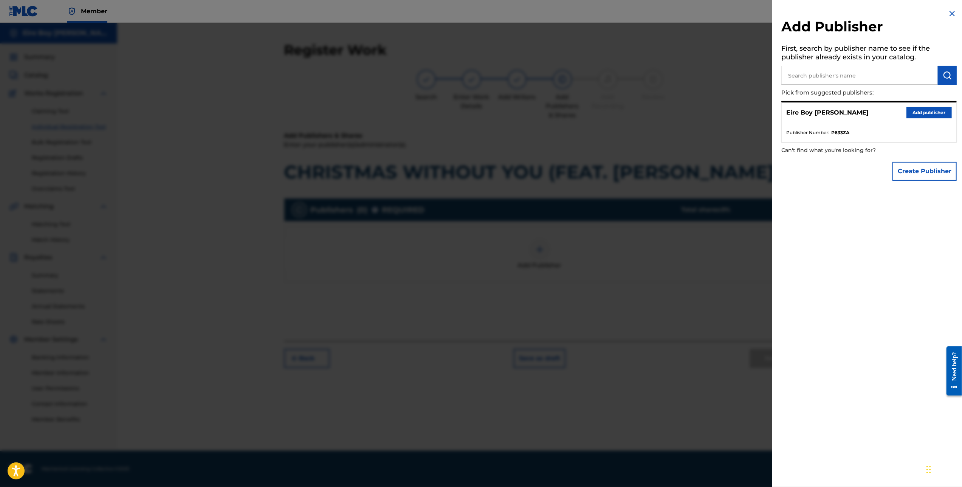
click at [928, 116] on button "Add publisher" at bounding box center [928, 112] width 45 height 11
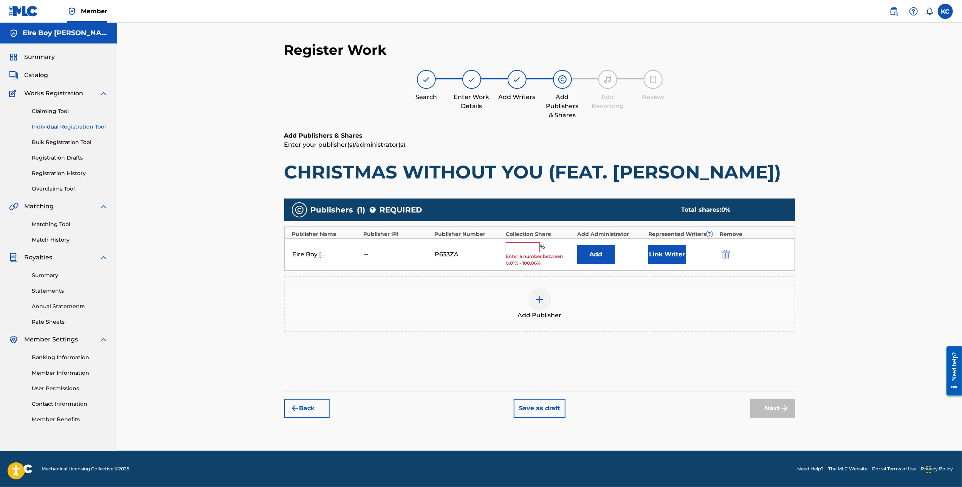
click at [523, 248] on input "text" at bounding box center [523, 247] width 34 height 10
type input "100"
click at [674, 254] on button "Link Writer" at bounding box center [667, 251] width 38 height 19
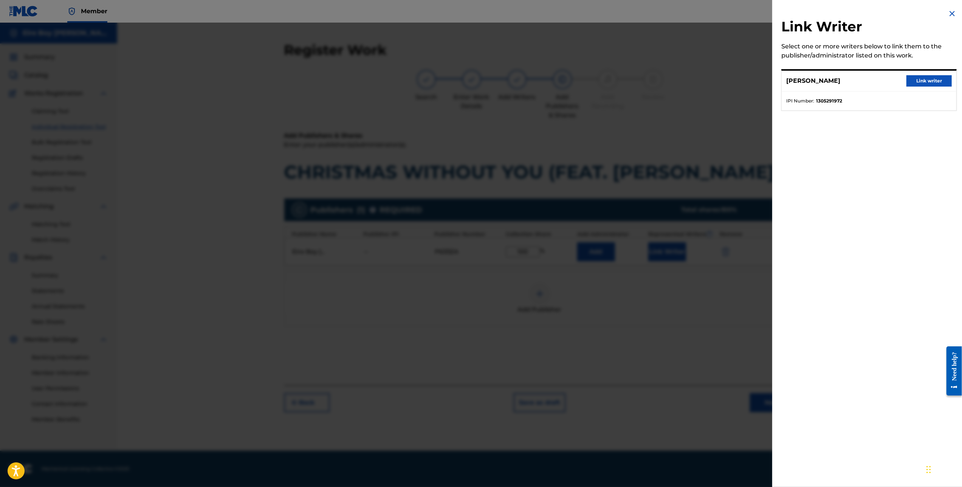
click at [939, 80] on button "Link writer" at bounding box center [928, 80] width 45 height 11
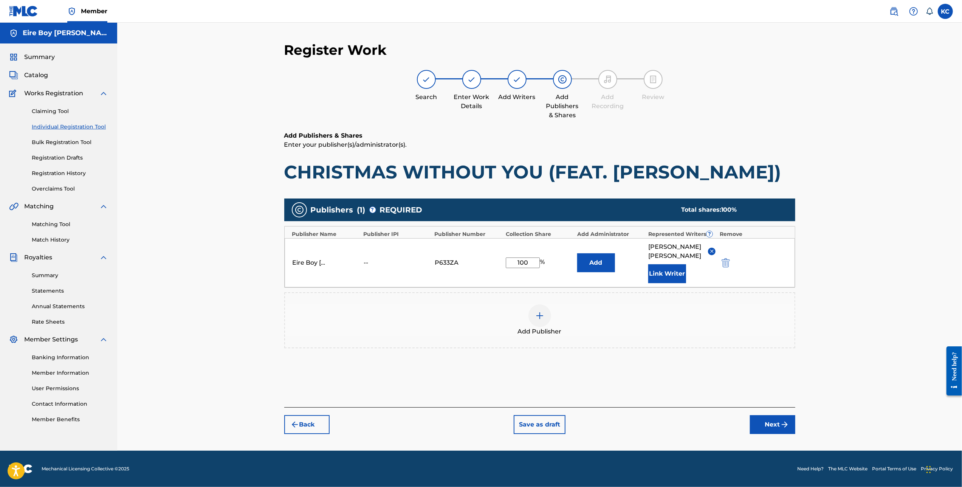
drag, startPoint x: 770, startPoint y: 418, endPoint x: 784, endPoint y: 413, distance: 15.1
click at [775, 417] on button "Next" at bounding box center [772, 424] width 45 height 19
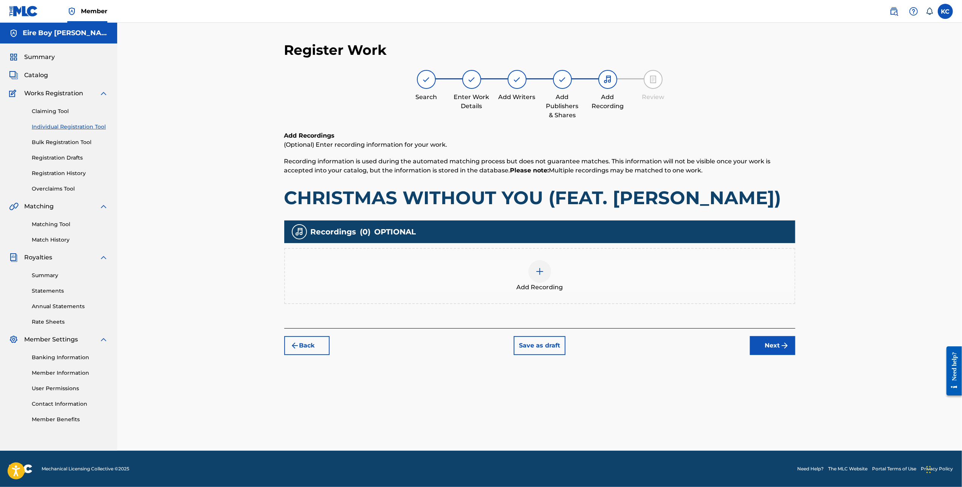
click at [538, 267] on img at bounding box center [539, 271] width 9 height 9
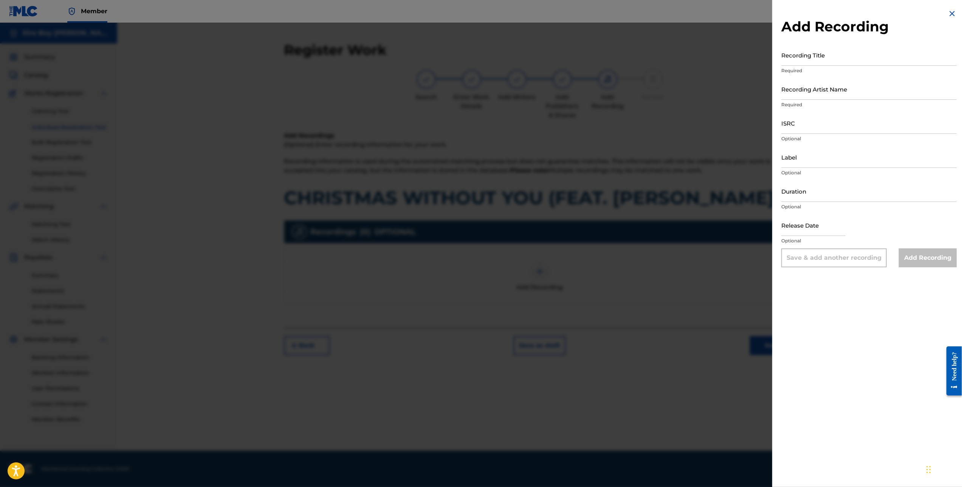
click at [820, 61] on input "Recording Title" at bounding box center [868, 55] width 175 height 22
paste input "CHRISTMAS WITHOUT YOU (FEAT. [PERSON_NAME])"
type input "CHRISTMAS WITHOUT YOU (FEAT. [PERSON_NAME])"
click at [823, 91] on input "Recording Artist Name" at bounding box center [868, 89] width 175 height 22
type input "MAL€K"
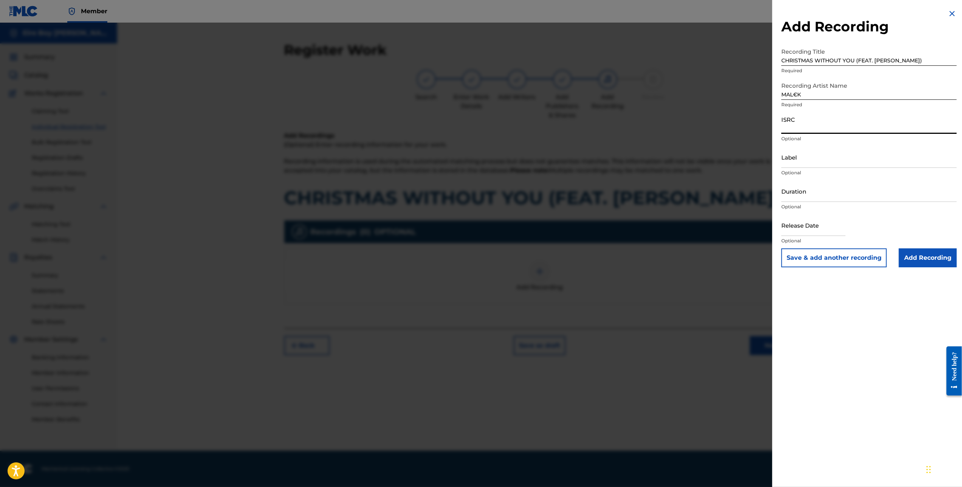
click at [817, 124] on input "ISRC" at bounding box center [868, 123] width 175 height 22
paste input "QZZ7Q2425580"
type input "QZZ7Q2425580"
click at [920, 262] on input "Add Recording" at bounding box center [928, 257] width 58 height 19
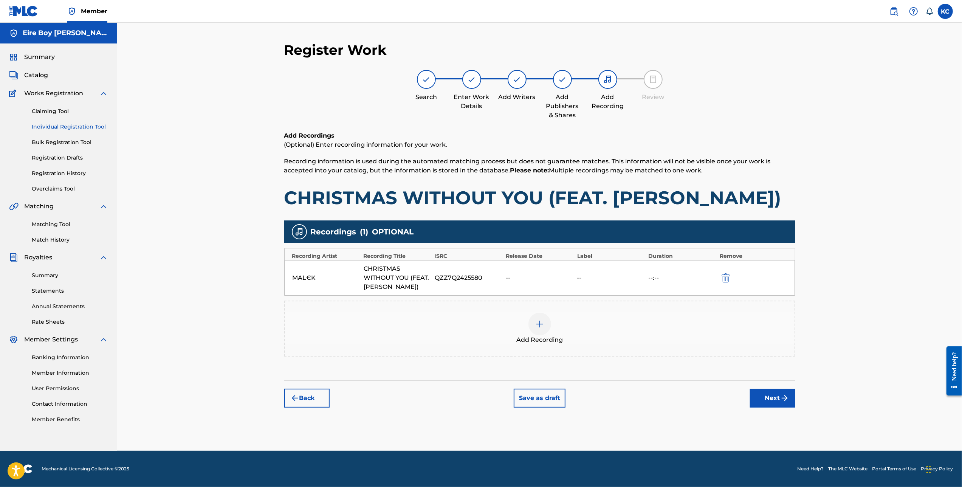
click at [769, 401] on button "Next" at bounding box center [772, 397] width 45 height 19
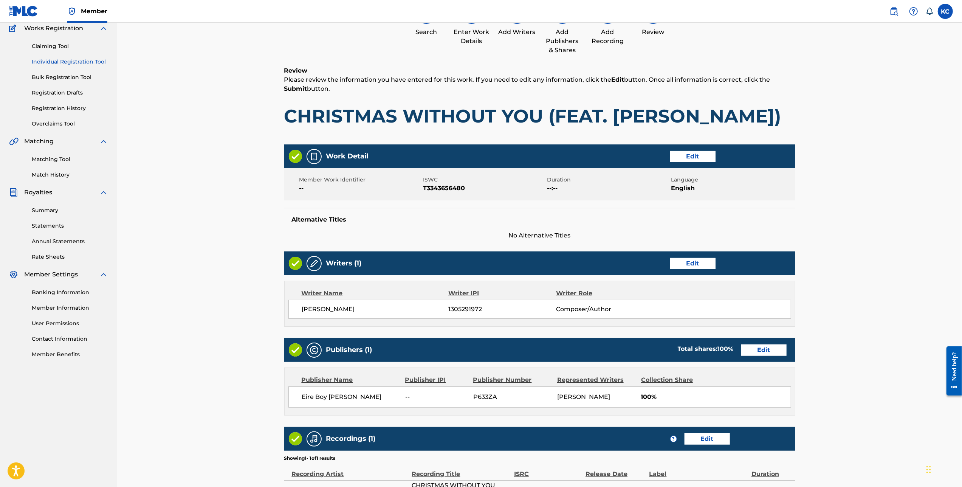
scroll to position [153, 0]
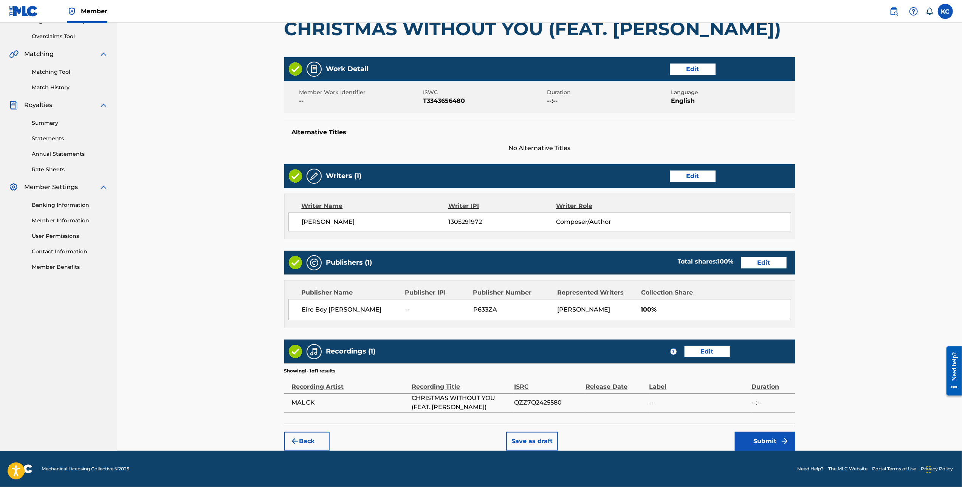
click at [773, 444] on button "Submit" at bounding box center [765, 440] width 60 height 19
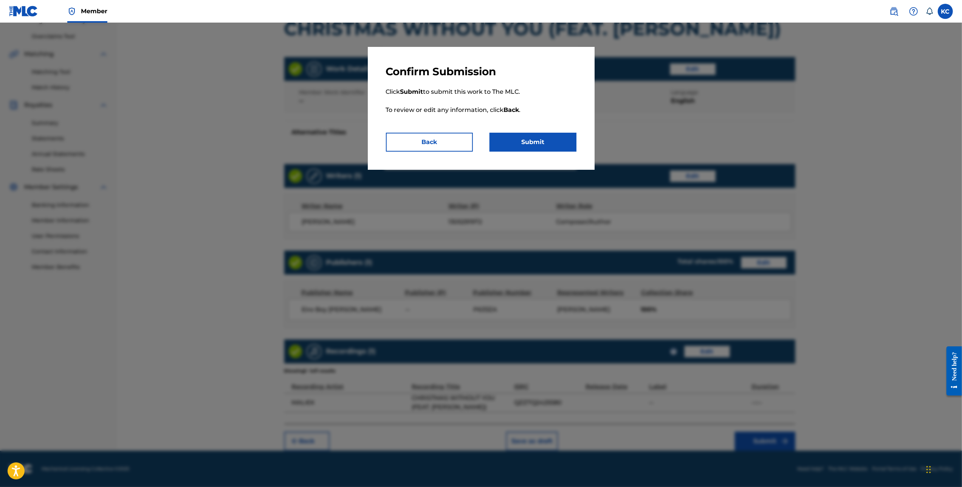
click at [544, 147] on button "Submit" at bounding box center [532, 142] width 87 height 19
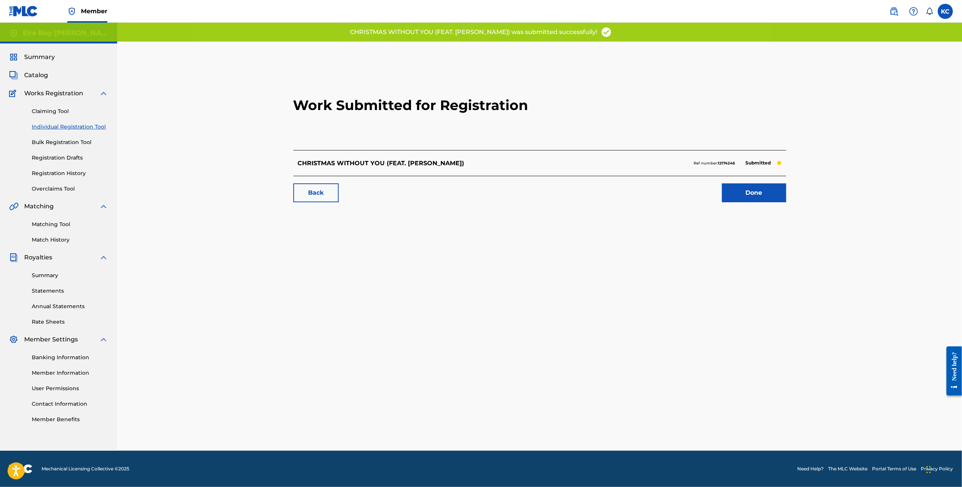
click at [746, 194] on link "Done" at bounding box center [754, 192] width 64 height 19
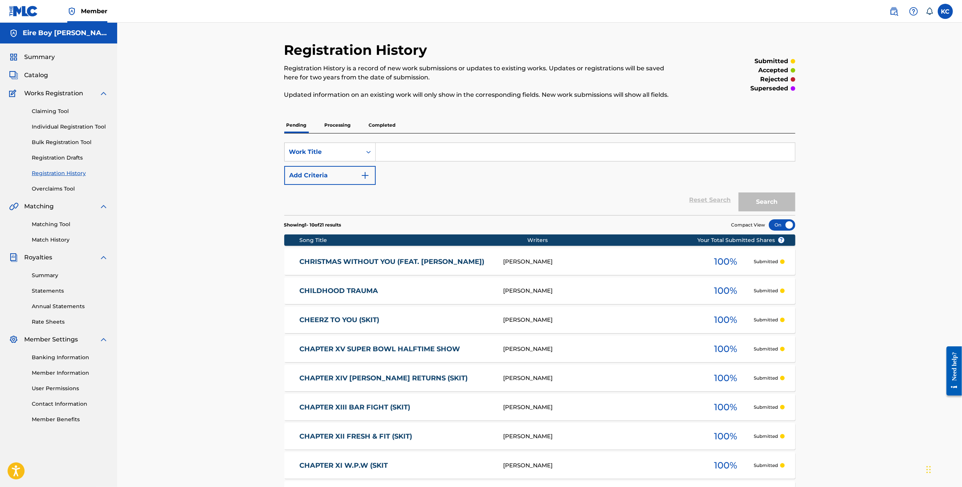
click at [53, 127] on link "Individual Registration Tool" at bounding box center [70, 127] width 76 height 8
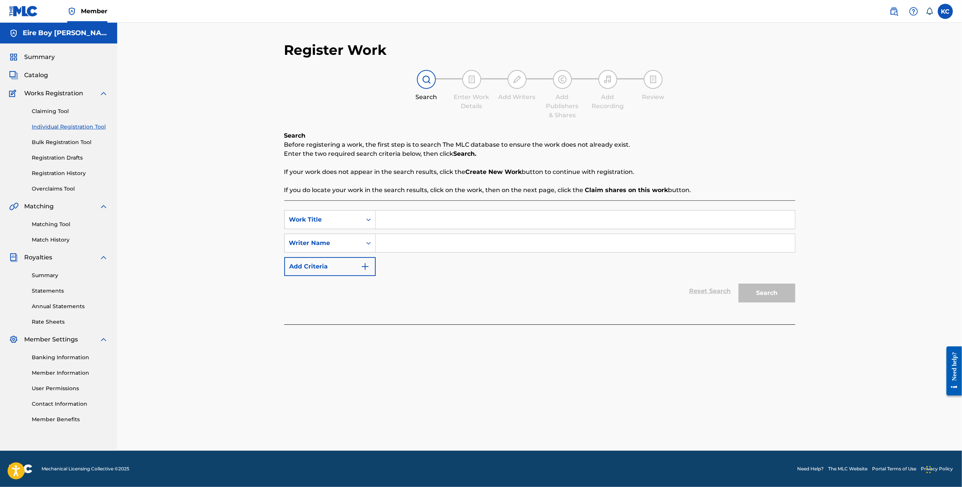
click at [423, 217] on input "Search Form" at bounding box center [585, 219] width 419 height 18
paste input "CICI'S HEARTBREAK (SKIT)"
type input "CICI'S HEARTBREAK (SKIT)"
click at [416, 243] on input "Search Form" at bounding box center [585, 243] width 419 height 18
click at [360, 248] on div "Writer Name" at bounding box center [323, 243] width 77 height 14
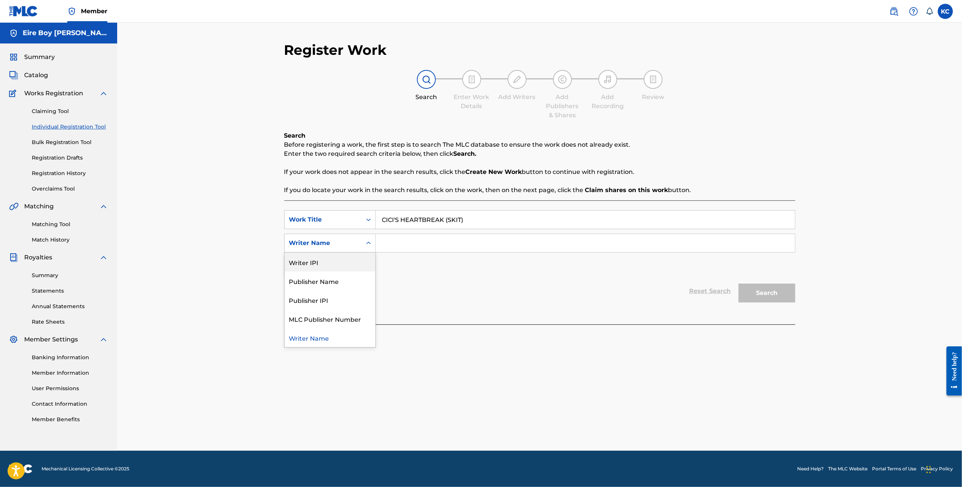
click at [351, 264] on div "Writer IPI" at bounding box center [330, 261] width 91 height 19
drag, startPoint x: 399, startPoint y: 247, endPoint x: 452, endPoint y: 245, distance: 52.9
click at [399, 247] on input "Search Form" at bounding box center [585, 243] width 419 height 18
paste input "1305291972"
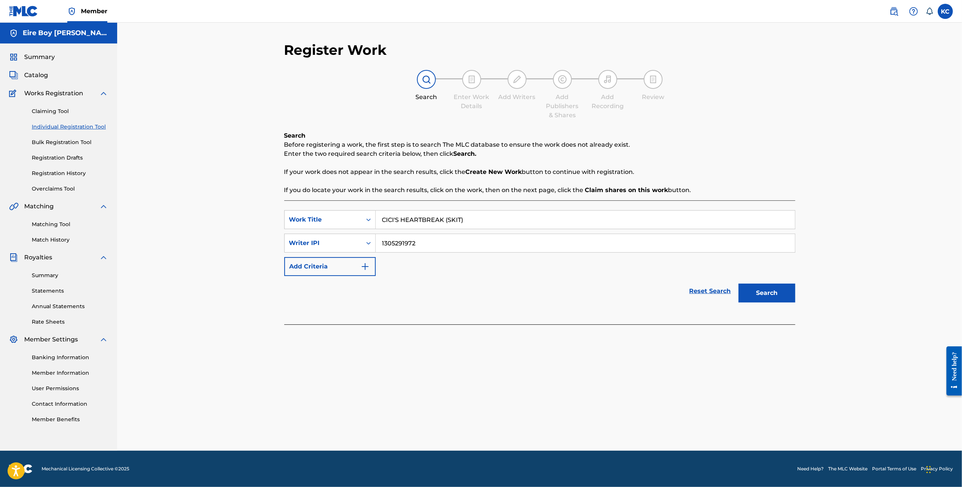
type input "1305291972"
click at [774, 298] on button "Search" at bounding box center [766, 292] width 57 height 19
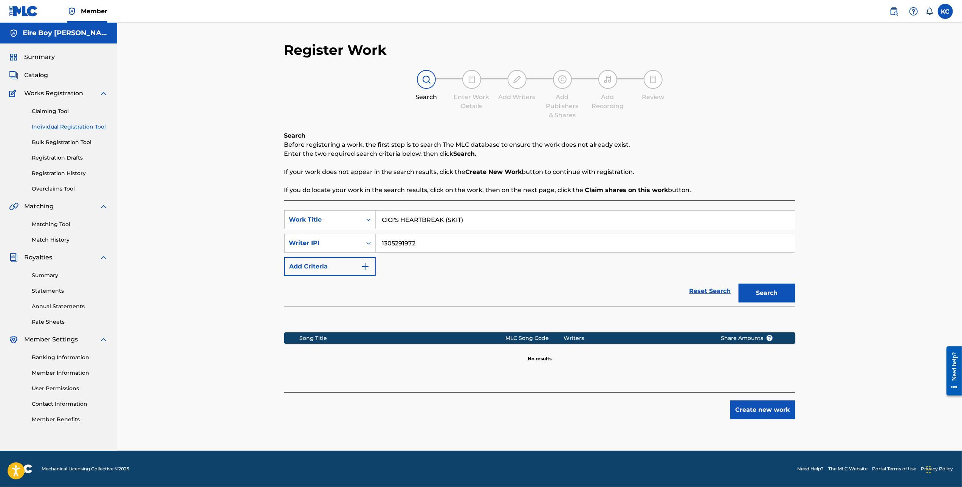
click at [756, 409] on button "Create new work" at bounding box center [762, 409] width 65 height 19
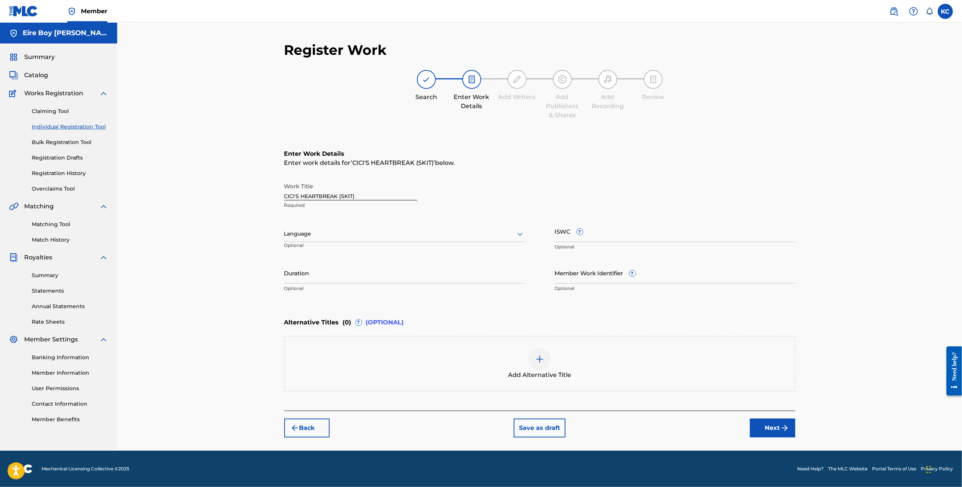
click at [363, 233] on div at bounding box center [404, 233] width 240 height 9
click at [318, 251] on div "English" at bounding box center [405, 250] width 240 height 17
click at [633, 239] on input "ISWC ?" at bounding box center [675, 231] width 240 height 22
paste input "T3343654020"
type input "T3343654020"
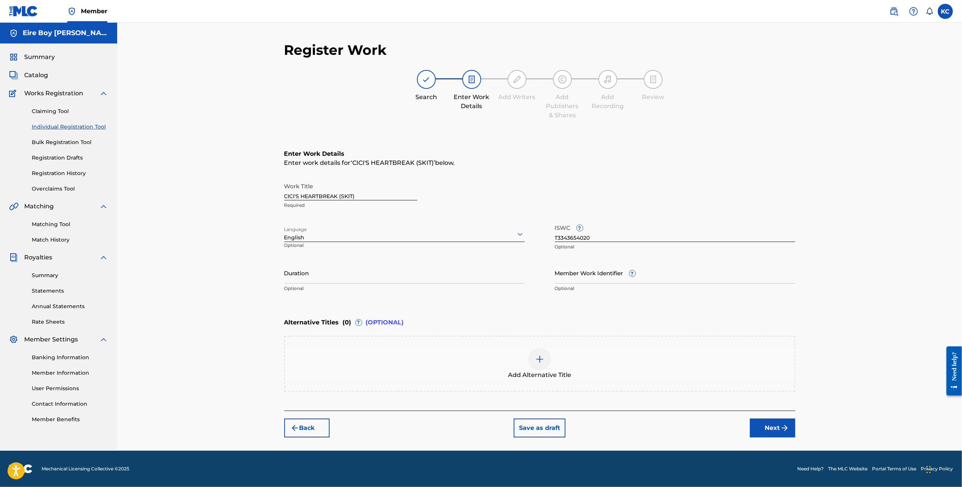
click at [774, 439] on div "Register Work Search Enter Work Details Add Writers Add Publishers & Shares Add…" at bounding box center [539, 246] width 529 height 409
click at [773, 430] on button "Next" at bounding box center [772, 427] width 45 height 19
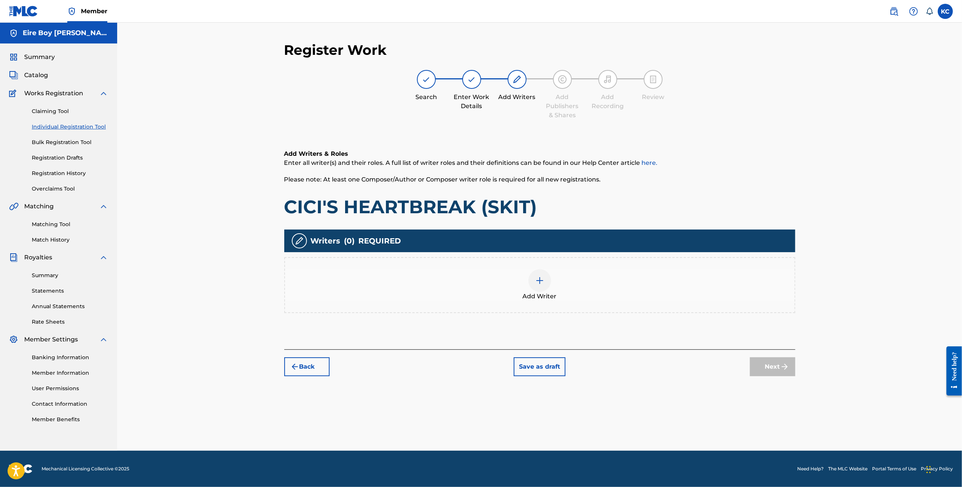
click at [535, 283] on img at bounding box center [539, 280] width 9 height 9
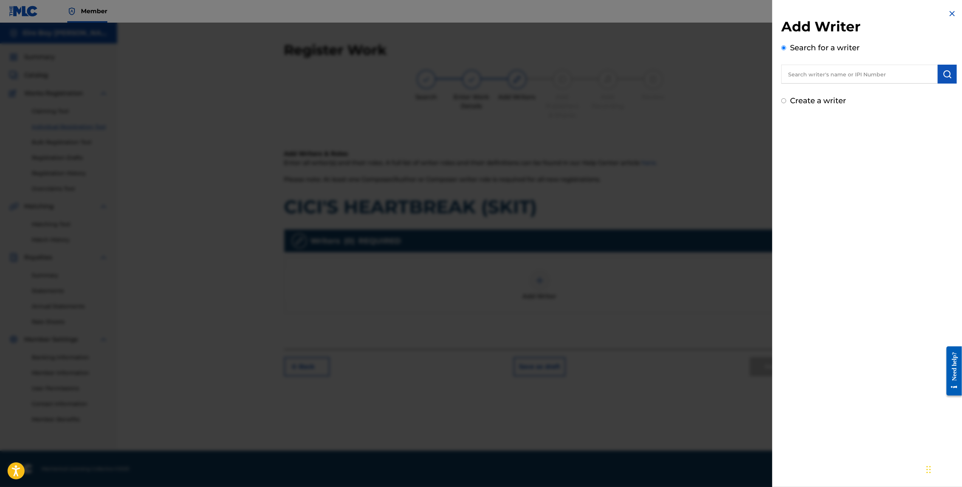
click at [782, 101] on input "Create a writer" at bounding box center [783, 100] width 5 height 5
radio input "false"
radio input "true"
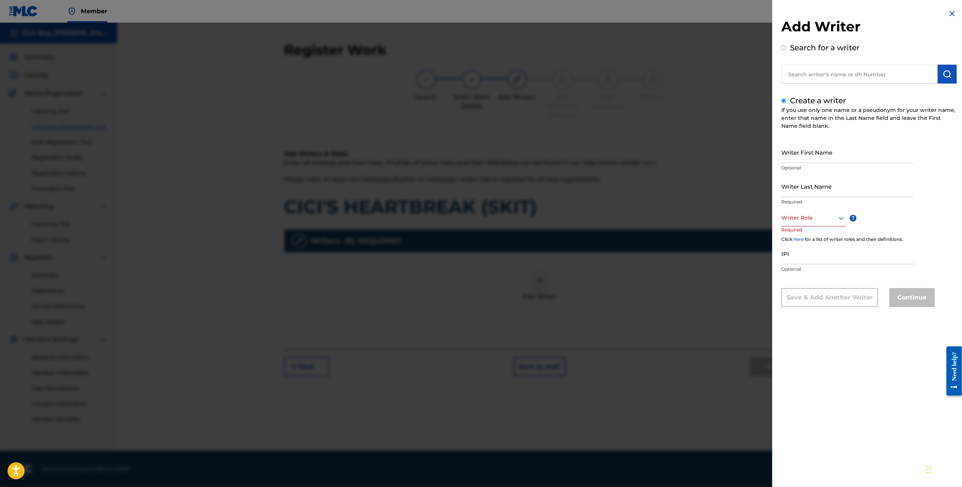
click at [818, 156] on input "Writer First Name" at bounding box center [847, 152] width 133 height 22
type input "[PERSON_NAME]"
click at [814, 215] on div at bounding box center [813, 217] width 65 height 9
click at [810, 233] on div "Composer/Author" at bounding box center [813, 234] width 64 height 17
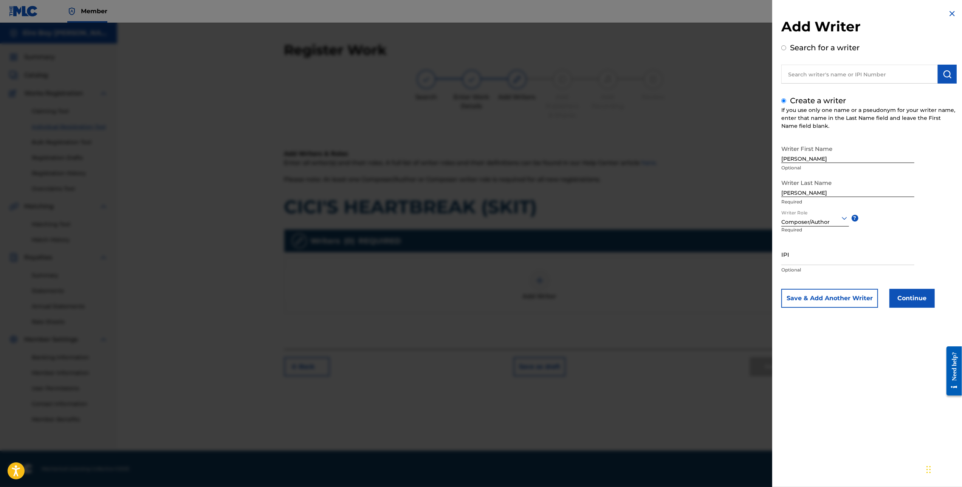
click at [821, 253] on input "IPI" at bounding box center [847, 254] width 133 height 22
paste input "1305291972"
type input "1305291972"
click at [911, 302] on button "Continue" at bounding box center [911, 298] width 45 height 19
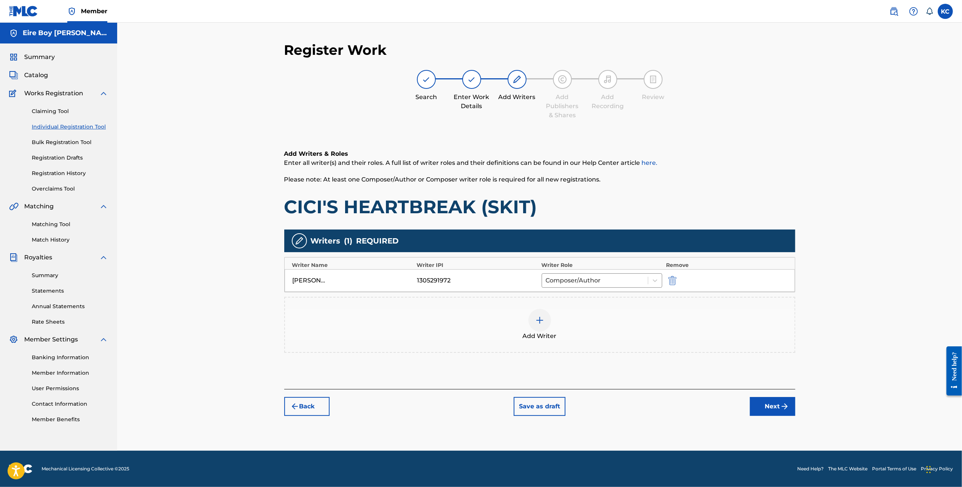
click at [776, 404] on button "Next" at bounding box center [772, 406] width 45 height 19
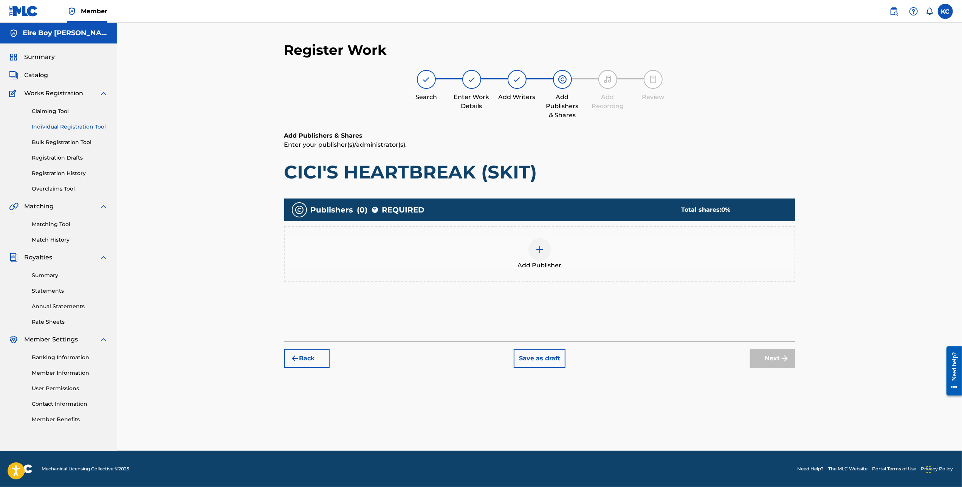
click at [540, 240] on div at bounding box center [539, 249] width 23 height 23
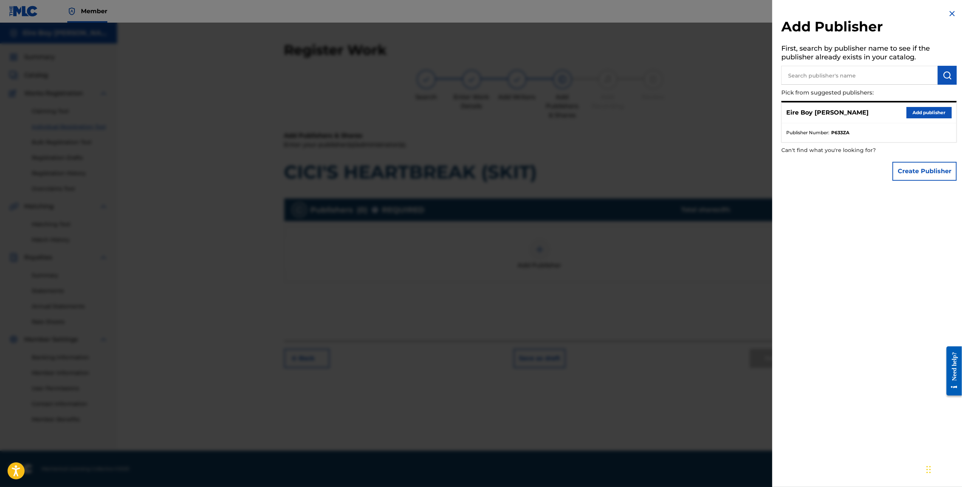
click at [922, 113] on button "Add publisher" at bounding box center [928, 112] width 45 height 11
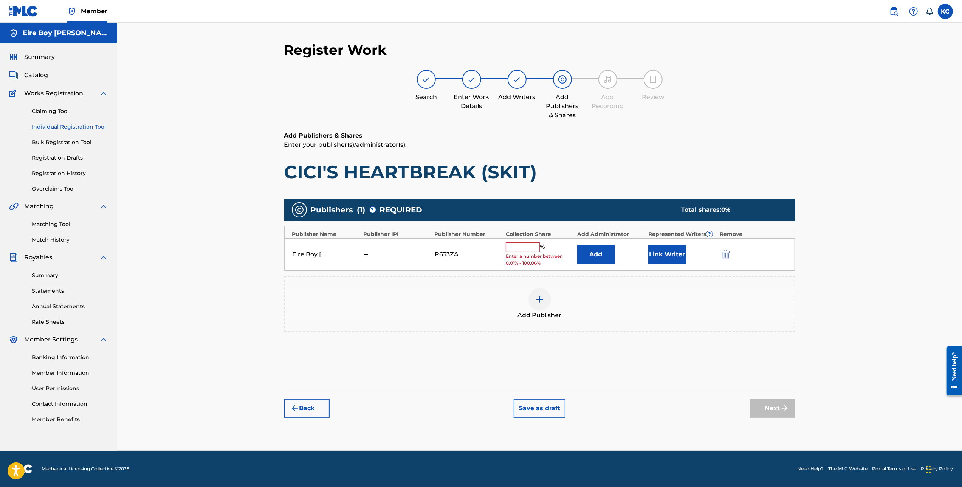
click at [517, 248] on input "text" at bounding box center [523, 247] width 34 height 10
type input "100"
click at [665, 258] on button "Link Writer" at bounding box center [667, 251] width 38 height 19
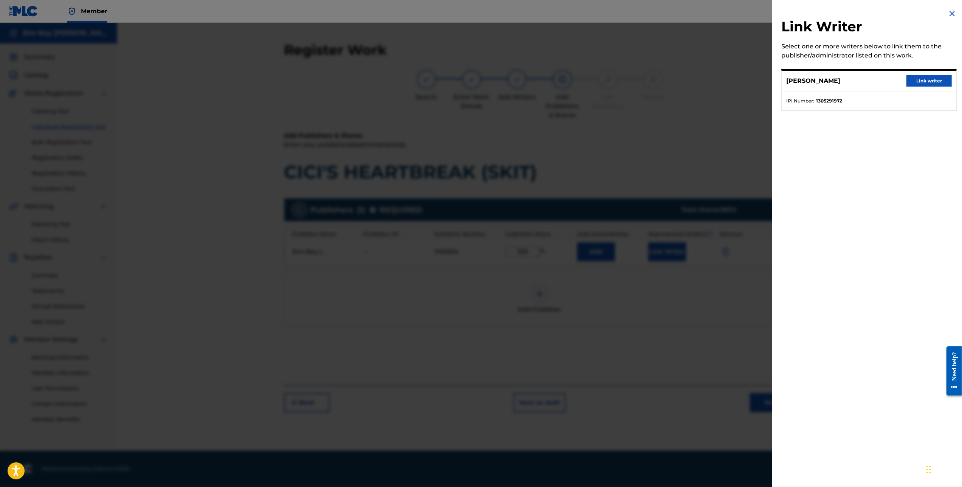
click at [932, 85] on button "Link writer" at bounding box center [928, 80] width 45 height 11
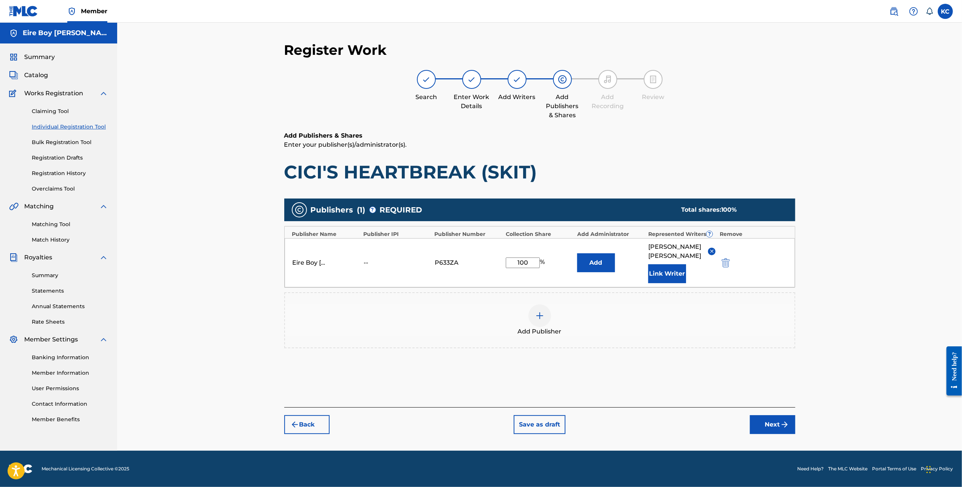
click at [774, 416] on button "Next" at bounding box center [772, 424] width 45 height 19
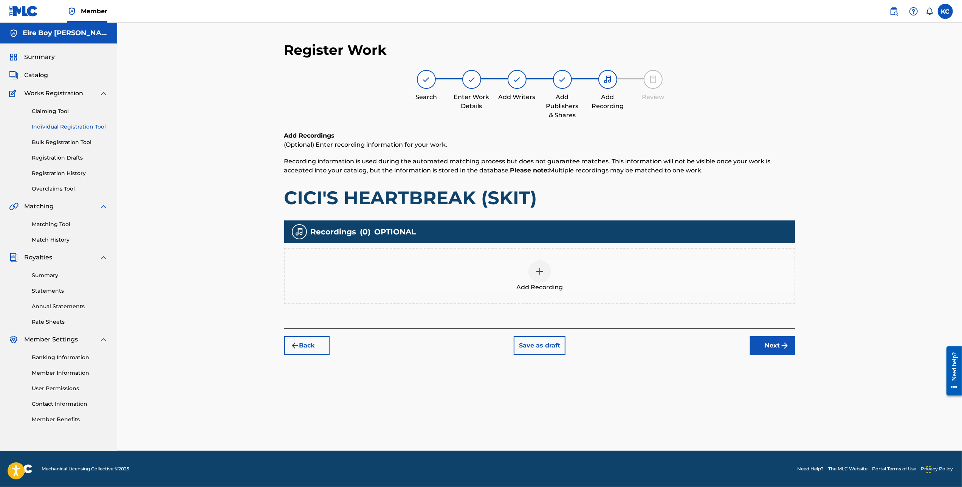
click at [526, 275] on div "Add Recording" at bounding box center [539, 276] width 509 height 32
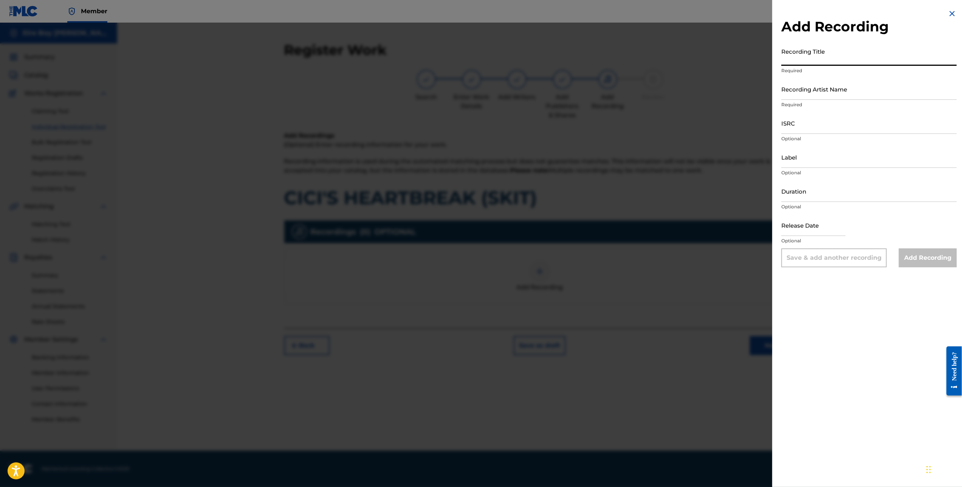
click at [838, 55] on input "Recording Title" at bounding box center [868, 55] width 175 height 22
click at [842, 55] on input "Recording Title" at bounding box center [868, 55] width 175 height 22
paste input "CICI'S HEARTBREAK (SKIT)"
type input "CICI'S HEARTBREAK (SKIT)"
click at [846, 88] on input "Recording Artist Name" at bounding box center [868, 89] width 175 height 22
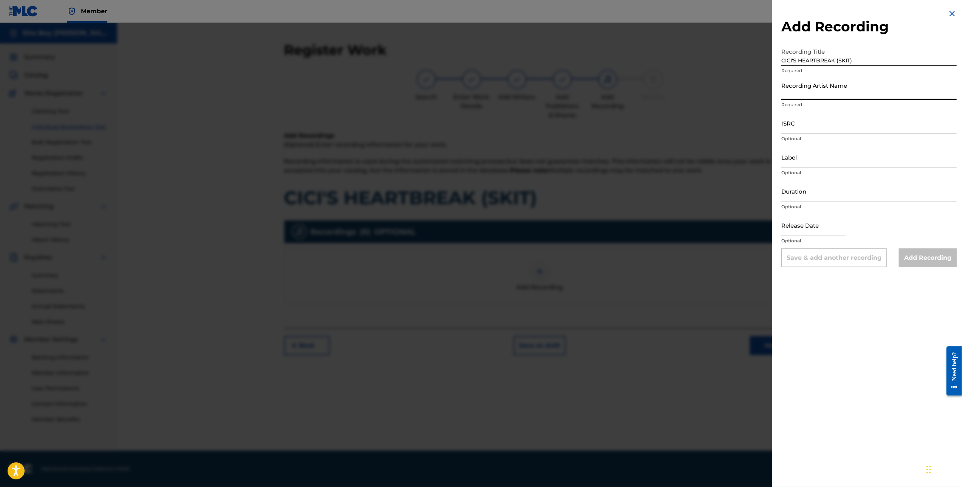
type input "MAL€K"
click at [817, 124] on input "ISRC" at bounding box center [868, 123] width 175 height 22
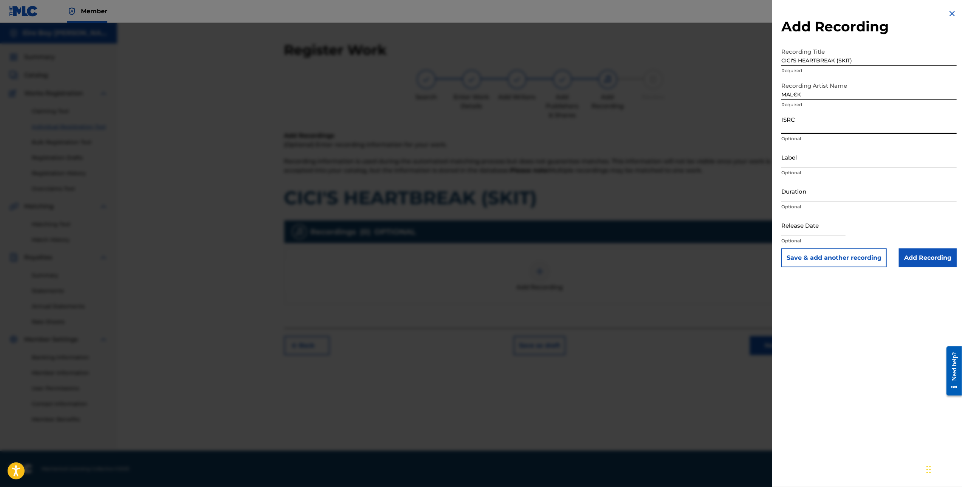
paste input "QZMEN2501982"
type input "QZMEN2501982"
click at [936, 257] on input "Add Recording" at bounding box center [928, 257] width 58 height 19
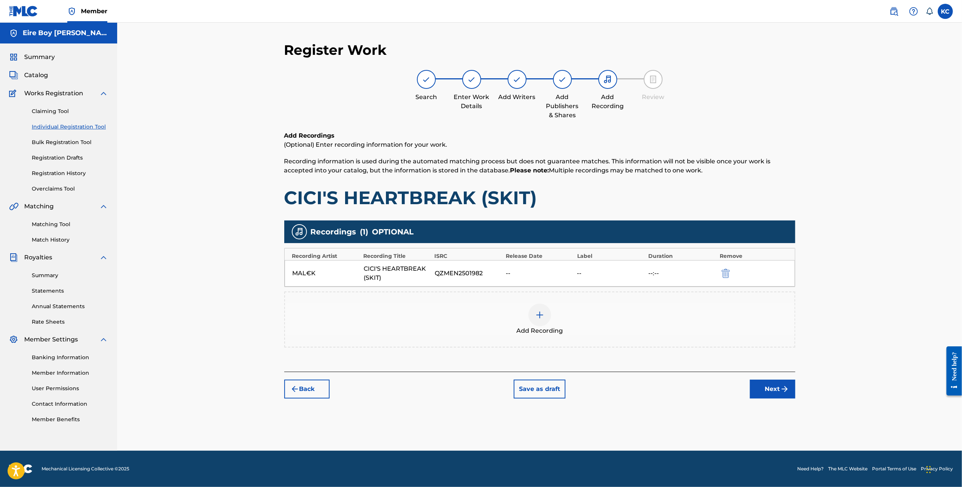
click at [782, 384] on button "Next" at bounding box center [772, 388] width 45 height 19
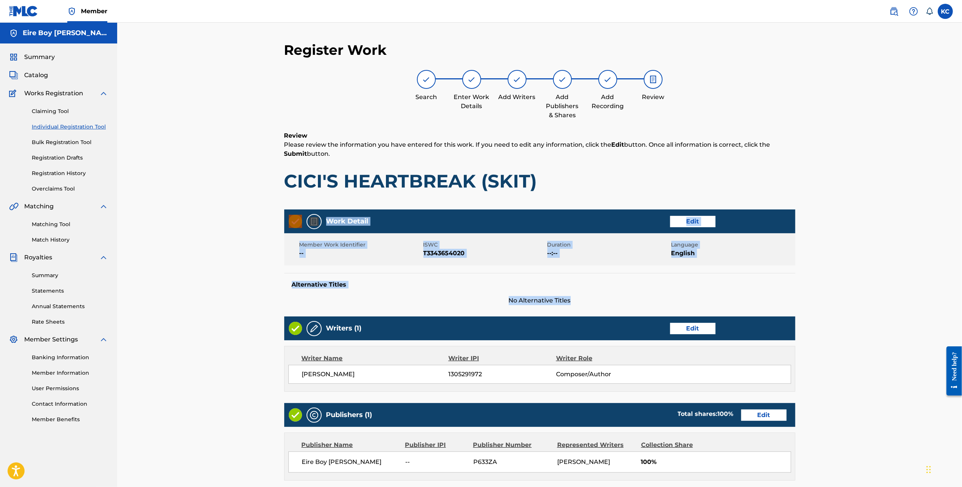
drag, startPoint x: 960, startPoint y: 169, endPoint x: 951, endPoint y: 274, distance: 105.5
click at [949, 277] on div "Register Work Search Enter Work Details Add Writers Add Publishers & Shares Add…" at bounding box center [539, 313] width 844 height 580
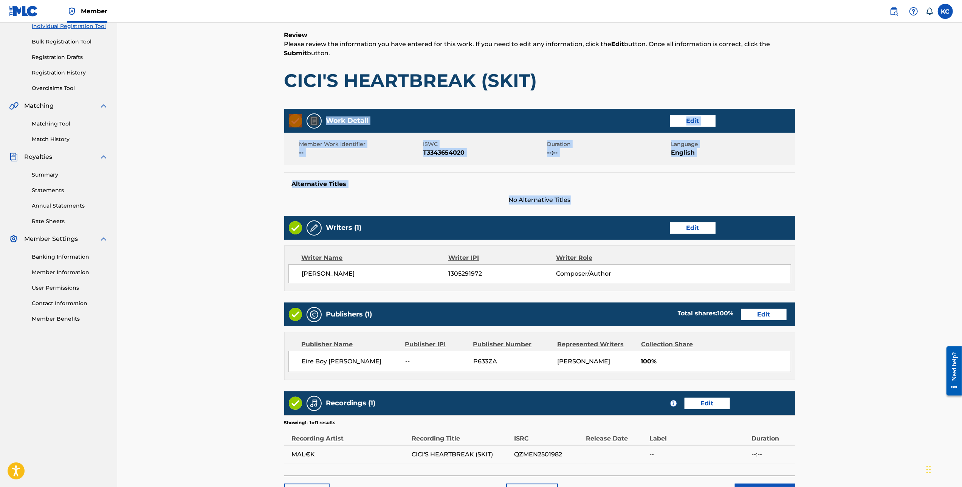
scroll to position [153, 0]
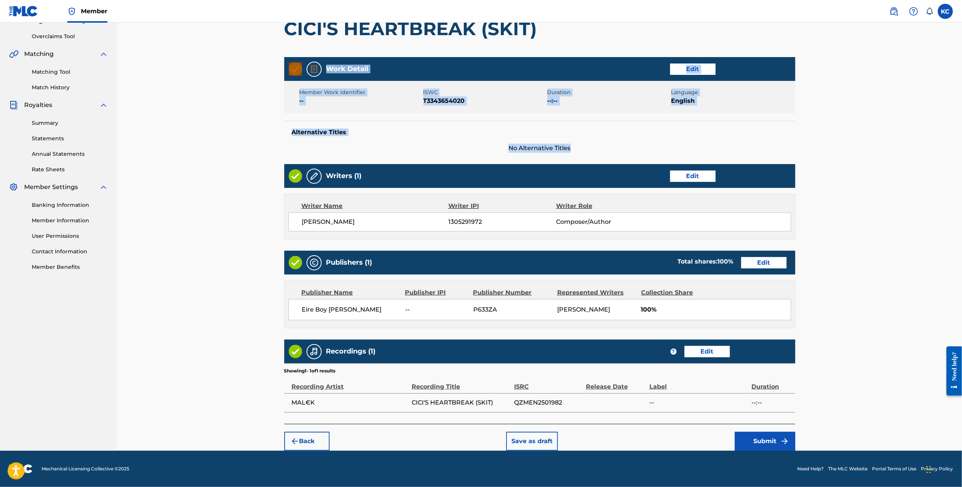
click at [775, 433] on button "Submit" at bounding box center [765, 440] width 60 height 19
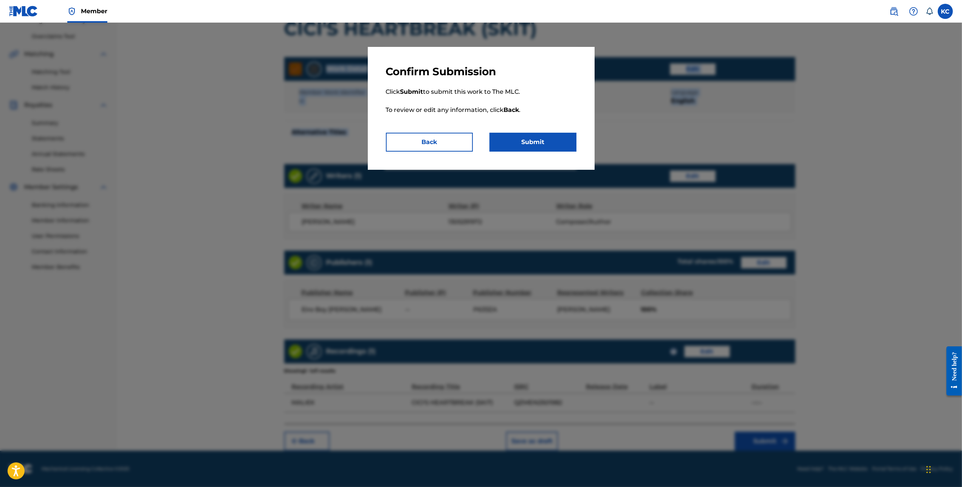
drag, startPoint x: 560, startPoint y: 141, endPoint x: 560, endPoint y: 145, distance: 4.5
click at [560, 142] on button "Submit" at bounding box center [532, 142] width 87 height 19
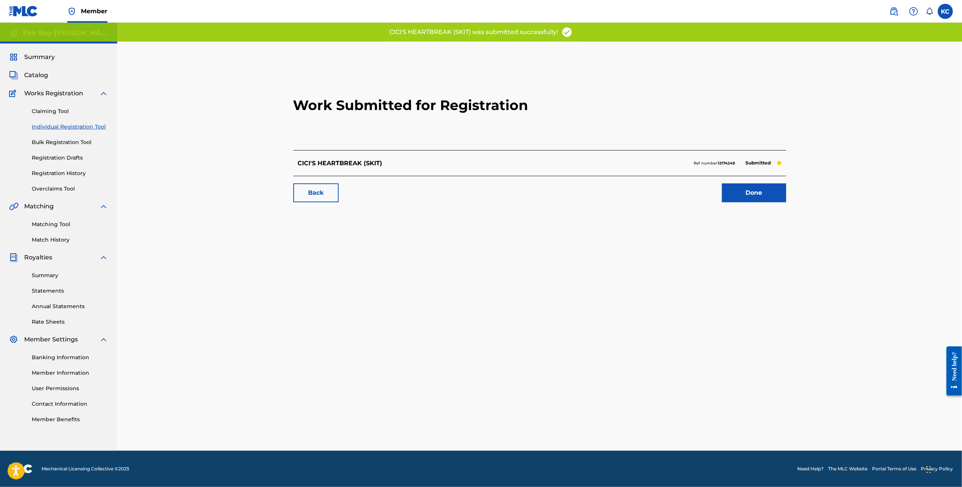
click at [738, 197] on link "Done" at bounding box center [754, 192] width 64 height 19
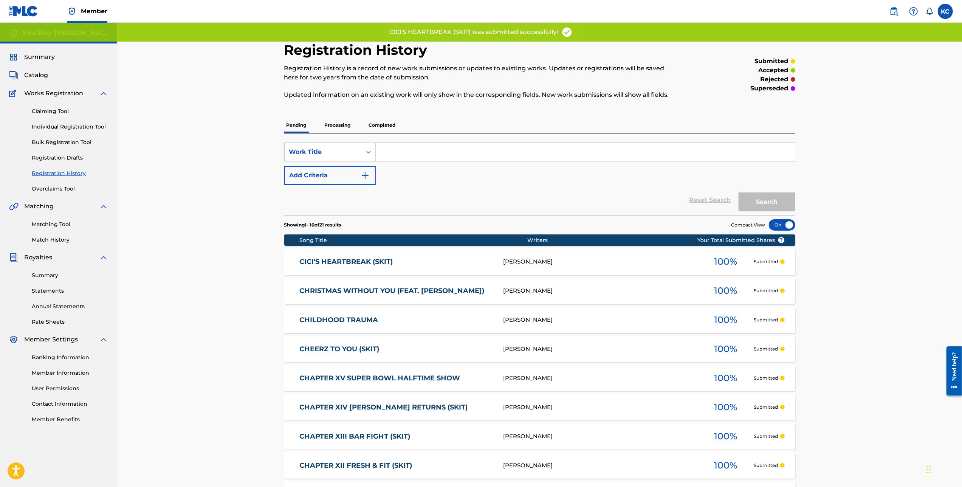
click at [56, 129] on link "Individual Registration Tool" at bounding box center [70, 127] width 76 height 8
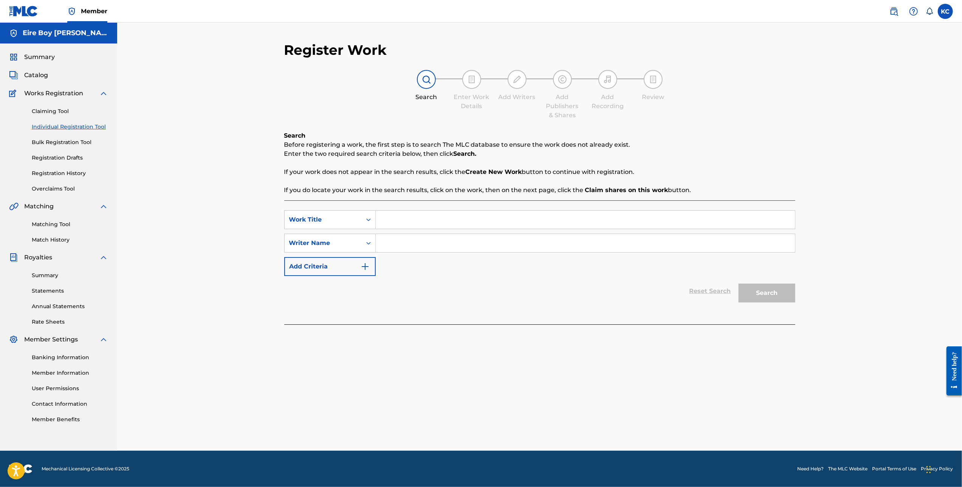
click at [427, 217] on input "Search Form" at bounding box center [585, 219] width 419 height 18
paste input "COCAINE & CALABASAS (FEAT. [PERSON_NAME] & [PERSON_NAME])"
type input "COCAINE & CALABASAS (FEAT. [PERSON_NAME] & [PERSON_NAME])"
click at [365, 244] on icon "Search Form" at bounding box center [369, 243] width 8 height 8
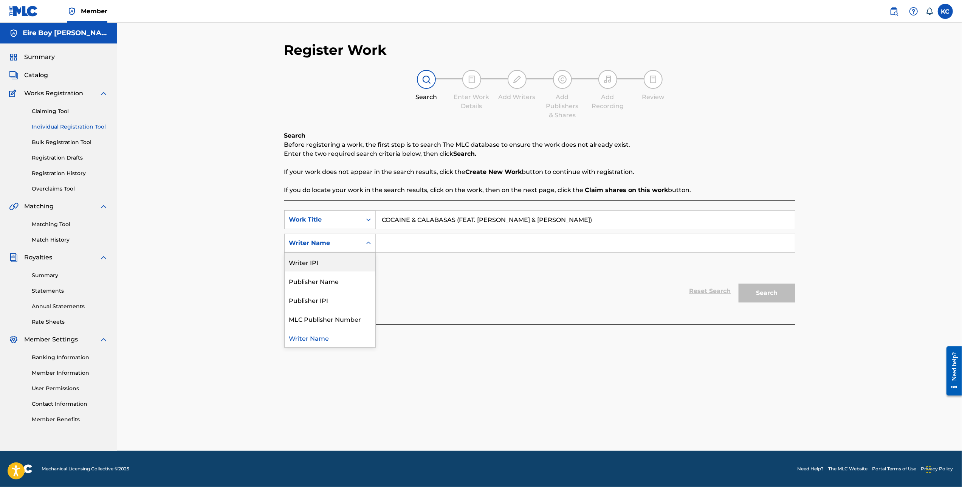
click at [339, 263] on div "Writer IPI" at bounding box center [330, 261] width 91 height 19
click at [443, 240] on input "Search Form" at bounding box center [585, 243] width 419 height 18
paste input "1305291972"
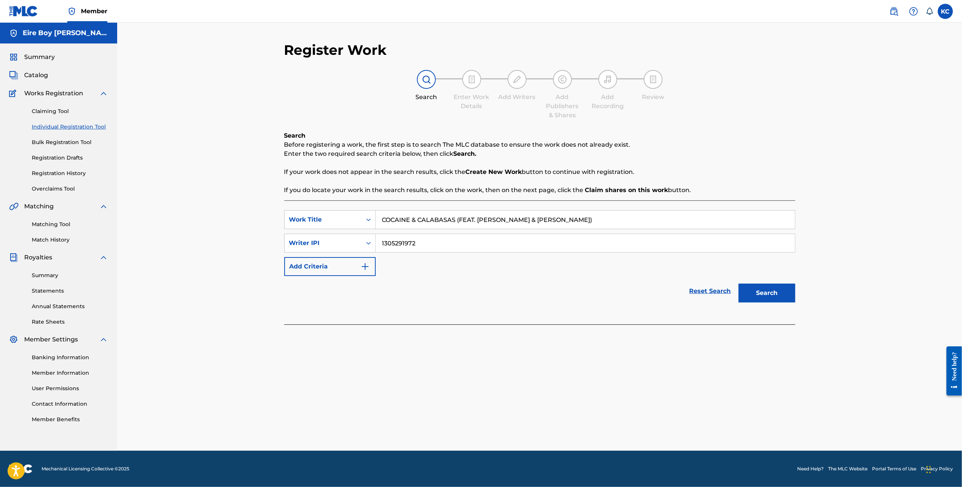
type input "1305291972"
click at [781, 294] on button "Search" at bounding box center [766, 292] width 57 height 19
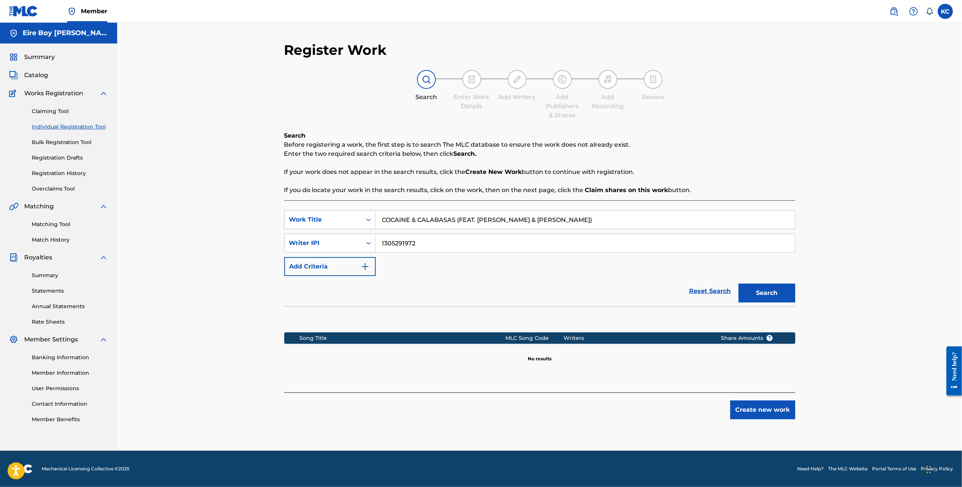
click at [777, 416] on button "Create new work" at bounding box center [762, 409] width 65 height 19
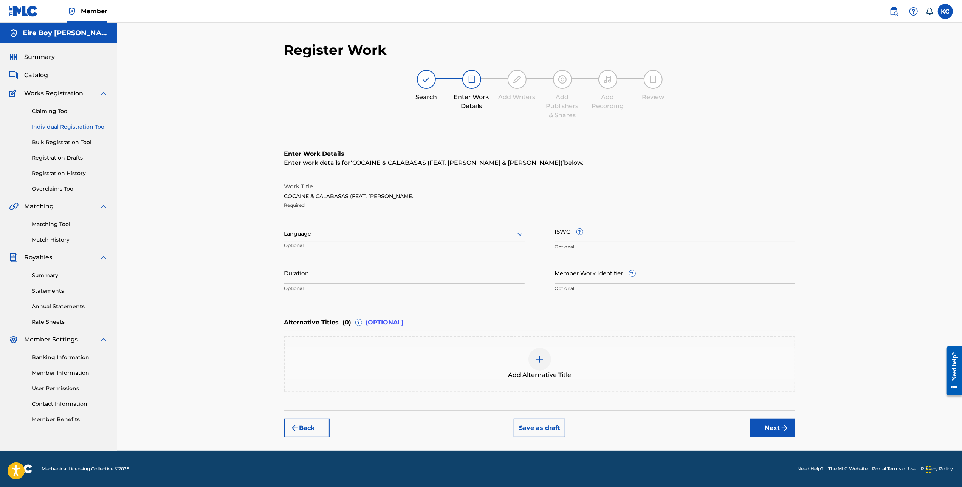
click at [358, 235] on div at bounding box center [404, 233] width 240 height 9
click at [308, 248] on div "English" at bounding box center [405, 250] width 240 height 17
click at [599, 227] on input "ISWC ?" at bounding box center [675, 231] width 240 height 22
paste input "T3343654246"
type input "T3343654246"
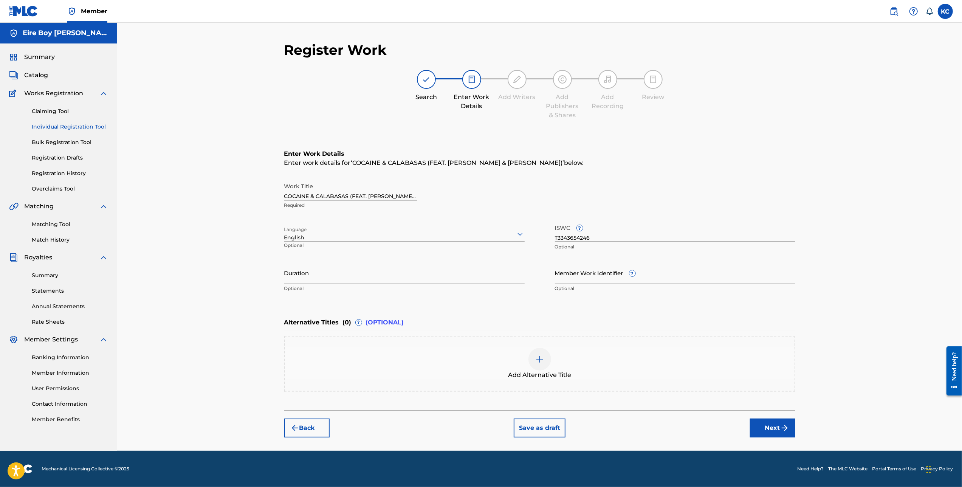
click at [776, 428] on button "Next" at bounding box center [772, 427] width 45 height 19
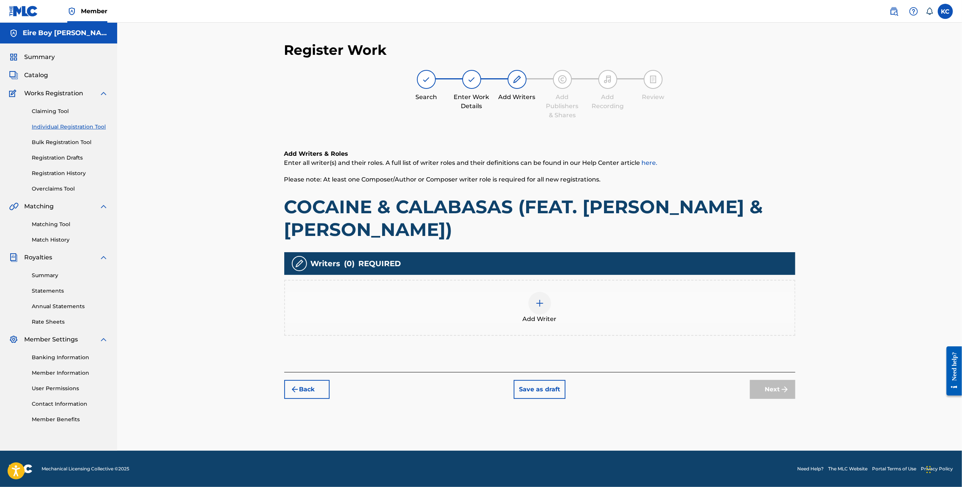
click at [530, 311] on div "Add Writer" at bounding box center [539, 308] width 509 height 32
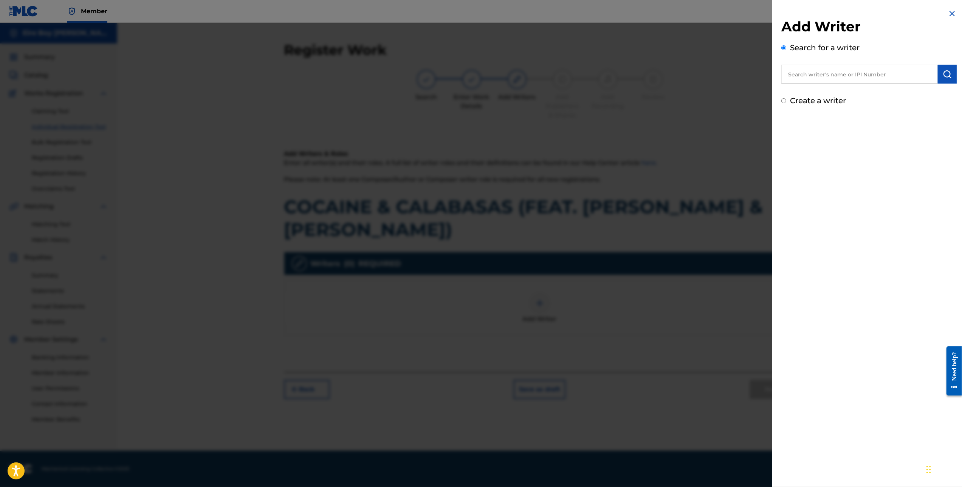
click at [781, 103] on input "Create a writer" at bounding box center [783, 100] width 5 height 5
radio input "false"
radio input "true"
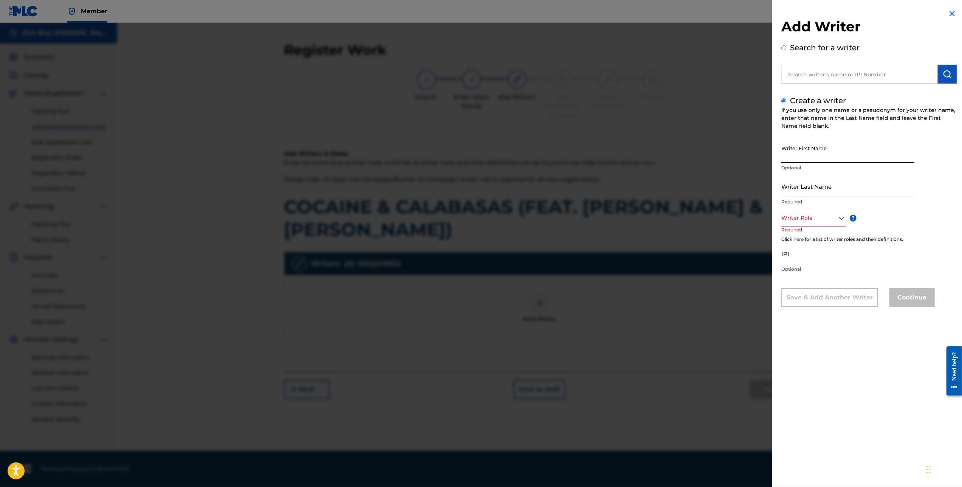
click at [823, 155] on input "Writer First Name" at bounding box center [847, 152] width 133 height 22
type input "[PERSON_NAME]"
click at [812, 220] on div at bounding box center [813, 217] width 65 height 9
click at [816, 238] on div "Composer/Author" at bounding box center [813, 234] width 64 height 17
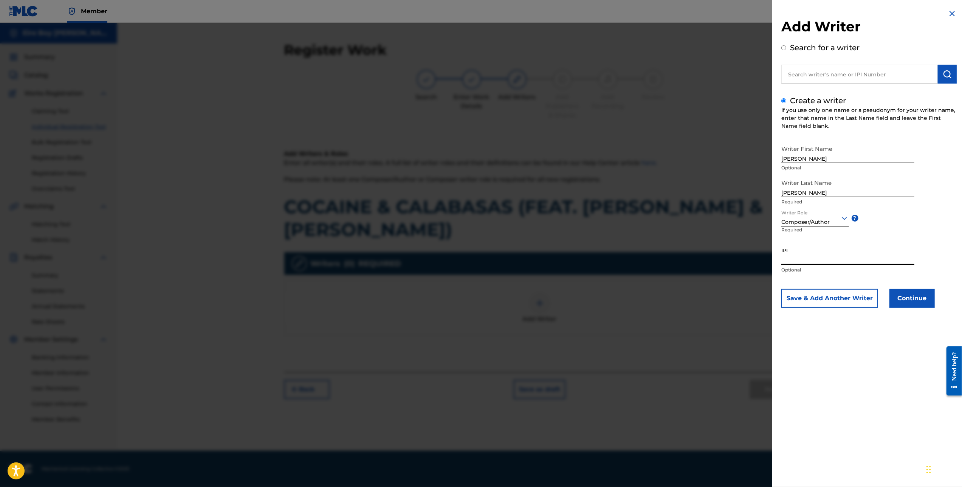
click at [821, 259] on input "IPI" at bounding box center [847, 254] width 133 height 22
paste input "1305291972"
type input "1305291972"
click at [905, 297] on button "Continue" at bounding box center [911, 298] width 45 height 19
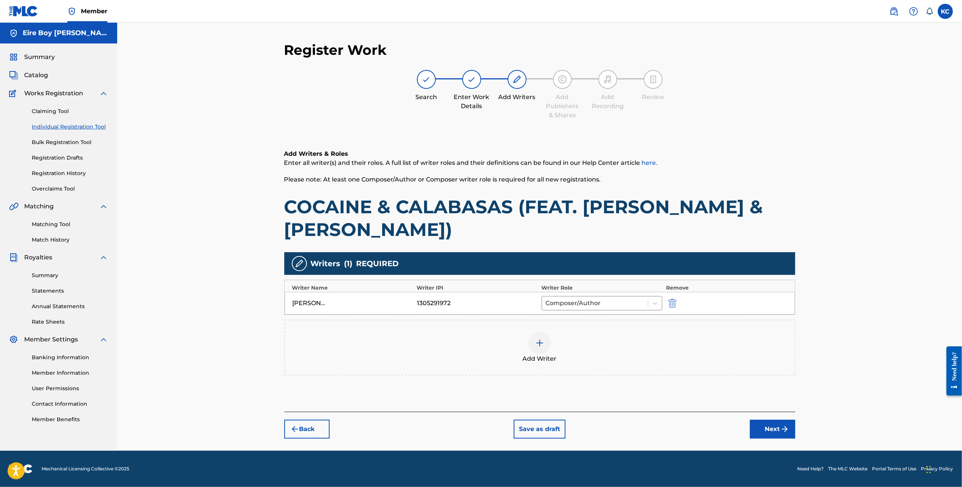
click at [767, 428] on button "Next" at bounding box center [772, 428] width 45 height 19
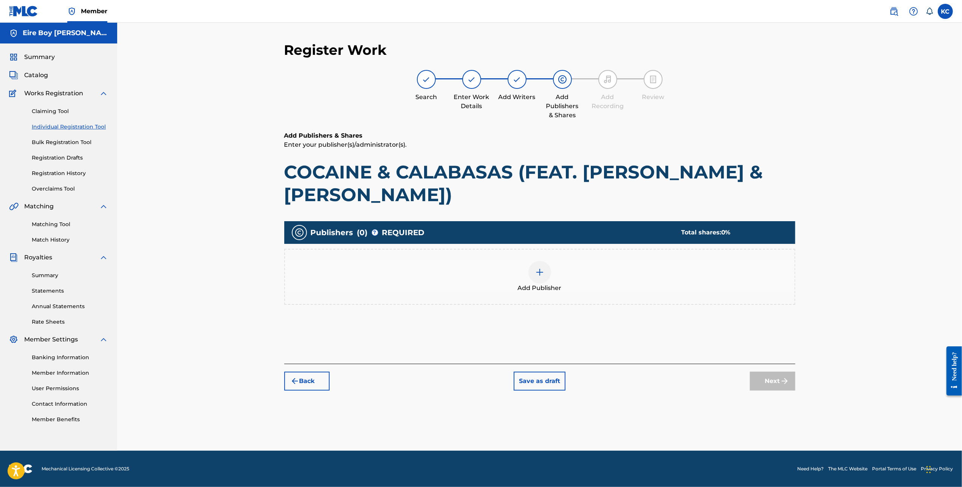
click at [539, 274] on img at bounding box center [539, 272] width 9 height 9
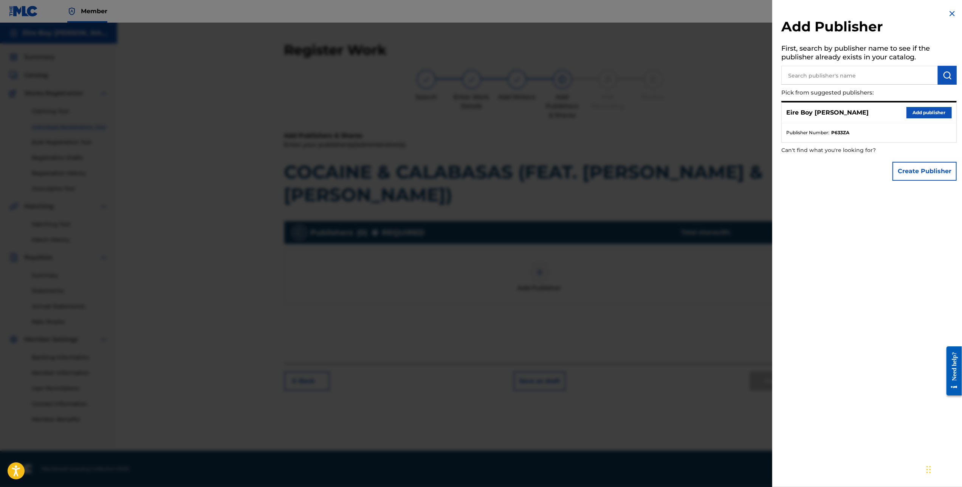
click at [911, 114] on button "Add publisher" at bounding box center [928, 112] width 45 height 11
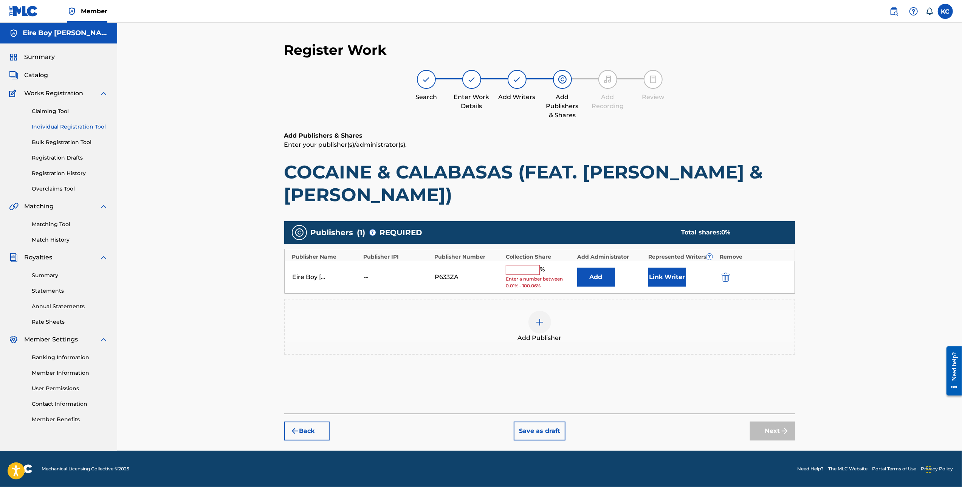
click at [517, 266] on input "text" at bounding box center [523, 270] width 34 height 10
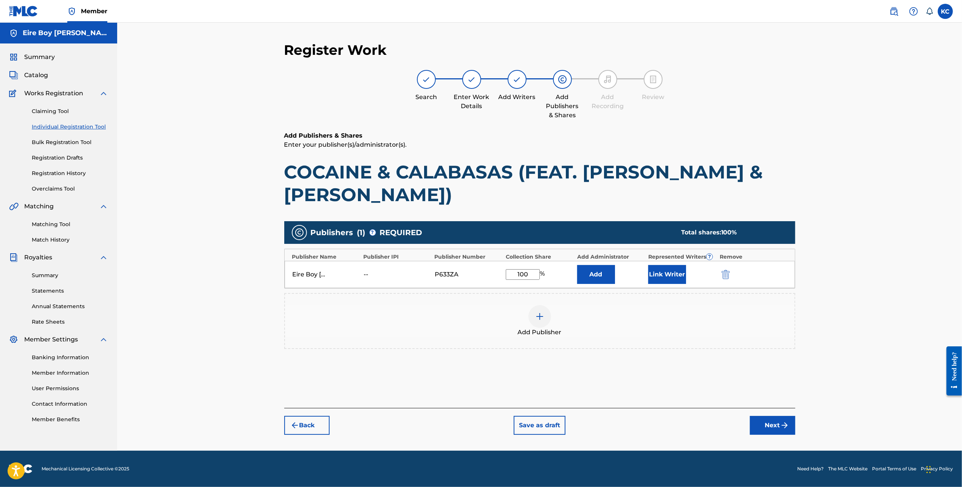
type input "100"
click at [676, 277] on button "Link Writer" at bounding box center [667, 274] width 38 height 19
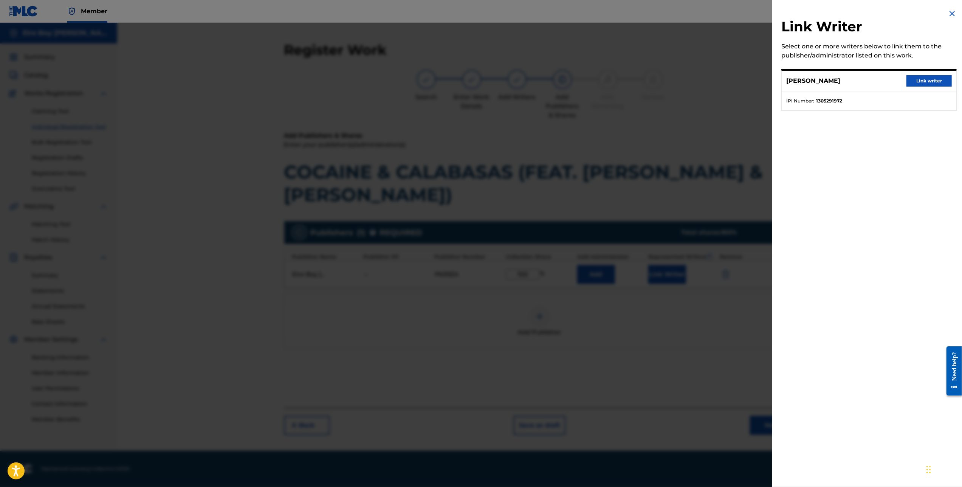
click at [922, 79] on button "Link writer" at bounding box center [928, 80] width 45 height 11
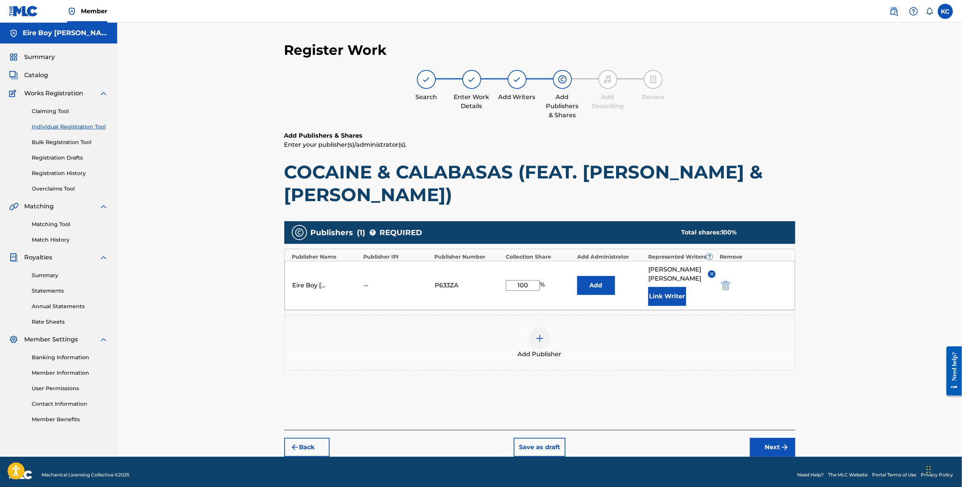
click at [753, 440] on button "Next" at bounding box center [772, 447] width 45 height 19
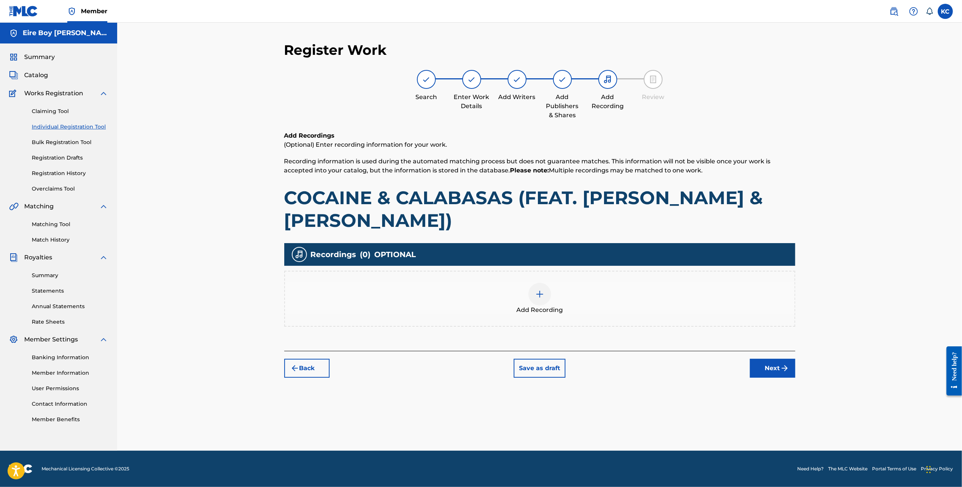
click at [543, 291] on img at bounding box center [539, 293] width 9 height 9
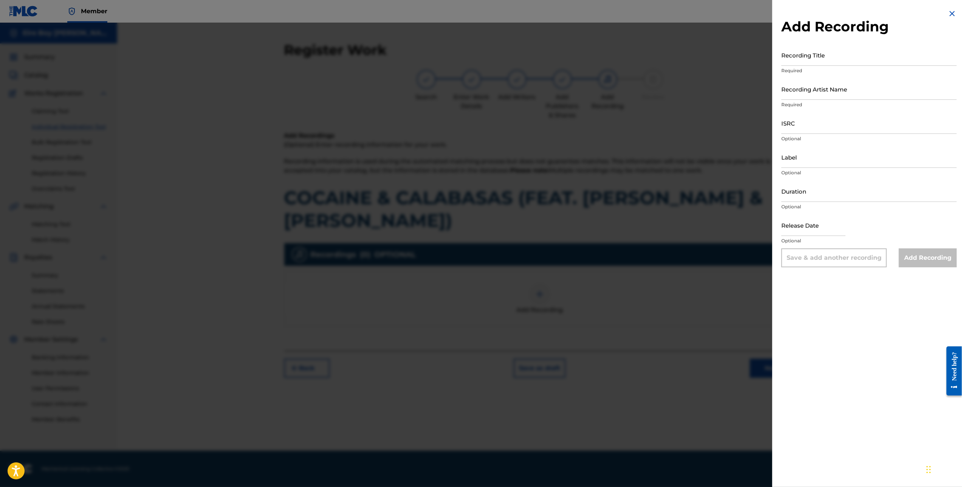
drag, startPoint x: 846, startPoint y: 50, endPoint x: 849, endPoint y: 52, distance: 4.1
click at [846, 50] on input "Recording Title" at bounding box center [868, 55] width 175 height 22
paste input "COCAINE & CALABASAS (FEAT. [PERSON_NAME] & [PERSON_NAME])"
type input "COCAINE & CALABASAS (FEAT. [PERSON_NAME] & [PERSON_NAME])"
click at [856, 87] on input "Recording Artist Name" at bounding box center [868, 89] width 175 height 22
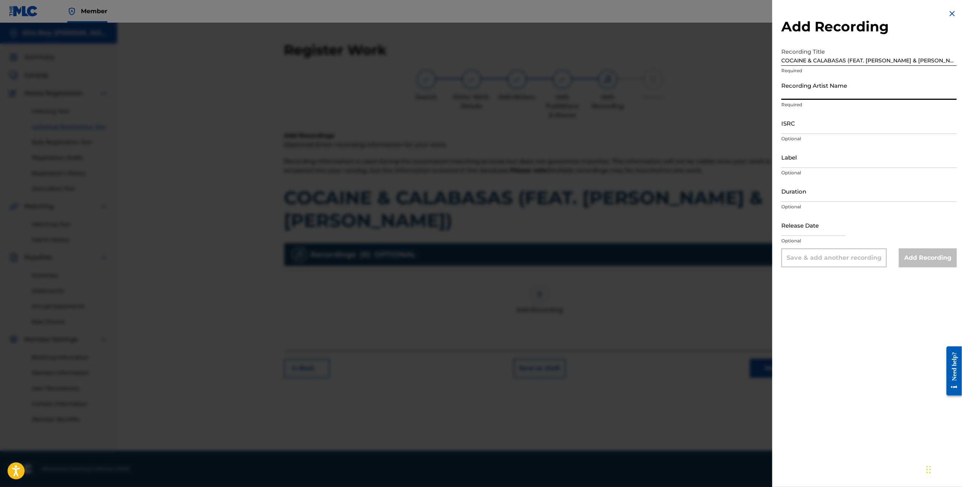
type input "MAL€K"
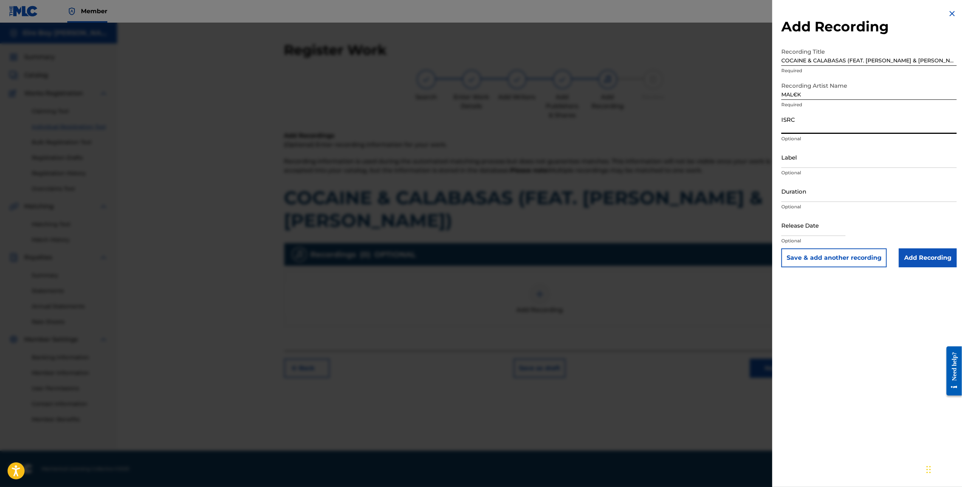
click at [808, 126] on input "ISRC" at bounding box center [868, 123] width 175 height 22
paste input "QZMEN2501960"
type input "QZMEN2501960"
click at [926, 259] on input "Add Recording" at bounding box center [928, 257] width 58 height 19
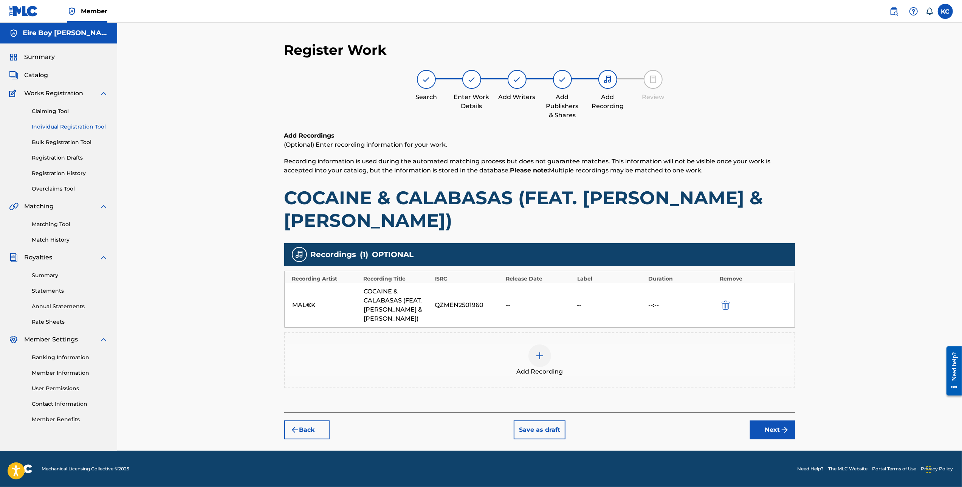
click at [763, 430] on button "Next" at bounding box center [772, 429] width 45 height 19
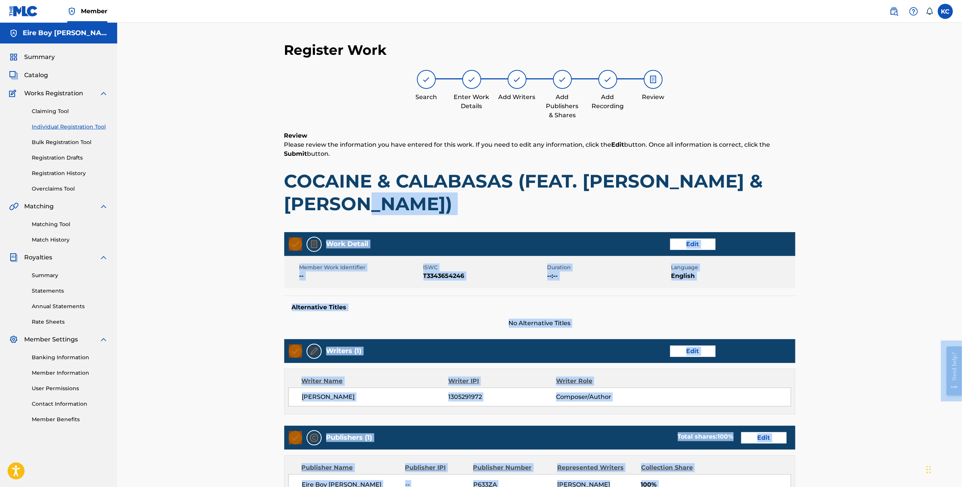
drag, startPoint x: 1901, startPoint y: 550, endPoint x: 957, endPoint y: 345, distance: 966.3
click at [916, 362] on div "Register Work Search Enter Work Details Add Writers Add Publishers & Shares Add…" at bounding box center [539, 328] width 844 height 611
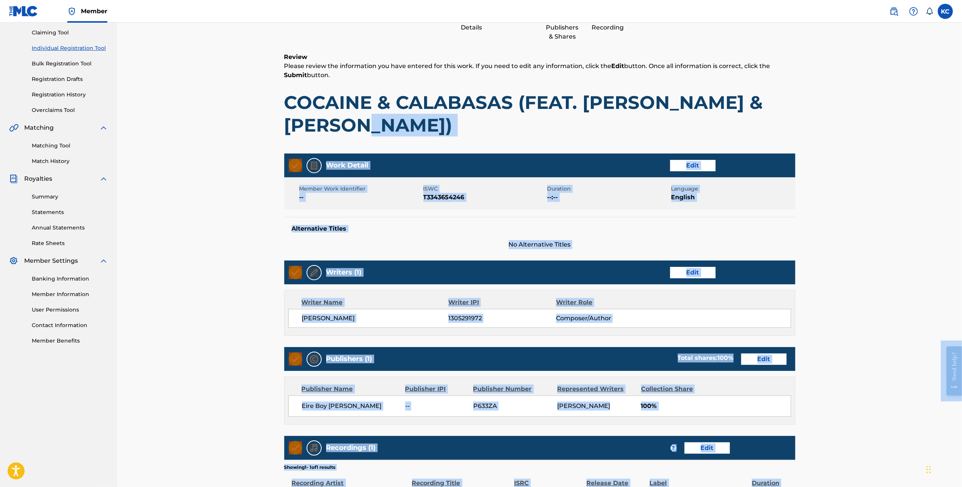
scroll to position [140, 0]
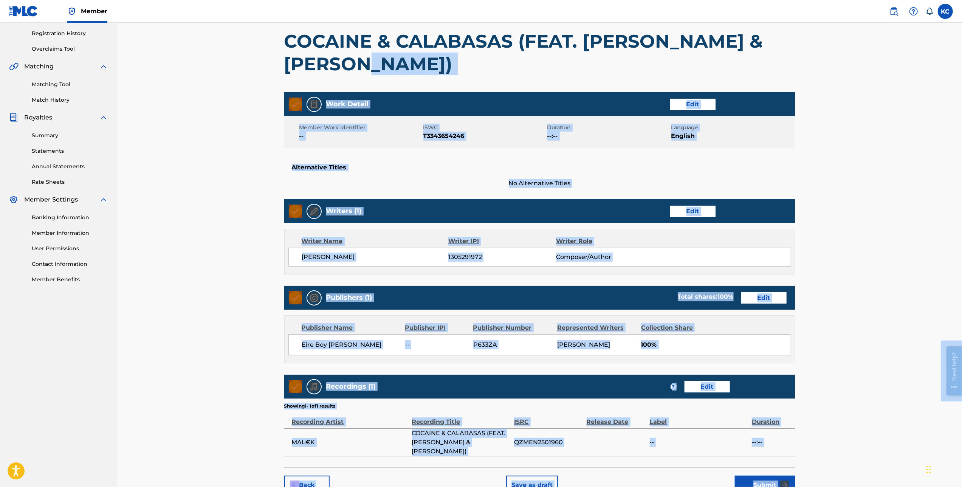
click at [771, 475] on button "Submit" at bounding box center [765, 484] width 60 height 19
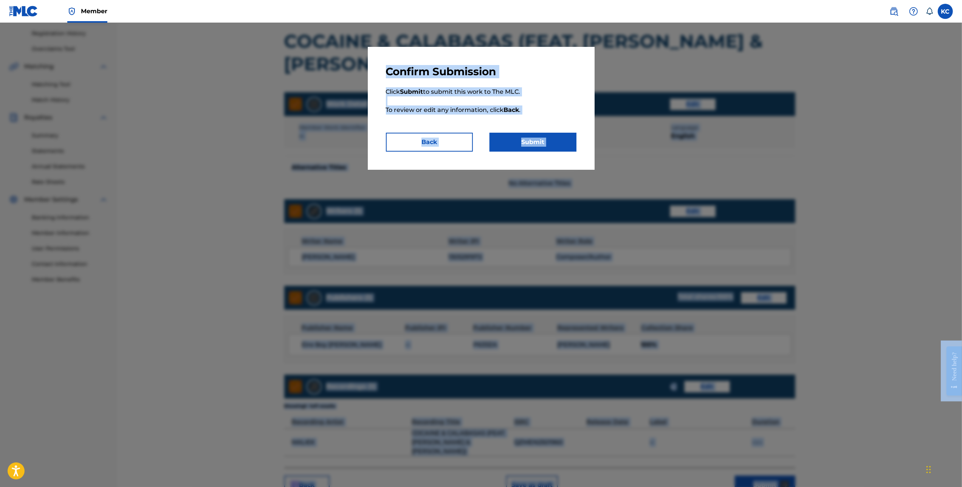
click at [553, 141] on button "Submit" at bounding box center [532, 142] width 87 height 19
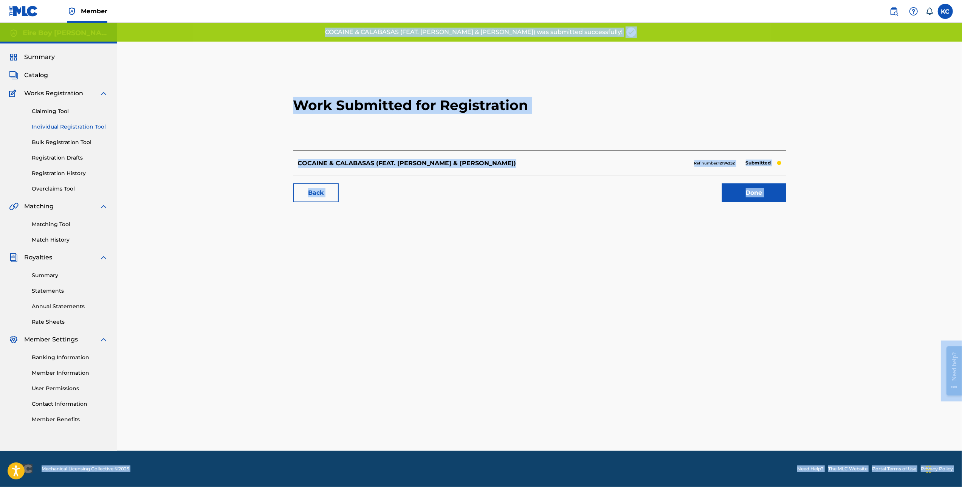
click at [752, 193] on link "Done" at bounding box center [754, 192] width 64 height 19
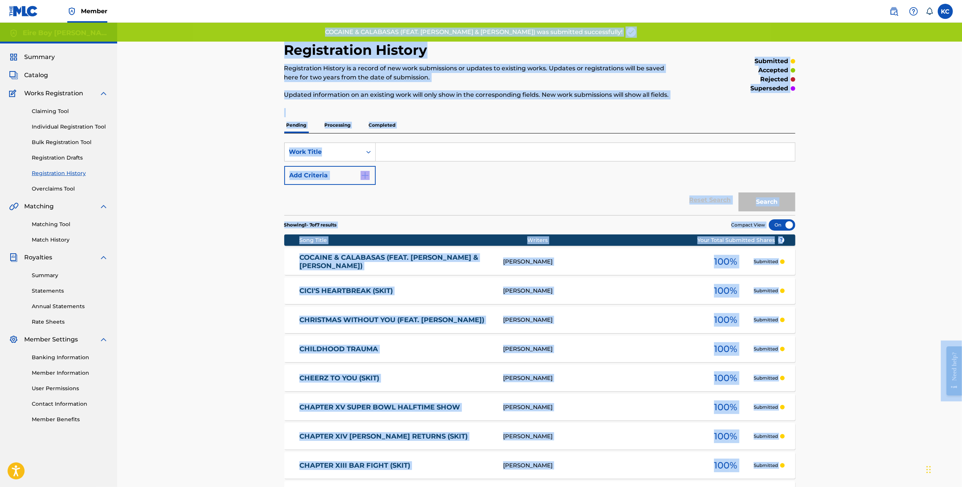
click at [877, 298] on div "Registration History Registration History is a record of new work submissions o…" at bounding box center [539, 303] width 844 height 561
click at [643, 126] on div "Pending Processing Completed" at bounding box center [539, 125] width 511 height 16
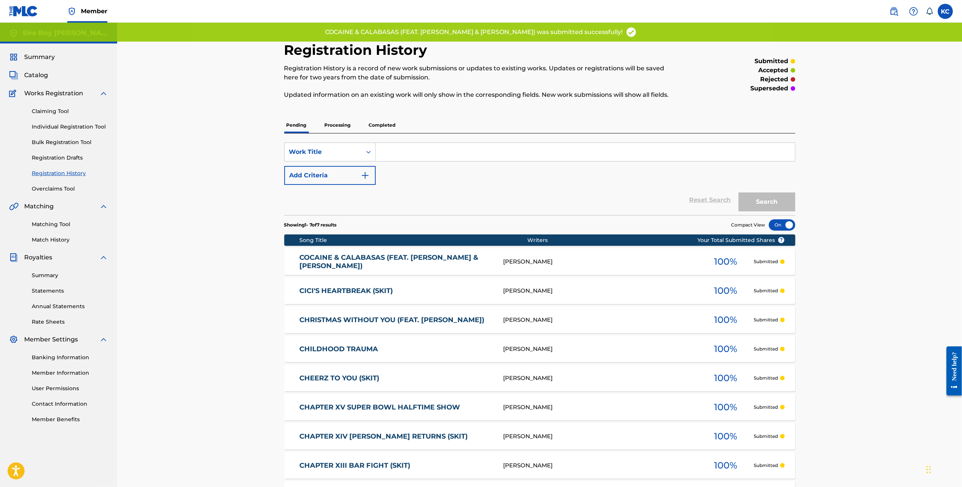
click at [71, 124] on link "Individual Registration Tool" at bounding box center [70, 127] width 76 height 8
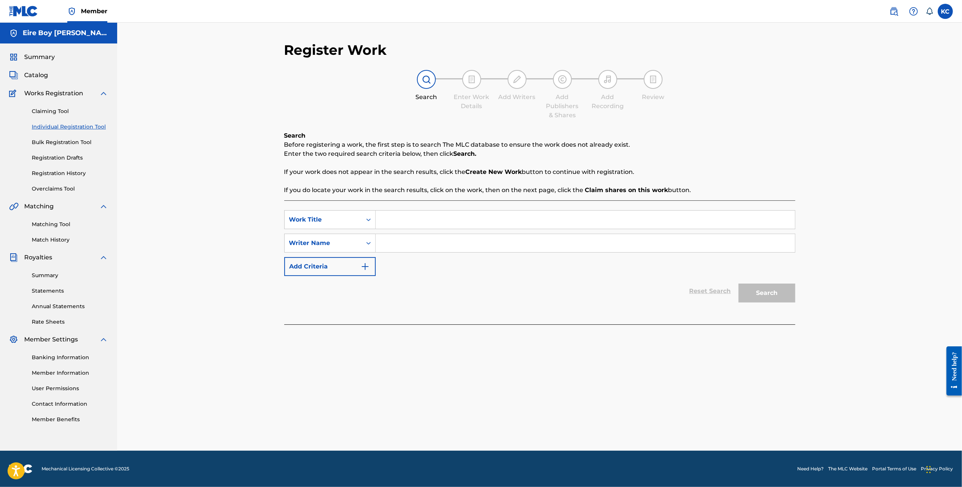
click at [424, 220] on input "Search Form" at bounding box center [585, 219] width 419 height 18
paste input "CONCIEVED BY THE DEVIL"
type input "CONCIEVED BY THE DEVIL"
drag, startPoint x: 369, startPoint y: 240, endPoint x: 360, endPoint y: 250, distance: 13.2
click at [368, 239] on div "Search Form" at bounding box center [369, 243] width 14 height 14
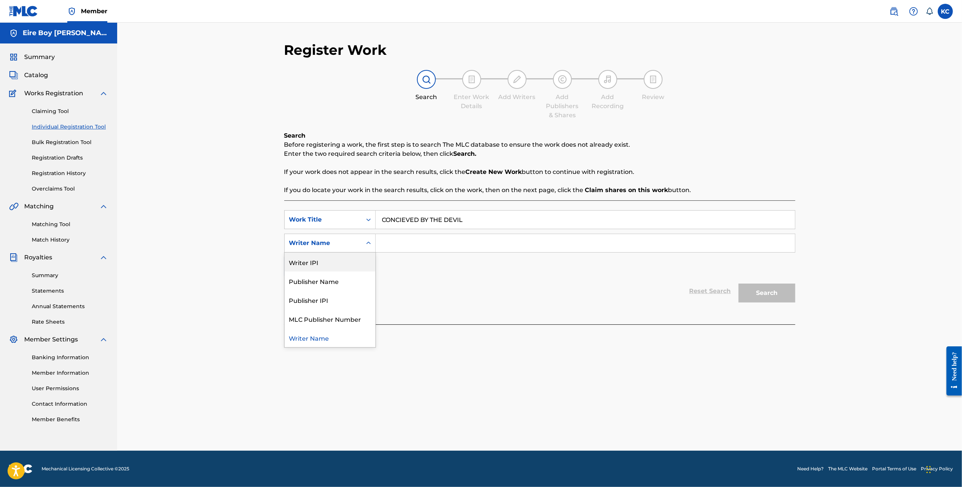
click at [344, 265] on div "Writer IPI" at bounding box center [330, 261] width 91 height 19
click at [425, 248] on input "Search Form" at bounding box center [585, 243] width 419 height 18
paste input "1305291972"
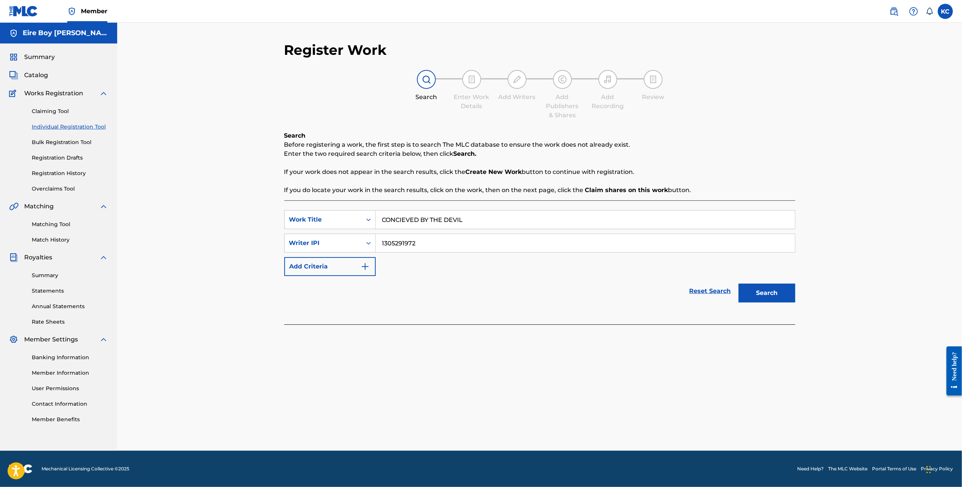
type input "1305291972"
click at [769, 295] on button "Search" at bounding box center [766, 292] width 57 height 19
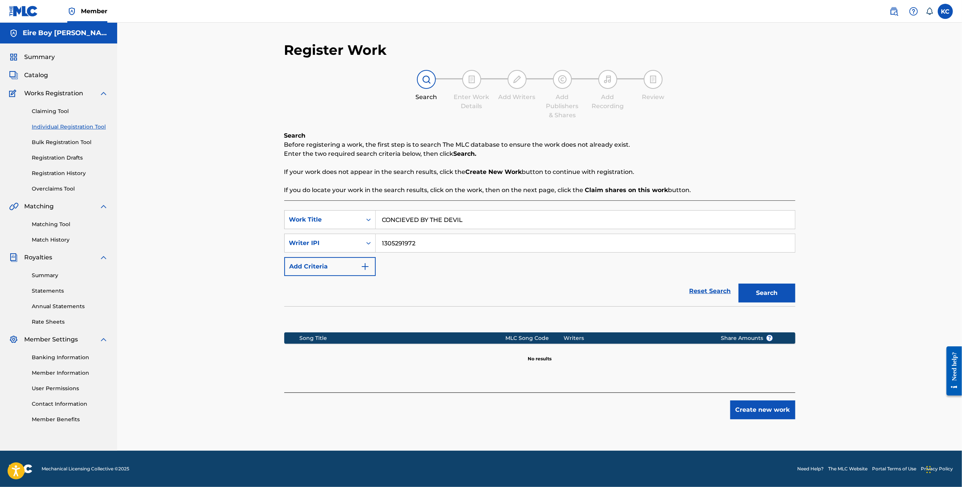
click at [745, 407] on button "Create new work" at bounding box center [762, 409] width 65 height 19
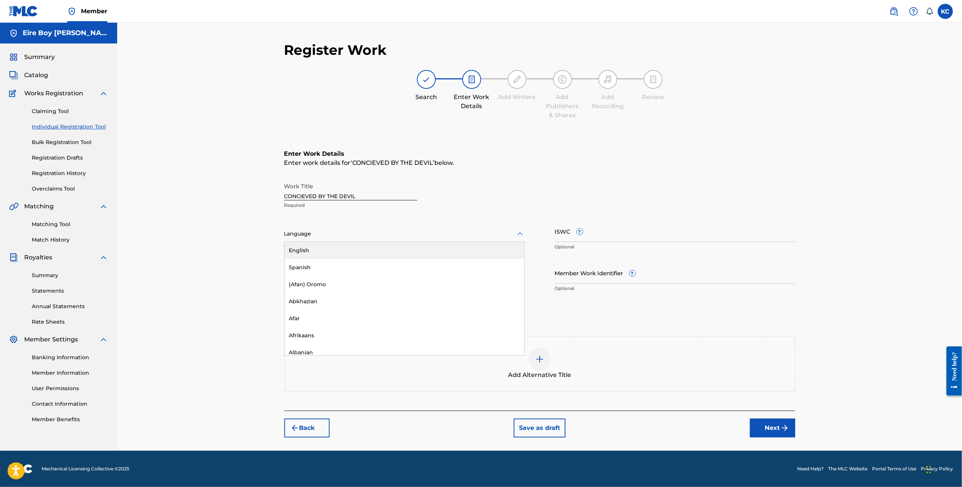
click at [353, 231] on div at bounding box center [404, 233] width 240 height 9
click at [313, 252] on div "English" at bounding box center [405, 250] width 240 height 17
click at [619, 226] on input "ISWC ?" at bounding box center [675, 231] width 240 height 22
paste input "T3343654962"
type input "T3343654962"
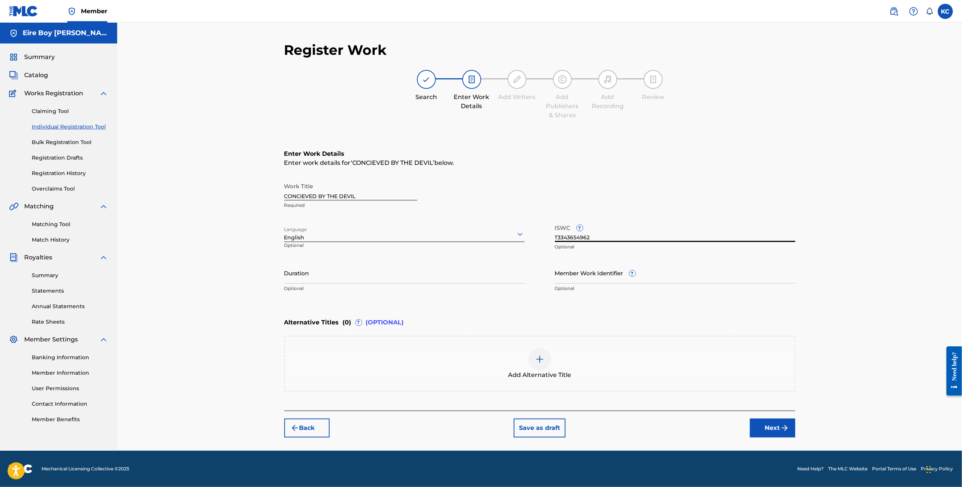
click at [768, 423] on button "Next" at bounding box center [772, 427] width 45 height 19
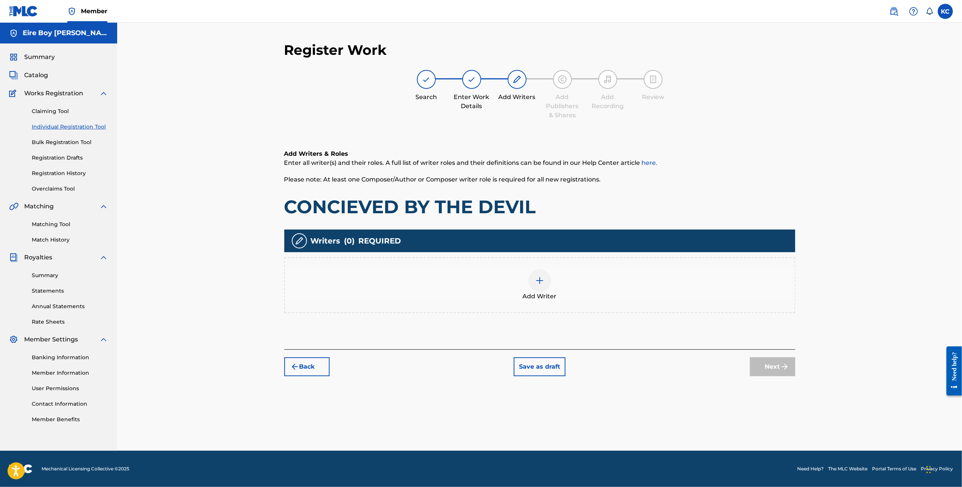
click at [533, 281] on div at bounding box center [539, 280] width 23 height 23
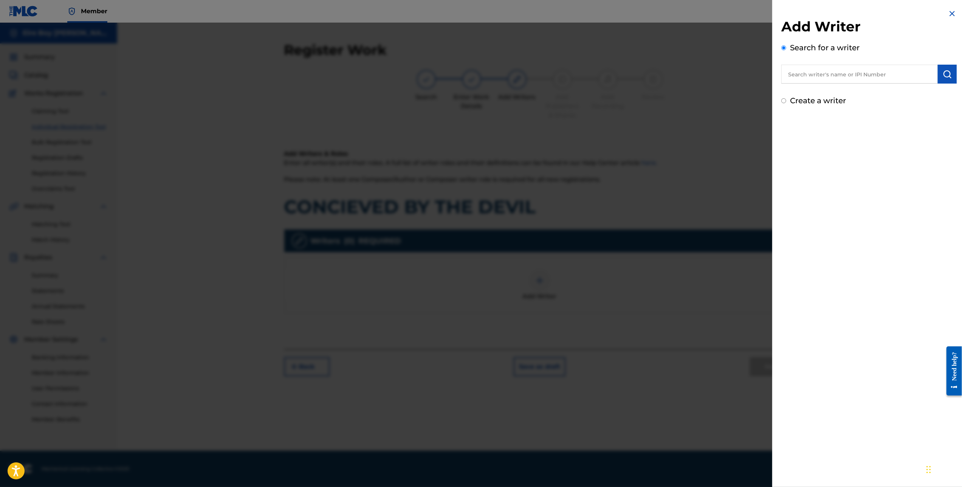
click at [783, 102] on input "Create a writer" at bounding box center [783, 100] width 5 height 5
radio input "false"
radio input "true"
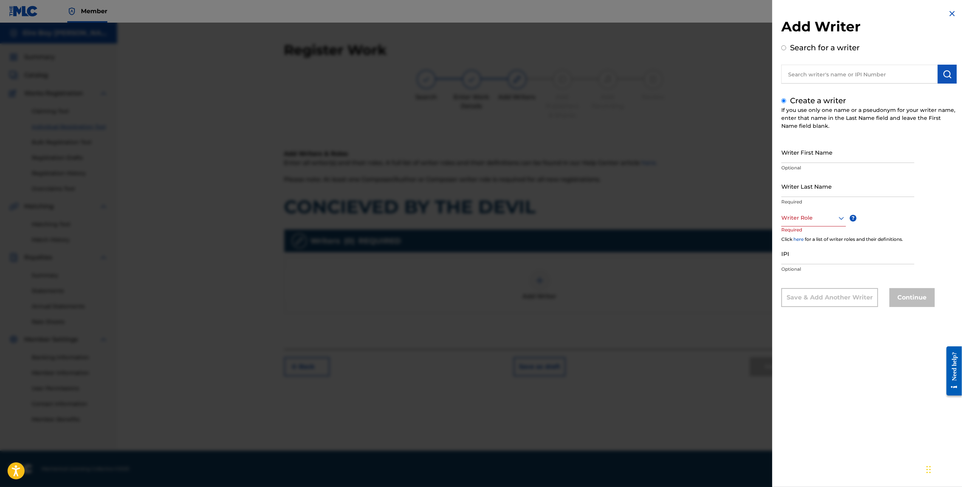
click at [813, 149] on input "Writer First Name" at bounding box center [847, 152] width 133 height 22
type input "[PERSON_NAME]"
click at [795, 212] on div "Writer Role" at bounding box center [813, 217] width 65 height 17
click at [807, 237] on div "Composer/Author" at bounding box center [813, 234] width 64 height 17
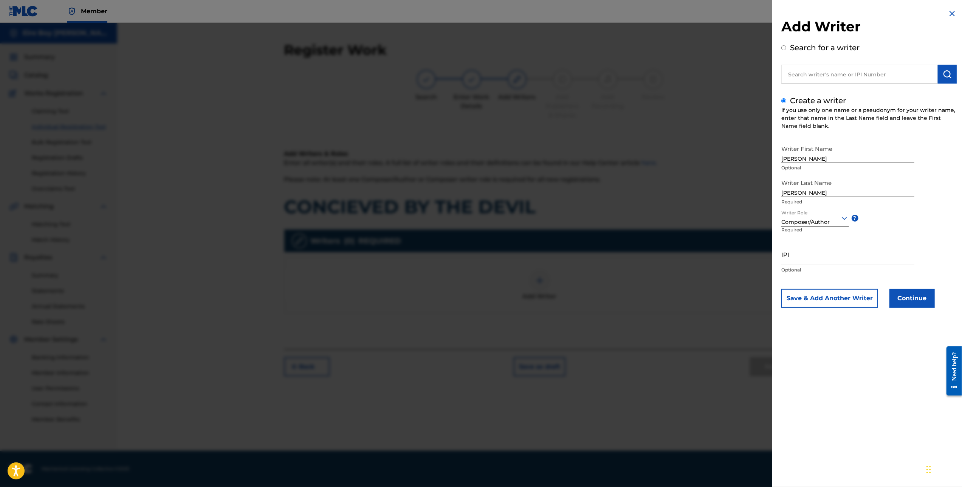
drag, startPoint x: 814, startPoint y: 259, endPoint x: 824, endPoint y: 260, distance: 10.2
click at [814, 259] on input "IPI" at bounding box center [847, 254] width 133 height 22
paste input "1305291972"
type input "1305291972"
click at [911, 301] on button "Continue" at bounding box center [911, 298] width 45 height 19
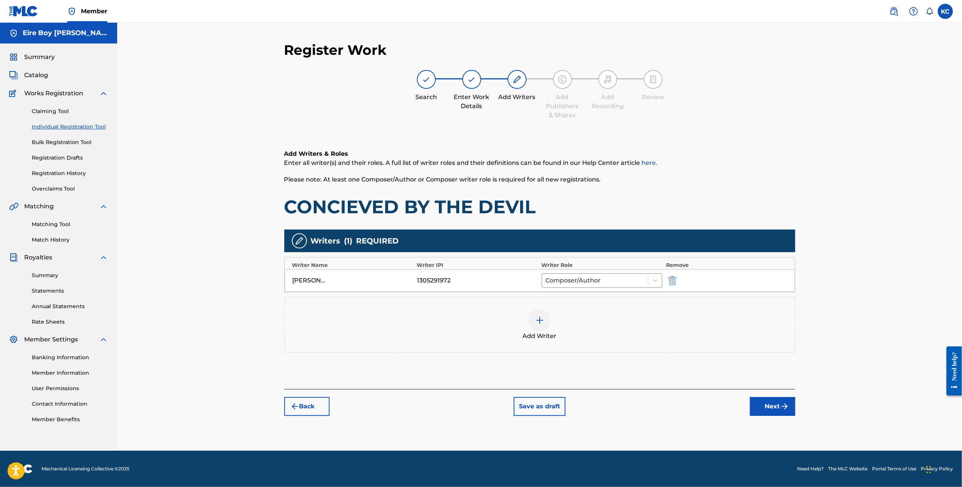
click at [762, 412] on button "Next" at bounding box center [772, 406] width 45 height 19
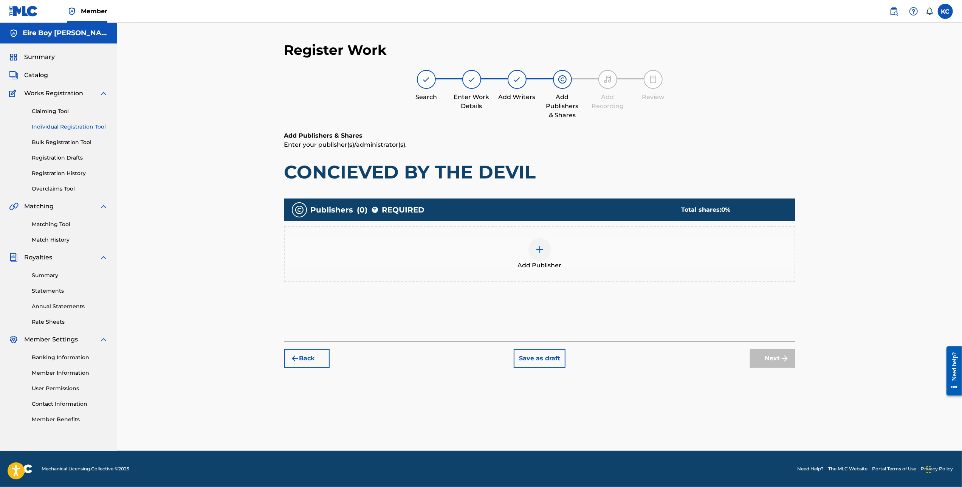
click at [535, 246] on img at bounding box center [539, 249] width 9 height 9
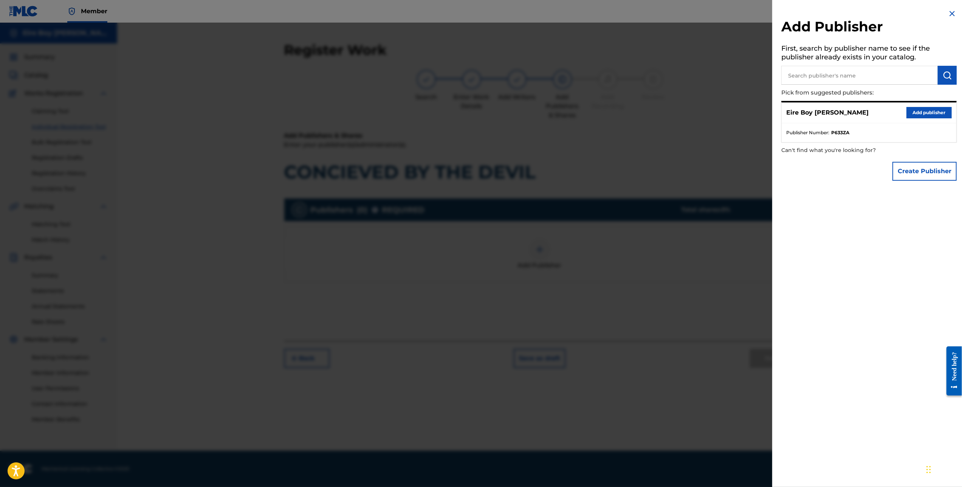
click at [931, 116] on button "Add publisher" at bounding box center [928, 112] width 45 height 11
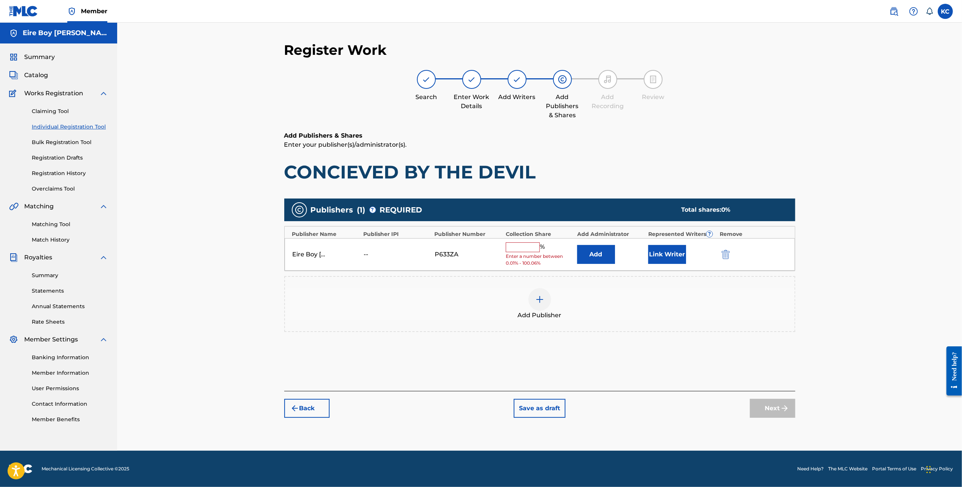
click at [511, 239] on div "Eire Boy [PERSON_NAME] -- P633ZA % Enter a number between 0.01% - 100.06% Add L…" at bounding box center [540, 254] width 510 height 33
click at [523, 250] on input "text" at bounding box center [523, 247] width 34 height 10
type input "100"
drag, startPoint x: 659, startPoint y: 248, endPoint x: 663, endPoint y: 251, distance: 5.4
click at [663, 251] on button "Link Writer" at bounding box center [667, 251] width 38 height 19
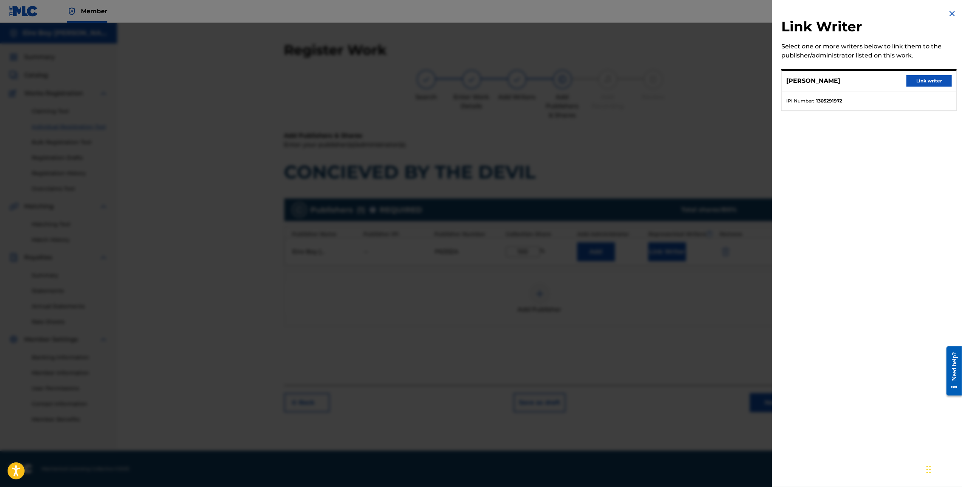
click at [922, 81] on button "Link writer" at bounding box center [928, 80] width 45 height 11
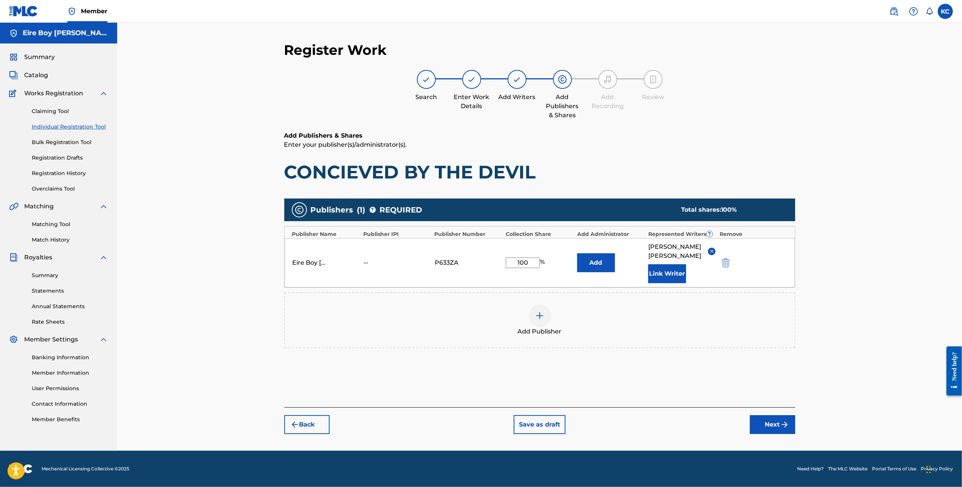
drag, startPoint x: 771, startPoint y: 411, endPoint x: 781, endPoint y: 407, distance: 11.0
click at [774, 415] on button "Next" at bounding box center [772, 424] width 45 height 19
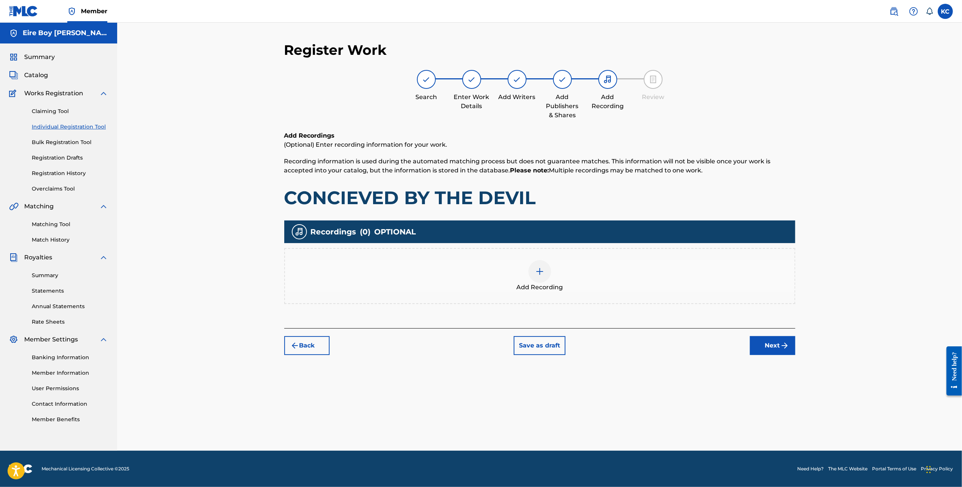
click at [544, 279] on div at bounding box center [539, 271] width 23 height 23
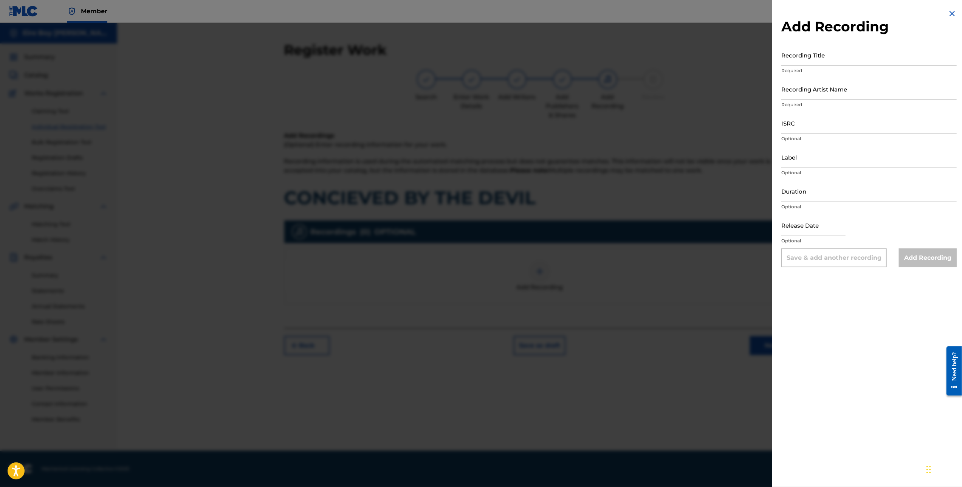
click at [838, 56] on input "Recording Title" at bounding box center [868, 55] width 175 height 22
paste input "CONCIEVED BY THE DEVIL"
type input "CONCIEVED BY THE DEVIL"
click at [827, 88] on input "Recording Artist Name" at bounding box center [868, 89] width 175 height 22
type input "MAL€K"
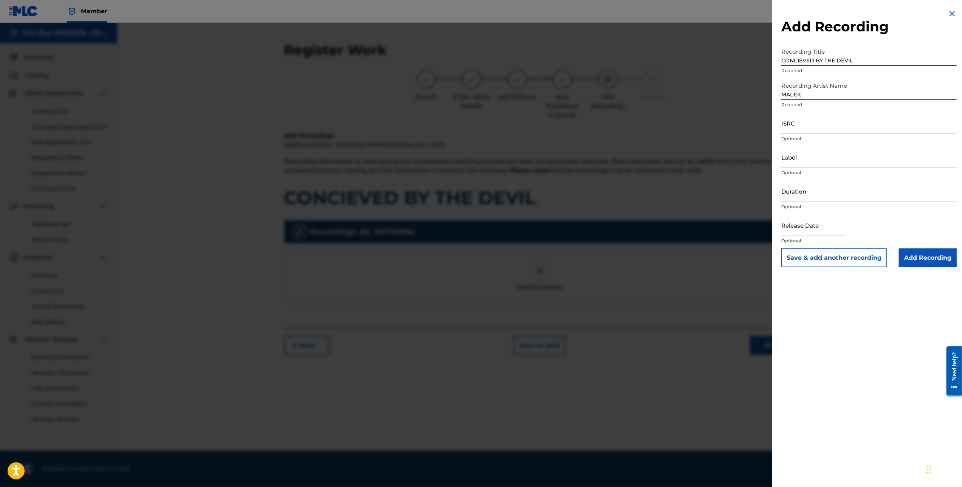
click at [814, 131] on input "ISRC" at bounding box center [868, 123] width 175 height 22
paste input "QZWFM2488289"
type input "QZWFM2488289"
click at [923, 258] on input "Add Recording" at bounding box center [928, 257] width 58 height 19
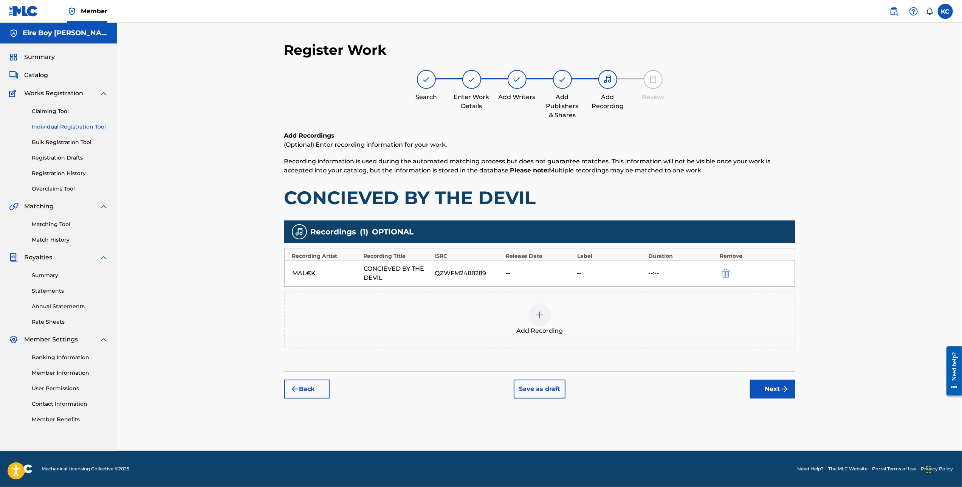
click at [783, 393] on button "Next" at bounding box center [772, 388] width 45 height 19
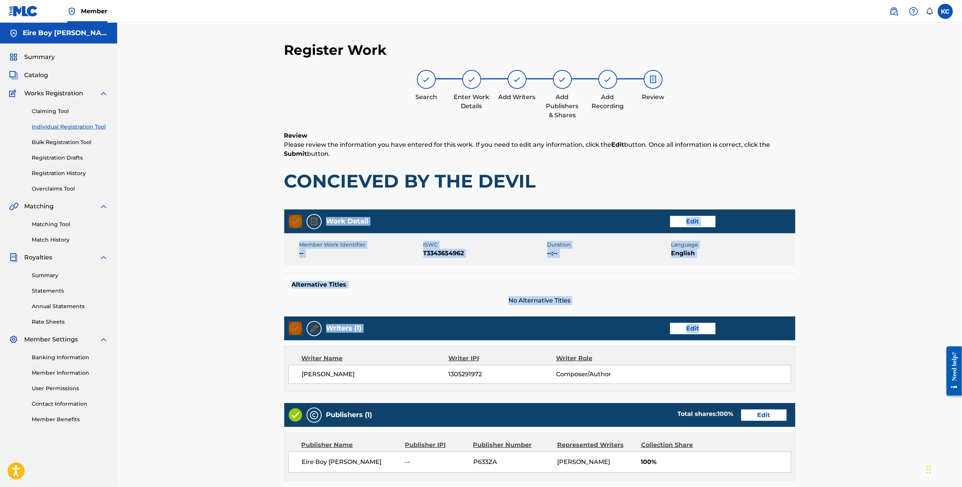
drag, startPoint x: 962, startPoint y: 175, endPoint x: 943, endPoint y: 308, distance: 134.2
click at [959, 313] on div "Register Work Search Enter Work Details Add Writers Add Publishers & Shares Add…" at bounding box center [539, 313] width 844 height 580
drag, startPoint x: 939, startPoint y: 285, endPoint x: 954, endPoint y: 266, distance: 23.4
click at [939, 285] on div "Register Work Search Enter Work Details Add Writers Add Publishers & Shares Add…" at bounding box center [539, 313] width 844 height 580
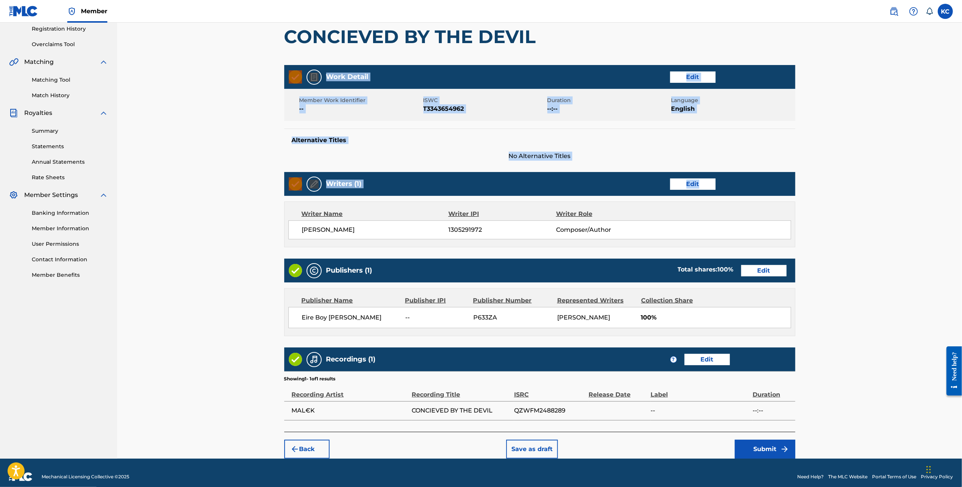
scroll to position [153, 0]
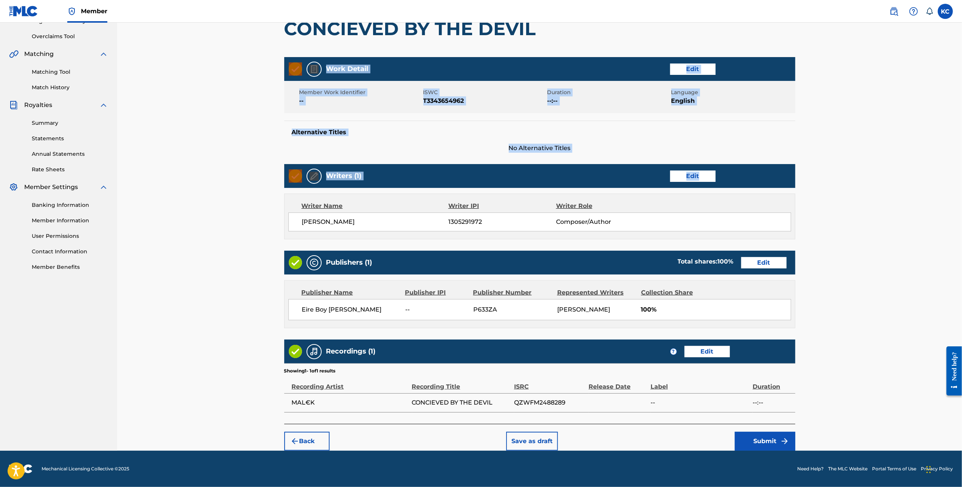
drag, startPoint x: 962, startPoint y: 315, endPoint x: 2, endPoint y: 53, distance: 994.7
click at [777, 435] on button "Submit" at bounding box center [765, 440] width 60 height 19
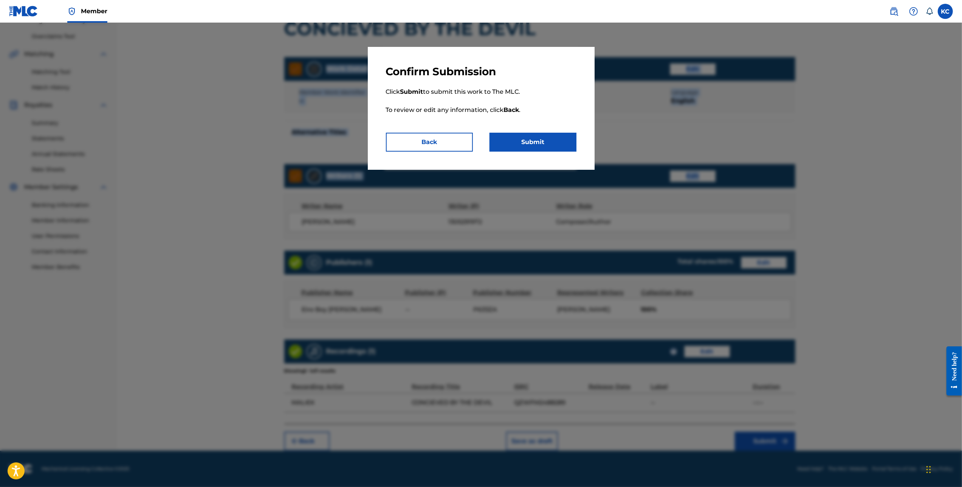
click at [544, 141] on button "Submit" at bounding box center [532, 142] width 87 height 19
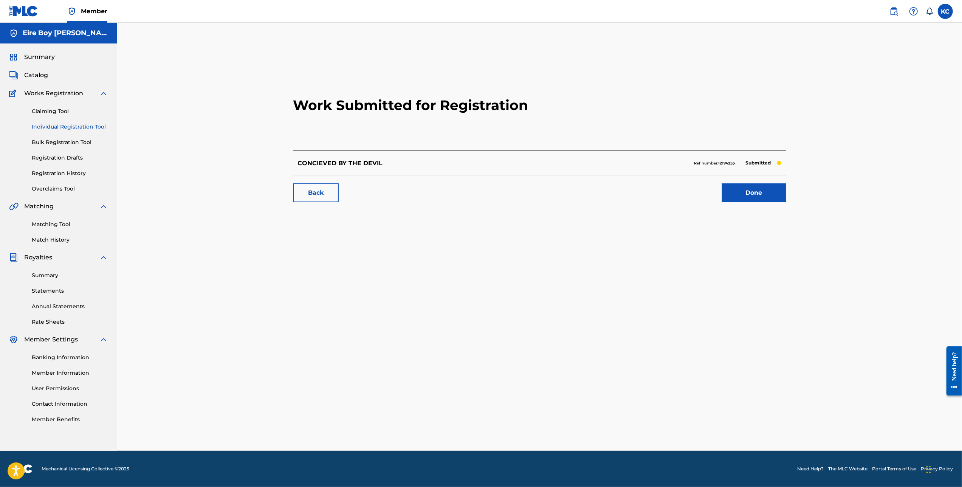
click at [752, 201] on link "Done" at bounding box center [754, 192] width 64 height 19
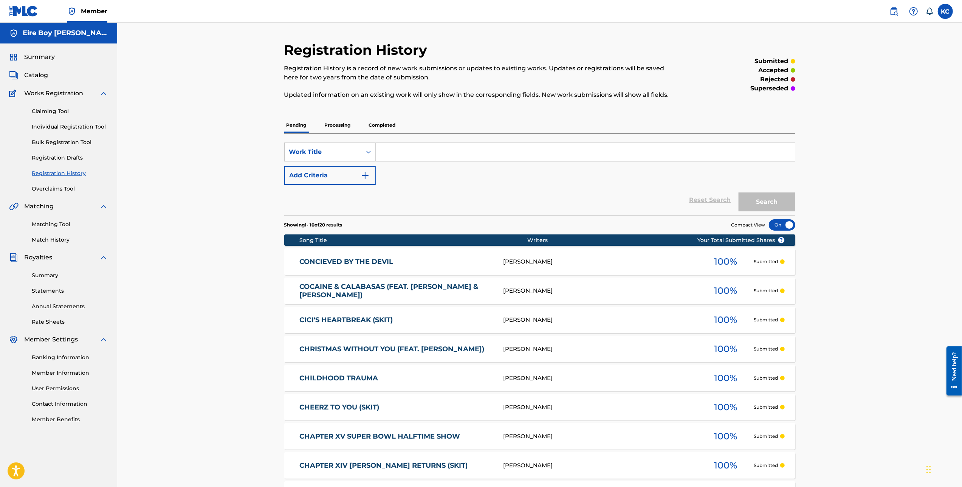
click at [47, 124] on link "Individual Registration Tool" at bounding box center [70, 127] width 76 height 8
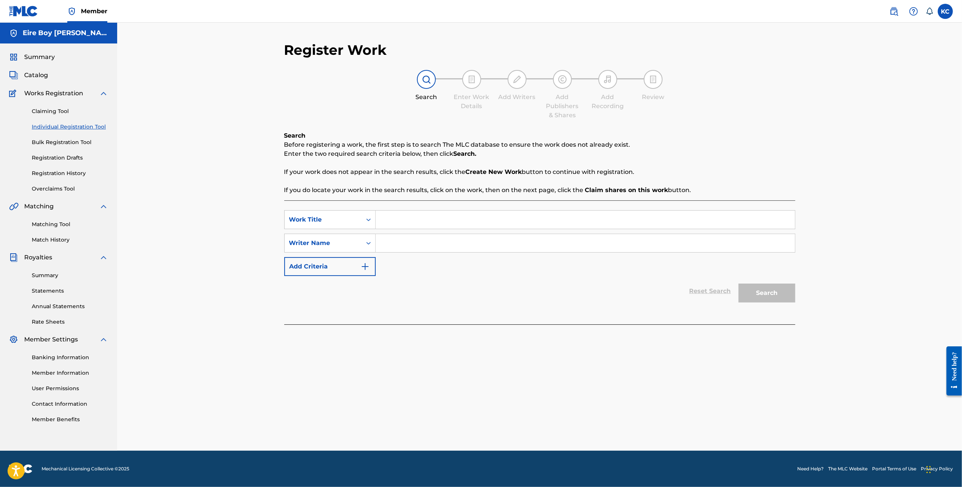
click at [416, 221] on input "Search Form" at bounding box center [585, 219] width 419 height 18
paste input "COUNTRYSIDE HIGH"
type input "COUNTRYSIDE HIGH"
click at [347, 250] on div "Writer Name" at bounding box center [329, 243] width 91 height 19
click at [331, 262] on div "Writer IPI" at bounding box center [330, 261] width 91 height 19
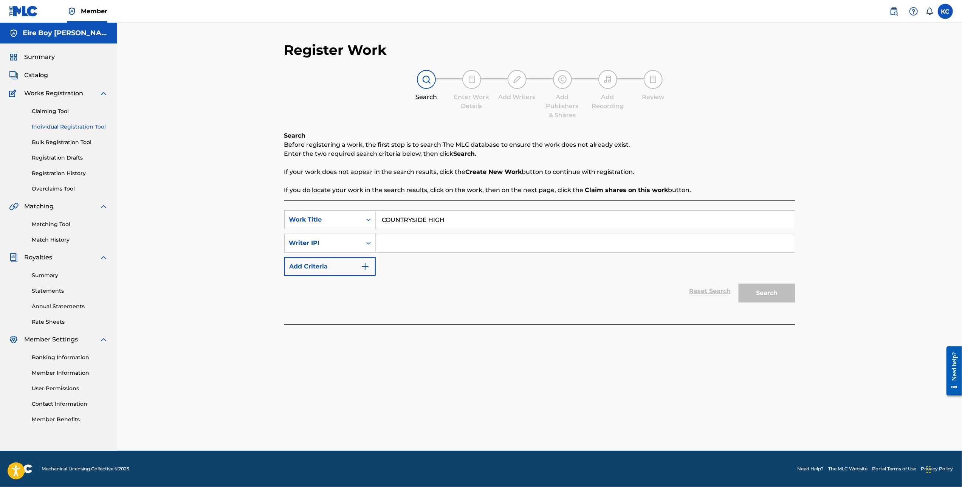
click at [419, 247] on input "Search Form" at bounding box center [585, 243] width 419 height 18
paste input "1305291972"
type input "1305291972"
click at [769, 292] on button "Search" at bounding box center [766, 292] width 57 height 19
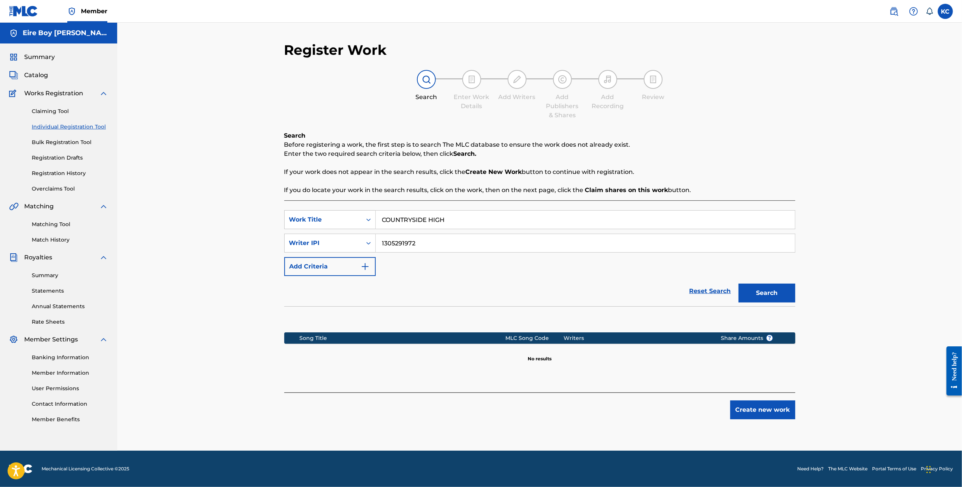
click at [754, 416] on button "Create new work" at bounding box center [762, 409] width 65 height 19
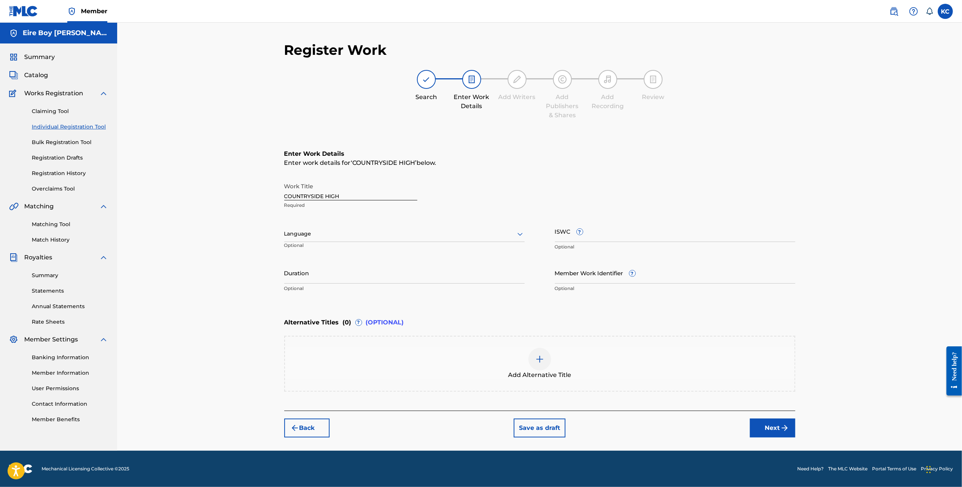
click at [326, 231] on div at bounding box center [404, 233] width 240 height 9
click at [320, 248] on div "English" at bounding box center [405, 250] width 240 height 17
click at [629, 236] on input "ISWC ?" at bounding box center [675, 231] width 240 height 22
paste input "T3343656855"
type input "T3343656855"
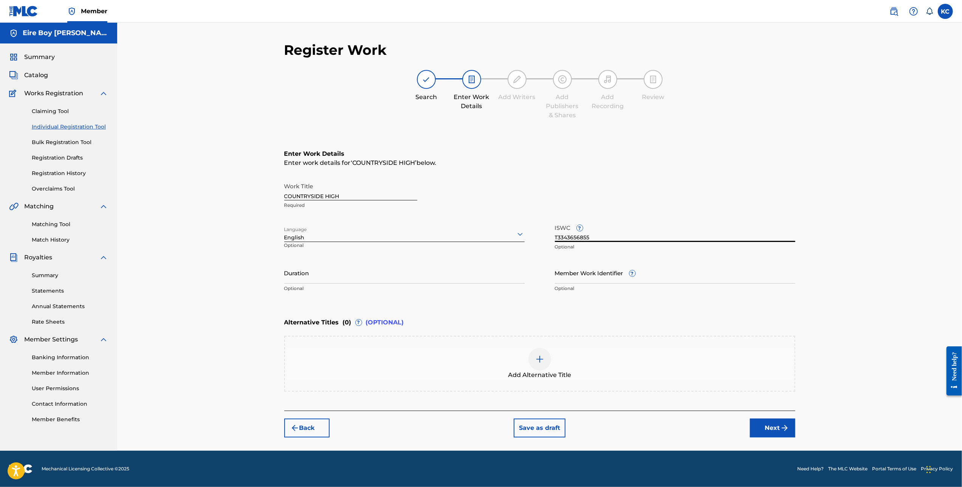
click at [774, 431] on button "Next" at bounding box center [772, 427] width 45 height 19
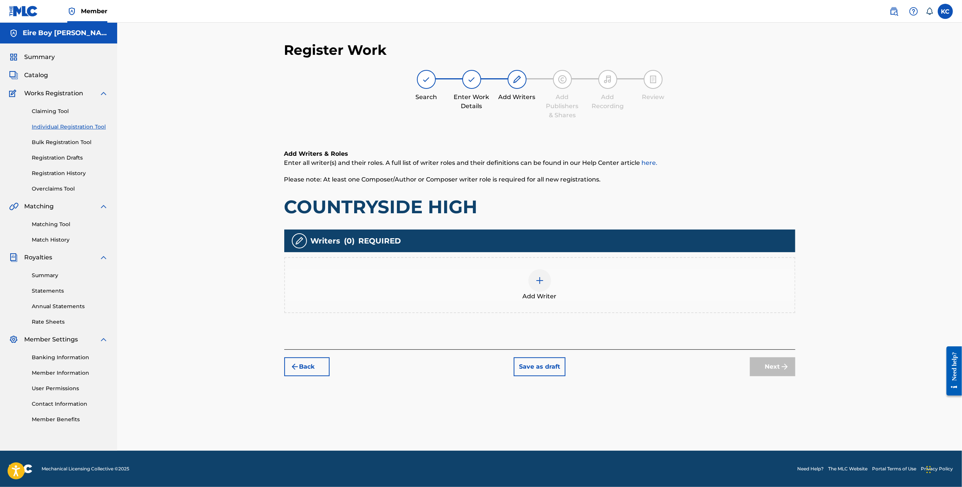
click at [531, 281] on div at bounding box center [539, 280] width 23 height 23
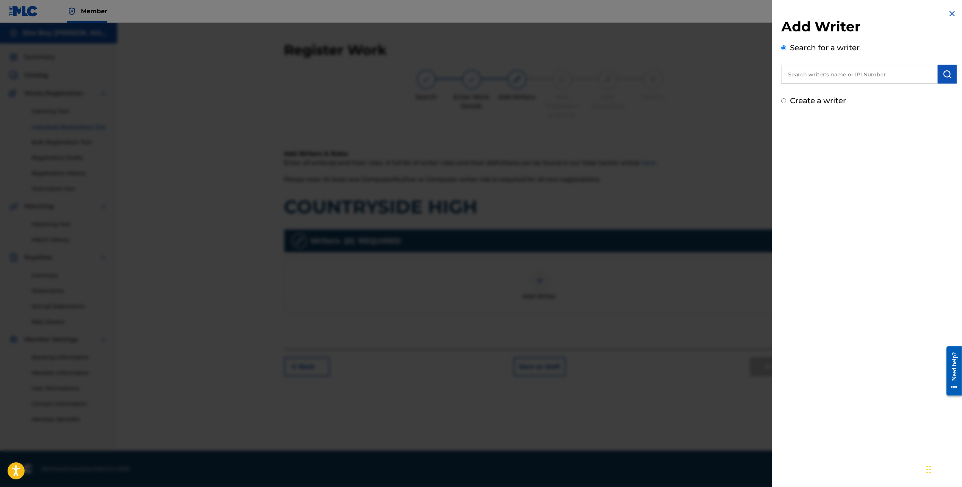
click at [782, 101] on input "Create a writer" at bounding box center [783, 100] width 5 height 5
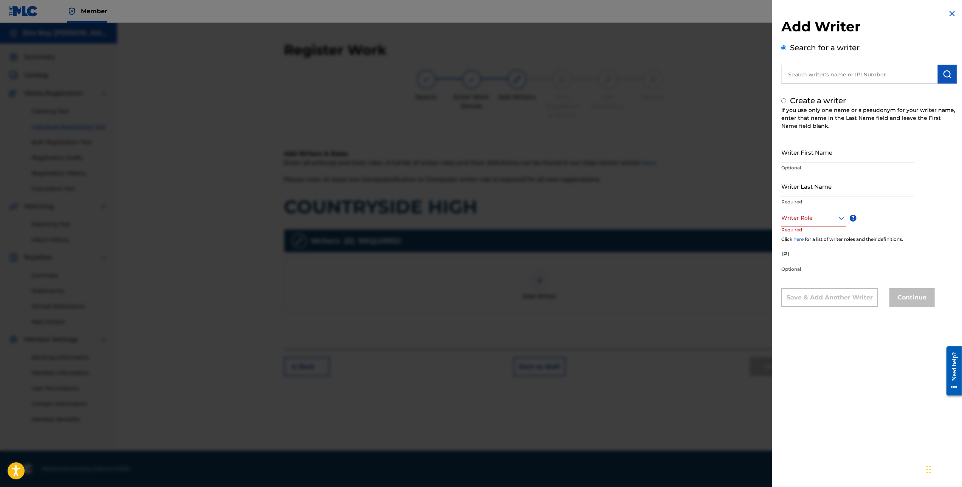
radio input "false"
radio input "true"
click at [812, 156] on input "Writer First Name" at bounding box center [847, 152] width 133 height 22
type input "[PERSON_NAME]"
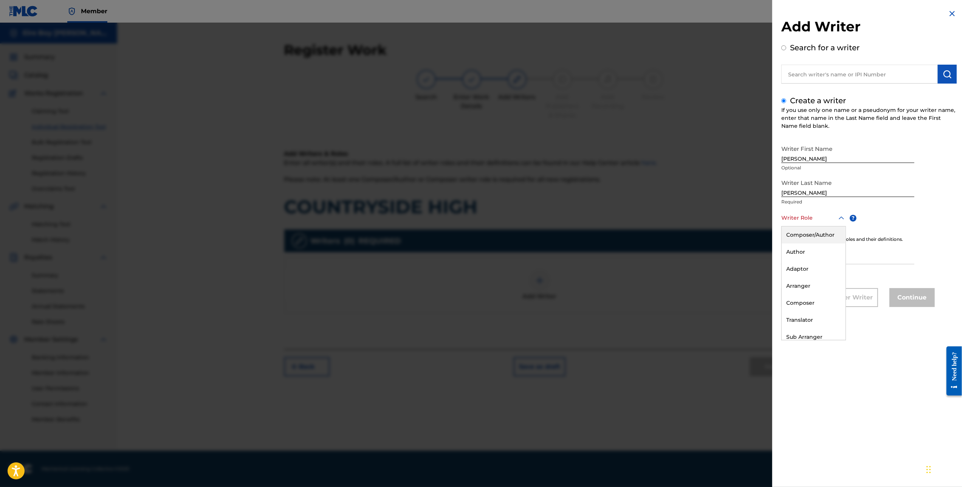
click at [801, 214] on div at bounding box center [813, 217] width 65 height 9
click at [812, 230] on div "Composer/Author" at bounding box center [813, 234] width 64 height 17
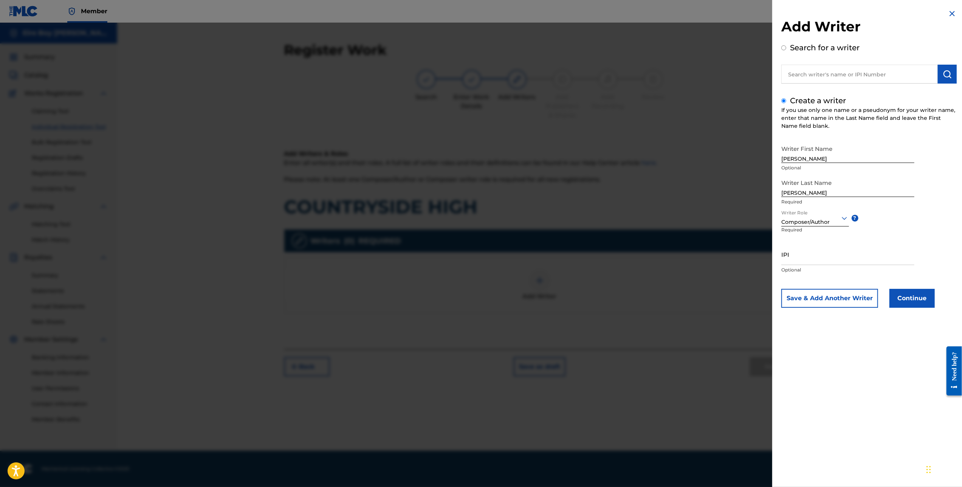
click at [806, 254] on input "IPI" at bounding box center [847, 254] width 133 height 22
paste input "1305291972"
type input "1305291972"
drag, startPoint x: 899, startPoint y: 297, endPoint x: 895, endPoint y: 293, distance: 5.4
click at [895, 293] on button "Continue" at bounding box center [911, 298] width 45 height 19
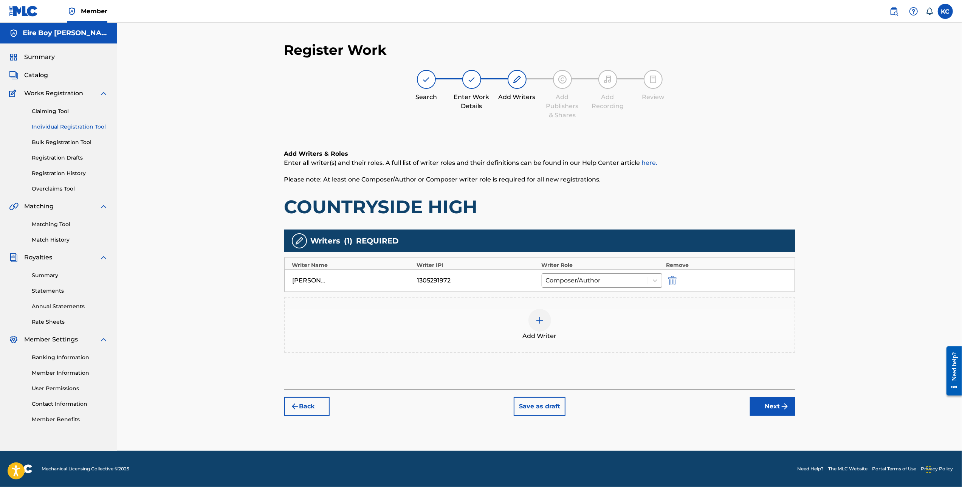
click at [772, 408] on button "Next" at bounding box center [772, 406] width 45 height 19
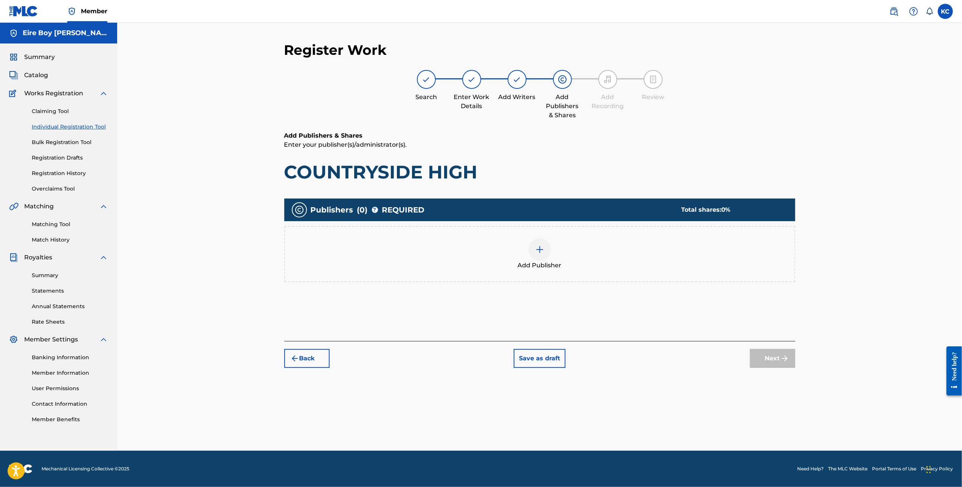
click at [539, 250] on img at bounding box center [539, 249] width 9 height 9
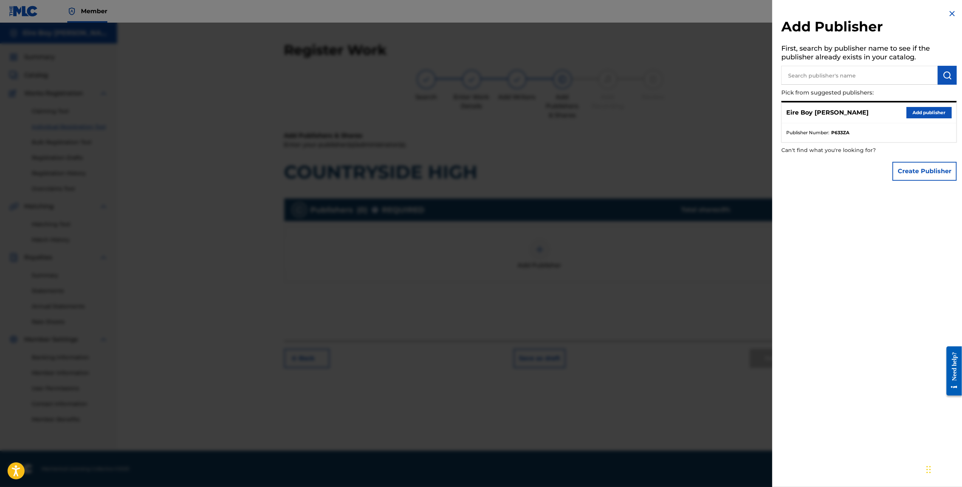
click at [912, 114] on button "Add publisher" at bounding box center [928, 112] width 45 height 11
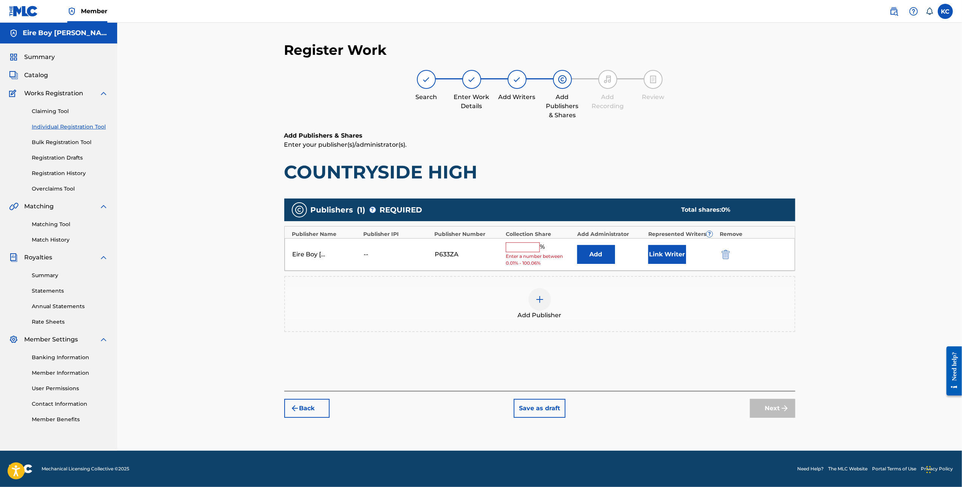
click at [515, 250] on input "text" at bounding box center [523, 247] width 34 height 10
type input "100"
click at [668, 249] on button "Link Writer" at bounding box center [667, 251] width 38 height 19
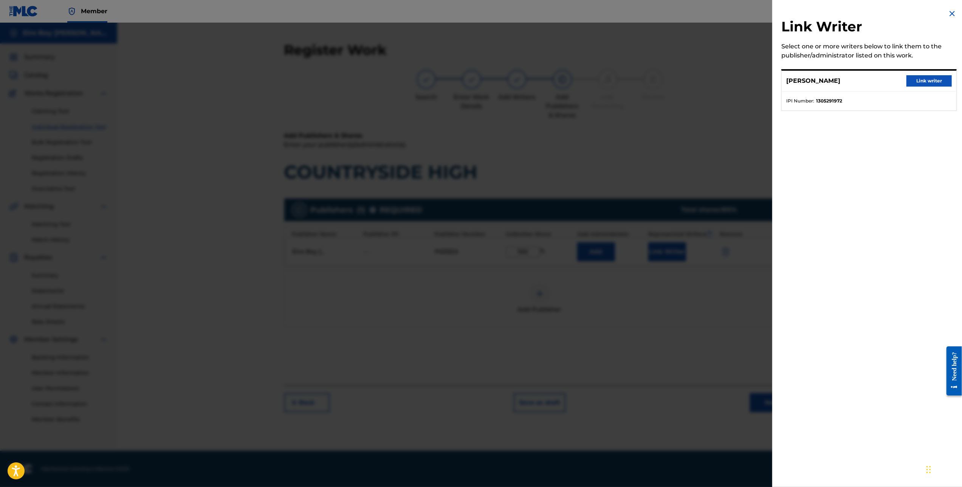
click at [931, 79] on button "Link writer" at bounding box center [928, 80] width 45 height 11
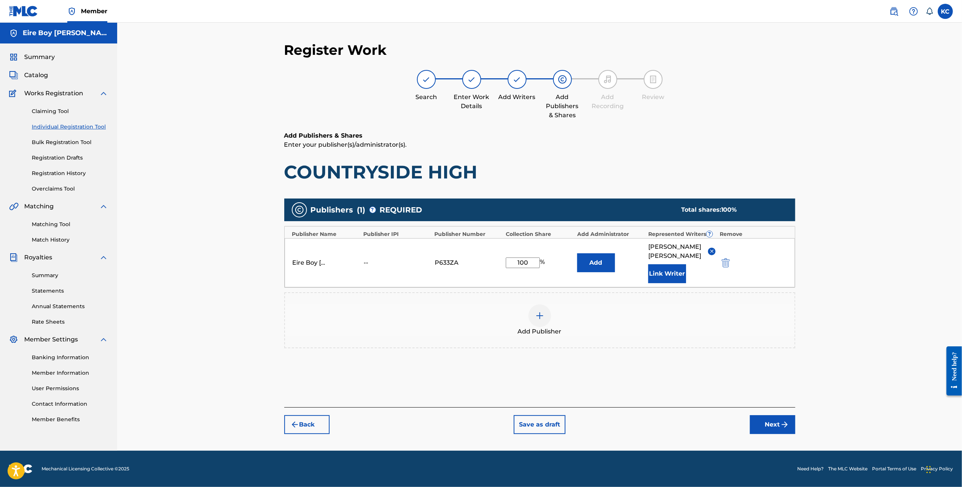
click at [774, 415] on button "Next" at bounding box center [772, 424] width 45 height 19
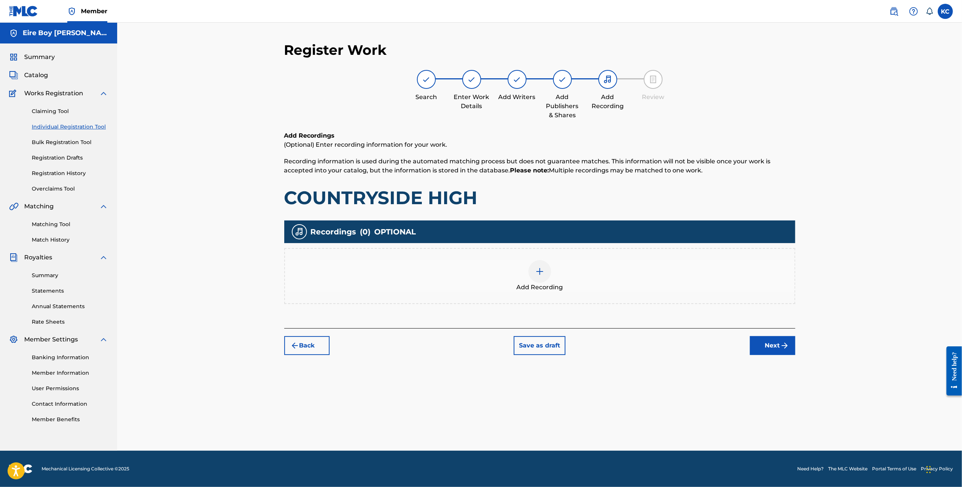
click at [547, 269] on div at bounding box center [539, 271] width 23 height 23
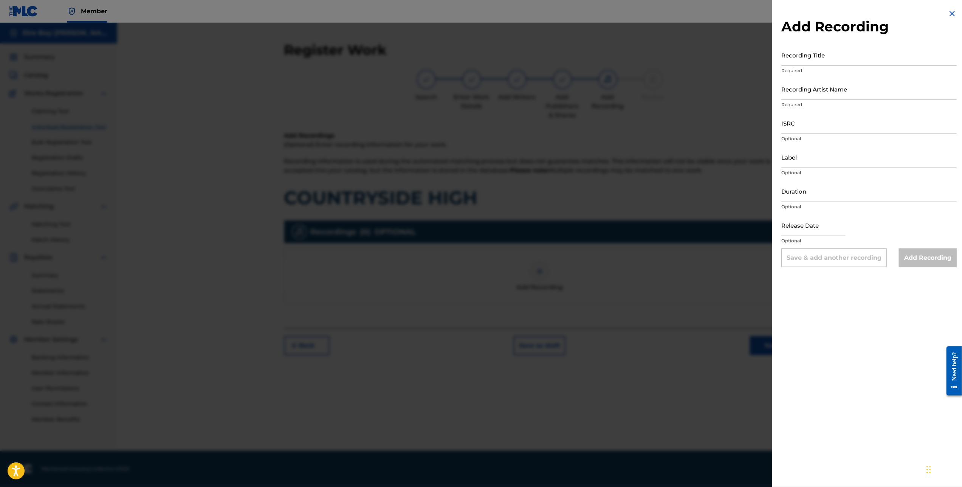
drag, startPoint x: 844, startPoint y: 54, endPoint x: 846, endPoint y: 51, distance: 4.4
click at [845, 51] on input "Recording Title" at bounding box center [868, 55] width 175 height 22
click at [836, 56] on input "Recording Title" at bounding box center [868, 55] width 175 height 22
paste input "COUNTRYSIDE HIGH"
type input "COUNTRYSIDE HIGH"
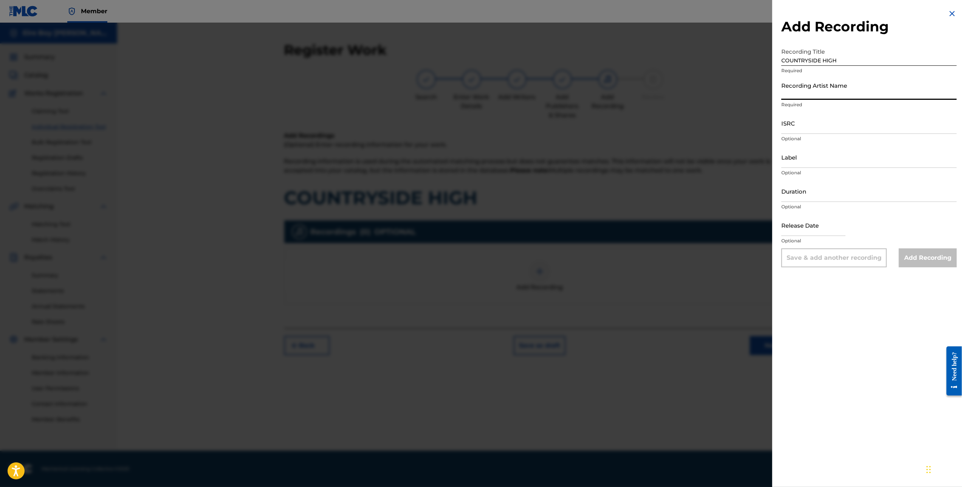
click at [827, 91] on input "Recording Artist Name" at bounding box center [868, 89] width 175 height 22
type input "MAL€K"
click at [815, 131] on input "ISRC" at bounding box center [868, 123] width 175 height 22
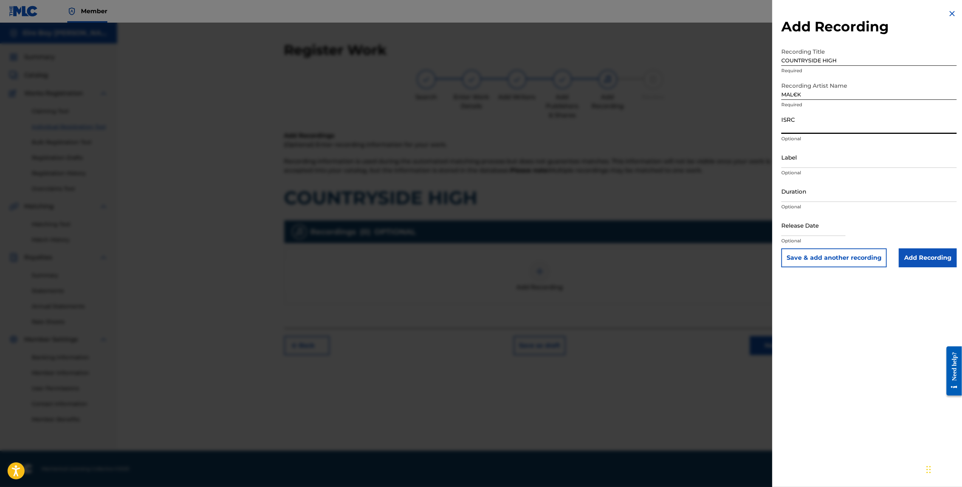
paste input "QZTB32480326"
type input "QZTB32480326"
click at [922, 257] on input "Add Recording" at bounding box center [928, 257] width 58 height 19
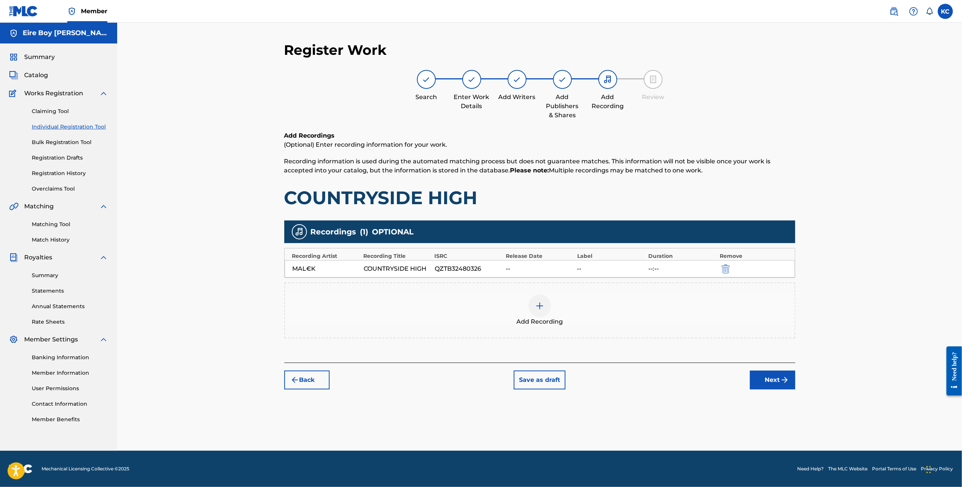
click at [775, 383] on button "Next" at bounding box center [772, 379] width 45 height 19
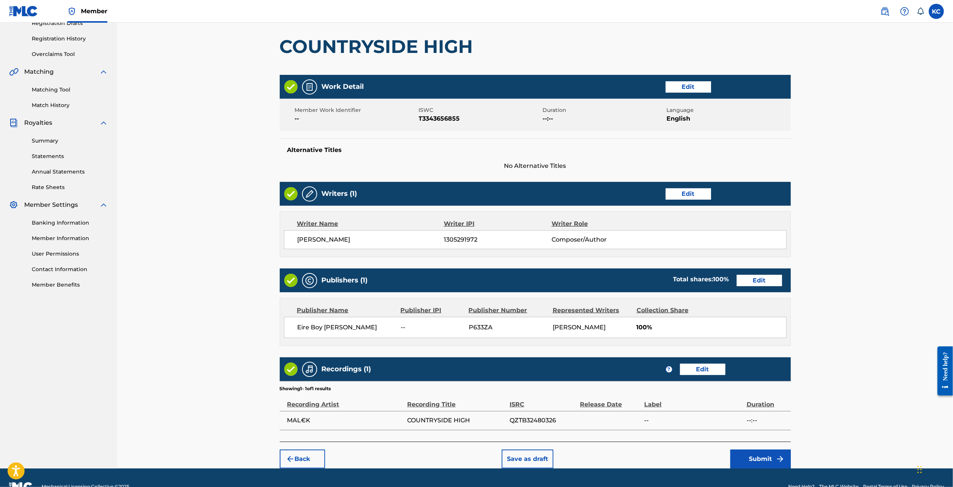
scroll to position [136, 0]
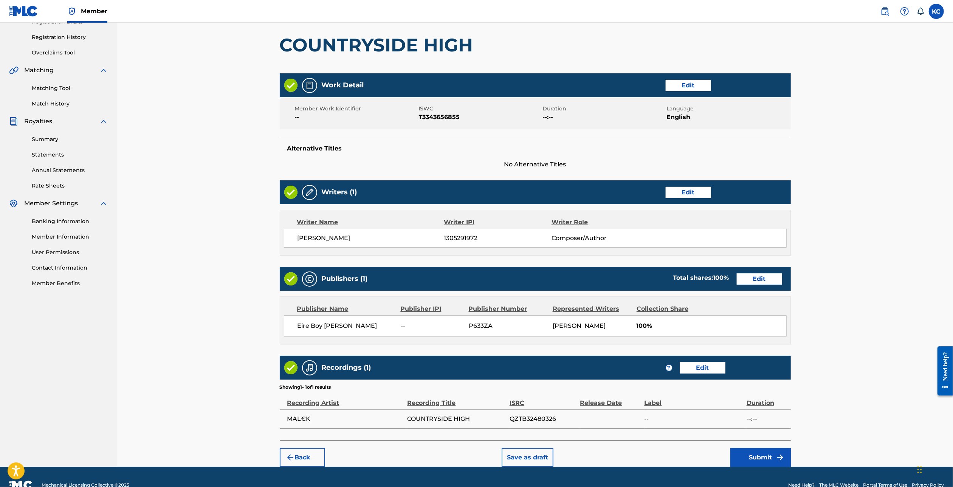
click at [767, 458] on button "Submit" at bounding box center [760, 457] width 60 height 19
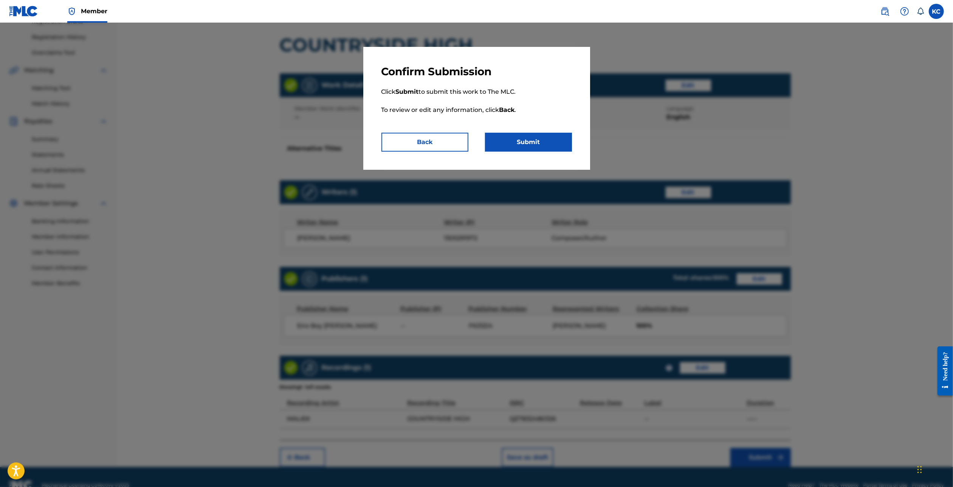
click at [543, 141] on button "Submit" at bounding box center [528, 142] width 87 height 19
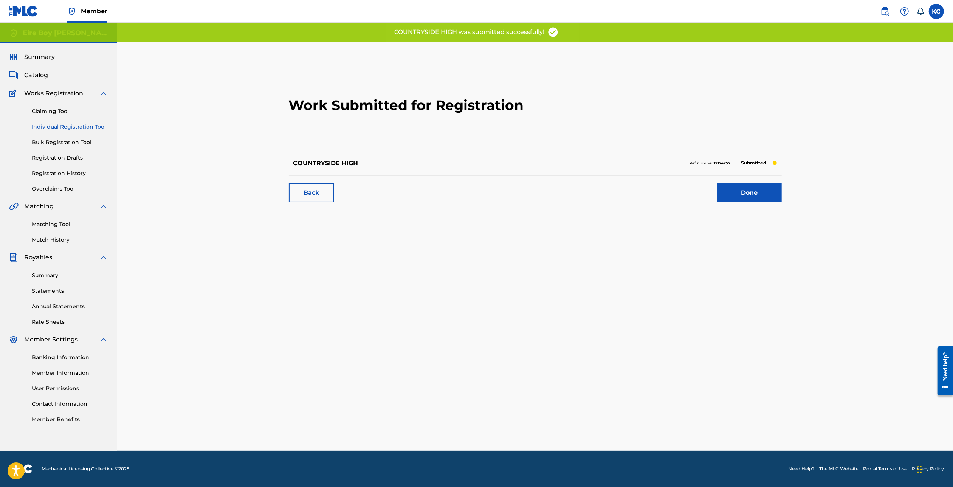
click at [759, 190] on link "Done" at bounding box center [749, 192] width 64 height 19
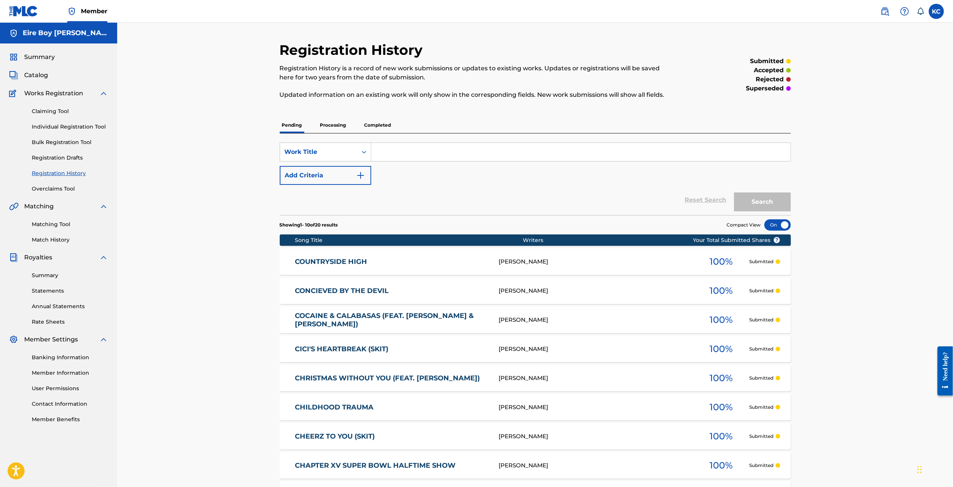
click at [65, 128] on link "Individual Registration Tool" at bounding box center [70, 127] width 76 height 8
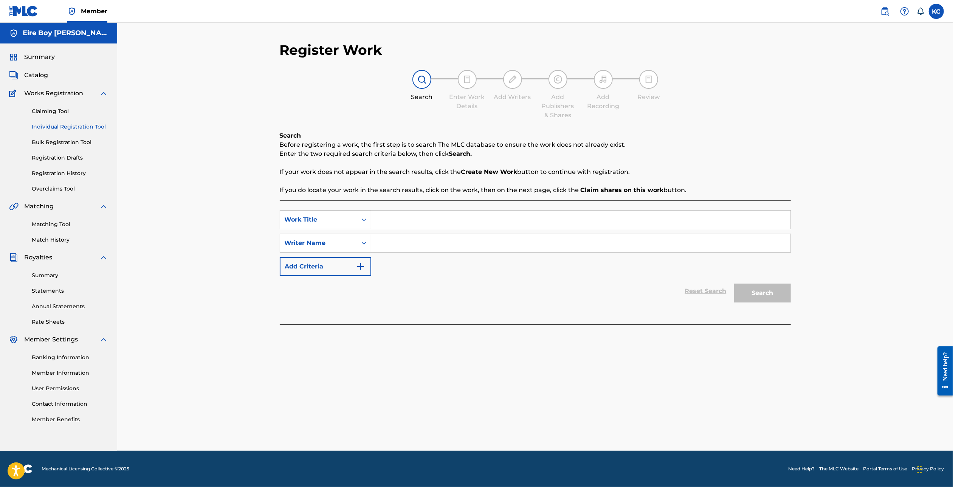
click at [418, 224] on input "Search Form" at bounding box center [580, 219] width 419 height 18
paste input "COUNTRYSIDE HIGH (EXTENDED VERSION)"
type input "COUNTRYSIDE HIGH (EXTENDED VERSION)"
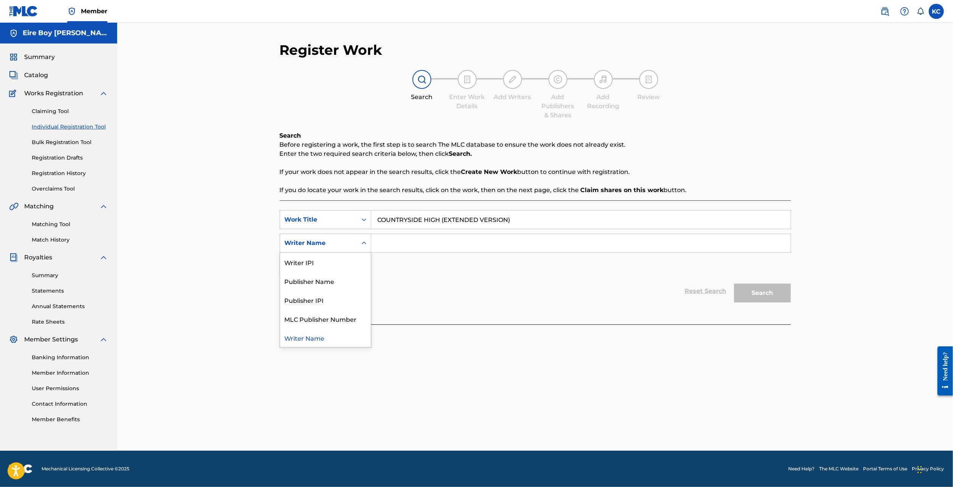
click at [338, 241] on div "Writer Name" at bounding box center [319, 242] width 68 height 9
click at [333, 262] on div "Writer IPI" at bounding box center [325, 261] width 91 height 19
drag, startPoint x: 418, startPoint y: 249, endPoint x: 425, endPoint y: 245, distance: 8.3
click at [419, 249] on input "Search Form" at bounding box center [580, 243] width 419 height 18
paste input "1305291972"
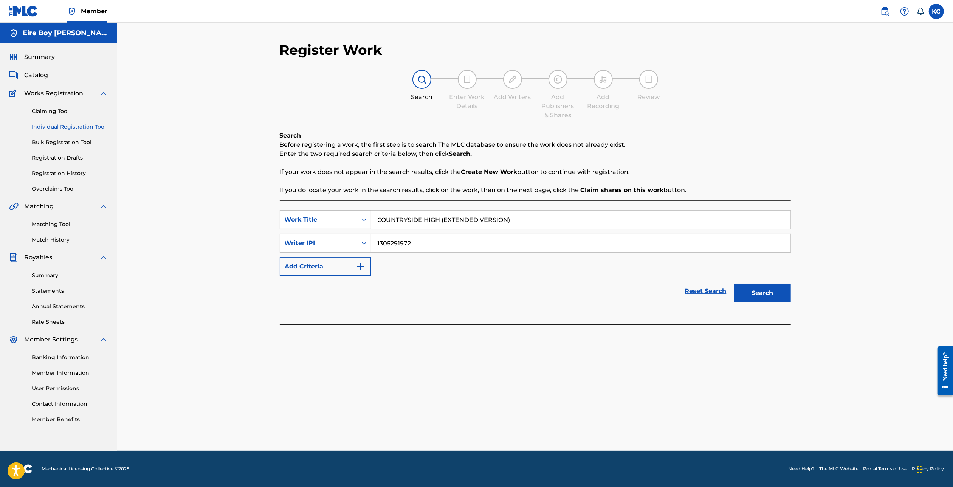
type input "1305291972"
click at [767, 291] on button "Search" at bounding box center [762, 292] width 57 height 19
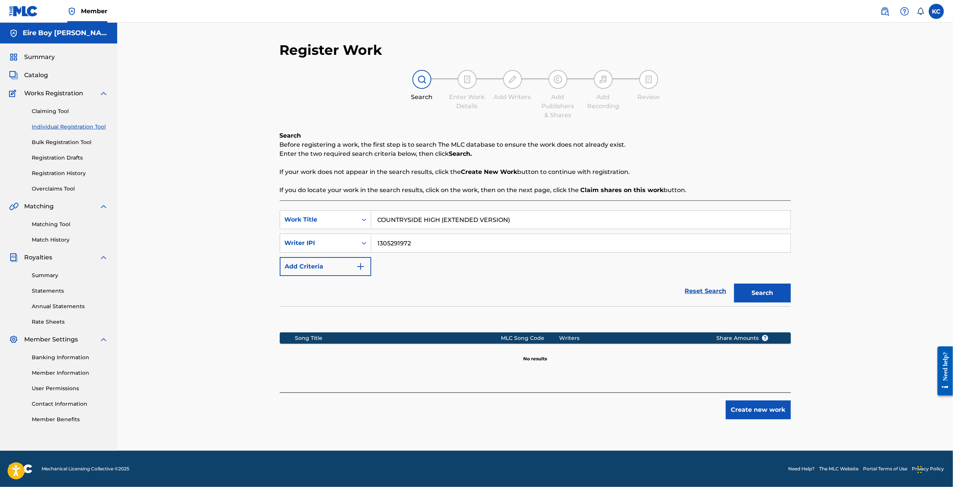
click at [741, 413] on button "Create new work" at bounding box center [757, 409] width 65 height 19
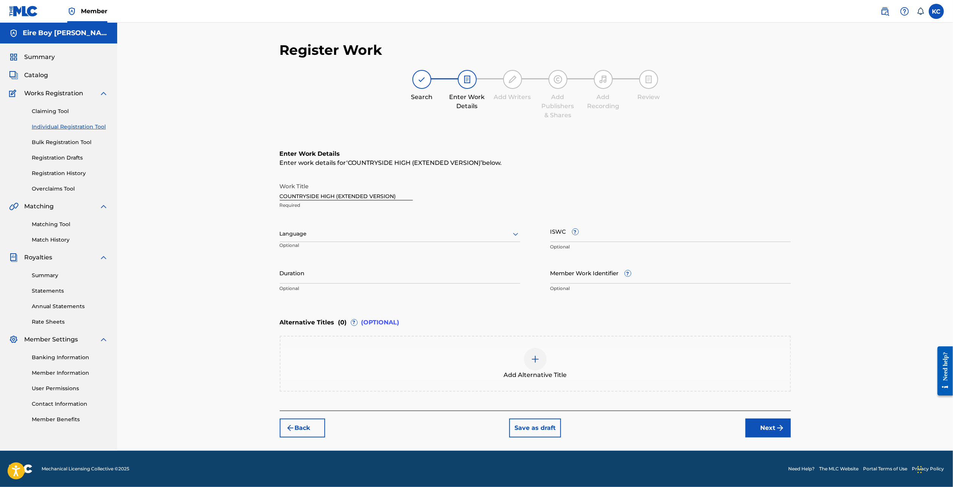
click at [352, 235] on div at bounding box center [400, 233] width 240 height 9
click at [320, 253] on div "English" at bounding box center [400, 250] width 240 height 17
click at [661, 238] on input "ISWC ?" at bounding box center [670, 231] width 240 height 22
paste input "T3343654484"
type input "T3343654484"
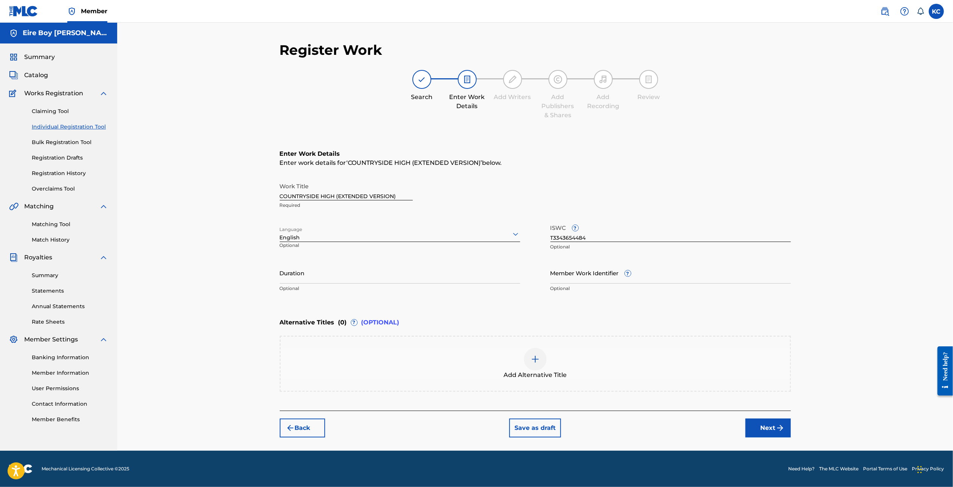
click at [768, 432] on button "Next" at bounding box center [767, 427] width 45 height 19
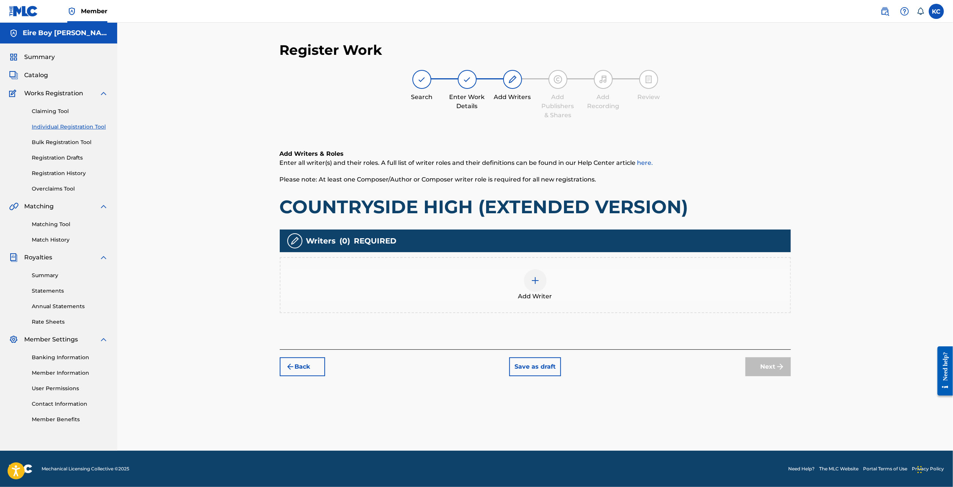
click at [540, 286] on div at bounding box center [535, 280] width 23 height 23
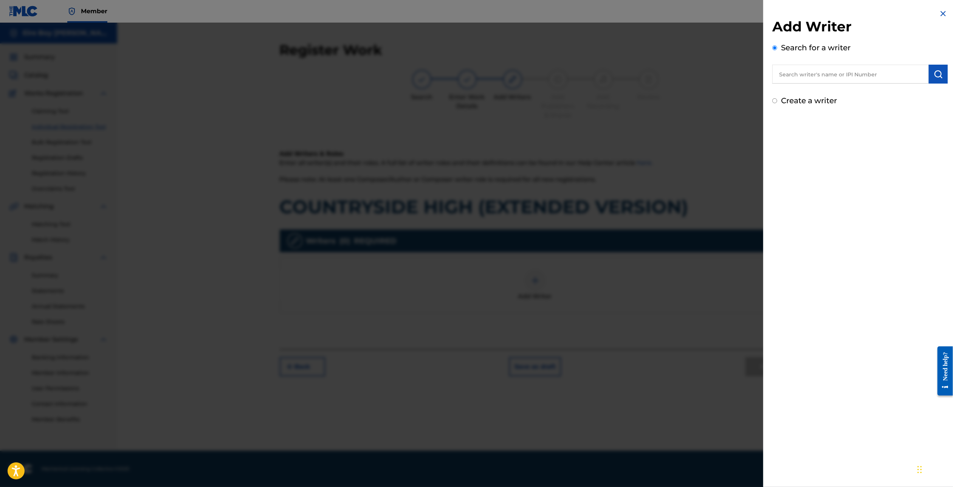
click at [773, 100] on input "Create a writer" at bounding box center [774, 100] width 5 height 5
radio input "false"
radio input "true"
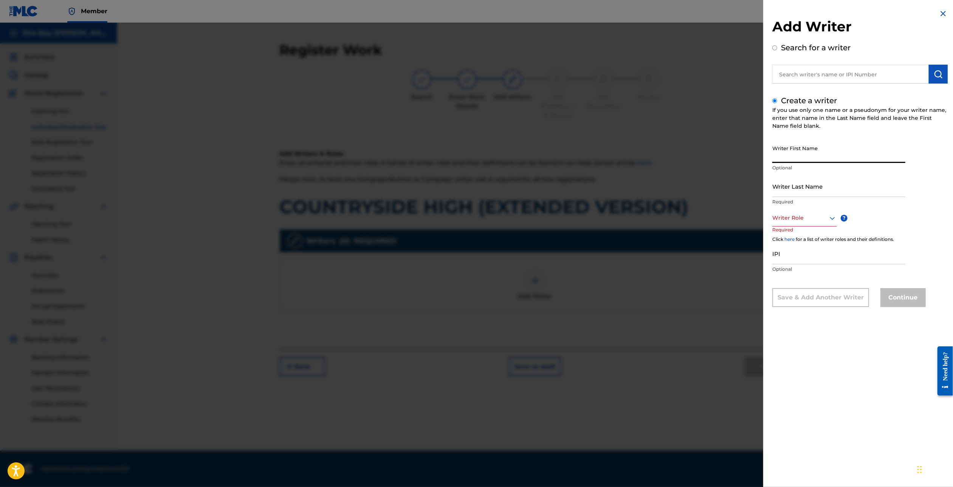
click at [803, 161] on input "Writer First Name" at bounding box center [838, 152] width 133 height 22
type input "[PERSON_NAME]"
click at [808, 215] on div at bounding box center [804, 217] width 65 height 9
click at [797, 236] on div "Composer/Author" at bounding box center [804, 234] width 64 height 17
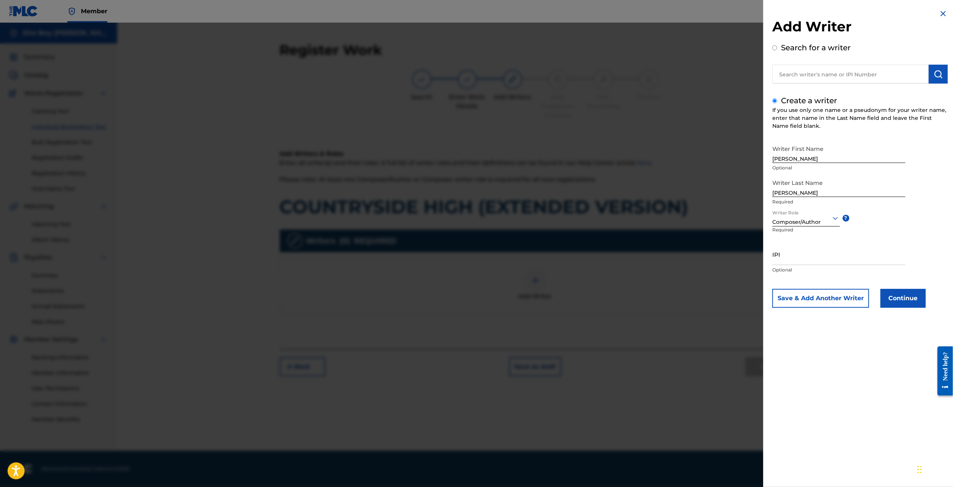
click at [803, 258] on input "IPI" at bounding box center [838, 254] width 133 height 22
paste input "1305291972"
type input "1305291972"
click at [903, 297] on button "Continue" at bounding box center [902, 298] width 45 height 19
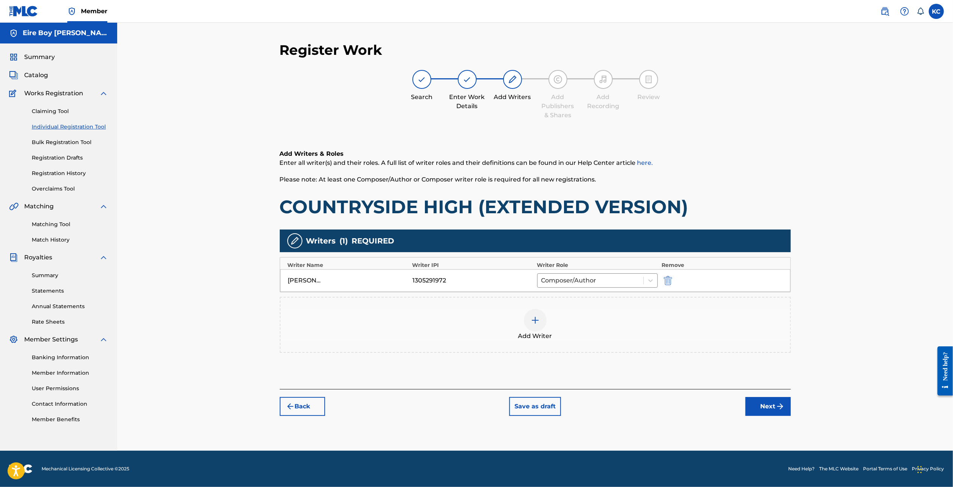
click at [772, 418] on div "Register Work Search Enter Work Details Add Writers Add Publishers & Shares Add…" at bounding box center [535, 246] width 529 height 409
click at [767, 418] on div "Register Work Search Enter Work Details Add Writers Add Publishers & Shares Add…" at bounding box center [535, 246] width 529 height 409
click at [782, 401] on button "Next" at bounding box center [767, 406] width 45 height 19
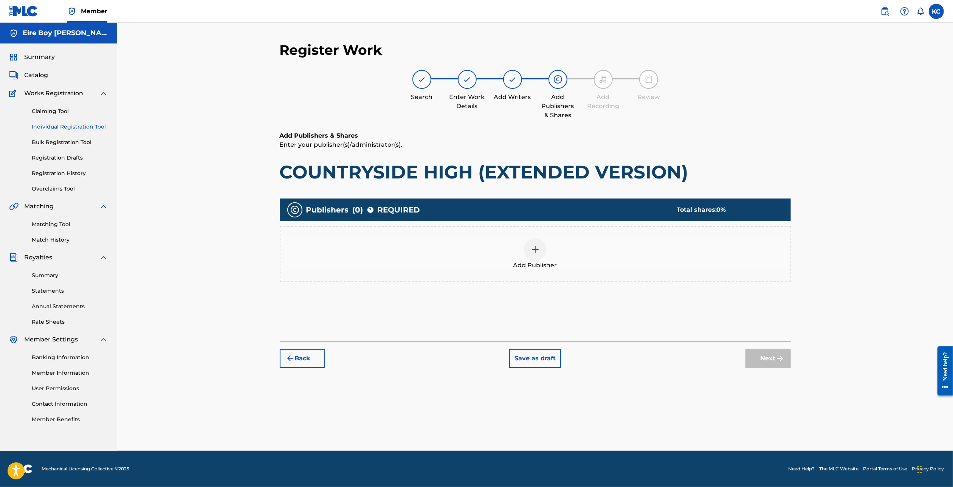
click at [531, 253] on img at bounding box center [534, 249] width 9 height 9
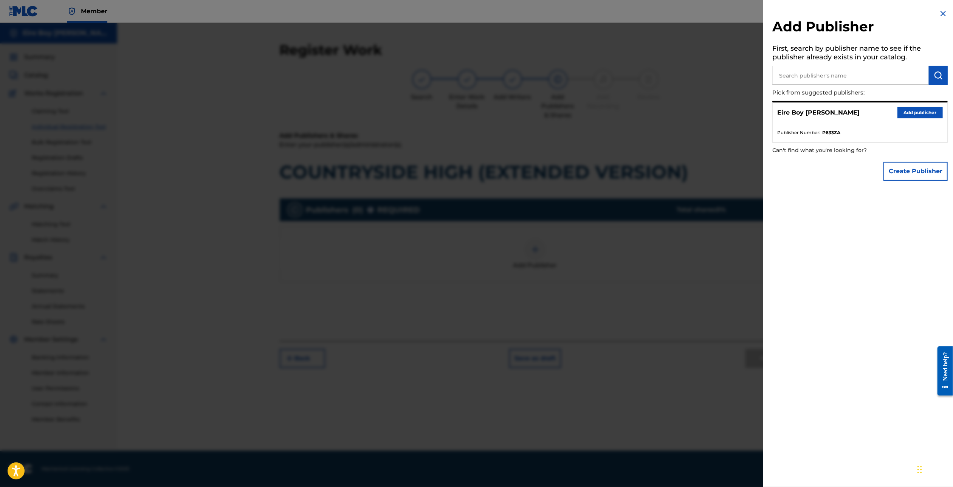
drag, startPoint x: 911, startPoint y: 108, endPoint x: 911, endPoint y: 131, distance: 23.4
click at [913, 109] on button "Add publisher" at bounding box center [919, 112] width 45 height 11
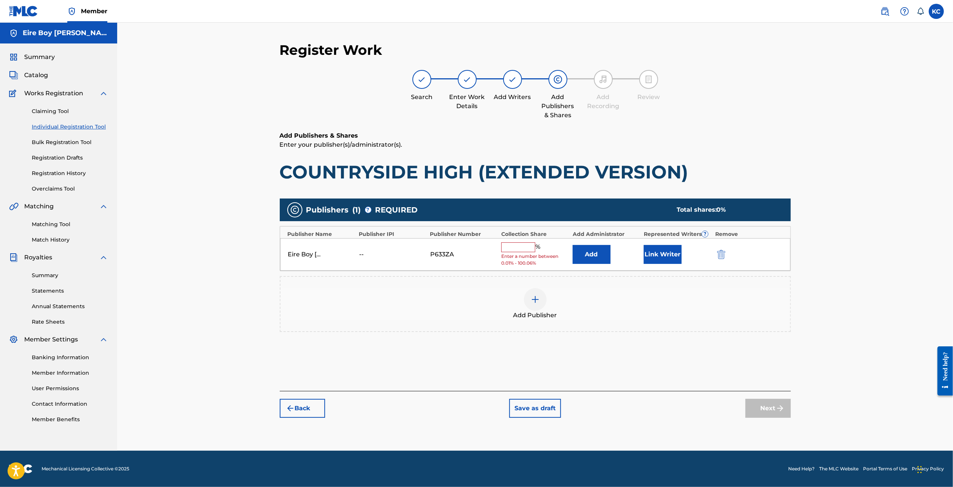
click at [512, 248] on input "text" at bounding box center [518, 247] width 34 height 10
type input "100"
click at [647, 245] on button "Link Writer" at bounding box center [662, 251] width 38 height 19
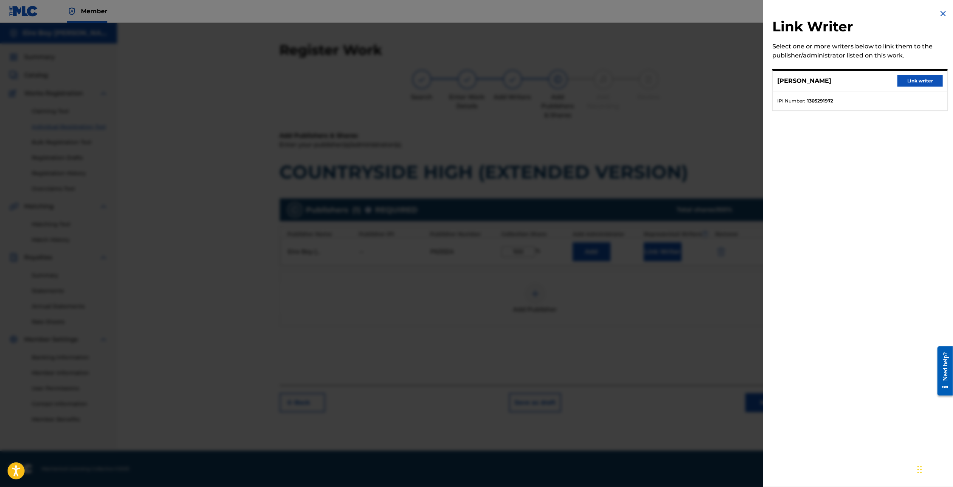
click at [911, 76] on button "Link writer" at bounding box center [919, 80] width 45 height 11
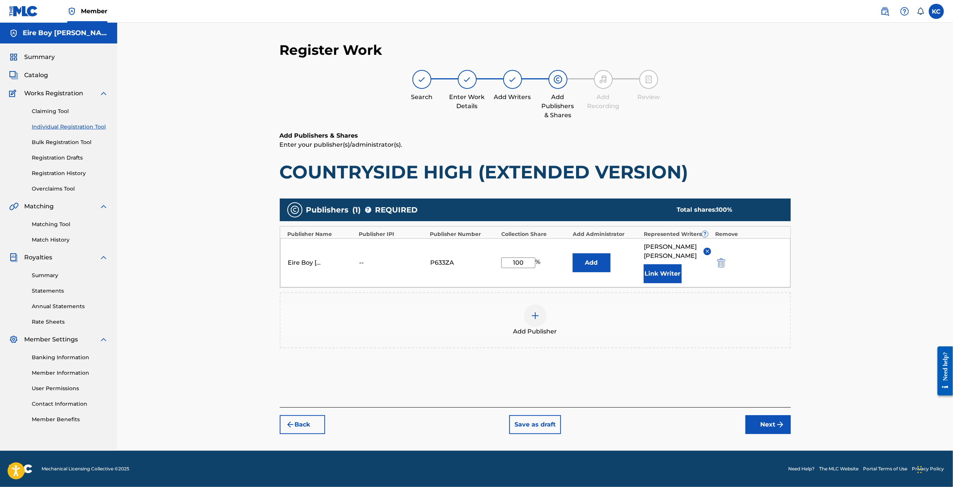
click at [758, 415] on button "Next" at bounding box center [767, 424] width 45 height 19
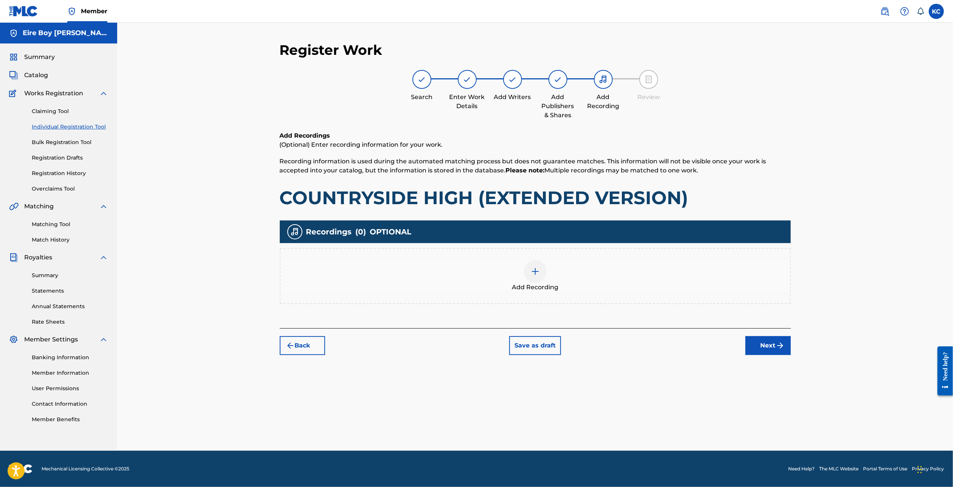
click at [537, 267] on img at bounding box center [534, 271] width 9 height 9
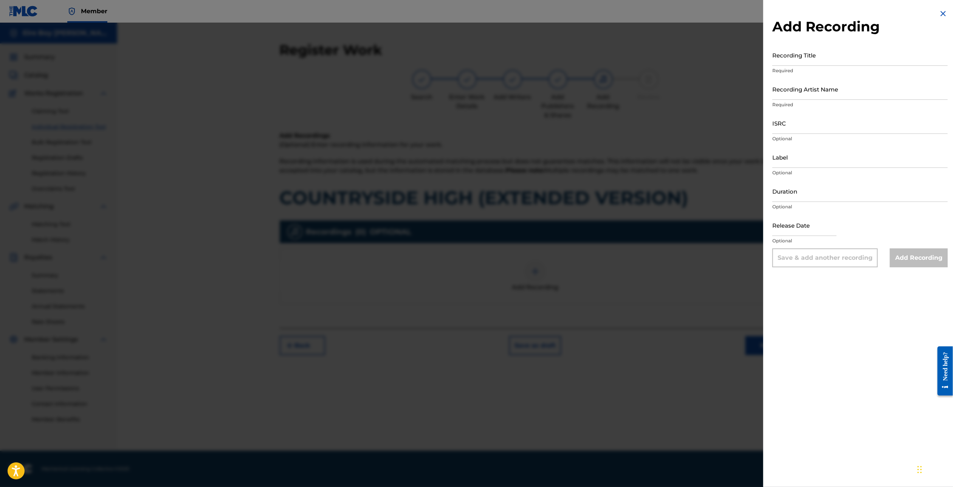
click at [804, 58] on input "Recording Title" at bounding box center [859, 55] width 175 height 22
paste input "COUNTRYSIDE HIGH (EXTENDED VERSION)"
type input "COUNTRYSIDE HIGH (EXTENDED VERSION)"
click at [838, 93] on input "Recording Artist Name" at bounding box center [859, 89] width 175 height 22
type input "MAL€K"
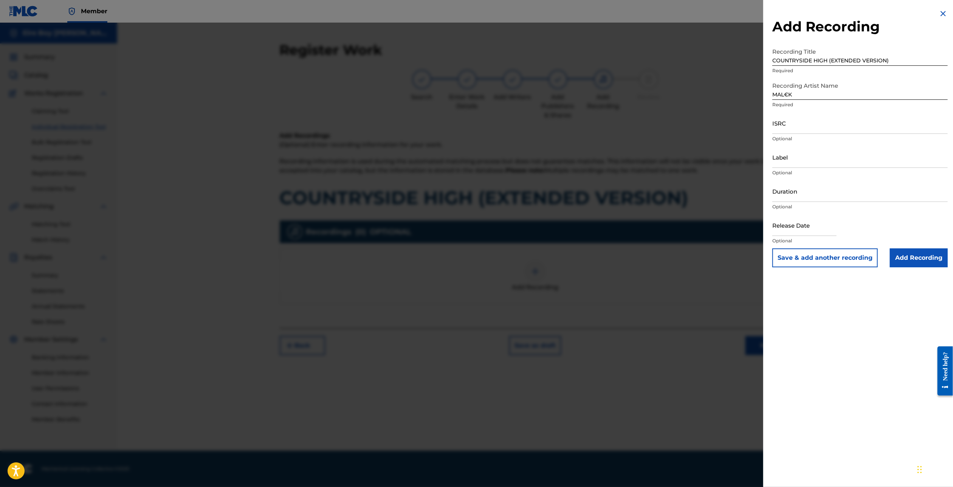
click at [804, 124] on input "ISRC" at bounding box center [859, 123] width 175 height 22
paste input "QZMEN2501953"
type input "QZMEN2501953"
click at [905, 262] on input "Add Recording" at bounding box center [918, 257] width 58 height 19
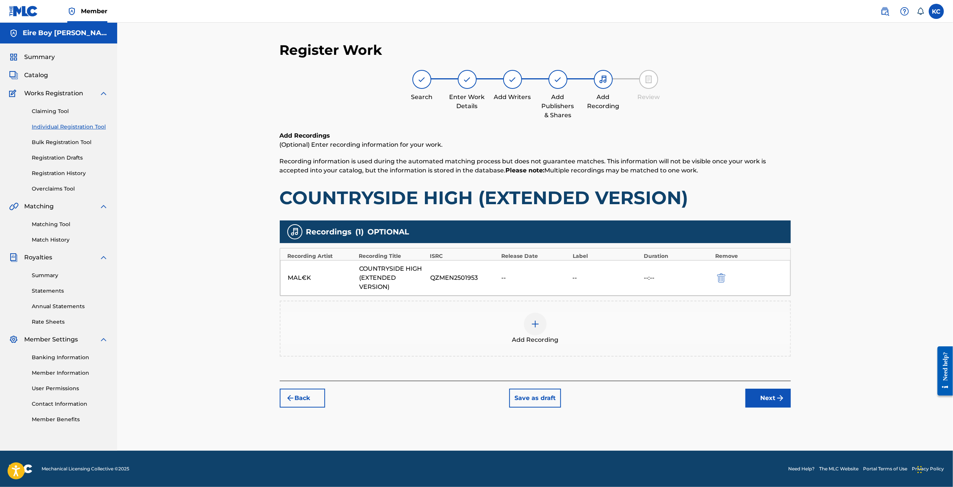
click at [765, 398] on button "Next" at bounding box center [767, 397] width 45 height 19
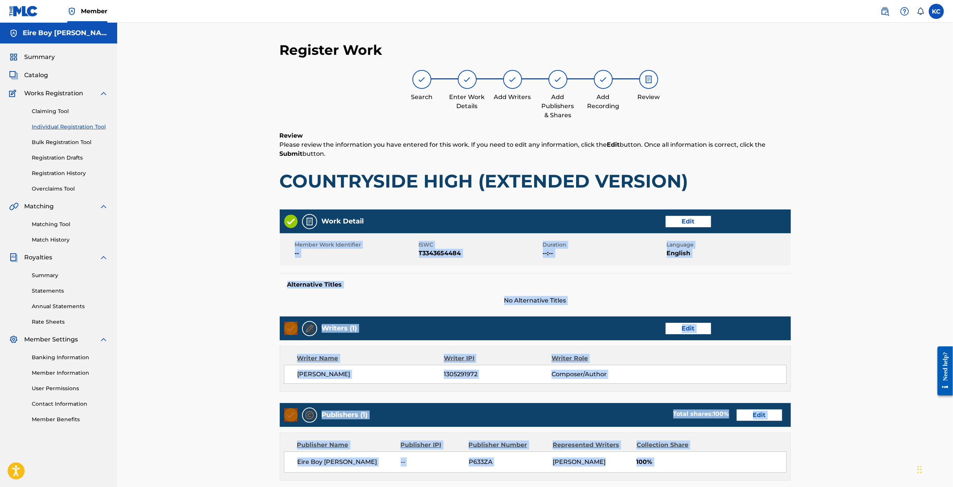
drag, startPoint x: 1882, startPoint y: 565, endPoint x: 938, endPoint y: 340, distance: 971.1
click at [904, 326] on div "Register Work Search Enter Work Details Add Writers Add Publishers & Shares Add…" at bounding box center [534, 313] width 835 height 580
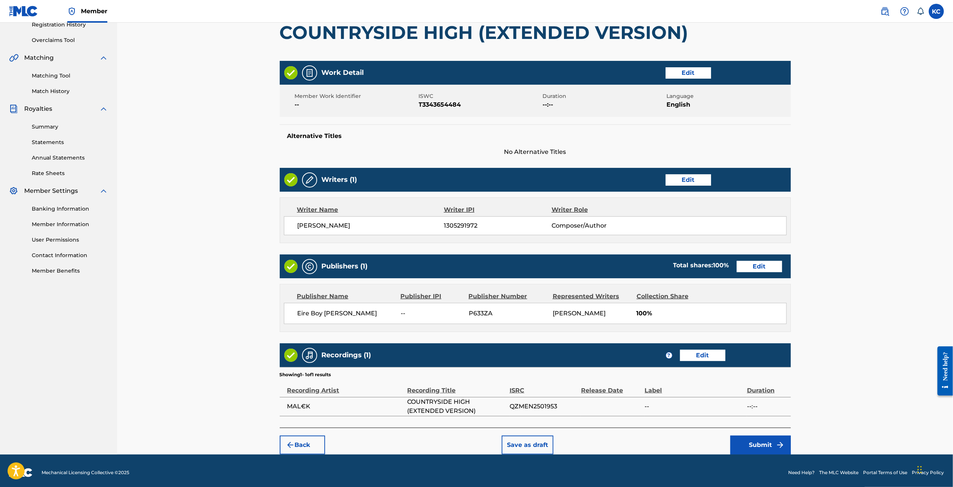
scroll to position [153, 0]
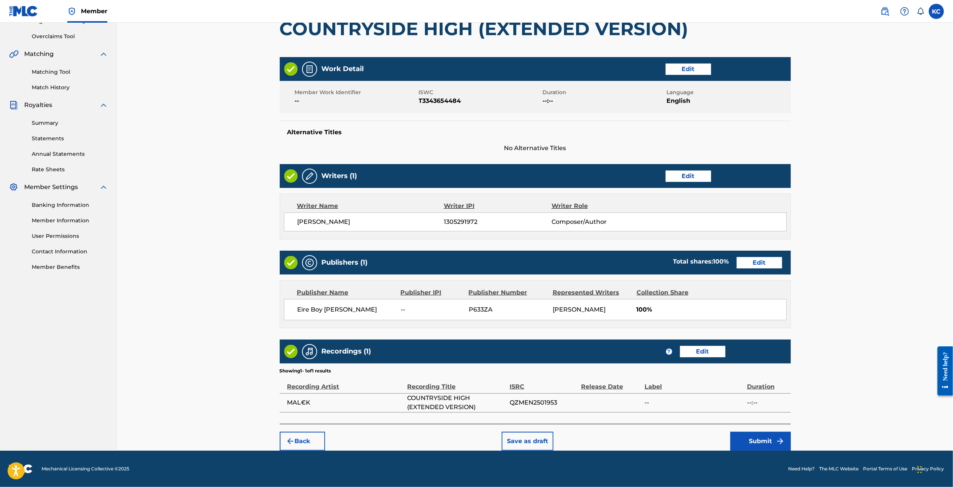
click at [773, 438] on button "Submit" at bounding box center [760, 440] width 60 height 19
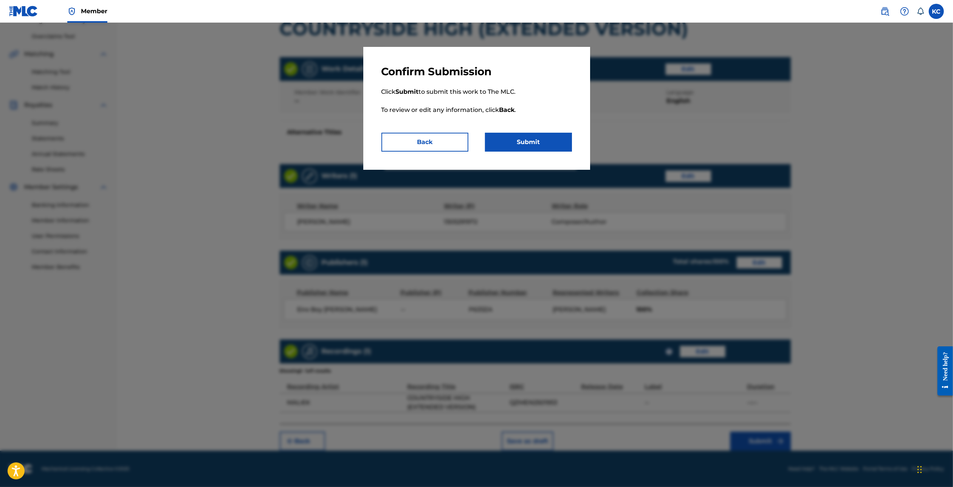
click at [543, 138] on button "Submit" at bounding box center [528, 142] width 87 height 19
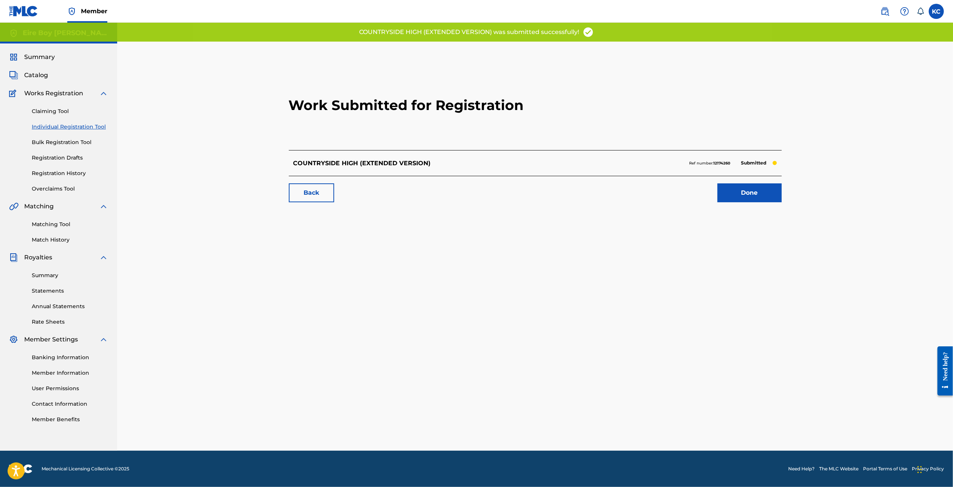
click at [743, 200] on link "Done" at bounding box center [749, 192] width 64 height 19
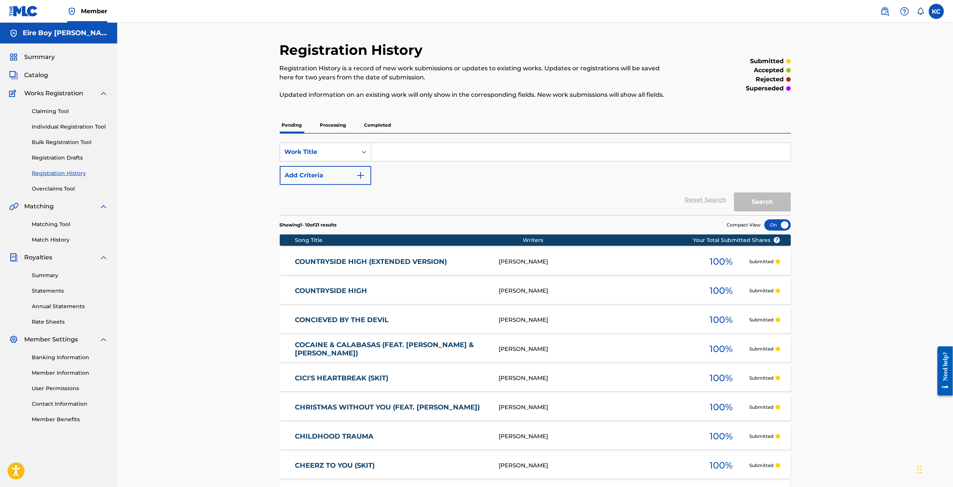
click at [58, 127] on link "Individual Registration Tool" at bounding box center [70, 127] width 76 height 8
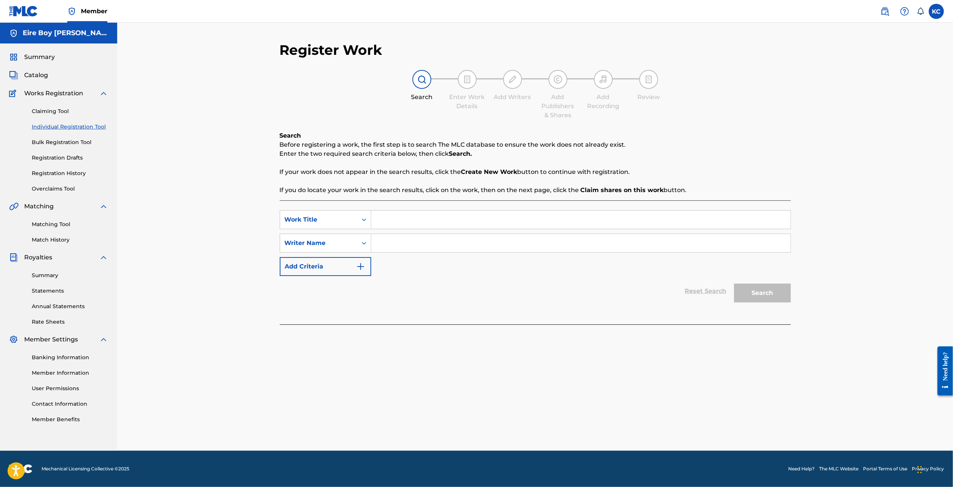
click at [419, 225] on input "Search Form" at bounding box center [580, 219] width 419 height 18
paste input "COUPLES CHEAT"
type input "COUPLES CHEAT"
drag, startPoint x: 363, startPoint y: 243, endPoint x: 367, endPoint y: 242, distance: 4.2
click at [363, 243] on icon "Search Form" at bounding box center [364, 242] width 5 height 3
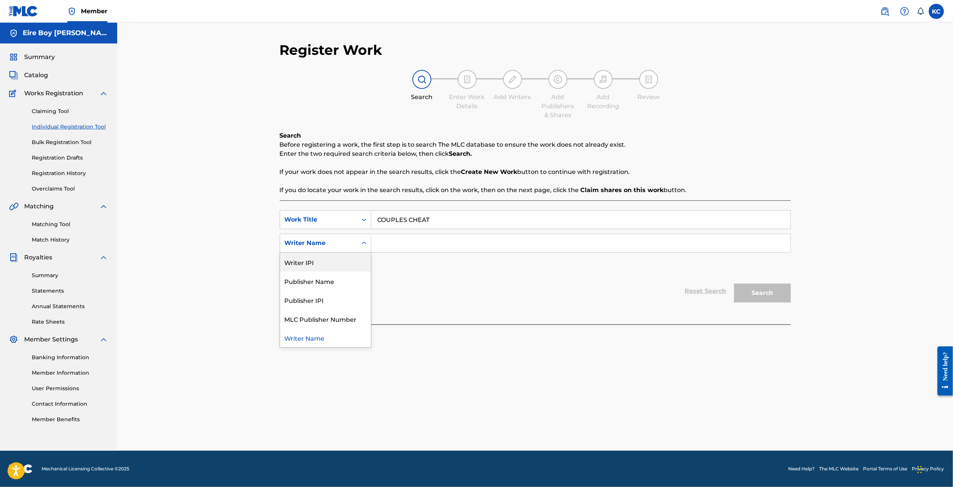
click at [323, 267] on div "Writer IPI" at bounding box center [325, 261] width 91 height 19
click at [465, 245] on input "Search Form" at bounding box center [580, 243] width 419 height 18
paste input "1305291972"
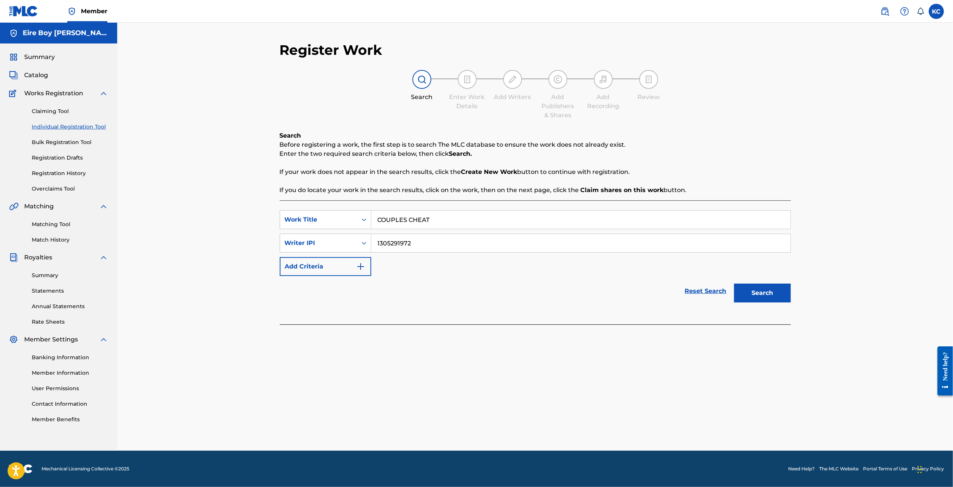
type input "1305291972"
click at [753, 298] on button "Search" at bounding box center [762, 292] width 57 height 19
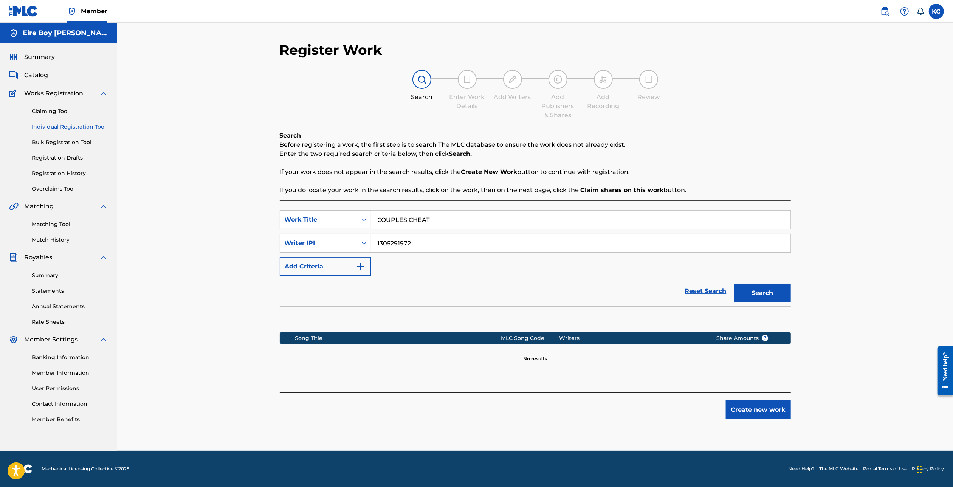
click at [761, 412] on button "Create new work" at bounding box center [757, 409] width 65 height 19
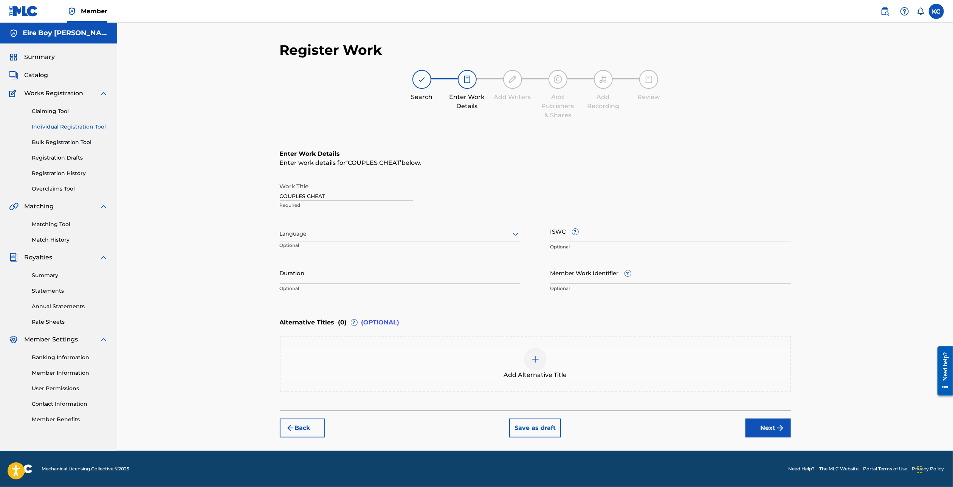
click at [342, 232] on div at bounding box center [400, 233] width 240 height 9
click at [316, 252] on div "English" at bounding box center [400, 250] width 240 height 17
click at [650, 234] on input "ISWC ?" at bounding box center [670, 231] width 240 height 22
paste input "T3343654428"
type input "T3343654428"
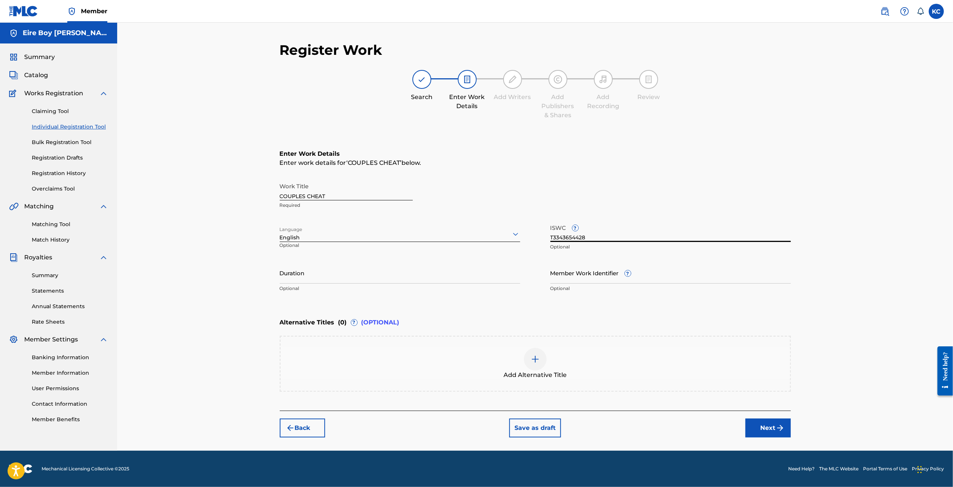
click at [773, 428] on button "Next" at bounding box center [767, 427] width 45 height 19
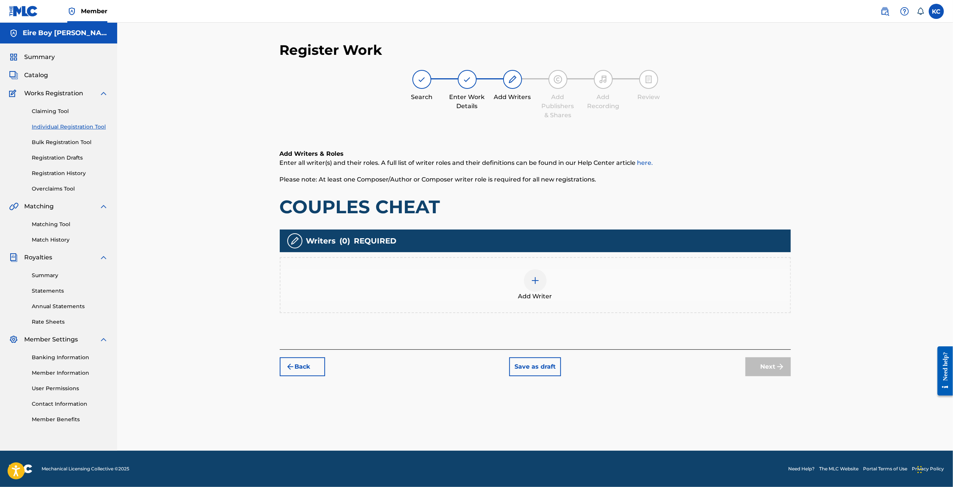
click at [541, 280] on div at bounding box center [535, 280] width 23 height 23
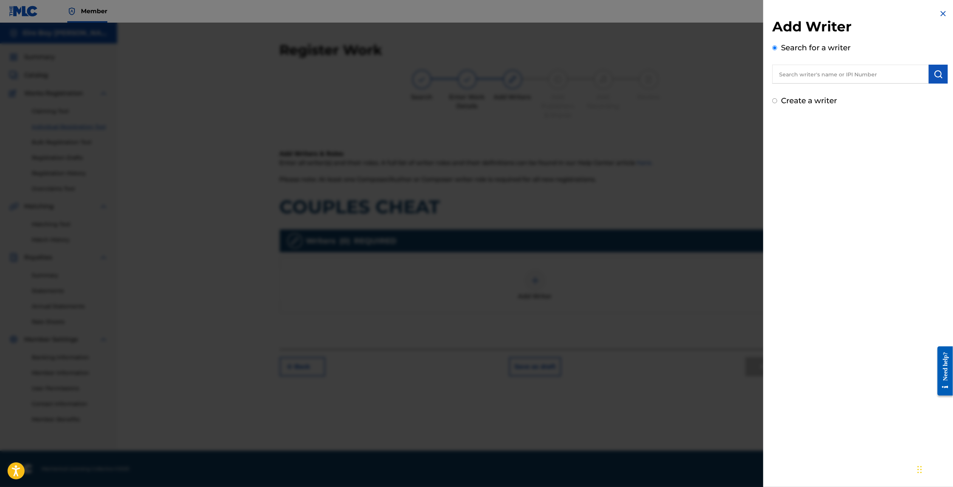
click at [774, 105] on div "Create a writer" at bounding box center [859, 100] width 175 height 11
click at [775, 102] on input "Create a writer" at bounding box center [774, 100] width 5 height 5
radio input "false"
radio input "true"
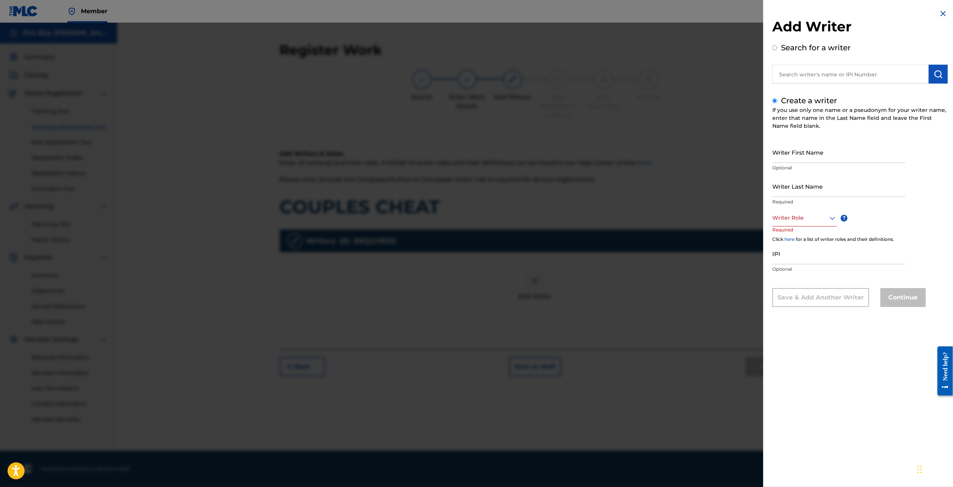
click at [807, 150] on input "Writer First Name" at bounding box center [838, 152] width 133 height 22
type input "[PERSON_NAME]"
click at [803, 216] on div at bounding box center [804, 217] width 65 height 9
click at [796, 240] on div "Composer/Author" at bounding box center [804, 234] width 64 height 17
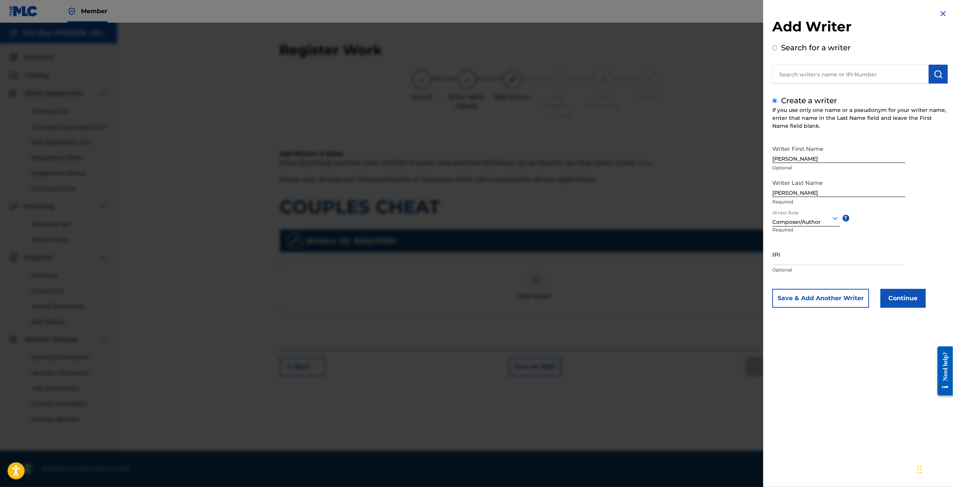
click at [808, 260] on input "IPI" at bounding box center [838, 254] width 133 height 22
paste input "1305291972"
type input "1305291972"
click at [906, 297] on button "Continue" at bounding box center [902, 298] width 45 height 19
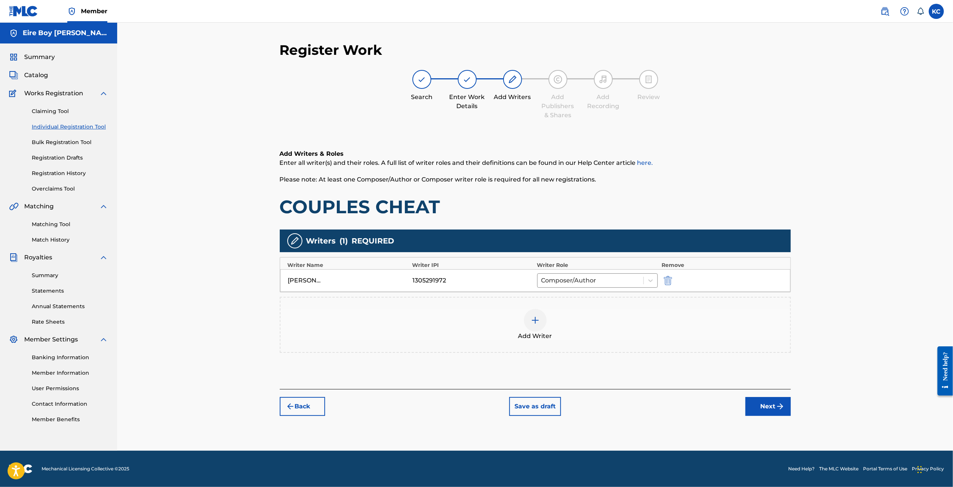
click at [761, 405] on button "Next" at bounding box center [767, 406] width 45 height 19
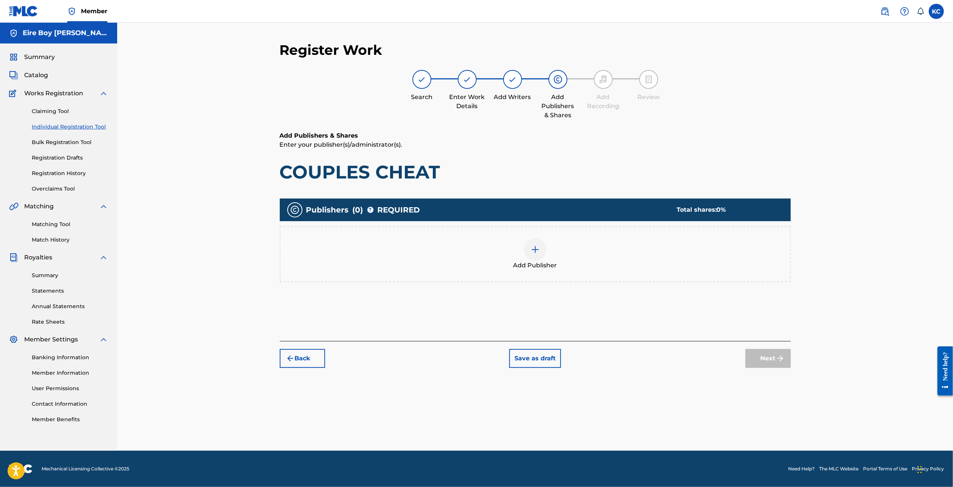
click at [517, 249] on div "Add Publisher" at bounding box center [534, 254] width 509 height 32
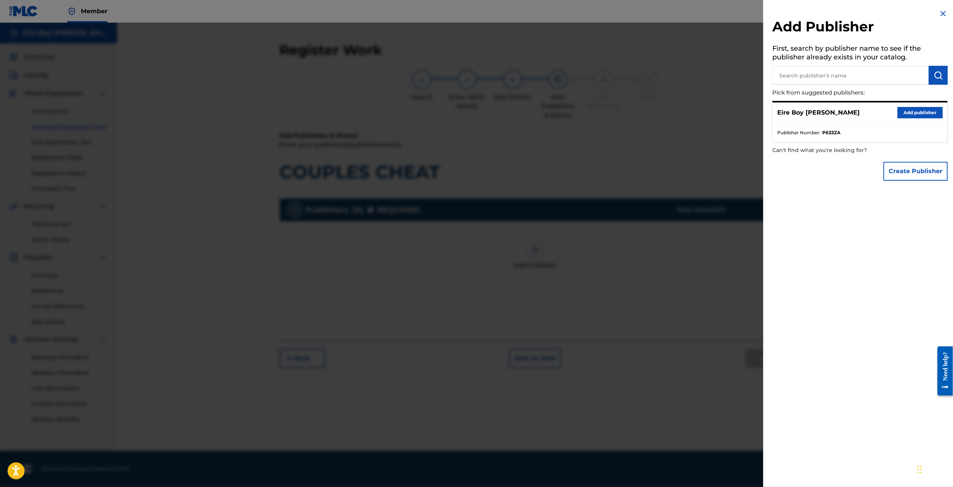
click at [907, 111] on button "Add publisher" at bounding box center [919, 112] width 45 height 11
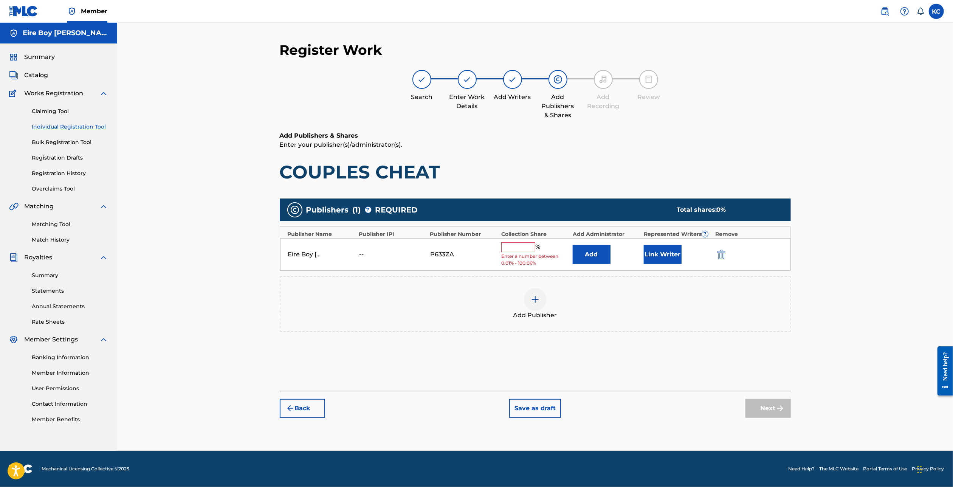
drag, startPoint x: 509, startPoint y: 246, endPoint x: 519, endPoint y: 247, distance: 9.5
click at [509, 246] on input "text" at bounding box center [518, 247] width 34 height 10
type input "100"
click at [664, 255] on button "Link Writer" at bounding box center [662, 251] width 38 height 19
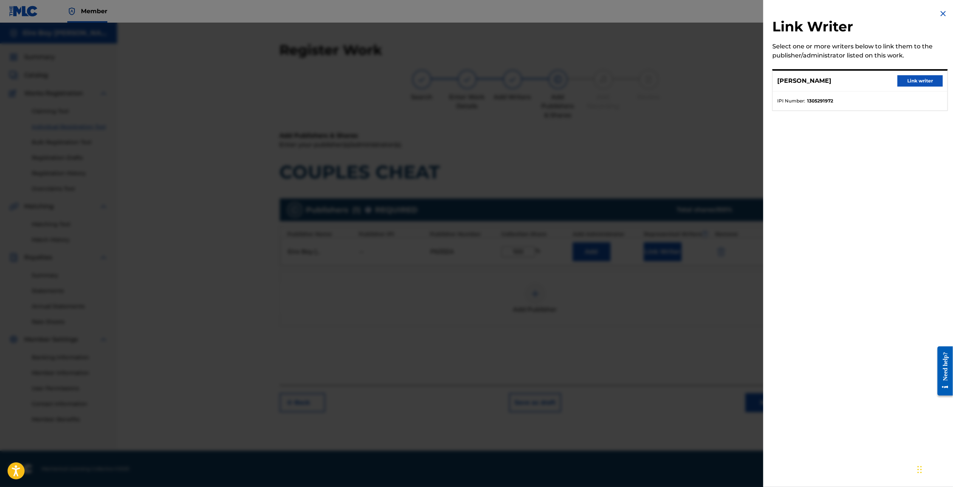
click at [920, 80] on button "Link writer" at bounding box center [919, 80] width 45 height 11
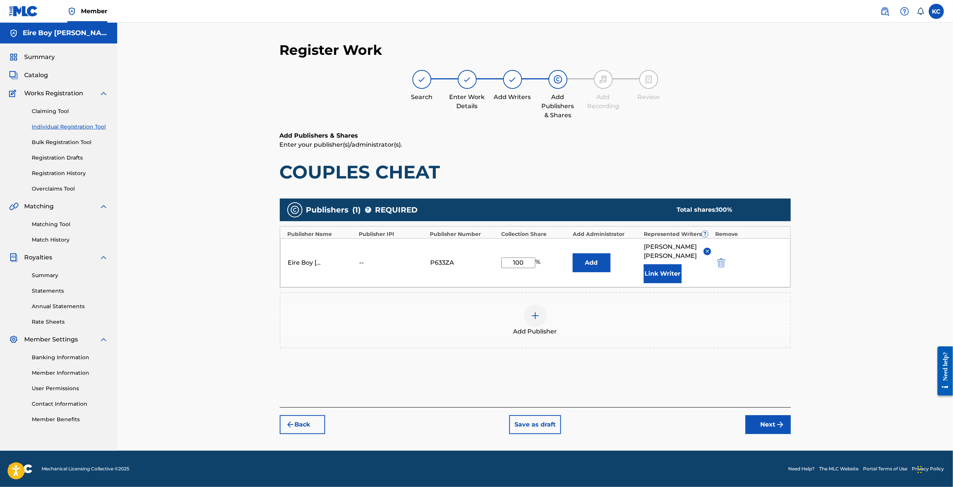
click at [762, 415] on button "Next" at bounding box center [767, 424] width 45 height 19
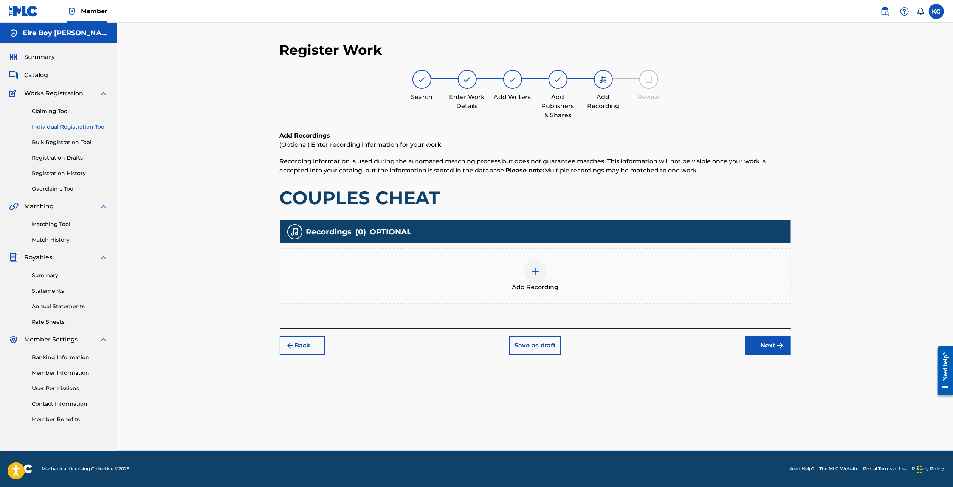
click at [534, 275] on img at bounding box center [534, 271] width 9 height 9
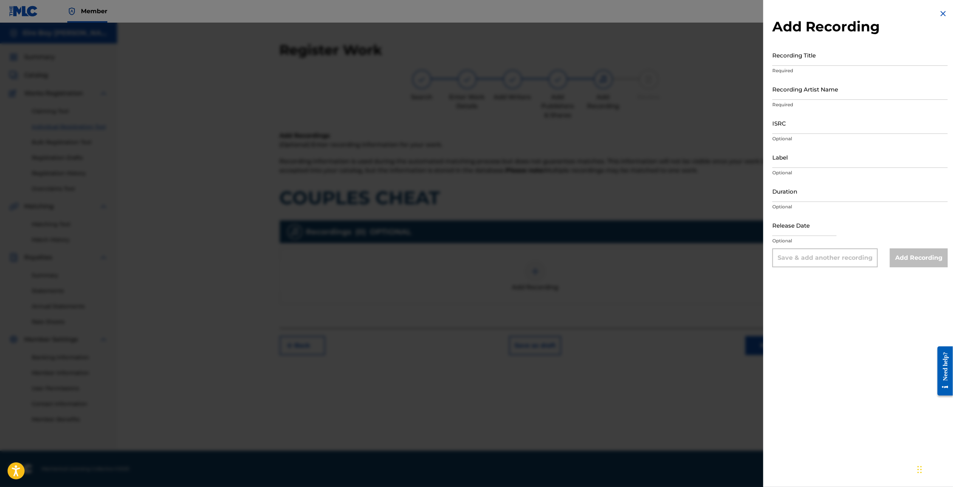
click at [837, 53] on input "Recording Title" at bounding box center [859, 55] width 175 height 22
click at [809, 53] on input "Recording Title" at bounding box center [859, 55] width 175 height 22
paste input "COUPLES CHEAT"
type input "COUPLES CHEAT"
click at [826, 88] on input "Recording Artist Name" at bounding box center [859, 89] width 175 height 22
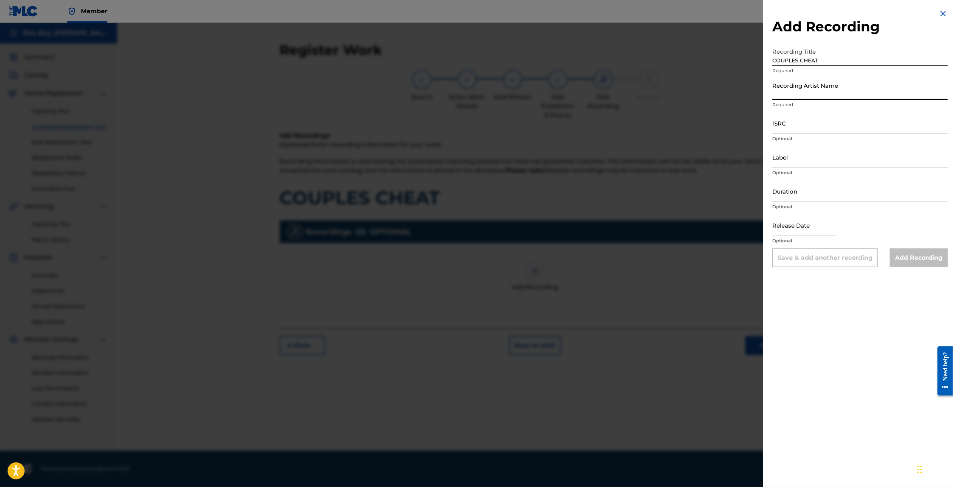
type input "MAL€K"
click at [813, 127] on input "ISRC" at bounding box center [859, 123] width 175 height 22
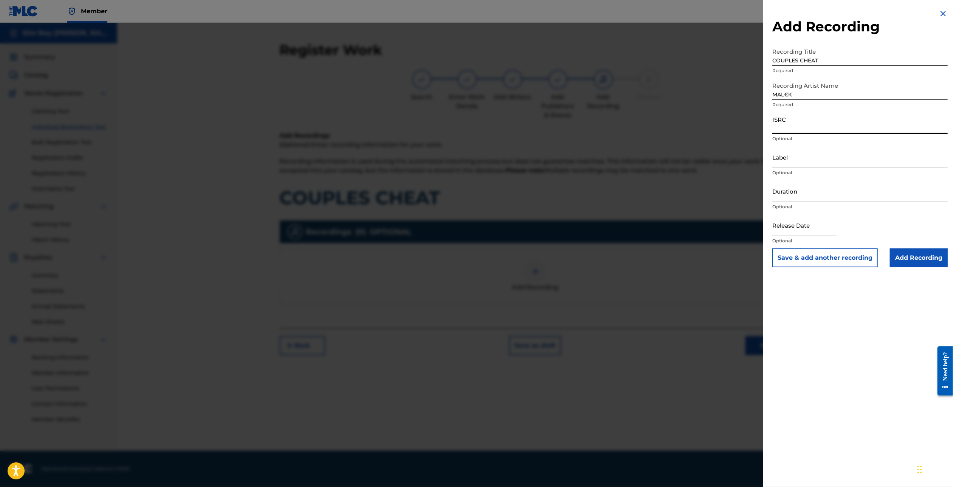
paste input "QZMEN2501966"
type input "QZMEN2501966"
click at [918, 261] on input "Add Recording" at bounding box center [918, 257] width 58 height 19
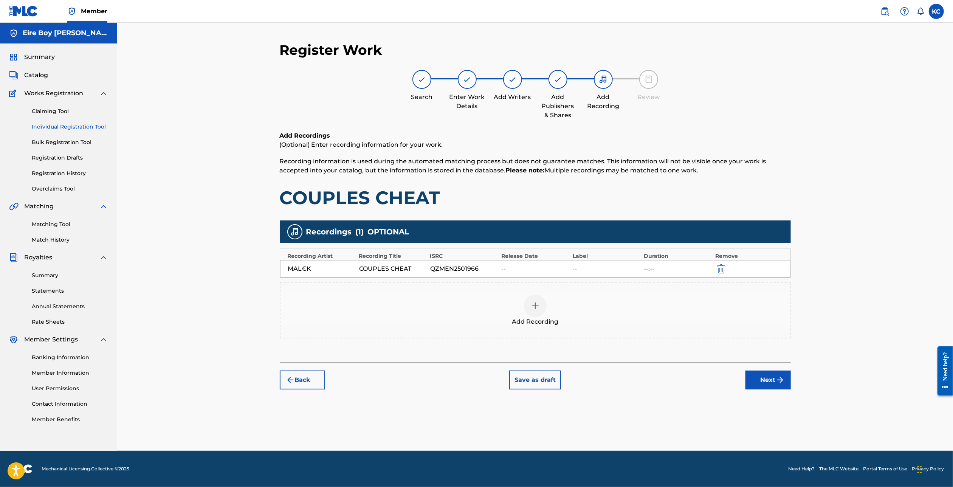
click at [775, 378] on img "submit" at bounding box center [779, 379] width 9 height 9
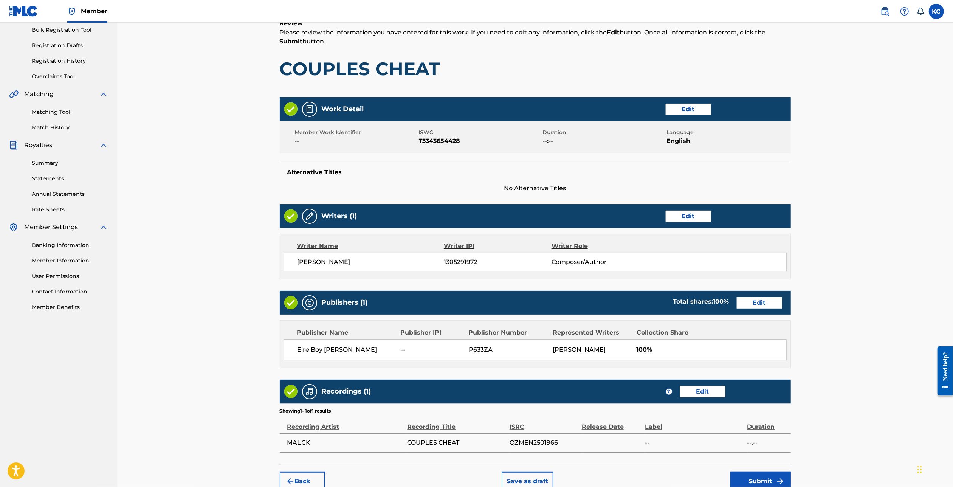
scroll to position [153, 0]
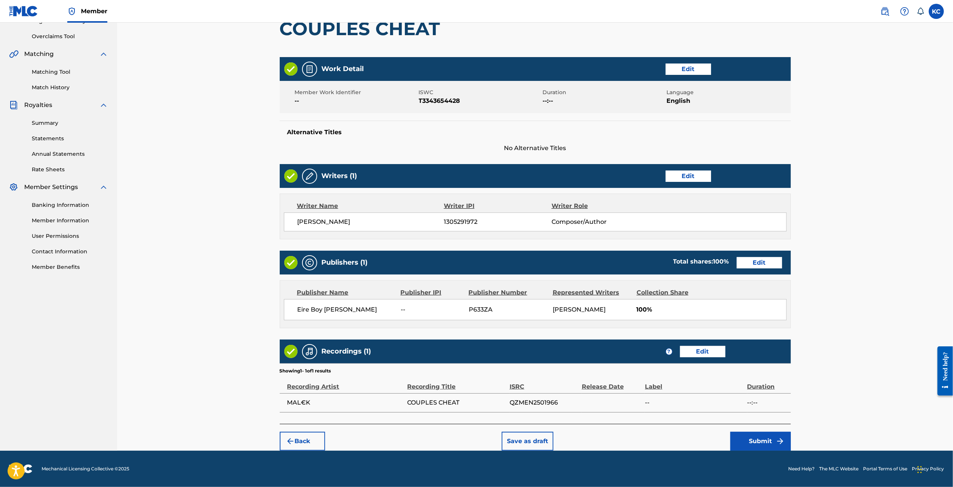
click at [778, 439] on img "submit" at bounding box center [779, 440] width 9 height 9
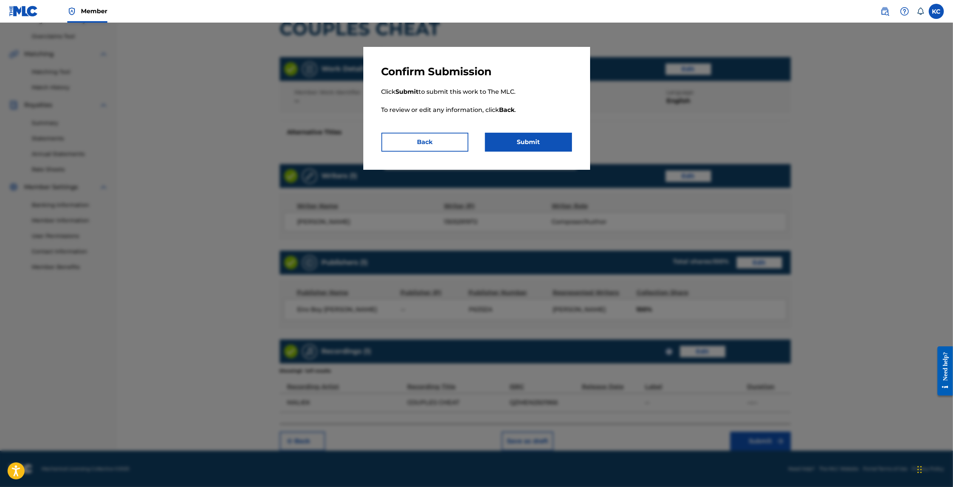
click at [535, 144] on button "Submit" at bounding box center [528, 142] width 87 height 19
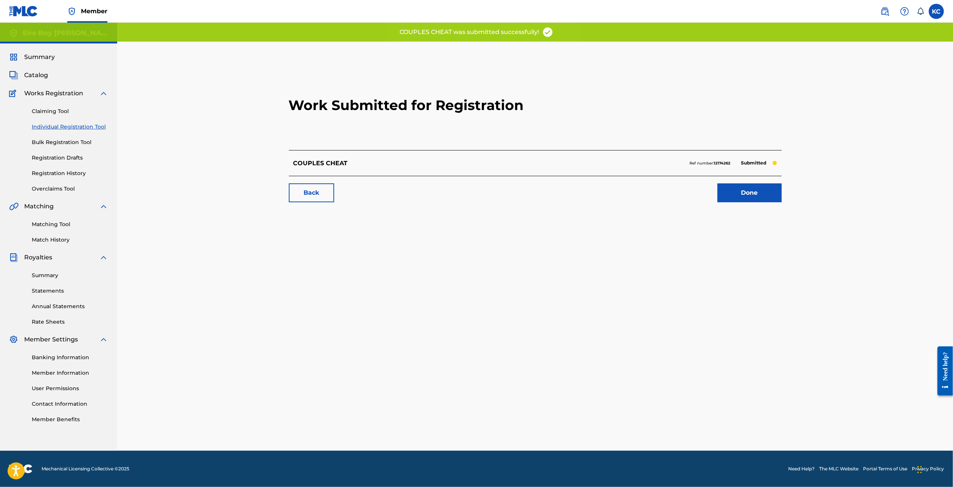
click at [747, 195] on link "Done" at bounding box center [749, 192] width 64 height 19
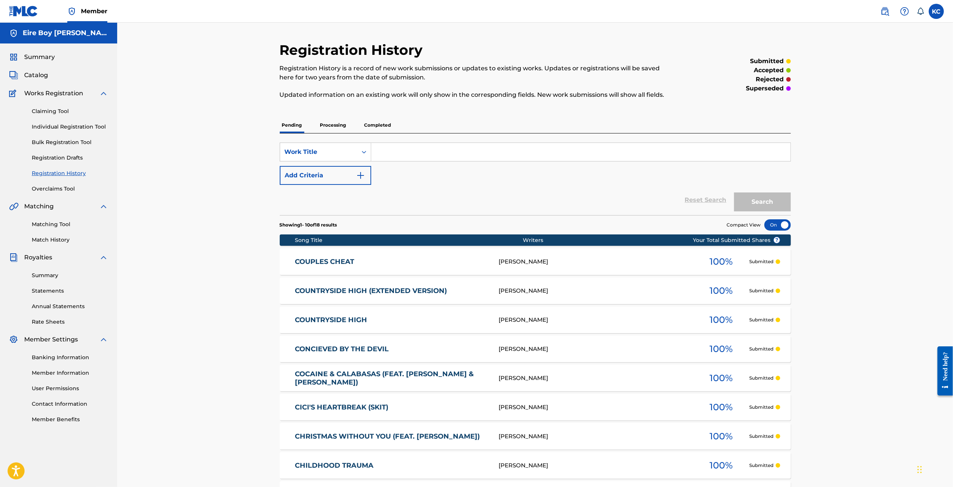
click at [41, 127] on link "Individual Registration Tool" at bounding box center [70, 127] width 76 height 8
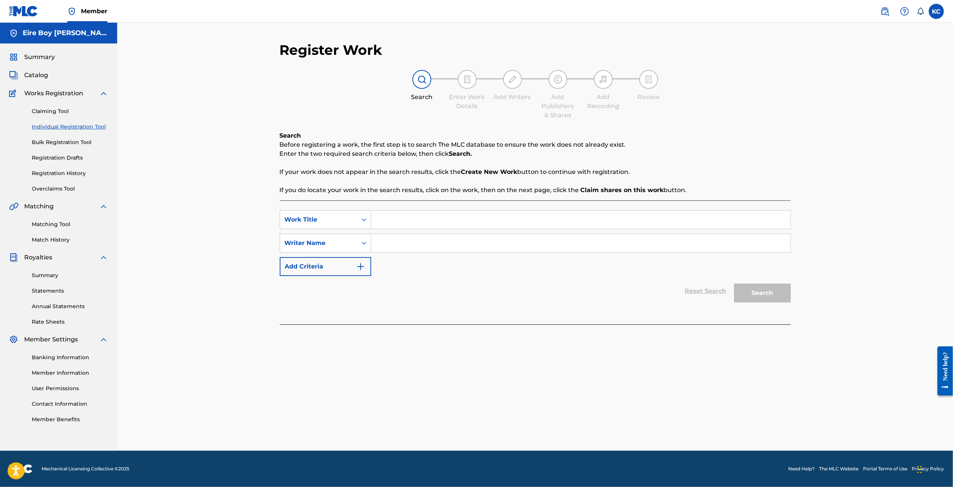
click at [433, 215] on input "Search Form" at bounding box center [580, 219] width 419 height 18
paste input "COUPLES FIGHT (FEAT. MY SNEAKY LINK)"
type input "COUPLES FIGHT (FEAT. MY SNEAKY LINK)"
click at [347, 245] on div "Writer Name" at bounding box center [319, 242] width 68 height 9
click at [339, 261] on div "Writer IPI" at bounding box center [325, 261] width 91 height 19
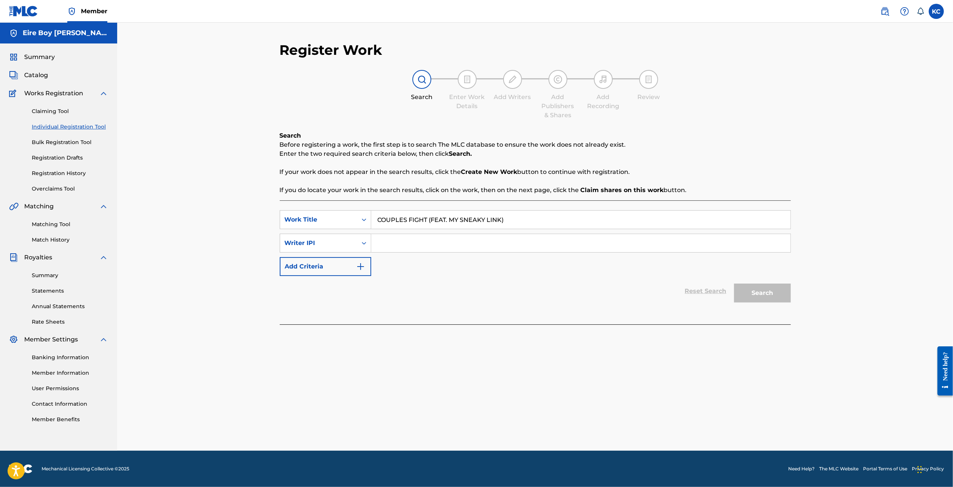
click at [413, 240] on input "Search Form" at bounding box center [580, 243] width 419 height 18
paste input "1305291972"
type input "1305291972"
click at [757, 294] on button "Search" at bounding box center [762, 292] width 57 height 19
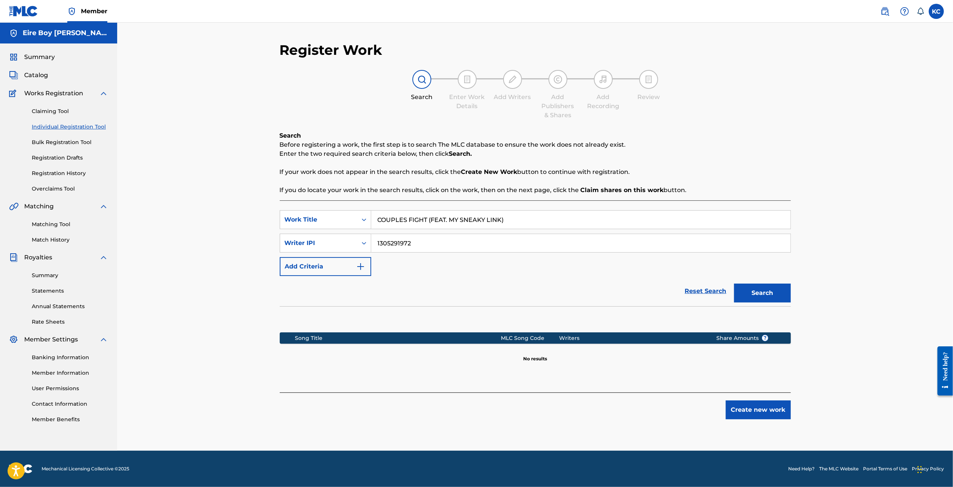
click at [775, 416] on button "Create new work" at bounding box center [757, 409] width 65 height 19
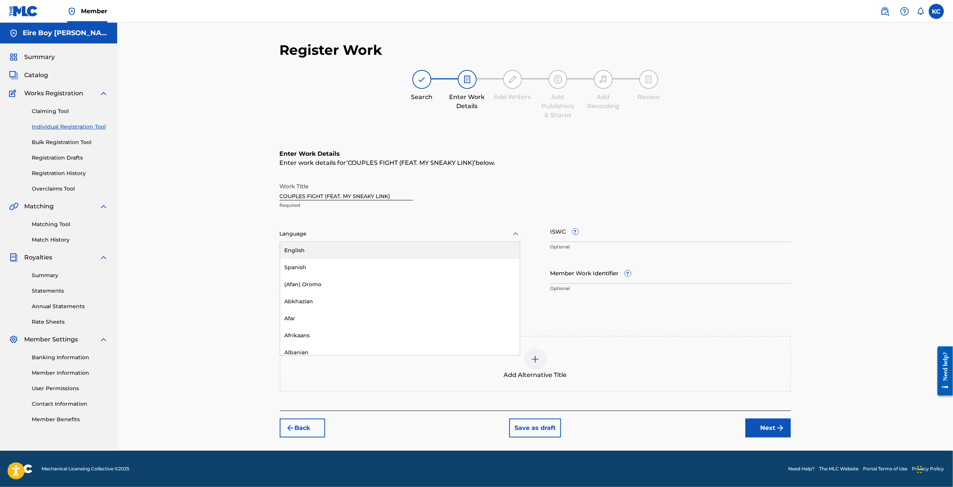
click at [323, 235] on div at bounding box center [400, 233] width 240 height 9
click at [313, 251] on div "English" at bounding box center [400, 250] width 240 height 17
click at [629, 230] on input "ISWC ?" at bounding box center [670, 231] width 240 height 22
paste input "T3343654291"
type input "T3343654291"
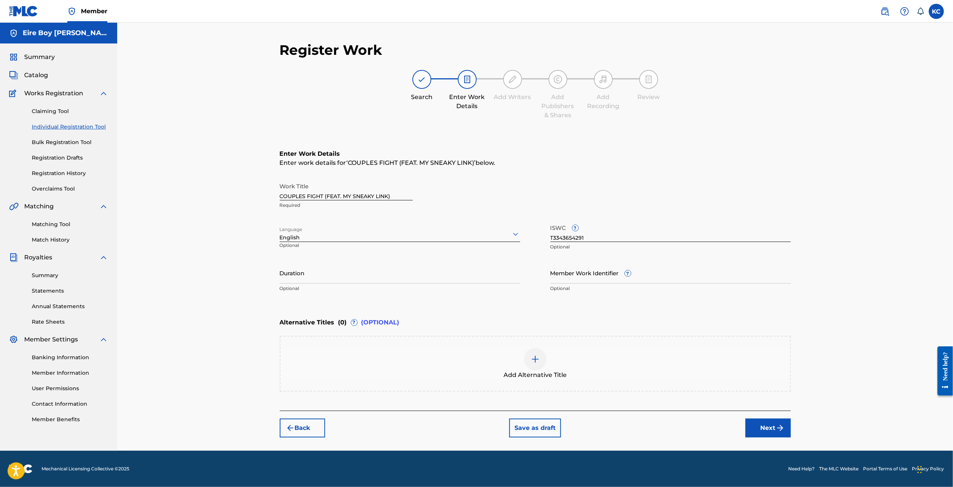
click at [768, 430] on button "Next" at bounding box center [767, 427] width 45 height 19
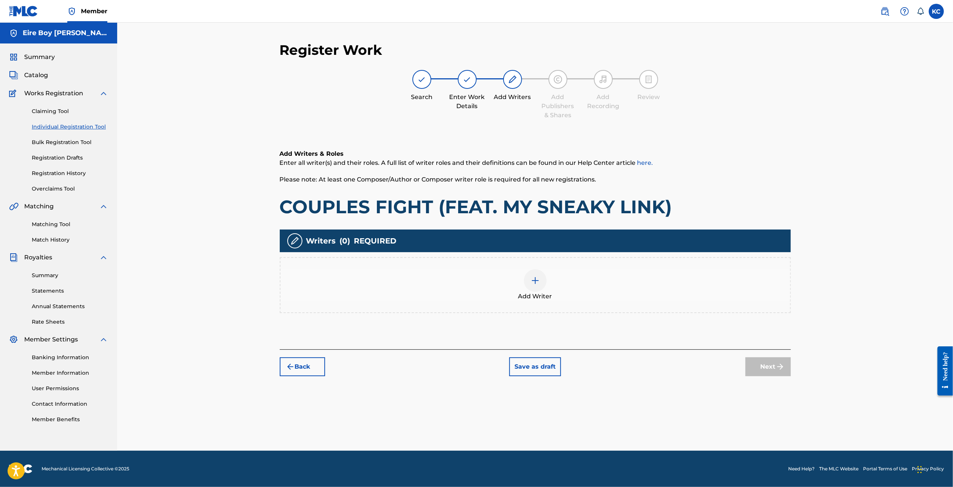
click at [537, 269] on div at bounding box center [535, 280] width 23 height 23
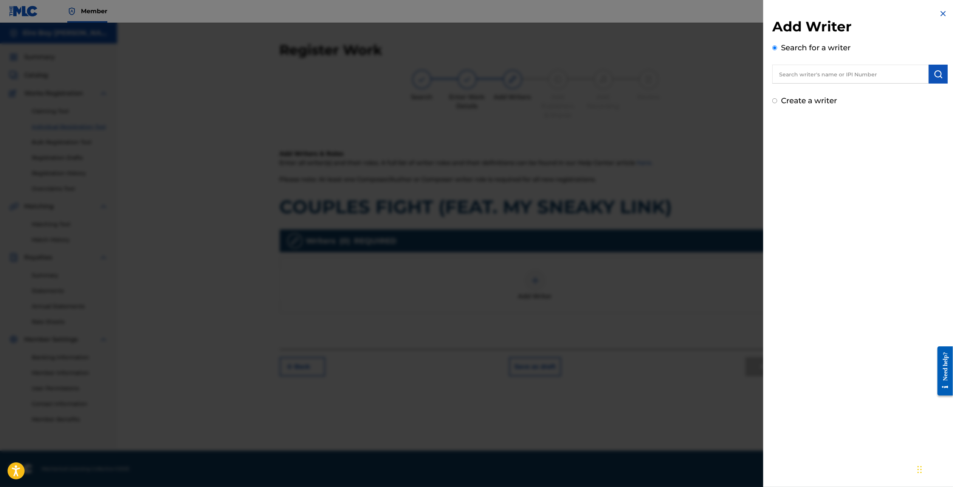
click at [773, 99] on input "Create a writer" at bounding box center [774, 100] width 5 height 5
radio input "false"
radio input "true"
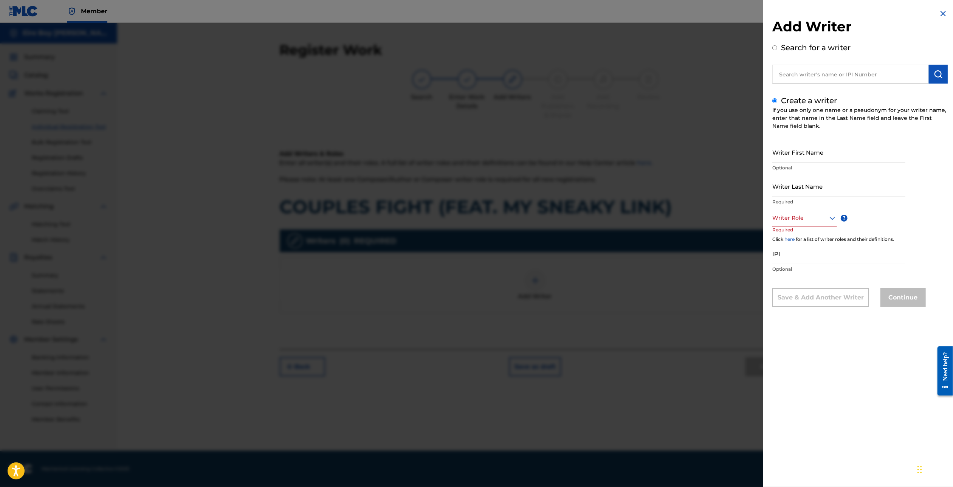
click at [817, 148] on input "Writer First Name" at bounding box center [838, 152] width 133 height 22
type input "[PERSON_NAME]"
click at [787, 218] on div at bounding box center [804, 217] width 65 height 9
click at [804, 237] on div "Composer/Author" at bounding box center [804, 234] width 64 height 17
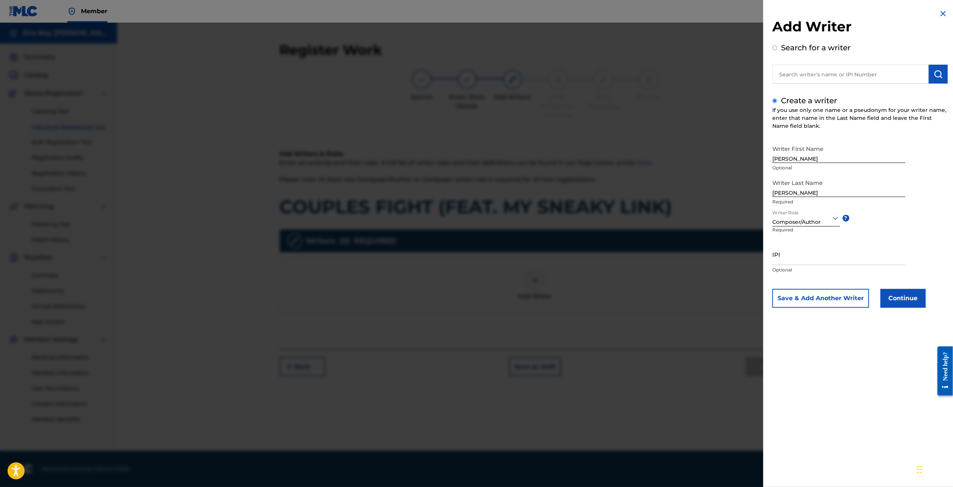
click at [835, 262] on input "IPI" at bounding box center [838, 254] width 133 height 22
paste input "1305291972"
type input "1305291972"
click at [909, 299] on button "Continue" at bounding box center [902, 298] width 45 height 19
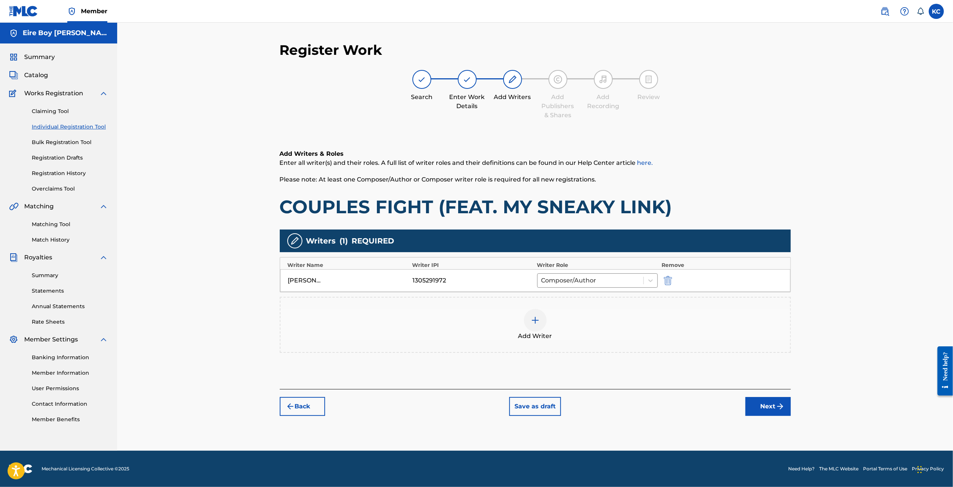
click at [774, 404] on button "Next" at bounding box center [767, 406] width 45 height 19
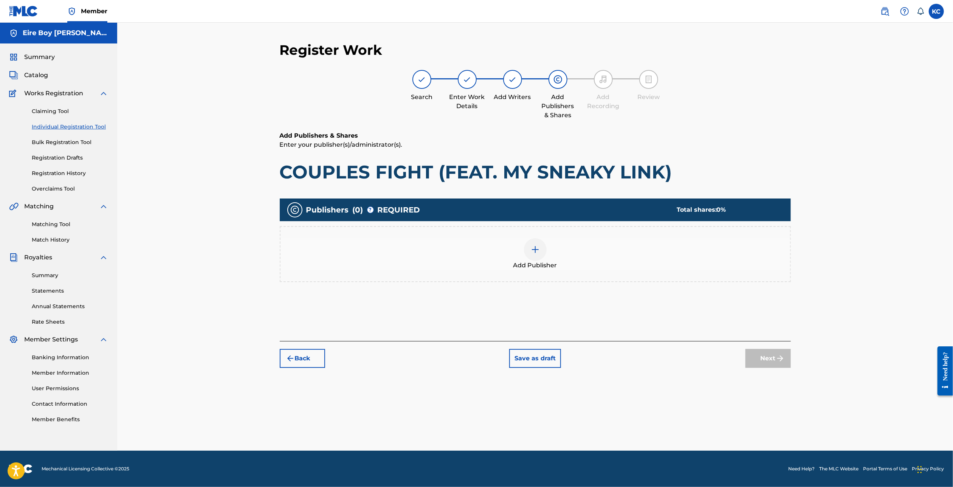
click at [532, 254] on div at bounding box center [535, 249] width 23 height 23
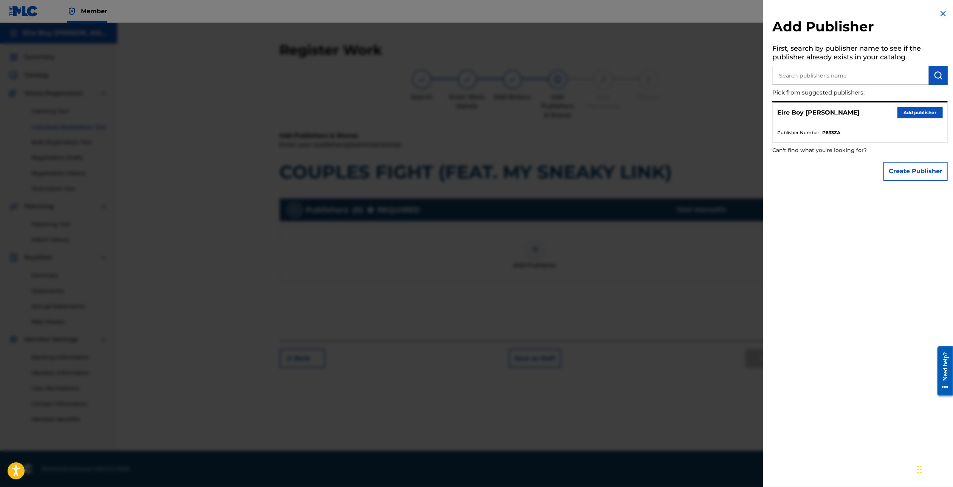
click at [916, 114] on button "Add publisher" at bounding box center [919, 112] width 45 height 11
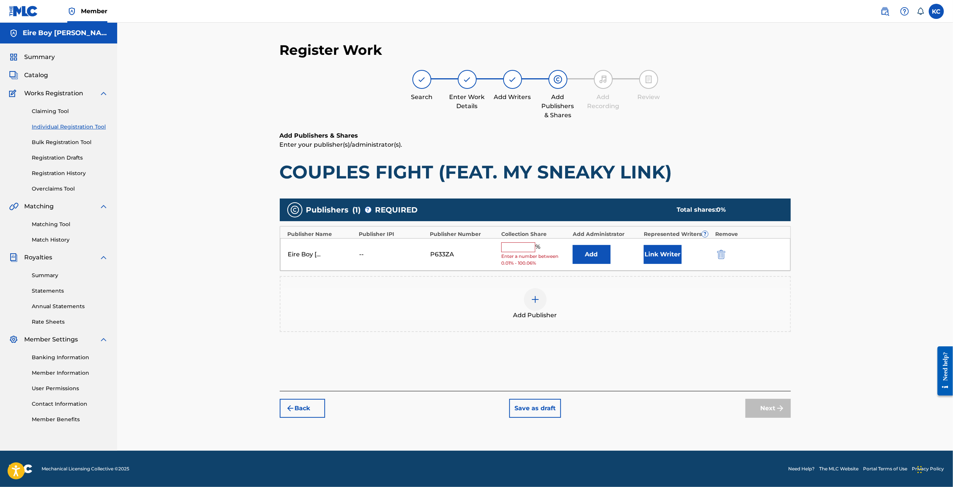
click at [519, 243] on input "text" at bounding box center [518, 247] width 34 height 10
type input "100"
click at [658, 250] on button "Link Writer" at bounding box center [662, 251] width 38 height 19
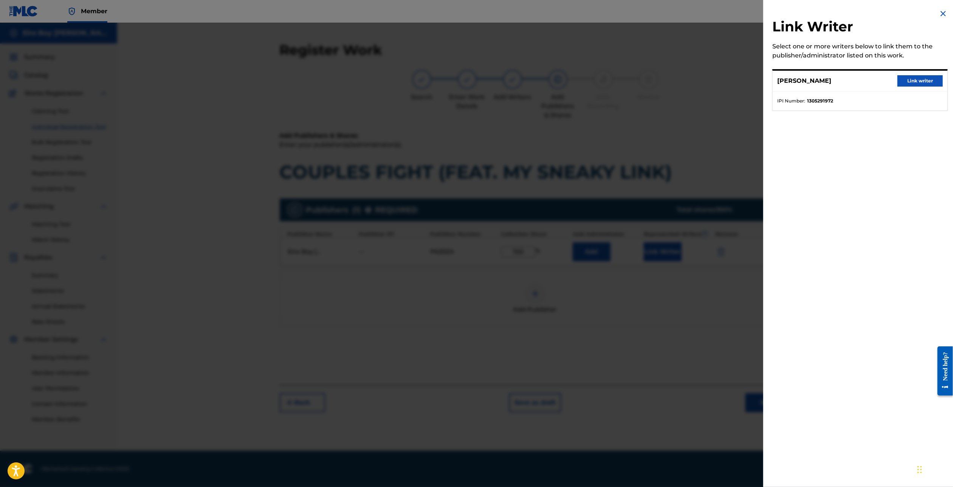
click at [920, 82] on button "Link writer" at bounding box center [919, 80] width 45 height 11
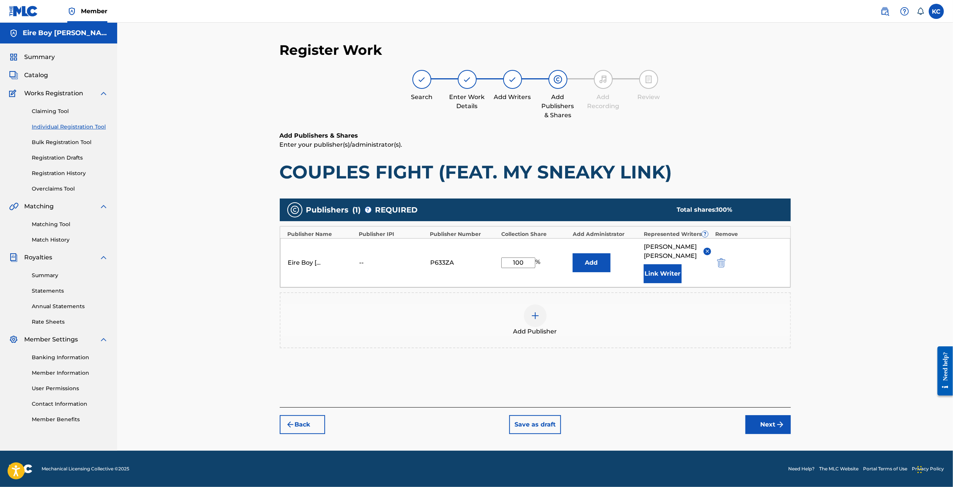
click at [765, 419] on button "Next" at bounding box center [767, 424] width 45 height 19
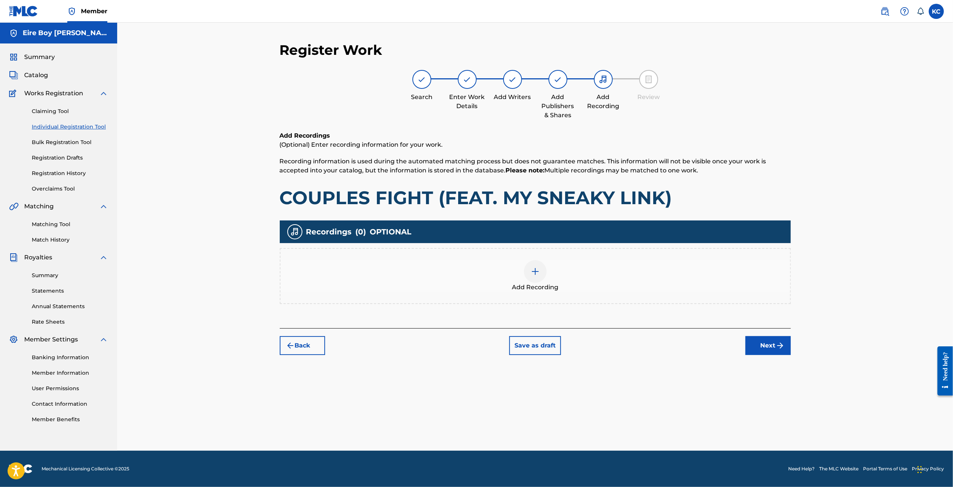
click at [543, 278] on div "Add Recording" at bounding box center [534, 276] width 509 height 32
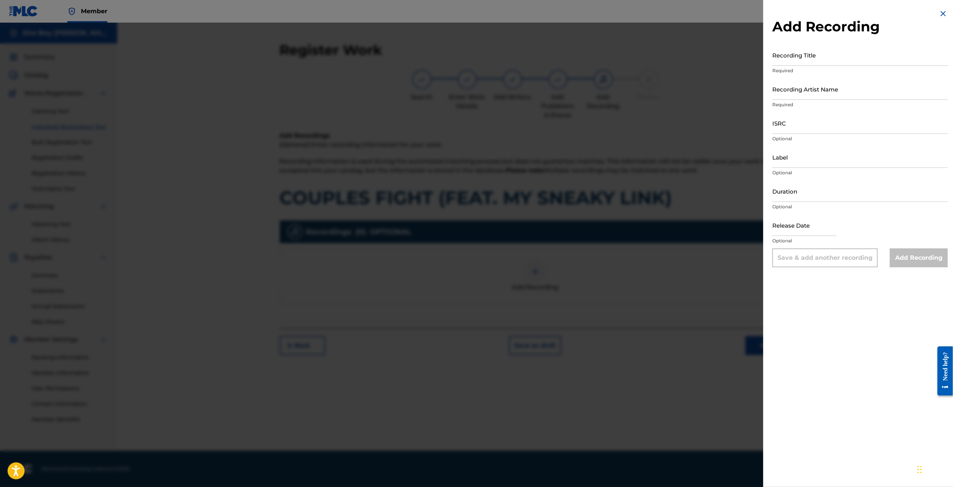
click at [833, 64] on input "Recording Title" at bounding box center [859, 55] width 175 height 22
click at [825, 60] on input "Recording Title" at bounding box center [859, 55] width 175 height 22
paste input "COUPLES FIGHT (FEAT. MY SNEAKY LINK)"
type input "COUPLES FIGHT (FEAT. MY SNEAKY LINK)"
drag, startPoint x: 821, startPoint y: 90, endPoint x: 821, endPoint y: 94, distance: 4.2
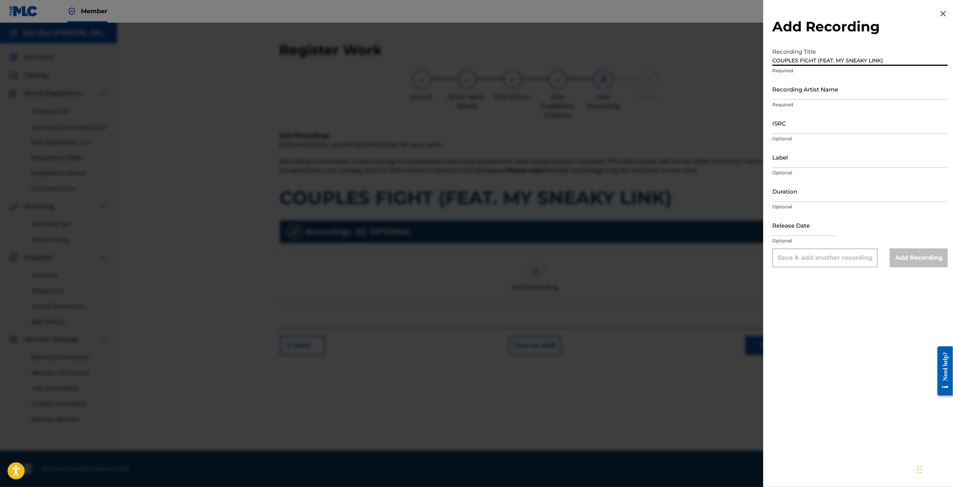
click at [821, 94] on input "Recording Artist Name" at bounding box center [859, 89] width 175 height 22
type input "MAL€K"
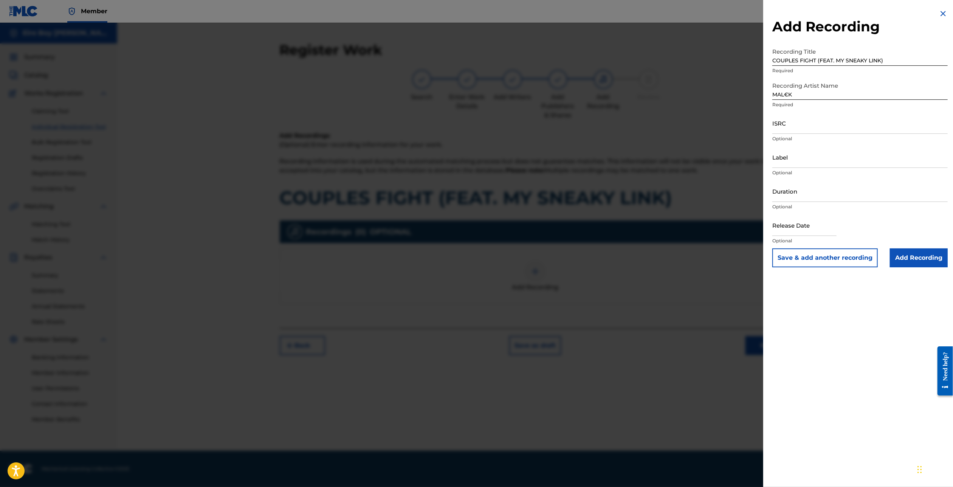
click at [787, 129] on input "ISRC" at bounding box center [859, 123] width 175 height 22
paste input "QZMEN2501967"
type input "QZMEN2501967"
click at [911, 258] on input "Add Recording" at bounding box center [918, 257] width 58 height 19
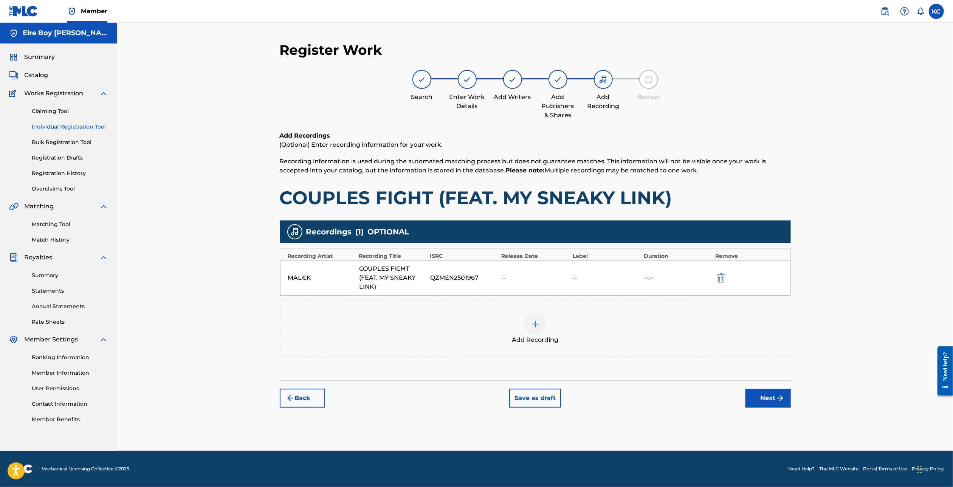
click at [764, 392] on button "Next" at bounding box center [767, 397] width 45 height 19
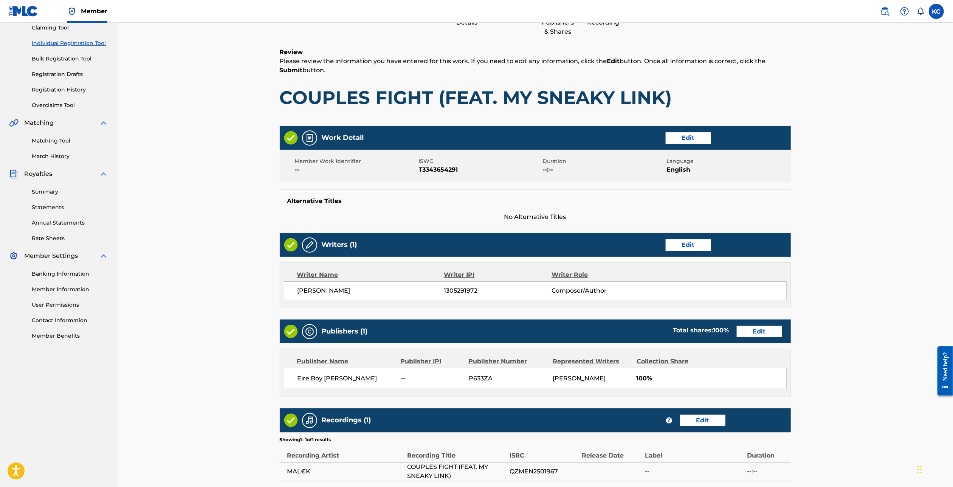
scroll to position [153, 0]
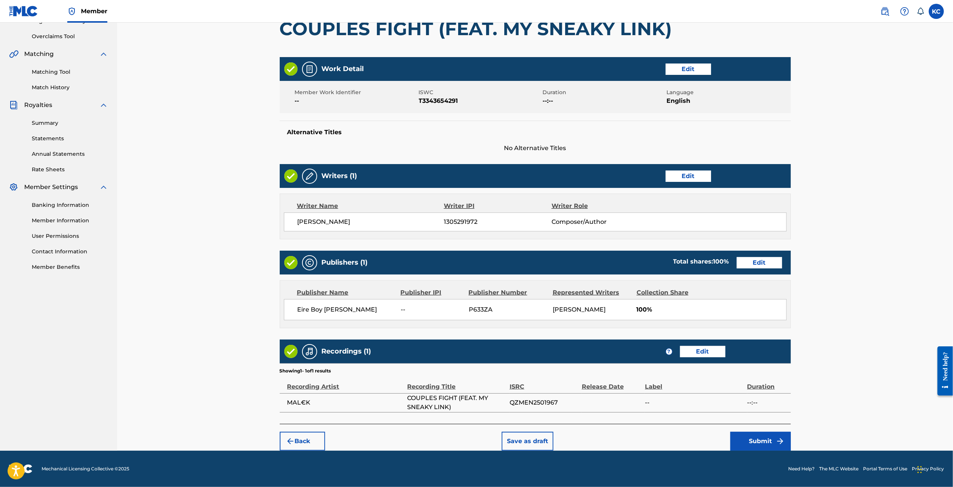
click at [773, 438] on button "Submit" at bounding box center [760, 440] width 60 height 19
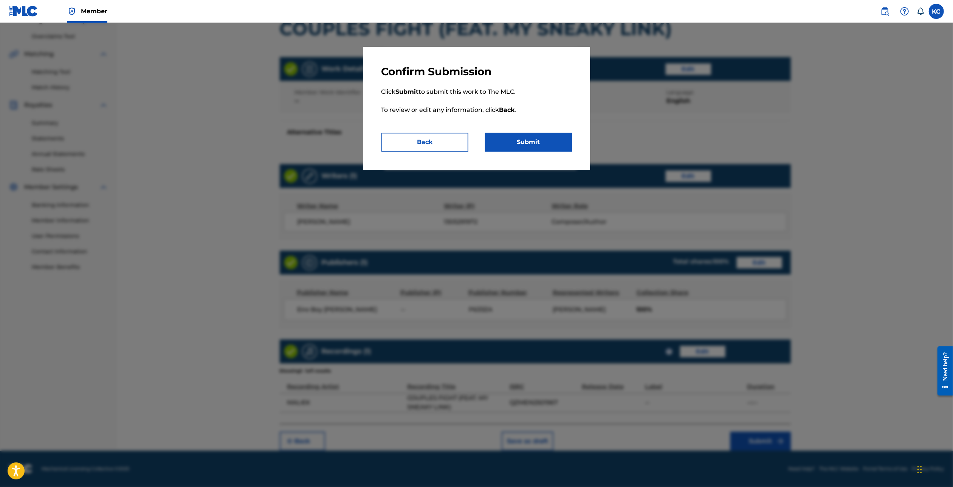
click at [554, 143] on button "Submit" at bounding box center [528, 142] width 87 height 19
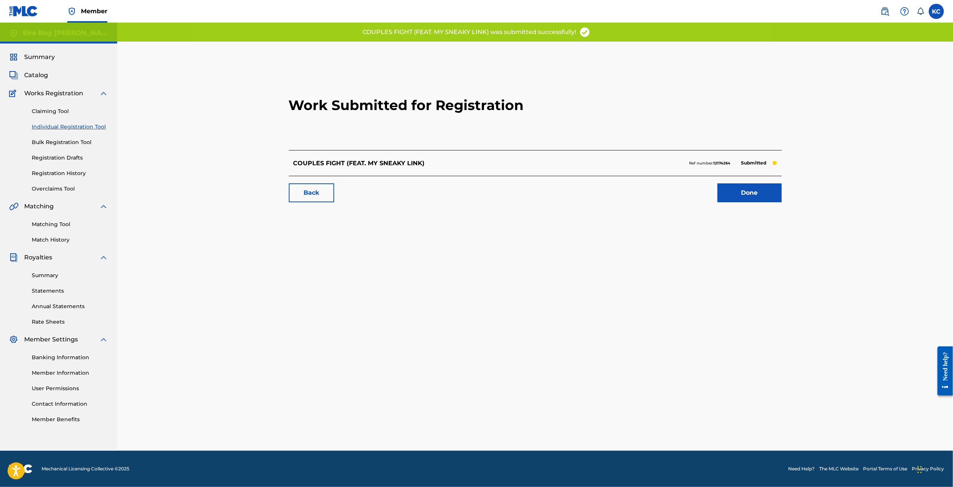
click at [763, 196] on link "Done" at bounding box center [749, 192] width 64 height 19
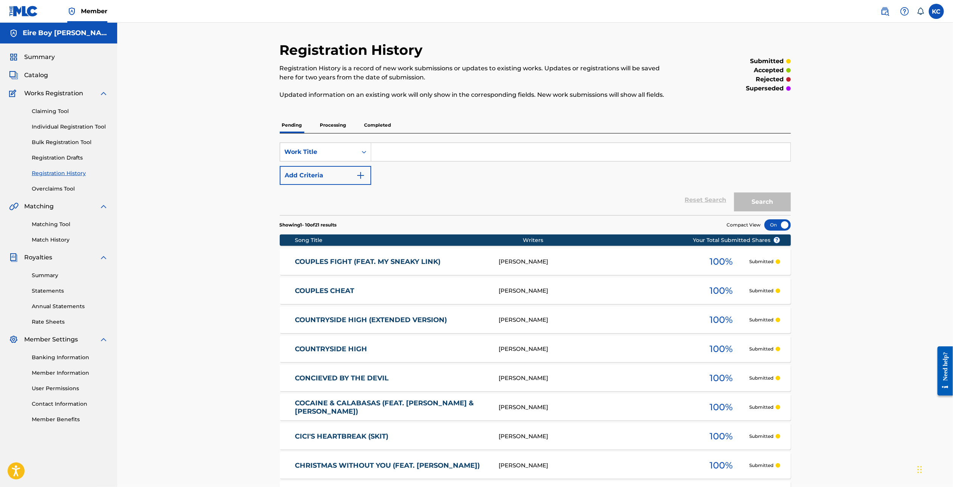
click at [57, 130] on link "Individual Registration Tool" at bounding box center [70, 127] width 76 height 8
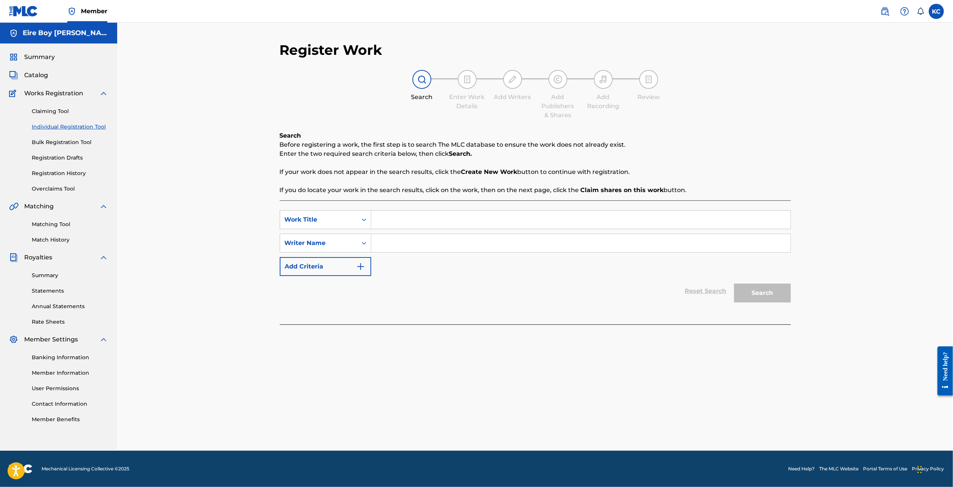
drag, startPoint x: 417, startPoint y: 209, endPoint x: 422, endPoint y: 207, distance: 5.3
click at [417, 209] on div "SearchWithCriteriaba6bbda6-f93f-47e0-93e6-3902e23affcf Work Title SearchWithCri…" at bounding box center [535, 262] width 511 height 124
click at [433, 220] on input "Search Form" at bounding box center [580, 219] width 419 height 18
paste input "COUPLES MAKE UP (SKIT)"
type input "COUPLES MAKE UP (SKIT)"
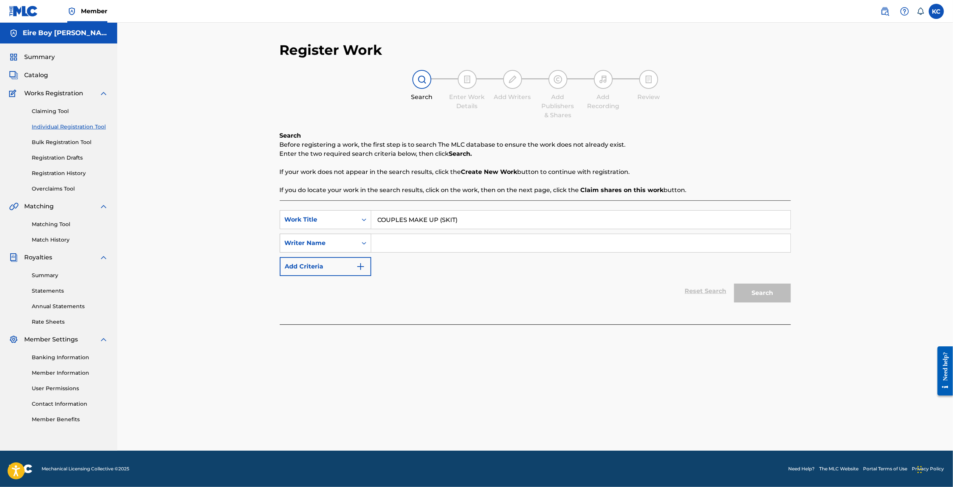
click at [360, 247] on div "Search Form" at bounding box center [364, 243] width 14 height 14
click at [330, 271] on div "Writer IPI" at bounding box center [325, 261] width 91 height 19
click at [422, 243] on input "Search Form" at bounding box center [580, 243] width 419 height 18
paste input "1305291972"
type input "1305291972"
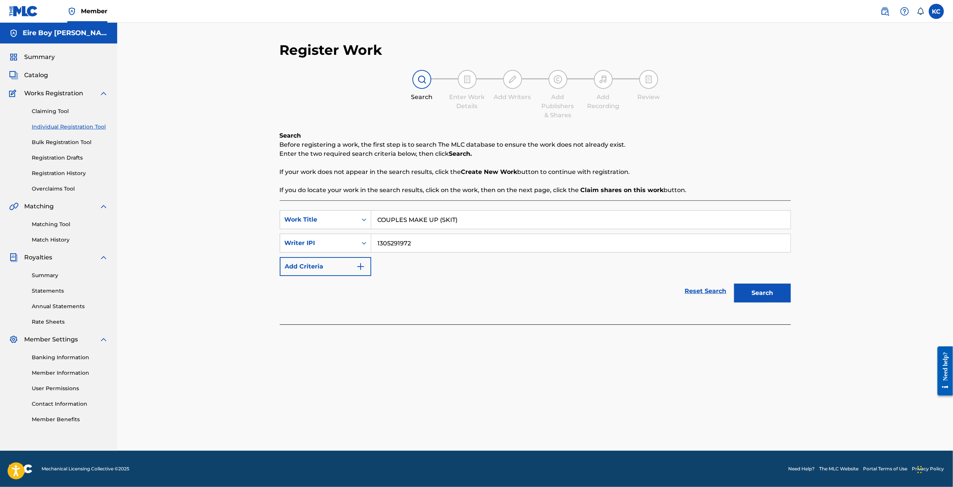
click at [776, 297] on button "Search" at bounding box center [762, 292] width 57 height 19
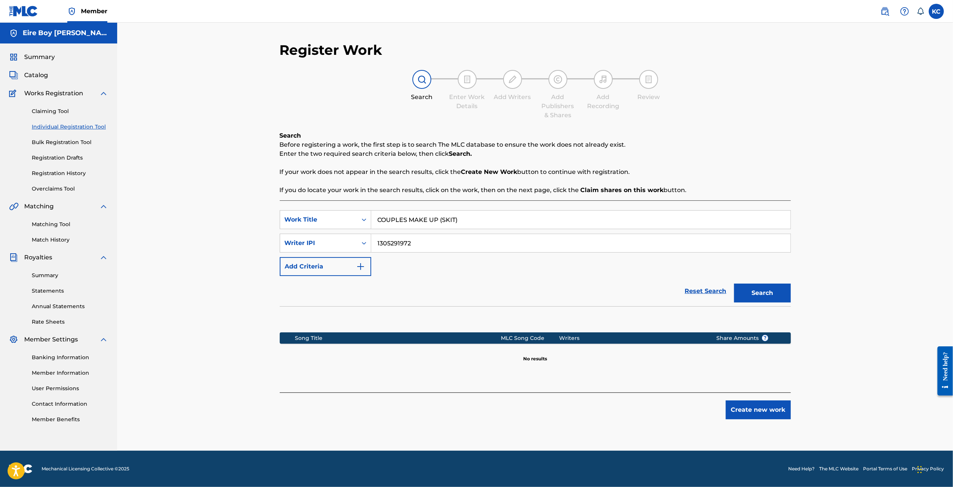
click at [762, 412] on button "Create new work" at bounding box center [757, 409] width 65 height 19
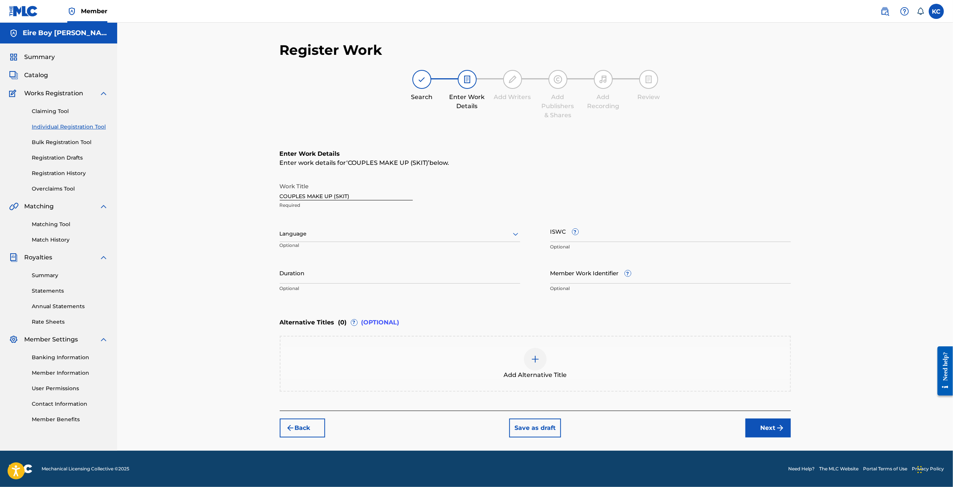
click at [342, 238] on div at bounding box center [400, 233] width 240 height 9
click at [322, 251] on div "English" at bounding box center [400, 250] width 240 height 17
click at [635, 232] on input "ISWC ?" at bounding box center [670, 231] width 240 height 22
paste input "T3343654268"
type input "T3343654268"
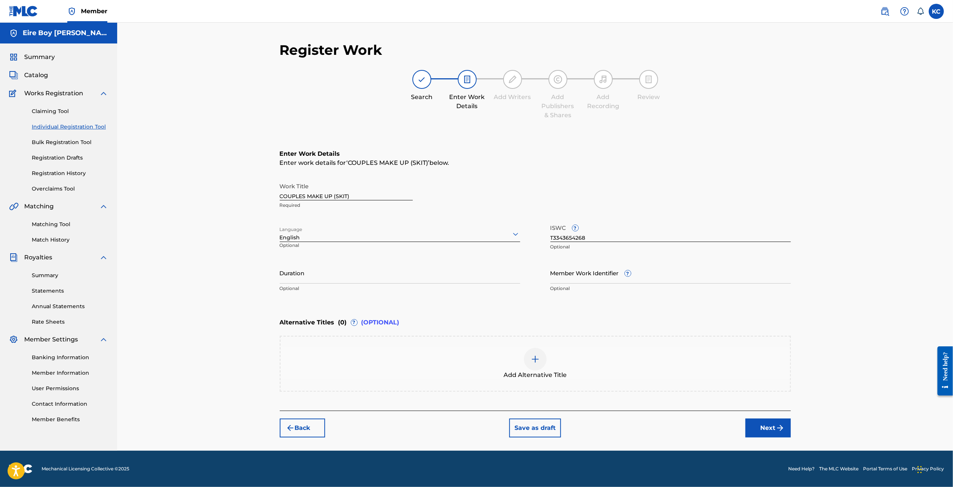
click at [776, 423] on img "submit" at bounding box center [779, 427] width 9 height 9
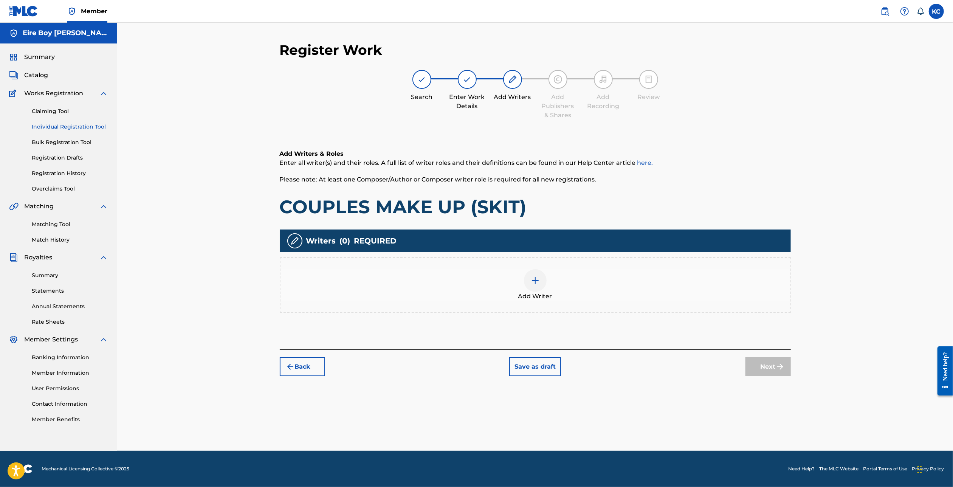
click at [540, 288] on div at bounding box center [535, 280] width 23 height 23
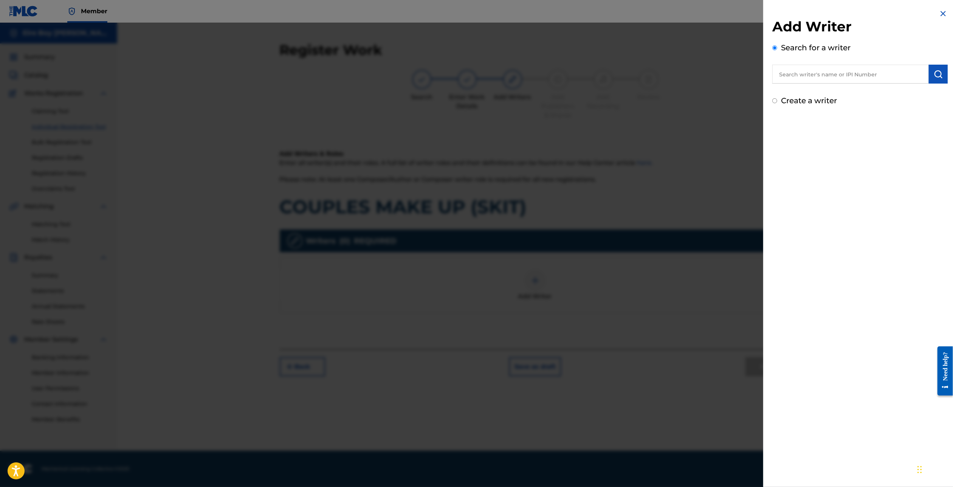
click at [775, 101] on input "Create a writer" at bounding box center [774, 100] width 5 height 5
radio input "false"
radio input "true"
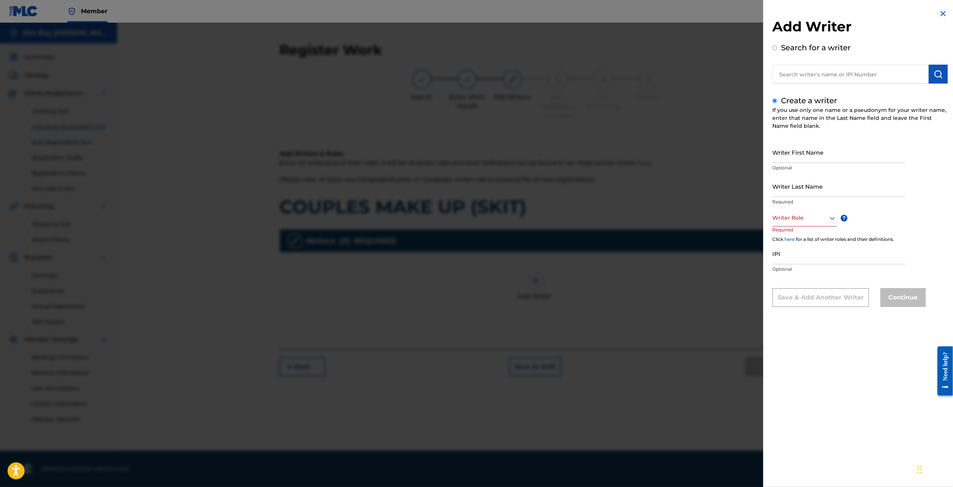
click at [809, 158] on input "Writer First Name" at bounding box center [838, 152] width 133 height 22
type input "[PERSON_NAME]"
click at [795, 213] on div at bounding box center [804, 217] width 65 height 9
click at [799, 236] on div "Composer/Author" at bounding box center [804, 234] width 64 height 17
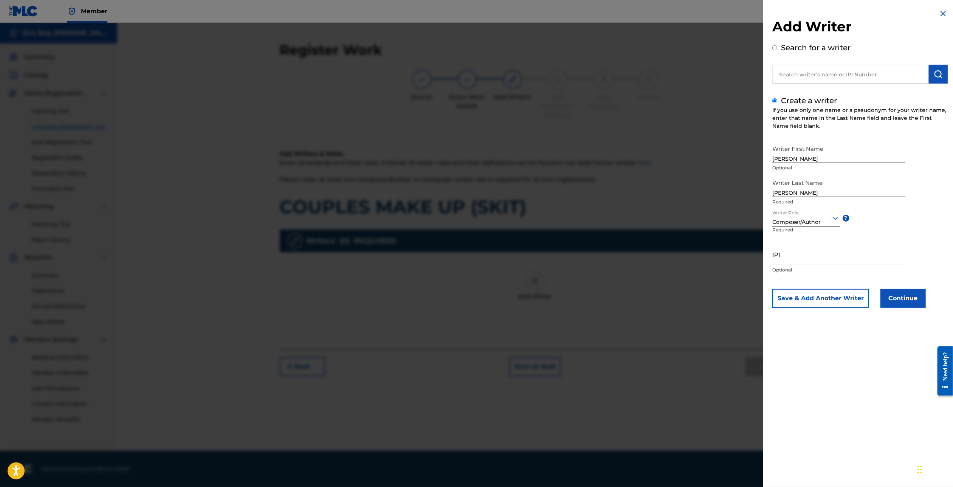
drag, startPoint x: 800, startPoint y: 260, endPoint x: 800, endPoint y: 265, distance: 4.5
click at [800, 264] on input "IPI" at bounding box center [838, 254] width 133 height 22
paste
click at [913, 301] on button "Continue" at bounding box center [902, 298] width 45 height 19
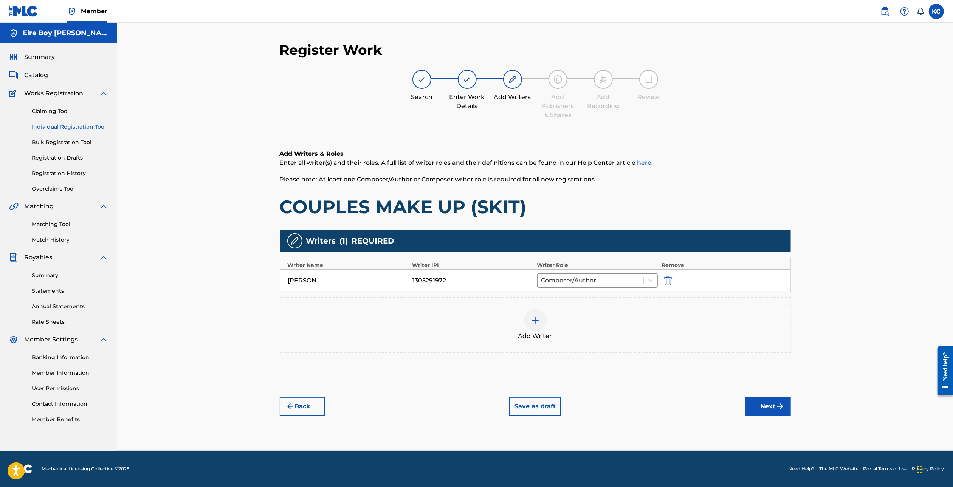
click at [758, 414] on button "Next" at bounding box center [767, 406] width 45 height 19
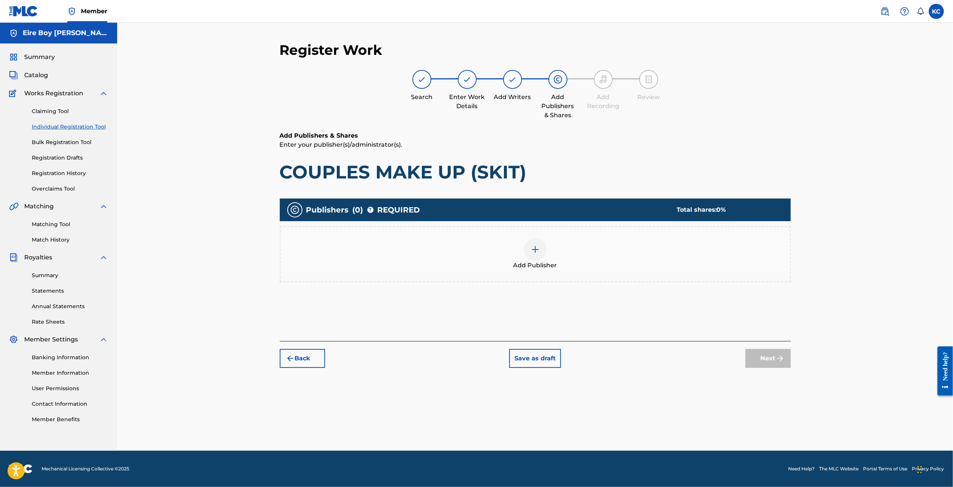
click at [533, 249] on img at bounding box center [534, 249] width 9 height 9
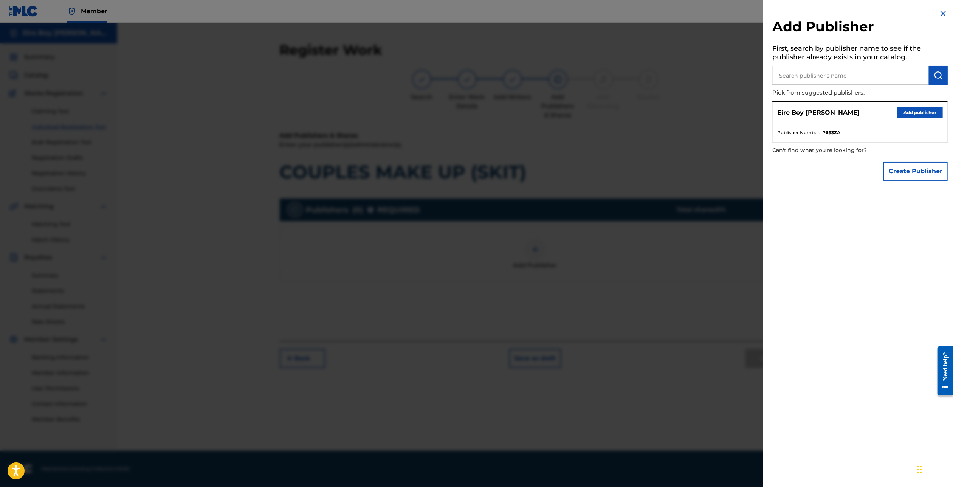
click at [921, 110] on button "Add publisher" at bounding box center [919, 112] width 45 height 11
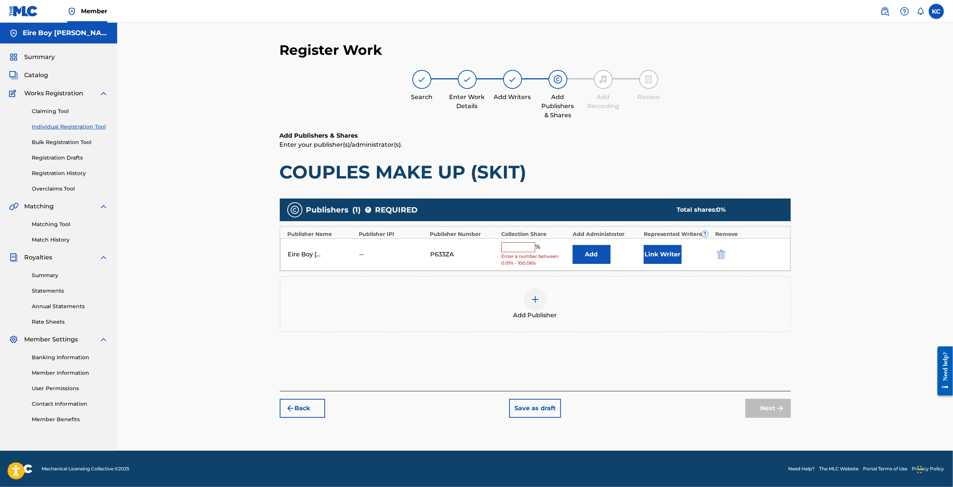
click at [515, 248] on input "text" at bounding box center [518, 247] width 34 height 10
click at [667, 255] on button "Link Writer" at bounding box center [662, 251] width 38 height 19
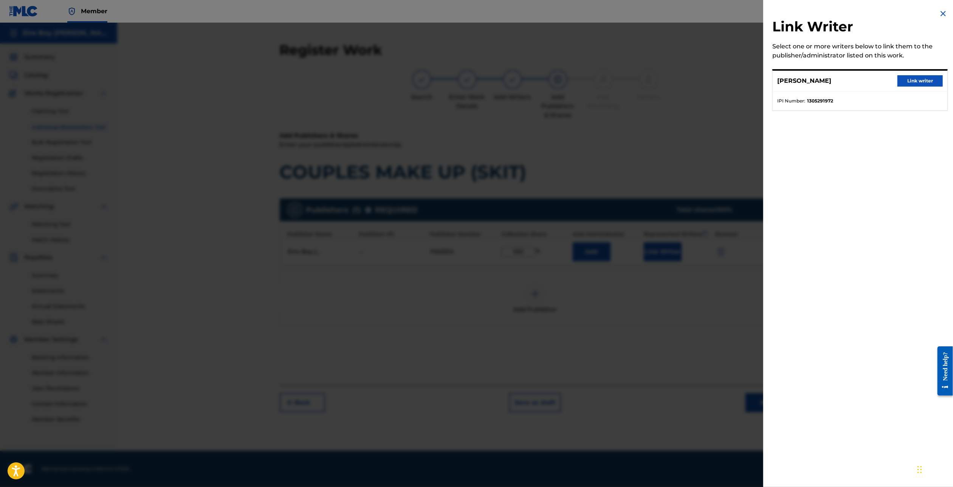
click at [931, 79] on button "Link writer" at bounding box center [919, 80] width 45 height 11
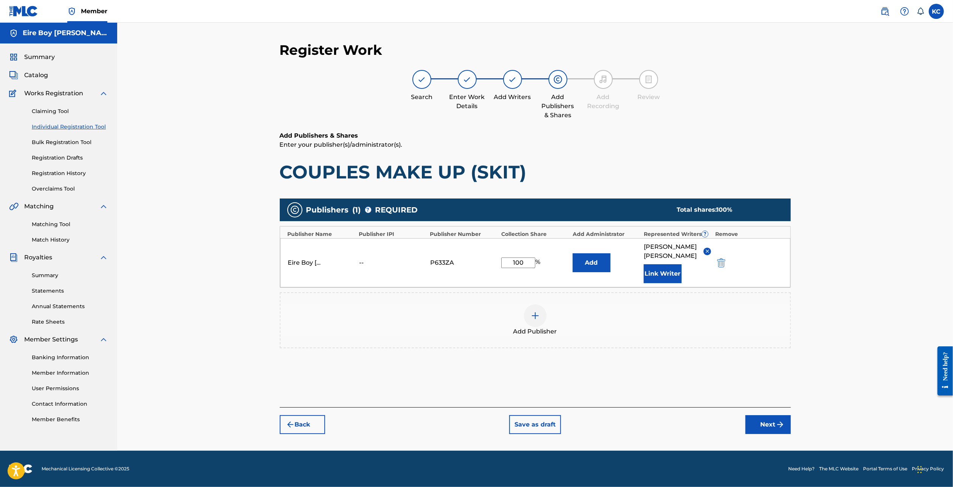
drag, startPoint x: 747, startPoint y: 425, endPoint x: 752, endPoint y: 418, distance: 9.1
click at [746, 425] on button "Next" at bounding box center [767, 424] width 45 height 19
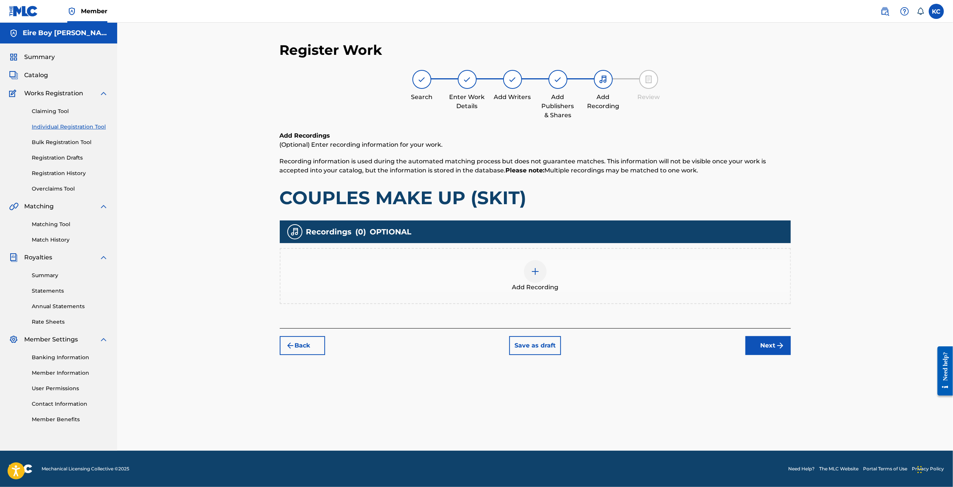
click at [542, 278] on div at bounding box center [535, 271] width 23 height 23
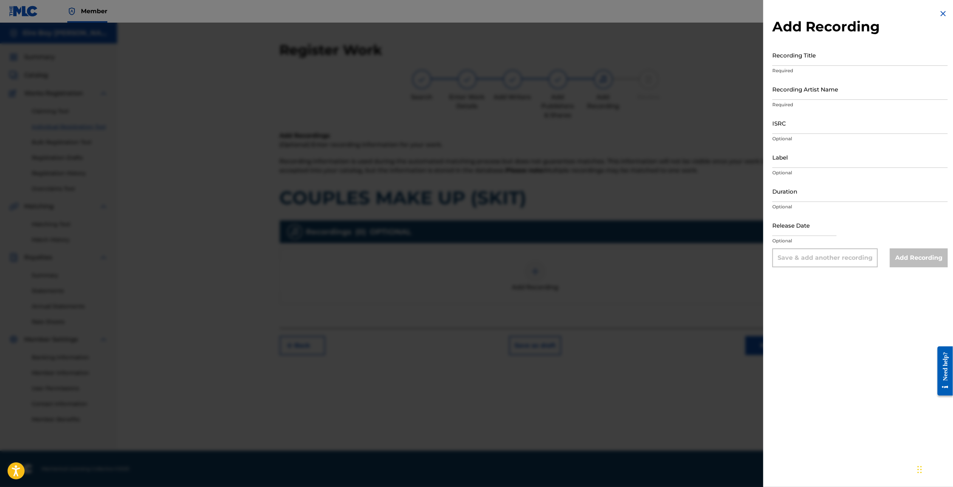
click at [841, 57] on input "Recording Title" at bounding box center [859, 55] width 175 height 22
click at [833, 62] on input "Recording Title" at bounding box center [859, 55] width 175 height 22
click at [836, 96] on input "Recording Artist Name" at bounding box center [859, 89] width 175 height 22
click at [816, 124] on input "ISRC" at bounding box center [859, 123] width 175 height 22
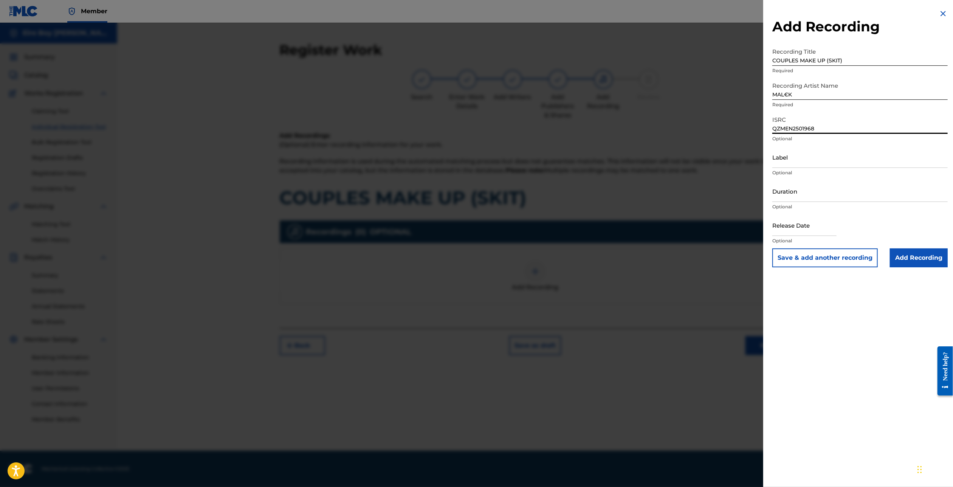
click at [927, 264] on input "Add Recording" at bounding box center [918, 257] width 58 height 19
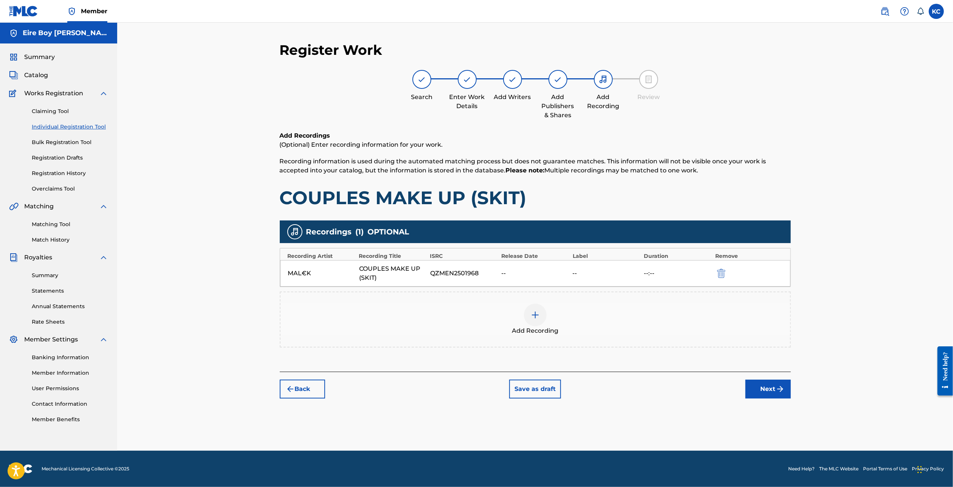
click at [783, 393] on button "Next" at bounding box center [767, 388] width 45 height 19
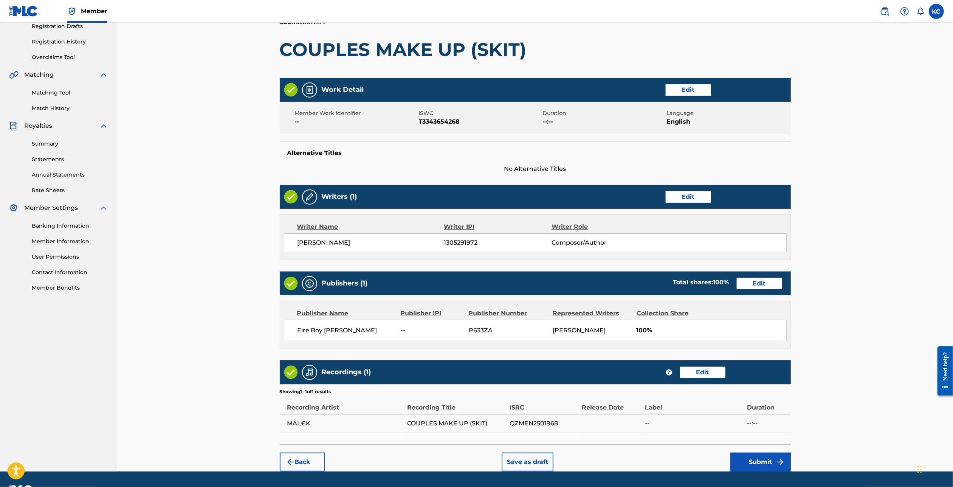
scroll to position [153, 0]
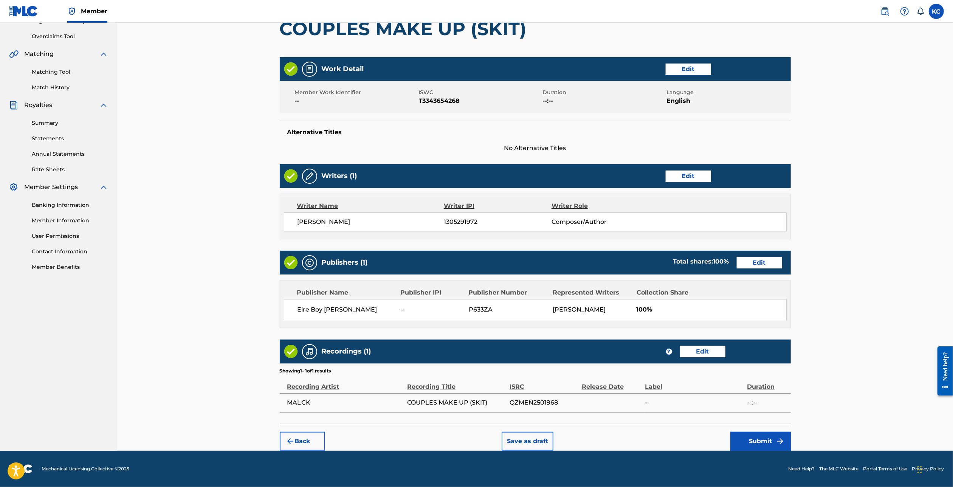
drag, startPoint x: 953, startPoint y: 263, endPoint x: 5, endPoint y: 44, distance: 972.6
click at [782, 434] on button "Submit" at bounding box center [760, 440] width 60 height 19
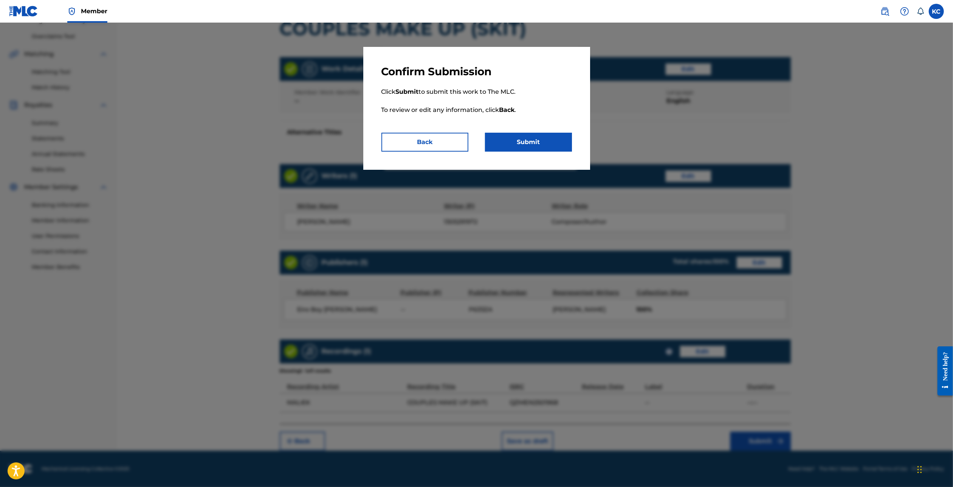
click at [528, 150] on button "Submit" at bounding box center [528, 142] width 87 height 19
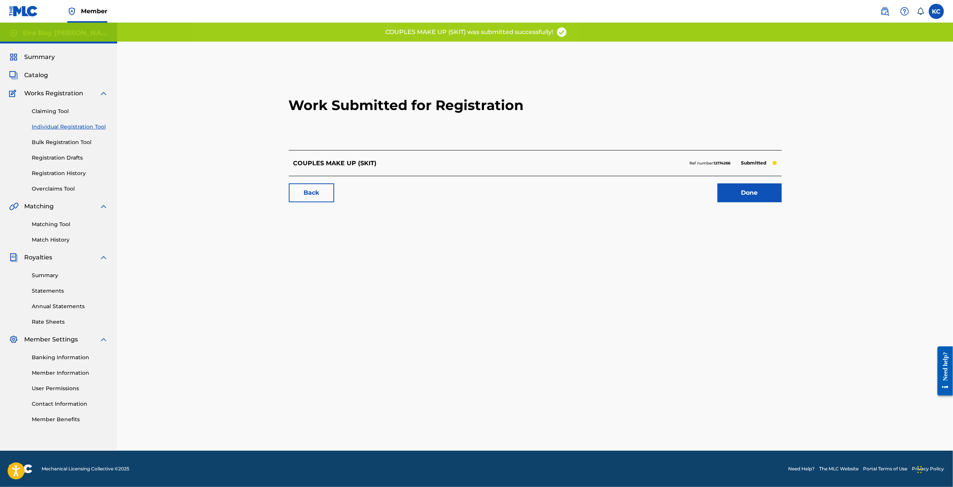
click at [741, 196] on link "Done" at bounding box center [749, 192] width 64 height 19
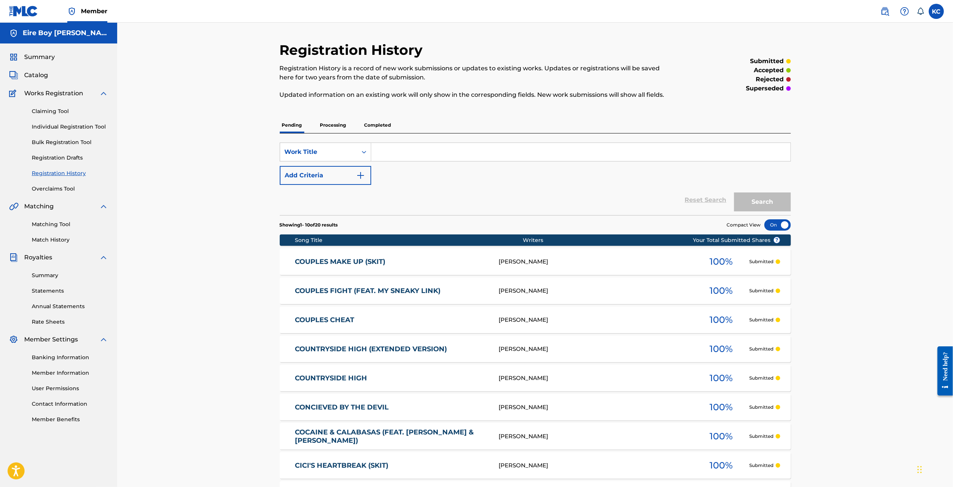
click at [56, 130] on link "Individual Registration Tool" at bounding box center [70, 127] width 76 height 8
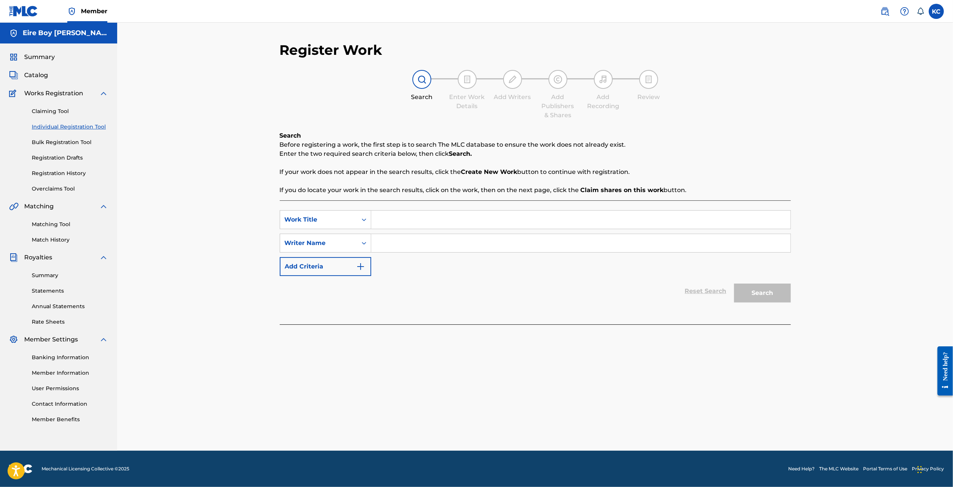
click at [68, 173] on link "Registration History" at bounding box center [70, 173] width 76 height 8
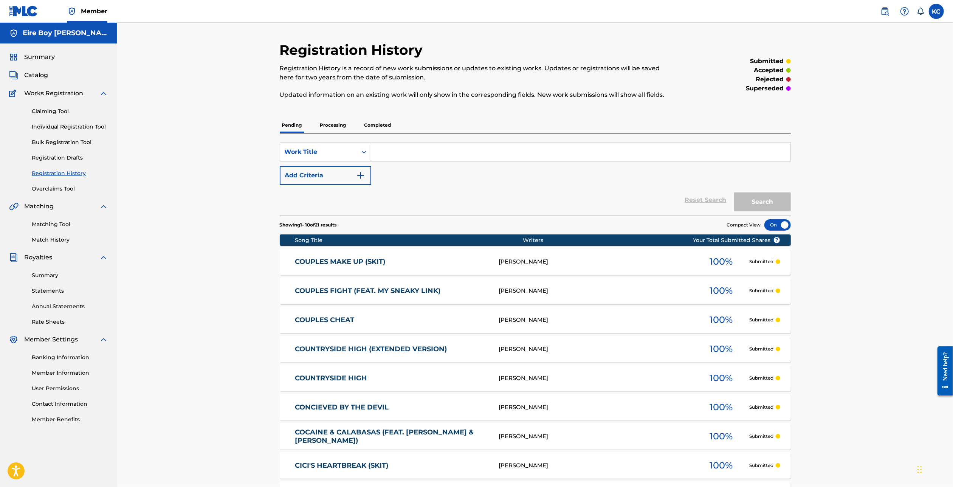
click at [70, 129] on link "Individual Registration Tool" at bounding box center [70, 127] width 76 height 8
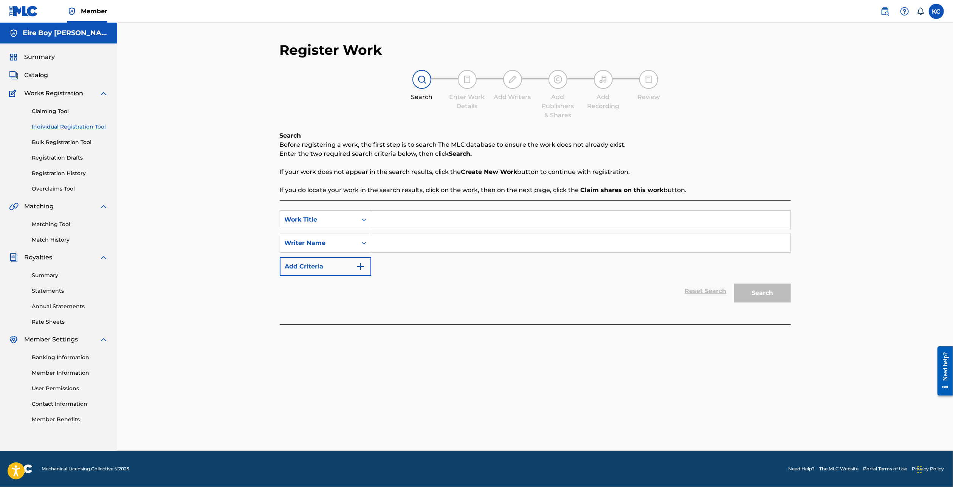
click at [408, 221] on input "Search Form" at bounding box center [580, 219] width 419 height 18
click at [334, 238] on div "Writer Name" at bounding box center [319, 242] width 68 height 9
click at [317, 261] on div "Writer IPI" at bounding box center [325, 261] width 91 height 19
click at [397, 249] on input "Search Form" at bounding box center [580, 243] width 419 height 18
click at [773, 289] on button "Search" at bounding box center [762, 292] width 57 height 19
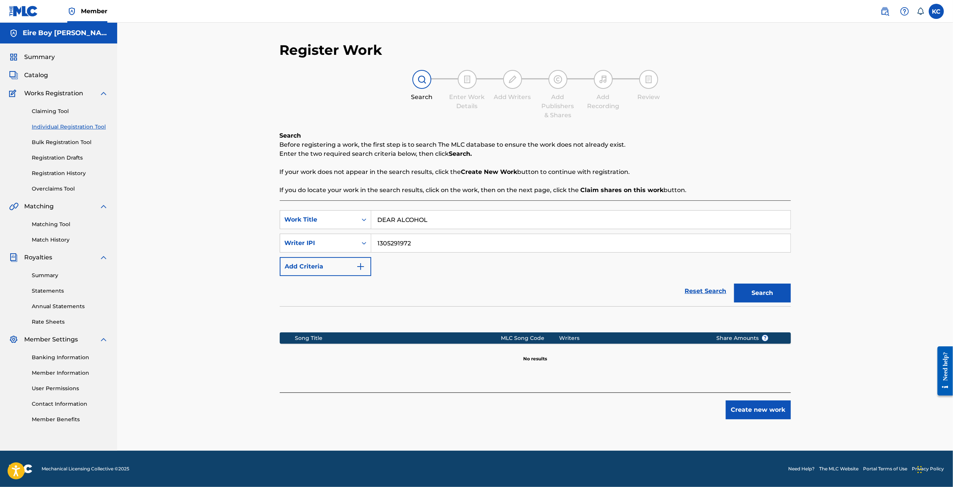
click at [759, 405] on button "Create new work" at bounding box center [757, 409] width 65 height 19
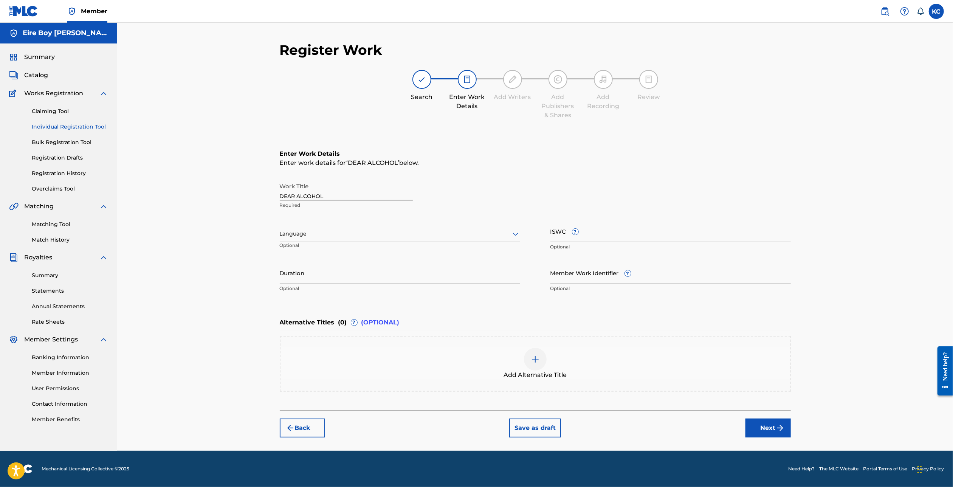
click at [368, 235] on div at bounding box center [400, 233] width 240 height 9
click at [316, 249] on div "English" at bounding box center [400, 250] width 240 height 17
click at [652, 234] on input "ISWC ?" at bounding box center [670, 231] width 240 height 22
click at [776, 419] on button "Next" at bounding box center [767, 427] width 45 height 19
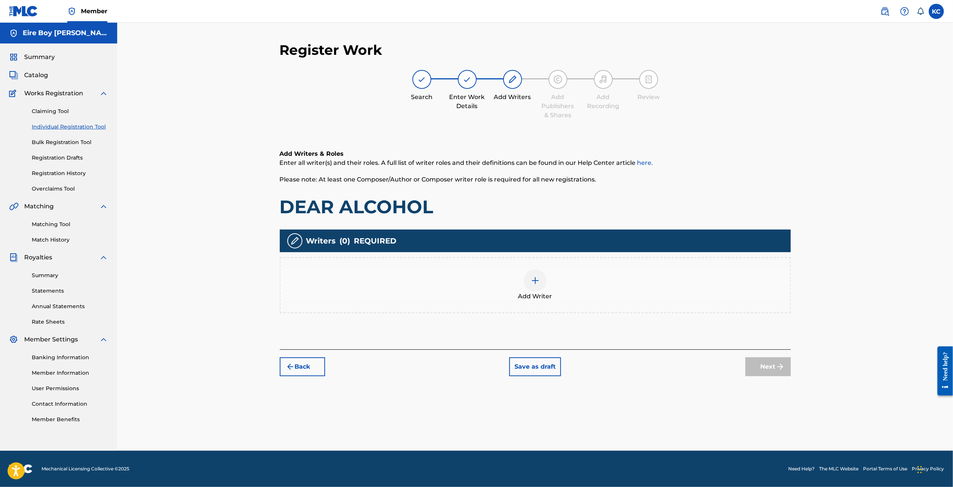
click at [543, 288] on div at bounding box center [535, 280] width 23 height 23
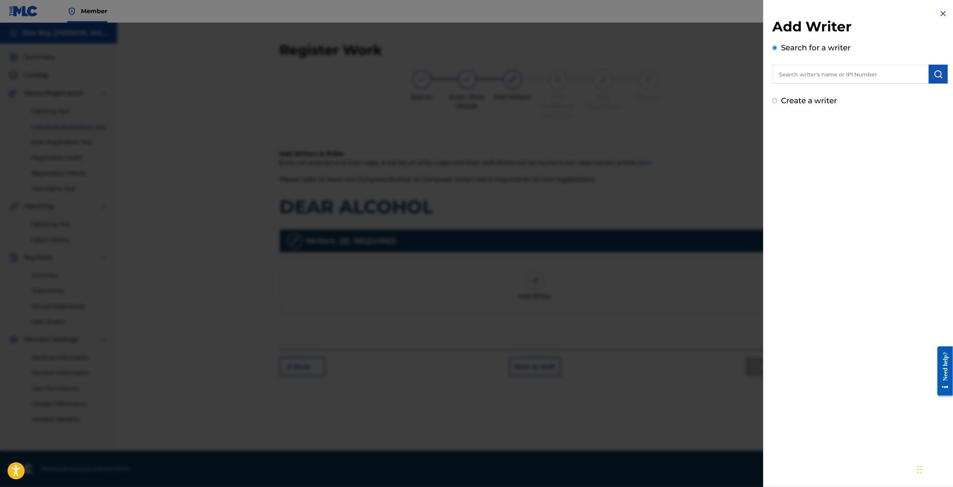
click at [774, 102] on input "Create a writer" at bounding box center [774, 100] width 5 height 5
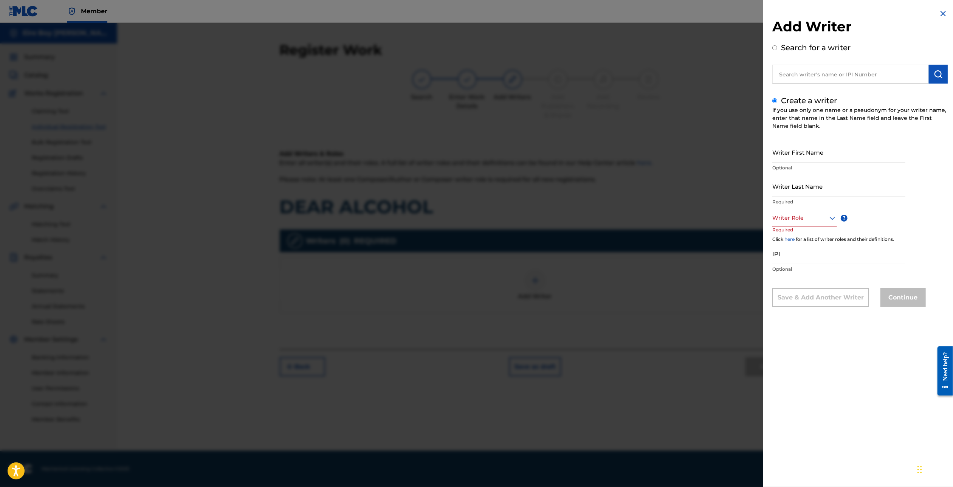
click at [819, 156] on input "Writer First Name" at bounding box center [838, 152] width 133 height 22
drag, startPoint x: 792, startPoint y: 221, endPoint x: 796, endPoint y: 221, distance: 4.5
click at [795, 221] on div at bounding box center [804, 217] width 65 height 9
click at [796, 238] on div "Composer/Author" at bounding box center [804, 234] width 64 height 17
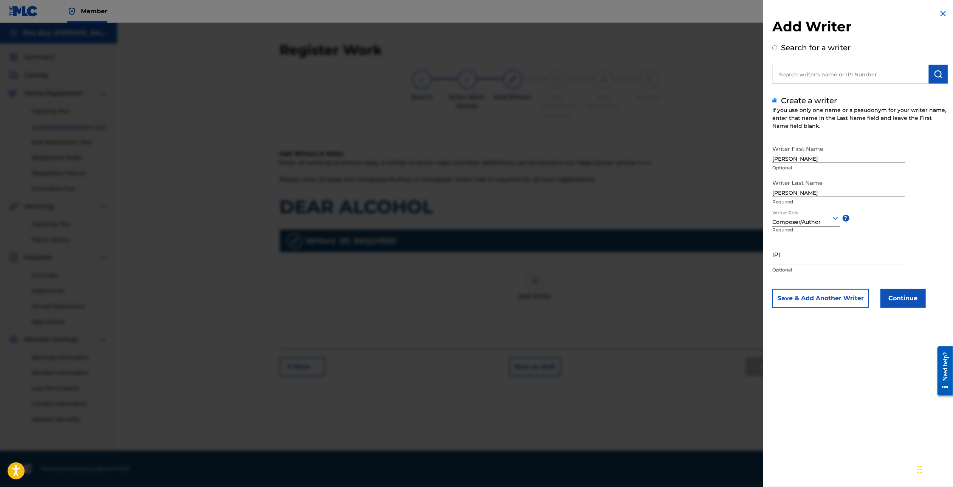
click at [815, 256] on input "IPI" at bounding box center [838, 254] width 133 height 22
click at [903, 298] on button "Continue" at bounding box center [902, 298] width 45 height 19
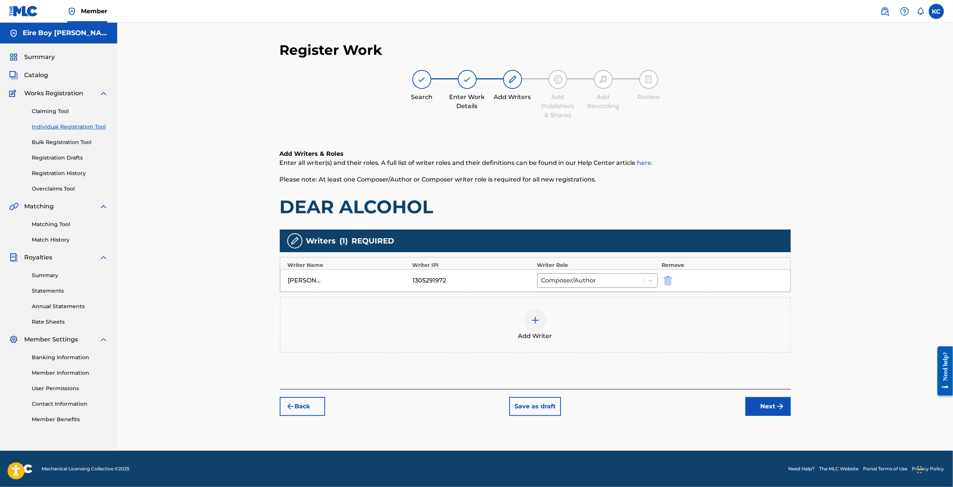
click at [755, 410] on button "Next" at bounding box center [767, 406] width 45 height 19
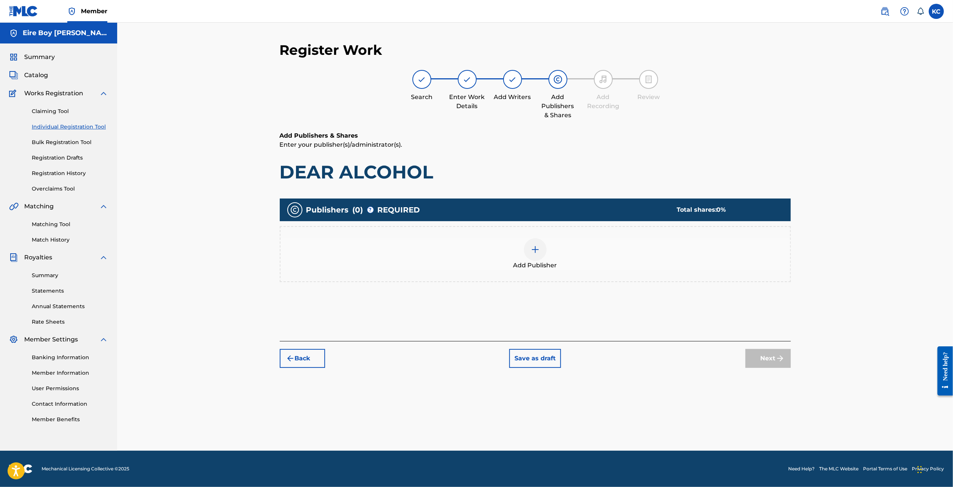
click at [541, 251] on div at bounding box center [535, 249] width 23 height 23
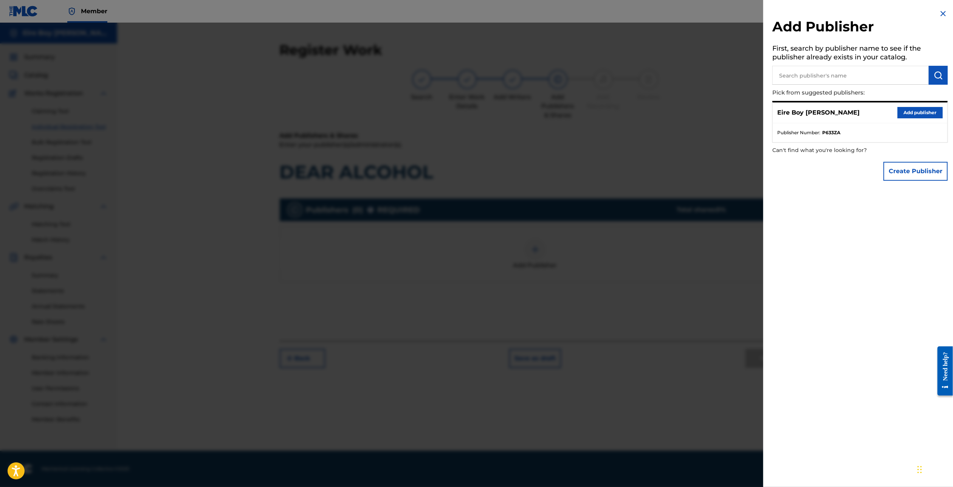
click at [924, 110] on button "Add publisher" at bounding box center [919, 112] width 45 height 11
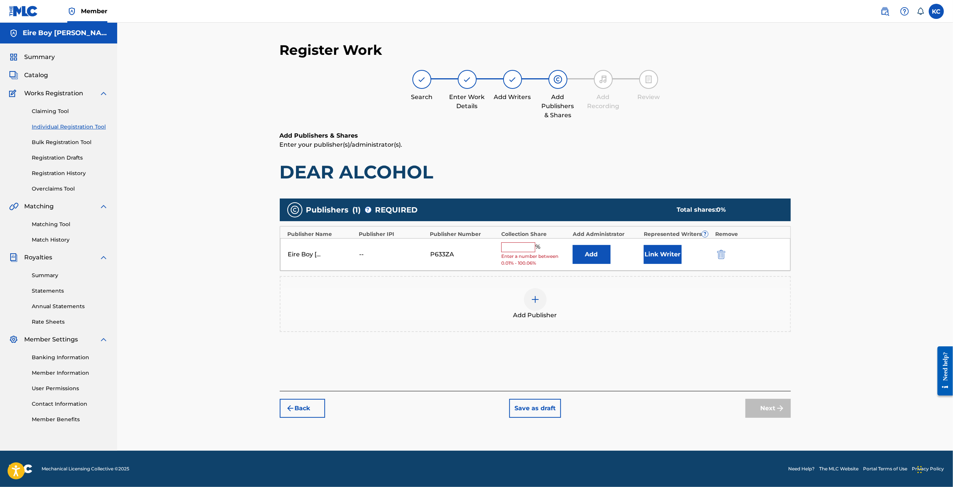
click at [507, 244] on input "text" at bounding box center [518, 247] width 34 height 10
click at [673, 253] on button "Link Writer" at bounding box center [662, 251] width 38 height 19
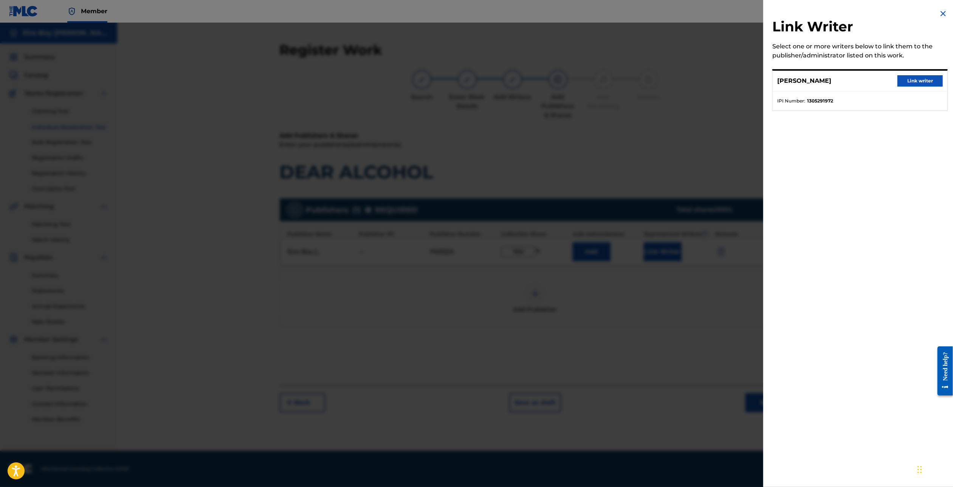
click at [902, 80] on button "Link writer" at bounding box center [919, 80] width 45 height 11
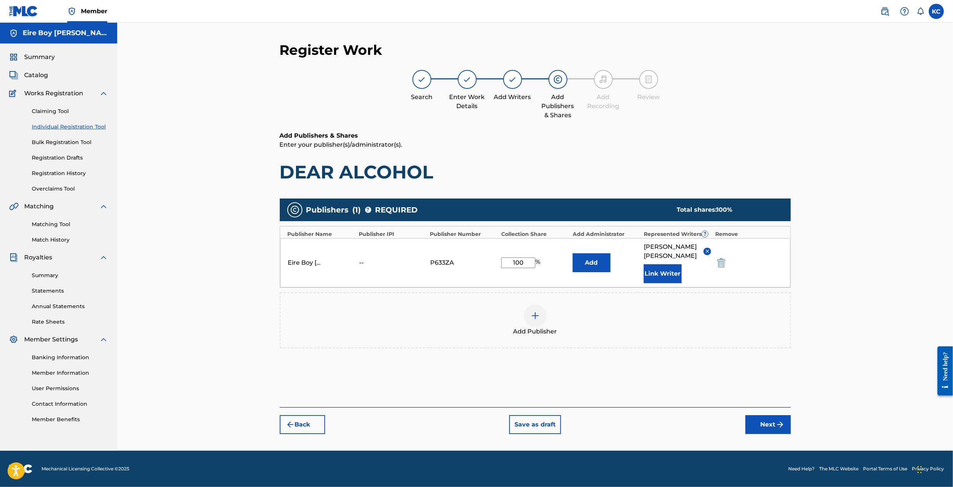
click at [771, 415] on button "Next" at bounding box center [767, 424] width 45 height 19
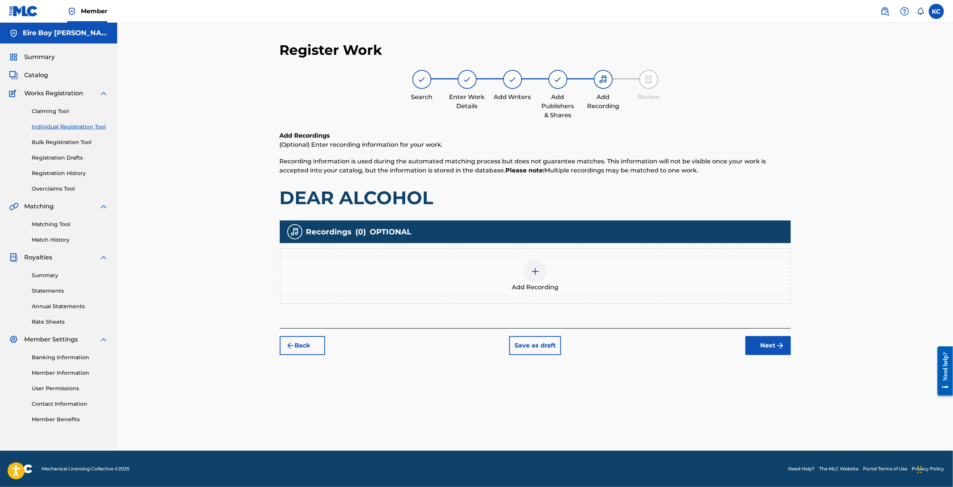
click at [536, 280] on div at bounding box center [535, 271] width 23 height 23
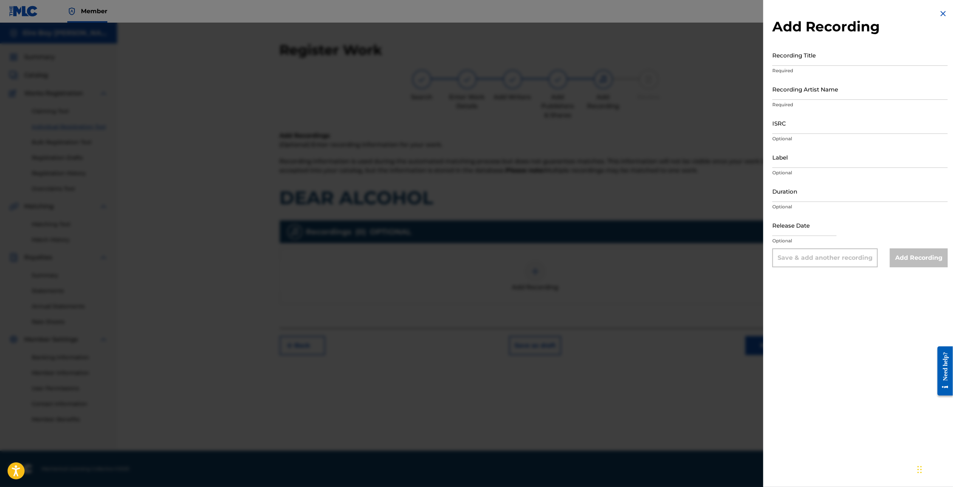
click at [841, 54] on input "Recording Title" at bounding box center [859, 55] width 175 height 22
click at [817, 82] on input "Recording Artist Name" at bounding box center [859, 89] width 175 height 22
click at [820, 127] on input "ISRC" at bounding box center [859, 123] width 175 height 22
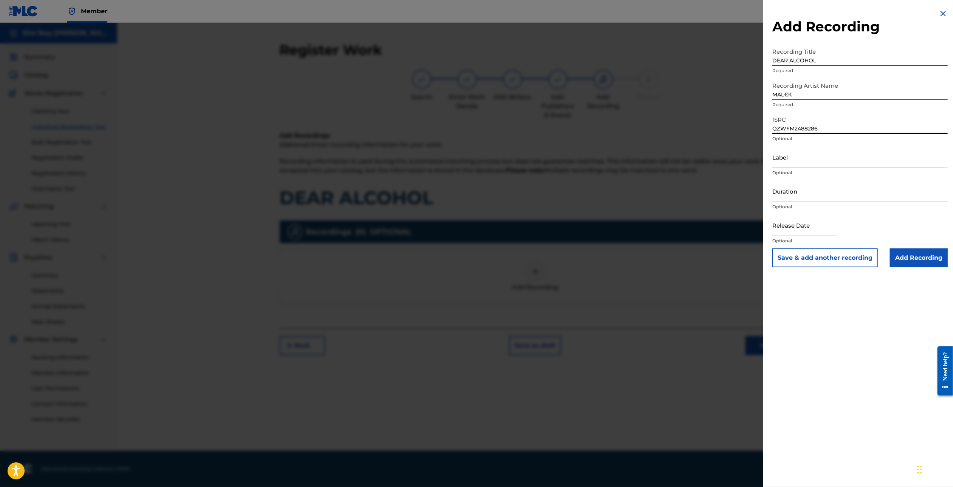
click at [926, 258] on input "Add Recording" at bounding box center [918, 257] width 58 height 19
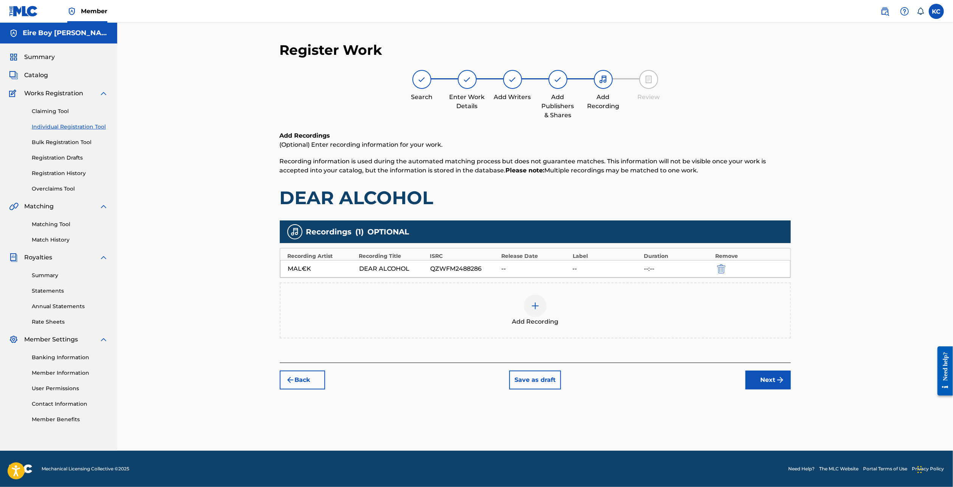
click at [775, 380] on img "submit" at bounding box center [779, 379] width 9 height 9
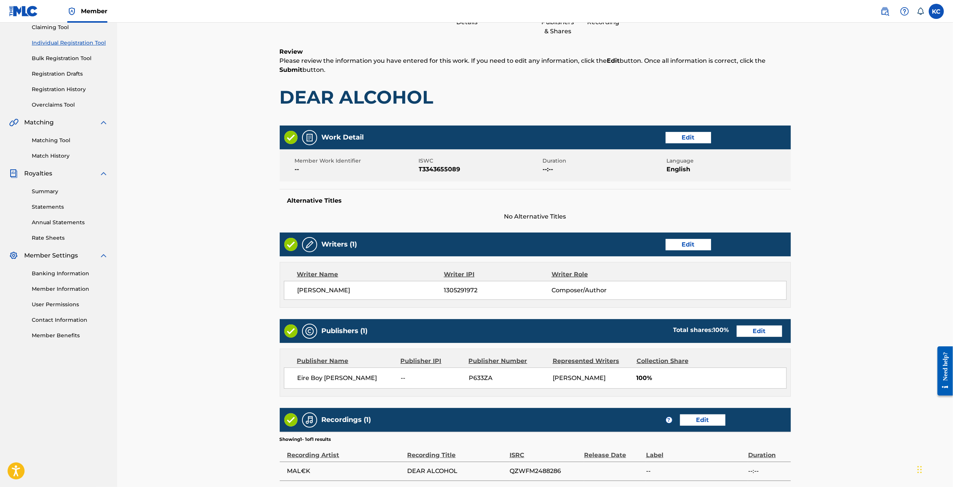
scroll to position [153, 0]
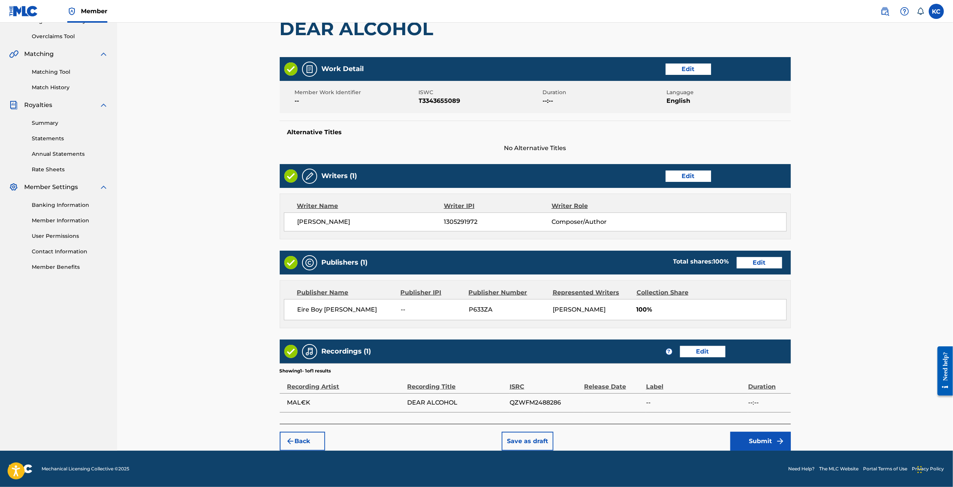
click at [770, 439] on button "Submit" at bounding box center [760, 440] width 60 height 19
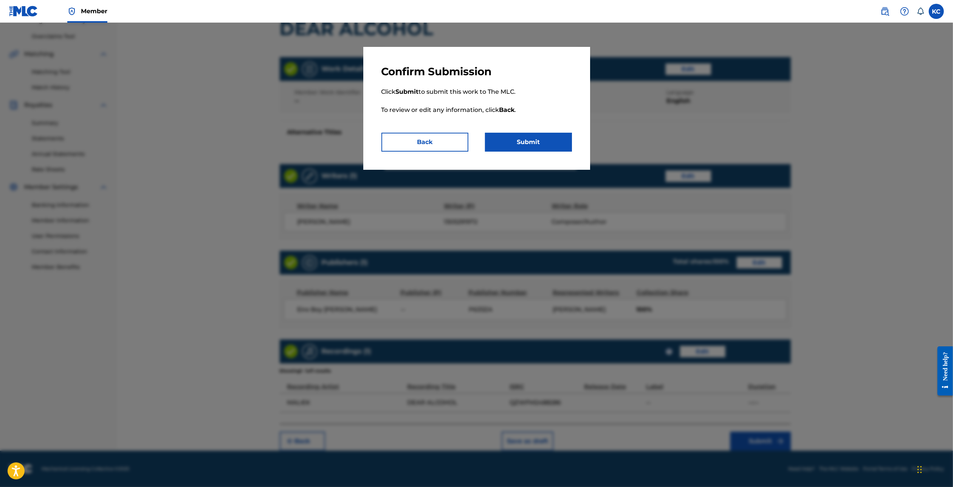
click at [535, 138] on button "Submit" at bounding box center [528, 142] width 87 height 19
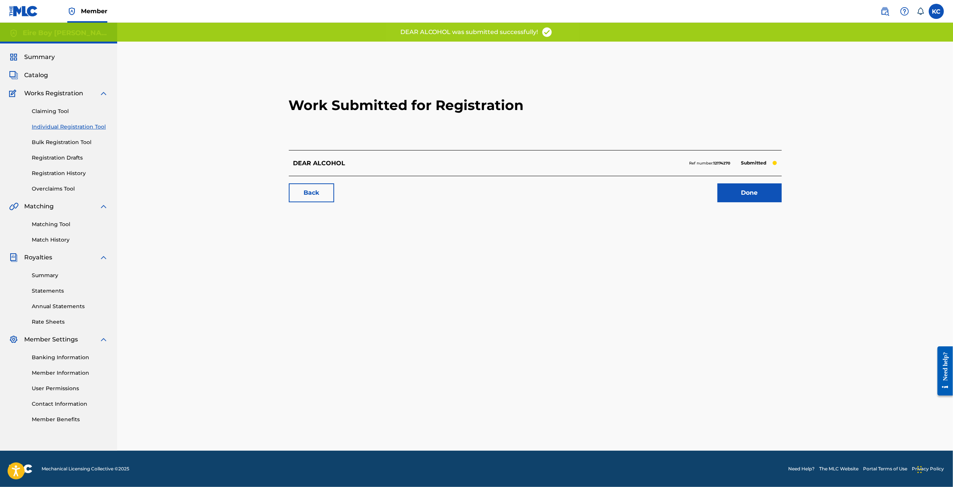
click at [764, 195] on link "Done" at bounding box center [749, 192] width 64 height 19
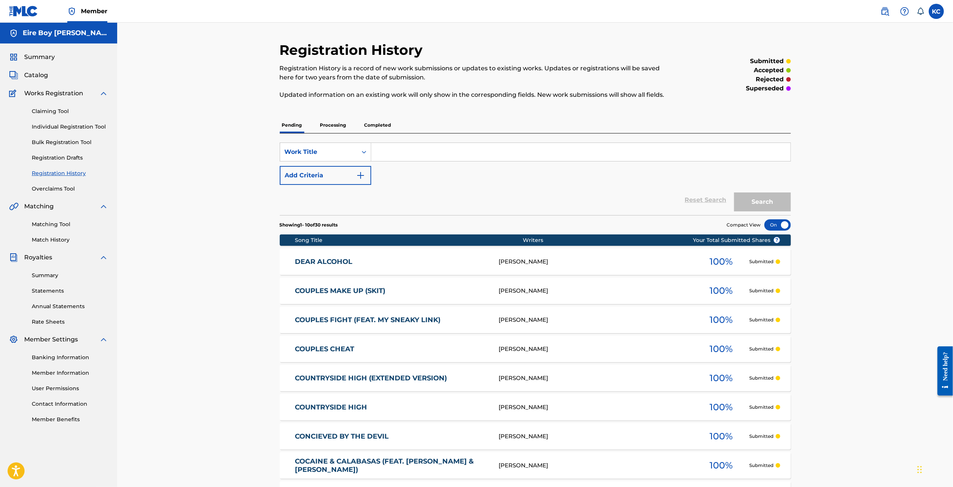
click at [50, 127] on link "Individual Registration Tool" at bounding box center [70, 127] width 76 height 8
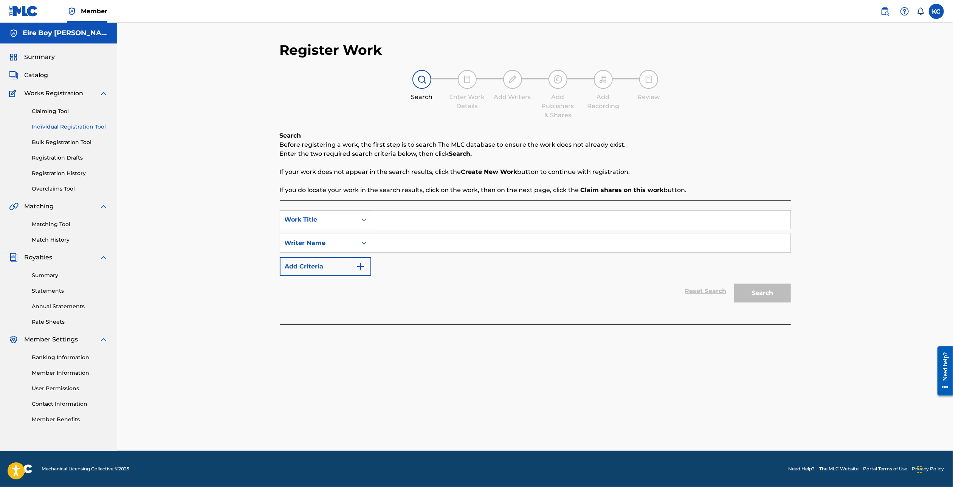
click at [399, 218] on input "Search Form" at bounding box center [580, 219] width 419 height 18
click at [343, 240] on div "Writer Name" at bounding box center [319, 242] width 68 height 9
click at [333, 261] on div "Writer IPI" at bounding box center [325, 261] width 91 height 19
click at [434, 234] on div "Search Form" at bounding box center [580, 243] width 419 height 19
click at [441, 247] on input "Search Form" at bounding box center [580, 243] width 419 height 18
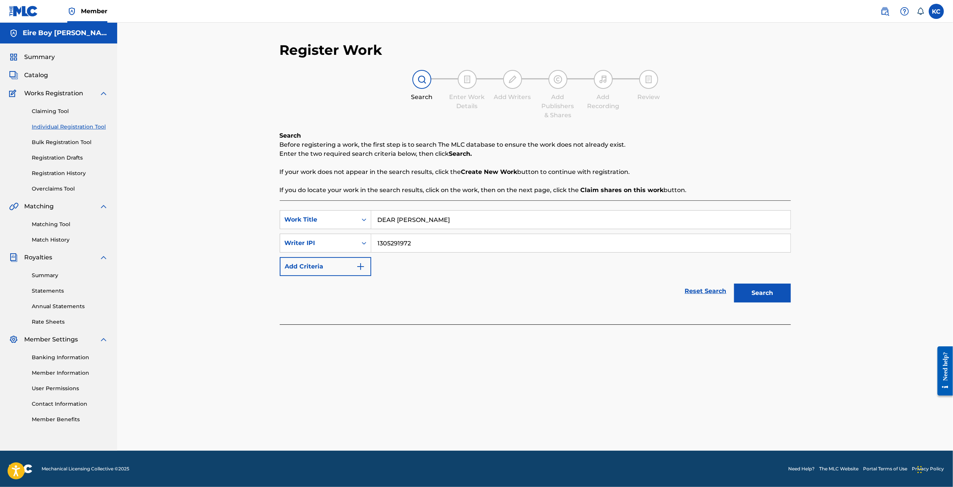
click at [774, 289] on button "Search" at bounding box center [762, 292] width 57 height 19
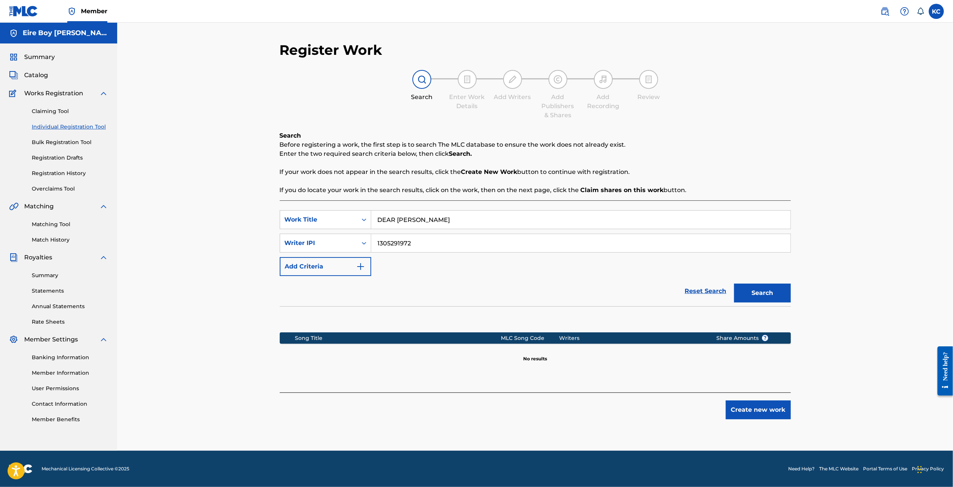
click at [753, 411] on button "Create new work" at bounding box center [757, 409] width 65 height 19
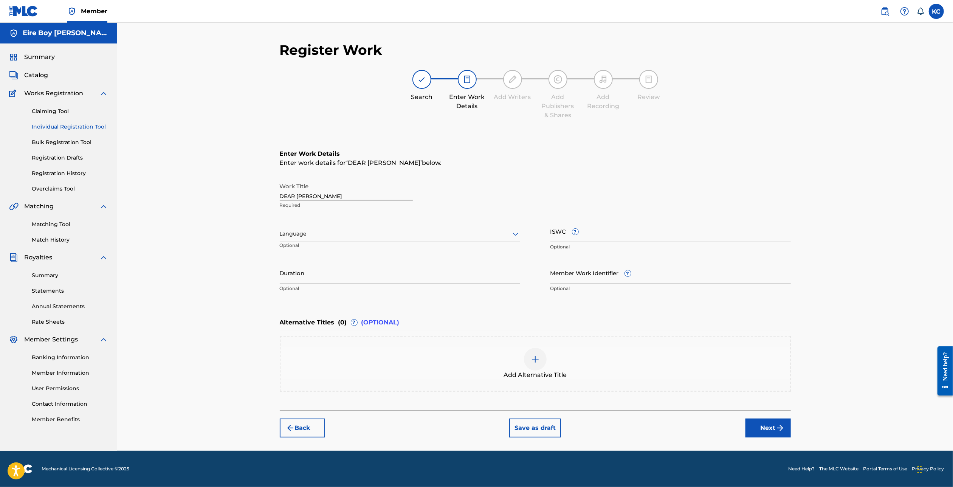
click at [317, 236] on div at bounding box center [400, 233] width 240 height 9
click at [317, 253] on div "English" at bounding box center [400, 250] width 240 height 17
click at [619, 233] on input "ISWC ?" at bounding box center [670, 231] width 240 height 22
click at [784, 423] on img "submit" at bounding box center [779, 427] width 9 height 9
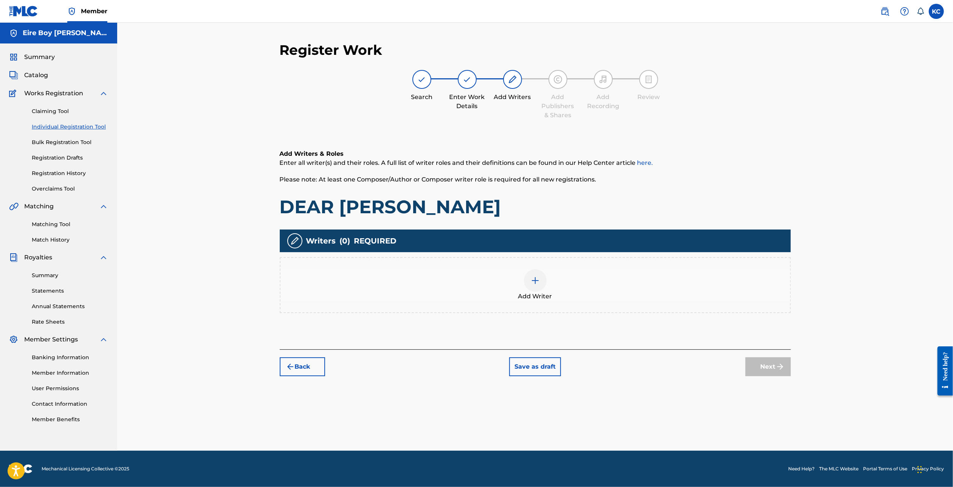
click at [538, 289] on div at bounding box center [535, 280] width 23 height 23
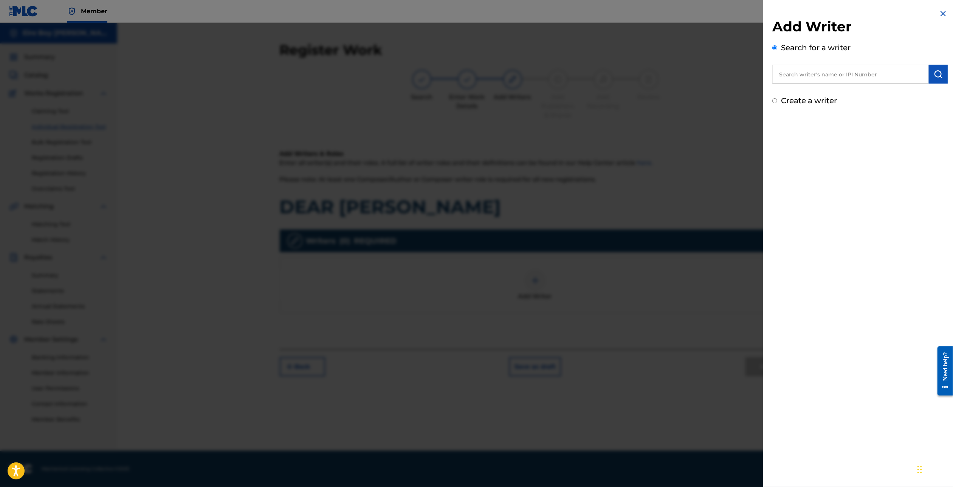
click at [776, 102] on input "Create a writer" at bounding box center [774, 100] width 5 height 5
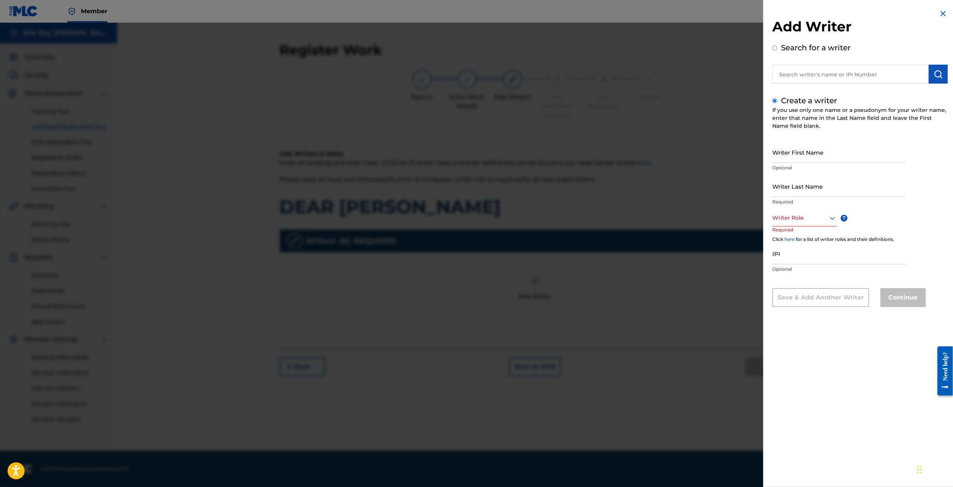
click at [821, 153] on input "Writer First Name" at bounding box center [838, 152] width 133 height 22
click at [793, 215] on div at bounding box center [804, 217] width 65 height 9
click at [795, 234] on div "Composer/Author" at bounding box center [804, 234] width 64 height 17
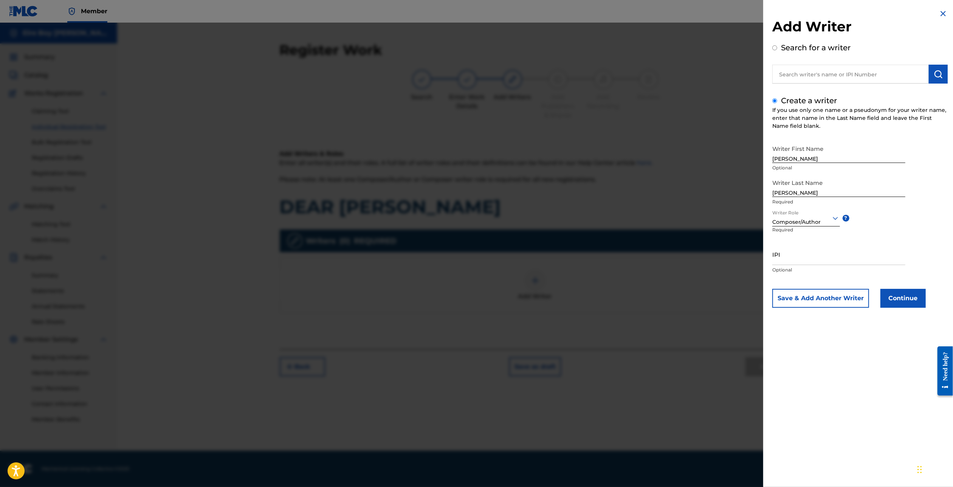
click at [786, 256] on input "IPI" at bounding box center [838, 254] width 133 height 22
click at [902, 291] on button "Continue" at bounding box center [902, 298] width 45 height 19
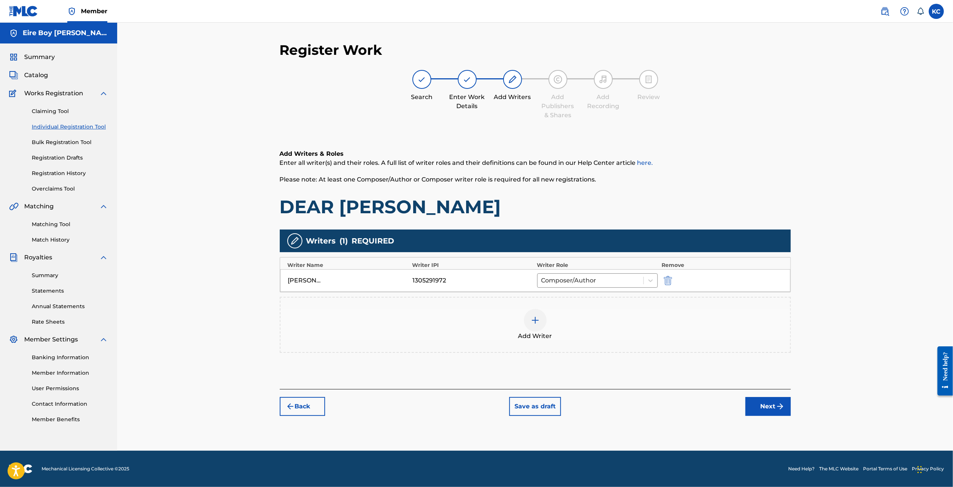
click at [780, 408] on img "submit" at bounding box center [779, 406] width 9 height 9
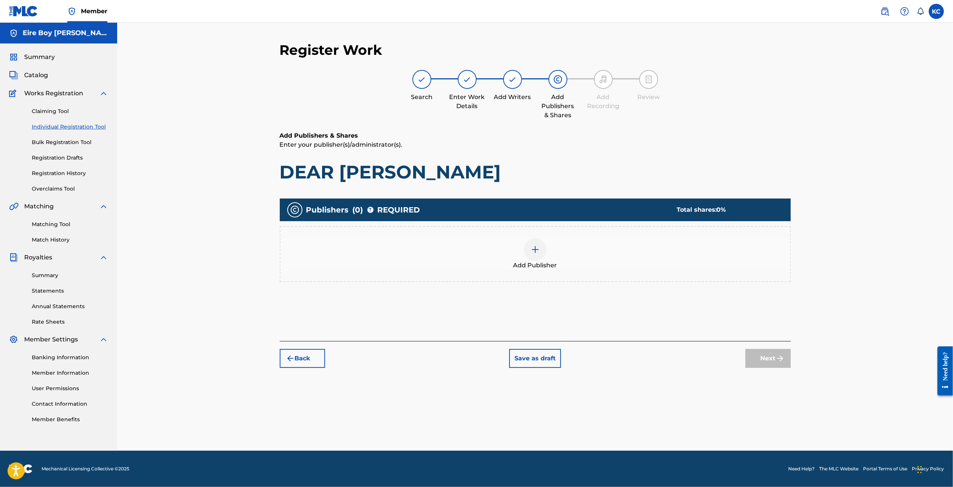
click at [537, 254] on div at bounding box center [535, 249] width 23 height 23
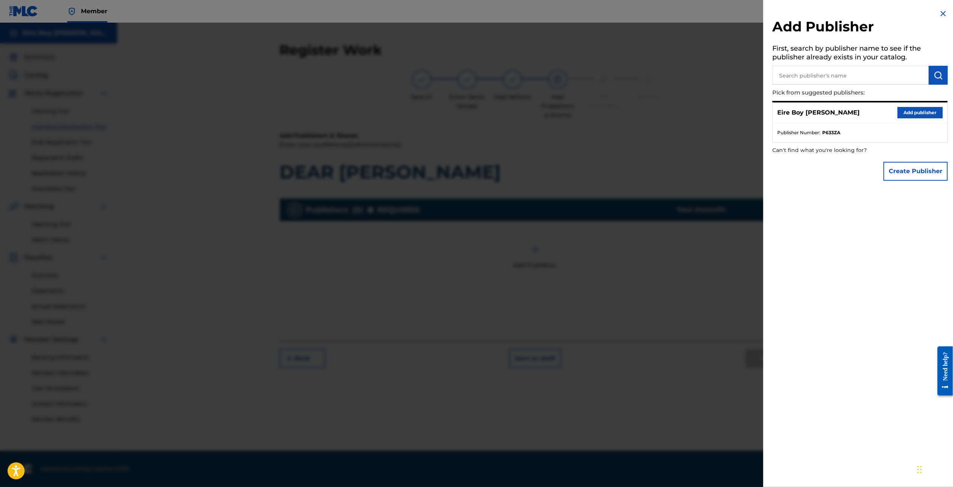
click at [923, 113] on button "Add publisher" at bounding box center [919, 112] width 45 height 11
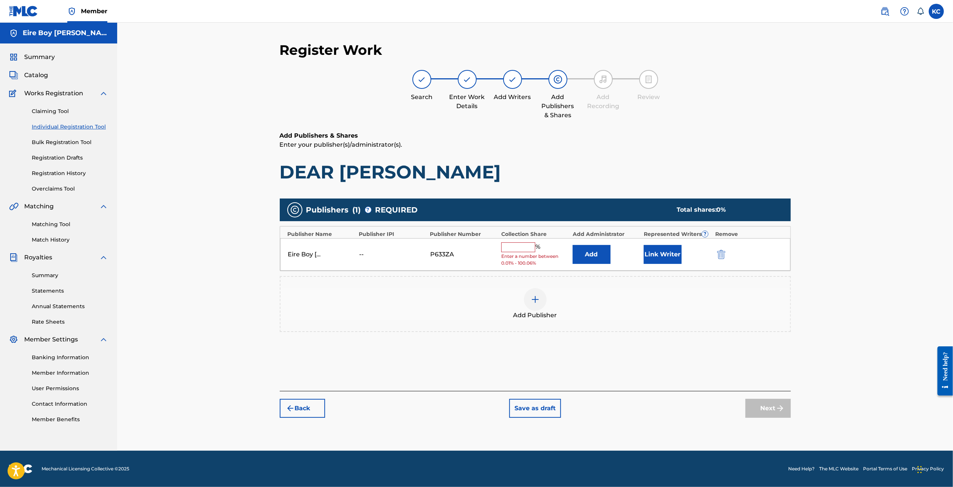
click at [514, 250] on input "text" at bounding box center [518, 247] width 34 height 10
click at [662, 255] on button "Link Writer" at bounding box center [662, 251] width 38 height 19
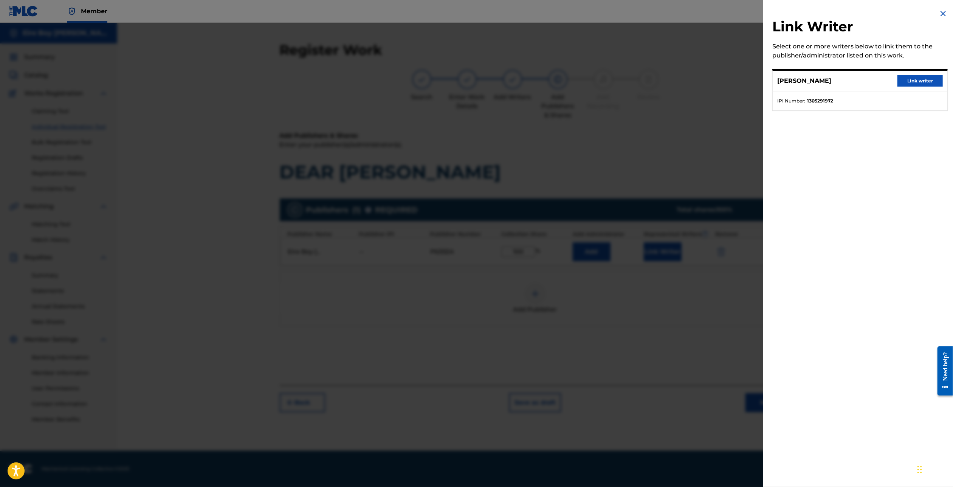
click at [905, 79] on button "Link writer" at bounding box center [919, 80] width 45 height 11
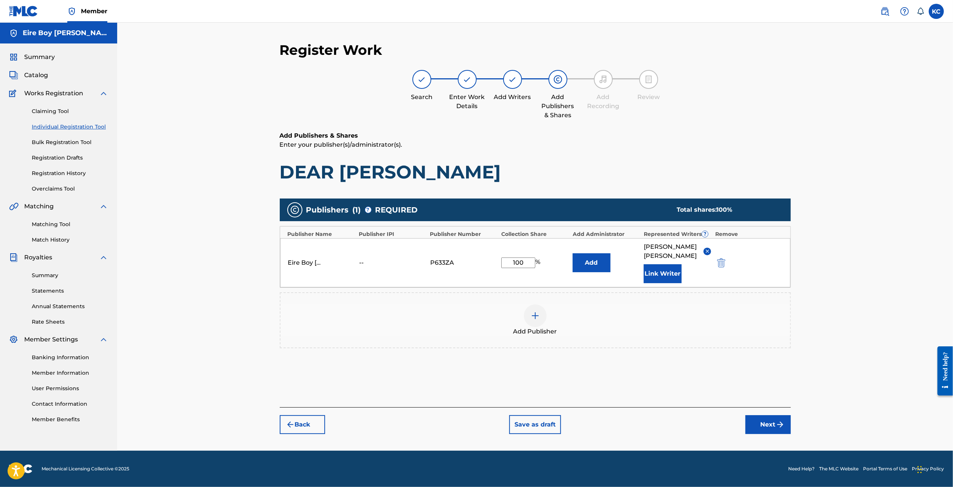
click at [781, 420] on img "submit" at bounding box center [779, 424] width 9 height 9
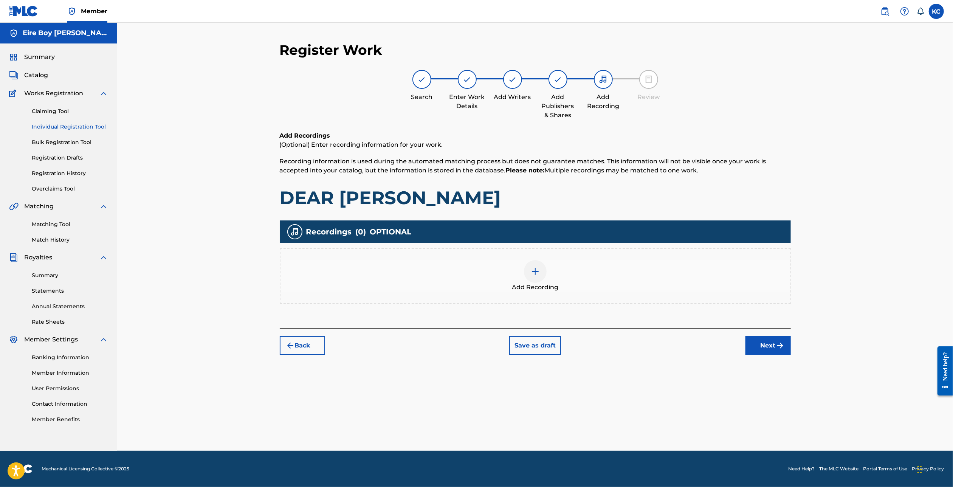
click at [544, 274] on div at bounding box center [535, 271] width 23 height 23
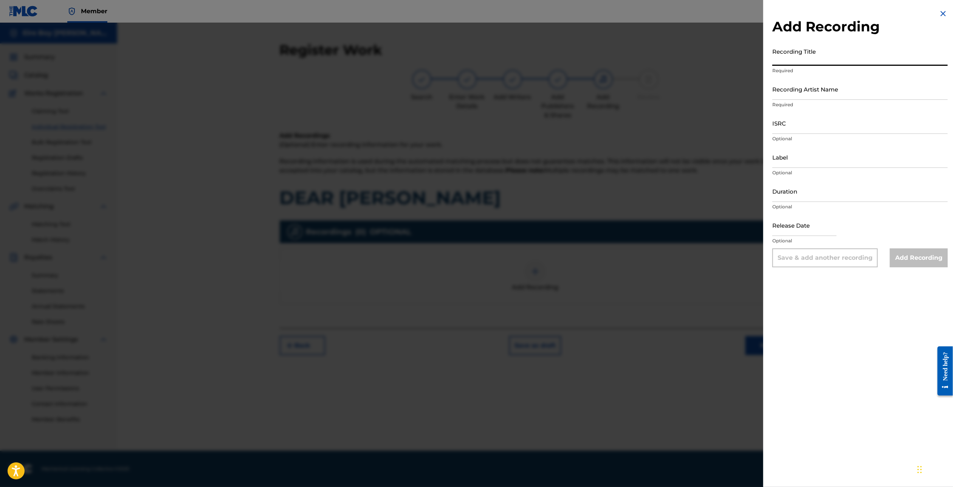
click at [852, 54] on input "Recording Title" at bounding box center [859, 55] width 175 height 22
click at [846, 84] on input "Recording Artist Name" at bounding box center [859, 89] width 175 height 22
click at [810, 122] on input "ISRC" at bounding box center [859, 123] width 175 height 22
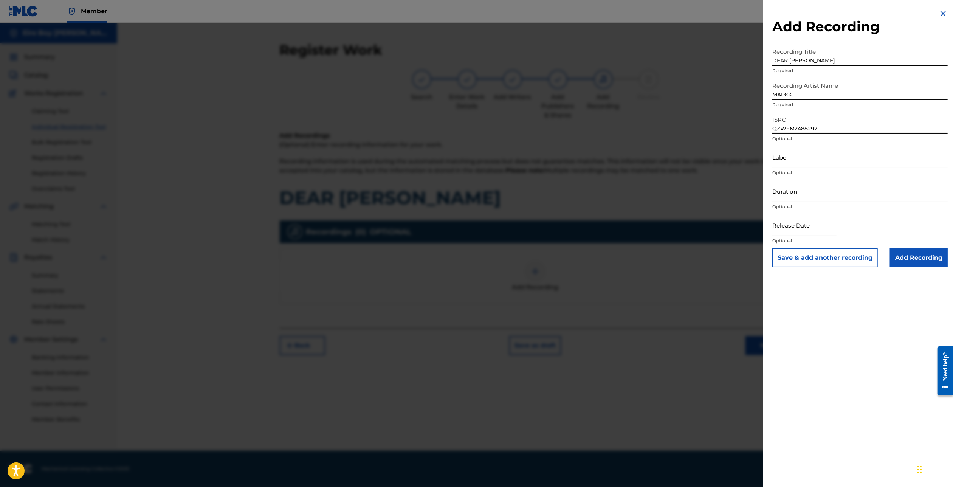
click at [923, 256] on input "Add Recording" at bounding box center [918, 257] width 58 height 19
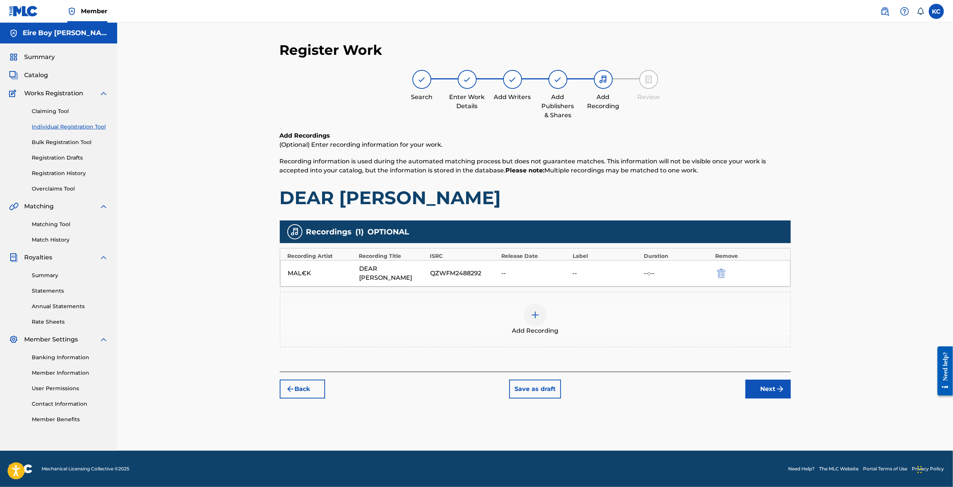
click at [761, 379] on button "Next" at bounding box center [767, 388] width 45 height 19
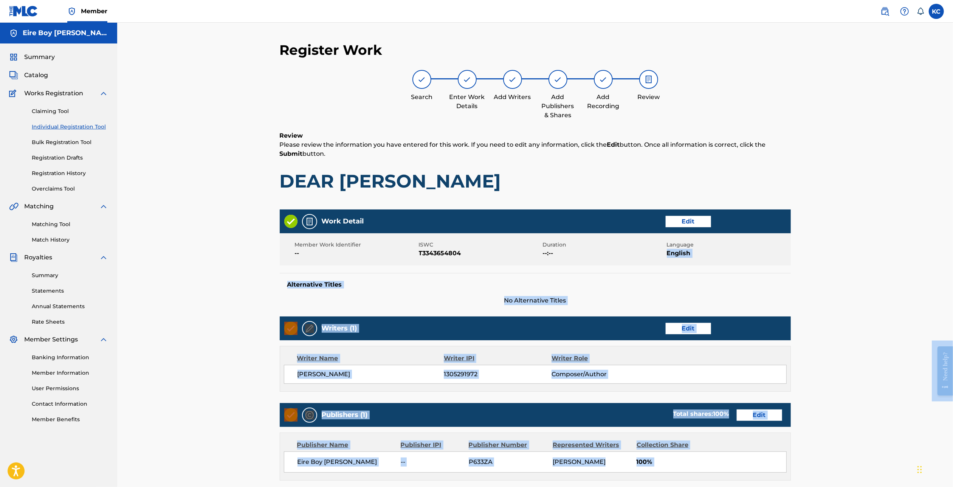
drag, startPoint x: 1884, startPoint y: 580, endPoint x: 946, endPoint y: 365, distance: 961.8
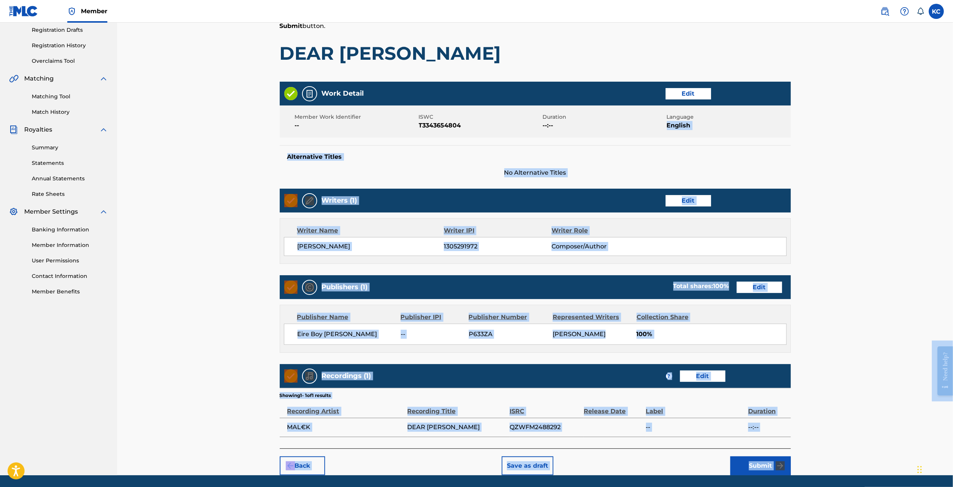
scroll to position [135, 0]
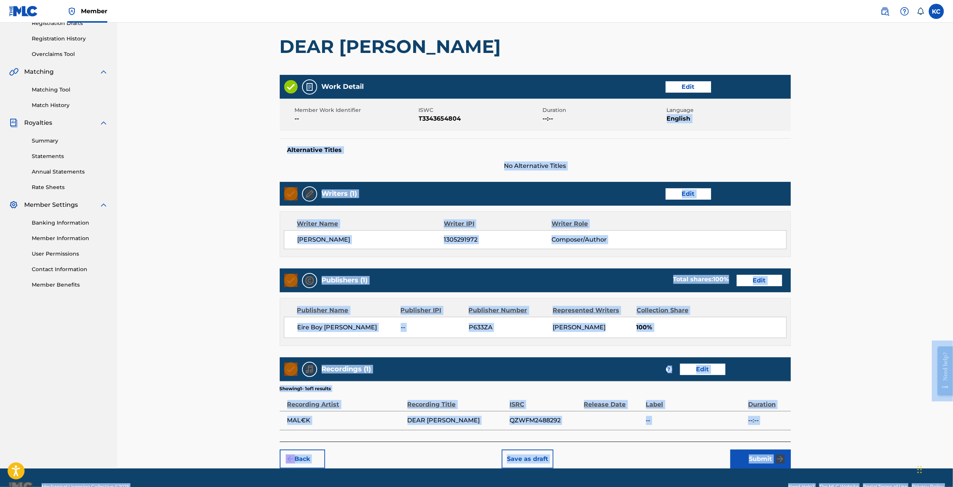
click at [758, 459] on button "Submit" at bounding box center [760, 458] width 60 height 19
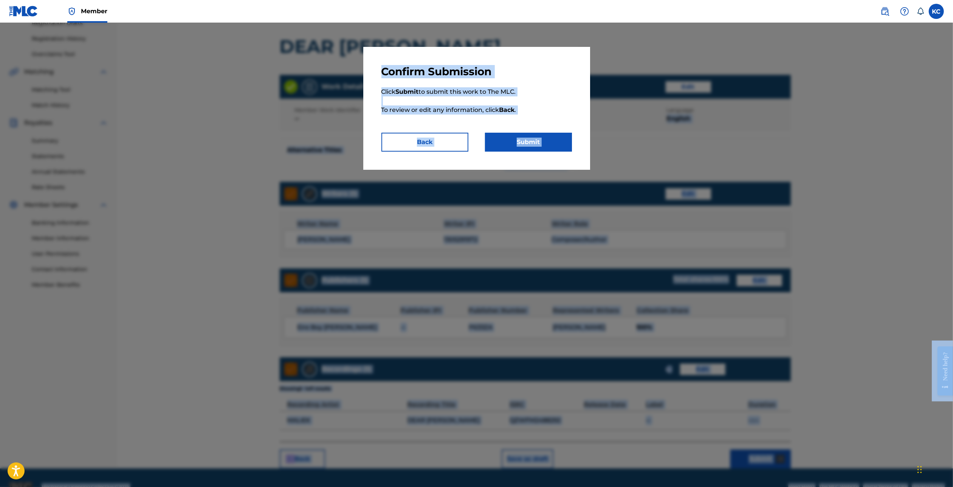
click at [535, 140] on button "Submit" at bounding box center [528, 142] width 87 height 19
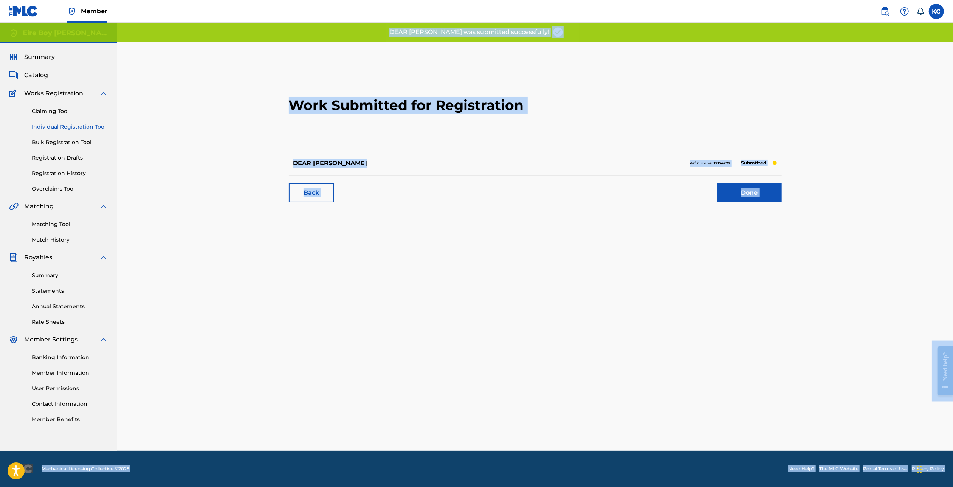
click at [741, 191] on link "Done" at bounding box center [749, 192] width 64 height 19
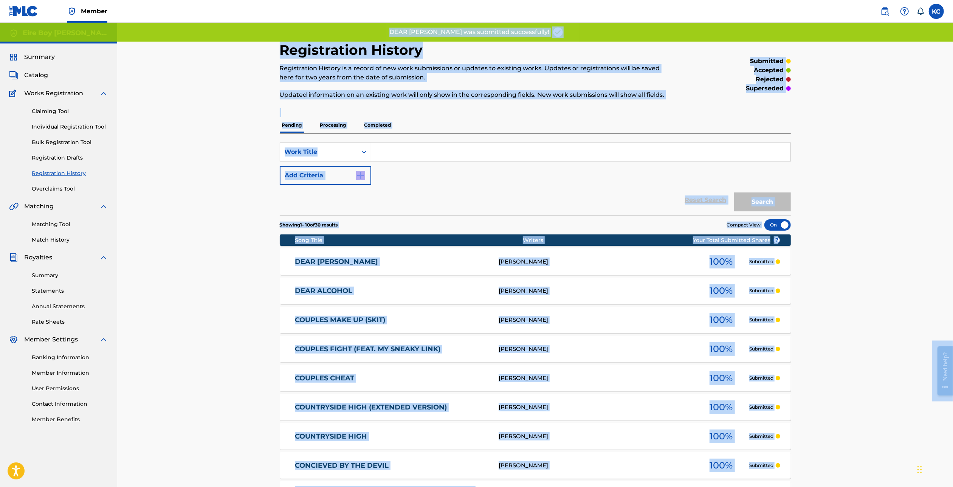
click at [47, 130] on link "Individual Registration Tool" at bounding box center [70, 127] width 76 height 8
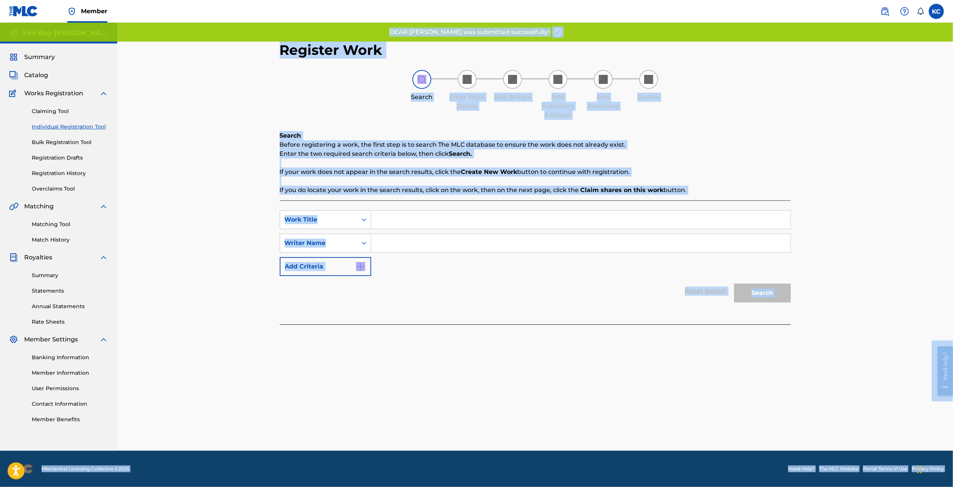
click at [817, 152] on div "Register Work Search Enter Work Details Add Writers Add Publishers & Shares Add…" at bounding box center [534, 237] width 835 height 428
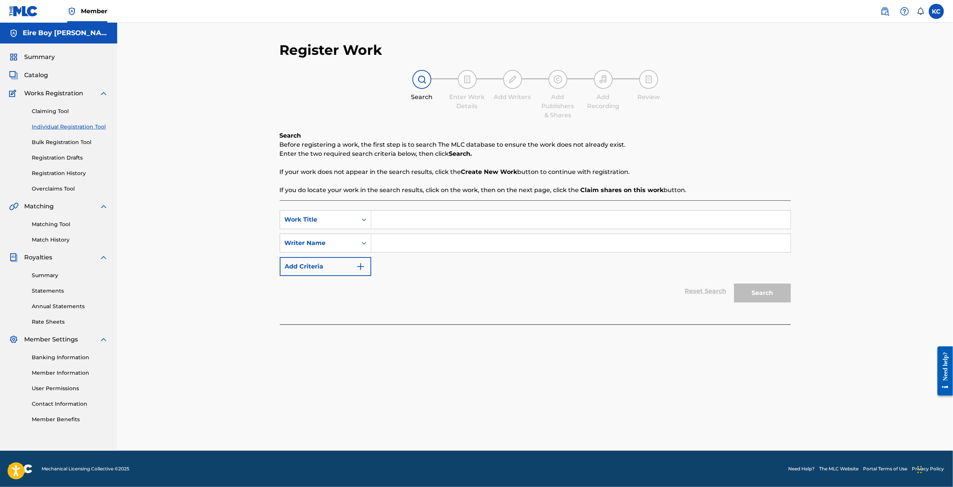
click at [412, 218] on input "Search Form" at bounding box center [580, 219] width 419 height 18
click at [351, 242] on div "Writer Name" at bounding box center [319, 242] width 68 height 9
click at [336, 262] on div "Writer IPI" at bounding box center [325, 261] width 91 height 19
click at [431, 241] on input "Search Form" at bounding box center [580, 243] width 419 height 18
click at [781, 292] on button "Search" at bounding box center [762, 292] width 57 height 19
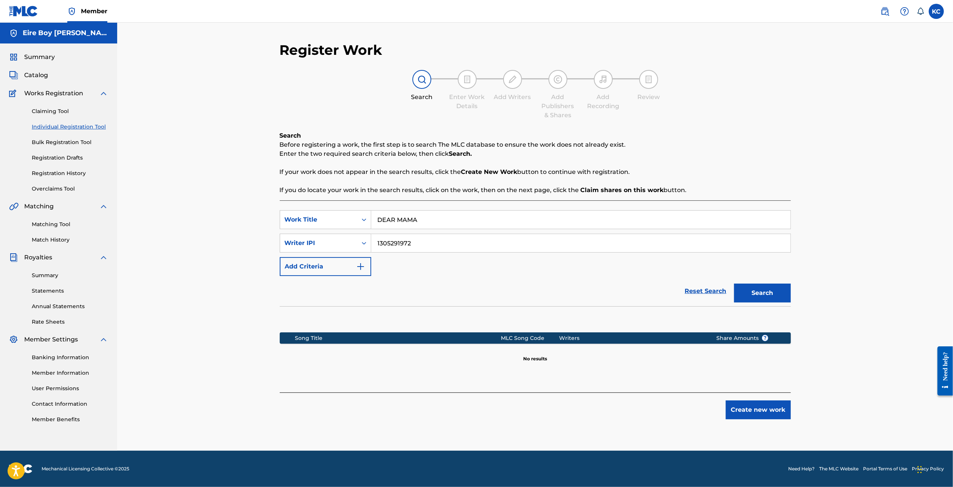
click at [771, 410] on button "Create new work" at bounding box center [757, 409] width 65 height 19
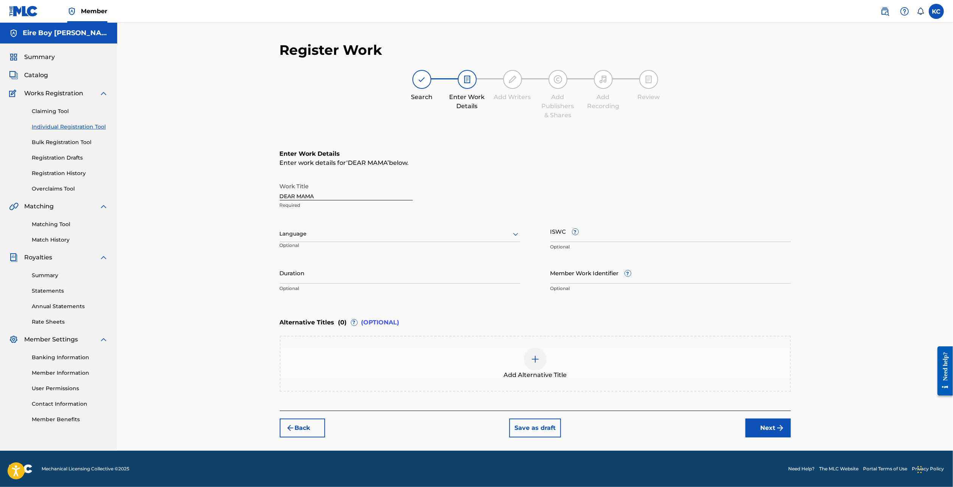
click at [315, 236] on div at bounding box center [400, 233] width 240 height 9
click at [303, 248] on div "English" at bounding box center [400, 250] width 240 height 17
click at [641, 235] on input "ISWC ?" at bounding box center [670, 231] width 240 height 22
click at [781, 426] on img "submit" at bounding box center [779, 427] width 9 height 9
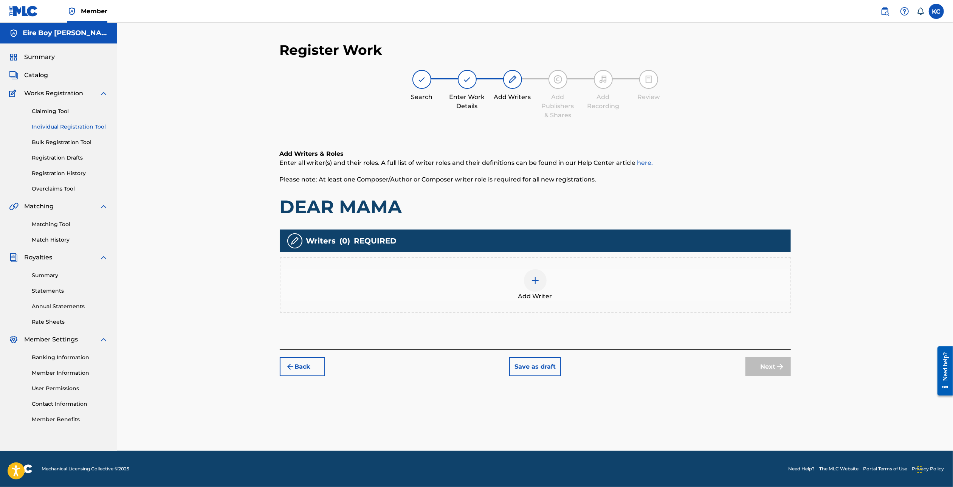
click at [528, 283] on div at bounding box center [535, 280] width 23 height 23
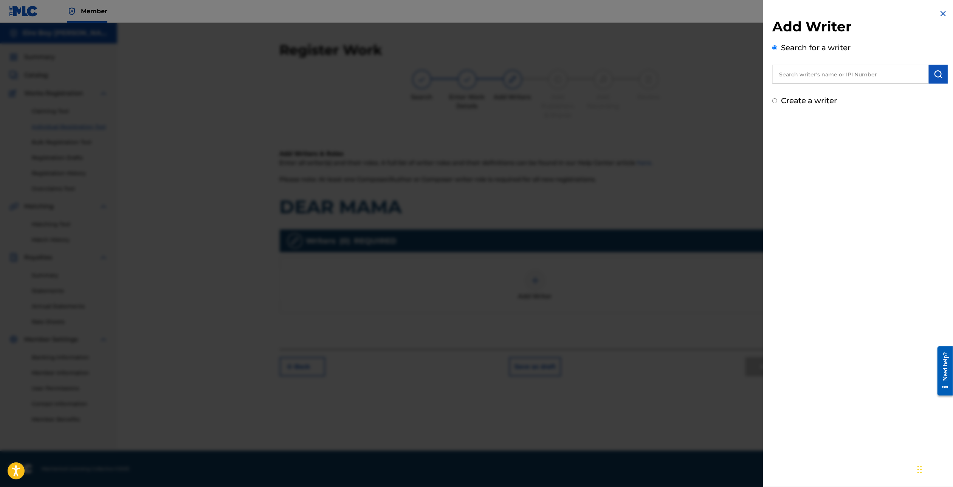
click at [772, 100] on input "Create a writer" at bounding box center [774, 100] width 5 height 5
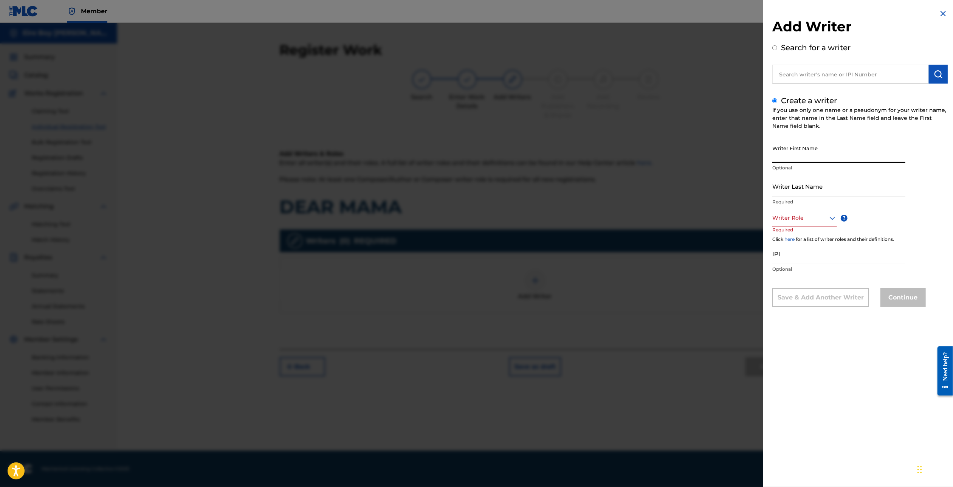
click at [809, 153] on input "Writer First Name" at bounding box center [838, 152] width 133 height 22
click at [806, 221] on div at bounding box center [804, 217] width 65 height 9
click at [801, 237] on div "Composer/Author" at bounding box center [804, 234] width 64 height 17
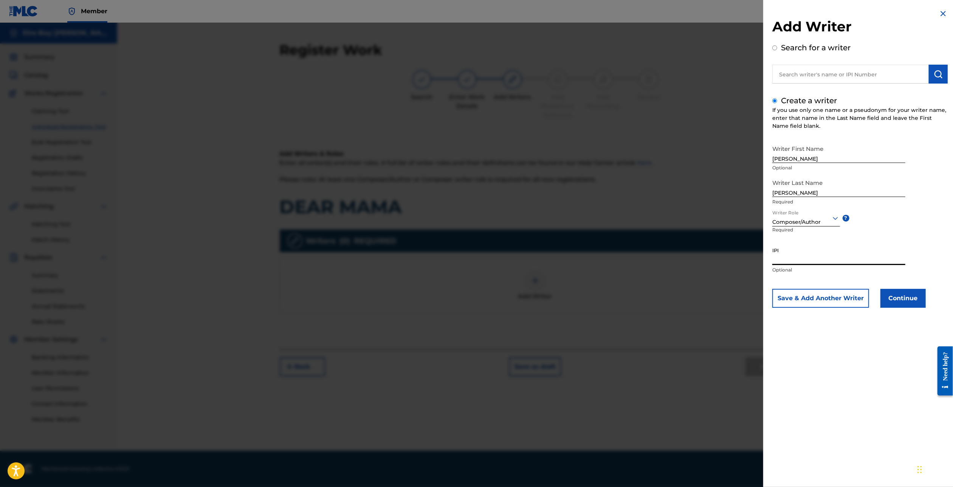
click at [816, 258] on input "IPI" at bounding box center [838, 254] width 133 height 22
click at [906, 304] on button "Continue" at bounding box center [902, 298] width 45 height 19
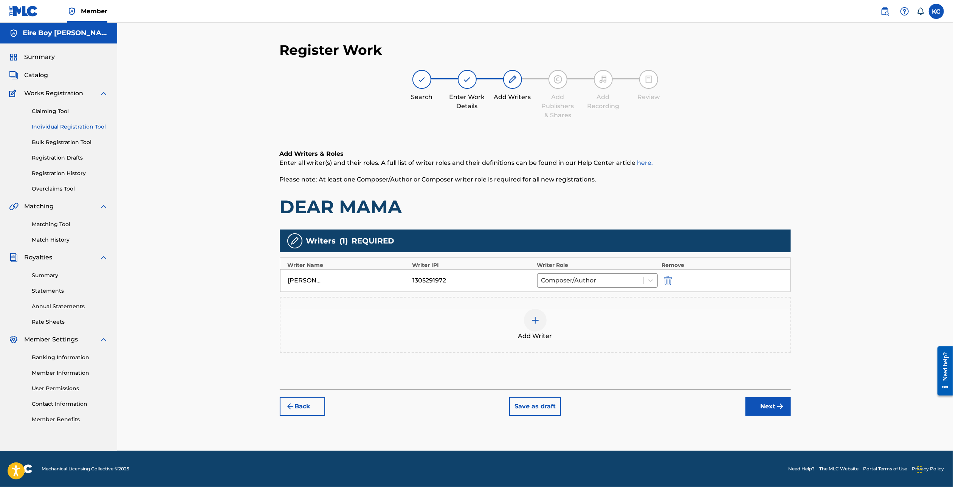
click at [768, 407] on button "Next" at bounding box center [767, 406] width 45 height 19
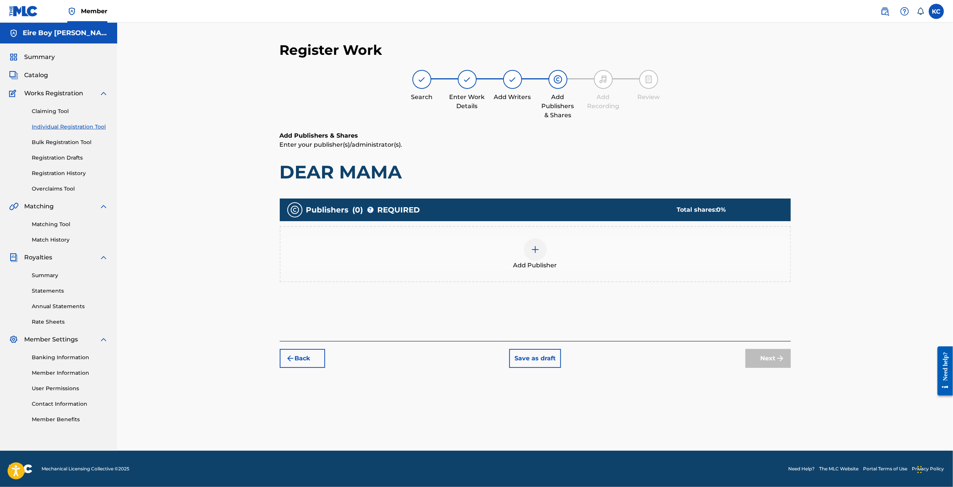
click at [531, 253] on img at bounding box center [534, 249] width 9 height 9
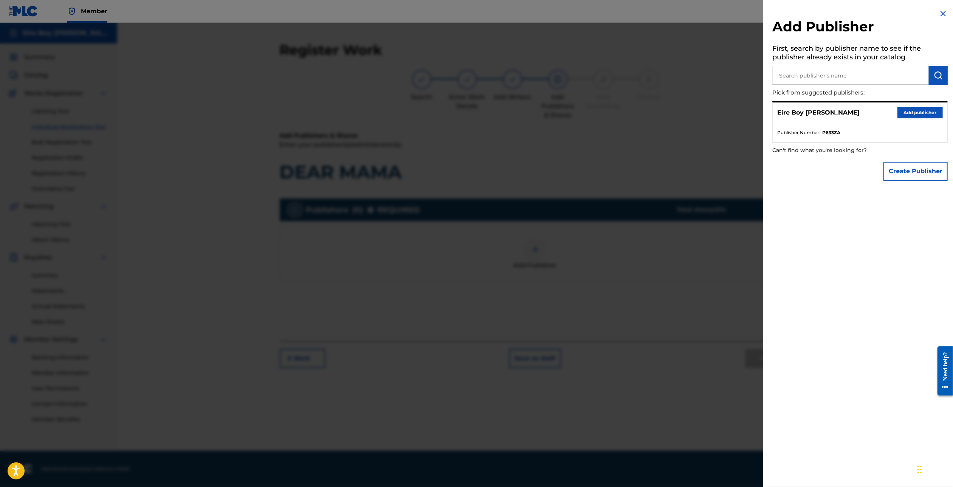
click at [922, 112] on button "Add publisher" at bounding box center [919, 112] width 45 height 11
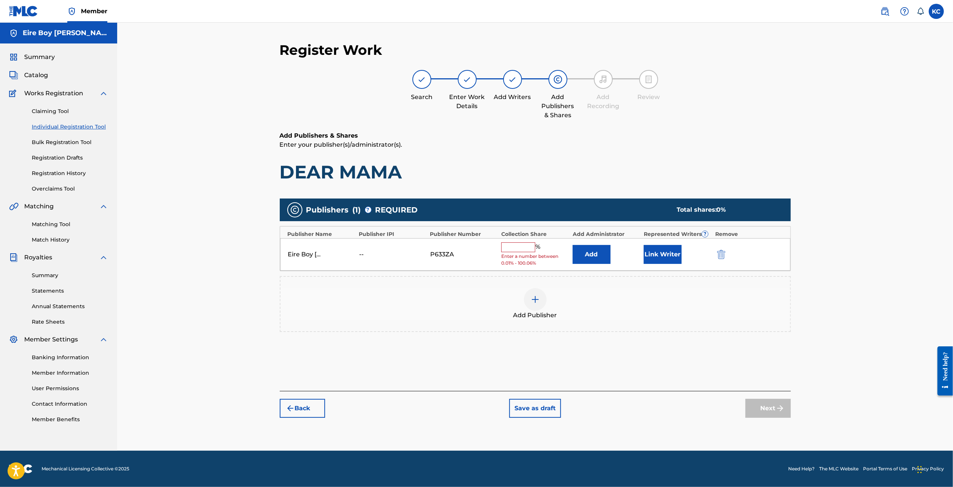
click at [521, 246] on input "text" at bounding box center [518, 247] width 34 height 10
click at [664, 251] on button "Link Writer" at bounding box center [662, 251] width 38 height 19
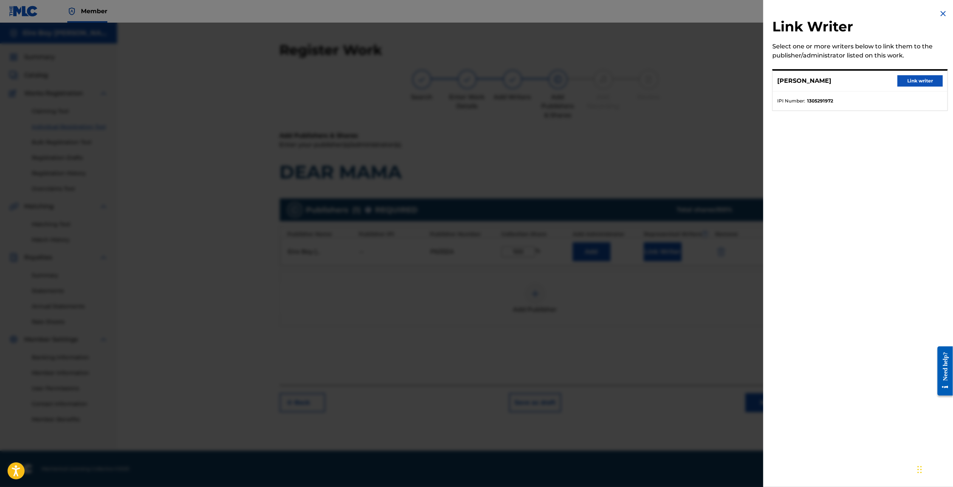
click at [922, 79] on button "Link writer" at bounding box center [919, 80] width 45 height 11
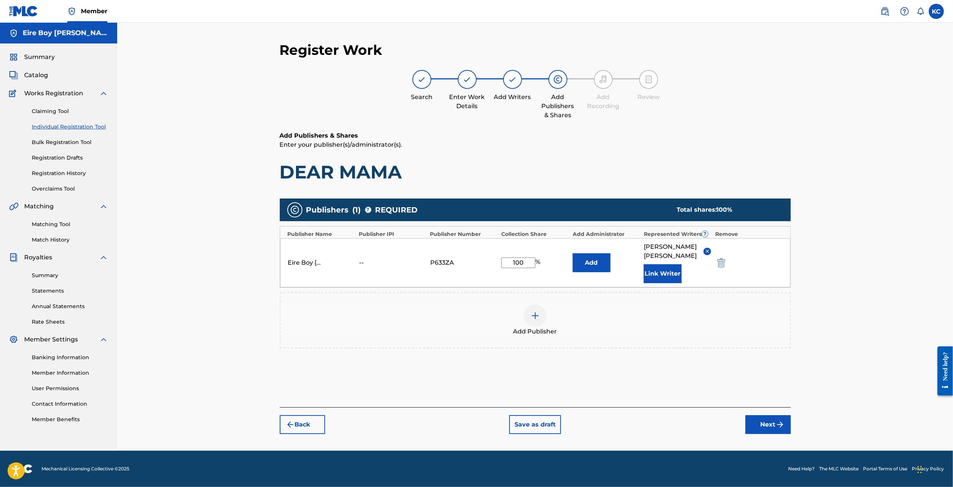
click at [771, 415] on button "Next" at bounding box center [767, 424] width 45 height 19
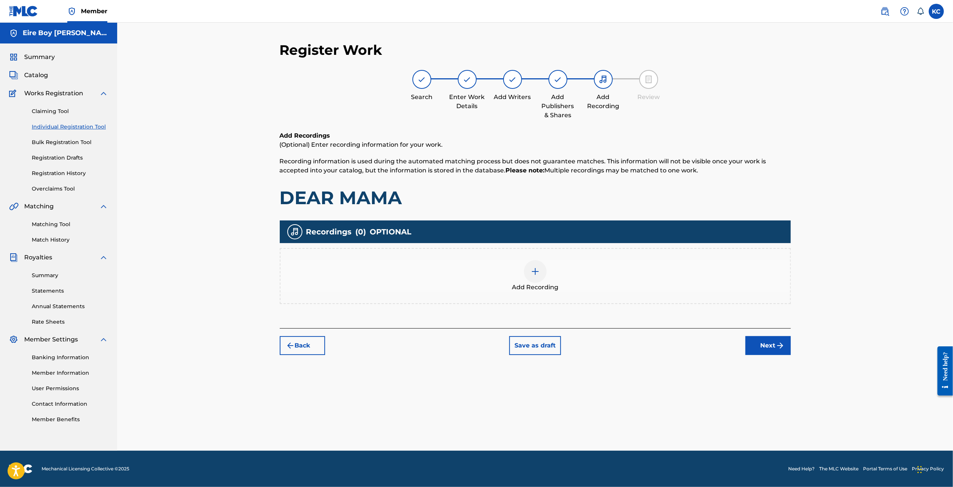
click at [543, 274] on div at bounding box center [535, 271] width 23 height 23
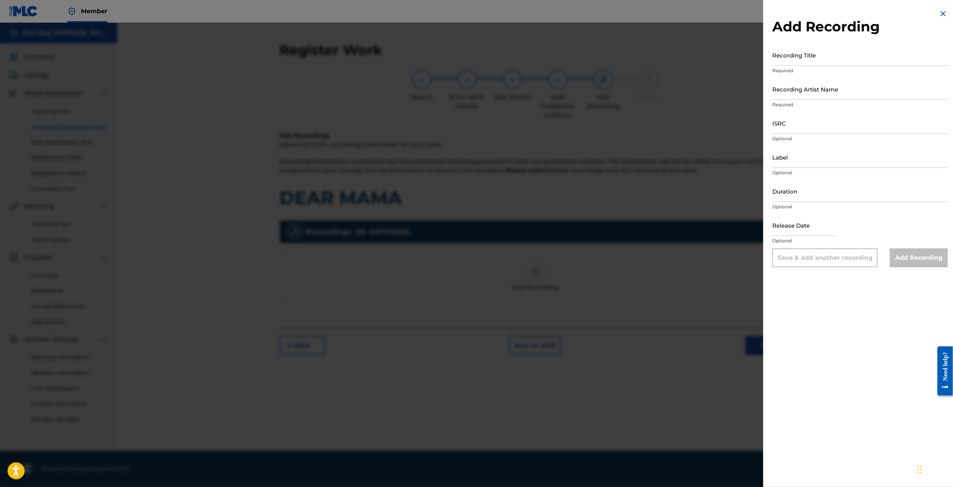
click at [800, 60] on input "Recording Title" at bounding box center [859, 55] width 175 height 22
click at [818, 86] on input "Recording Artist Name" at bounding box center [859, 89] width 175 height 22
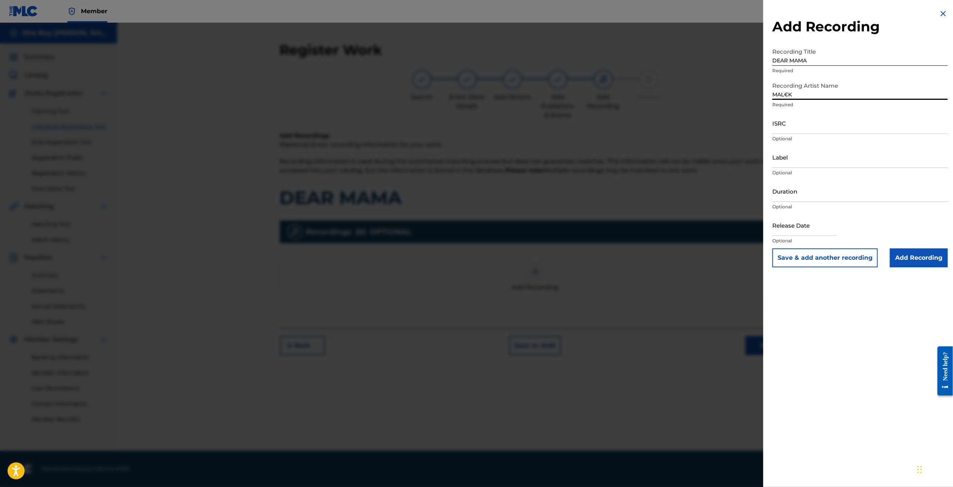
click at [818, 122] on input "ISRC" at bounding box center [859, 123] width 175 height 22
click at [819, 125] on input "ISRC" at bounding box center [859, 123] width 175 height 22
click at [920, 261] on input "Add Recording" at bounding box center [918, 257] width 58 height 19
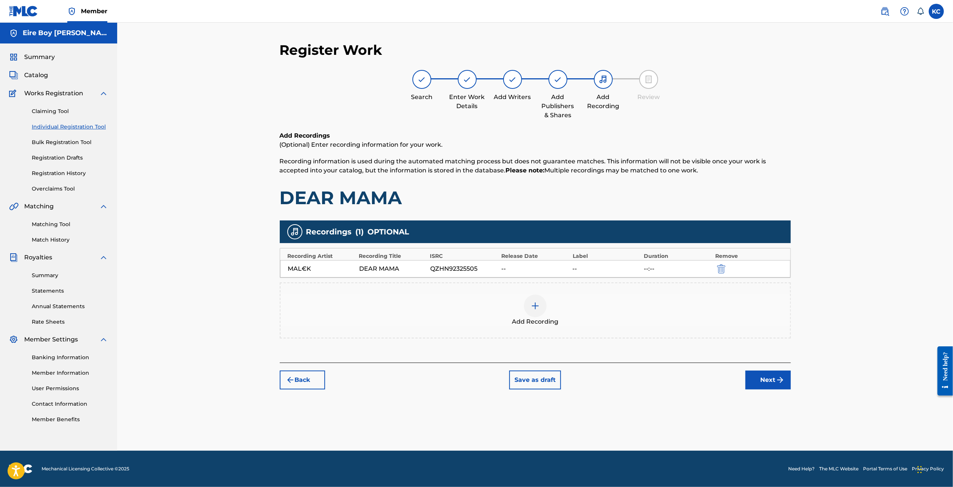
click at [771, 376] on button "Next" at bounding box center [767, 379] width 45 height 19
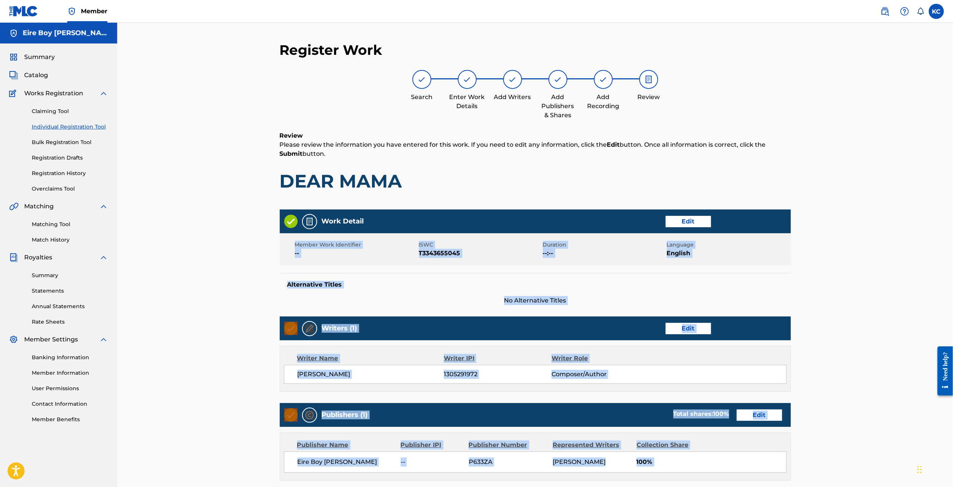
drag, startPoint x: 1883, startPoint y: 573, endPoint x: 934, endPoint y: 357, distance: 973.4
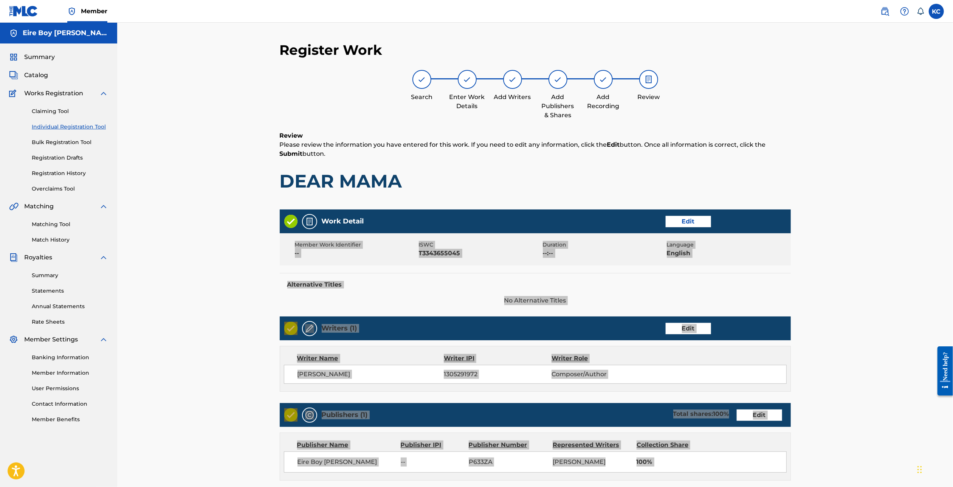
drag, startPoint x: 951, startPoint y: 382, endPoint x: 942, endPoint y: 430, distance: 48.1
click at [942, 401] on html "Need help? Resource Center Help Get the help you need from our knowledge base N…" at bounding box center [941, 370] width 21 height 61
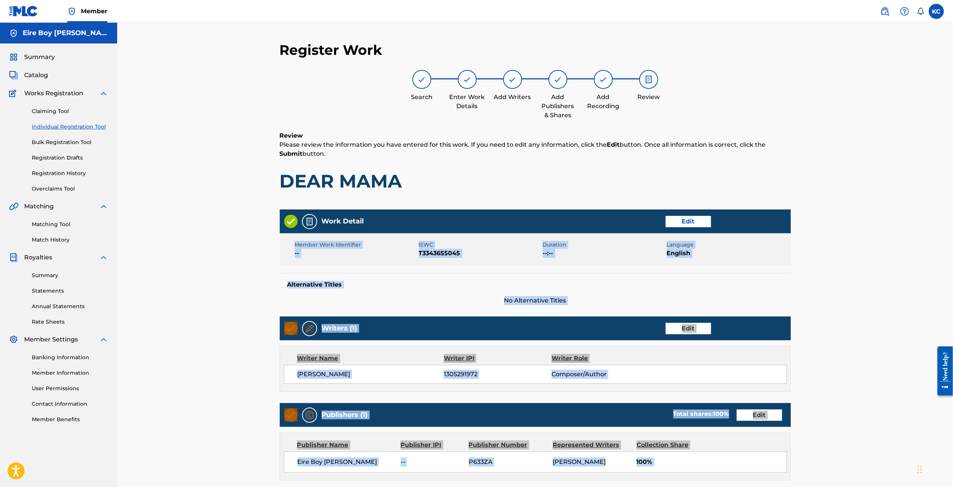
click at [929, 212] on div "Register Work Search Enter Work Details Add Writers Add Publishers & Shares Add…" at bounding box center [534, 313] width 835 height 580
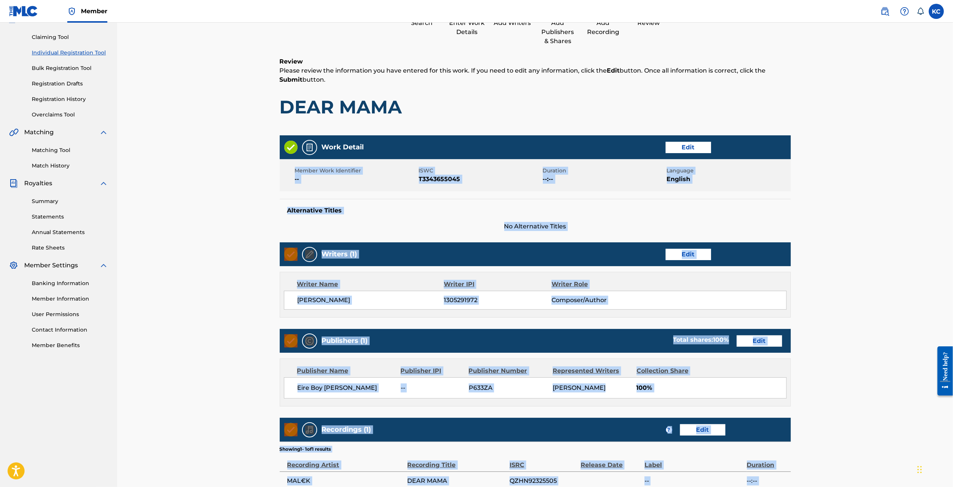
scroll to position [153, 0]
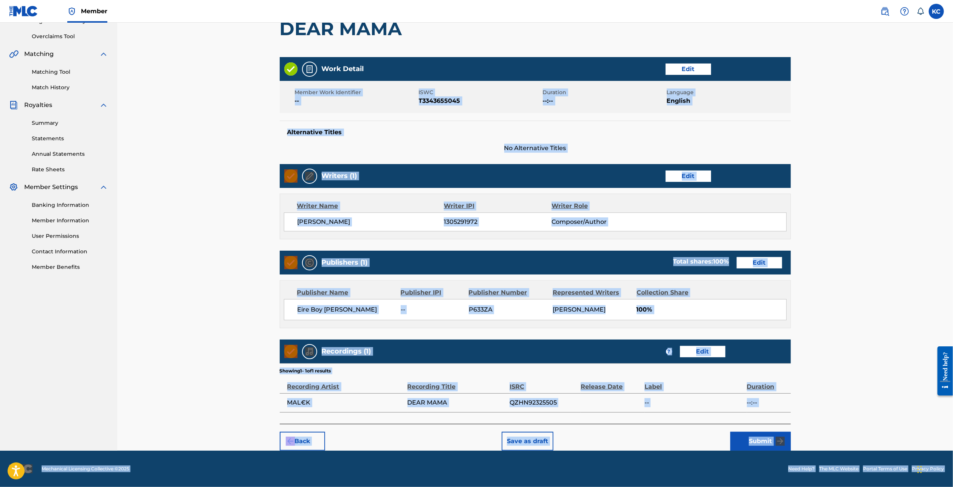
click at [759, 441] on button "Submit" at bounding box center [760, 440] width 60 height 19
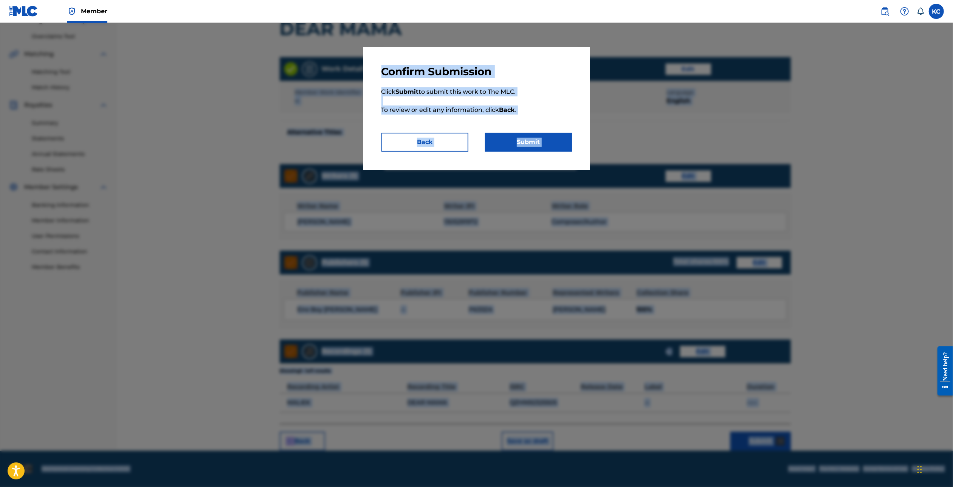
click at [527, 141] on button "Submit" at bounding box center [528, 142] width 87 height 19
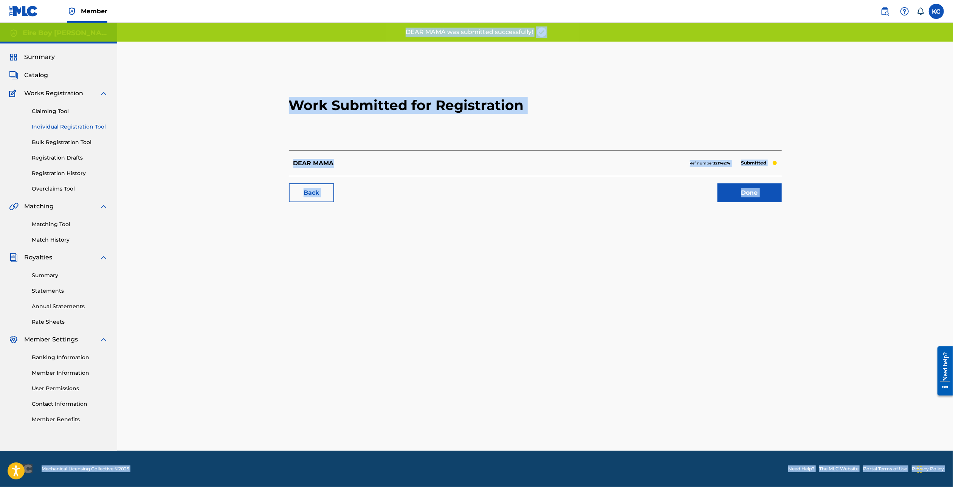
click at [741, 188] on link "Done" at bounding box center [749, 192] width 64 height 19
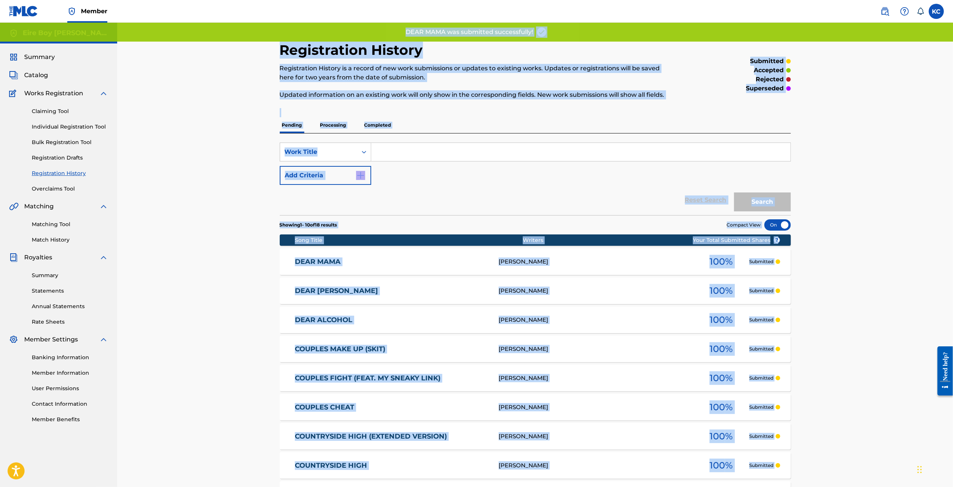
click at [899, 180] on div "Registration History Registration History is a record of new work submissions o…" at bounding box center [534, 305] width 835 height 565
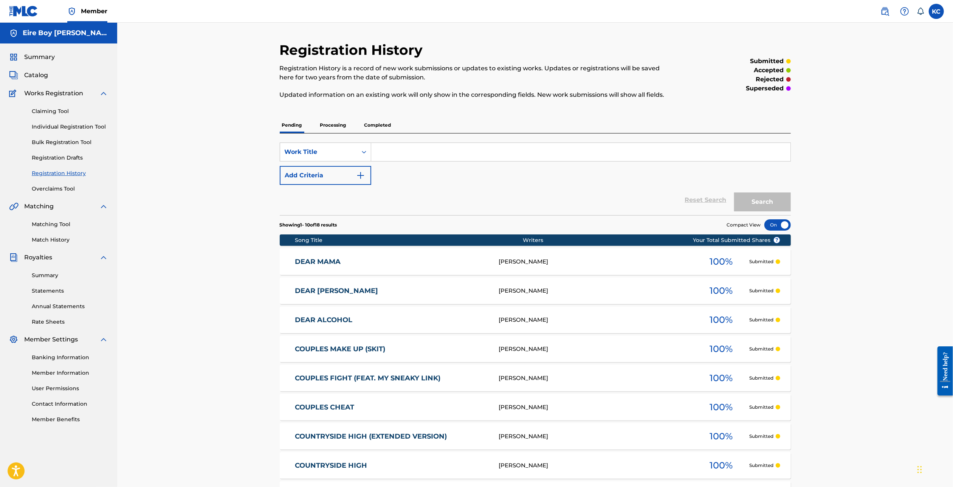
click at [56, 126] on link "Individual Registration Tool" at bounding box center [70, 127] width 76 height 8
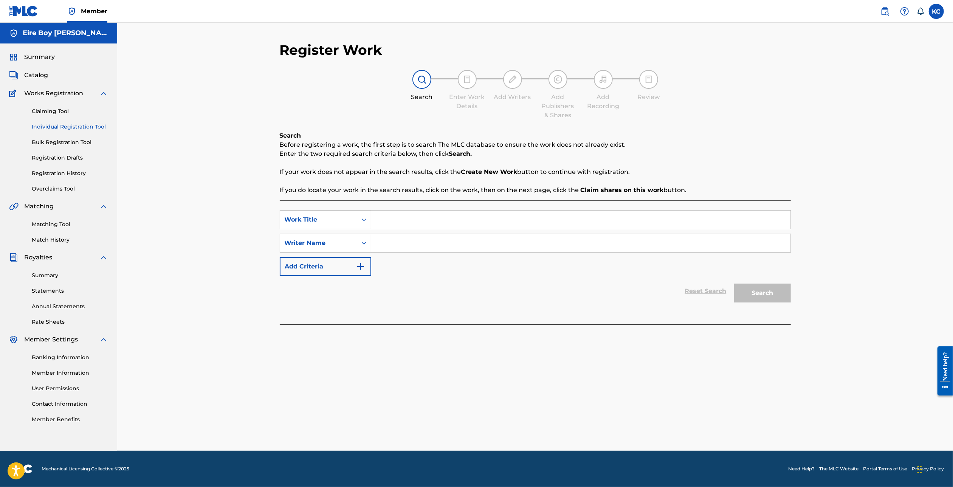
click at [401, 217] on input "Search Form" at bounding box center [580, 219] width 419 height 18
click at [358, 242] on div "Search Form" at bounding box center [364, 243] width 14 height 14
click at [340, 261] on div "Writer IPI" at bounding box center [325, 261] width 91 height 19
click at [397, 244] on input "Search Form" at bounding box center [580, 243] width 419 height 18
click at [759, 296] on button "Search" at bounding box center [762, 292] width 57 height 19
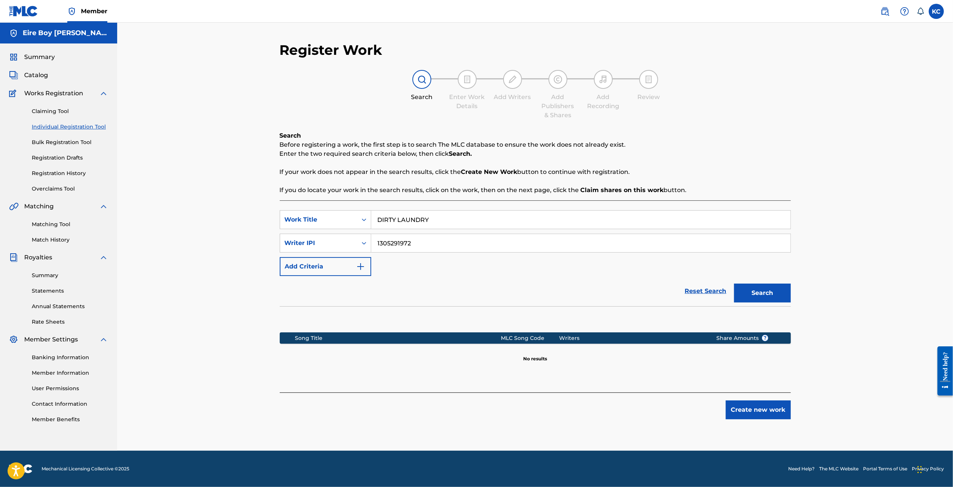
click at [761, 419] on div "Register Work Search Enter Work Details Add Writers Add Publishers & Shares Add…" at bounding box center [535, 246] width 529 height 409
click at [762, 408] on button "Create new work" at bounding box center [757, 409] width 65 height 19
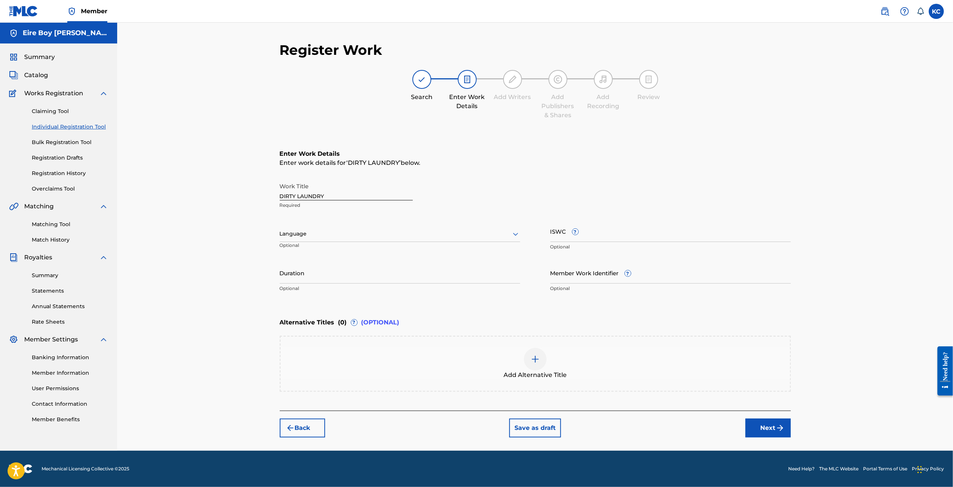
click at [326, 230] on div at bounding box center [400, 233] width 240 height 9
click at [320, 249] on div "English" at bounding box center [400, 250] width 240 height 17
click at [597, 226] on input "ISWC ?" at bounding box center [670, 231] width 240 height 22
click at [766, 431] on button "Next" at bounding box center [767, 427] width 45 height 19
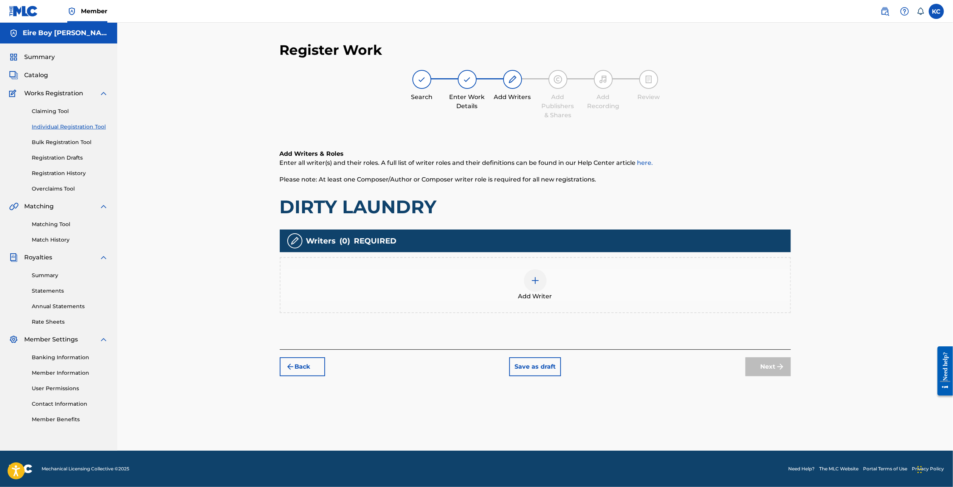
click at [531, 285] on div at bounding box center [535, 280] width 23 height 23
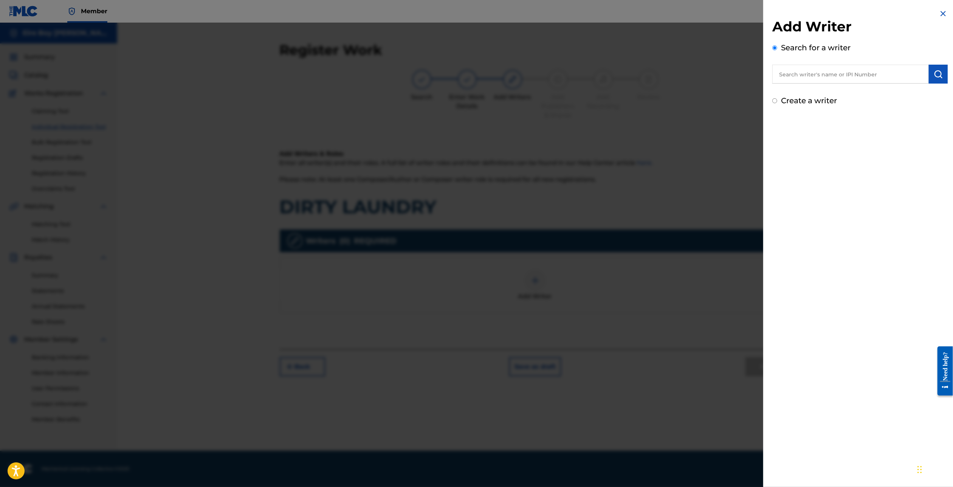
click at [773, 103] on div "Create a writer" at bounding box center [859, 100] width 175 height 11
click at [778, 102] on div "Create a writer" at bounding box center [859, 100] width 175 height 11
click at [775, 99] on input "Create a writer" at bounding box center [774, 100] width 5 height 5
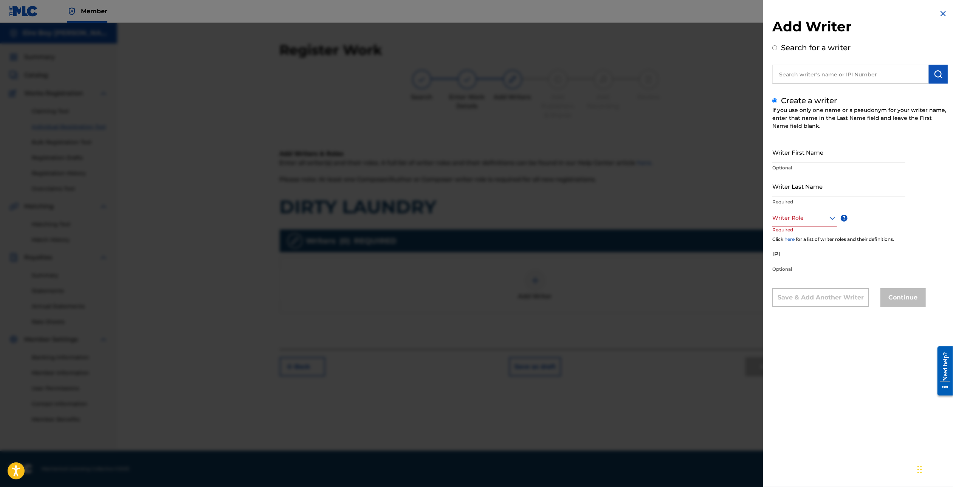
click at [812, 152] on input "Writer First Name" at bounding box center [838, 152] width 133 height 22
click at [815, 218] on div at bounding box center [804, 217] width 65 height 9
click at [797, 232] on div "Composer/Author" at bounding box center [804, 234] width 64 height 17
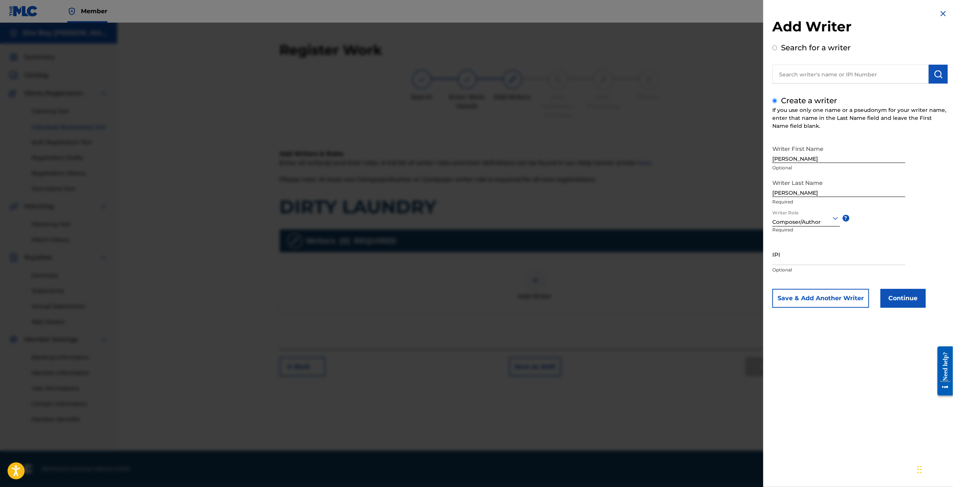
click at [797, 252] on input "IPI" at bounding box center [838, 254] width 133 height 22
click at [905, 292] on button "Continue" at bounding box center [902, 298] width 45 height 19
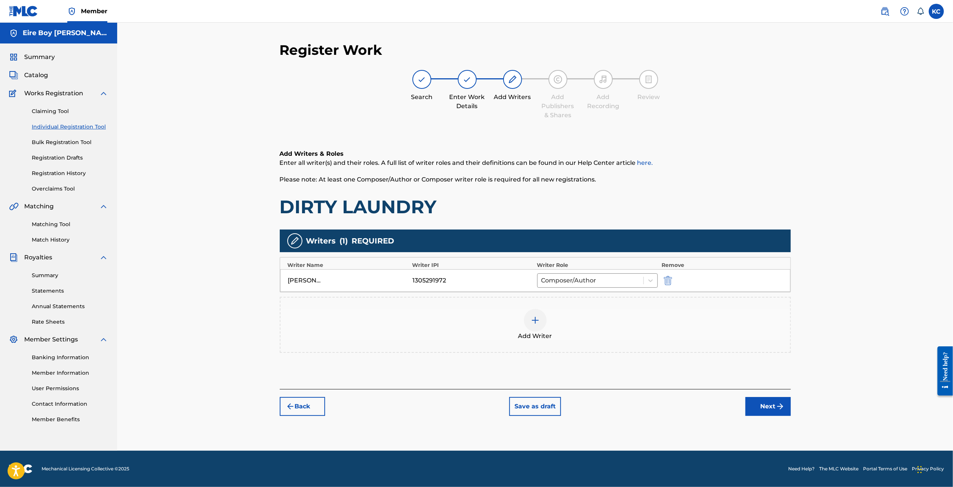
drag, startPoint x: 761, startPoint y: 402, endPoint x: 759, endPoint y: 405, distance: 4.1
click at [759, 405] on button "Next" at bounding box center [767, 406] width 45 height 19
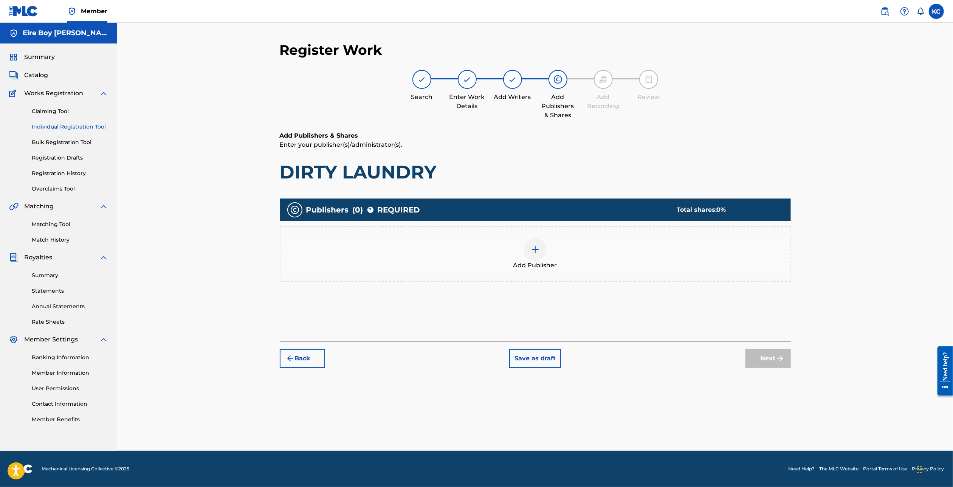
click at [542, 254] on div at bounding box center [535, 249] width 23 height 23
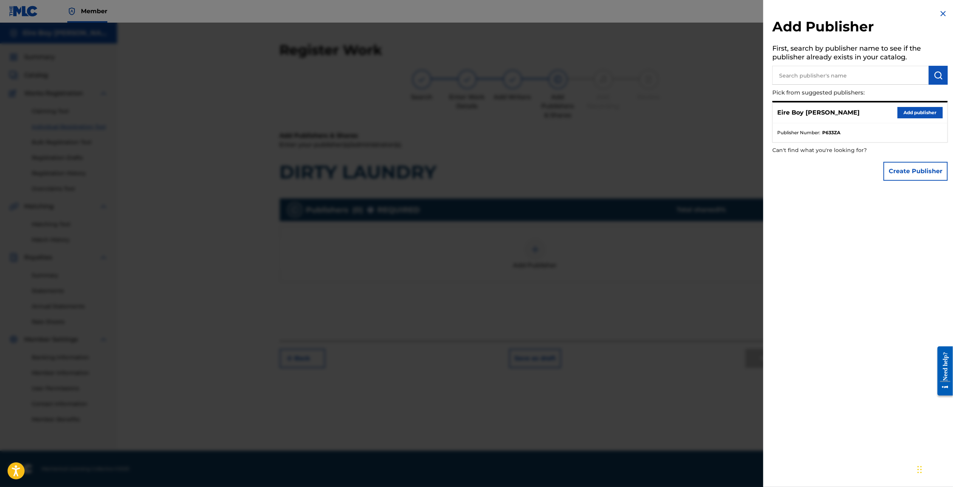
click at [899, 110] on button "Add publisher" at bounding box center [919, 112] width 45 height 11
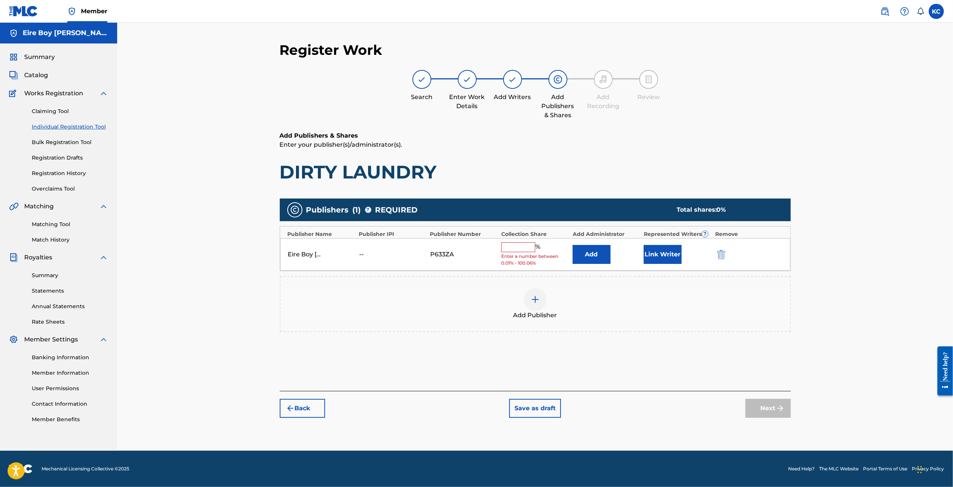
click at [513, 247] on input "text" at bounding box center [518, 247] width 34 height 10
click at [667, 257] on button "Link Writer" at bounding box center [662, 251] width 38 height 19
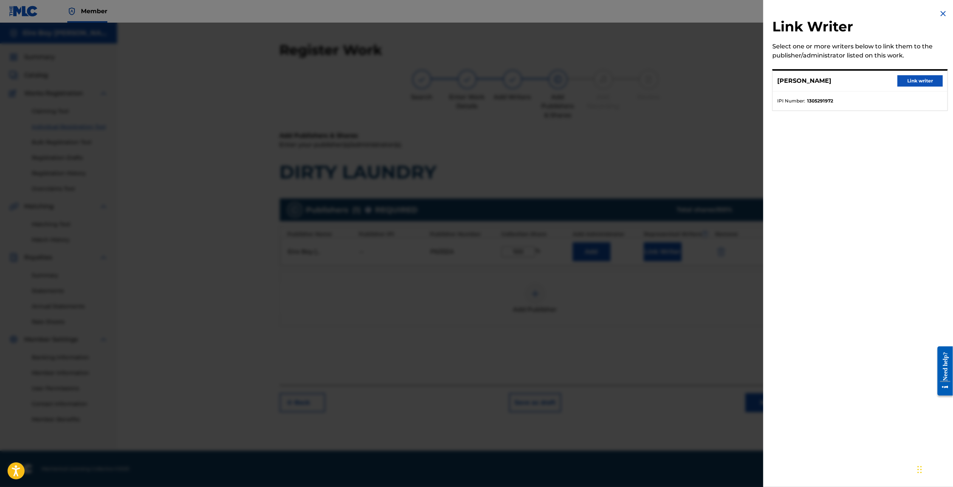
click at [922, 84] on button "Link writer" at bounding box center [919, 80] width 45 height 11
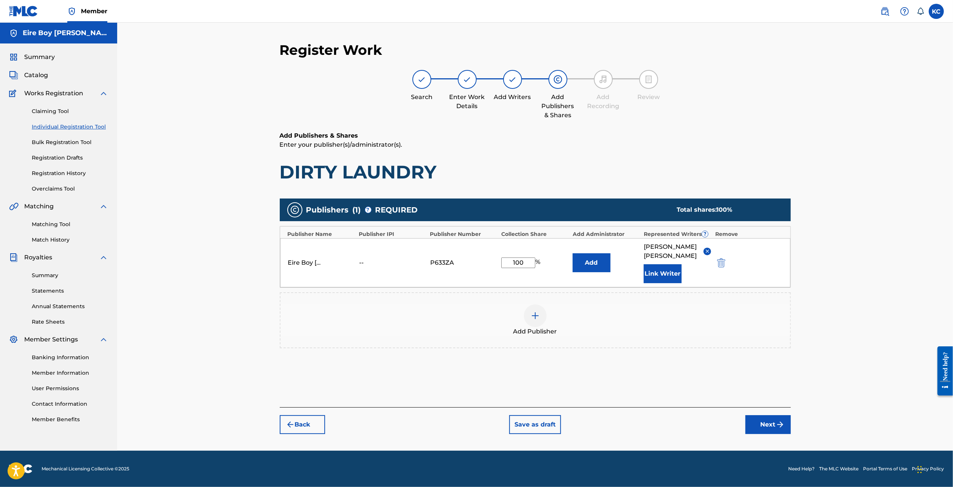
click at [770, 419] on button "Next" at bounding box center [767, 424] width 45 height 19
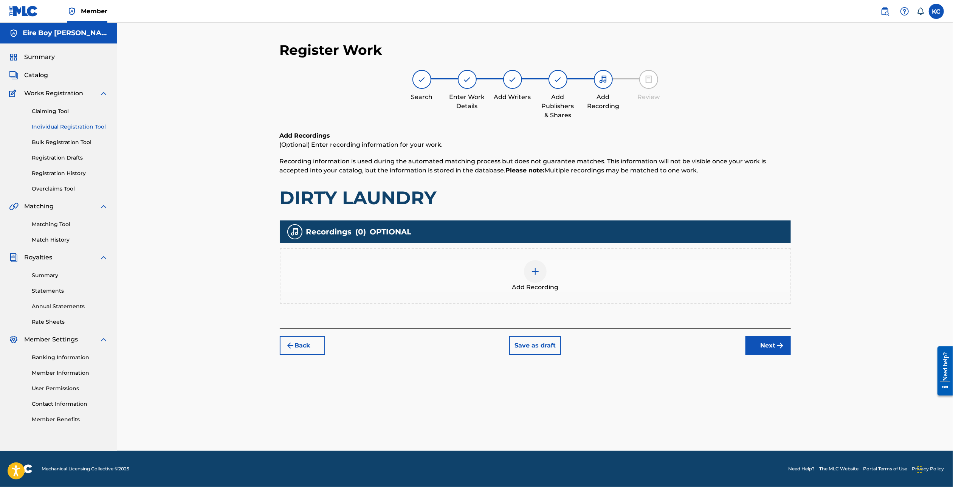
click at [533, 271] on img at bounding box center [534, 271] width 9 height 9
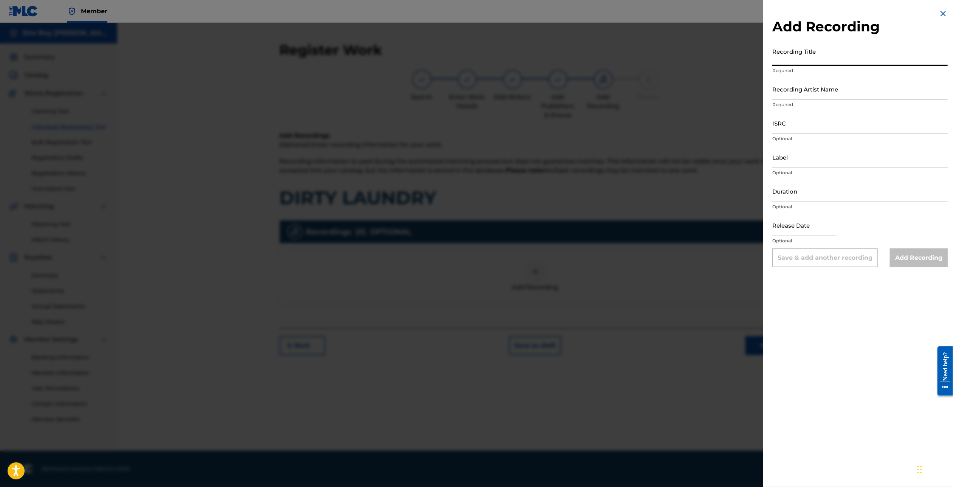
click at [812, 55] on input "Recording Title" at bounding box center [859, 55] width 175 height 22
click at [807, 88] on input "Recording Artist Name" at bounding box center [859, 89] width 175 height 22
click at [815, 125] on input "ISRC" at bounding box center [859, 123] width 175 height 22
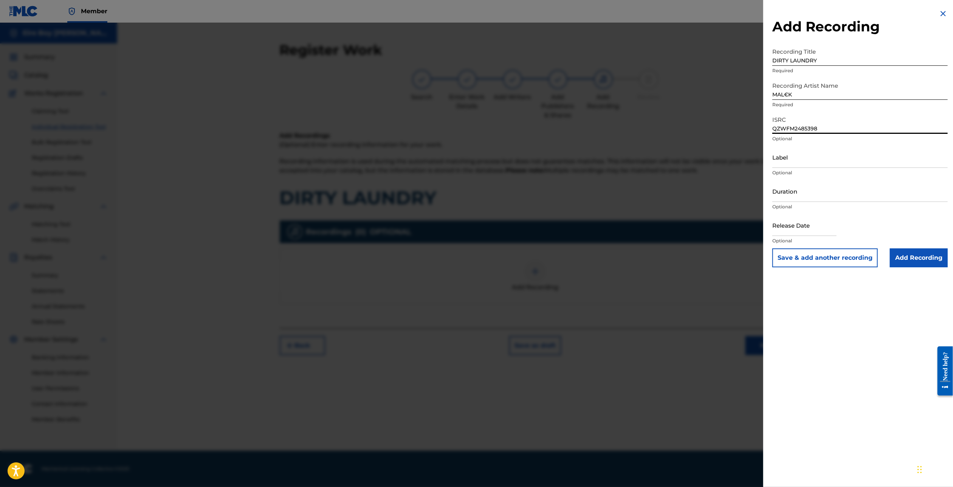
click at [916, 255] on input "Add Recording" at bounding box center [918, 257] width 58 height 19
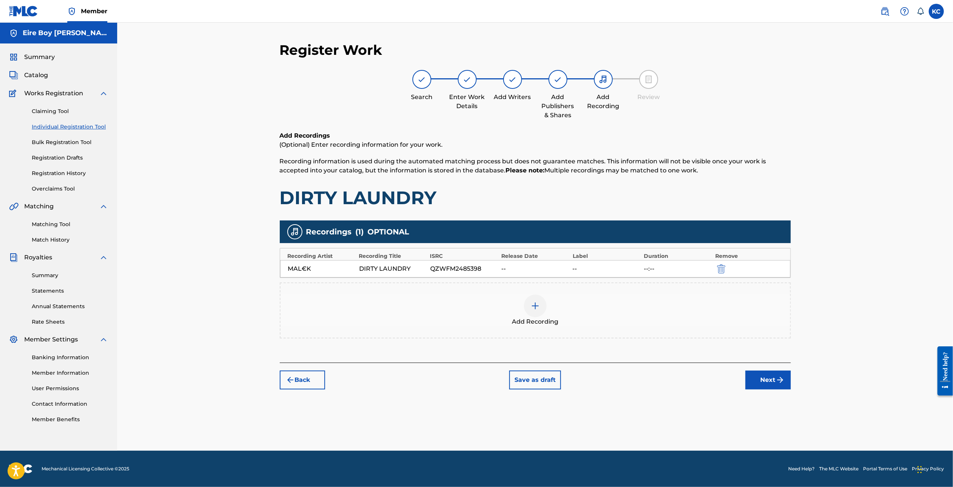
click at [766, 378] on button "Next" at bounding box center [767, 379] width 45 height 19
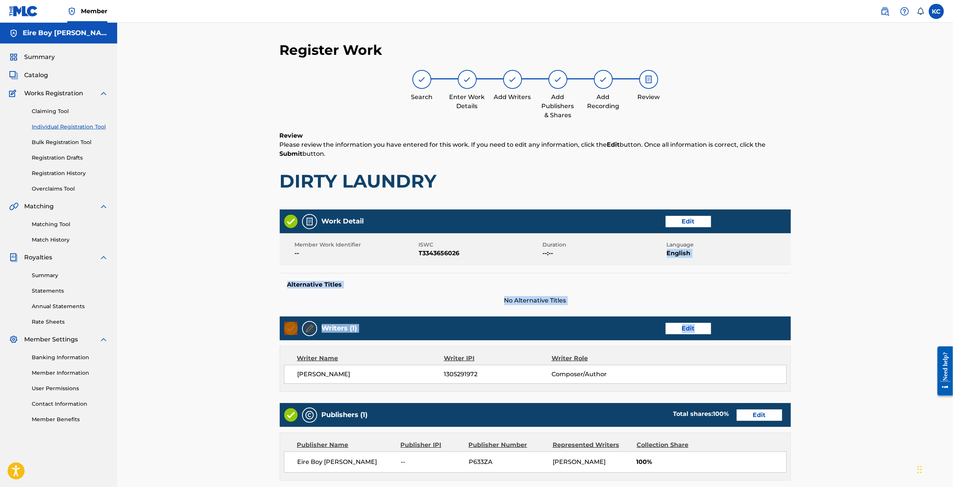
drag, startPoint x: 953, startPoint y: 257, endPoint x: 951, endPoint y: 305, distance: 47.3
click at [942, 324] on div "Register Work Search Enter Work Details Add Writers Add Publishers & Shares Add…" at bounding box center [534, 313] width 835 height 580
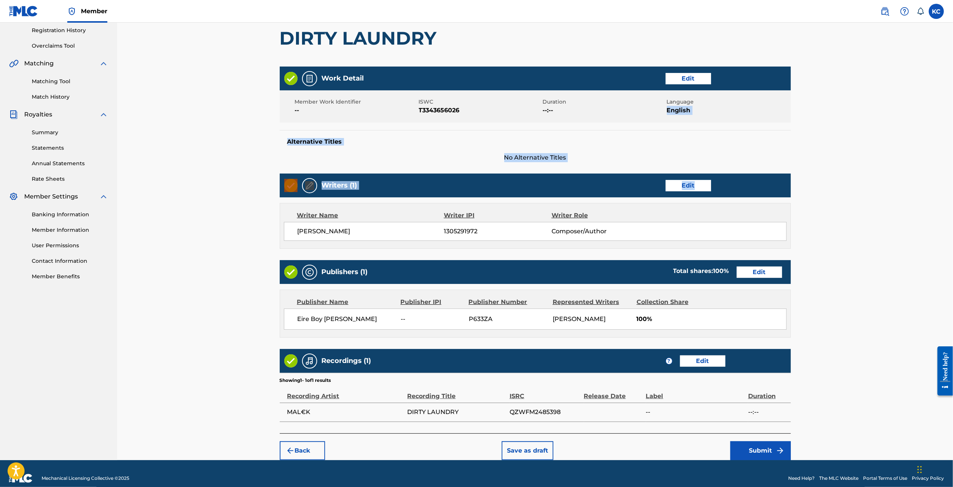
scroll to position [144, 0]
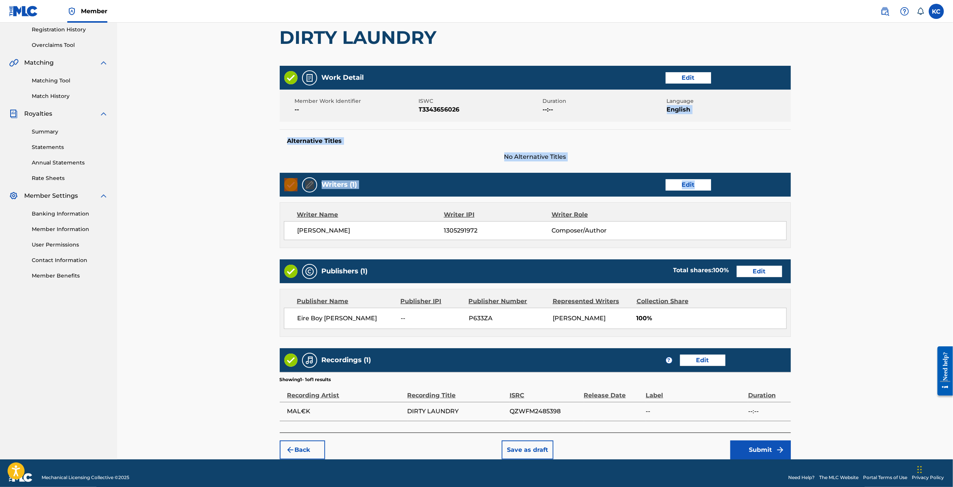
click at [770, 452] on button "Submit" at bounding box center [760, 449] width 60 height 19
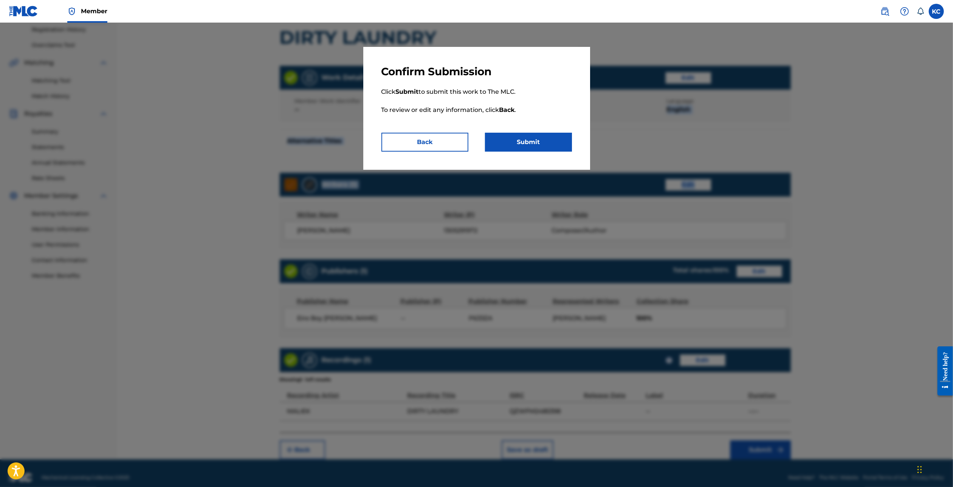
click at [540, 144] on button "Submit" at bounding box center [528, 142] width 87 height 19
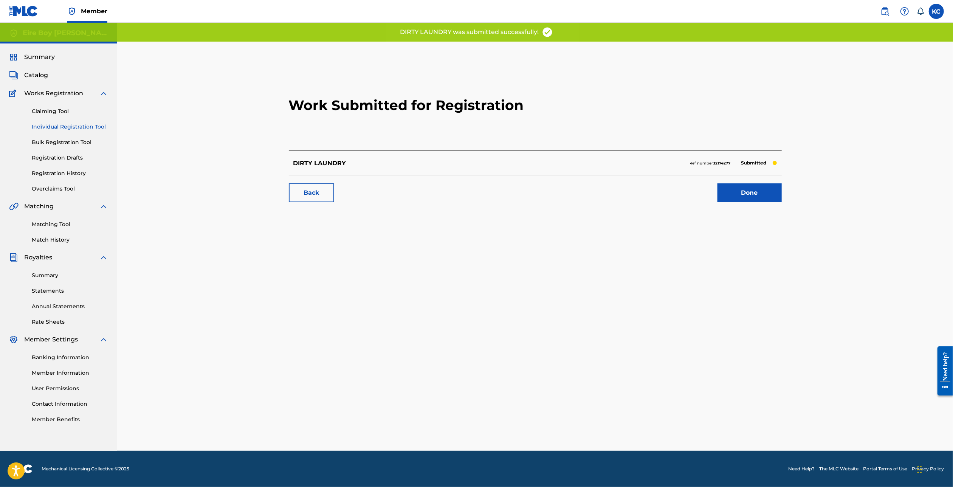
click at [763, 190] on link "Done" at bounding box center [749, 192] width 64 height 19
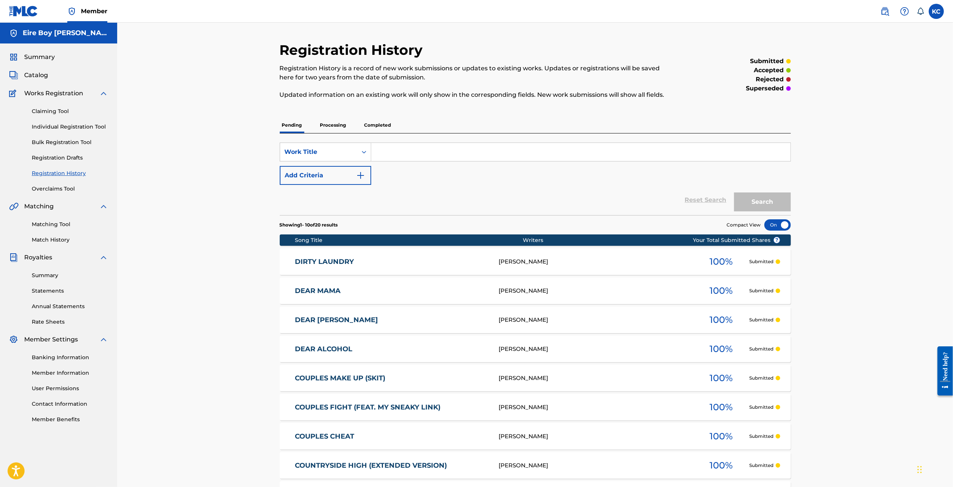
click at [46, 126] on link "Individual Registration Tool" at bounding box center [70, 127] width 76 height 8
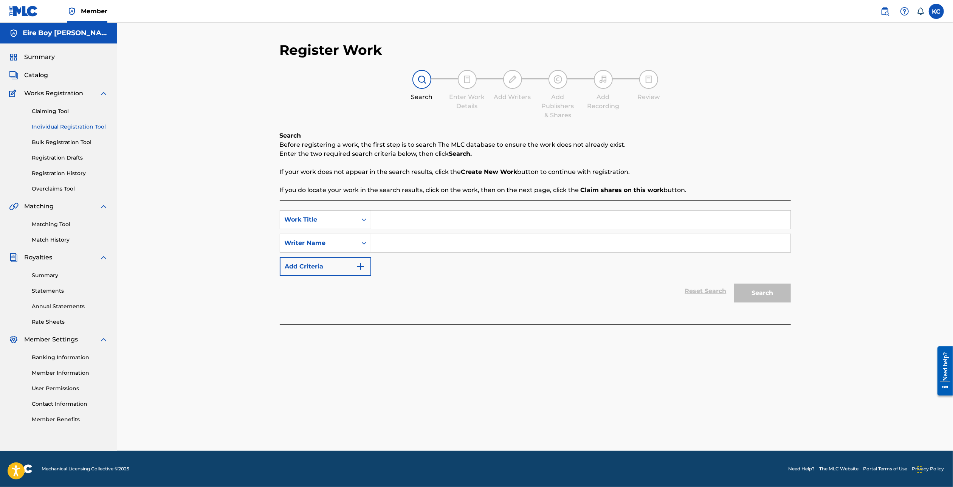
click at [420, 218] on input "Search Form" at bounding box center [580, 219] width 419 height 18
click at [345, 237] on div "Writer Name" at bounding box center [318, 243] width 77 height 14
click at [330, 261] on div "Writer IPI" at bounding box center [325, 261] width 91 height 19
click at [405, 245] on input "Search Form" at bounding box center [580, 243] width 419 height 18
click at [780, 294] on button "Search" at bounding box center [762, 292] width 57 height 19
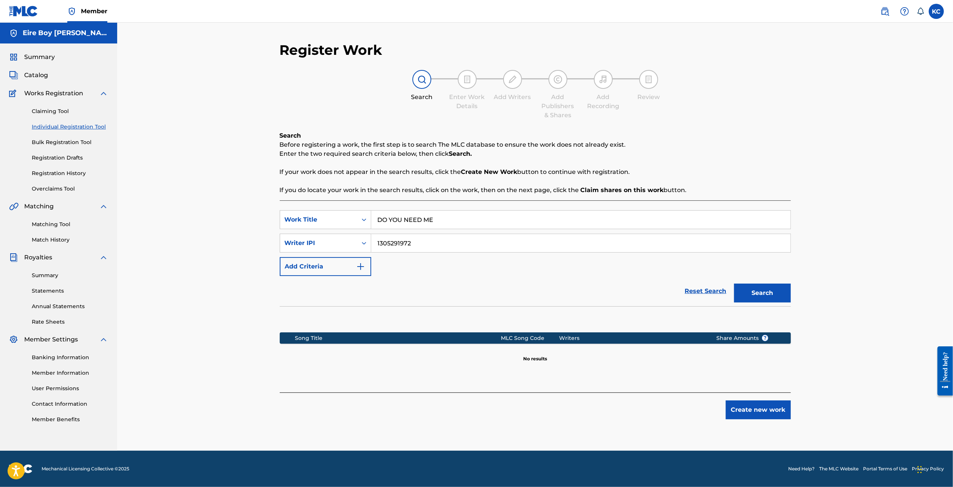
click at [752, 407] on button "Create new work" at bounding box center [757, 409] width 65 height 19
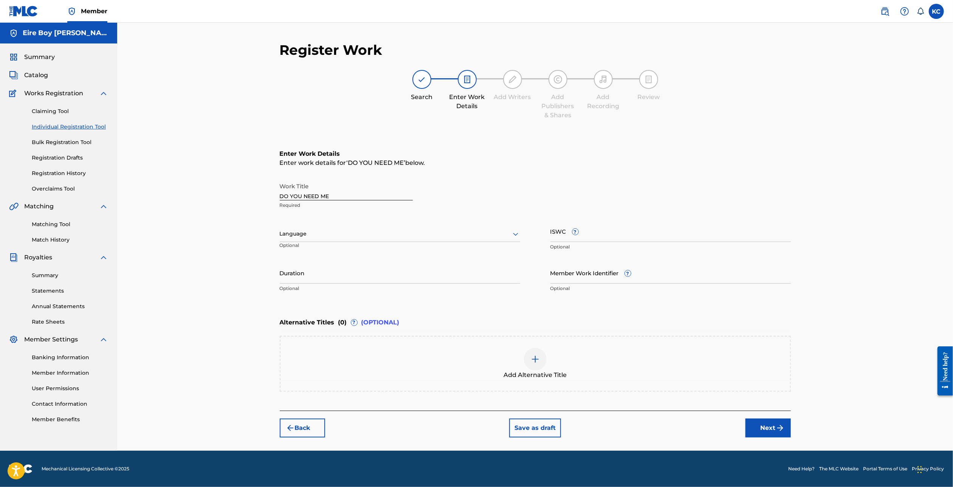
click at [318, 241] on div "Language" at bounding box center [400, 234] width 240 height 16
click at [302, 253] on div "English" at bounding box center [400, 250] width 240 height 17
click at [605, 235] on input "ISWC ?" at bounding box center [670, 231] width 240 height 22
click at [775, 424] on img "submit" at bounding box center [779, 427] width 9 height 9
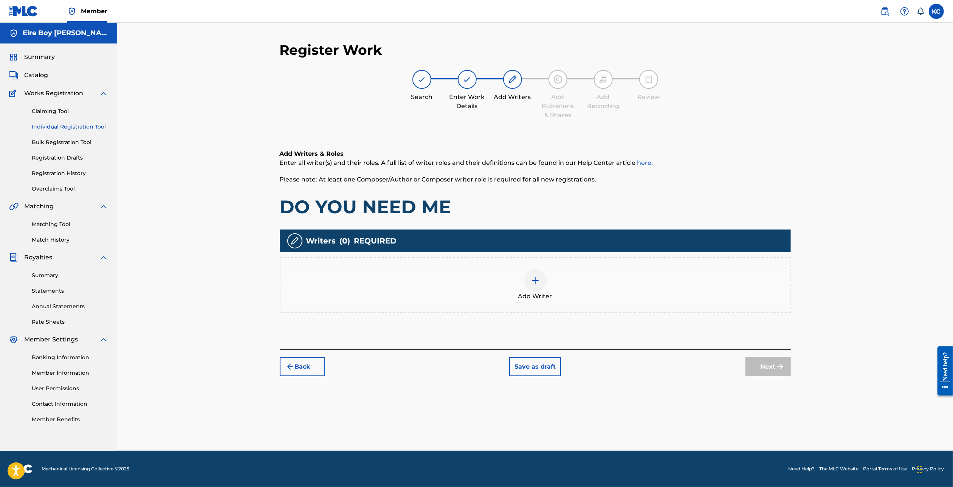
click at [536, 283] on img at bounding box center [534, 280] width 9 height 9
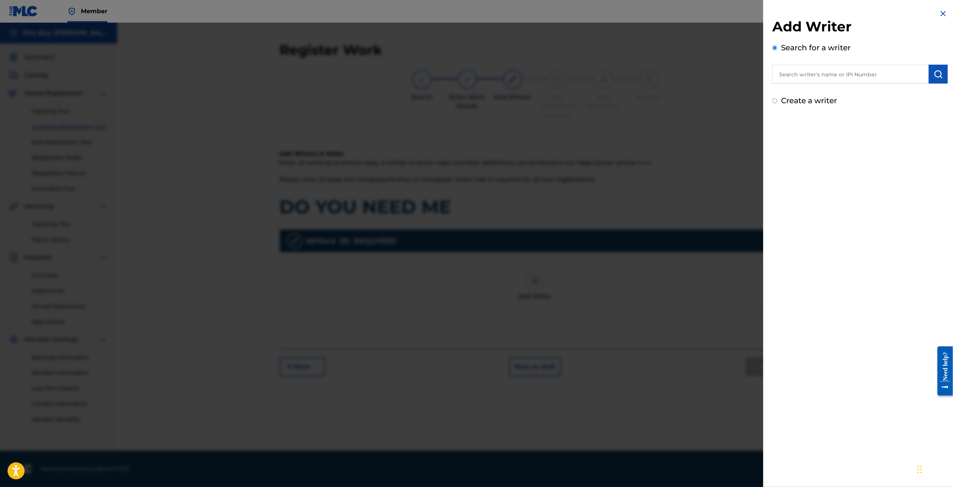
click at [772, 102] on input "Create a writer" at bounding box center [774, 100] width 5 height 5
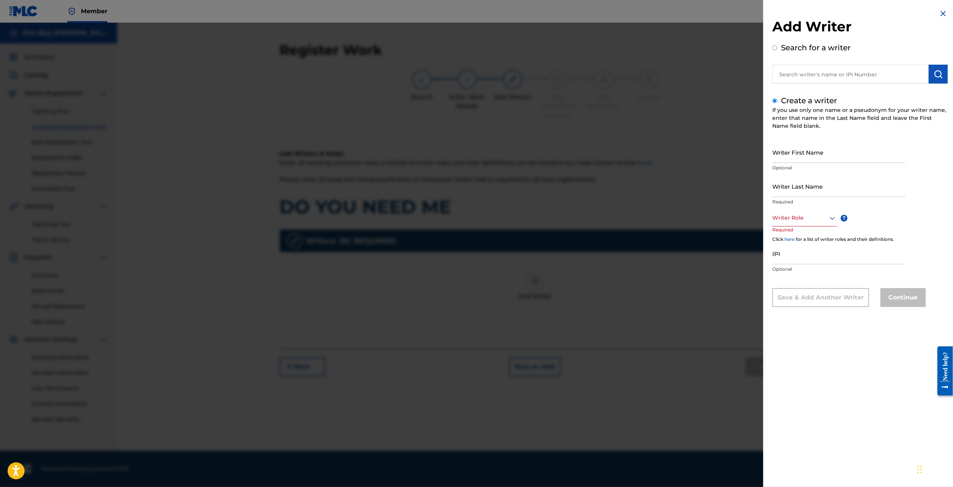
click at [816, 154] on input "Writer First Name" at bounding box center [838, 152] width 133 height 22
click at [790, 218] on div at bounding box center [804, 217] width 65 height 9
click at [796, 236] on div "Composer/Author" at bounding box center [804, 234] width 64 height 17
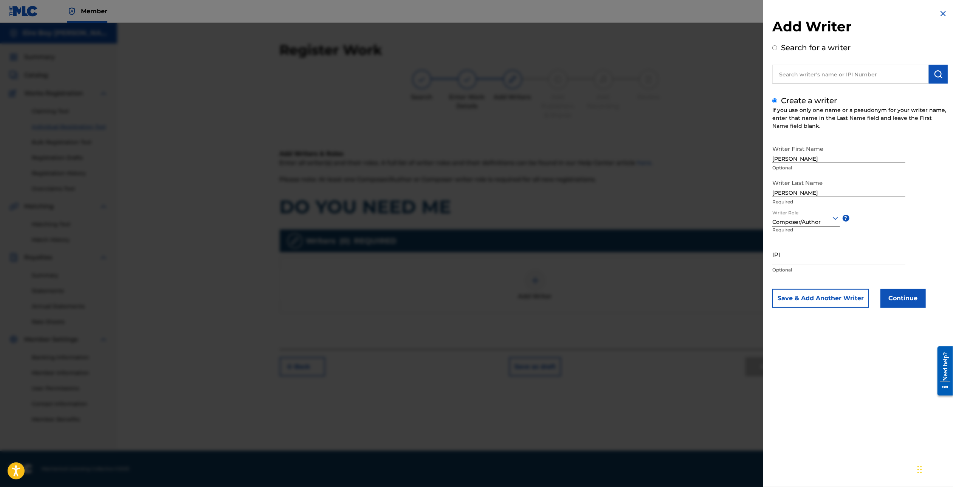
click at [830, 262] on input "IPI" at bounding box center [838, 254] width 133 height 22
click at [901, 298] on button "Continue" at bounding box center [902, 298] width 45 height 19
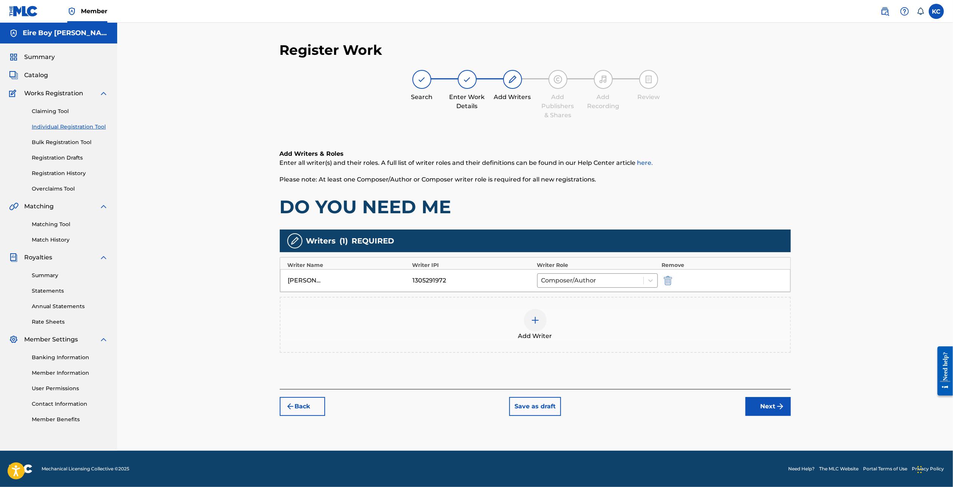
click at [750, 411] on button "Next" at bounding box center [767, 406] width 45 height 19
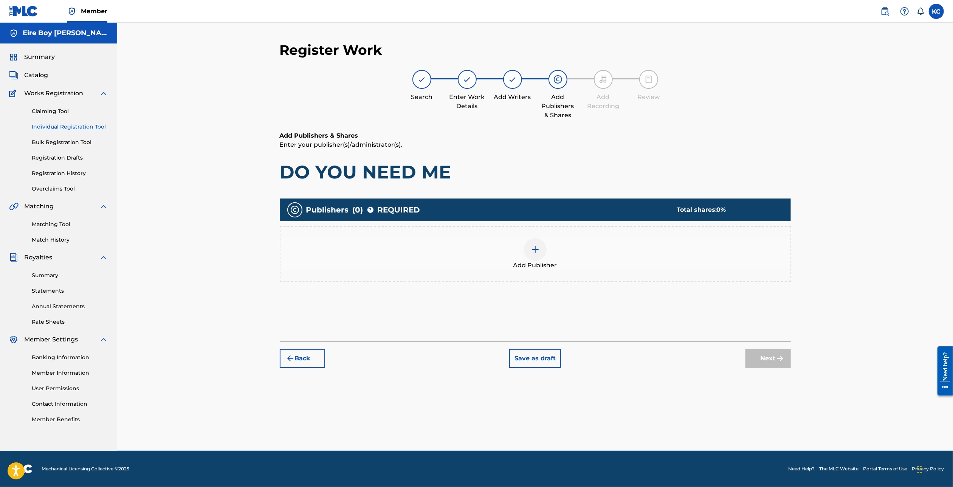
click at [541, 253] on div at bounding box center [535, 249] width 23 height 23
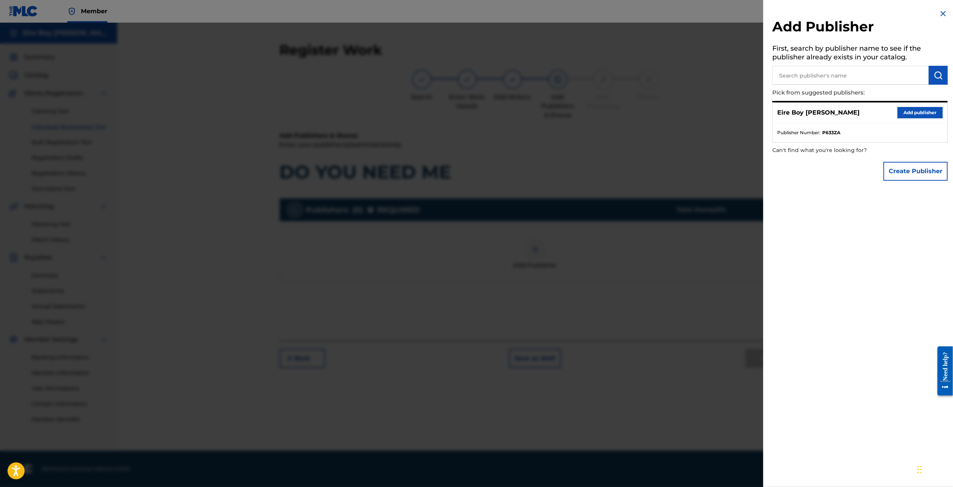
click at [907, 113] on button "Add publisher" at bounding box center [919, 112] width 45 height 11
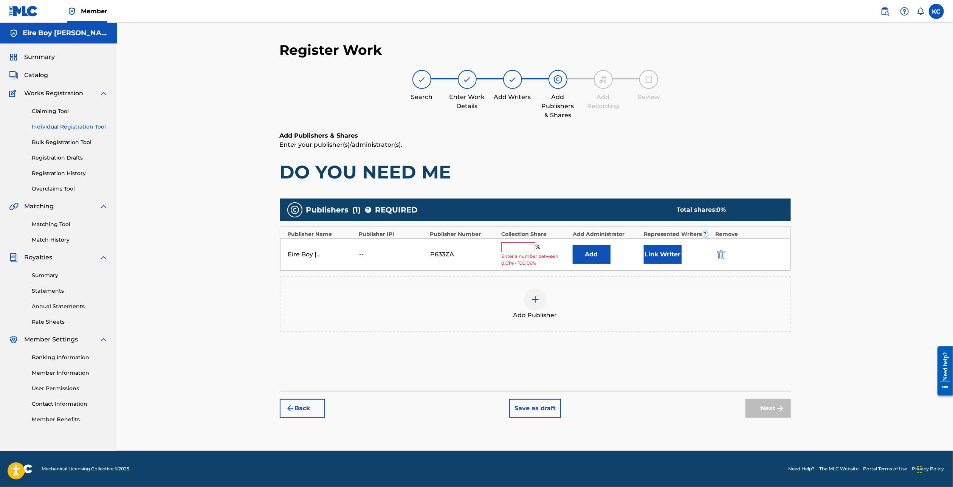
click at [511, 244] on input "text" at bounding box center [518, 247] width 34 height 10
click at [661, 253] on button "Link Writer" at bounding box center [662, 251] width 38 height 19
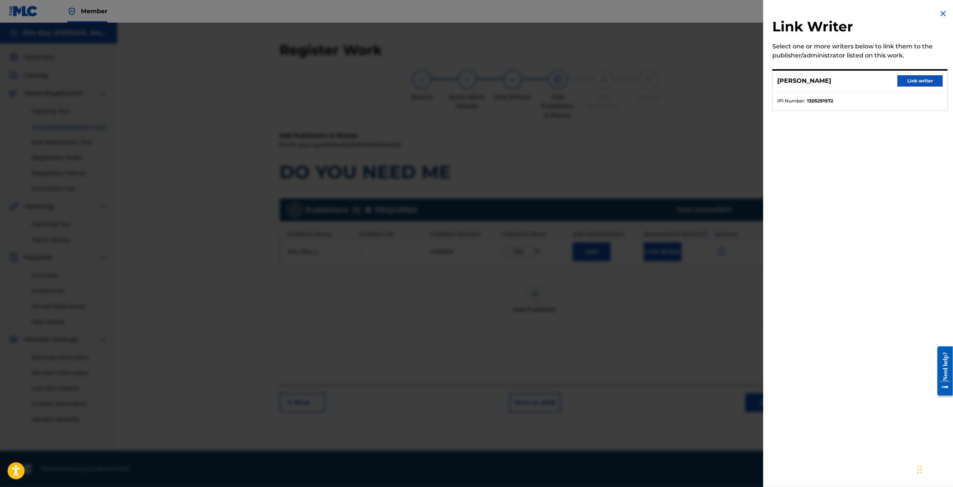
click at [918, 81] on button "Link writer" at bounding box center [919, 80] width 45 height 11
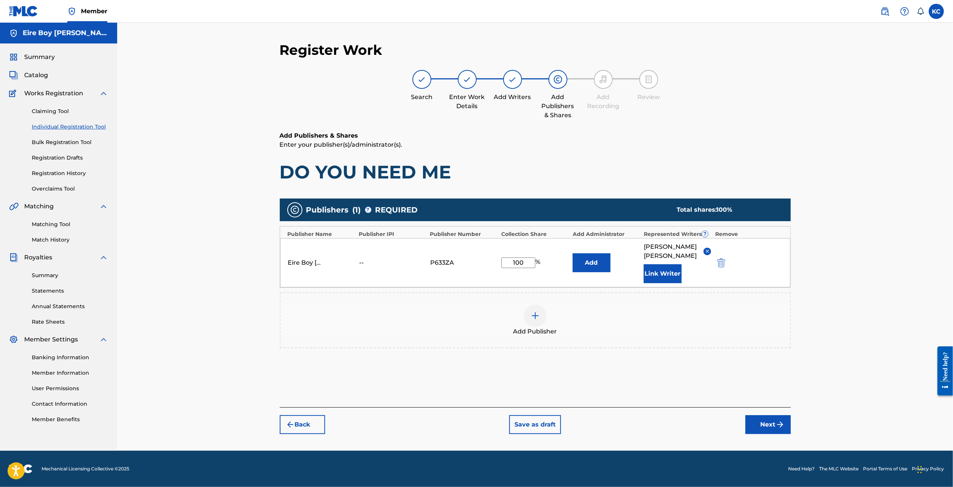
click at [780, 420] on img "submit" at bounding box center [779, 424] width 9 height 9
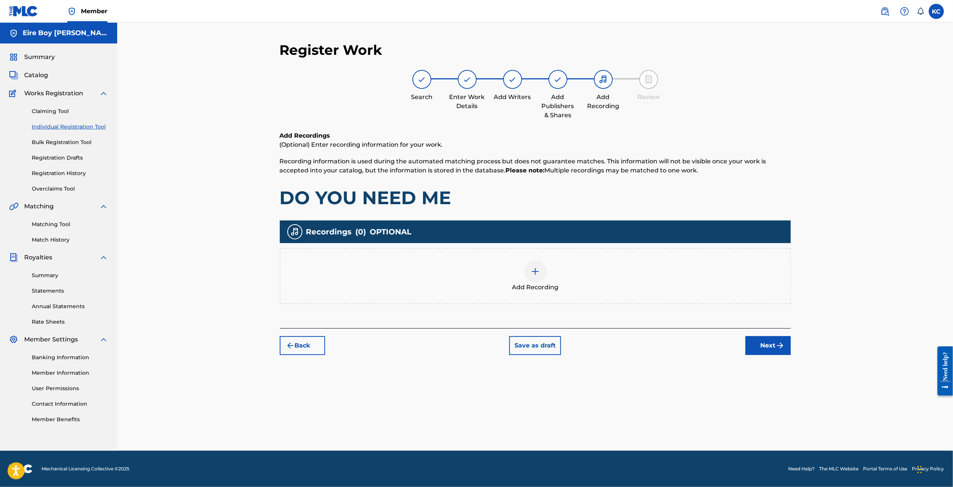
click at [534, 276] on div at bounding box center [535, 271] width 23 height 23
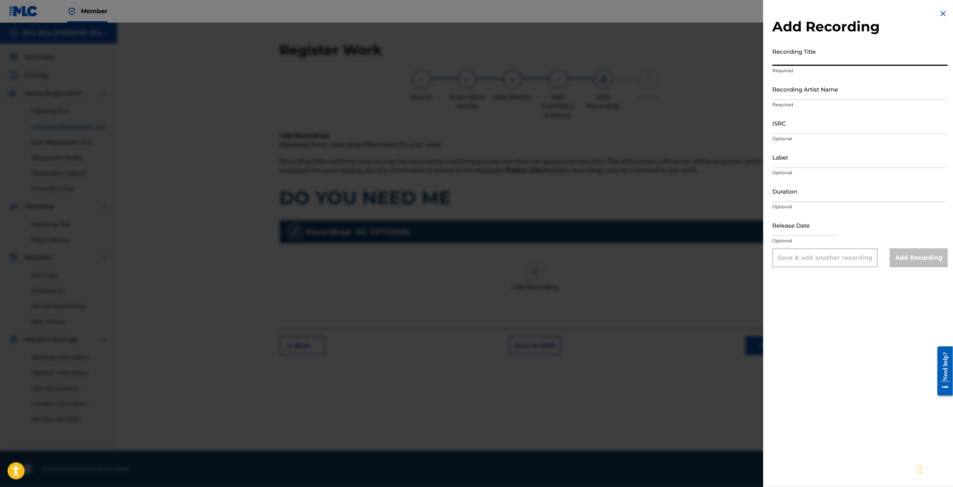
click at [834, 58] on input "Recording Title" at bounding box center [859, 55] width 175 height 22
click at [818, 59] on input "Recording Title" at bounding box center [859, 55] width 175 height 22
click at [832, 91] on input "Recording Artist Name" at bounding box center [859, 89] width 175 height 22
click at [818, 124] on input "ISRC" at bounding box center [859, 123] width 175 height 22
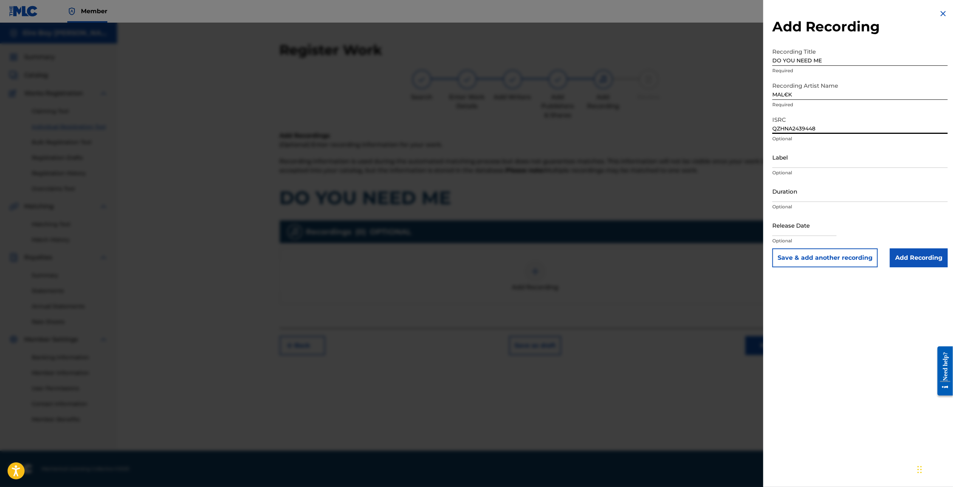
click at [924, 255] on input "Add Recording" at bounding box center [918, 257] width 58 height 19
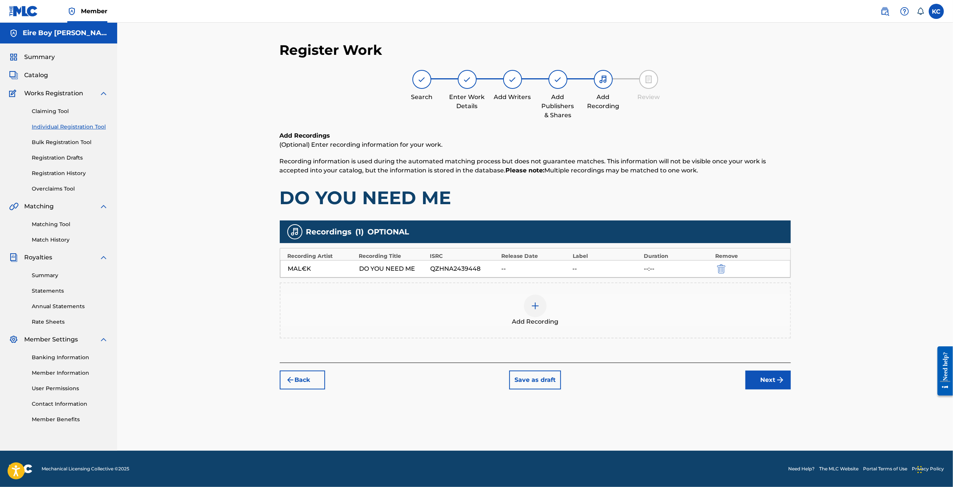
click at [781, 376] on img "submit" at bounding box center [779, 379] width 9 height 9
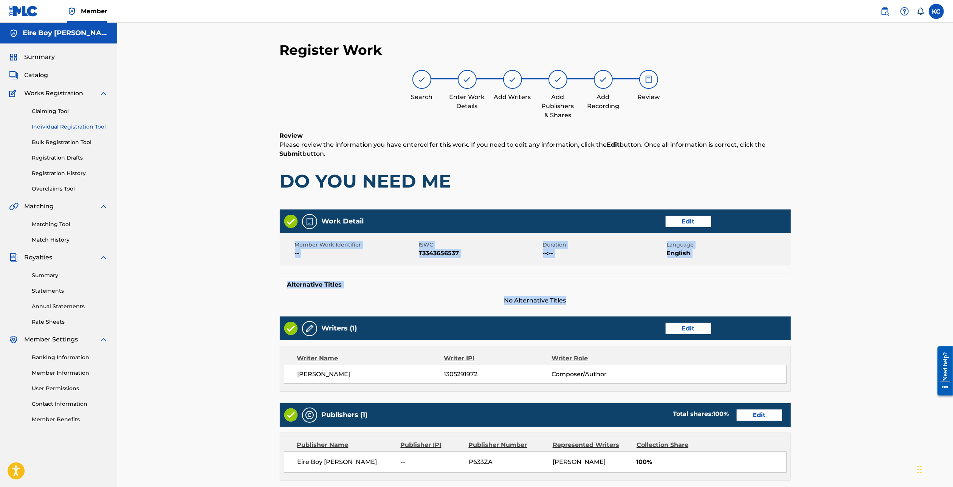
drag, startPoint x: 951, startPoint y: 221, endPoint x: 953, endPoint y: 270, distance: 48.8
click at [947, 286] on div "Register Work Search Enter Work Details Add Writers Add Publishers & Shares Add…" at bounding box center [534, 313] width 835 height 580
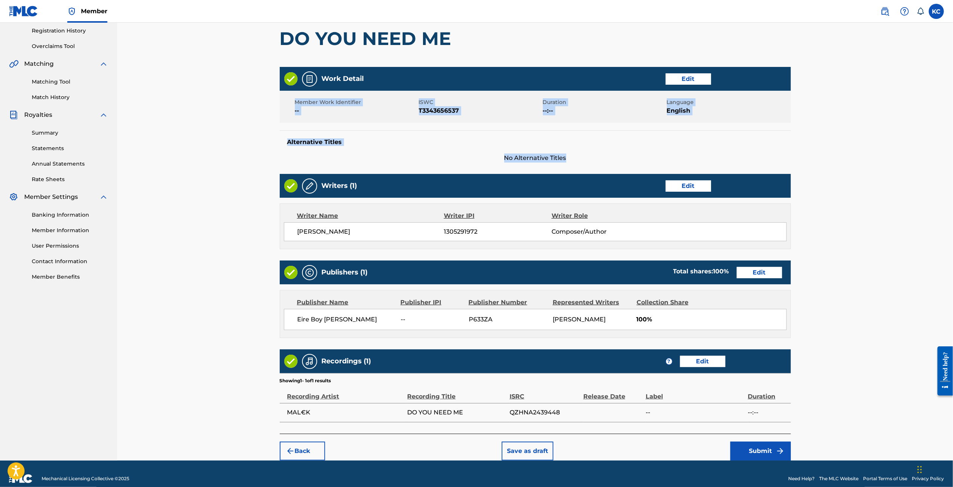
scroll to position [153, 0]
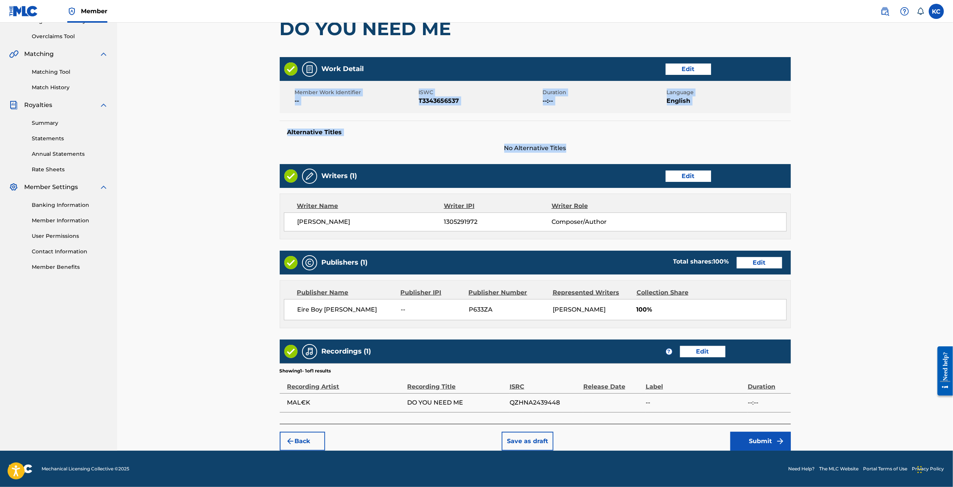
click at [764, 437] on button "Submit" at bounding box center [760, 440] width 60 height 19
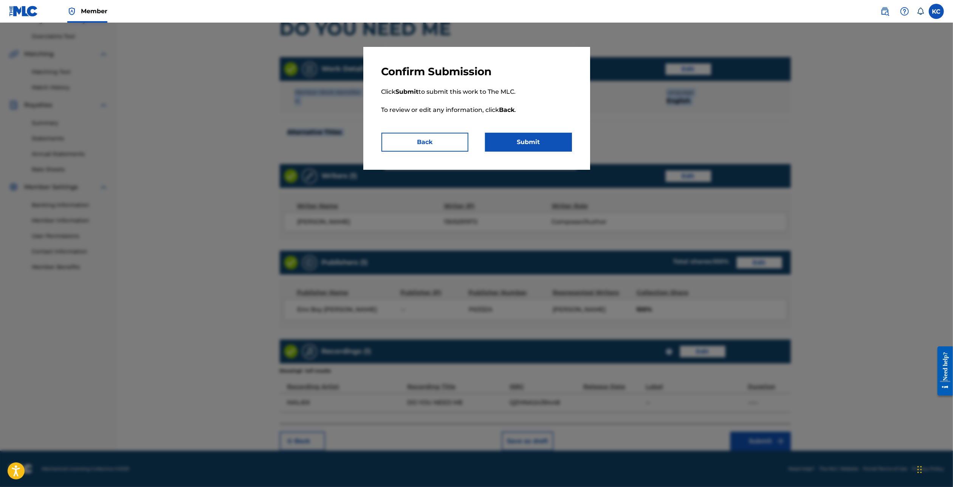
click at [552, 146] on button "Submit" at bounding box center [528, 142] width 87 height 19
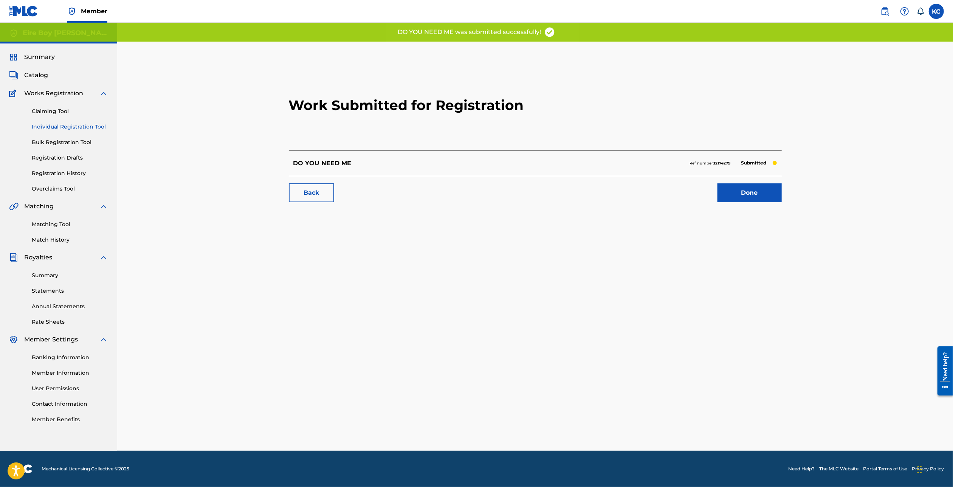
click at [752, 197] on link "Done" at bounding box center [749, 192] width 64 height 19
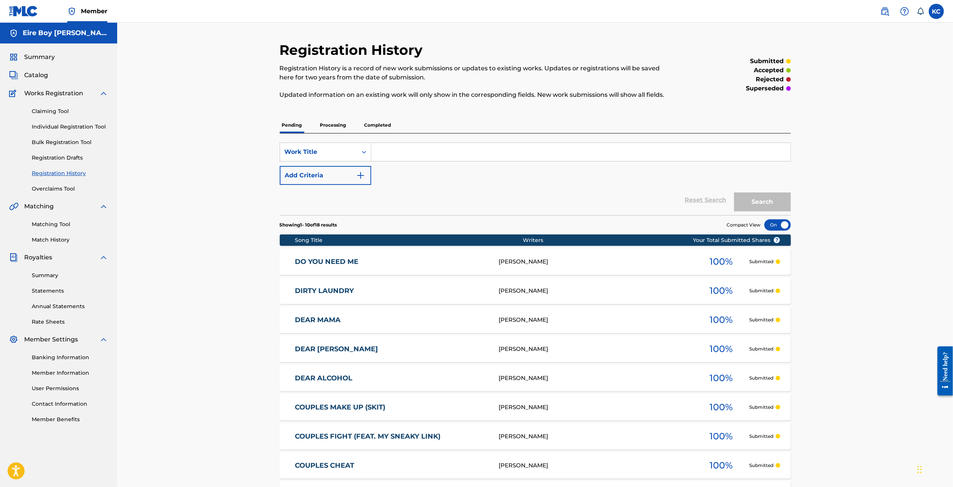
click at [60, 126] on link "Individual Registration Tool" at bounding box center [70, 127] width 76 height 8
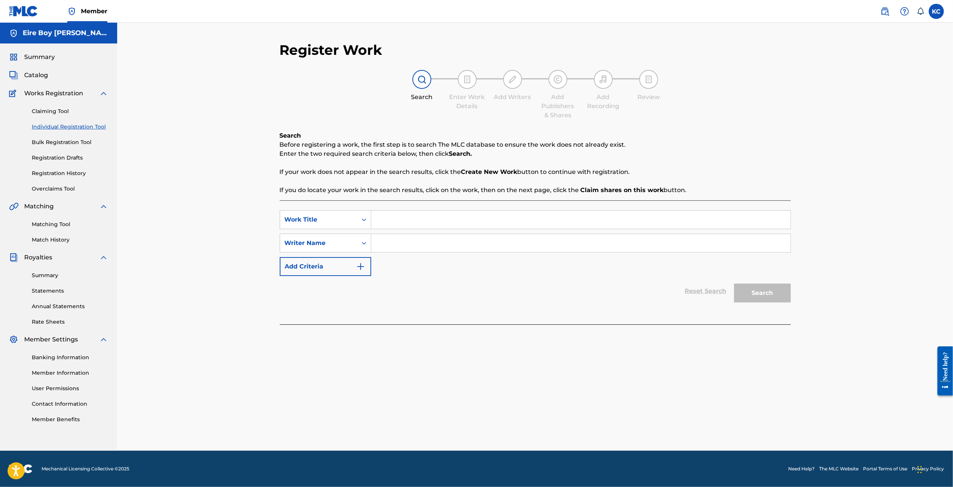
click at [436, 215] on input "Search Form" at bounding box center [580, 219] width 419 height 18
click at [351, 253] on div "SearchWithCriteriaba6bbda6-f93f-47e0-93e6-3902e23affcf Work Title [PERSON_NAME]…" at bounding box center [535, 243] width 511 height 66
click at [347, 248] on div "Writer Name" at bounding box center [318, 243] width 77 height 14
click at [338, 261] on div "Writer IPI" at bounding box center [325, 261] width 91 height 19
click at [450, 245] on input "Search Form" at bounding box center [580, 243] width 419 height 18
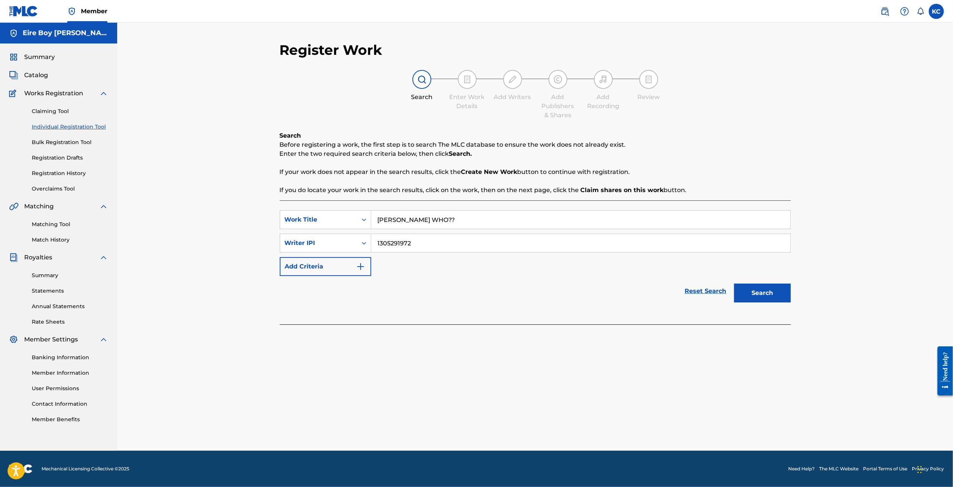
click at [761, 286] on button "Search" at bounding box center [762, 292] width 57 height 19
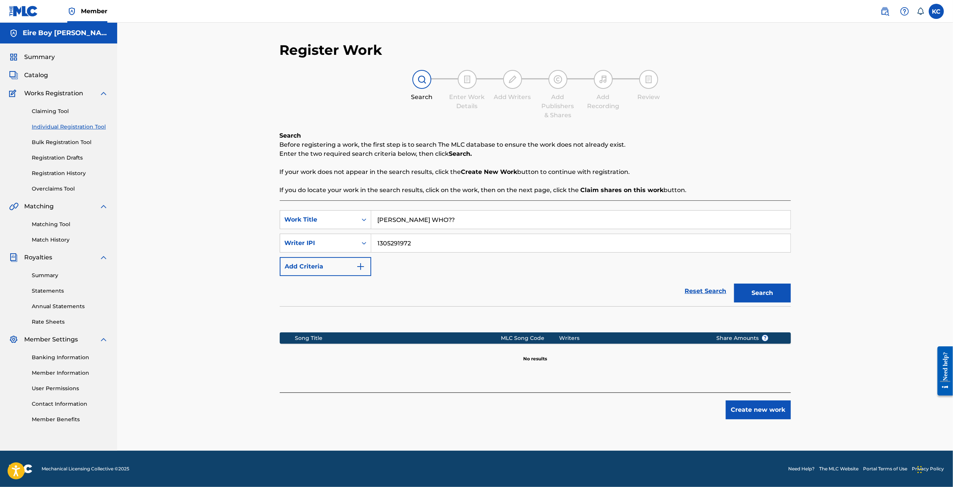
click at [755, 409] on button "Create new work" at bounding box center [757, 409] width 65 height 19
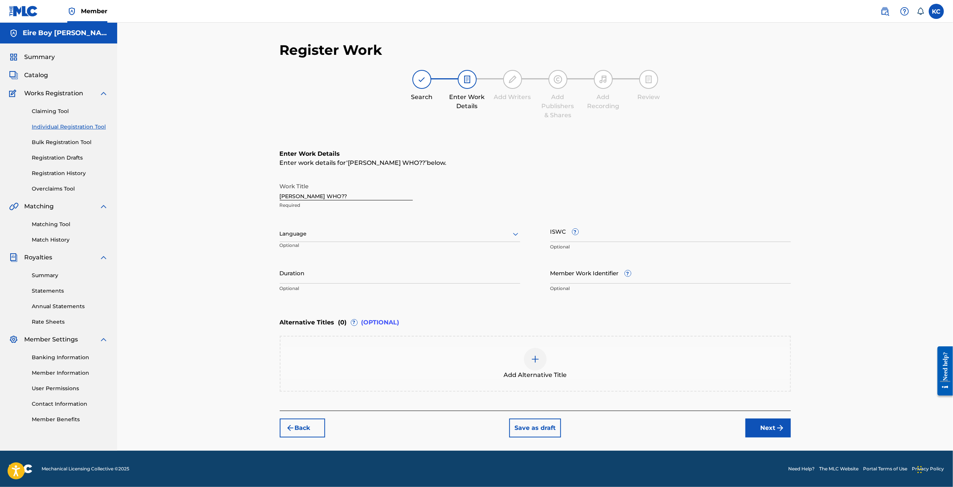
click at [444, 237] on div at bounding box center [400, 233] width 240 height 9
click at [370, 256] on div "English" at bounding box center [400, 250] width 240 height 17
click at [602, 227] on input "ISWC ?" at bounding box center [670, 231] width 240 height 22
click at [755, 426] on button "Next" at bounding box center [767, 427] width 45 height 19
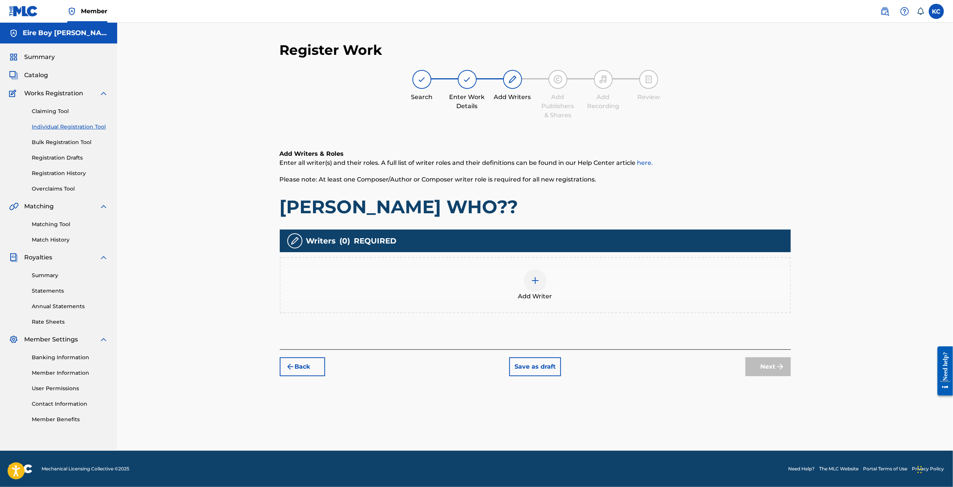
click at [537, 279] on img at bounding box center [534, 280] width 9 height 9
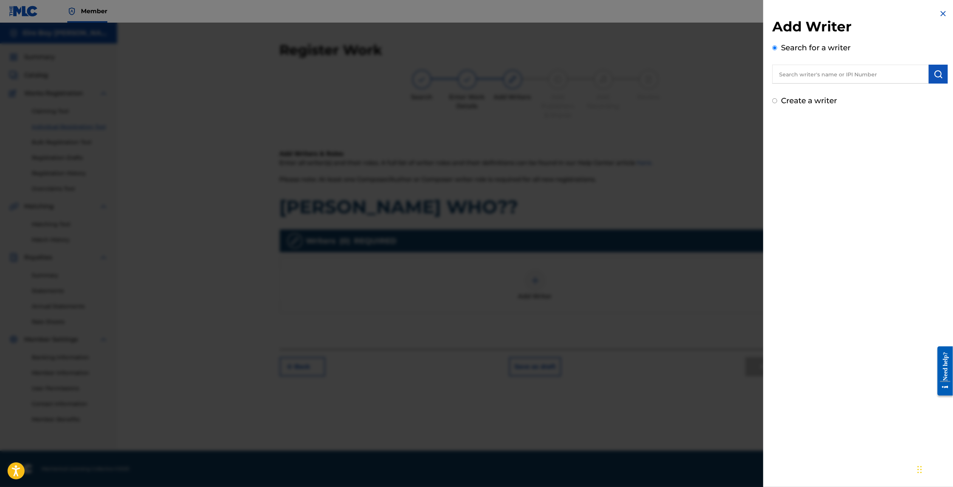
click at [775, 98] on input "Create a writer" at bounding box center [774, 100] width 5 height 5
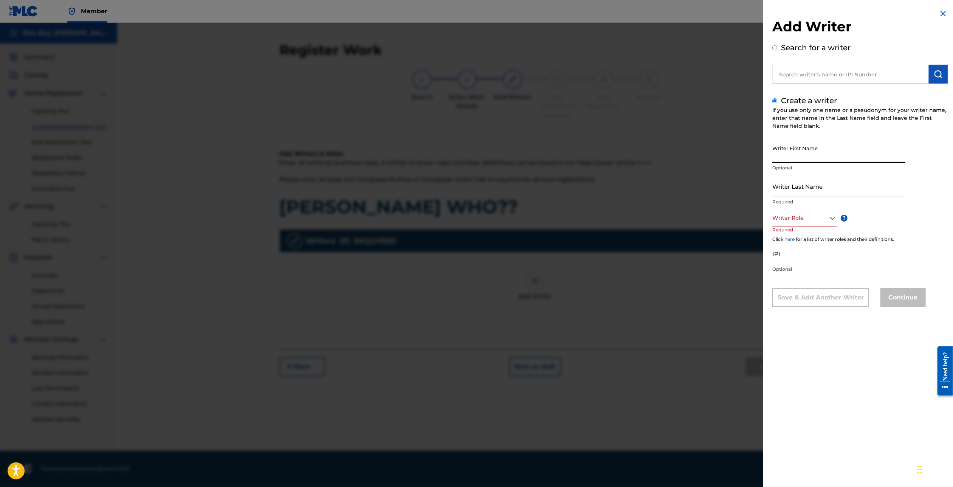
click at [839, 157] on input "Writer First Name" at bounding box center [838, 152] width 133 height 22
click at [806, 217] on div at bounding box center [804, 217] width 65 height 9
click at [809, 238] on div "Composer/Author" at bounding box center [804, 234] width 64 height 17
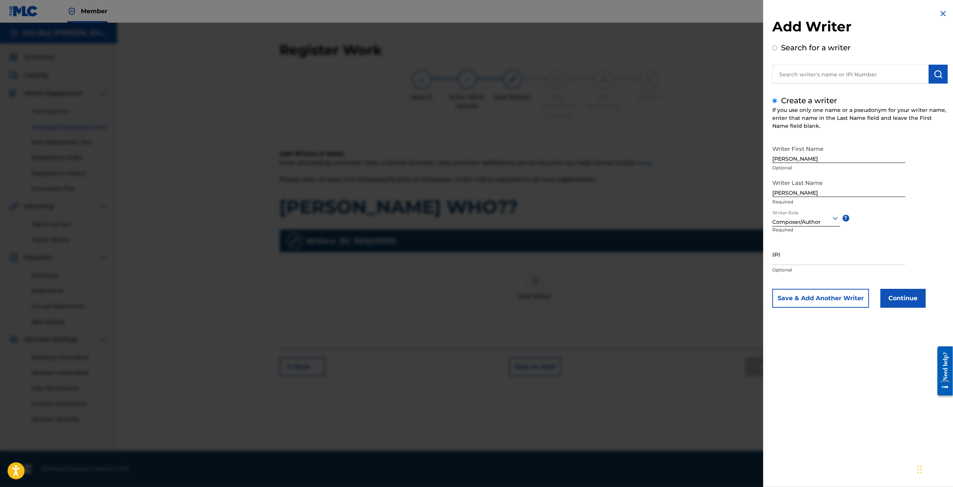
click at [821, 254] on input "IPI" at bounding box center [838, 254] width 133 height 22
click at [901, 300] on button "Continue" at bounding box center [902, 298] width 45 height 19
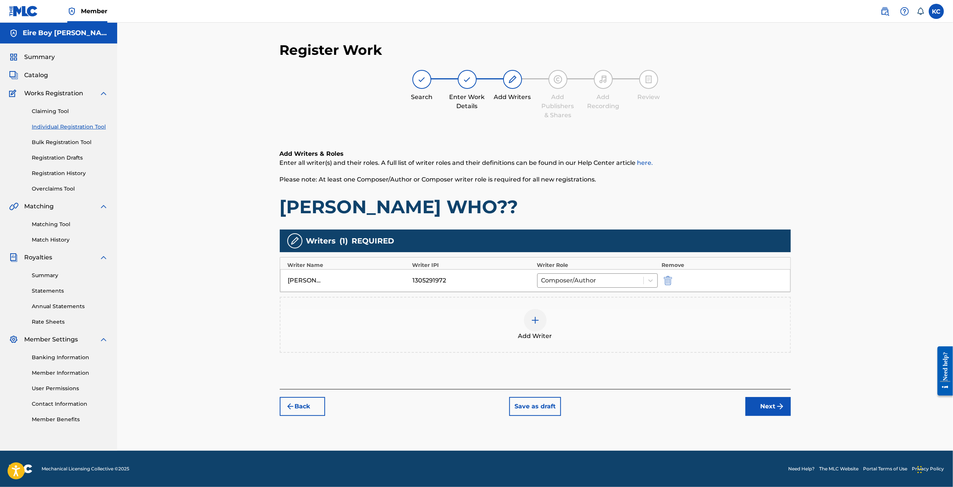
click at [756, 411] on button "Next" at bounding box center [767, 406] width 45 height 19
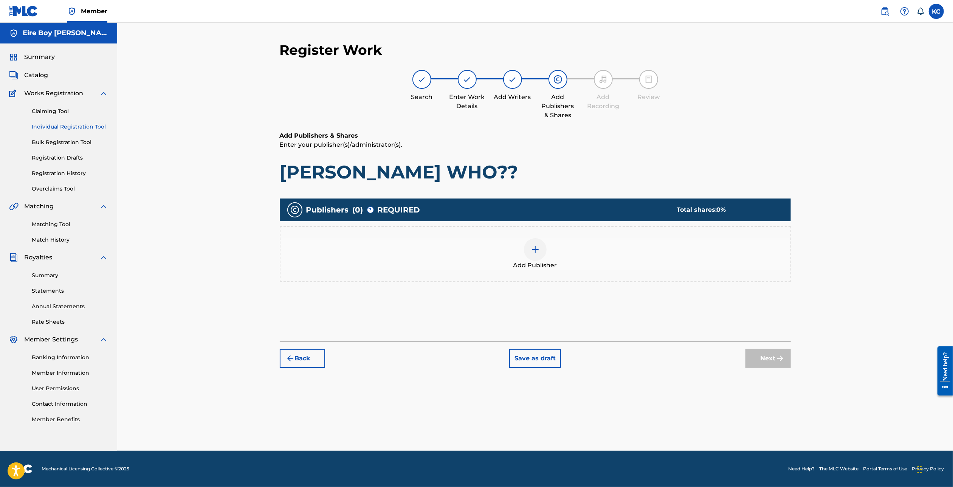
click at [526, 250] on div at bounding box center [535, 249] width 23 height 23
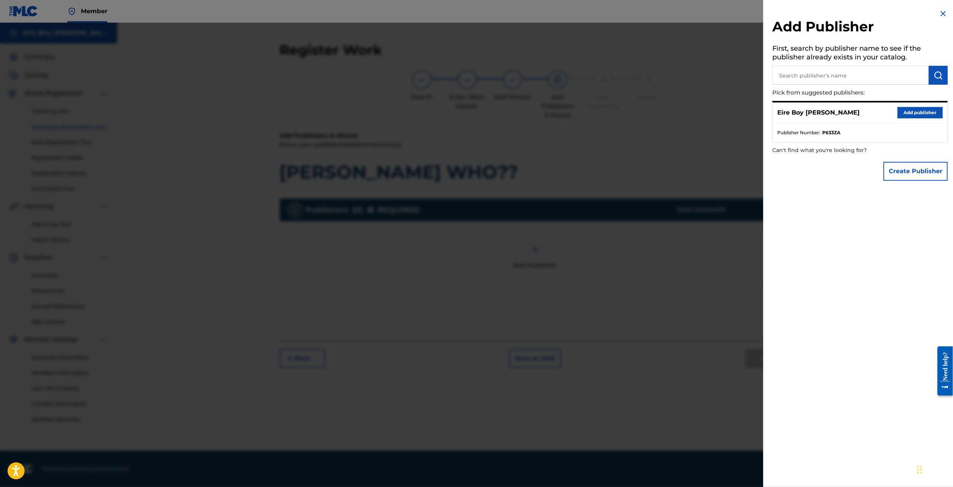
click at [914, 115] on button "Add publisher" at bounding box center [919, 112] width 45 height 11
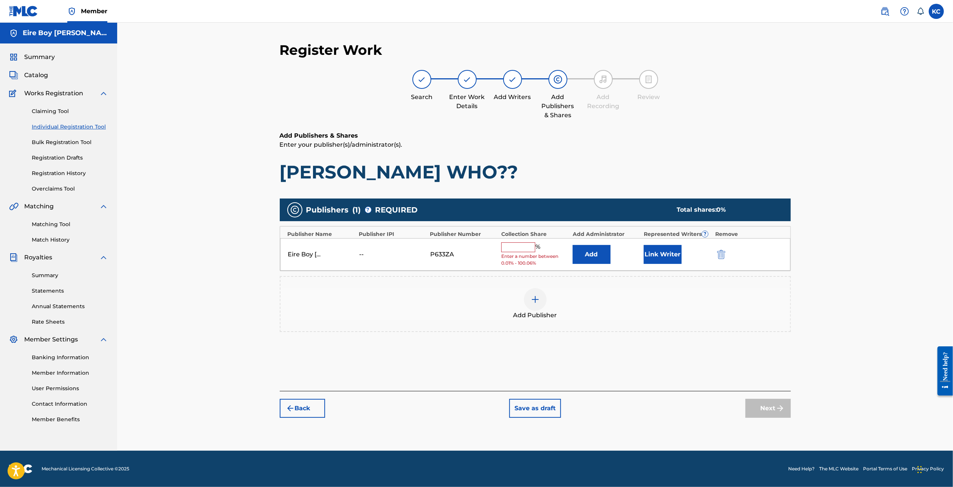
drag, startPoint x: 526, startPoint y: 252, endPoint x: 522, endPoint y: 250, distance: 4.9
click at [525, 252] on input "text" at bounding box center [518, 247] width 34 height 10
click at [676, 250] on button "Link Writer" at bounding box center [662, 251] width 38 height 19
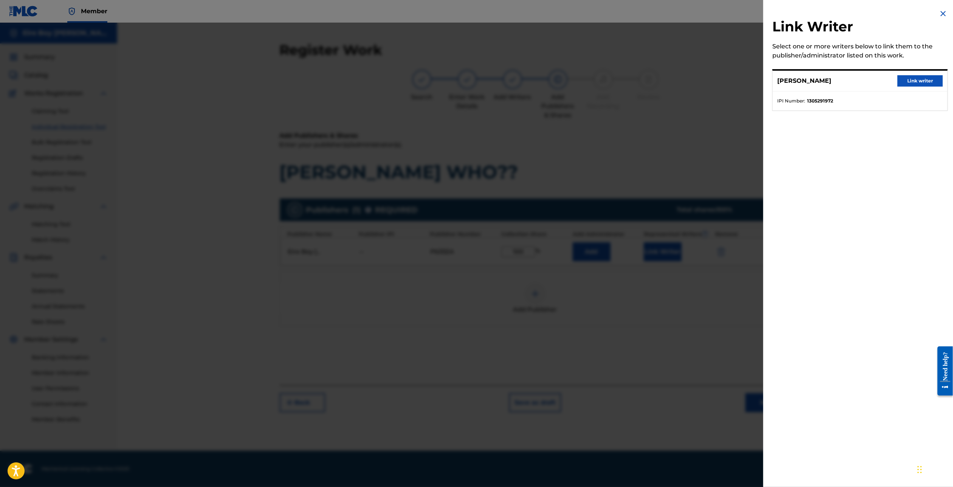
click at [905, 77] on button "Link writer" at bounding box center [919, 80] width 45 height 11
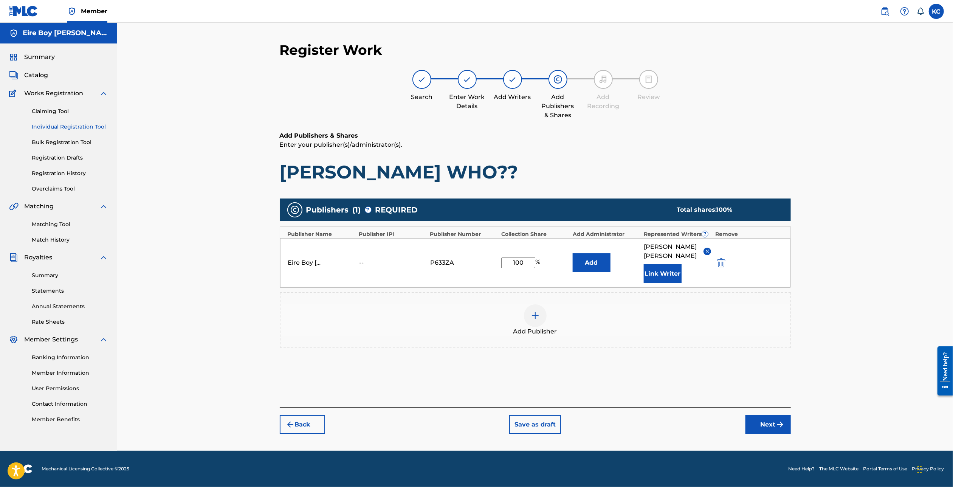
click at [782, 420] on img "submit" at bounding box center [779, 424] width 9 height 9
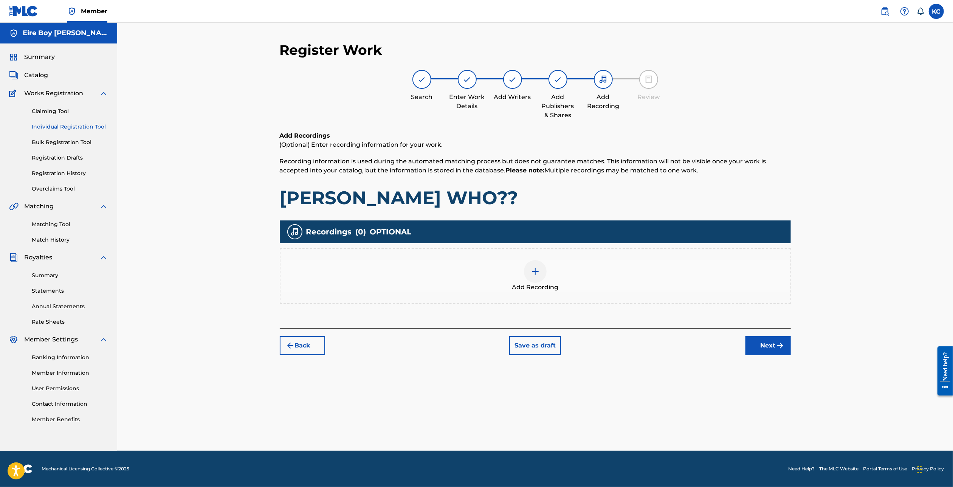
click at [540, 277] on div at bounding box center [535, 271] width 23 height 23
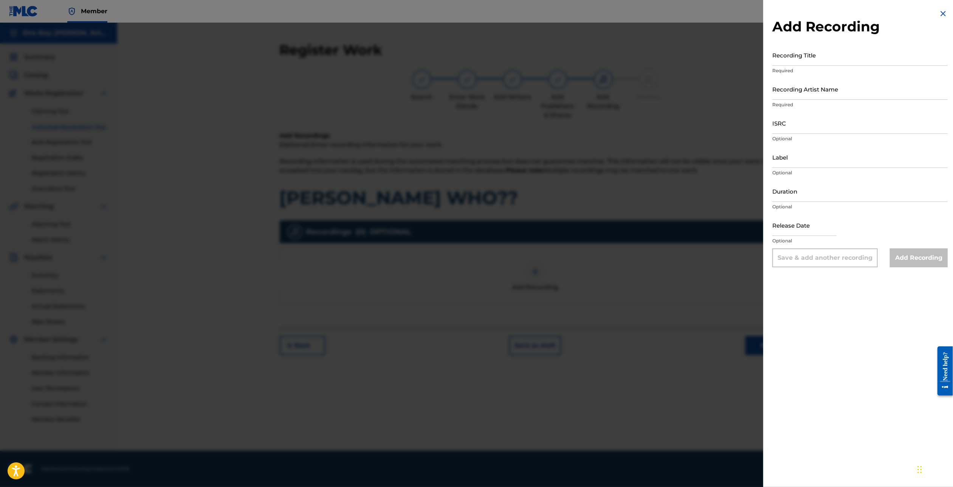
click at [846, 57] on input "Recording Title" at bounding box center [859, 55] width 175 height 22
click at [817, 57] on input "Recording Title" at bounding box center [859, 55] width 175 height 22
click at [845, 84] on input "Recording Artist Name" at bounding box center [859, 89] width 175 height 22
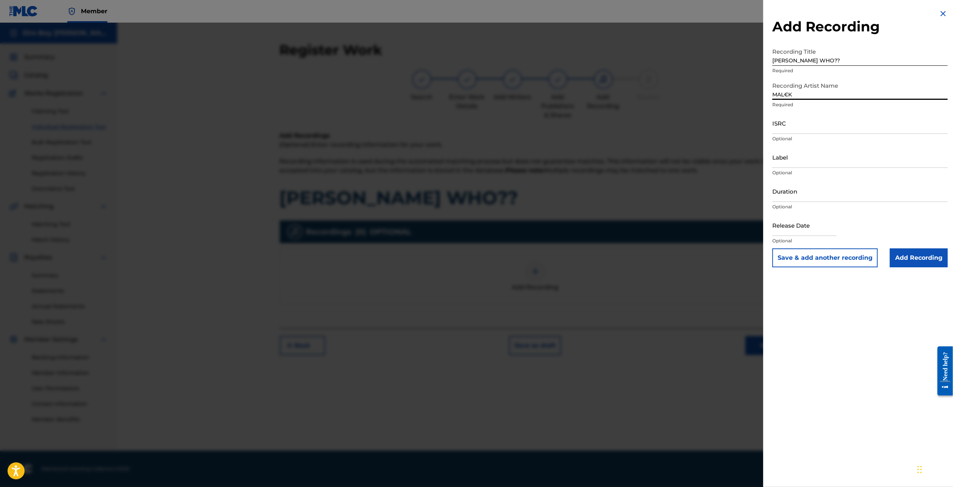
click at [826, 122] on input "ISRC" at bounding box center [859, 123] width 175 height 22
click at [797, 122] on input "ISRC" at bounding box center [859, 123] width 175 height 22
click at [920, 260] on input "Add Recording" at bounding box center [918, 257] width 58 height 19
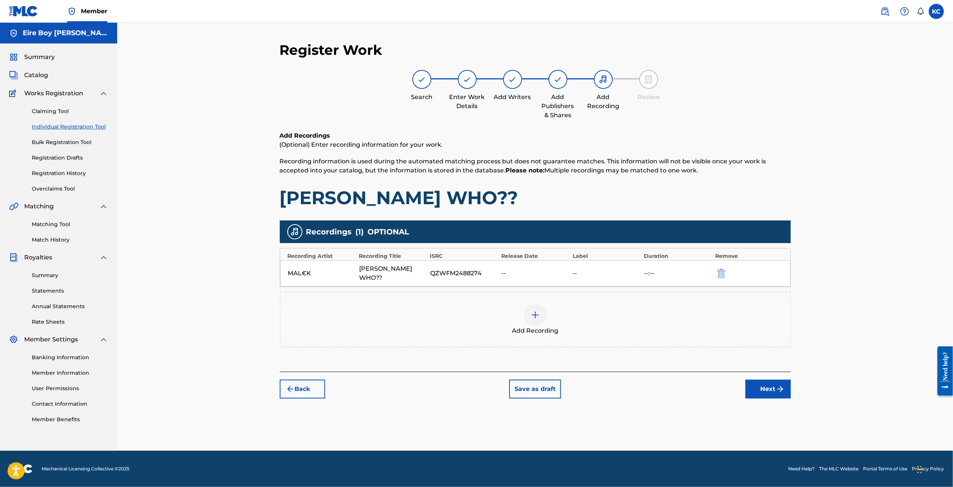
click at [777, 379] on button "Next" at bounding box center [767, 388] width 45 height 19
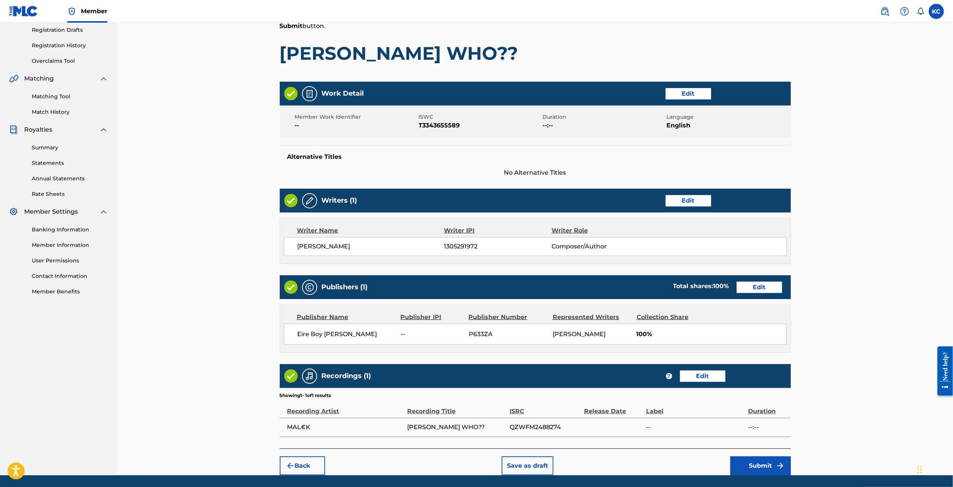
scroll to position [153, 0]
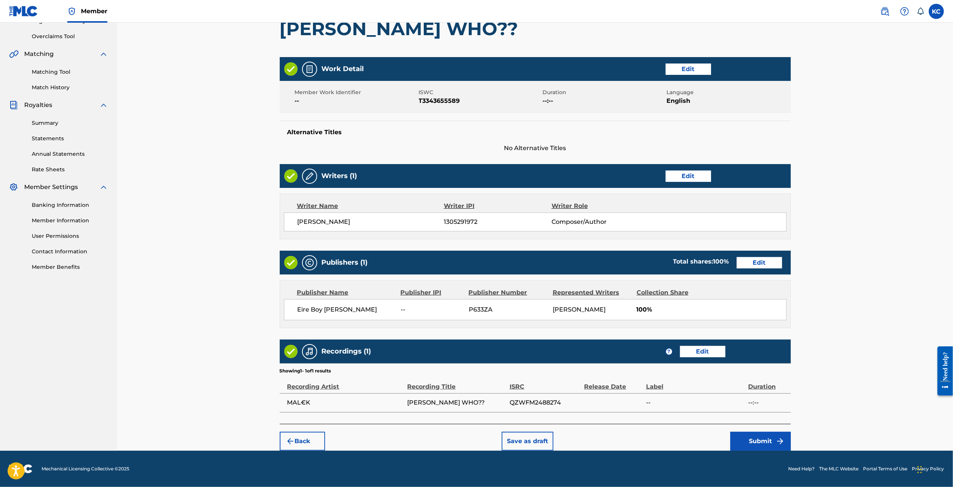
click at [775, 444] on img "submit" at bounding box center [779, 440] width 9 height 9
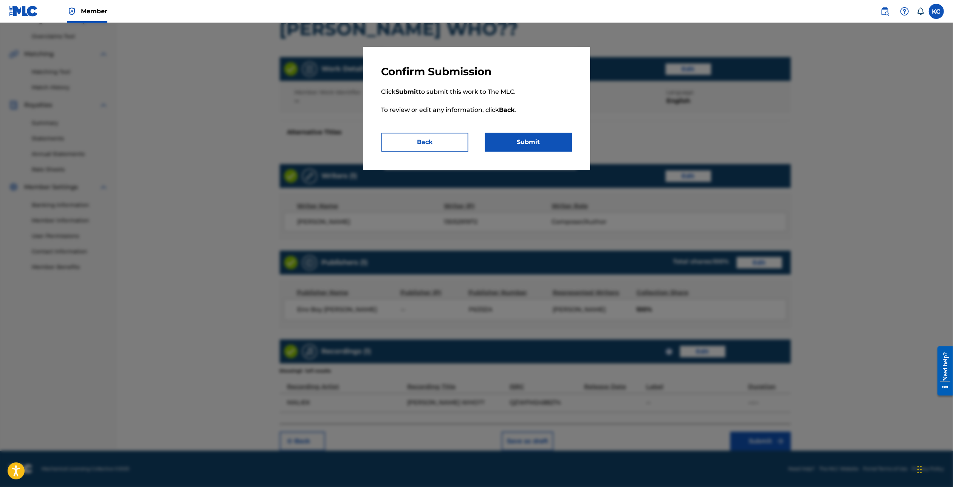
click at [558, 147] on button "Submit" at bounding box center [528, 142] width 87 height 19
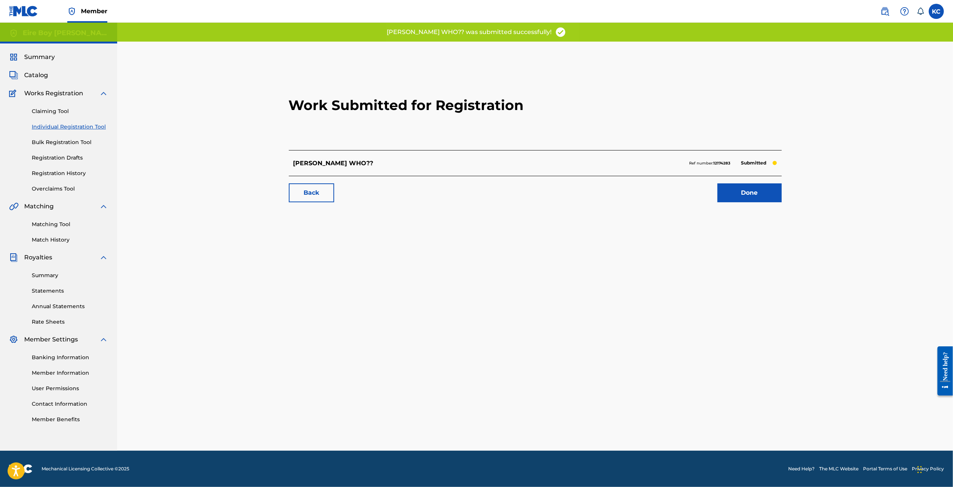
click at [748, 190] on link "Done" at bounding box center [749, 192] width 64 height 19
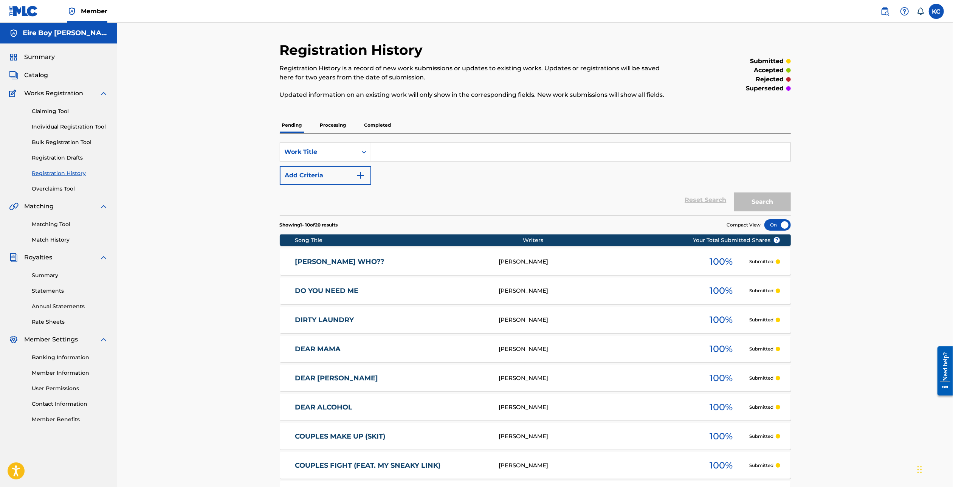
click at [56, 127] on link "Individual Registration Tool" at bounding box center [70, 127] width 76 height 8
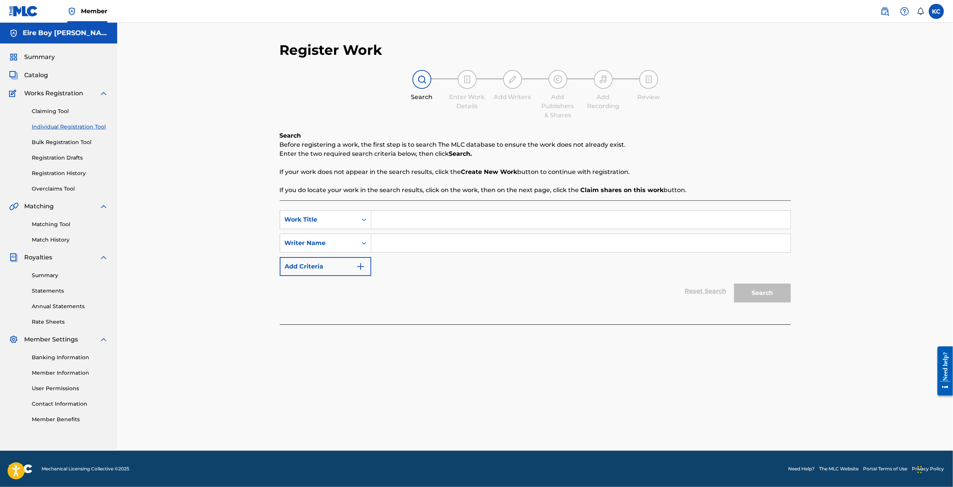
click at [399, 210] on input "Search Form" at bounding box center [580, 219] width 419 height 18
click at [340, 246] on div "Writer Name" at bounding box center [319, 242] width 68 height 9
click at [334, 260] on div "Writer IPI" at bounding box center [325, 261] width 91 height 19
click at [416, 237] on input "Search Form" at bounding box center [580, 243] width 419 height 18
click at [747, 292] on button "Search" at bounding box center [762, 292] width 57 height 19
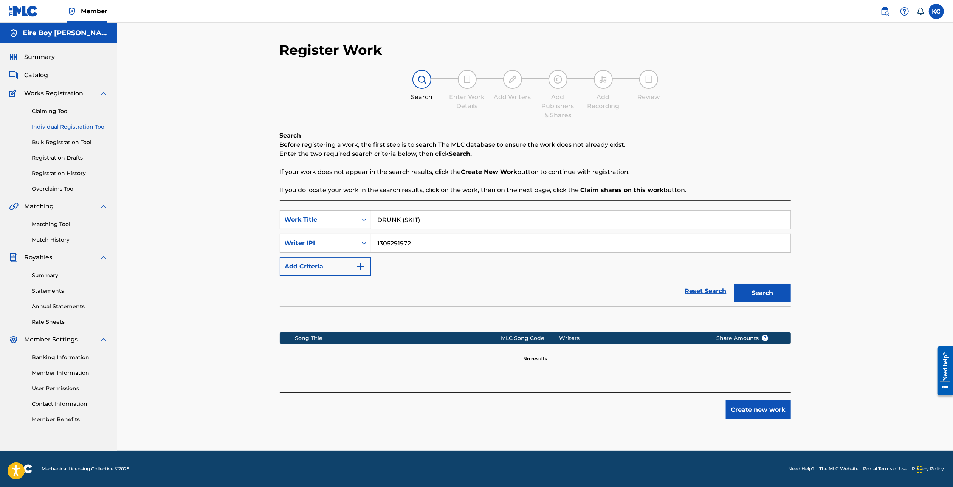
click at [744, 413] on button "Create new work" at bounding box center [757, 409] width 65 height 19
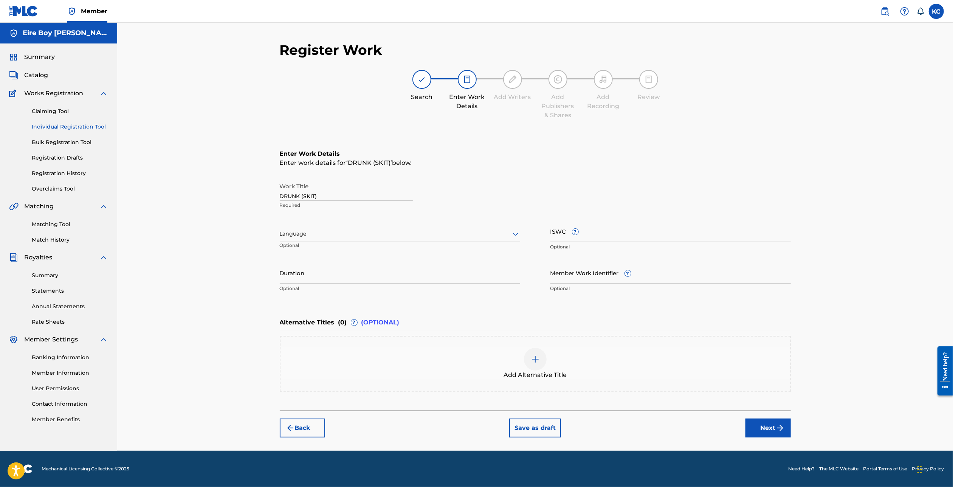
click at [331, 227] on div "Language" at bounding box center [400, 234] width 240 height 16
drag, startPoint x: 305, startPoint y: 249, endPoint x: 349, endPoint y: 248, distance: 44.6
click at [304, 249] on div "English" at bounding box center [400, 250] width 240 height 17
click at [648, 230] on input "ISWC ?" at bounding box center [670, 231] width 240 height 22
click at [768, 428] on button "Next" at bounding box center [767, 427] width 45 height 19
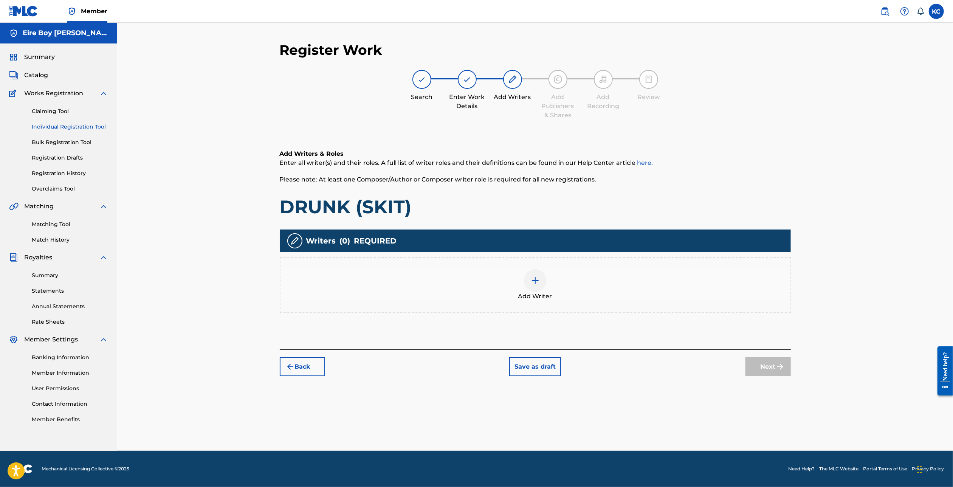
click at [542, 278] on div at bounding box center [535, 280] width 23 height 23
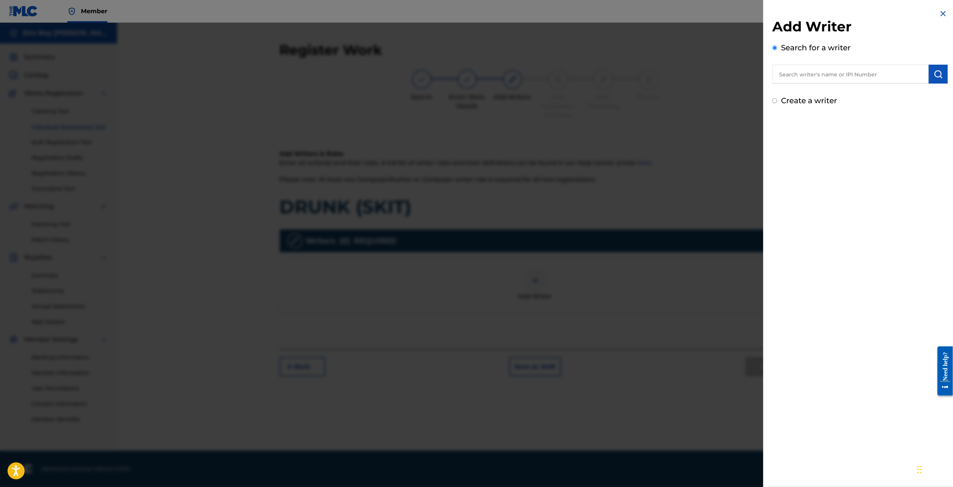
click at [773, 101] on input "Create a writer" at bounding box center [774, 100] width 5 height 5
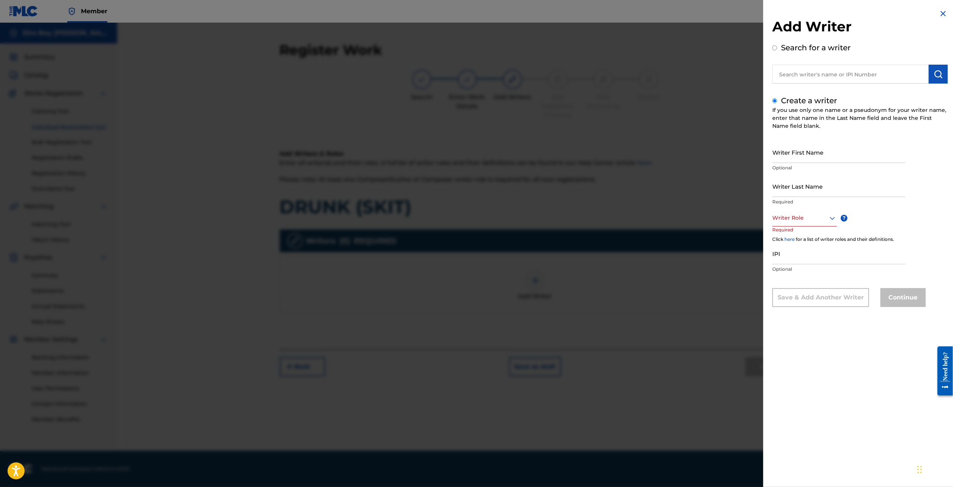
click at [800, 158] on input "Writer First Name" at bounding box center [838, 152] width 133 height 22
click at [804, 220] on div at bounding box center [804, 217] width 65 height 9
click at [804, 233] on div "Composer/Author" at bounding box center [804, 234] width 64 height 17
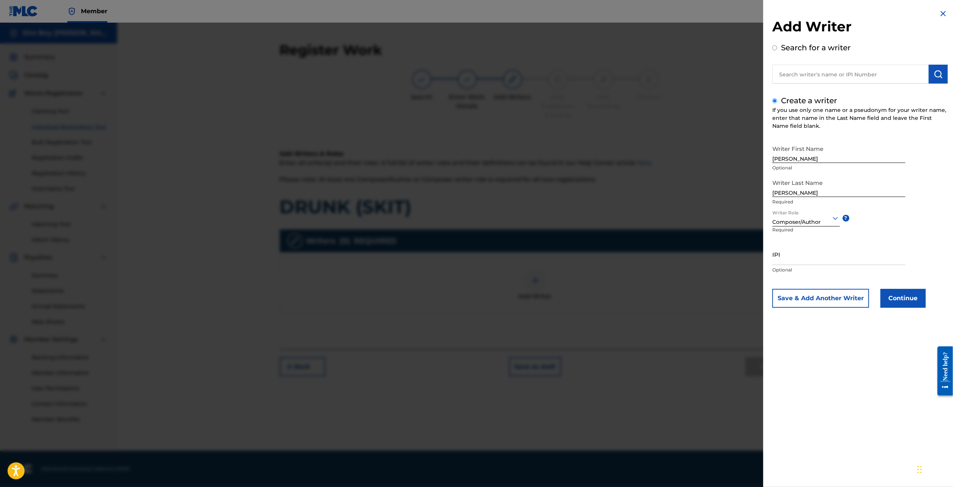
click at [817, 257] on input "IPI" at bounding box center [838, 254] width 133 height 22
click at [912, 298] on button "Continue" at bounding box center [902, 298] width 45 height 19
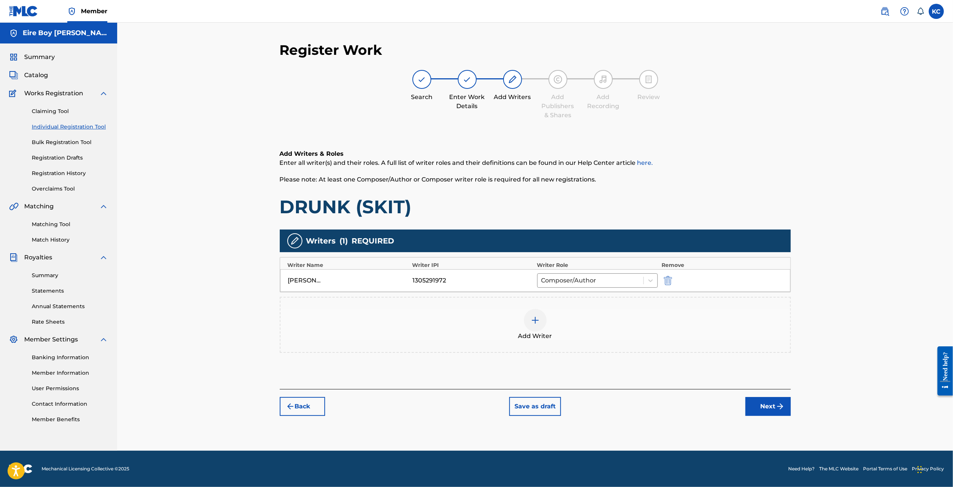
click at [767, 410] on button "Next" at bounding box center [767, 406] width 45 height 19
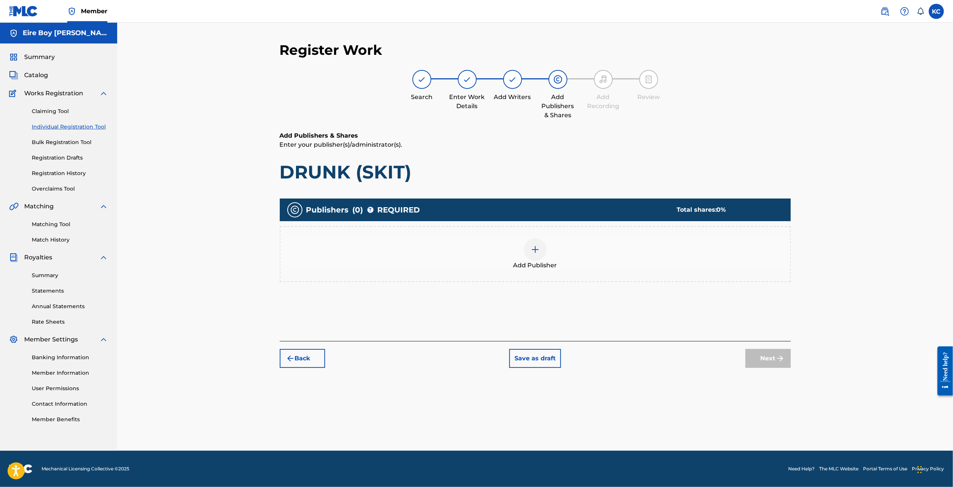
click at [537, 243] on div at bounding box center [535, 249] width 23 height 23
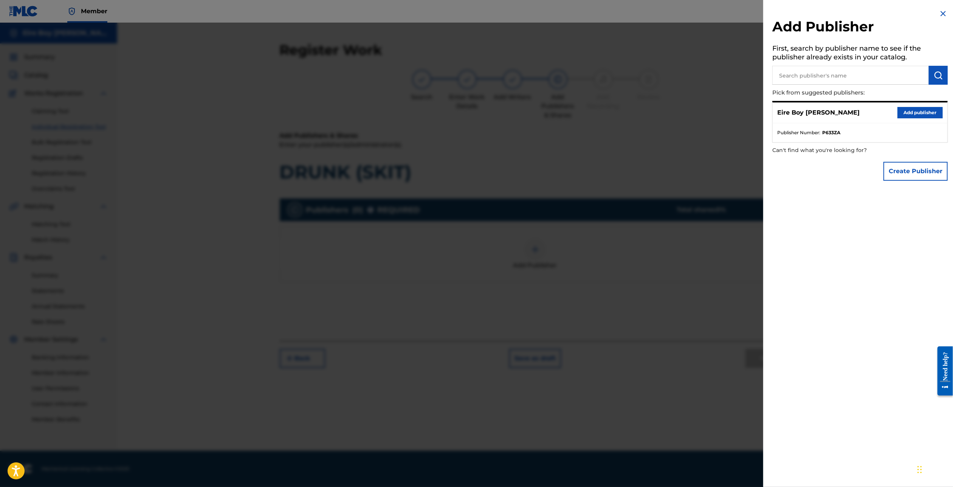
click at [914, 113] on button "Add publisher" at bounding box center [919, 112] width 45 height 11
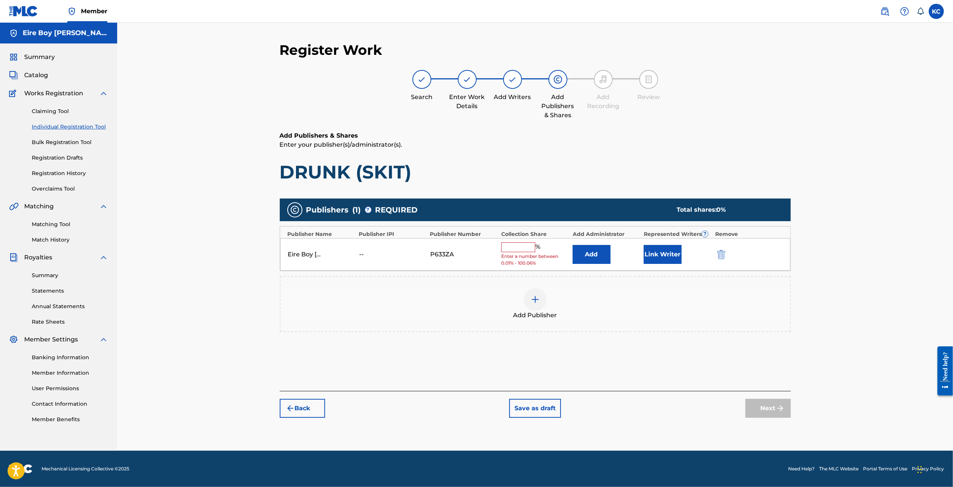
click at [513, 243] on input "text" at bounding box center [518, 247] width 34 height 10
click at [670, 255] on button "Link Writer" at bounding box center [662, 251] width 38 height 19
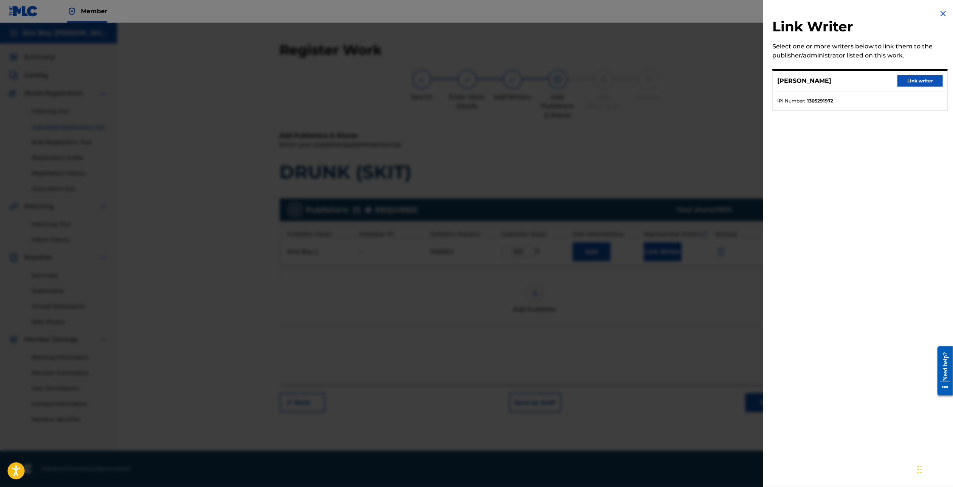
click at [921, 85] on button "Link writer" at bounding box center [919, 80] width 45 height 11
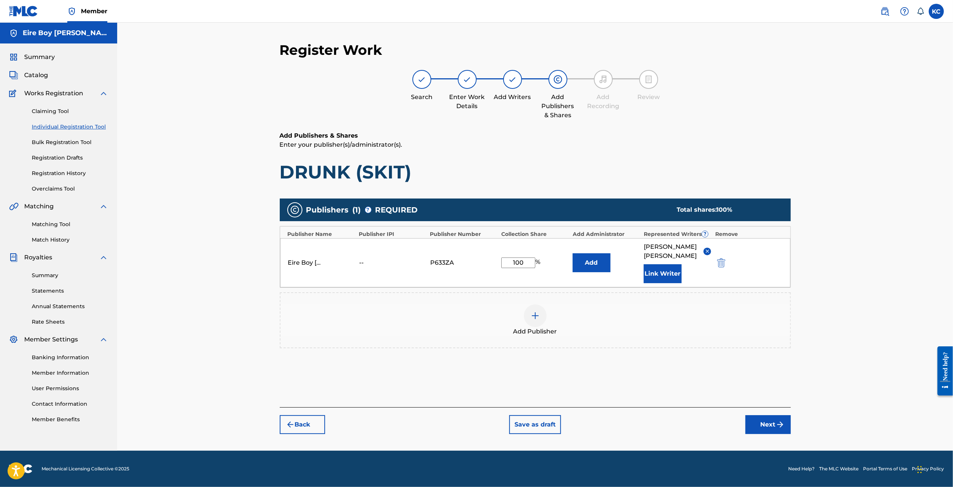
click at [771, 415] on button "Next" at bounding box center [767, 424] width 45 height 19
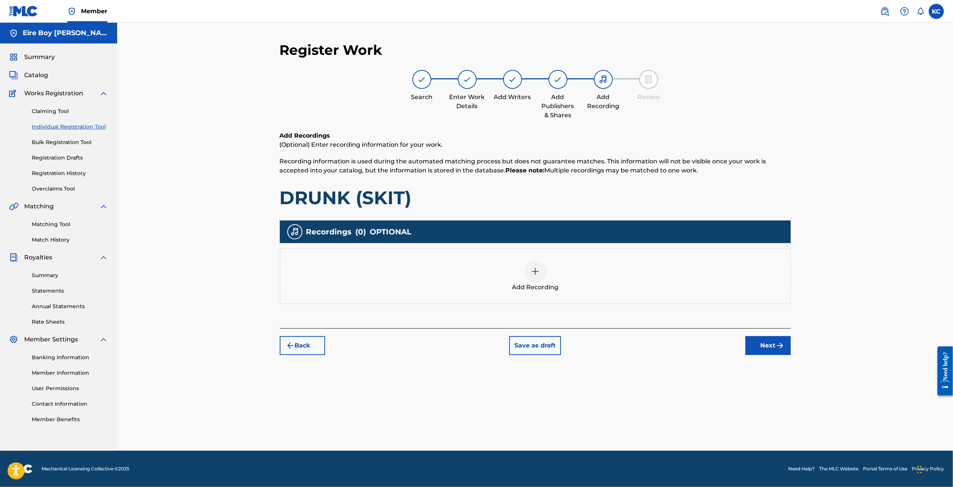
click at [537, 270] on img at bounding box center [534, 271] width 9 height 9
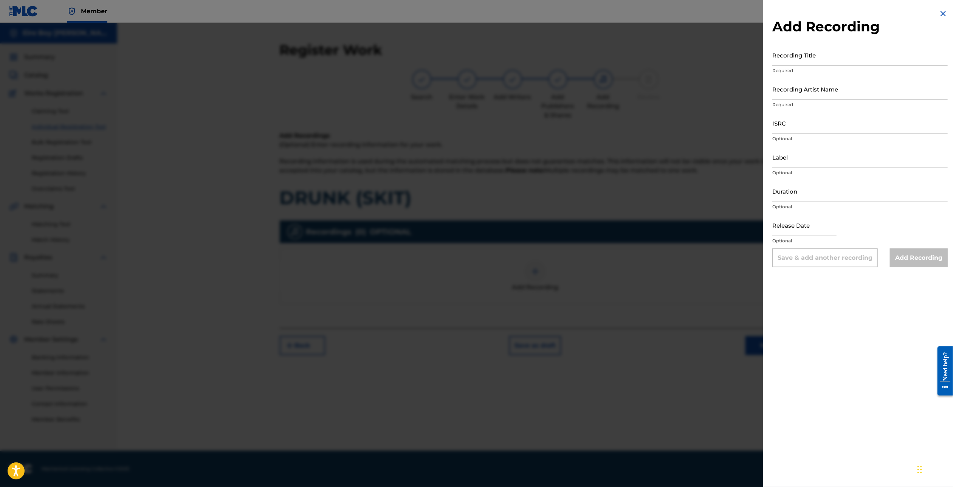
click at [836, 44] on input "Recording Title" at bounding box center [859, 55] width 175 height 22
click at [840, 86] on input "Recording Artist Name" at bounding box center [859, 89] width 175 height 22
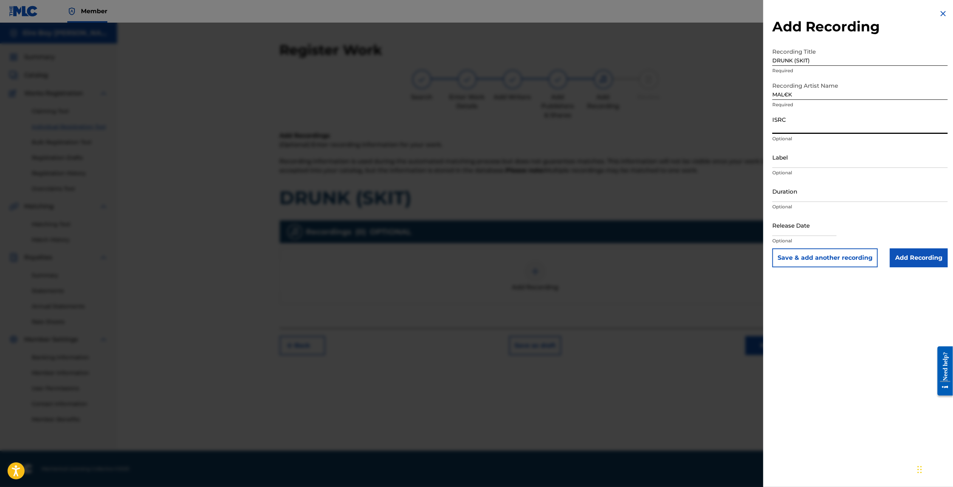
click at [824, 127] on input "ISRC" at bounding box center [859, 123] width 175 height 22
click at [919, 255] on input "Add Recording" at bounding box center [918, 257] width 58 height 19
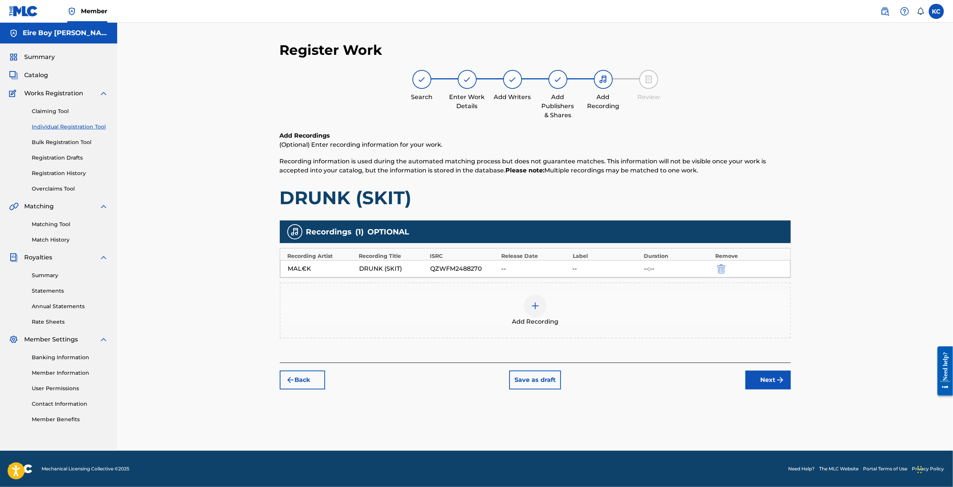
click at [771, 379] on button "Next" at bounding box center [767, 379] width 45 height 19
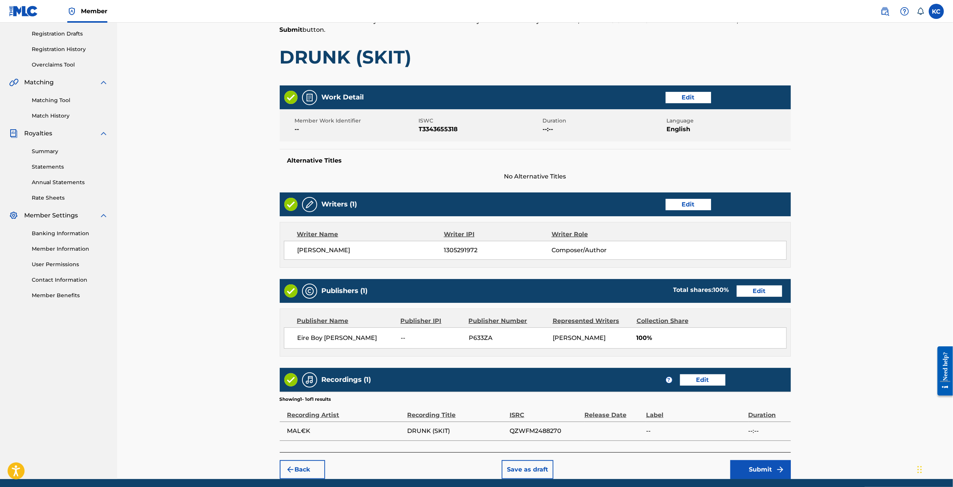
scroll to position [153, 0]
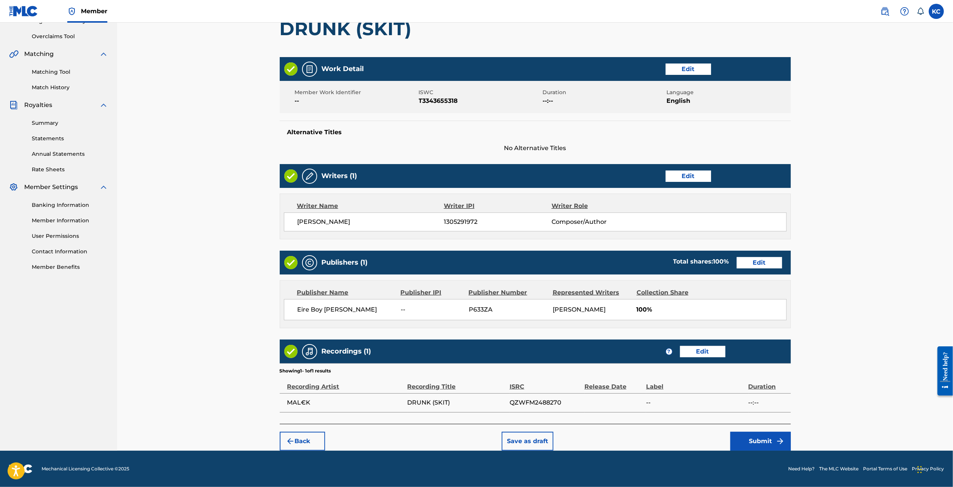
click at [769, 438] on button "Submit" at bounding box center [760, 440] width 60 height 19
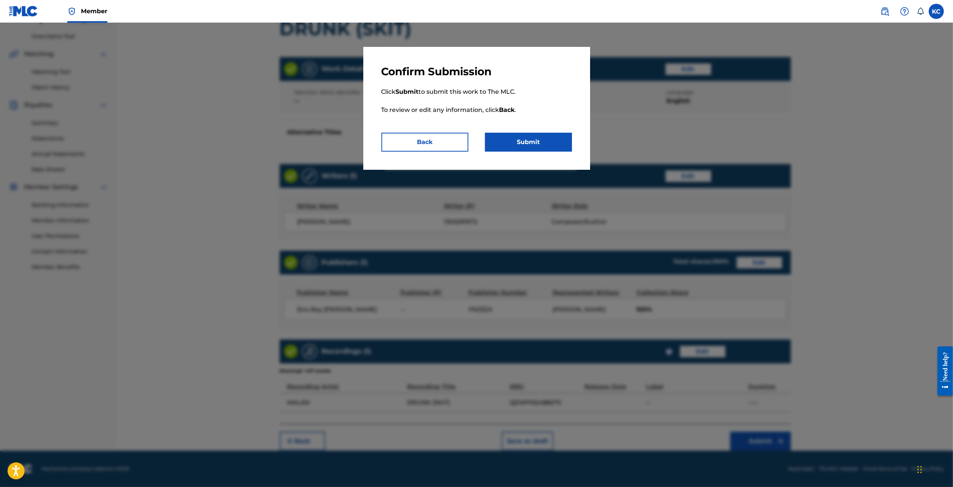
click at [541, 135] on button "Submit" at bounding box center [528, 142] width 87 height 19
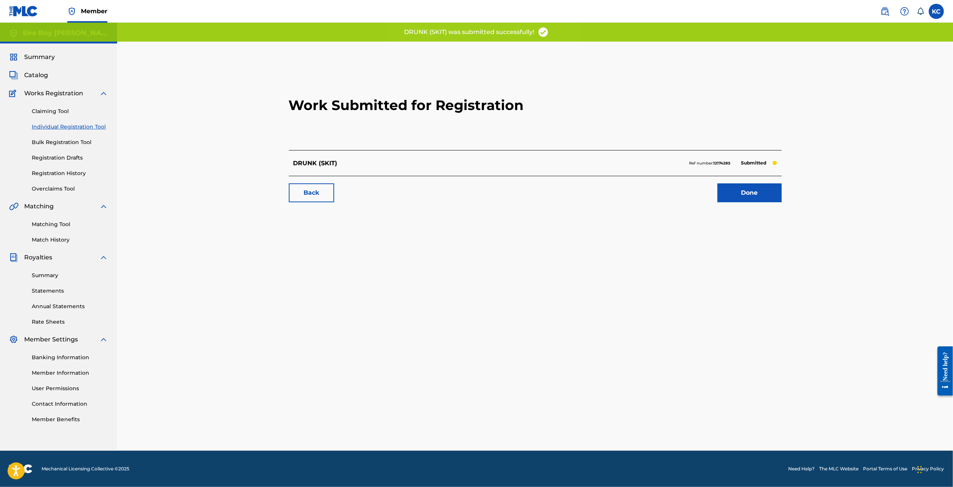
click at [745, 193] on link "Done" at bounding box center [749, 192] width 64 height 19
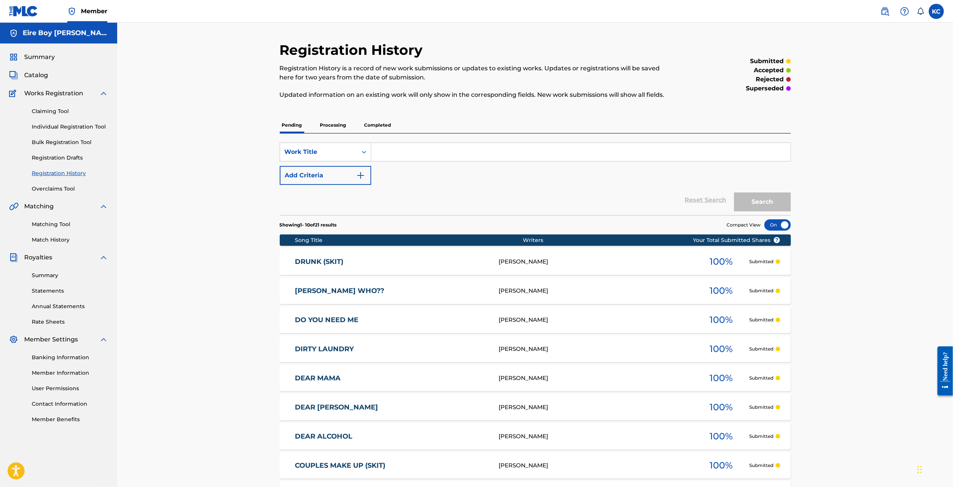
drag, startPoint x: 49, startPoint y: 123, endPoint x: 59, endPoint y: 121, distance: 9.9
click at [49, 123] on link "Individual Registration Tool" at bounding box center [70, 127] width 76 height 8
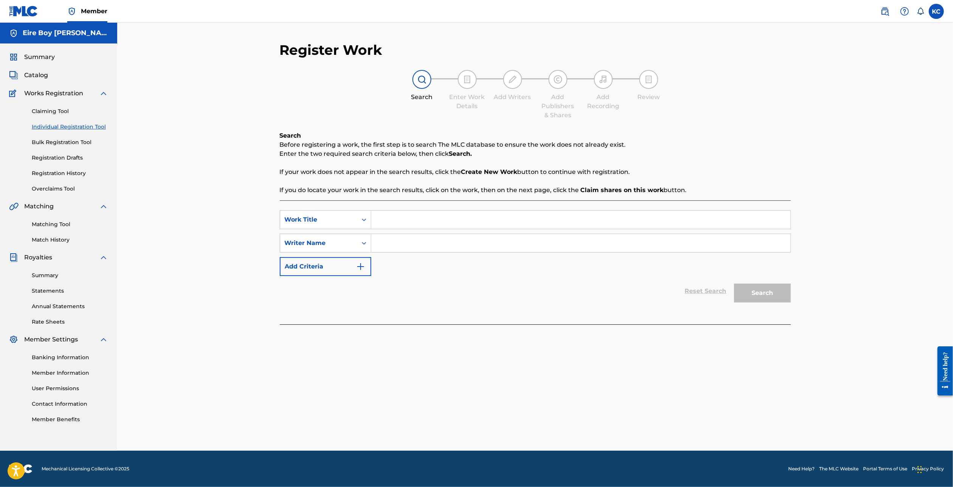
click at [402, 225] on input "Search Form" at bounding box center [580, 219] width 419 height 18
click at [363, 242] on icon "Search Form" at bounding box center [364, 243] width 8 height 8
click at [338, 263] on div "Writer IPI" at bounding box center [325, 261] width 91 height 19
drag, startPoint x: 401, startPoint y: 233, endPoint x: 404, endPoint y: 237, distance: 4.3
click at [402, 236] on div "Search Form" at bounding box center [580, 243] width 419 height 19
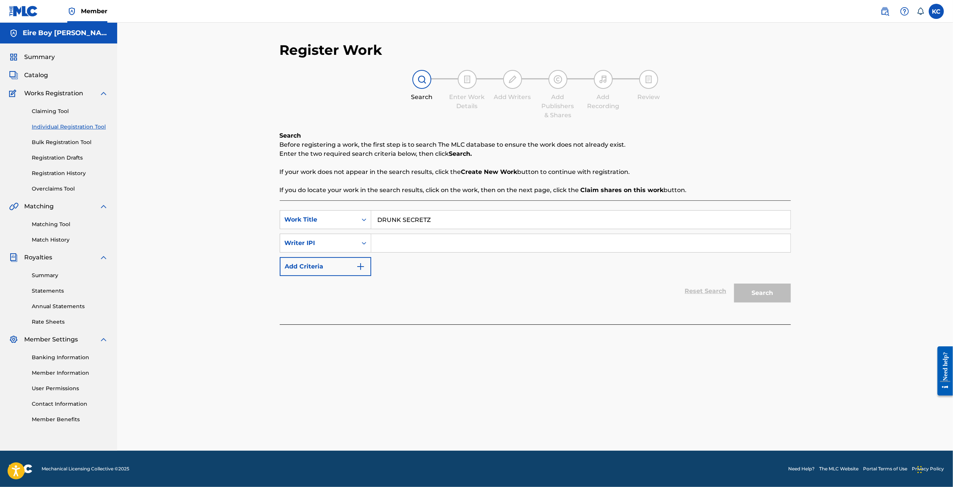
click at [446, 243] on input "Search Form" at bounding box center [580, 243] width 419 height 18
click at [767, 292] on button "Search" at bounding box center [762, 292] width 57 height 19
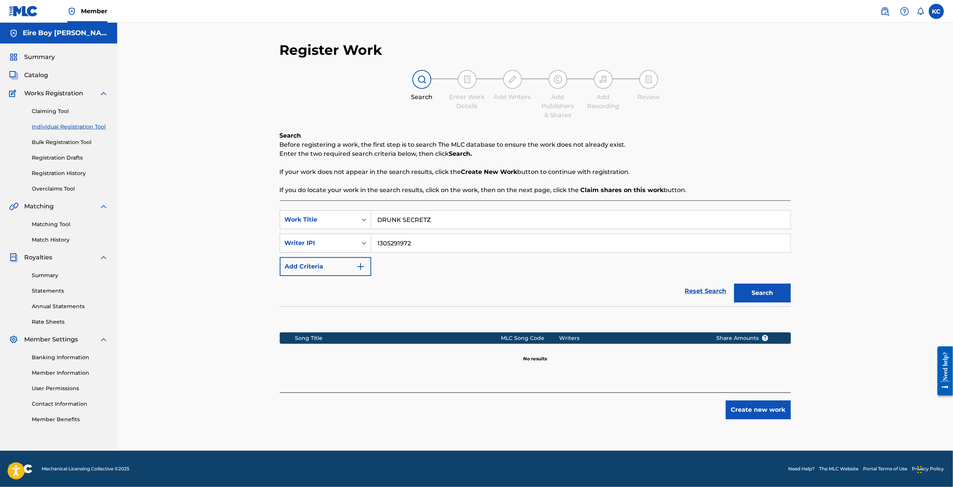
click at [767, 415] on button "Create new work" at bounding box center [757, 409] width 65 height 19
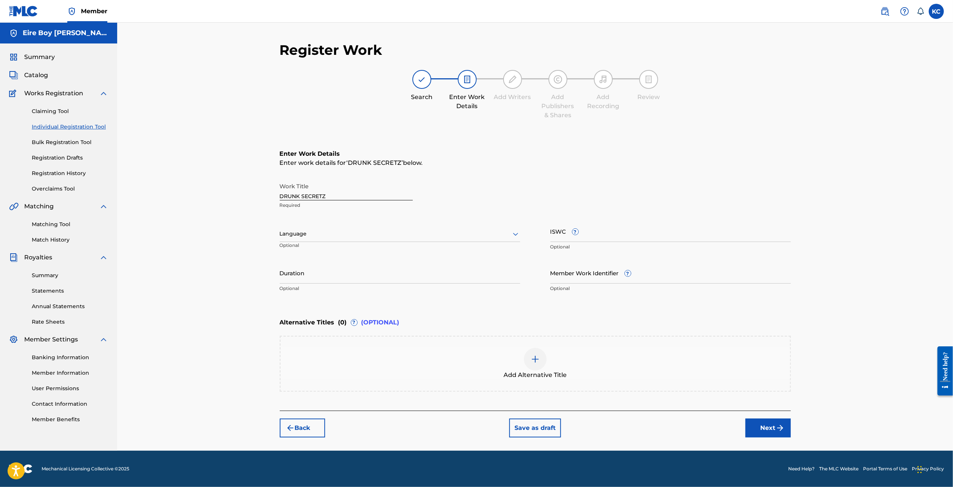
click at [299, 233] on div at bounding box center [400, 233] width 240 height 9
click at [314, 255] on div "English" at bounding box center [400, 250] width 240 height 17
click at [659, 235] on input "ISWC ?" at bounding box center [670, 231] width 240 height 22
click at [766, 433] on button "Next" at bounding box center [767, 427] width 45 height 19
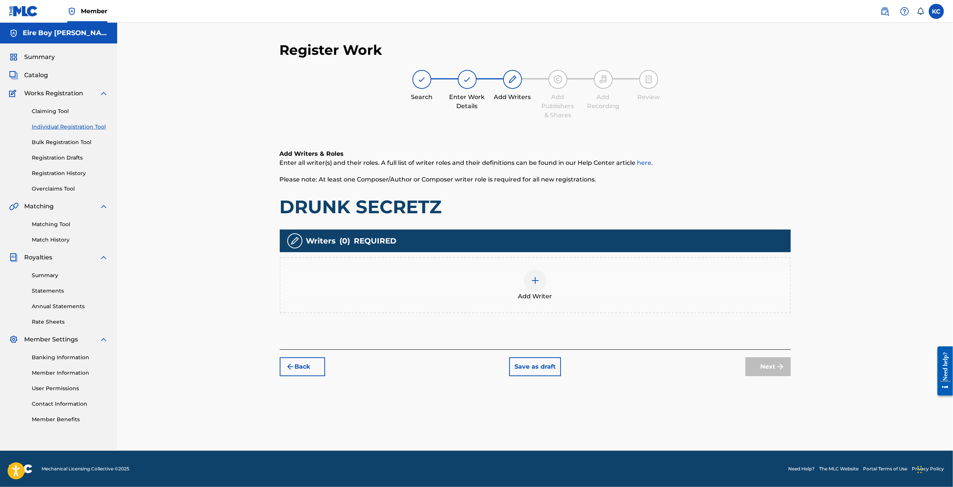
click at [543, 280] on div at bounding box center [535, 280] width 23 height 23
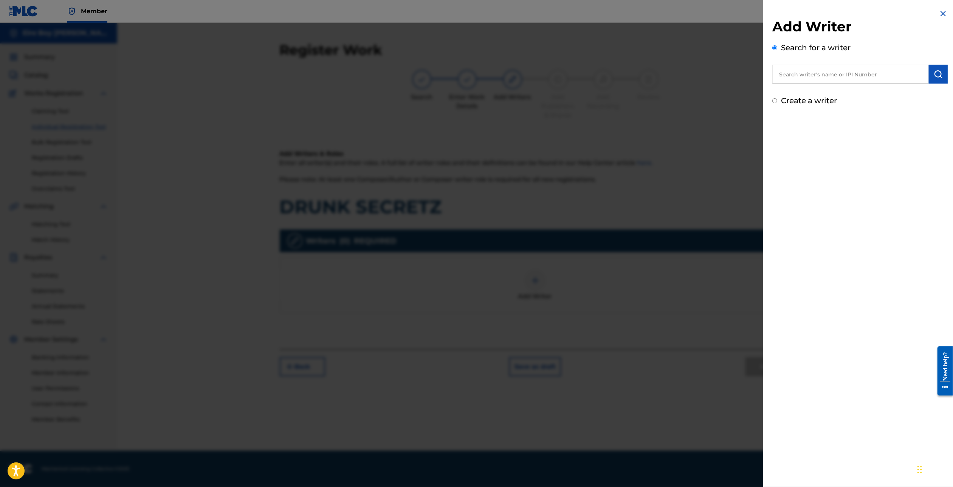
click at [772, 102] on input "Create a writer" at bounding box center [774, 100] width 5 height 5
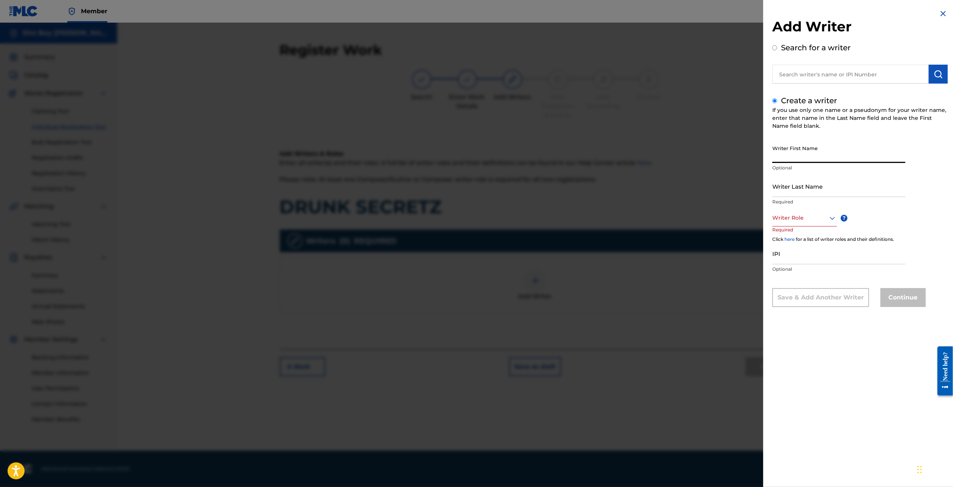
drag, startPoint x: 810, startPoint y: 159, endPoint x: 815, endPoint y: 155, distance: 6.2
click at [810, 159] on input "Writer First Name" at bounding box center [838, 152] width 133 height 22
drag, startPoint x: 817, startPoint y: 194, endPoint x: 824, endPoint y: 191, distance: 8.0
click at [817, 194] on div "Writer Last Name Required" at bounding box center [838, 192] width 133 height 34
click at [824, 191] on input "Writer Last Name" at bounding box center [838, 186] width 133 height 22
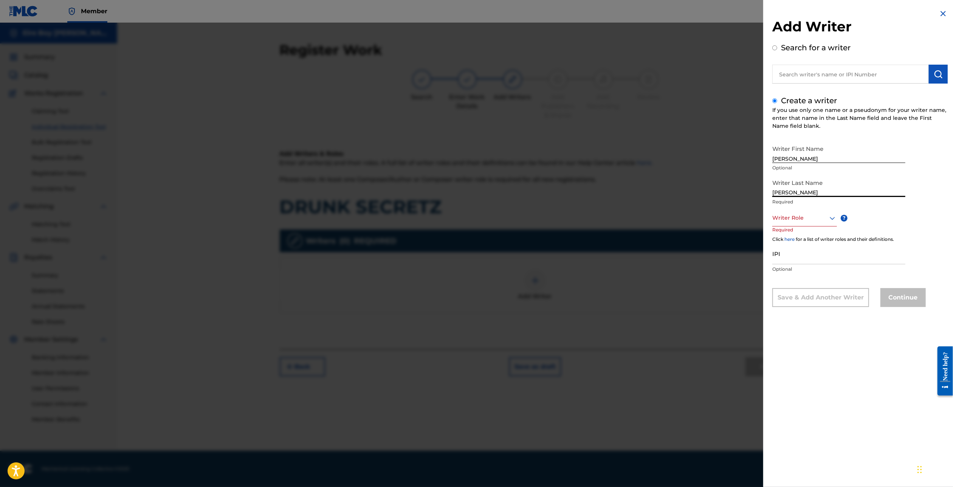
click at [819, 216] on div at bounding box center [804, 217] width 65 height 9
click at [790, 237] on div "Composer/Author" at bounding box center [804, 234] width 64 height 17
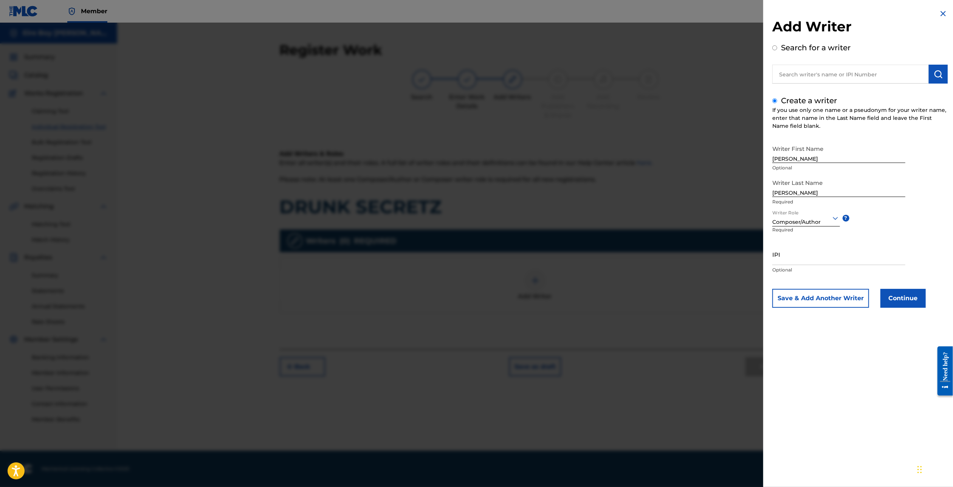
click at [801, 255] on input "IPI" at bounding box center [838, 254] width 133 height 22
click at [911, 304] on button "Continue" at bounding box center [902, 298] width 45 height 19
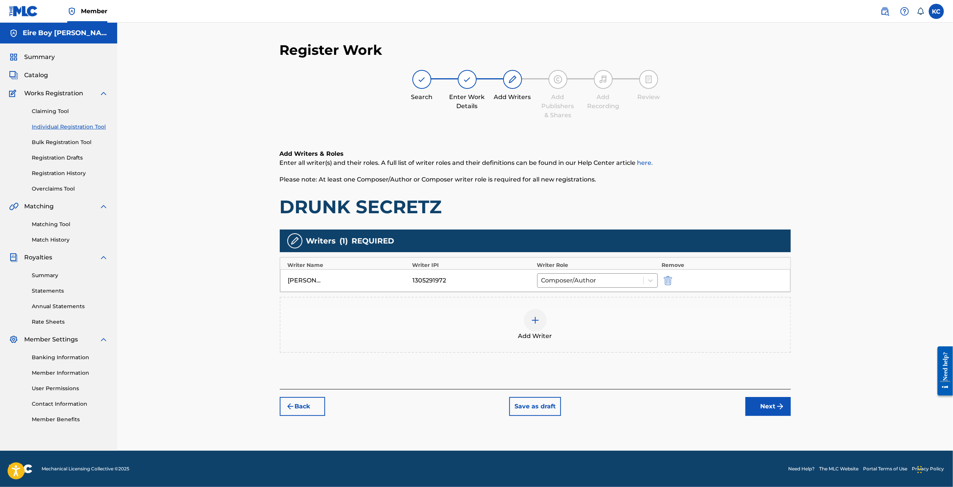
click at [762, 401] on button "Next" at bounding box center [767, 406] width 45 height 19
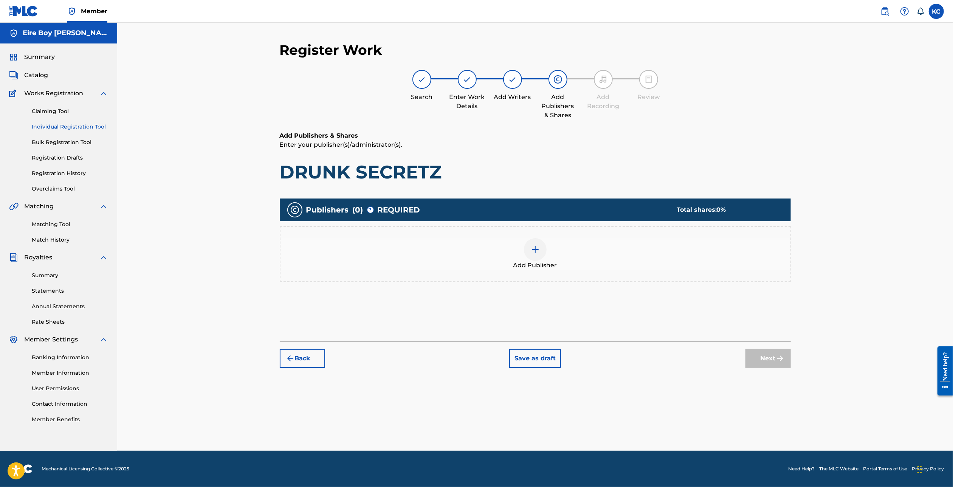
click at [535, 249] on img at bounding box center [534, 249] width 9 height 9
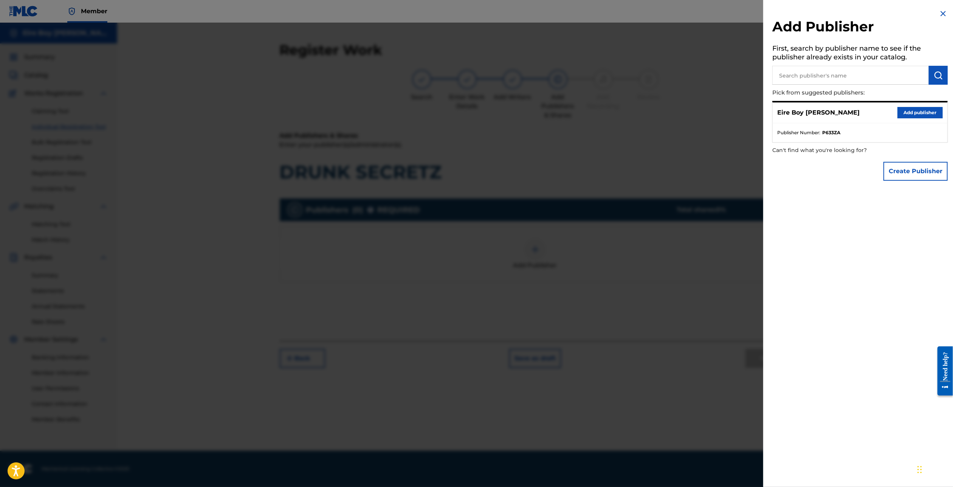
click at [912, 107] on button "Add publisher" at bounding box center [919, 112] width 45 height 11
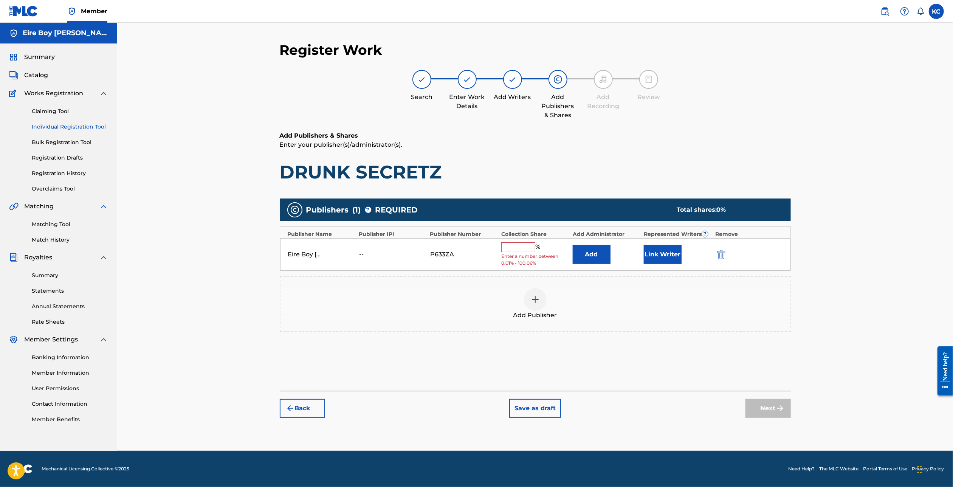
click at [505, 250] on input "text" at bounding box center [518, 247] width 34 height 10
click at [667, 259] on button "Link Writer" at bounding box center [662, 251] width 38 height 19
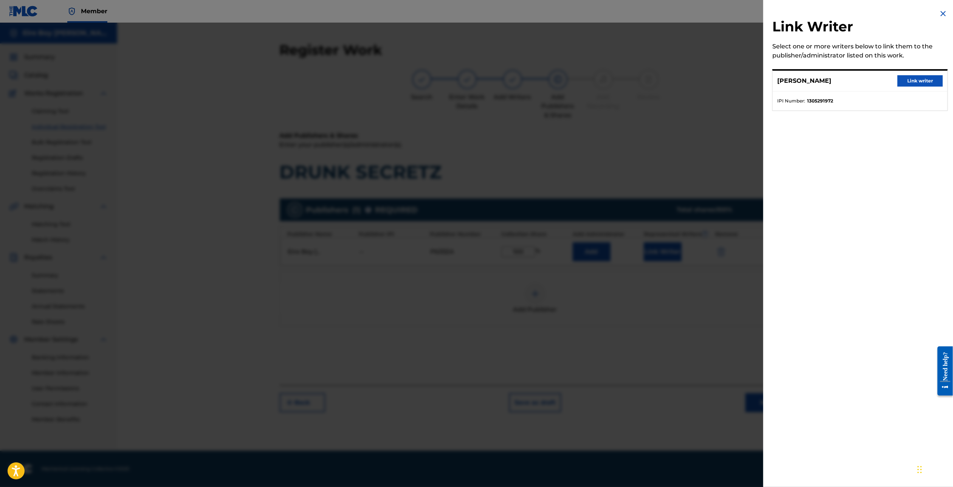
click at [929, 82] on button "Link writer" at bounding box center [919, 80] width 45 height 11
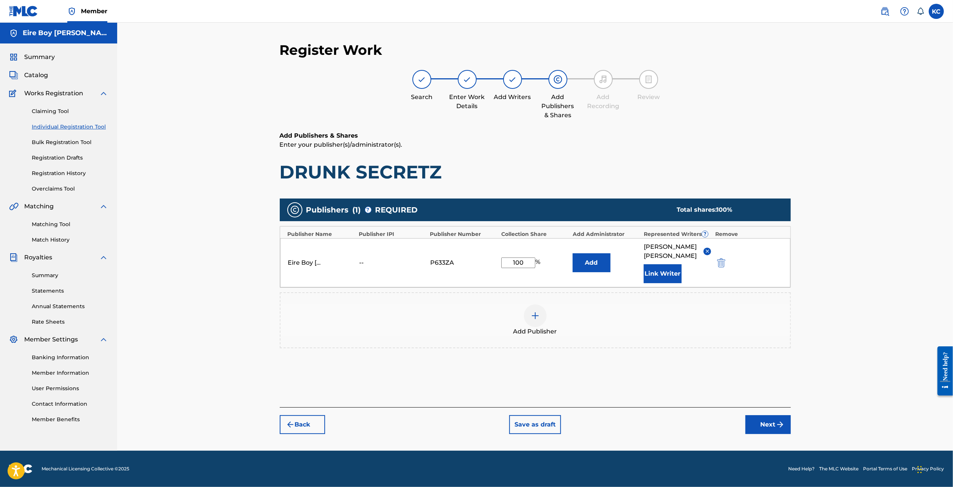
click at [767, 415] on button "Next" at bounding box center [767, 424] width 45 height 19
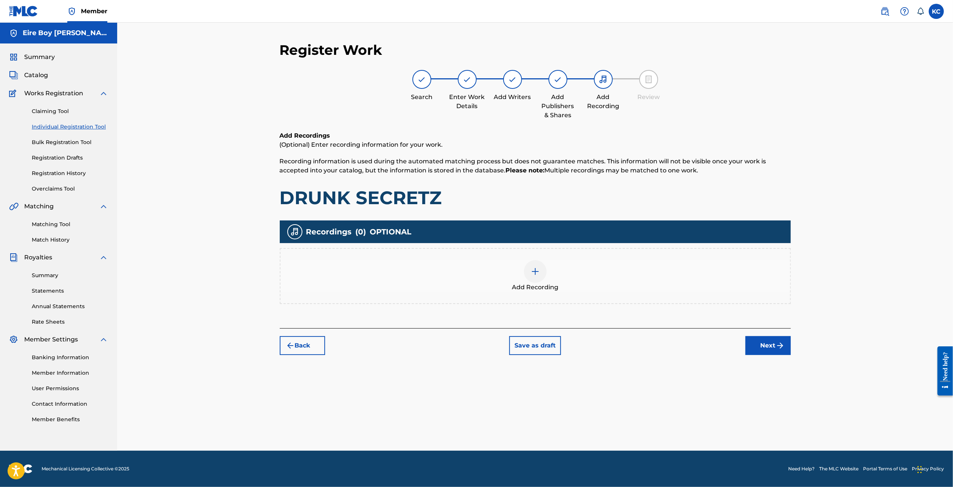
click at [535, 280] on div at bounding box center [535, 271] width 23 height 23
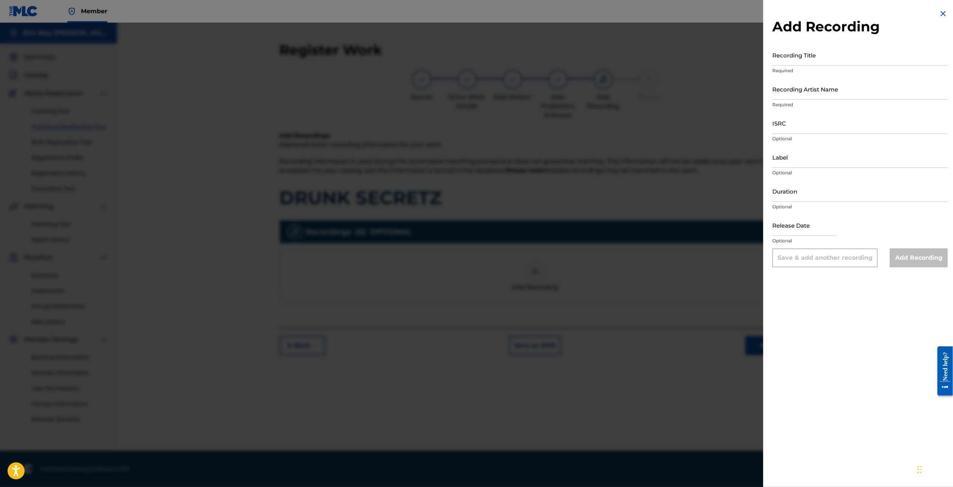
click at [830, 57] on input "Recording Title" at bounding box center [859, 55] width 175 height 22
drag, startPoint x: 824, startPoint y: 89, endPoint x: 829, endPoint y: 91, distance: 4.4
click at [827, 91] on input "Recording Artist Name" at bounding box center [859, 89] width 175 height 22
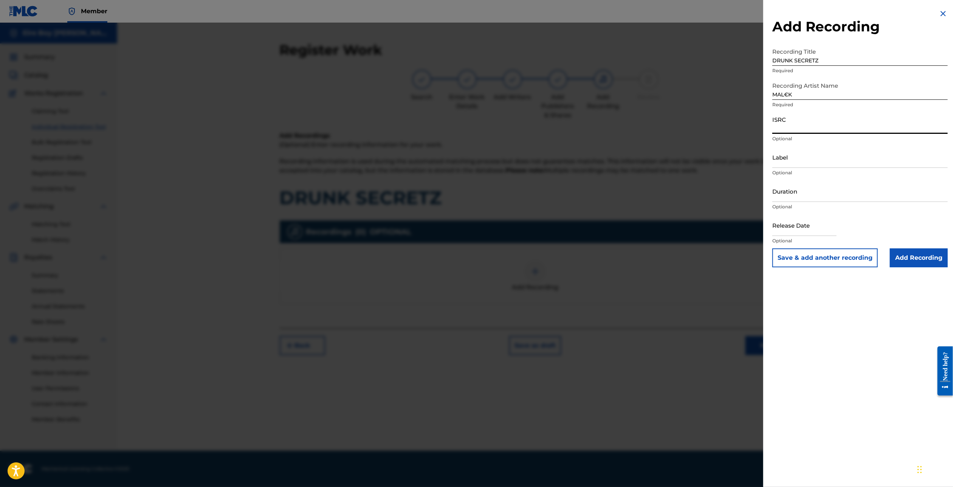
click at [819, 125] on input "ISRC" at bounding box center [859, 123] width 175 height 22
click at [806, 123] on input "ISRC" at bounding box center [859, 123] width 175 height 22
click at [910, 260] on input "Add Recording" at bounding box center [918, 257] width 58 height 19
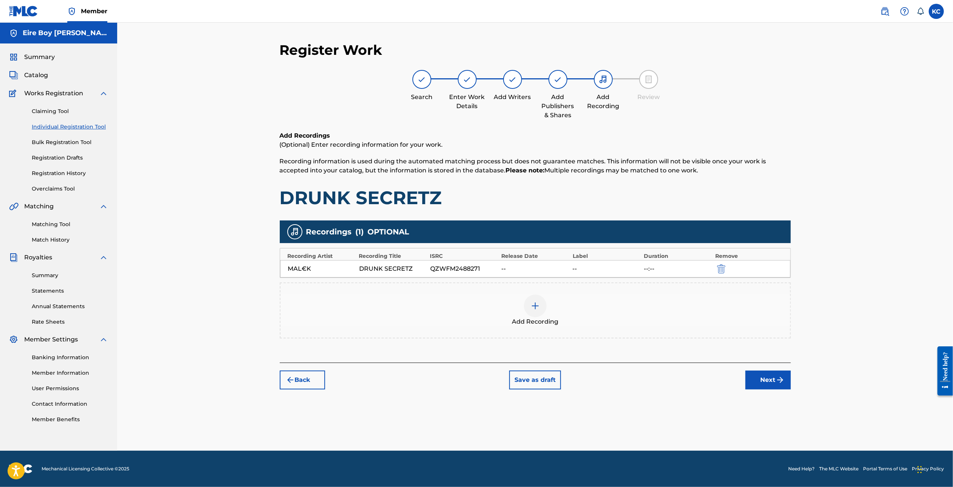
click at [762, 383] on button "Next" at bounding box center [767, 379] width 45 height 19
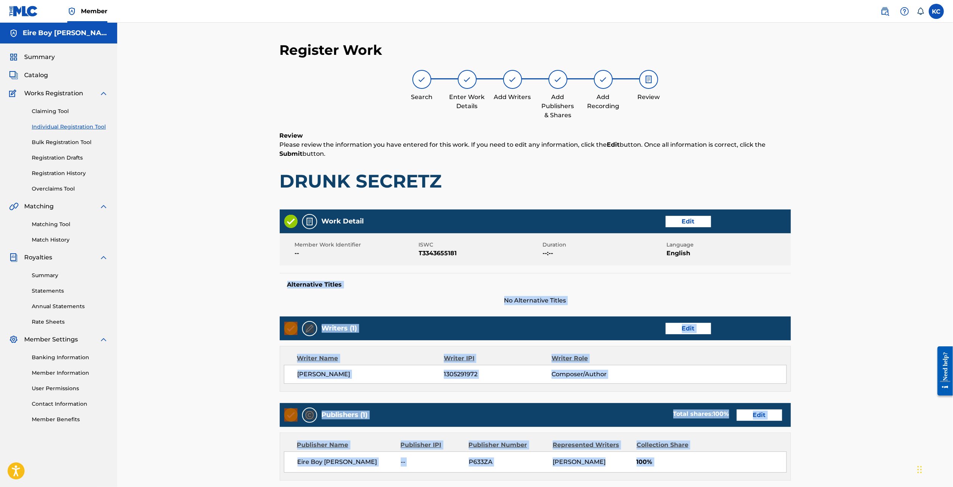
drag, startPoint x: 1884, startPoint y: 600, endPoint x: 939, endPoint y: 353, distance: 976.9
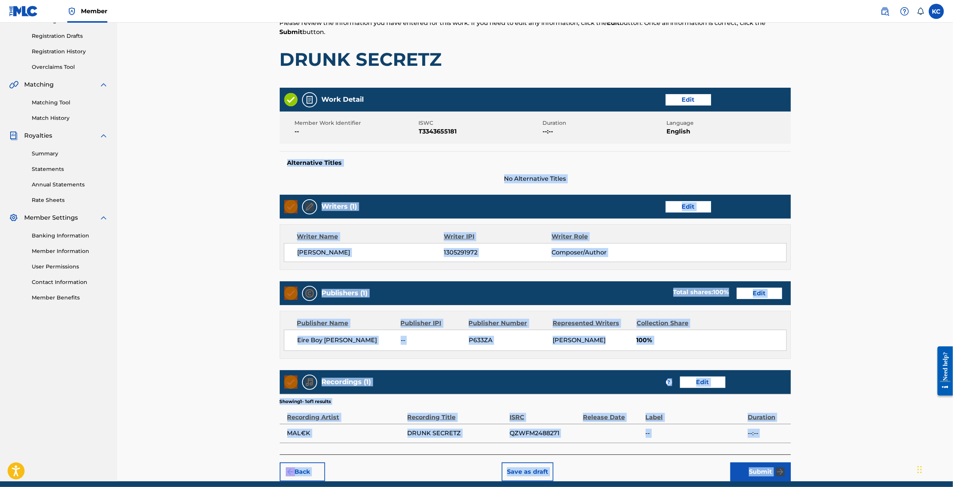
scroll to position [153, 0]
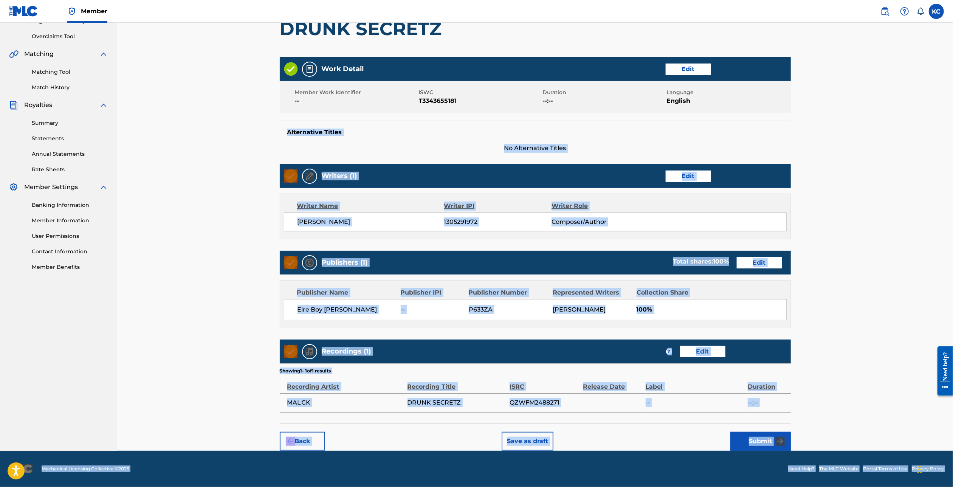
click at [764, 445] on button "Submit" at bounding box center [760, 440] width 60 height 19
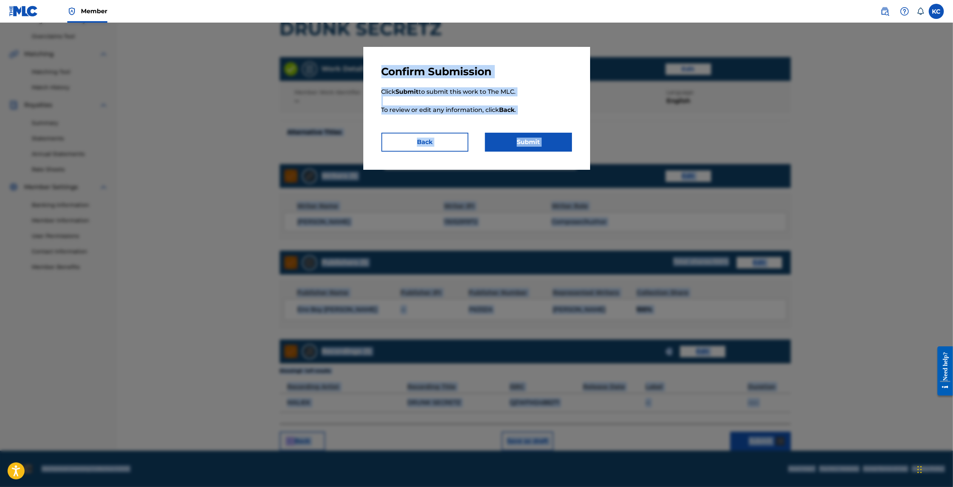
click at [529, 147] on button "Submit" at bounding box center [528, 142] width 87 height 19
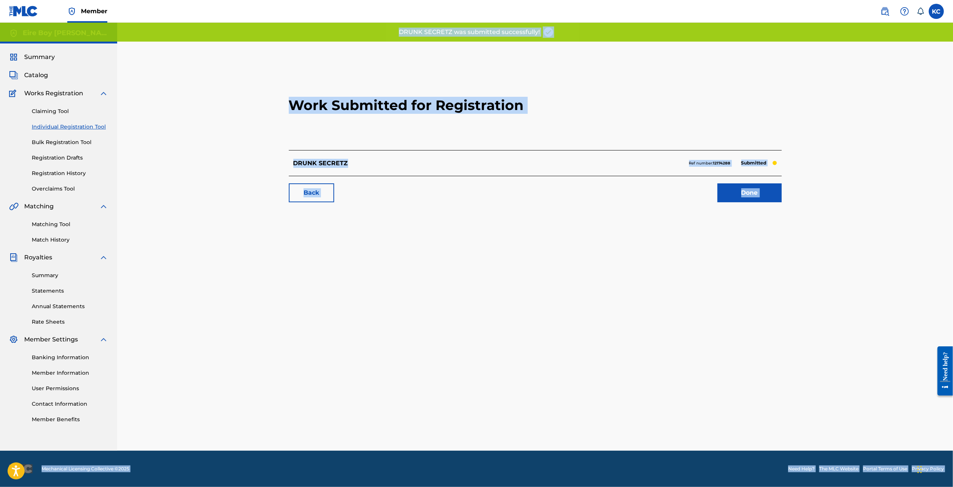
click at [758, 191] on link "Done" at bounding box center [749, 192] width 64 height 19
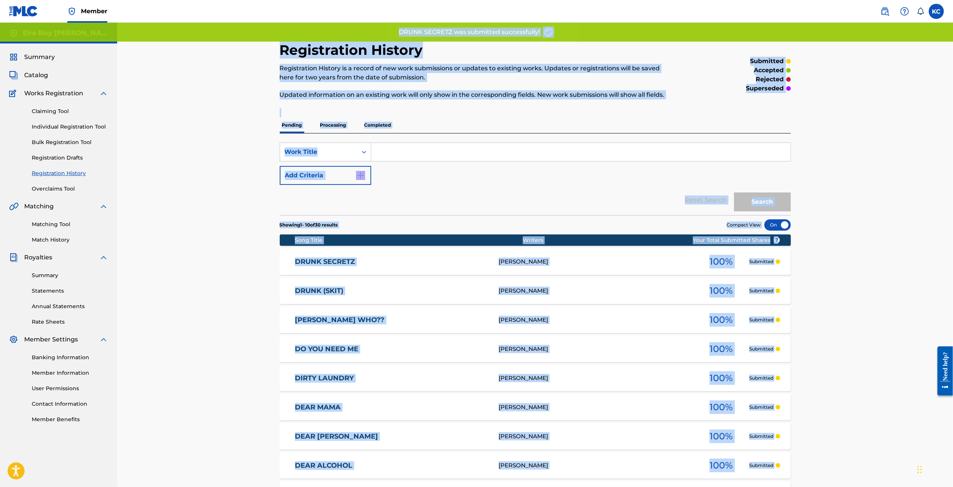
drag, startPoint x: 910, startPoint y: 205, endPoint x: 906, endPoint y: 200, distance: 5.9
click at [910, 205] on div "Registration History Registration History is a record of new work submissions o…" at bounding box center [534, 305] width 835 height 565
click at [822, 125] on div "Registration History Registration History is a record of new work submissions o…" at bounding box center [534, 305] width 835 height 565
drag, startPoint x: 628, startPoint y: 159, endPoint x: 628, endPoint y: 155, distance: 4.2
click at [628, 158] on input "Search Form" at bounding box center [580, 152] width 419 height 18
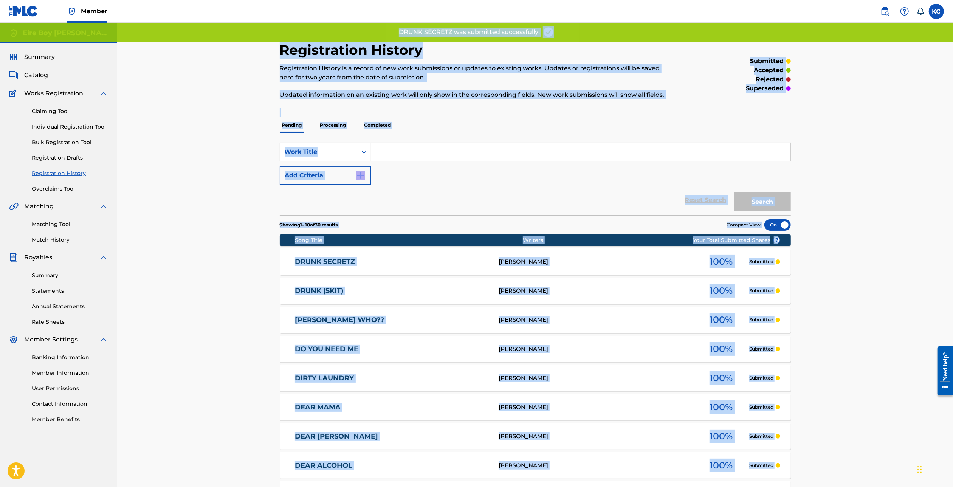
click at [207, 165] on div "Registration History Registration History is a record of new work submissions o…" at bounding box center [534, 305] width 835 height 565
drag, startPoint x: 206, startPoint y: 161, endPoint x: 206, endPoint y: 156, distance: 4.9
click at [206, 159] on div "Registration History Registration History is a record of new work submissions o…" at bounding box center [534, 305] width 835 height 565
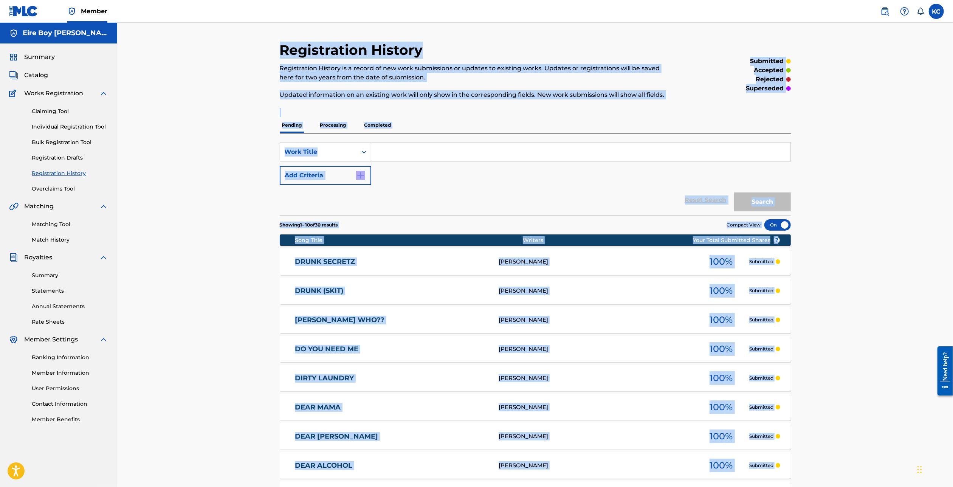
click at [220, 72] on div "Registration History Registration History is a record of new work submissions o…" at bounding box center [534, 305] width 835 height 565
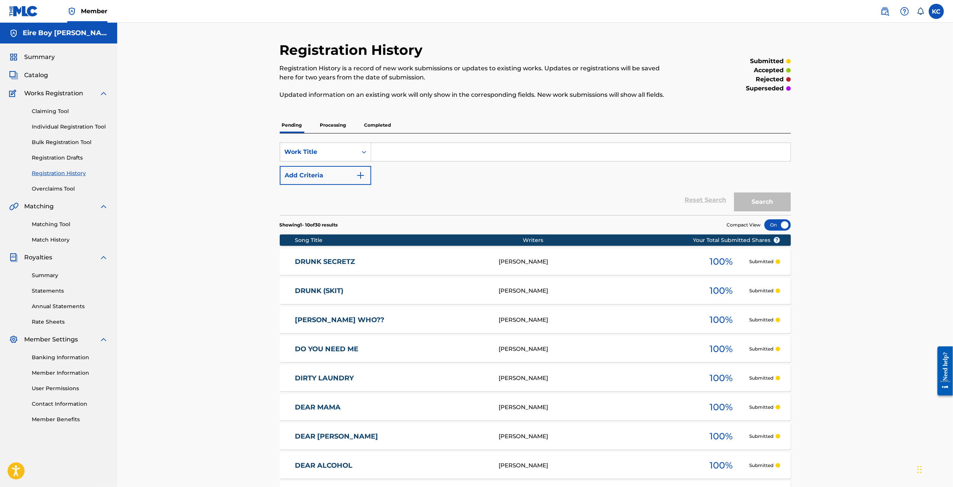
click at [70, 125] on link "Individual Registration Tool" at bounding box center [70, 127] width 76 height 8
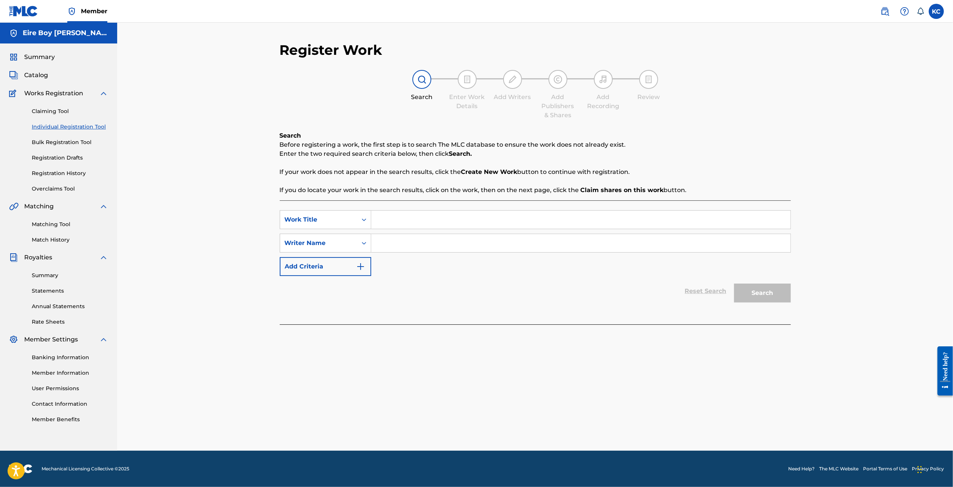
click at [413, 226] on input "Search Form" at bounding box center [580, 219] width 419 height 18
click at [365, 242] on icon "Search Form" at bounding box center [364, 243] width 8 height 8
click at [336, 266] on div "Writer IPI" at bounding box center [325, 261] width 91 height 19
click at [453, 241] on input "Search Form" at bounding box center [580, 243] width 419 height 18
click at [762, 289] on button "Search" at bounding box center [762, 292] width 57 height 19
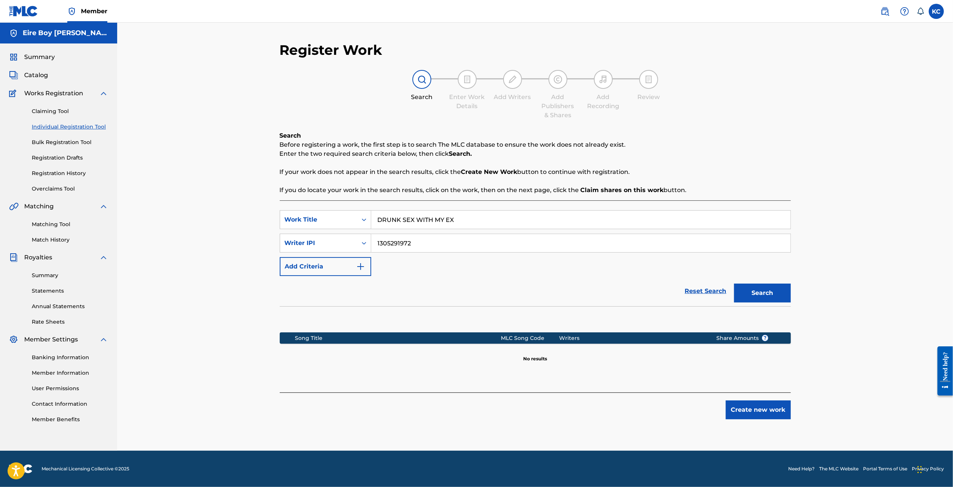
click at [756, 403] on button "Create new work" at bounding box center [757, 409] width 65 height 19
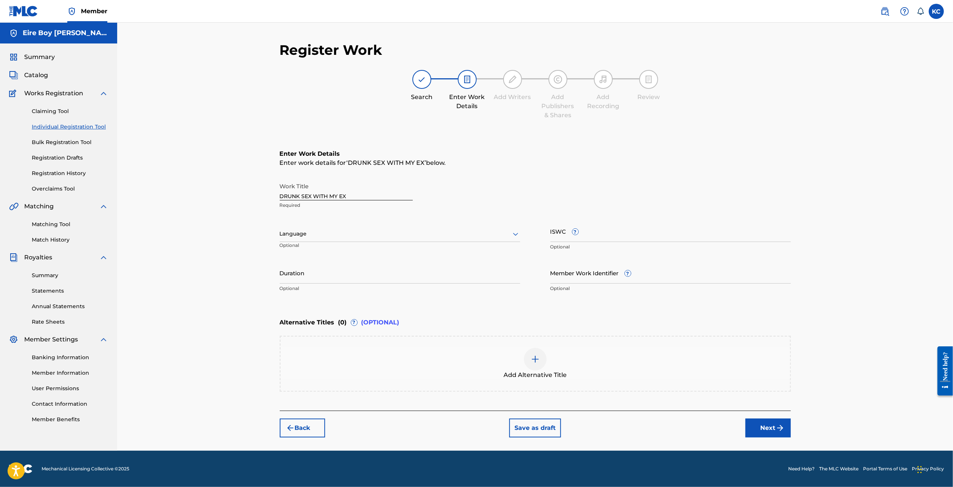
click at [391, 235] on div at bounding box center [400, 233] width 240 height 9
drag, startPoint x: 317, startPoint y: 251, endPoint x: 327, endPoint y: 251, distance: 10.2
click at [317, 251] on div "English" at bounding box center [400, 250] width 240 height 17
click at [648, 234] on input "ISWC ?" at bounding box center [670, 231] width 240 height 22
click at [760, 424] on button "Next" at bounding box center [767, 427] width 45 height 19
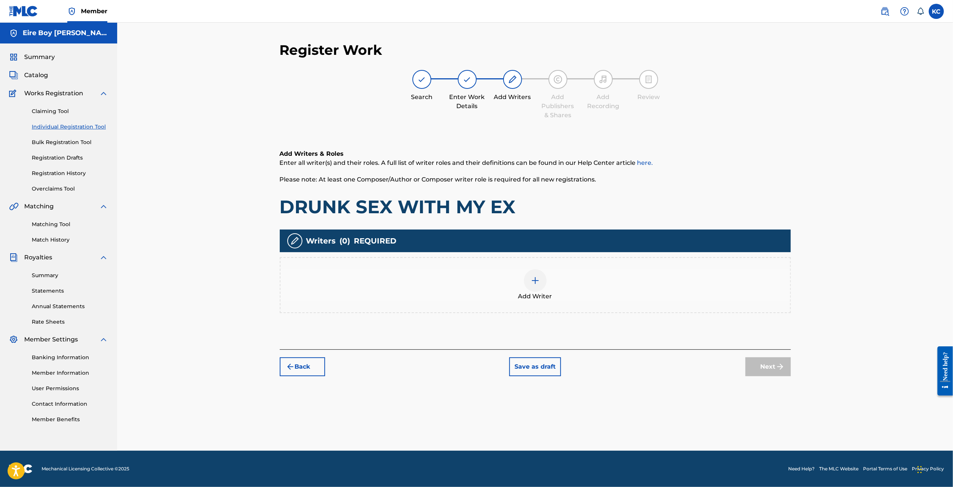
click at [540, 284] on div at bounding box center [535, 280] width 23 height 23
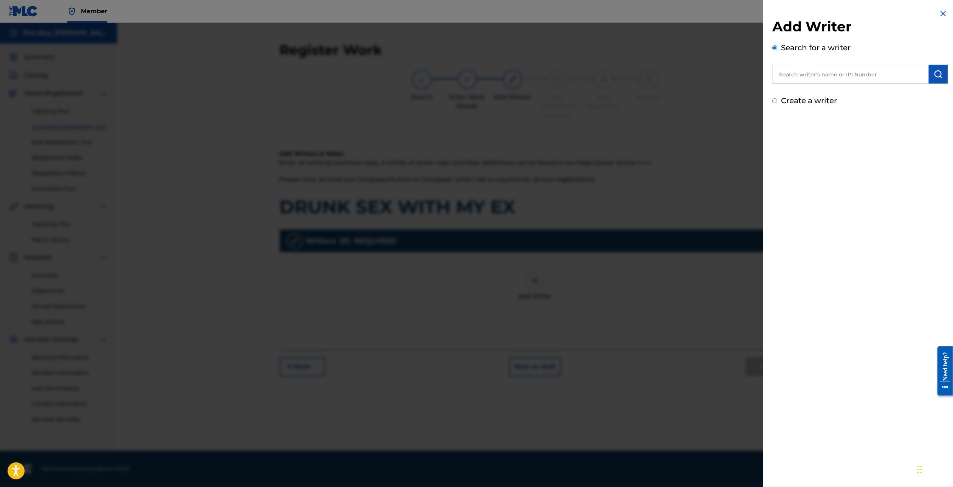
click at [774, 104] on div "Create a writer" at bounding box center [859, 100] width 175 height 11
click at [774, 101] on input "Create a writer" at bounding box center [774, 100] width 5 height 5
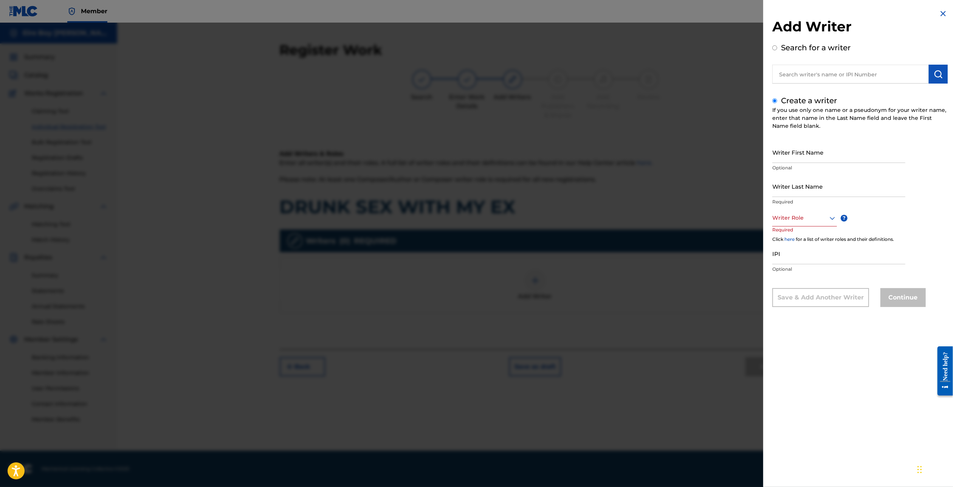
click at [800, 155] on input "Writer First Name" at bounding box center [838, 152] width 133 height 22
click at [792, 223] on div "Writer Role" at bounding box center [804, 217] width 65 height 17
click at [804, 236] on div "Composer/Author" at bounding box center [804, 234] width 64 height 17
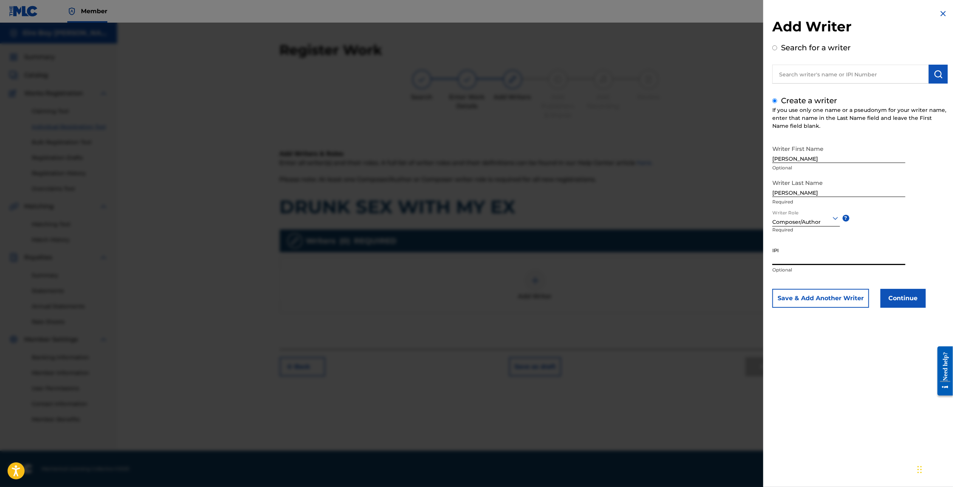
click at [846, 256] on input "IPI" at bounding box center [838, 254] width 133 height 22
click at [898, 296] on button "Continue" at bounding box center [902, 298] width 45 height 19
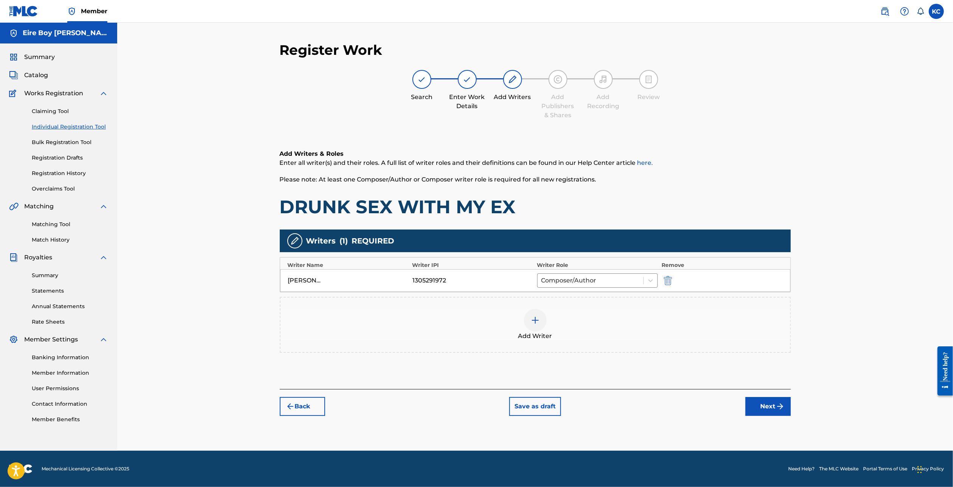
click at [760, 413] on button "Next" at bounding box center [767, 406] width 45 height 19
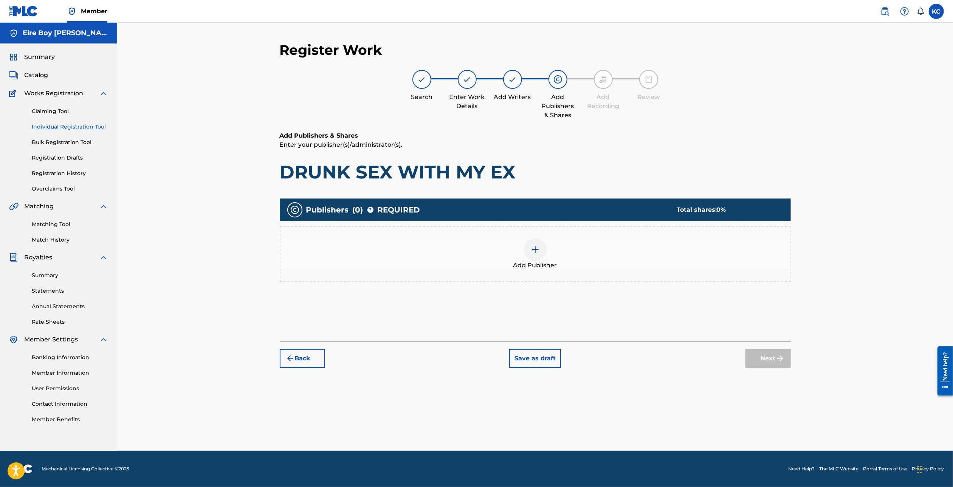
click at [532, 254] on div at bounding box center [535, 249] width 23 height 23
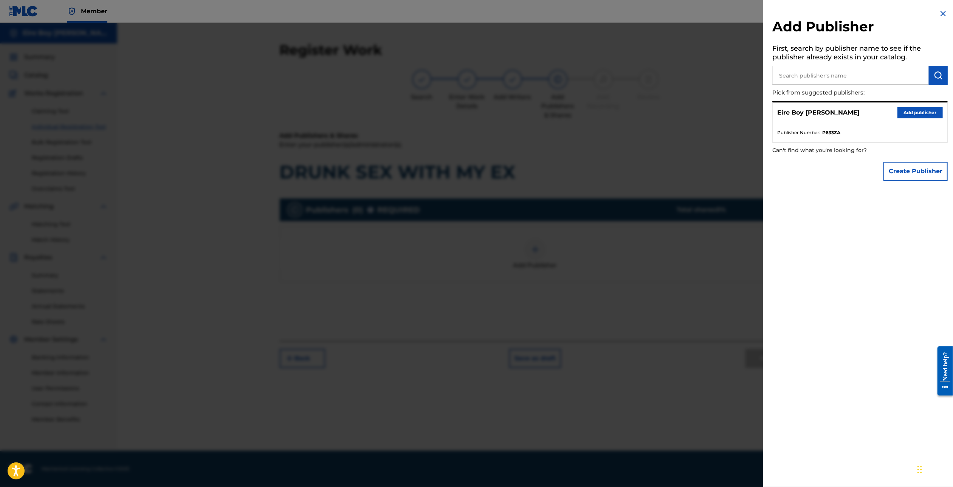
click at [904, 117] on button "Add publisher" at bounding box center [919, 112] width 45 height 11
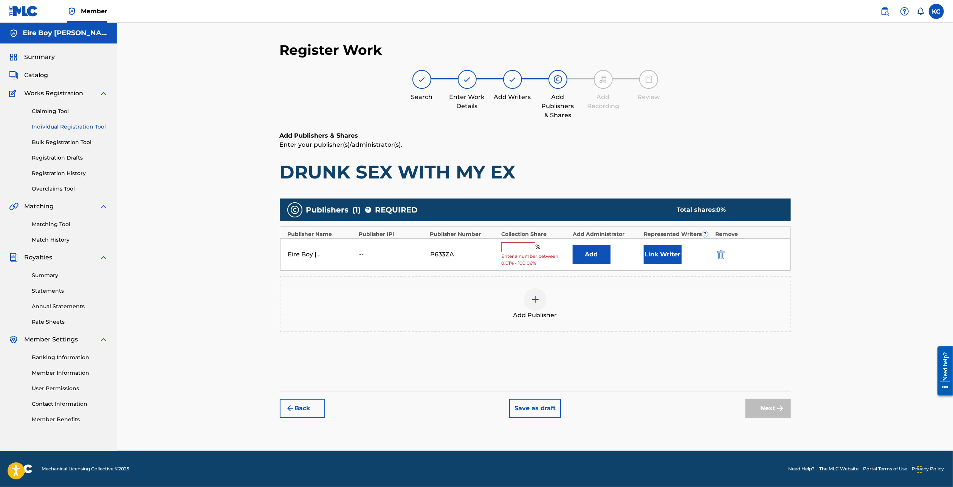
click at [525, 249] on input "text" at bounding box center [518, 247] width 34 height 10
click at [660, 256] on button "Link Writer" at bounding box center [662, 251] width 38 height 19
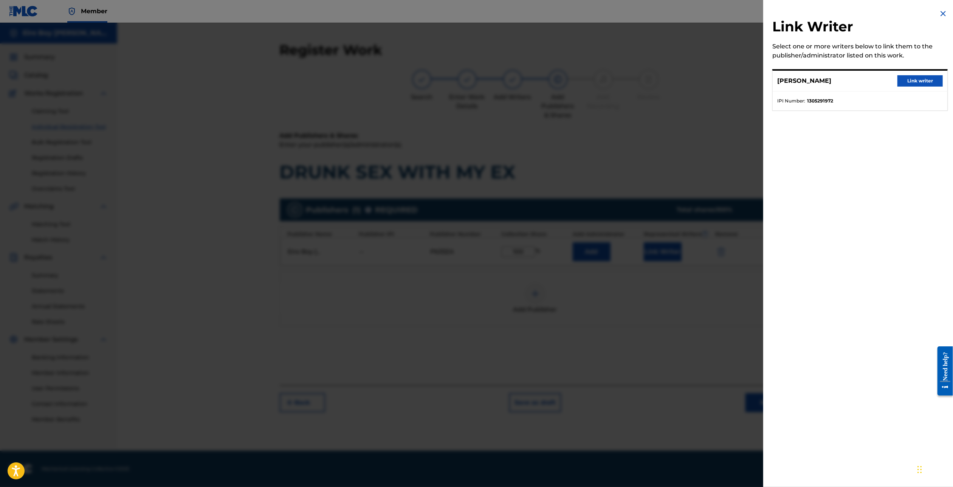
click at [912, 87] on div "[PERSON_NAME] Link writer" at bounding box center [859, 81] width 175 height 21
click at [913, 84] on button "Link writer" at bounding box center [919, 80] width 45 height 11
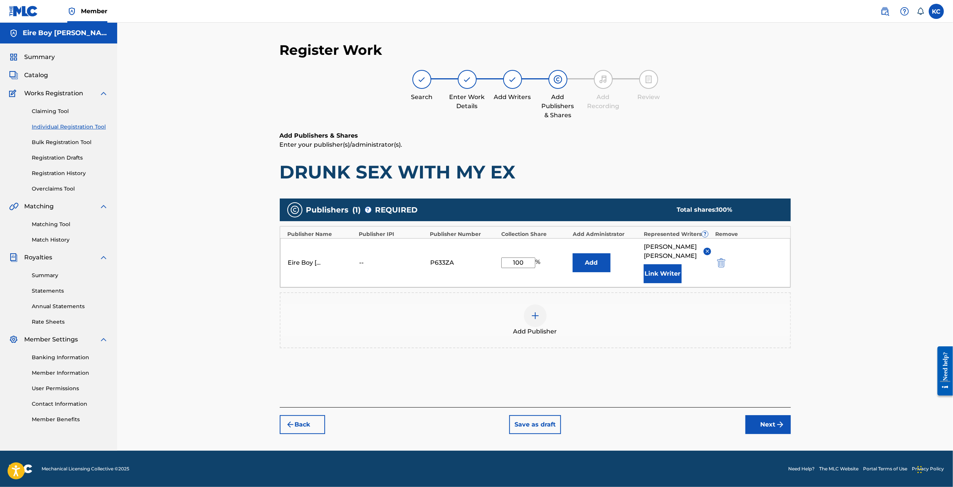
click at [772, 415] on button "Next" at bounding box center [767, 424] width 45 height 19
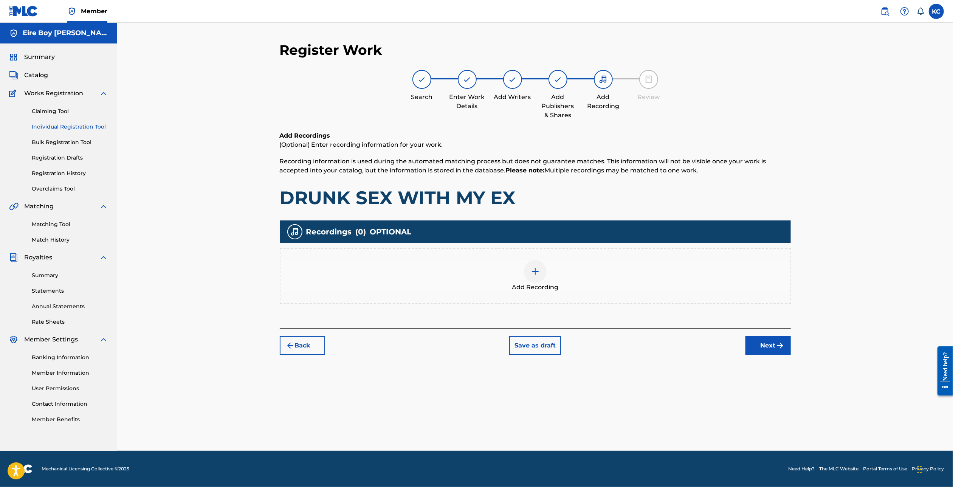
click at [546, 266] on div "Add Recording" at bounding box center [534, 276] width 509 height 32
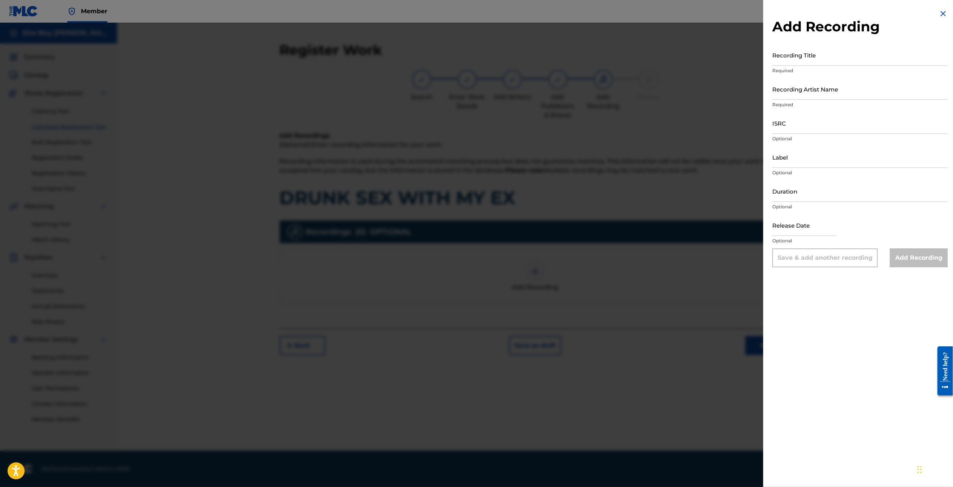
click at [827, 57] on input "Recording Title" at bounding box center [859, 55] width 175 height 22
click at [821, 60] on input "Recording Title" at bounding box center [859, 55] width 175 height 22
drag, startPoint x: 812, startPoint y: 92, endPoint x: 818, endPoint y: 92, distance: 5.7
click at [812, 92] on input "Recording Artist Name" at bounding box center [859, 89] width 175 height 22
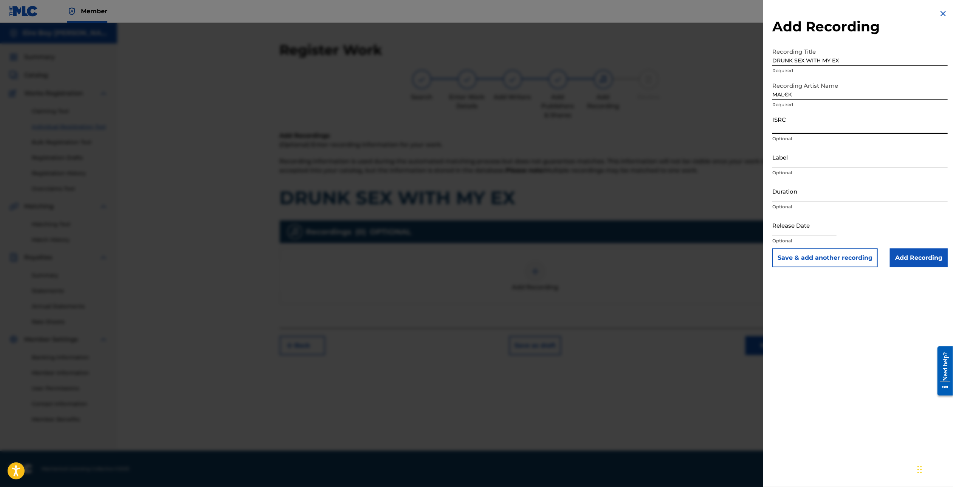
click at [799, 123] on input "ISRC" at bounding box center [859, 123] width 175 height 22
click at [931, 258] on input "Add Recording" at bounding box center [918, 257] width 58 height 19
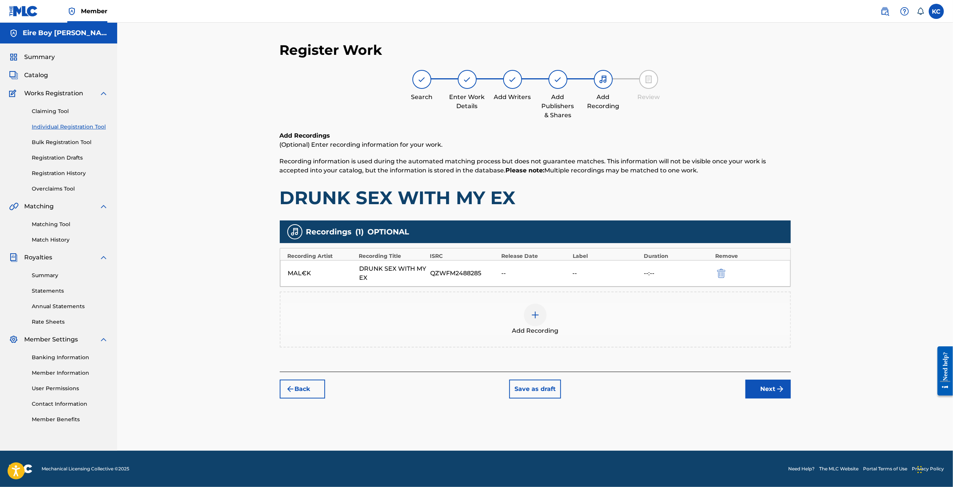
click at [775, 390] on button "Next" at bounding box center [767, 388] width 45 height 19
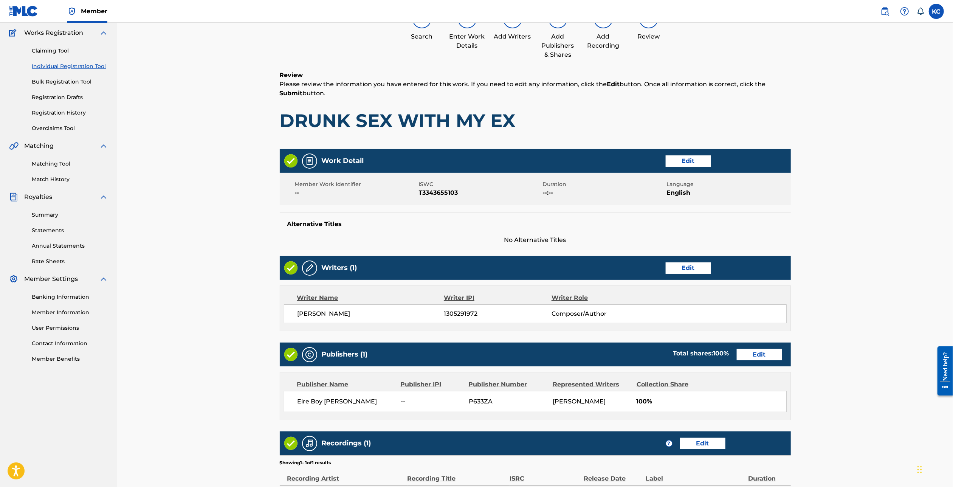
scroll to position [153, 0]
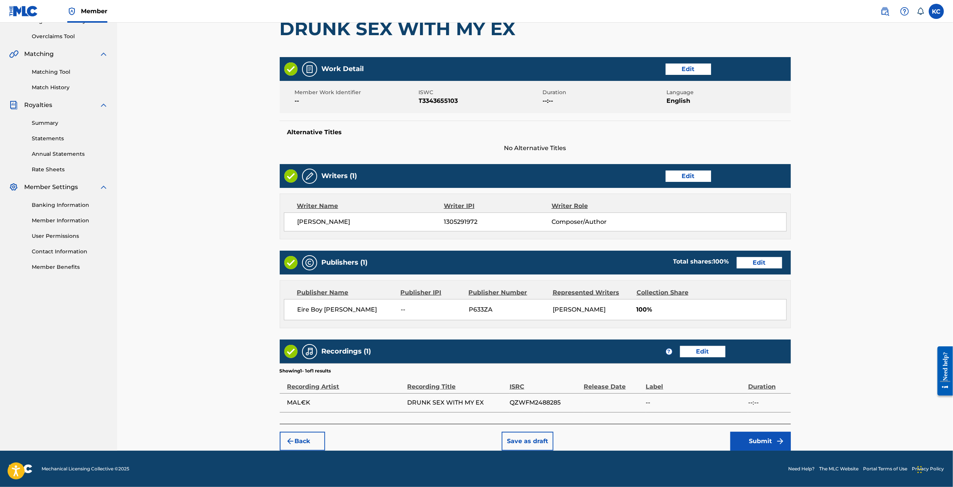
drag, startPoint x: 953, startPoint y: 238, endPoint x: 1, endPoint y: 39, distance: 972.3
click at [772, 439] on button "Submit" at bounding box center [760, 440] width 60 height 19
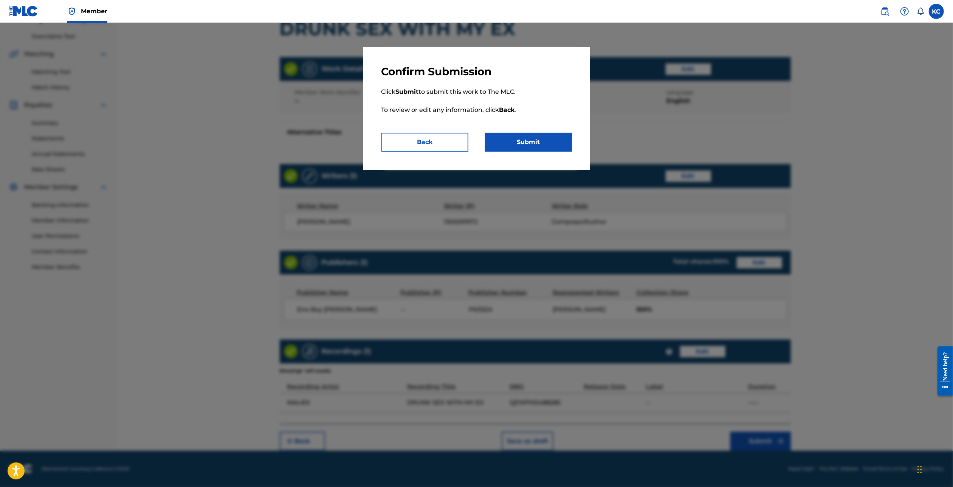
click at [531, 141] on button "Submit" at bounding box center [528, 142] width 87 height 19
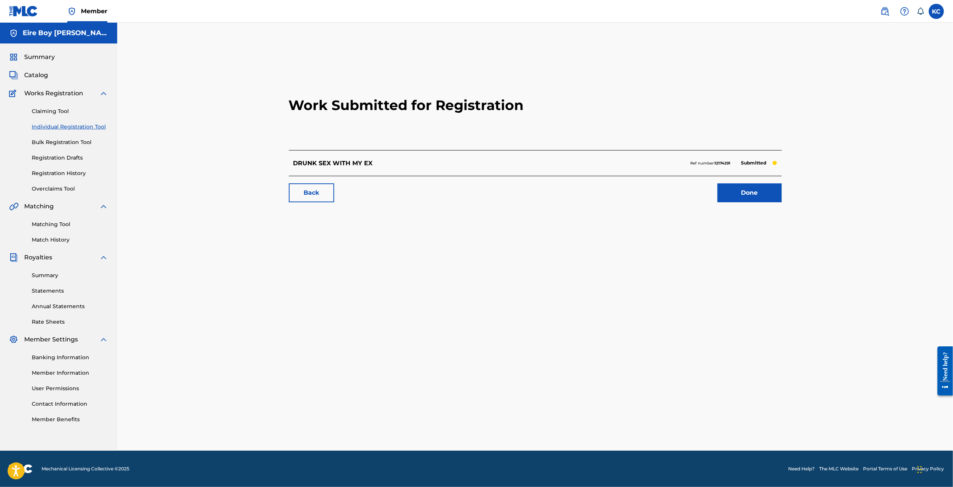
click at [61, 125] on link "Individual Registration Tool" at bounding box center [70, 127] width 76 height 8
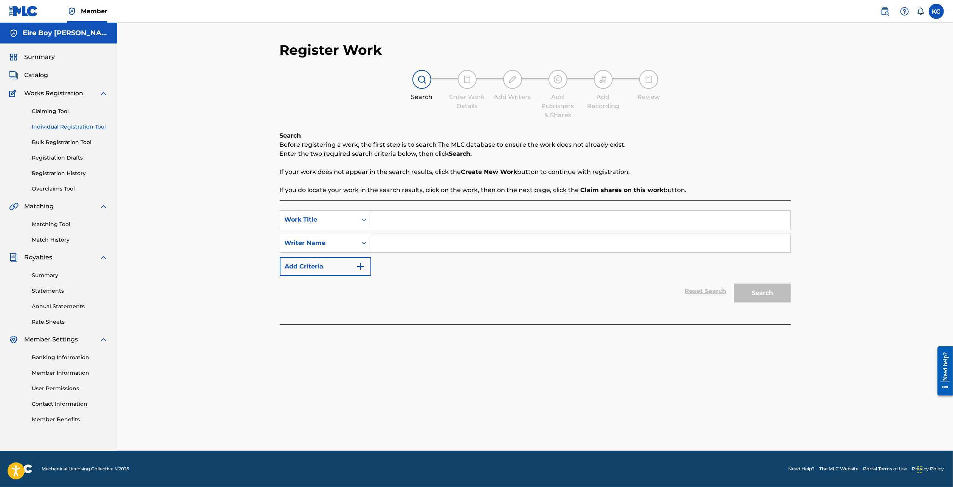
click at [413, 216] on input "Search Form" at bounding box center [580, 219] width 419 height 18
click at [360, 246] on icon "Search Form" at bounding box center [364, 243] width 8 height 8
click at [325, 264] on div "Writer IPI" at bounding box center [325, 261] width 91 height 19
click at [421, 243] on input "Search Form" at bounding box center [580, 243] width 419 height 18
click at [772, 289] on button "Search" at bounding box center [762, 292] width 57 height 19
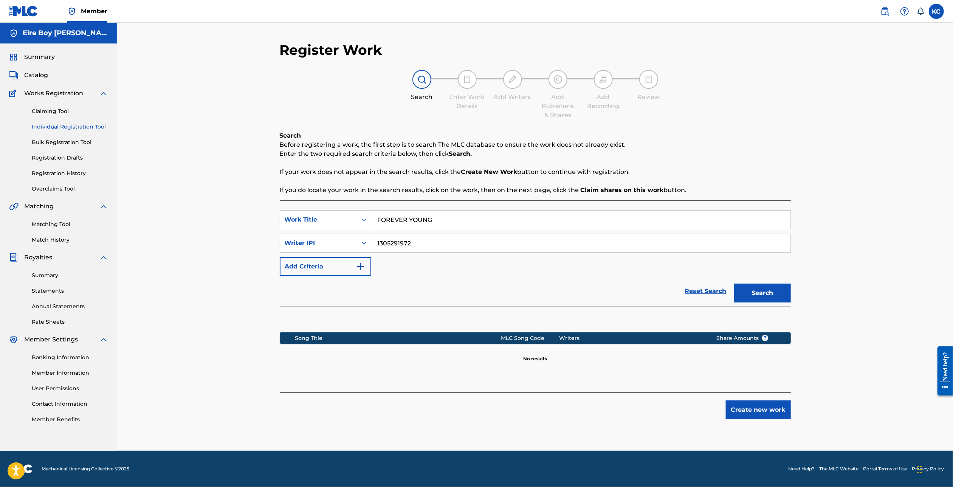
click at [779, 418] on button "Create new work" at bounding box center [757, 409] width 65 height 19
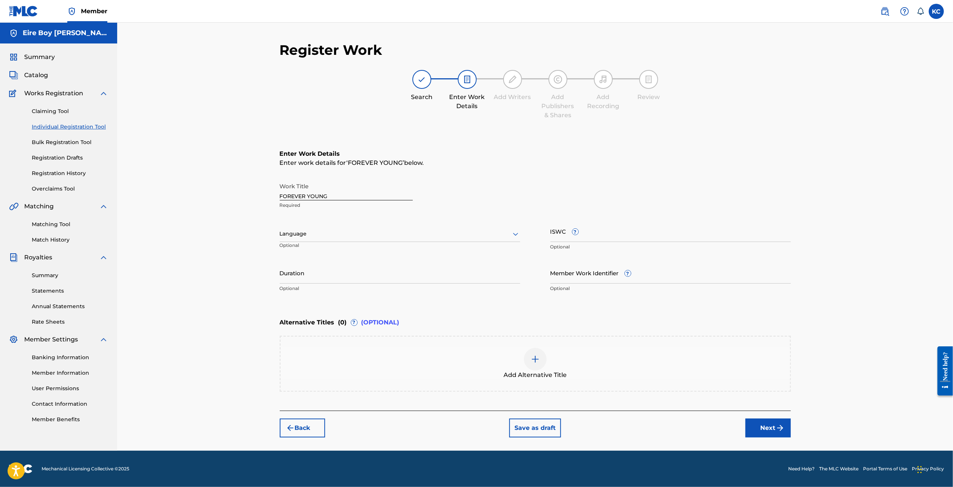
click at [349, 232] on div at bounding box center [400, 233] width 240 height 9
click at [340, 248] on div "English" at bounding box center [400, 250] width 240 height 17
click at [645, 239] on input "ISWC ?" at bounding box center [670, 231] width 240 height 22
click at [771, 435] on button "Next" at bounding box center [767, 427] width 45 height 19
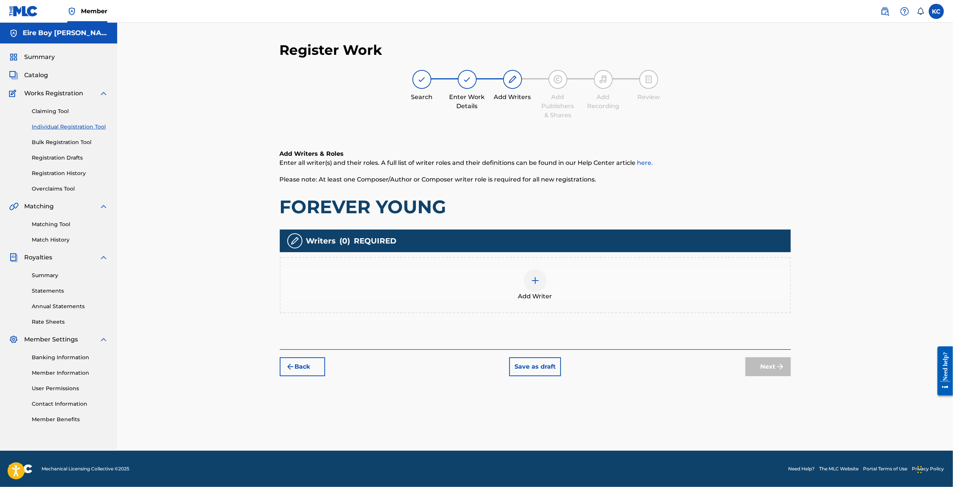
click at [543, 279] on div at bounding box center [535, 280] width 23 height 23
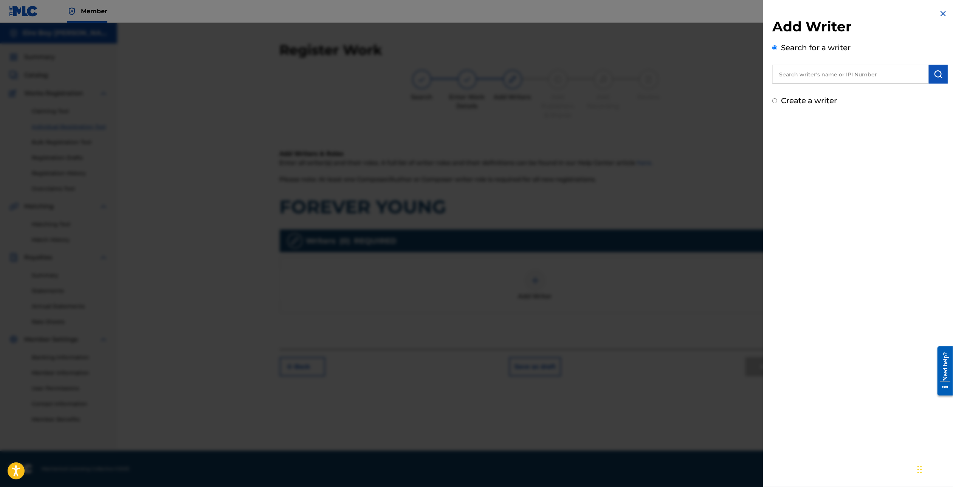
click at [775, 100] on input "Create a writer" at bounding box center [774, 100] width 5 height 5
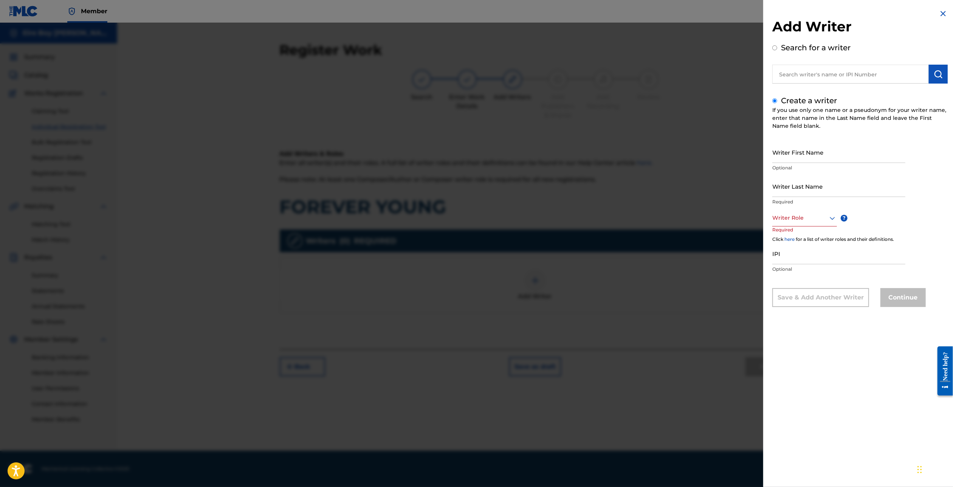
click at [793, 159] on input "Writer First Name" at bounding box center [838, 152] width 133 height 22
drag, startPoint x: 789, startPoint y: 218, endPoint x: 798, endPoint y: 220, distance: 9.2
click at [789, 218] on div at bounding box center [804, 217] width 65 height 9
click at [800, 235] on div "Composer/Author" at bounding box center [804, 234] width 64 height 17
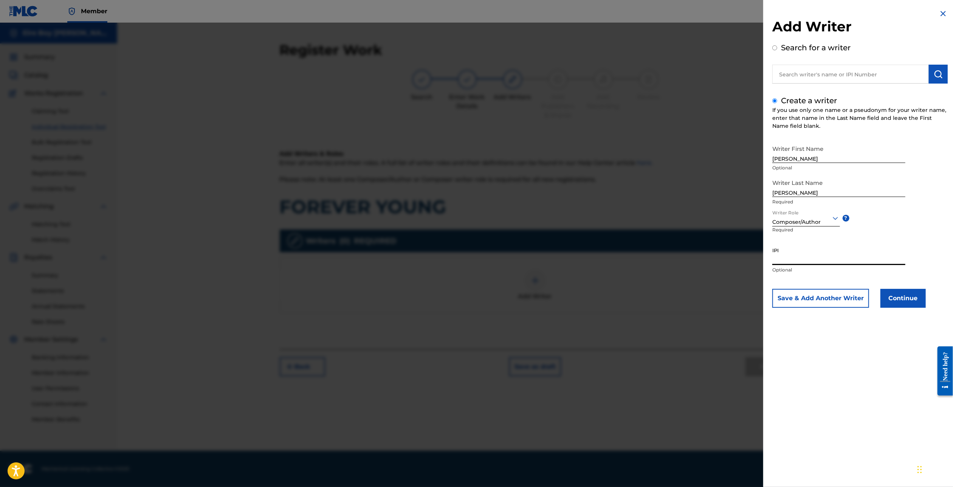
click at [798, 255] on input "IPI" at bounding box center [838, 254] width 133 height 22
click at [896, 289] on div "Continue" at bounding box center [902, 298] width 45 height 19
drag, startPoint x: 731, startPoint y: 257, endPoint x: 726, endPoint y: 256, distance: 5.4
click at [726, 256] on div "Add Writer Search for a writer Create a writer If you use only one name or a ps…" at bounding box center [476, 255] width 953 height 464
click at [904, 304] on button "Continue" at bounding box center [902, 298] width 45 height 19
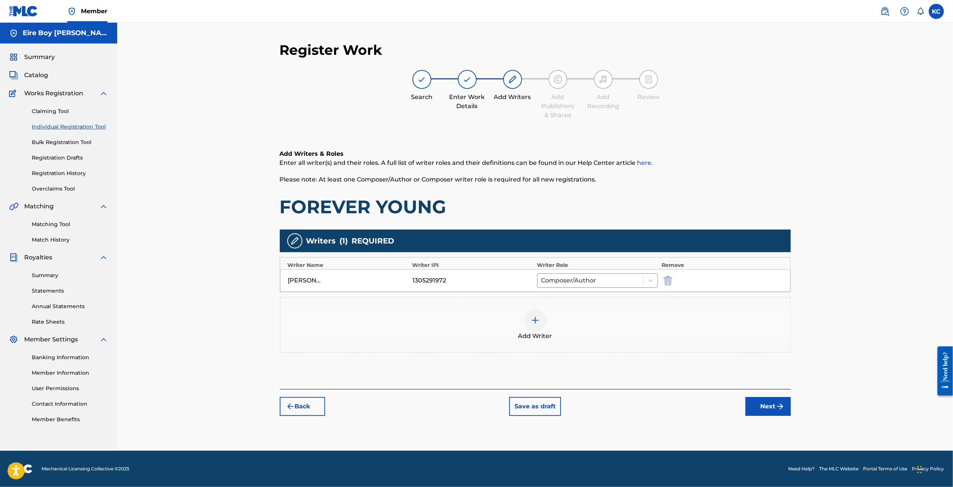
click at [771, 401] on button "Next" at bounding box center [767, 406] width 45 height 19
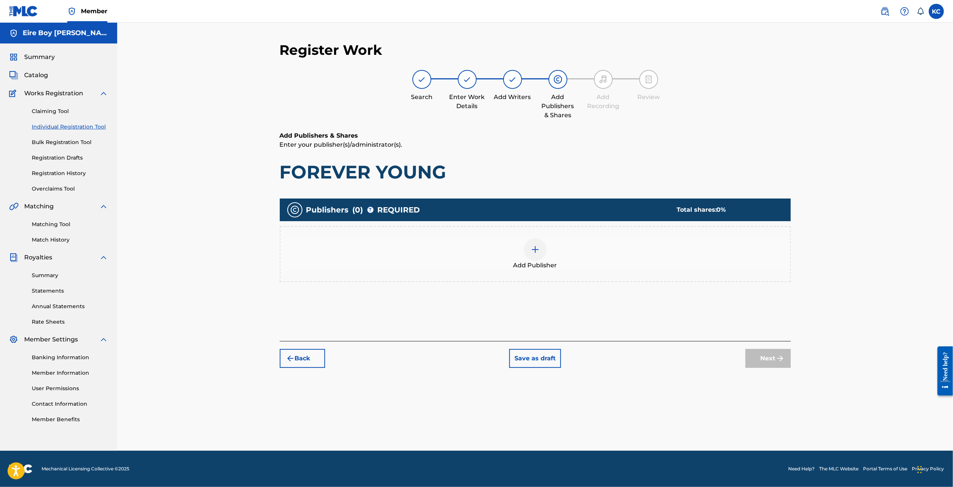
click at [546, 251] on div at bounding box center [535, 249] width 23 height 23
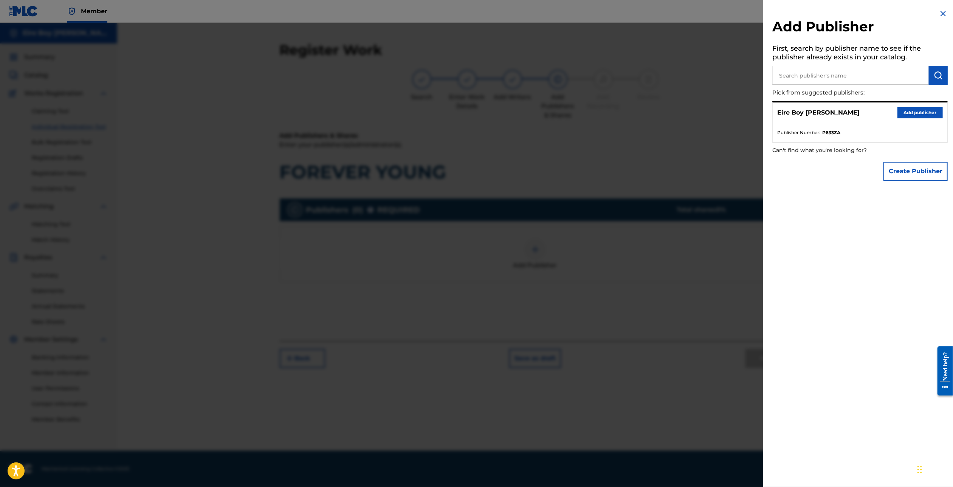
click at [910, 115] on button "Add publisher" at bounding box center [919, 112] width 45 height 11
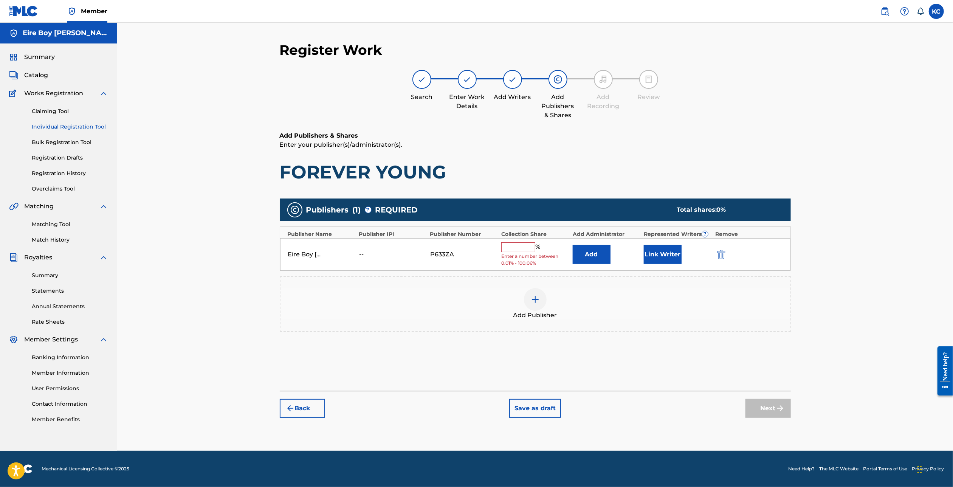
click at [517, 250] on input "text" at bounding box center [518, 247] width 34 height 10
click at [658, 255] on button "Link Writer" at bounding box center [662, 251] width 38 height 19
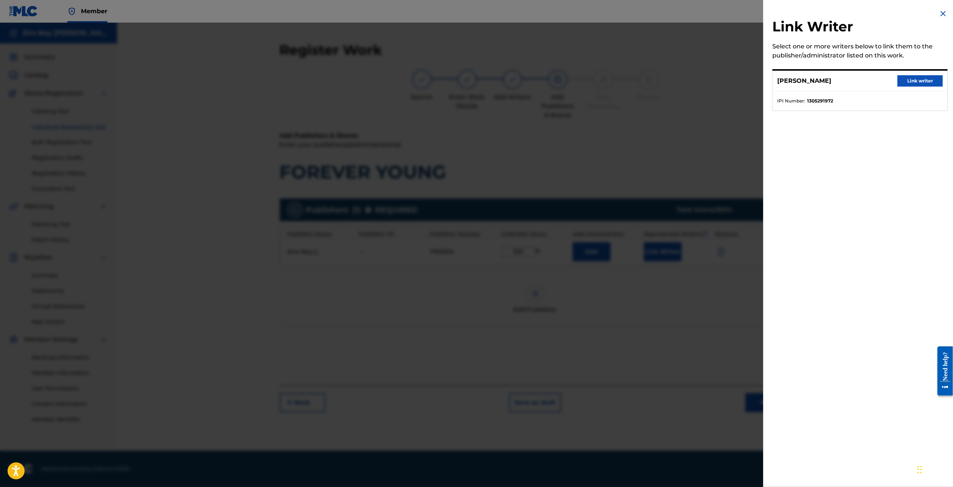
click at [929, 77] on button "Link writer" at bounding box center [919, 80] width 45 height 11
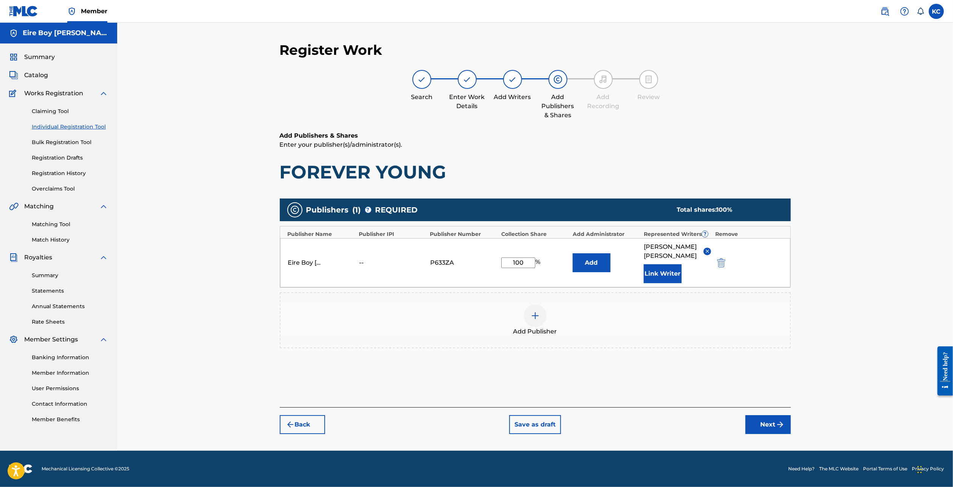
click at [778, 415] on button "Next" at bounding box center [767, 424] width 45 height 19
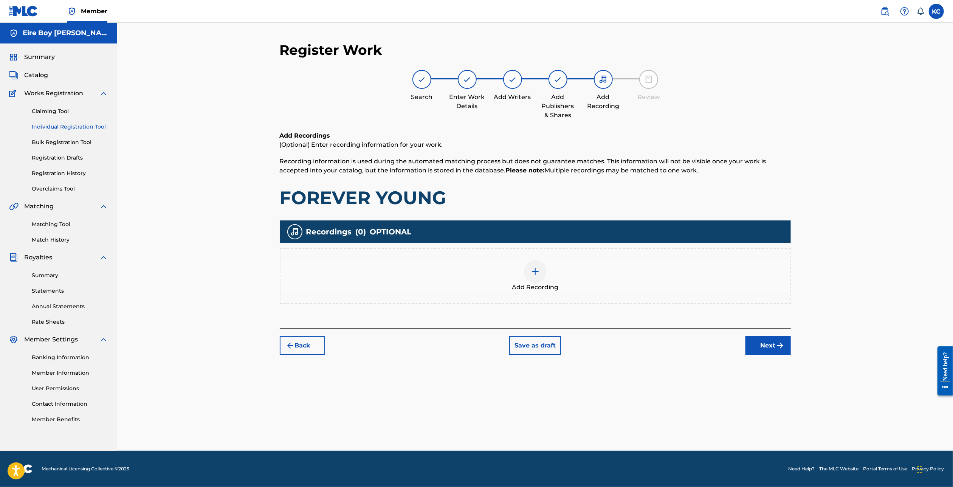
click at [537, 277] on div at bounding box center [535, 271] width 23 height 23
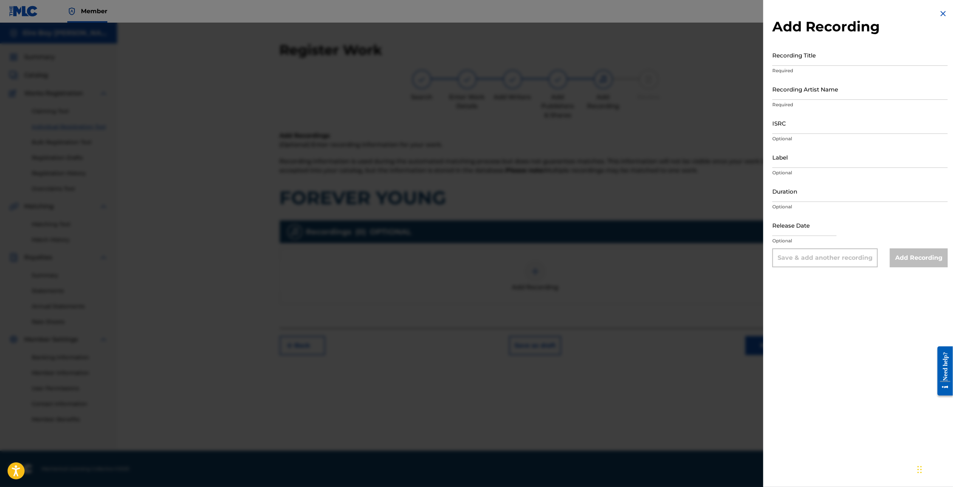
click at [829, 55] on input "Recording Title" at bounding box center [859, 55] width 175 height 22
drag, startPoint x: 812, startPoint y: 93, endPoint x: 817, endPoint y: 94, distance: 4.4
click at [812, 93] on input "Recording Artist Name" at bounding box center [859, 89] width 175 height 22
click at [789, 128] on input "ISRC" at bounding box center [859, 123] width 175 height 22
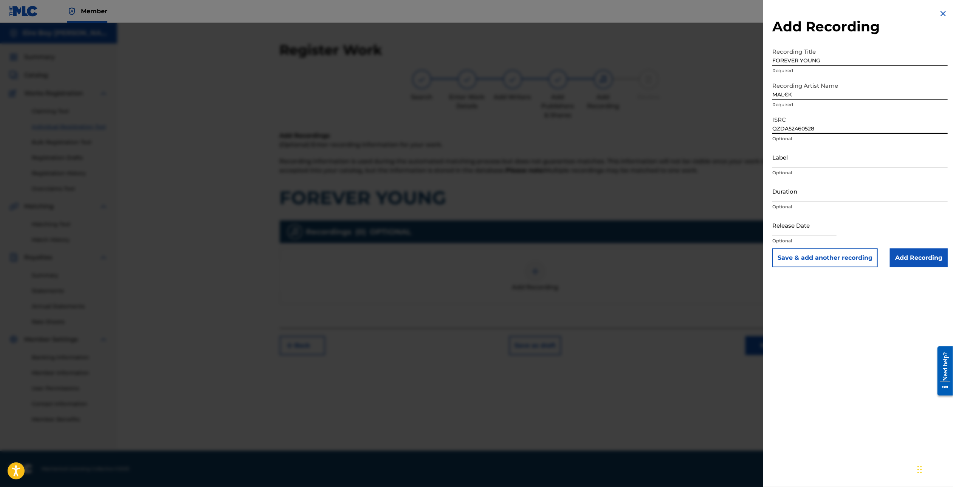
click at [912, 261] on input "Add Recording" at bounding box center [918, 257] width 58 height 19
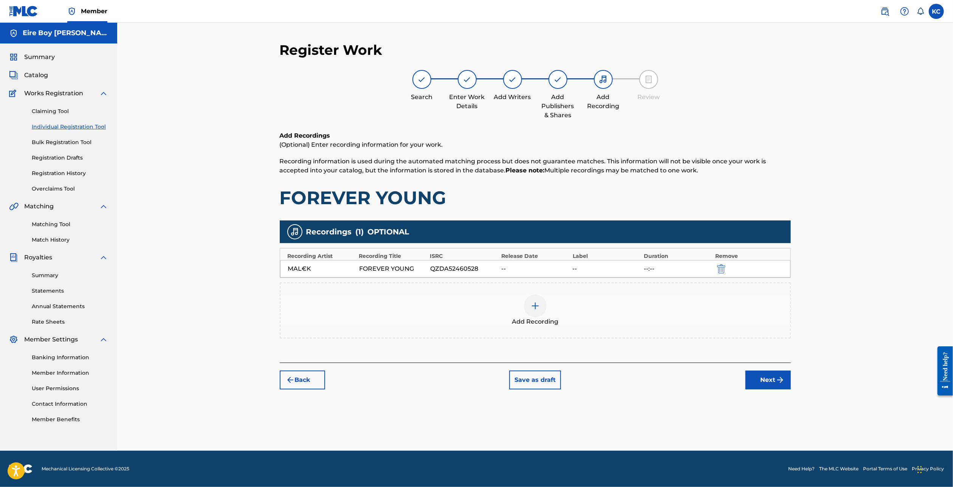
click at [775, 375] on button "Next" at bounding box center [767, 379] width 45 height 19
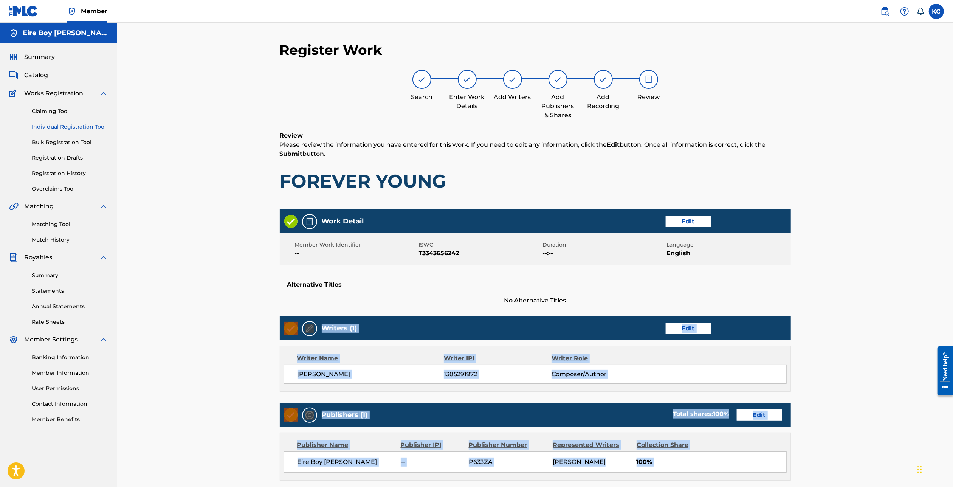
drag, startPoint x: 951, startPoint y: 273, endPoint x: 934, endPoint y: 333, distance: 62.7
click at [934, 336] on div "Register Work Search Enter Work Details Add Writers Add Publishers & Shares Add…" at bounding box center [534, 313] width 835 height 580
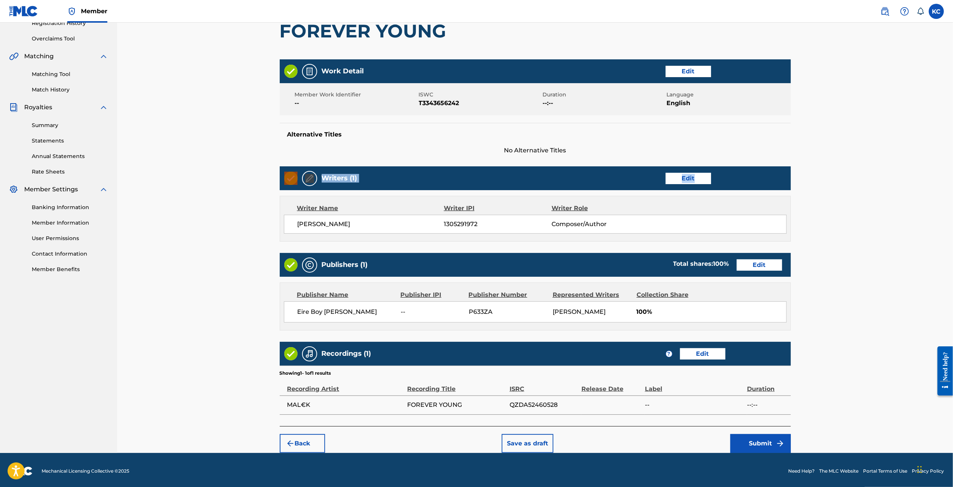
scroll to position [153, 0]
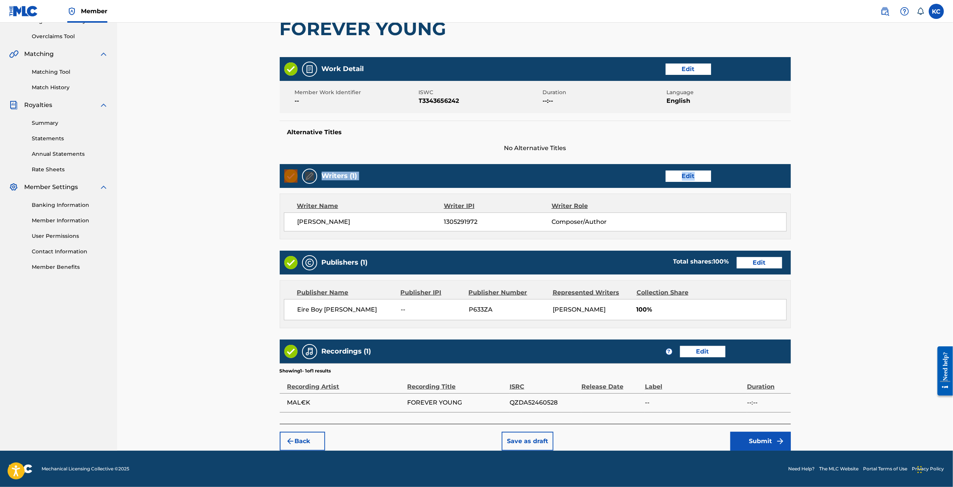
click at [755, 444] on button "Submit" at bounding box center [760, 440] width 60 height 19
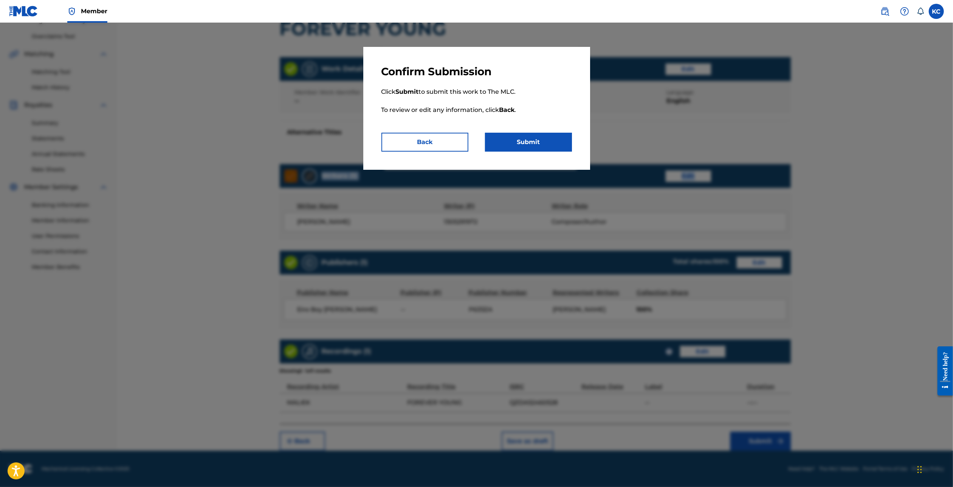
click at [524, 135] on button "Submit" at bounding box center [528, 142] width 87 height 19
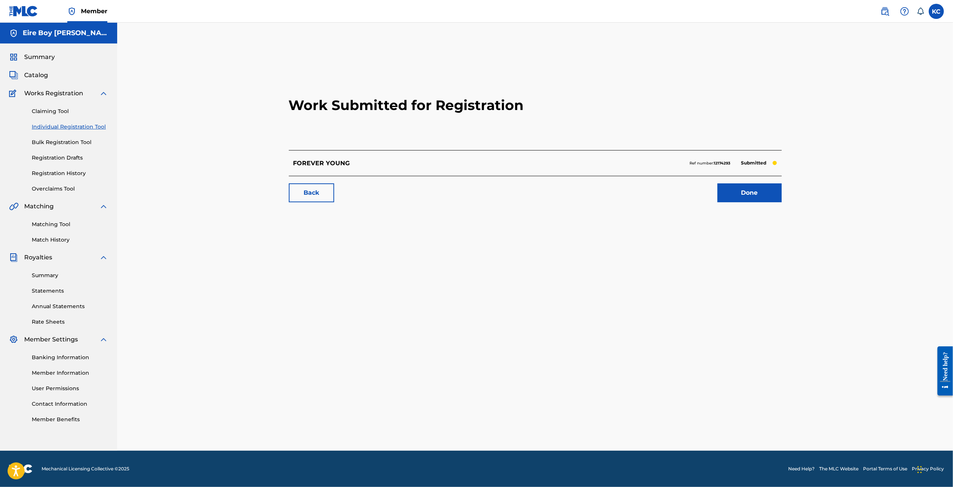
click at [753, 188] on link "Done" at bounding box center [749, 192] width 64 height 19
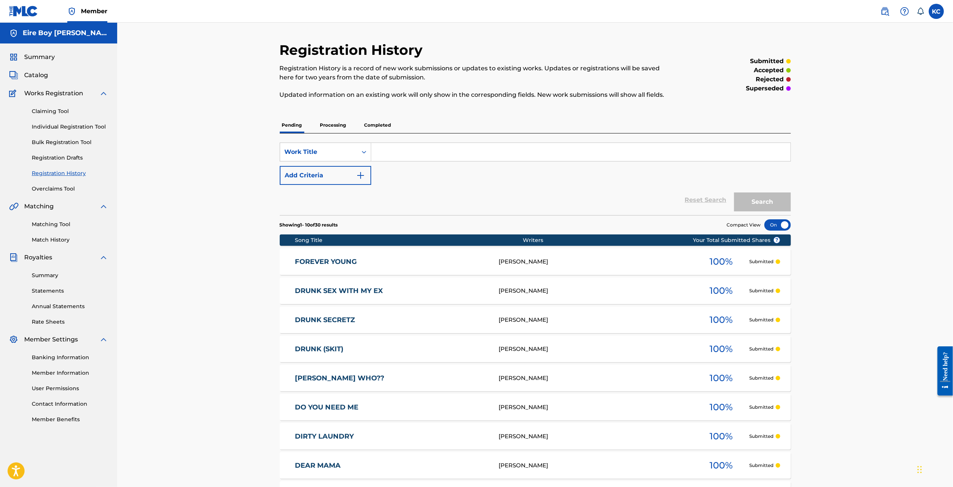
click at [67, 125] on link "Individual Registration Tool" at bounding box center [70, 127] width 76 height 8
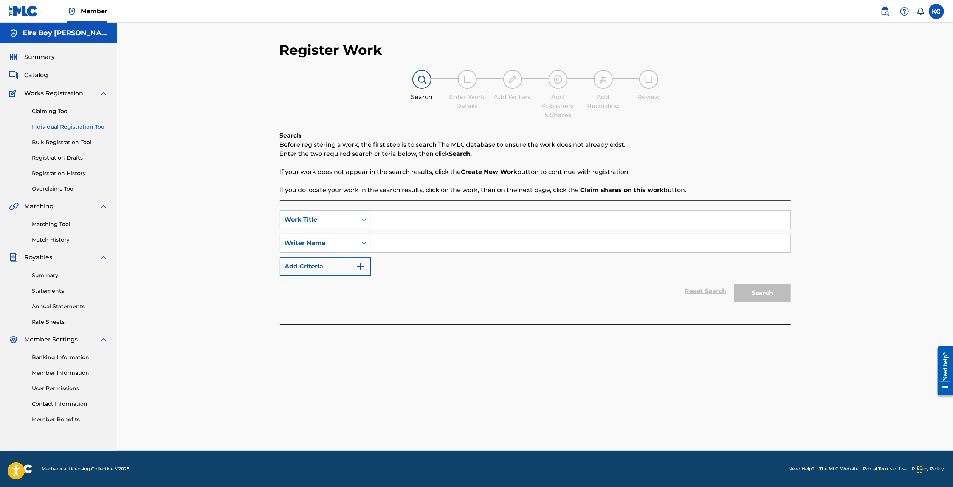
click at [426, 218] on input "Search Form" at bounding box center [580, 219] width 419 height 18
click at [357, 241] on div "Search Form" at bounding box center [364, 243] width 14 height 14
click at [332, 263] on div "Writer IPI" at bounding box center [325, 261] width 91 height 19
click at [407, 241] on input "Search Form" at bounding box center [580, 243] width 419 height 18
click at [774, 289] on button "Search" at bounding box center [762, 292] width 57 height 19
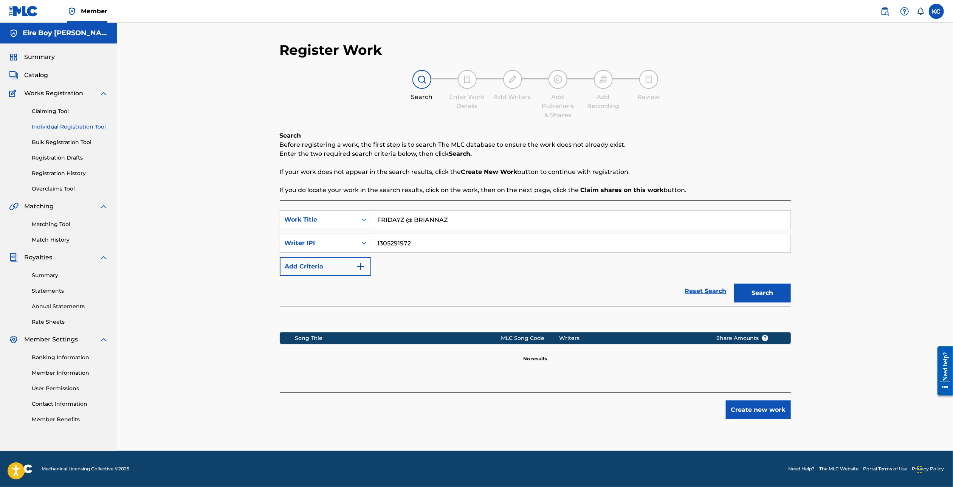
click at [747, 409] on button "Create new work" at bounding box center [757, 409] width 65 height 19
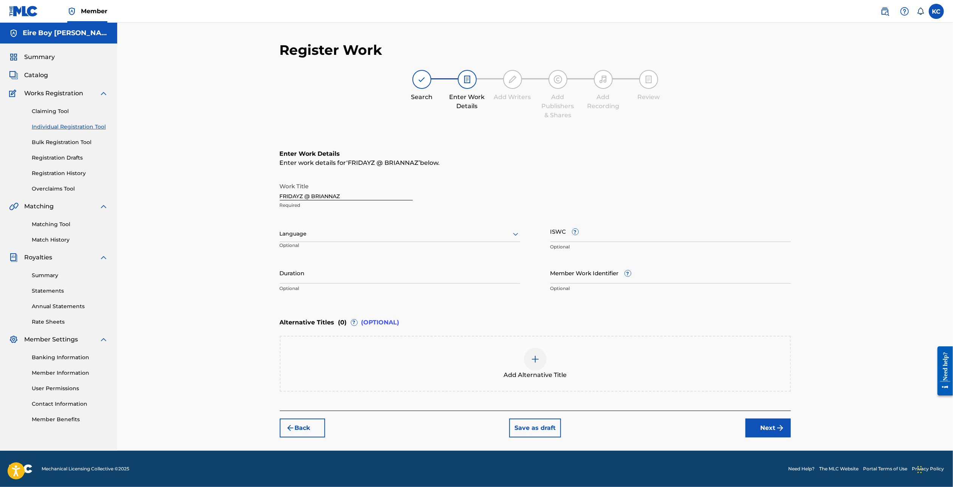
click at [346, 235] on div at bounding box center [400, 233] width 240 height 9
drag, startPoint x: 333, startPoint y: 249, endPoint x: 349, endPoint y: 246, distance: 16.7
click at [334, 249] on div "English" at bounding box center [400, 250] width 240 height 17
click at [636, 235] on input "ISWC ?" at bounding box center [670, 231] width 240 height 22
click at [766, 422] on button "Next" at bounding box center [767, 427] width 45 height 19
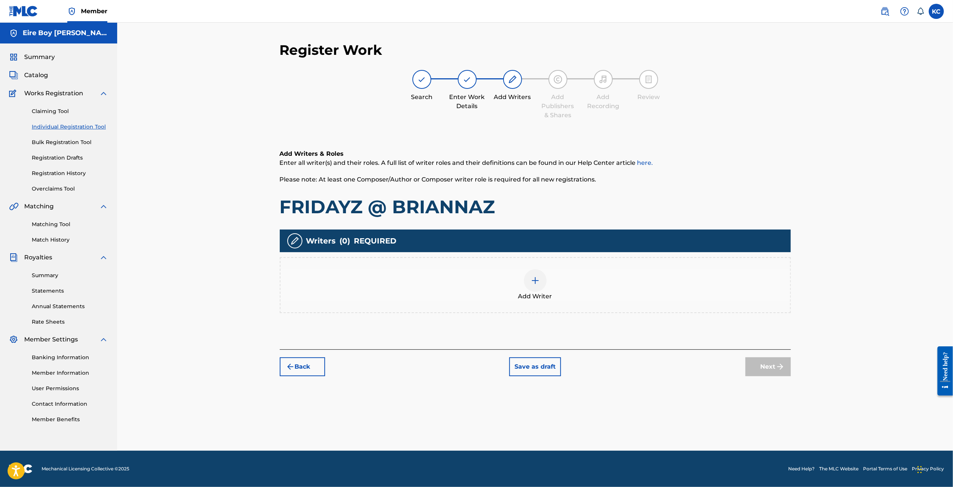
click at [537, 280] on img at bounding box center [534, 280] width 9 height 9
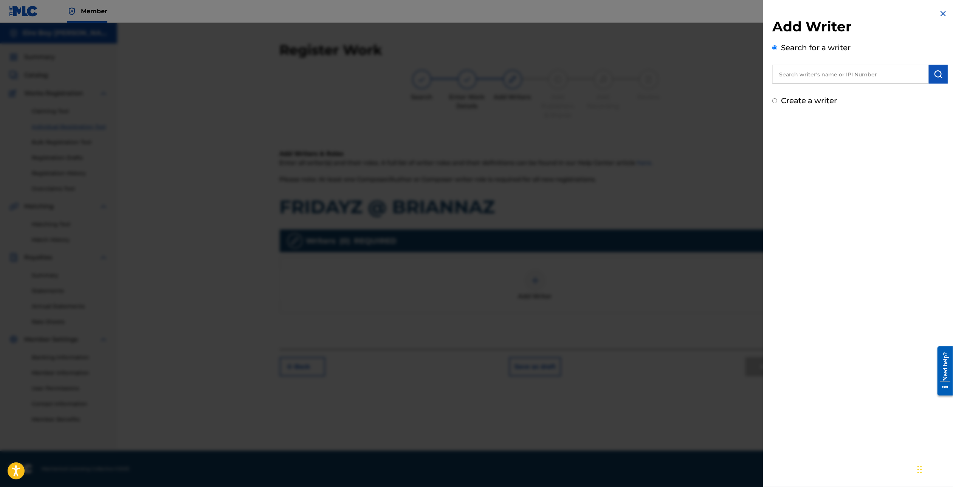
click at [774, 99] on input "Create a writer" at bounding box center [774, 100] width 5 height 5
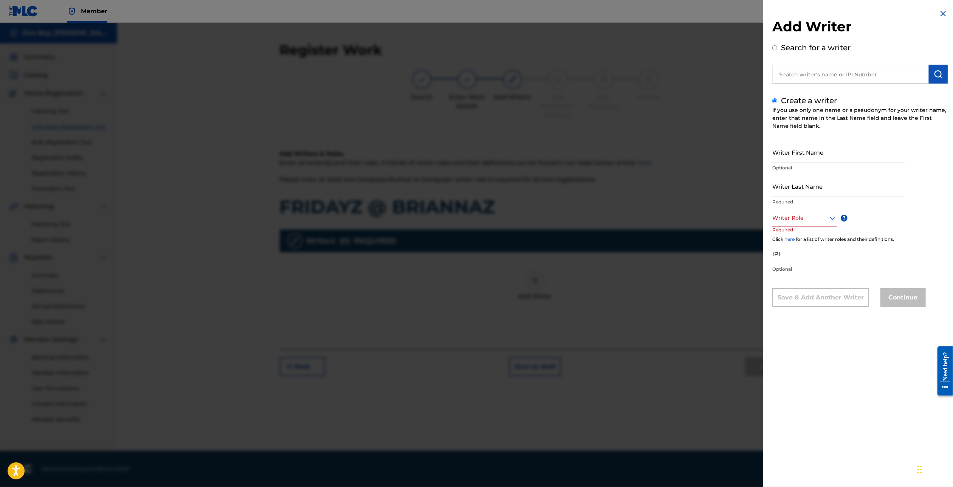
click at [812, 150] on input "Writer First Name" at bounding box center [838, 152] width 133 height 22
click at [815, 209] on div "Writer Role" at bounding box center [804, 217] width 65 height 17
click at [799, 237] on div "Composer/Author" at bounding box center [804, 234] width 64 height 17
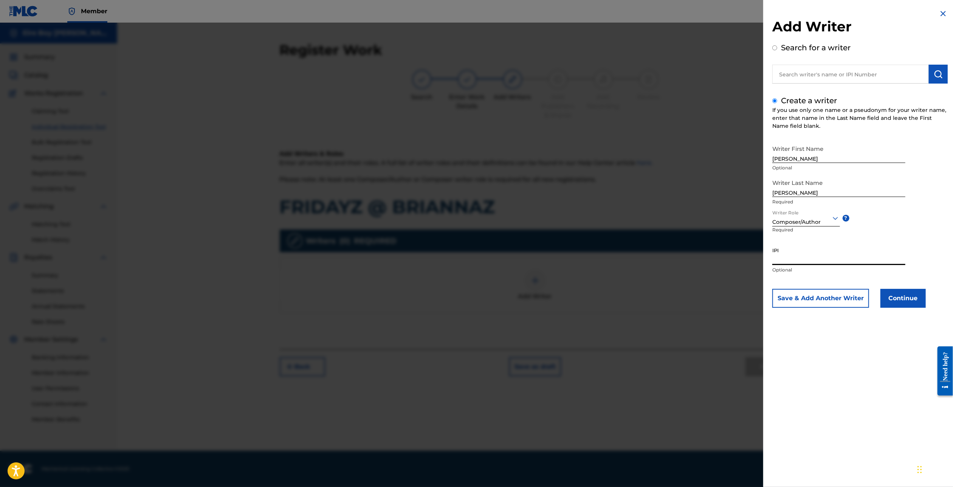
drag, startPoint x: 813, startPoint y: 249, endPoint x: 854, endPoint y: 272, distance: 46.9
click at [812, 249] on input "IPI" at bounding box center [838, 254] width 133 height 22
click at [906, 297] on button "Continue" at bounding box center [902, 298] width 45 height 19
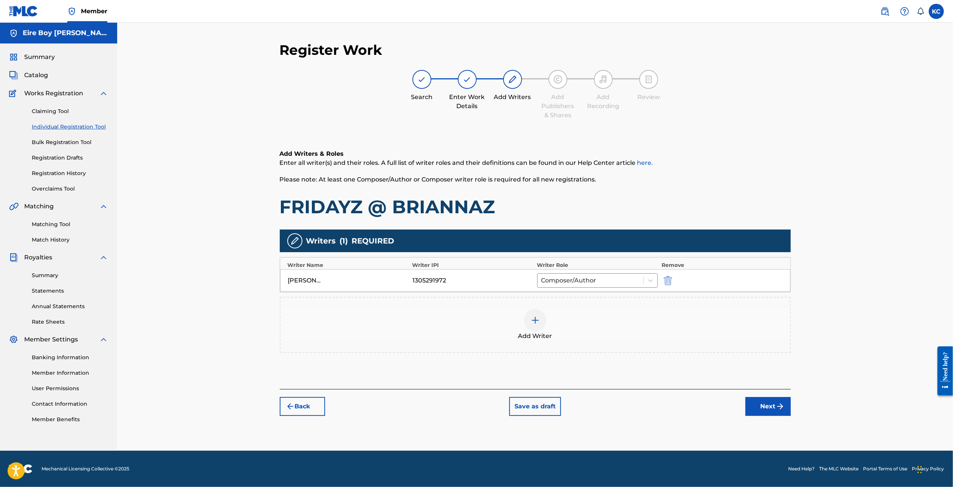
click at [766, 404] on button "Next" at bounding box center [767, 406] width 45 height 19
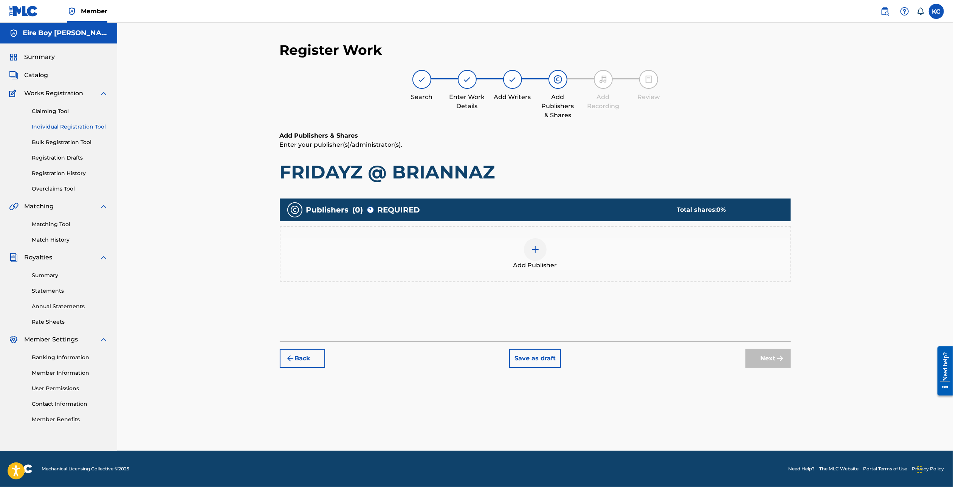
click at [526, 247] on div at bounding box center [535, 249] width 23 height 23
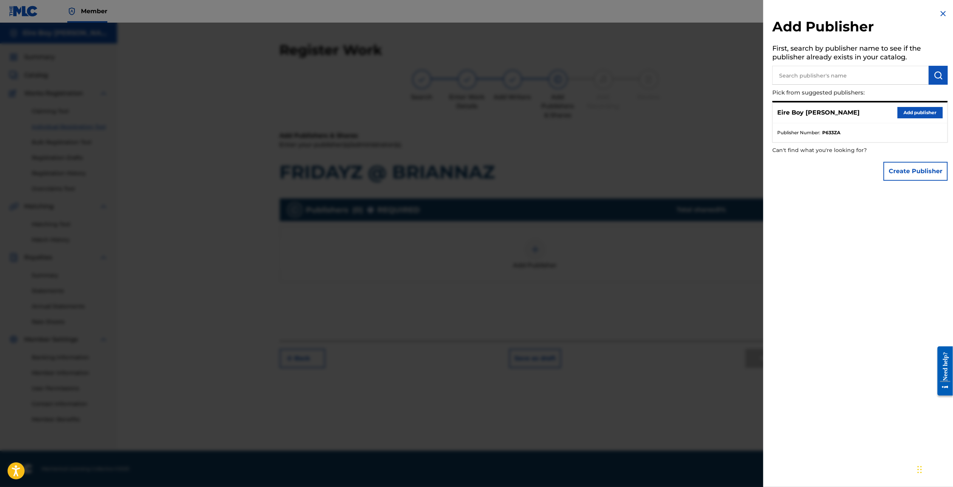
click at [921, 110] on button "Add publisher" at bounding box center [919, 112] width 45 height 11
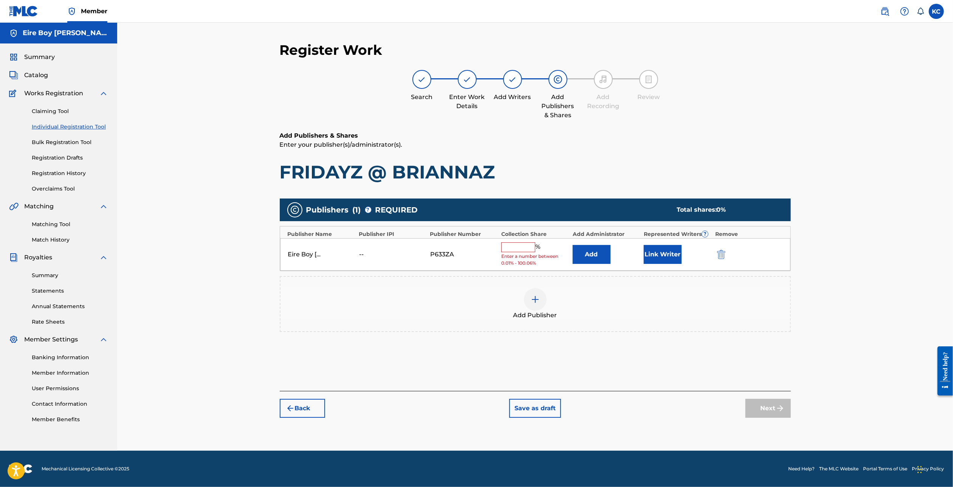
drag, startPoint x: 525, startPoint y: 249, endPoint x: 534, endPoint y: 255, distance: 9.9
click at [525, 249] on input "text" at bounding box center [518, 247] width 34 height 10
click at [664, 248] on button "Link Writer" at bounding box center [662, 251] width 38 height 19
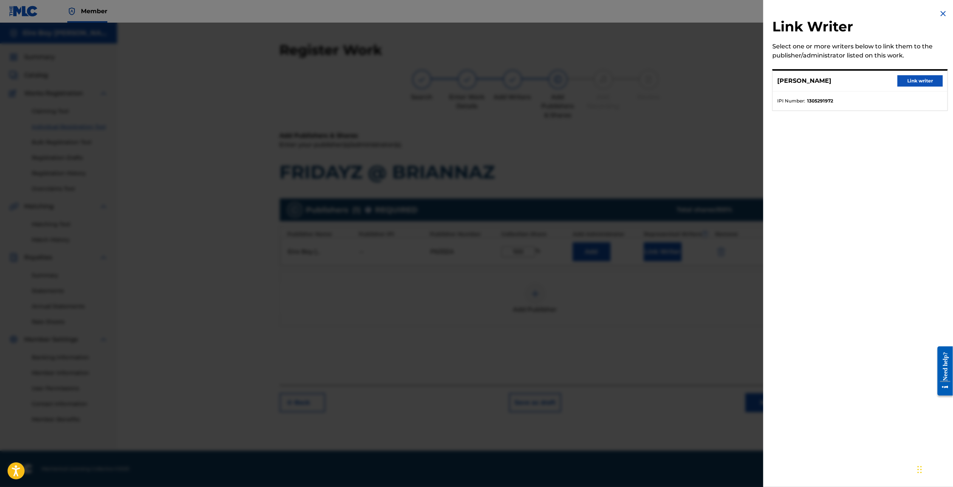
drag, startPoint x: 909, startPoint y: 79, endPoint x: 895, endPoint y: 105, distance: 28.9
click at [910, 79] on button "Link writer" at bounding box center [919, 80] width 45 height 11
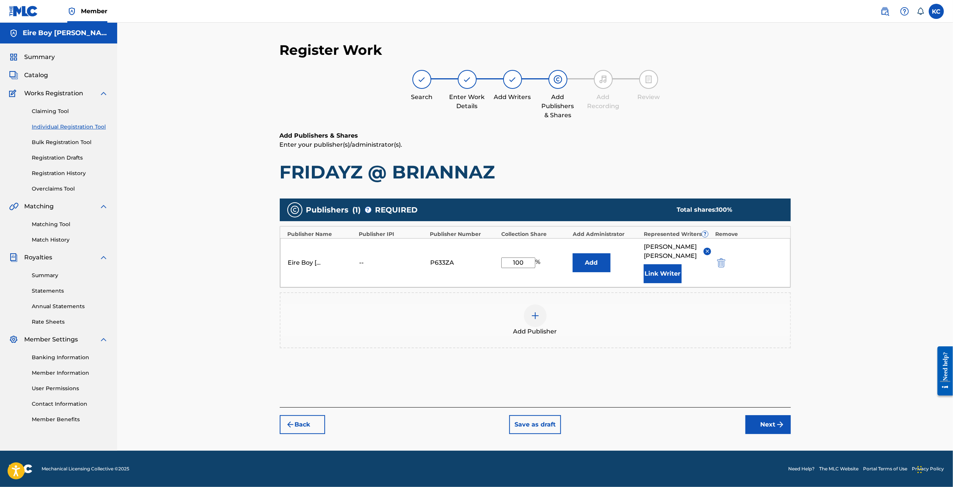
click at [768, 419] on button "Next" at bounding box center [767, 424] width 45 height 19
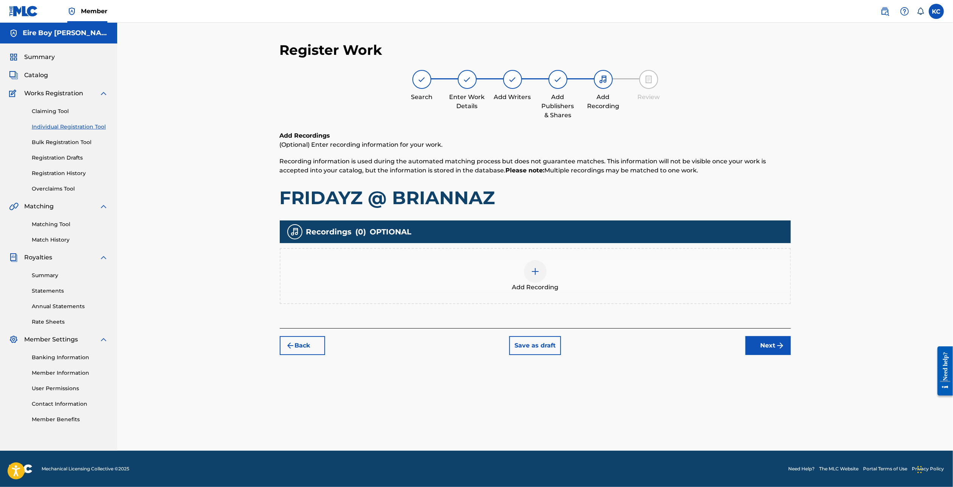
click at [536, 267] on img at bounding box center [534, 271] width 9 height 9
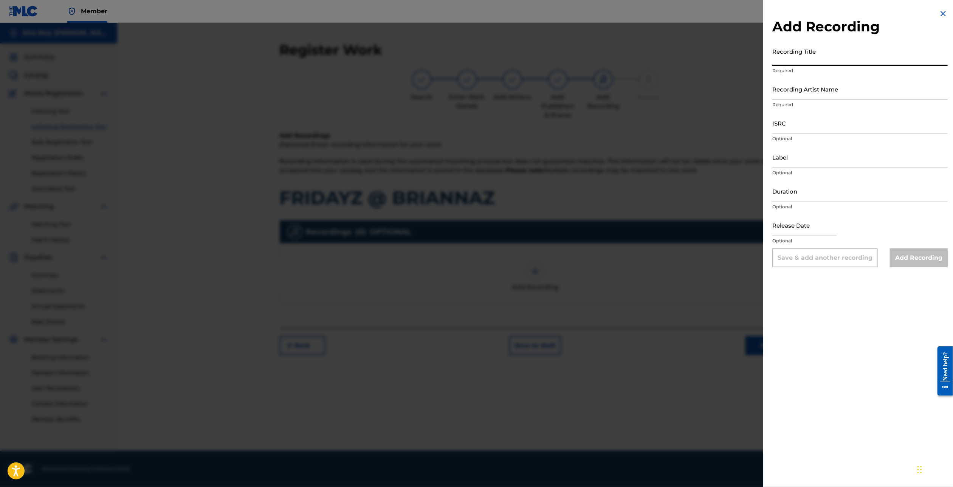
click at [841, 57] on input "Recording Title" at bounding box center [859, 55] width 175 height 22
click at [857, 93] on input "Recording Artist Name" at bounding box center [859, 89] width 175 height 22
click at [803, 123] on input "ISRC" at bounding box center [859, 123] width 175 height 22
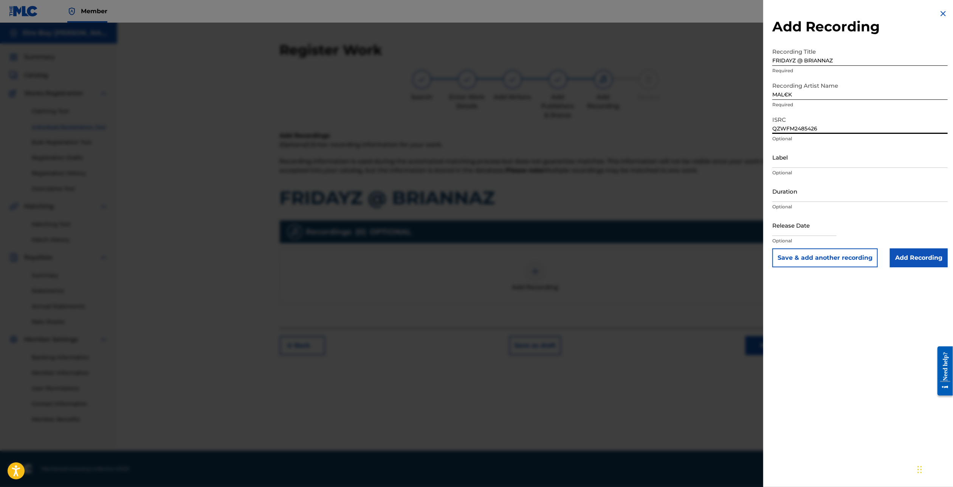
click at [923, 260] on input "Add Recording" at bounding box center [918, 257] width 58 height 19
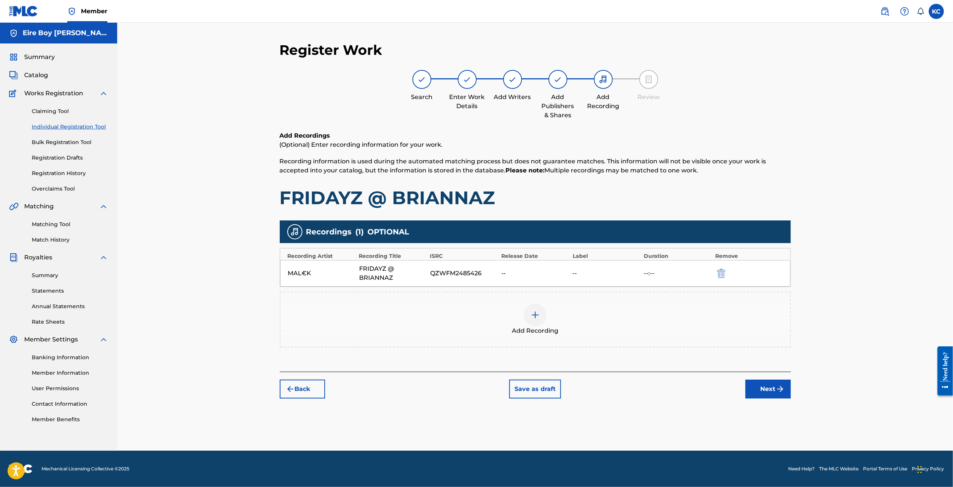
click at [767, 383] on button "Next" at bounding box center [767, 388] width 45 height 19
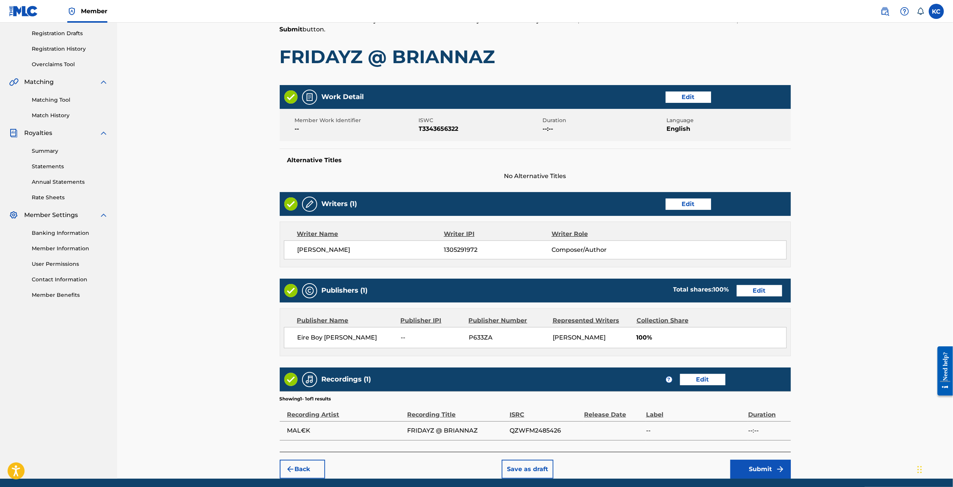
scroll to position [153, 0]
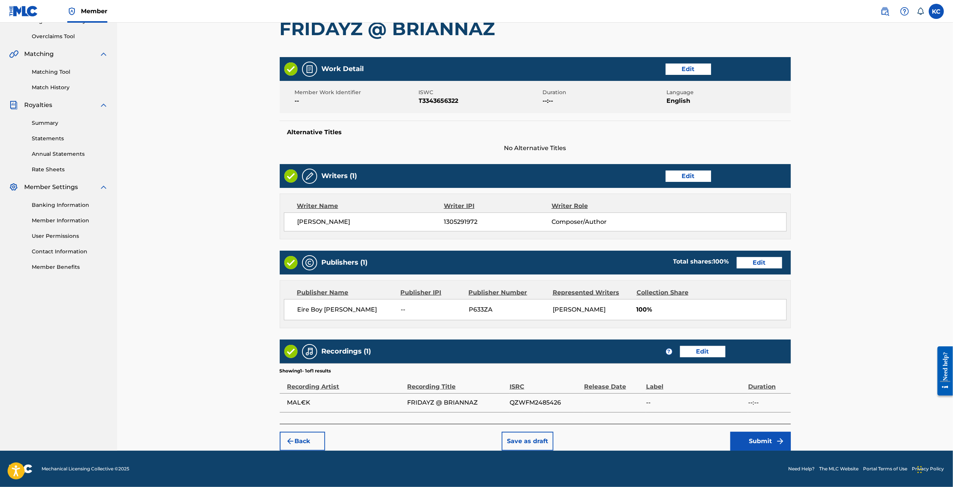
click at [769, 440] on button "Submit" at bounding box center [760, 440] width 60 height 19
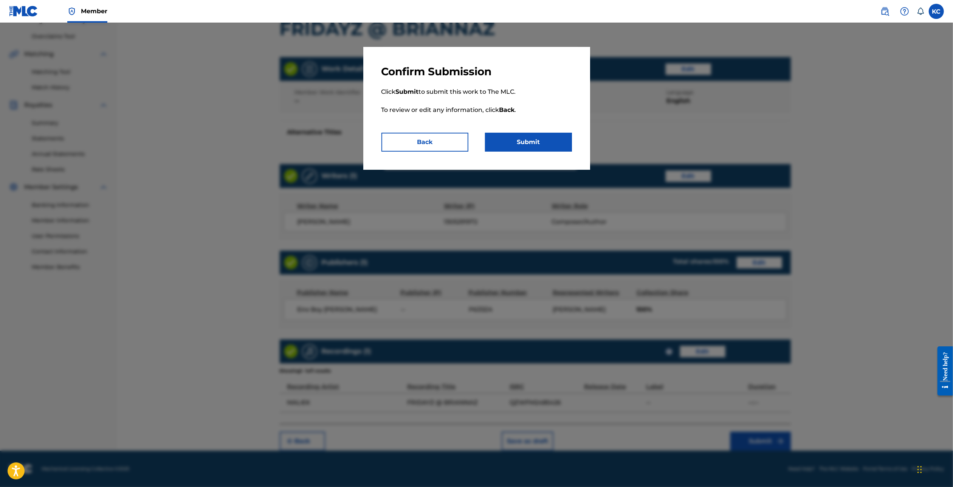
click at [545, 145] on button "Submit" at bounding box center [528, 142] width 87 height 19
